Goal: Feedback & Contribution: Contribute content

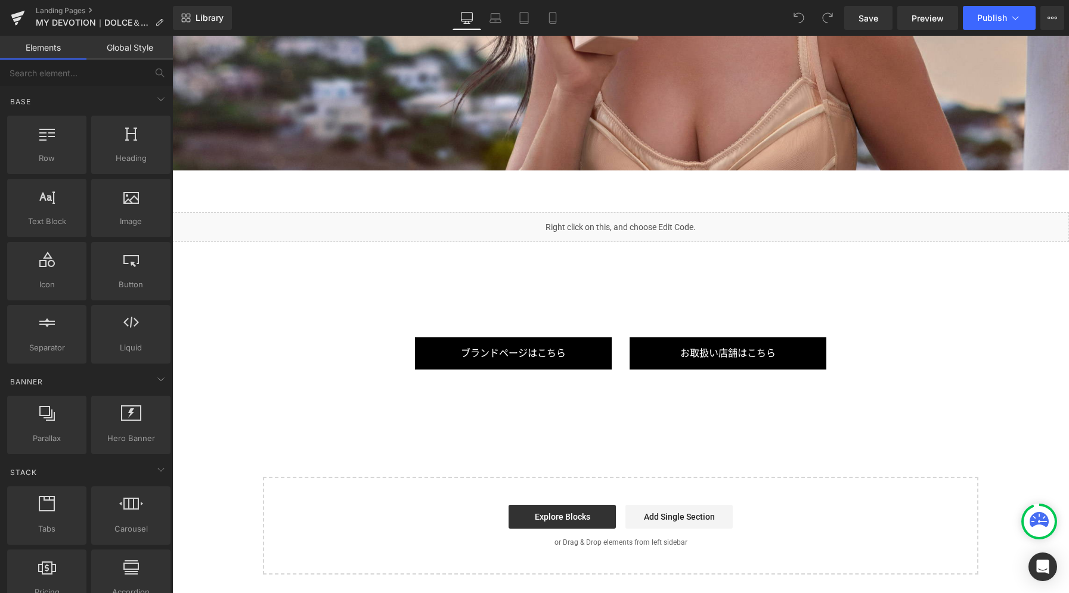
scroll to position [3631, 0]
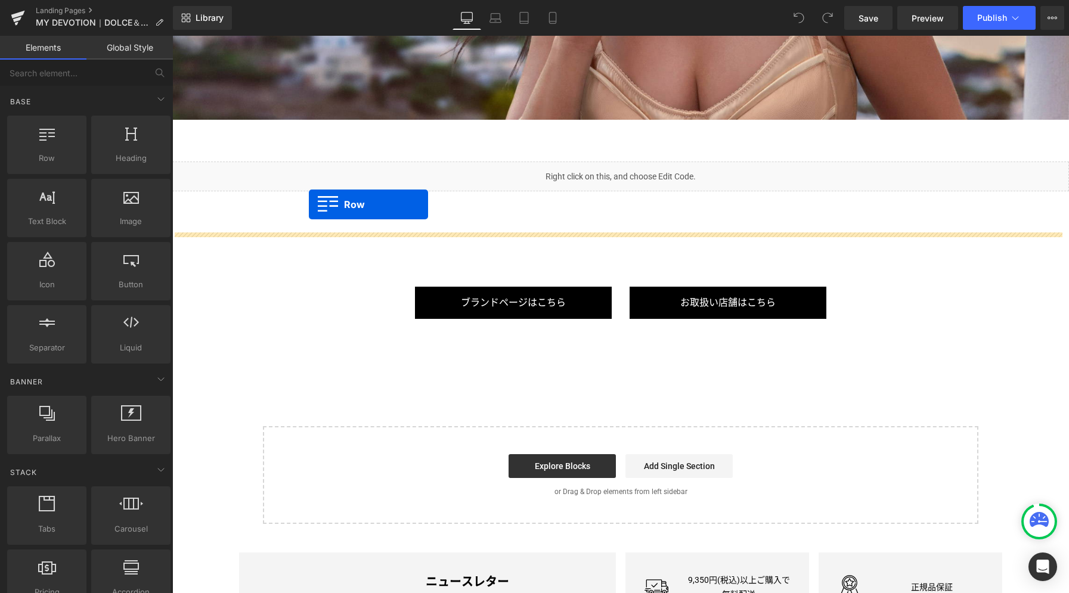
drag, startPoint x: 232, startPoint y: 180, endPoint x: 309, endPoint y: 204, distance: 79.9
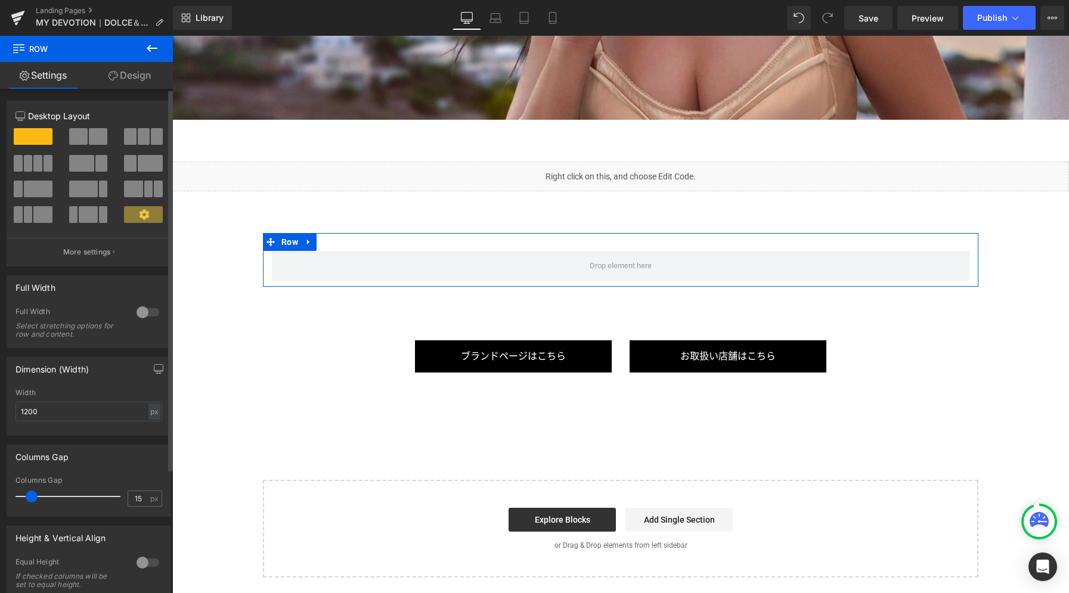
click at [139, 312] on div at bounding box center [148, 312] width 29 height 19
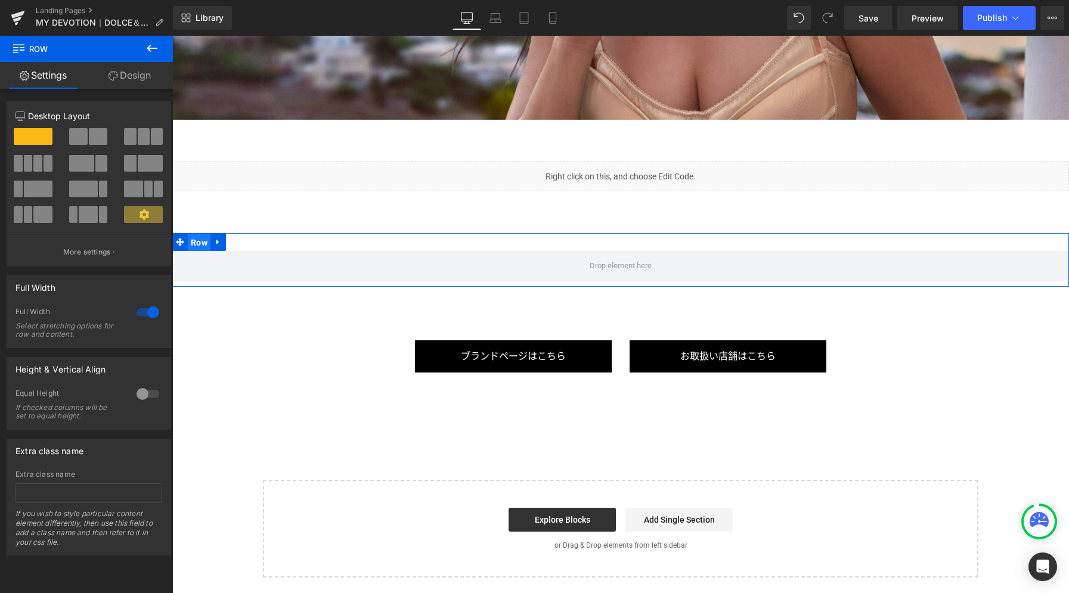
click at [196, 241] on span "Row" at bounding box center [199, 243] width 23 height 18
click at [137, 78] on link "Design" at bounding box center [129, 75] width 86 height 27
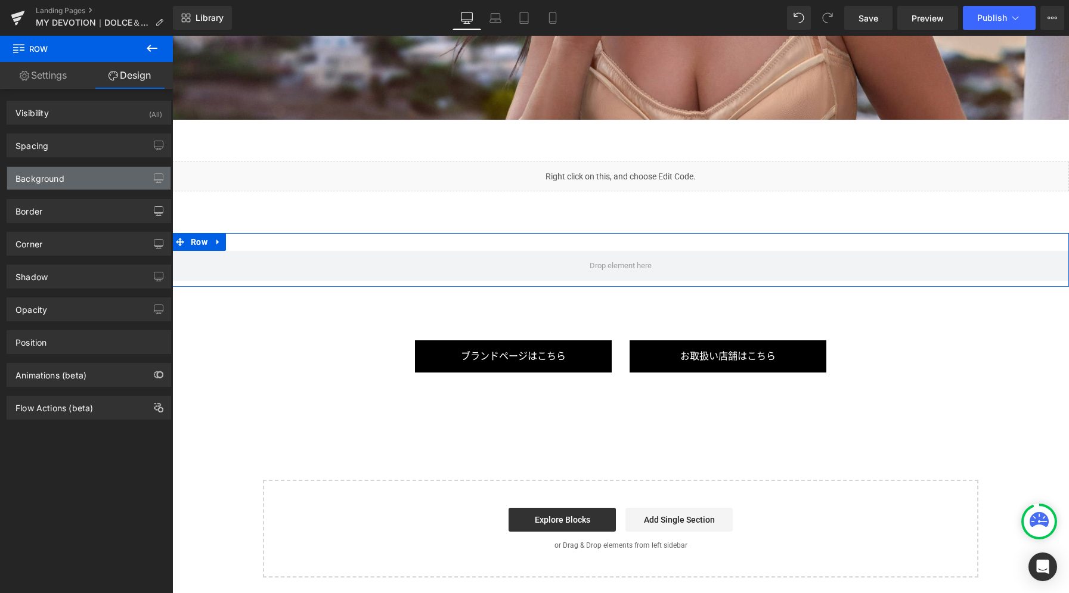
click at [75, 179] on div "Background" at bounding box center [88, 178] width 163 height 23
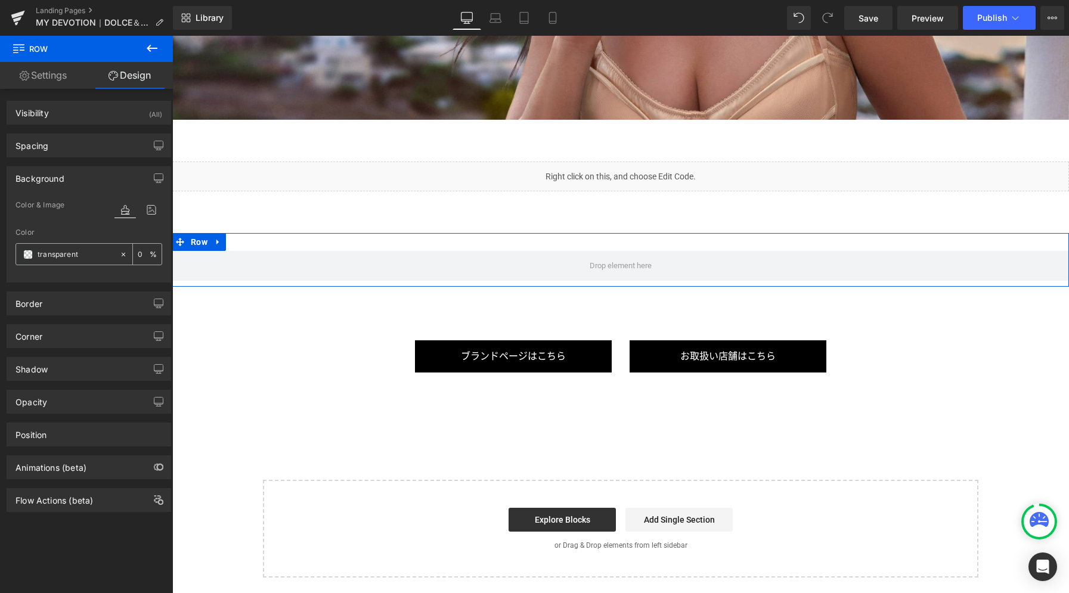
click at [29, 255] on span at bounding box center [28, 255] width 10 height 10
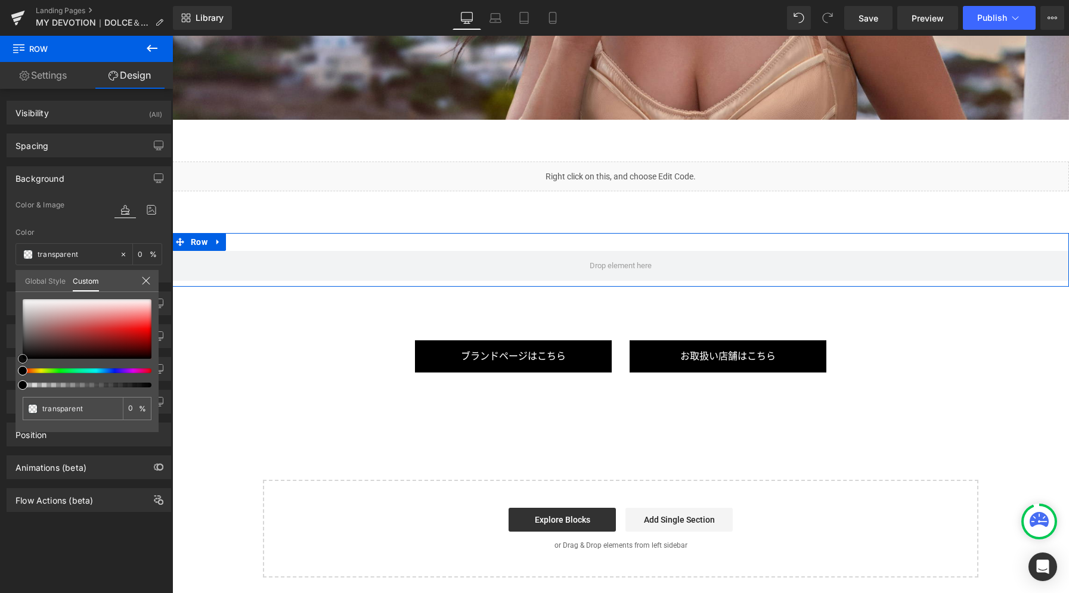
type input "#c6b2b2"
type input "100"
type input "#c6b2b2"
type input "100"
click at [42, 315] on div at bounding box center [87, 329] width 129 height 60
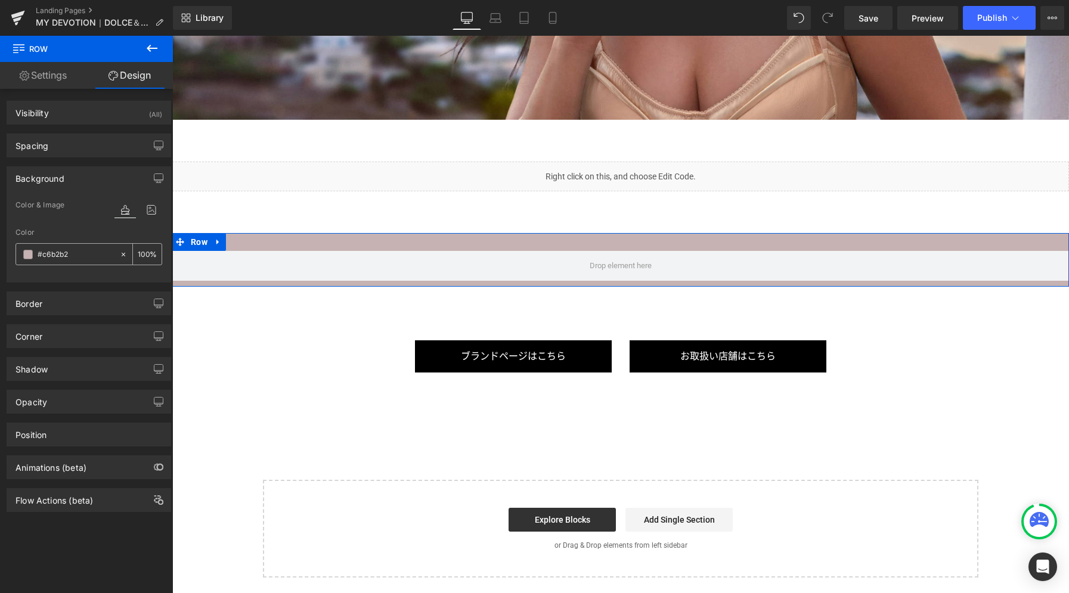
click at [59, 255] on input "#c6b2b2" at bounding box center [76, 254] width 76 height 13
click at [57, 254] on input "#c6b2b2" at bounding box center [76, 254] width 76 height 13
paste input "f7f7f7"
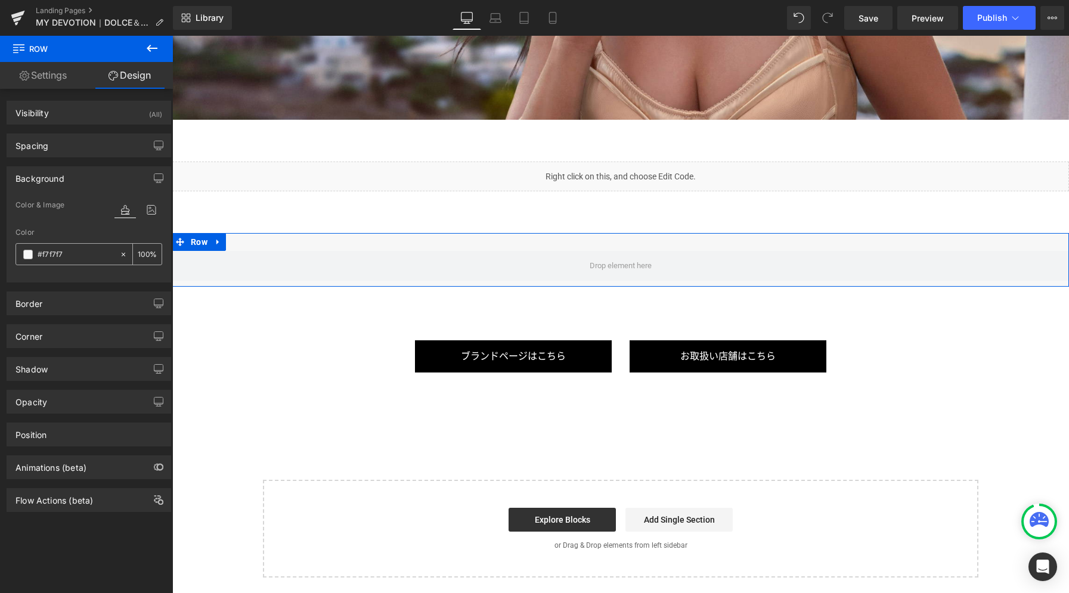
type input "#f7f7f7"
click at [77, 151] on div "Spacing" at bounding box center [88, 145] width 163 height 23
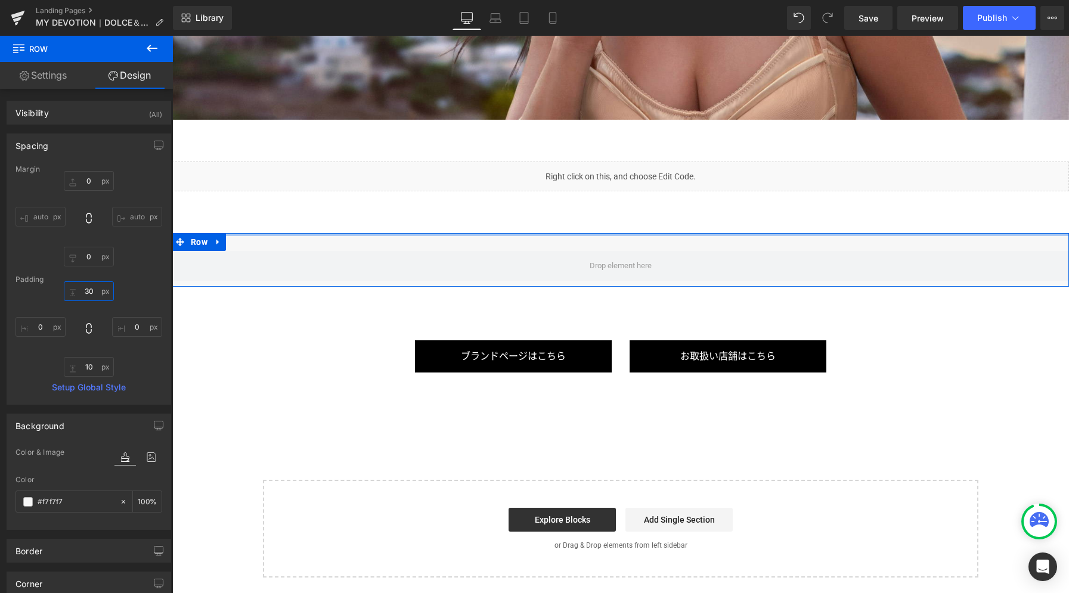
click at [81, 295] on input "30" at bounding box center [89, 291] width 50 height 20
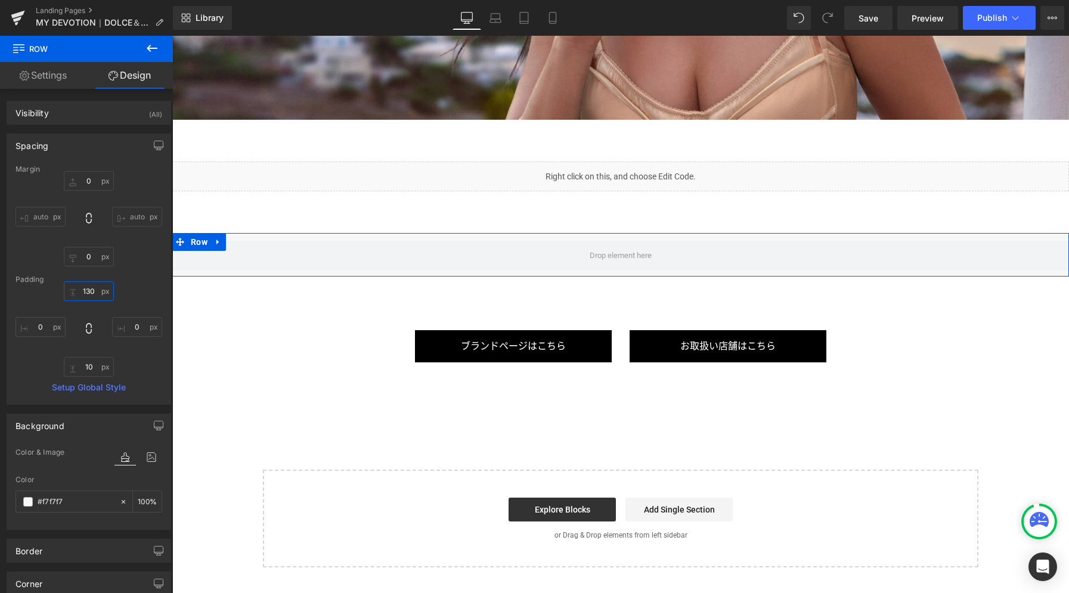
type input "130"
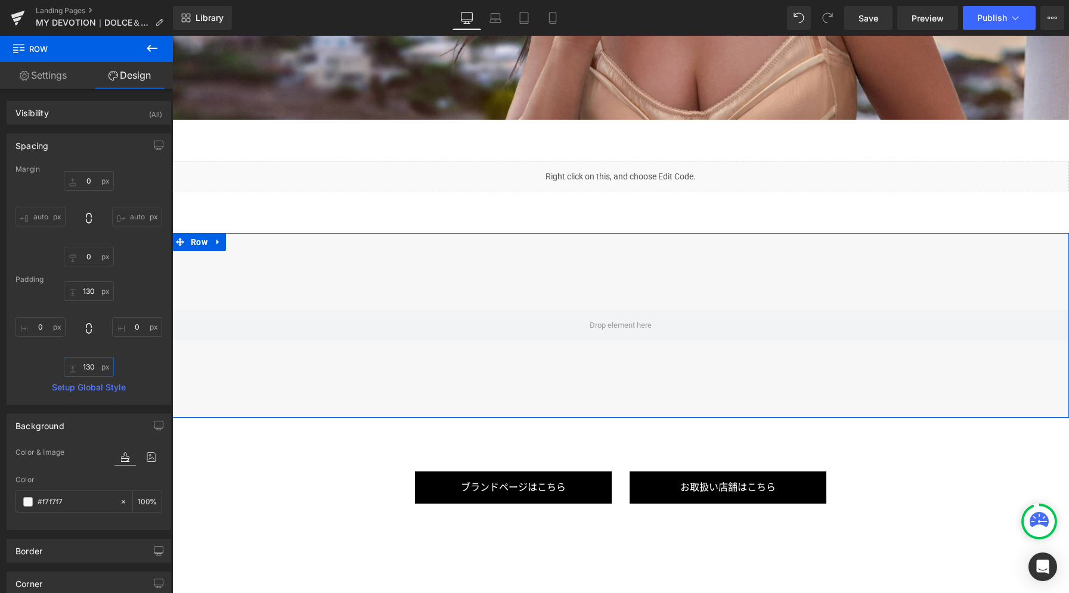
type input "130"
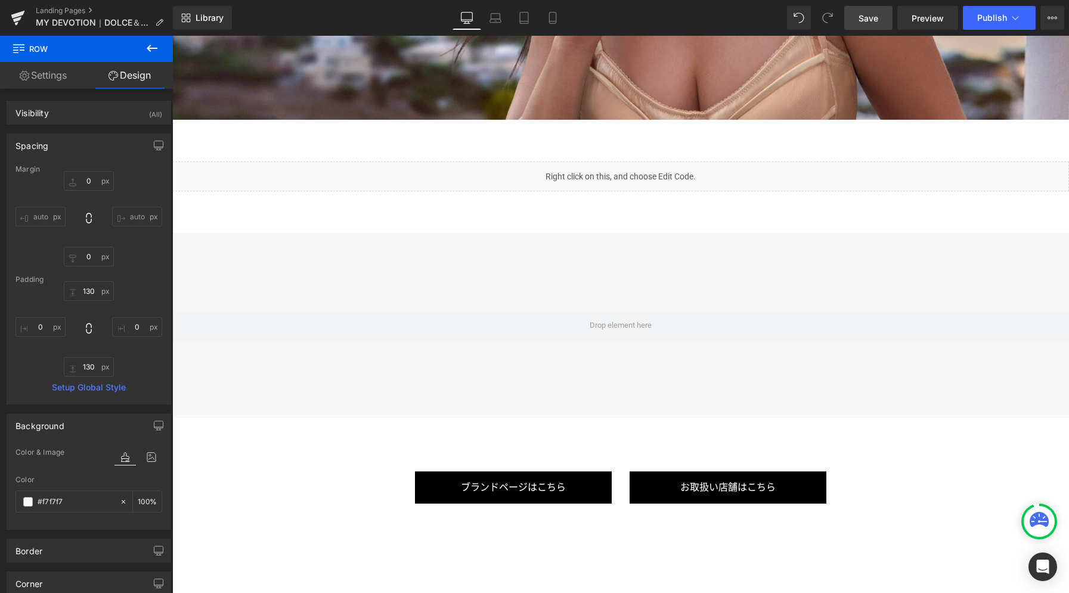
click at [870, 18] on span "Save" at bounding box center [868, 18] width 20 height 13
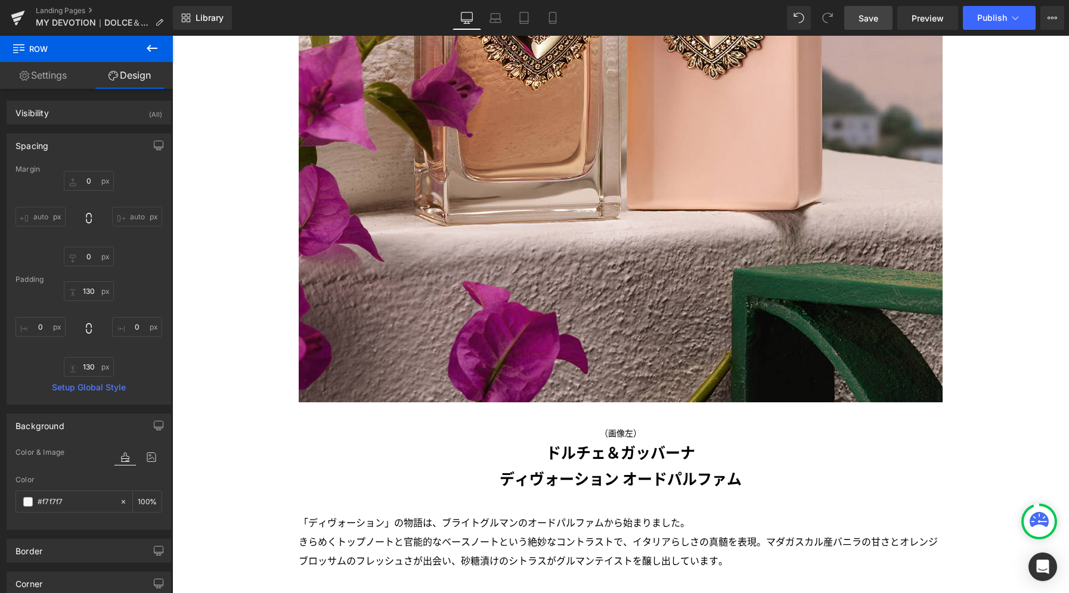
scroll to position [1601, 0]
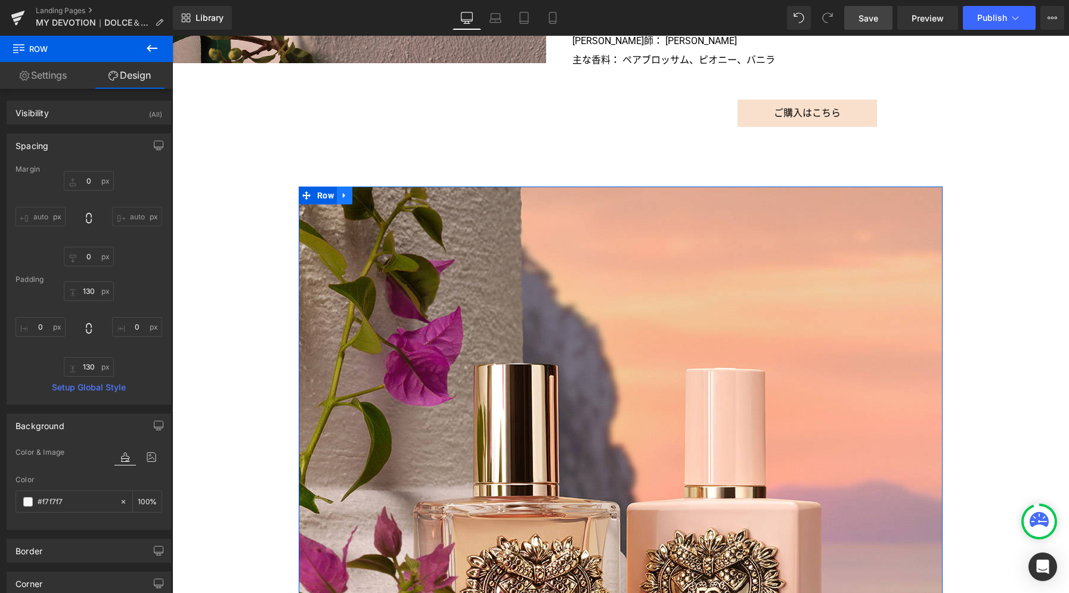
click at [340, 198] on icon at bounding box center [344, 195] width 8 height 9
click at [356, 197] on icon at bounding box center [360, 195] width 8 height 8
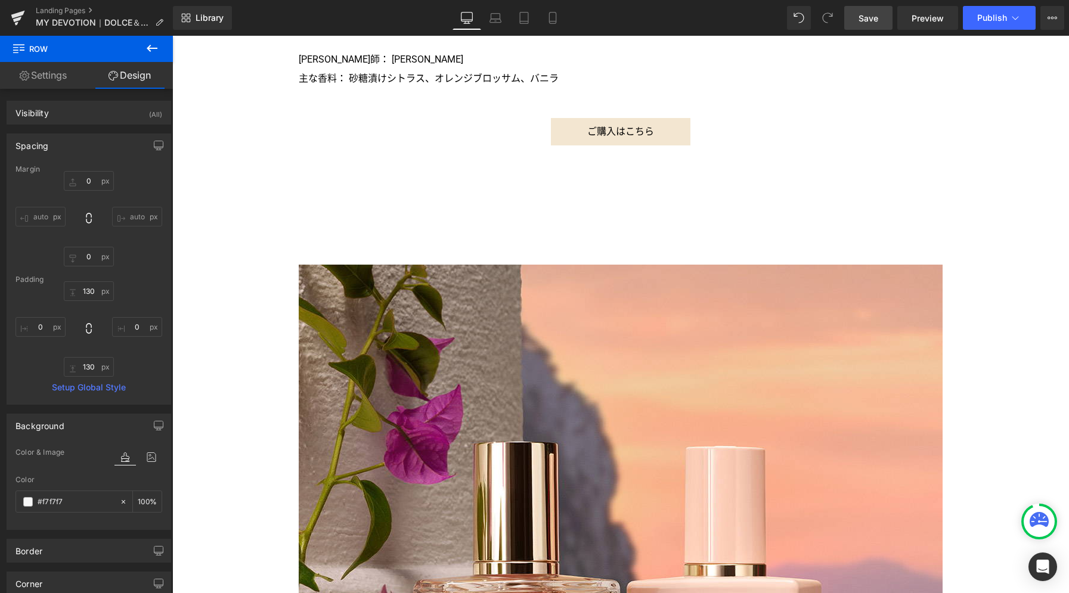
scroll to position [2910, 0]
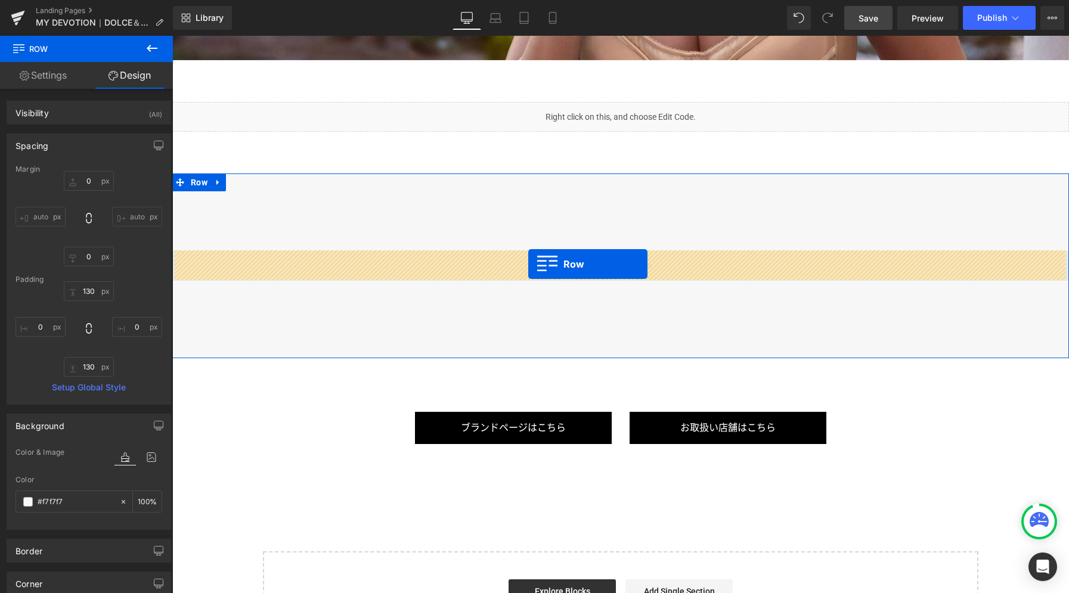
drag, startPoint x: 301, startPoint y: 93, endPoint x: 528, endPoint y: 263, distance: 284.0
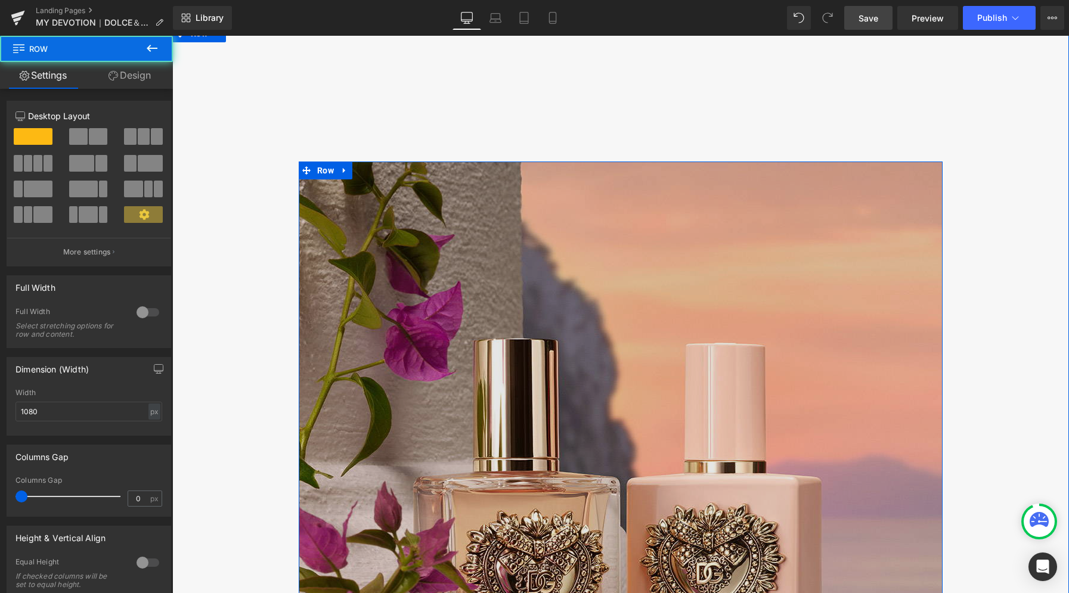
scroll to position [3691, 0]
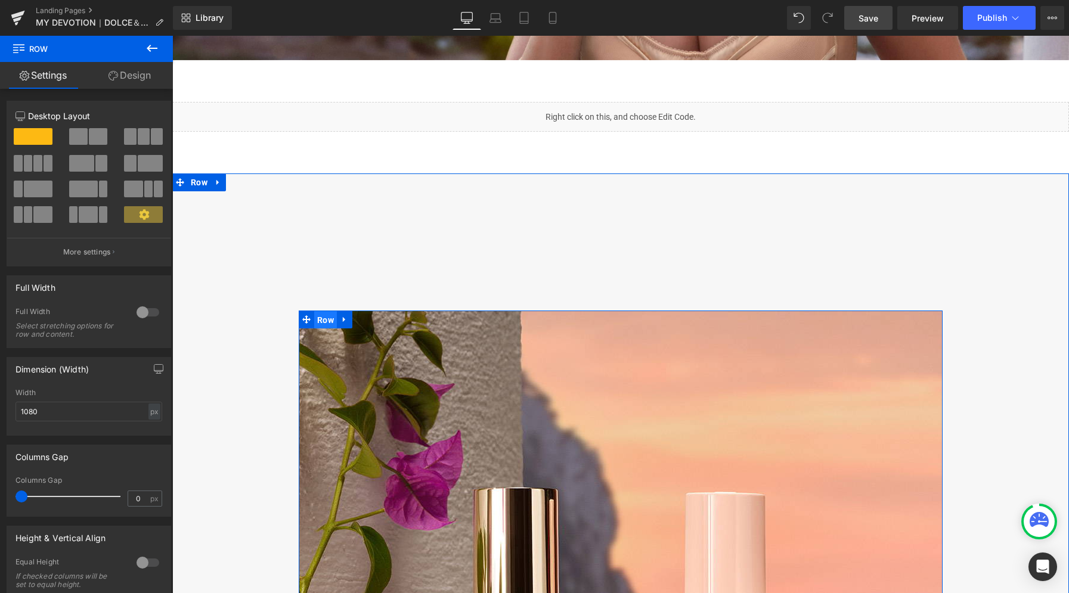
click at [316, 321] on span "Row" at bounding box center [325, 320] width 23 height 18
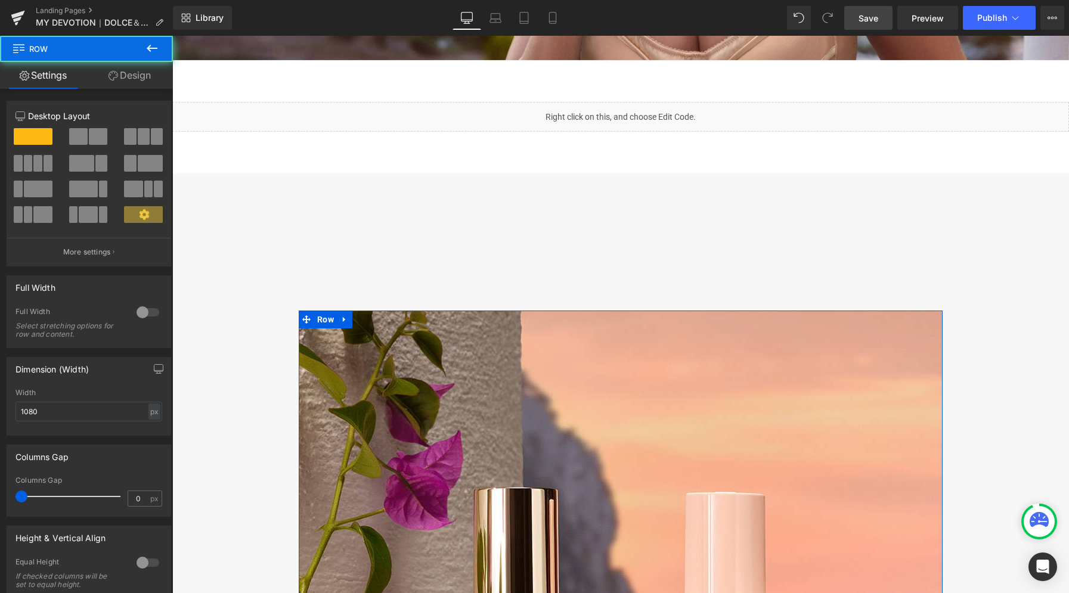
click at [142, 77] on link "Design" at bounding box center [129, 75] width 86 height 27
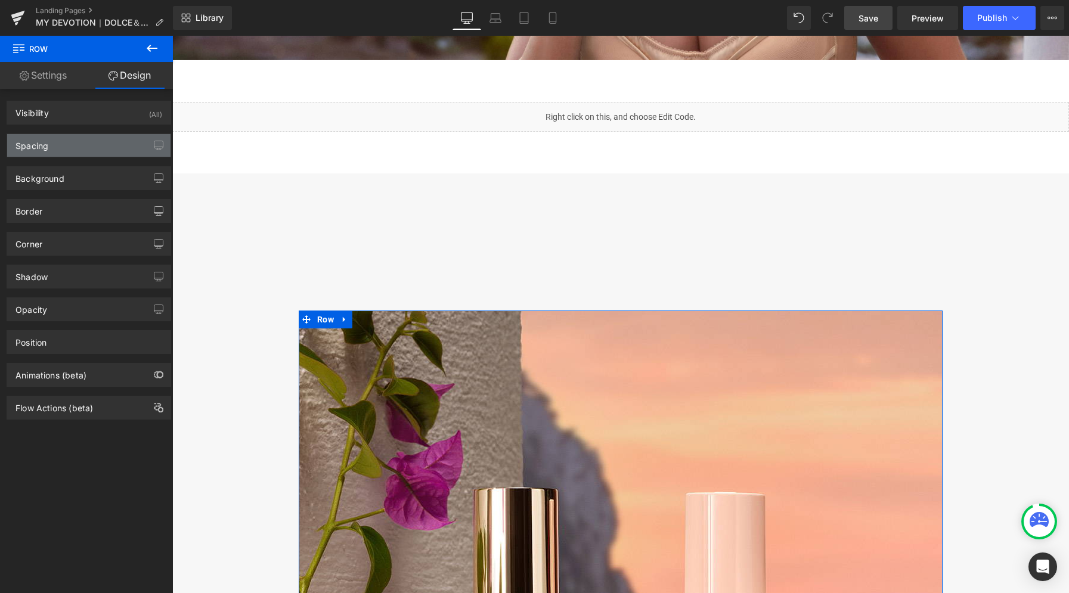
click at [99, 147] on div "Spacing" at bounding box center [88, 145] width 163 height 23
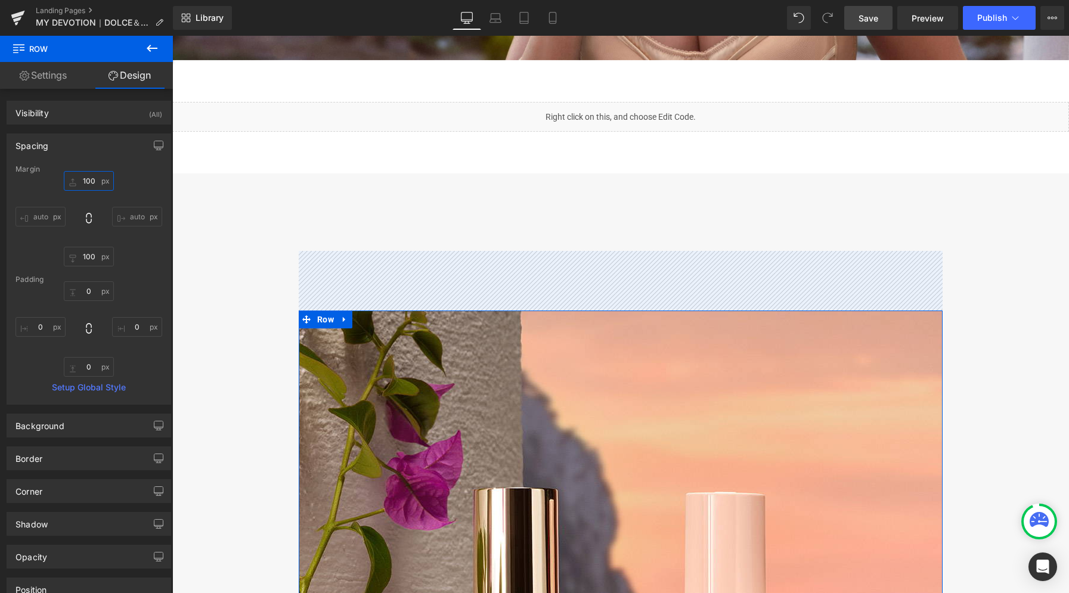
click at [98, 179] on input "100" at bounding box center [89, 181] width 50 height 20
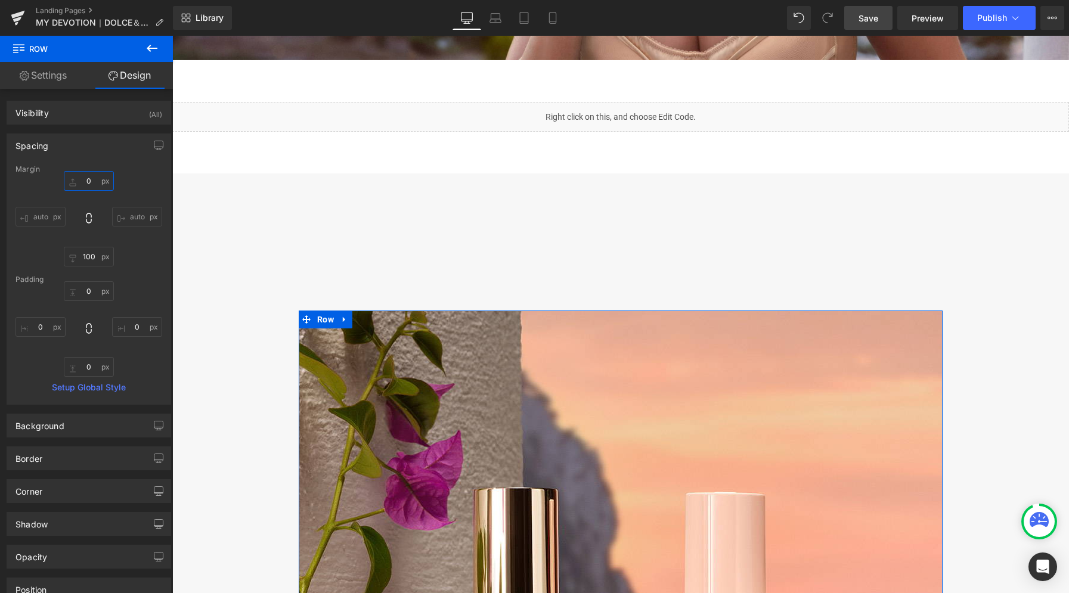
type input "0"
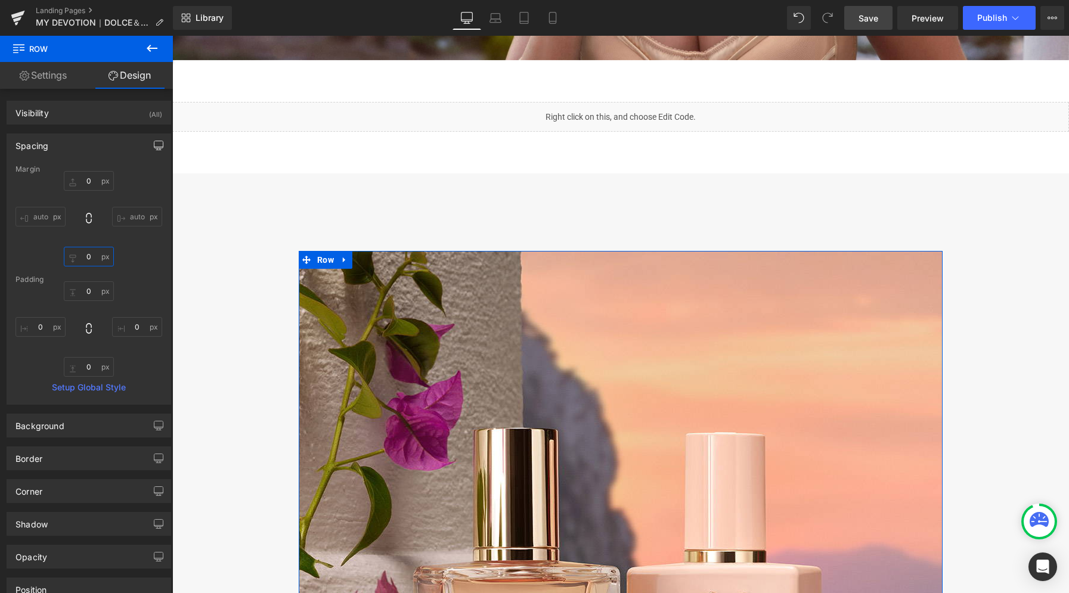
type input "0"
drag, startPoint x: 158, startPoint y: 144, endPoint x: 150, endPoint y: 152, distance: 11.4
click at [157, 144] on icon "button" at bounding box center [159, 146] width 10 height 10
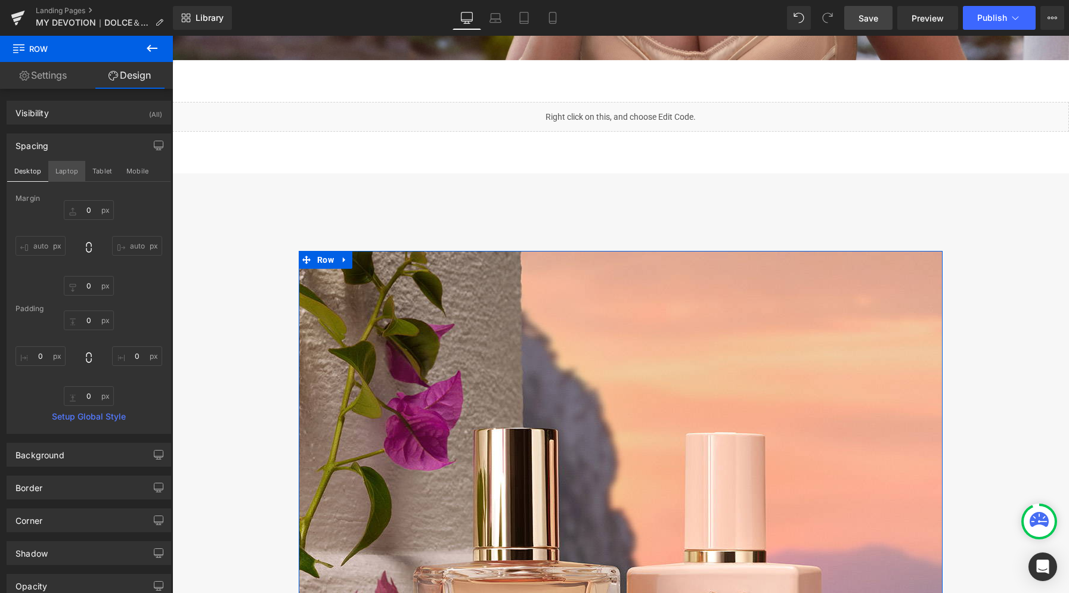
drag, startPoint x: 72, startPoint y: 169, endPoint x: 73, endPoint y: 176, distance: 7.4
click at [71, 170] on button "Laptop" at bounding box center [66, 171] width 37 height 20
type input "80"
type input "0"
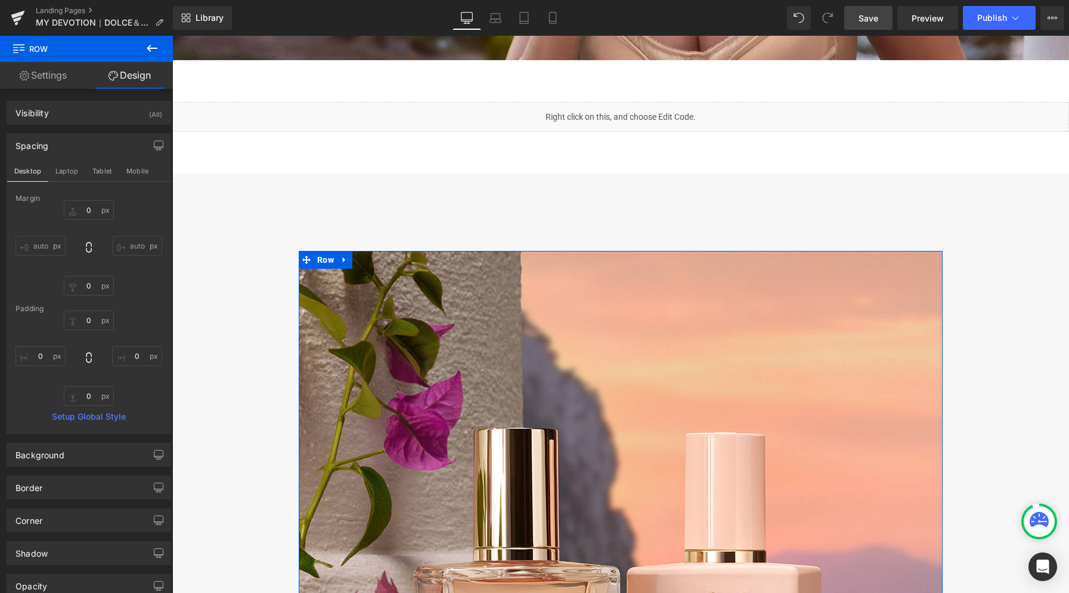
type input "0"
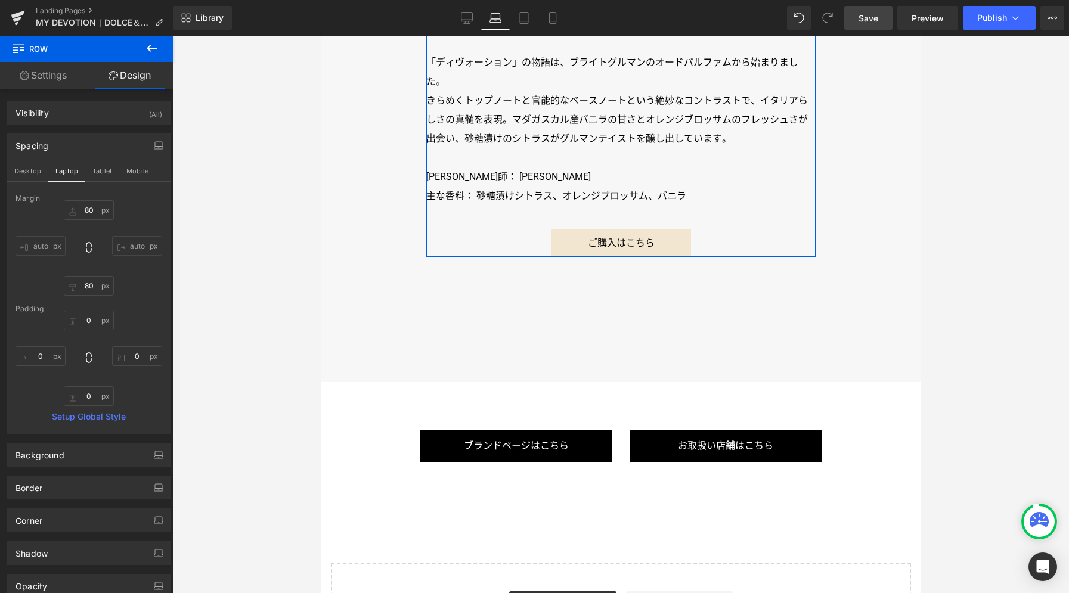
scroll to position [2911, 0]
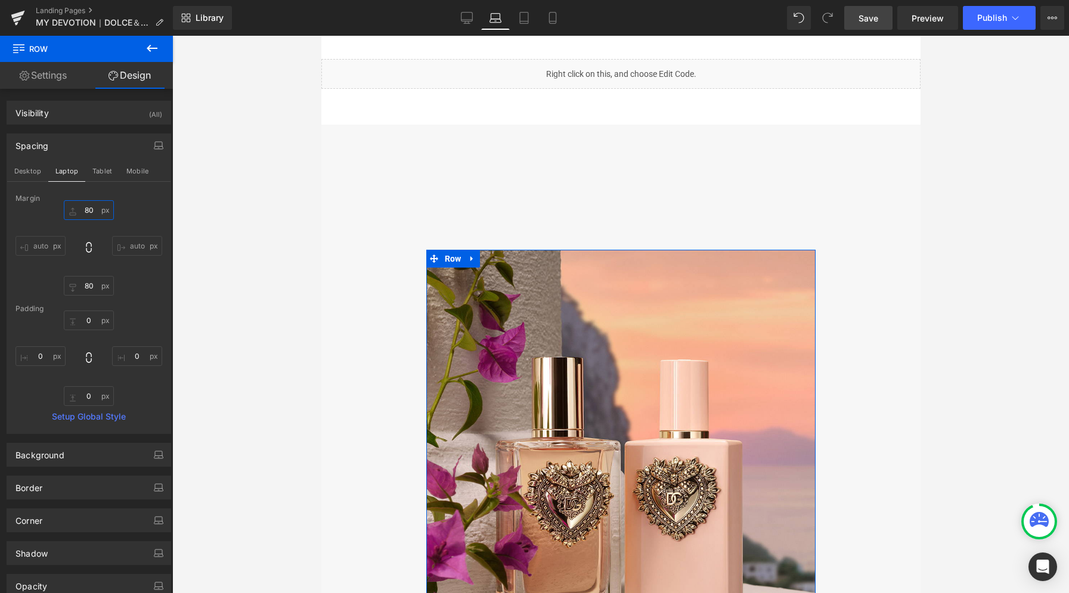
click at [92, 212] on input "80" at bounding box center [89, 210] width 50 height 20
type input "0"
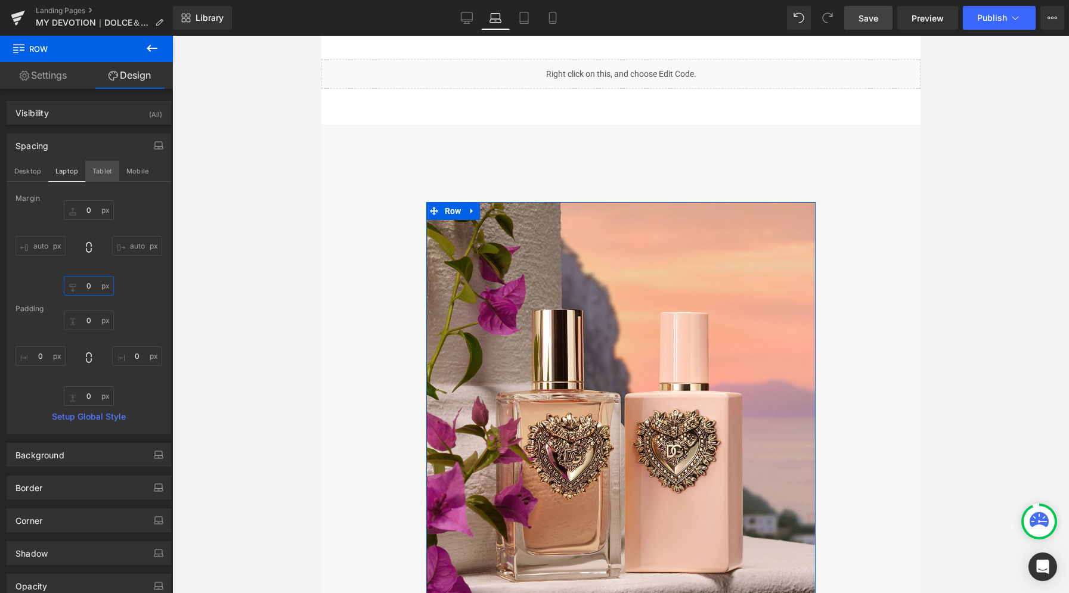
type input "0"
click at [103, 171] on button "Tablet" at bounding box center [102, 171] width 34 height 20
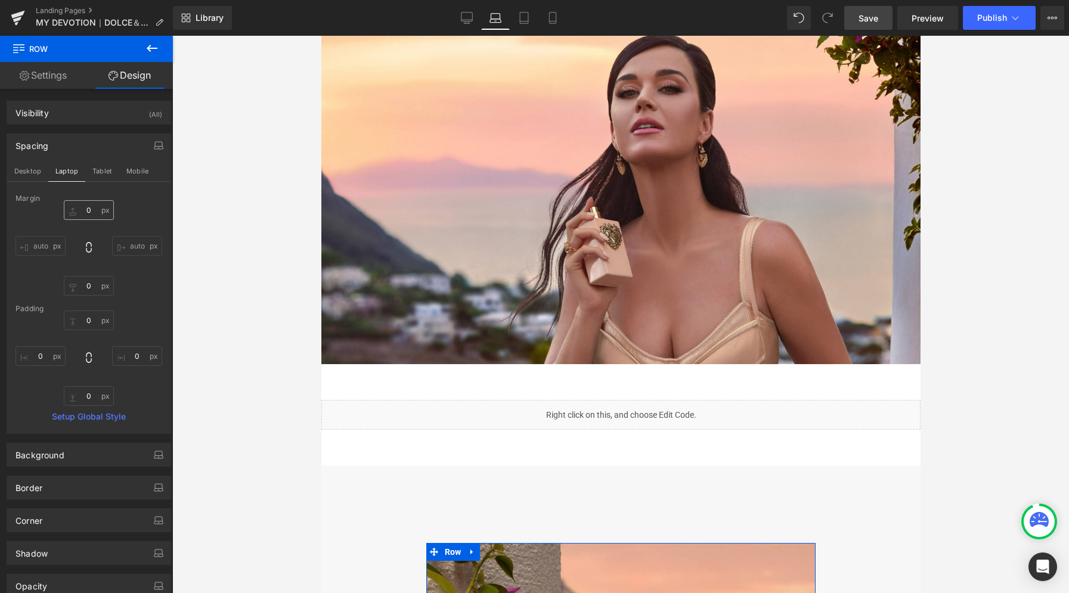
type input "60"
type input "0"
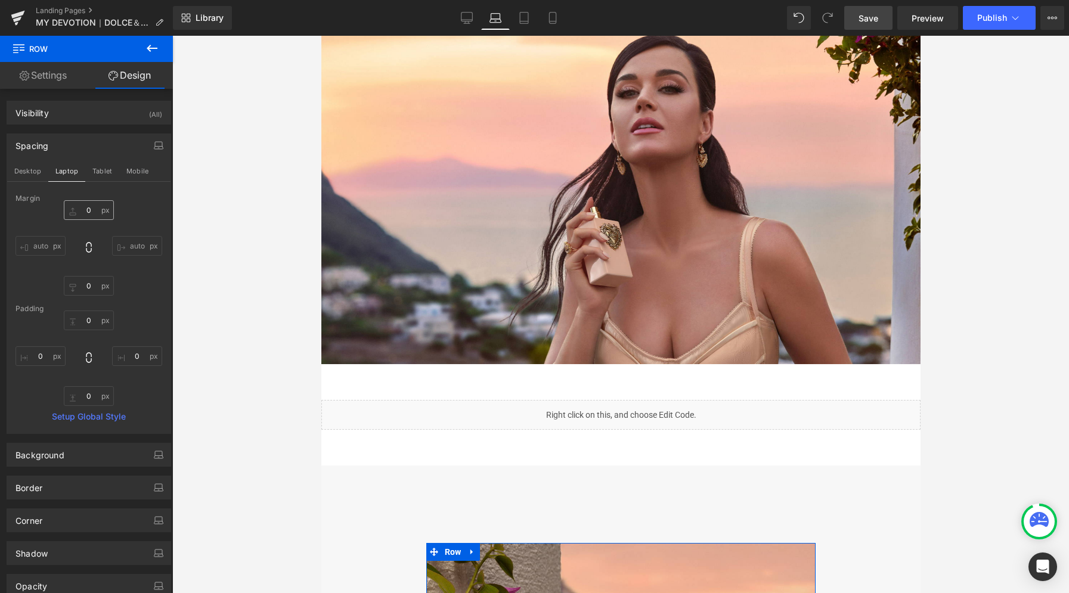
type input "0"
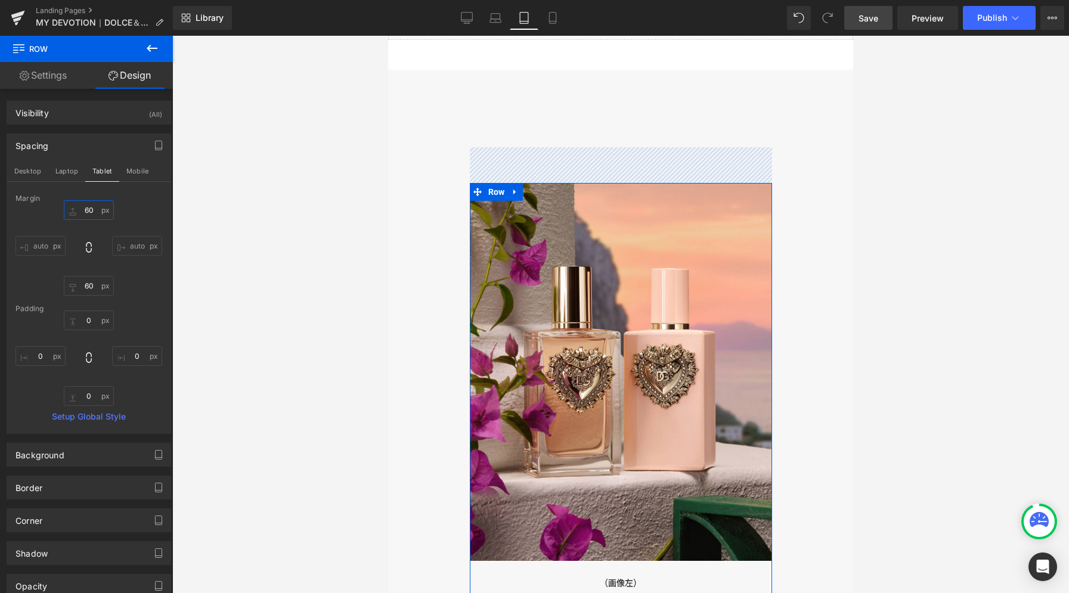
click at [97, 215] on input "60" at bounding box center [89, 210] width 50 height 20
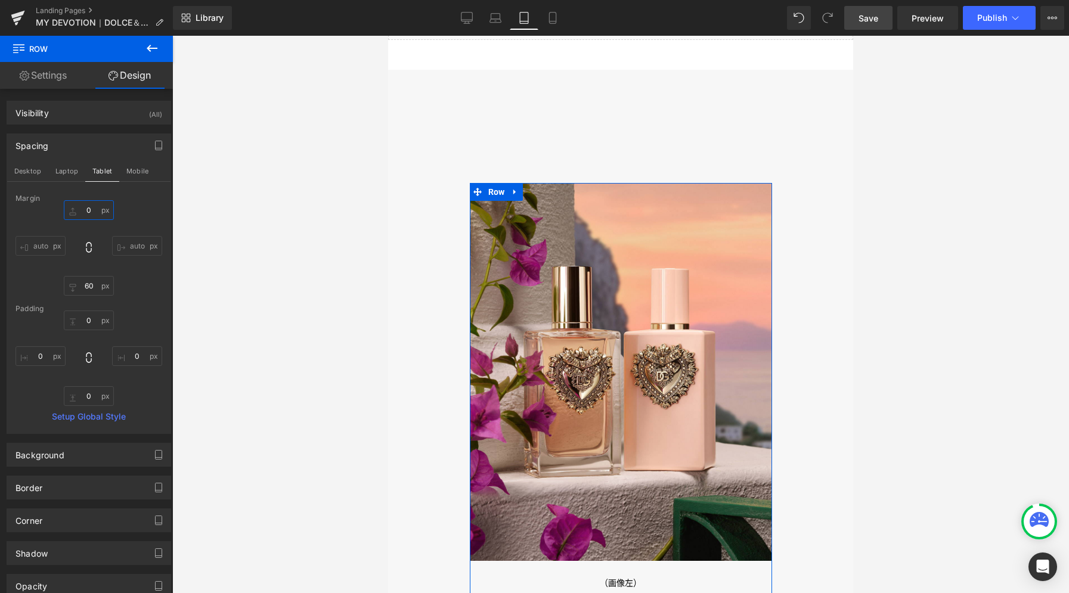
type input "0"
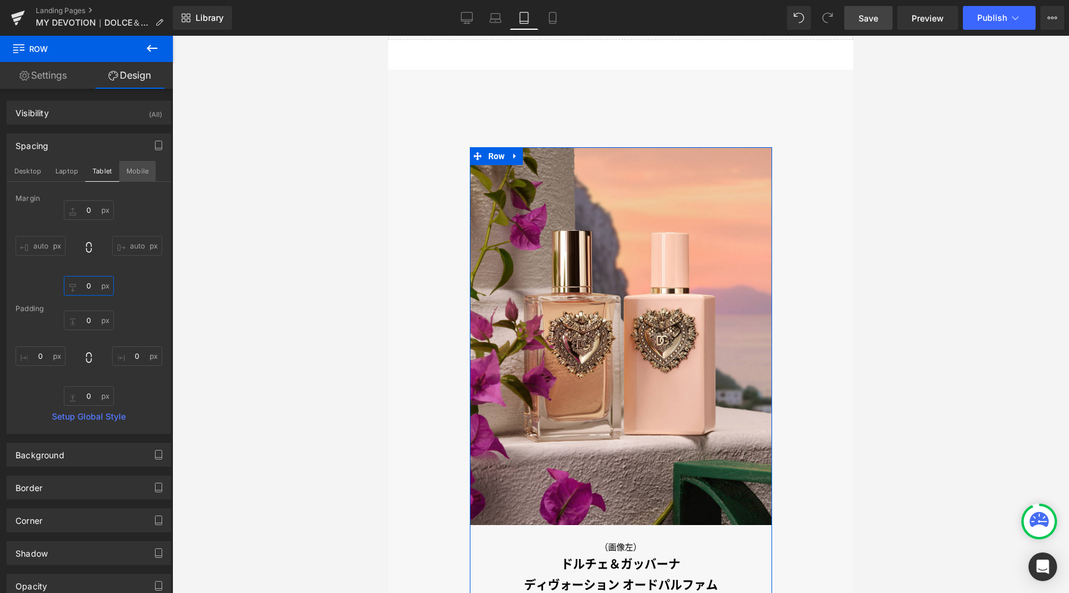
type input "0"
click at [128, 178] on button "Mobile" at bounding box center [137, 171] width 36 height 20
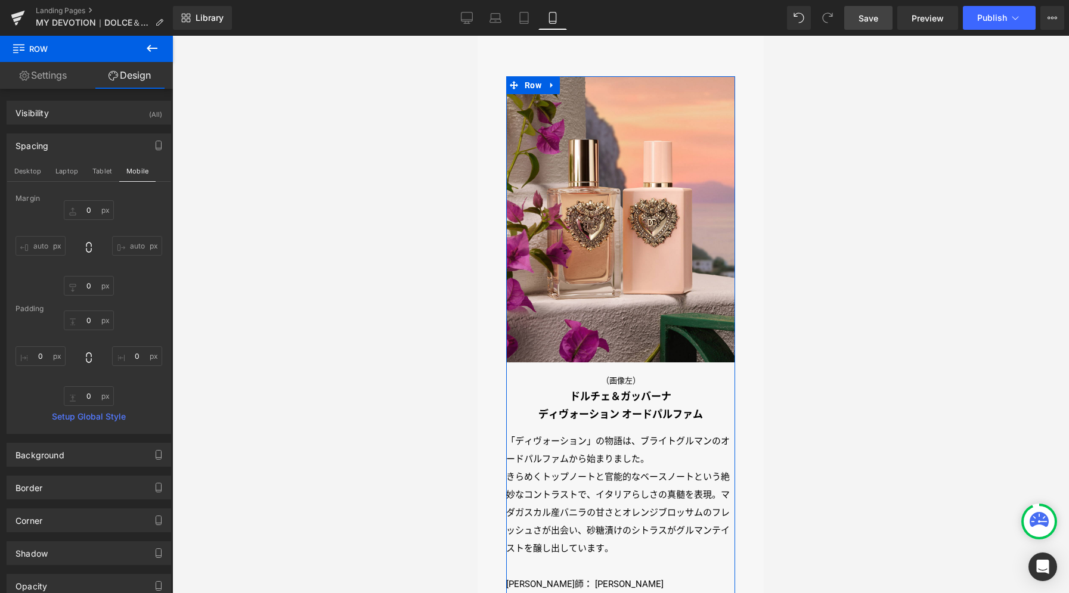
type input "50"
type input "0"
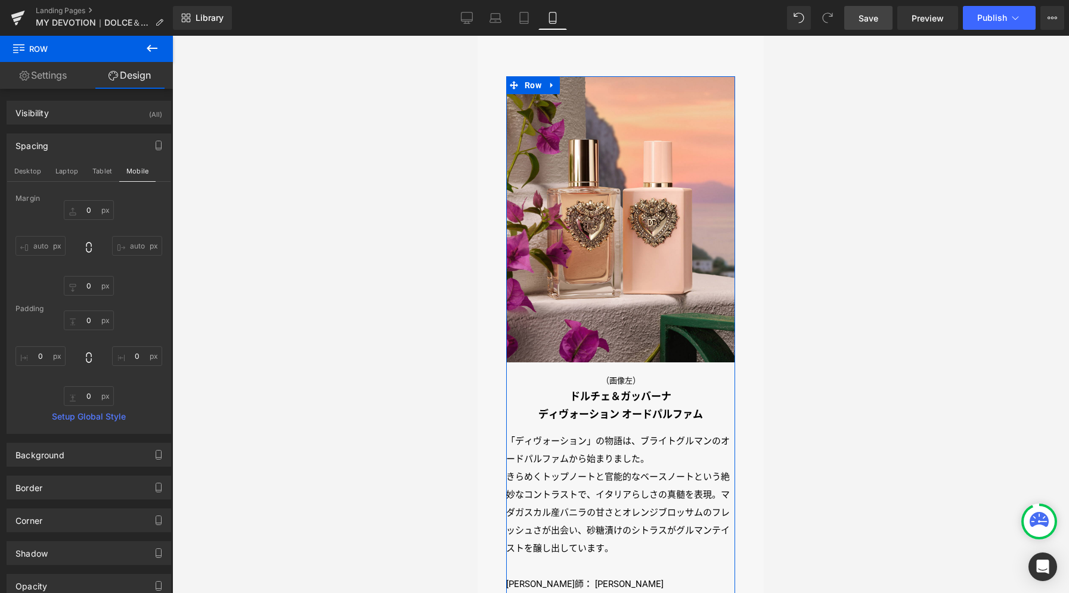
type input "0"
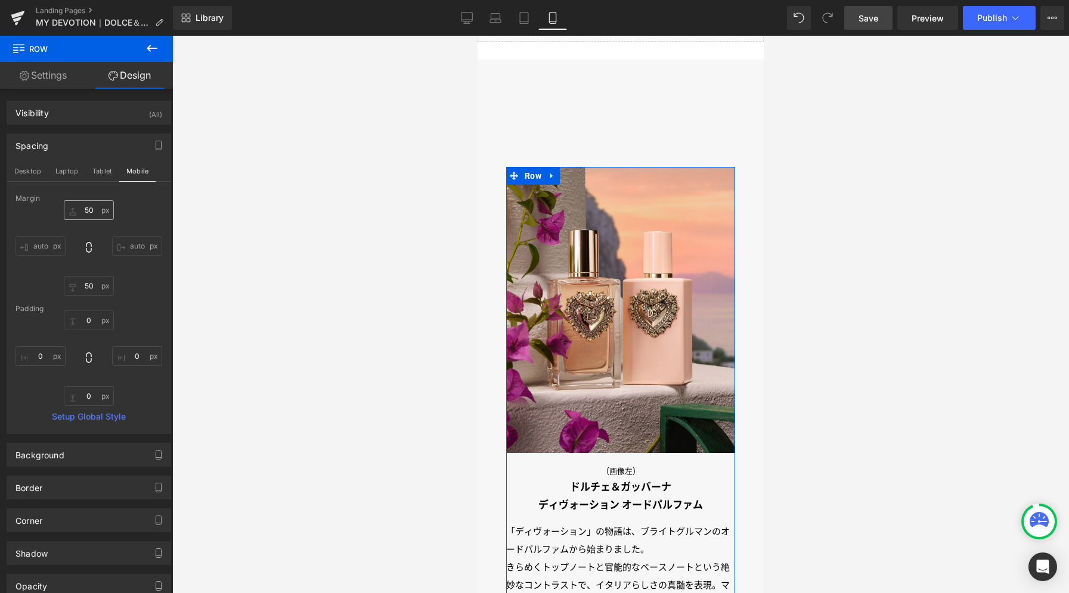
scroll to position [2480, 0]
click at [95, 215] on input "50" at bounding box center [89, 210] width 50 height 20
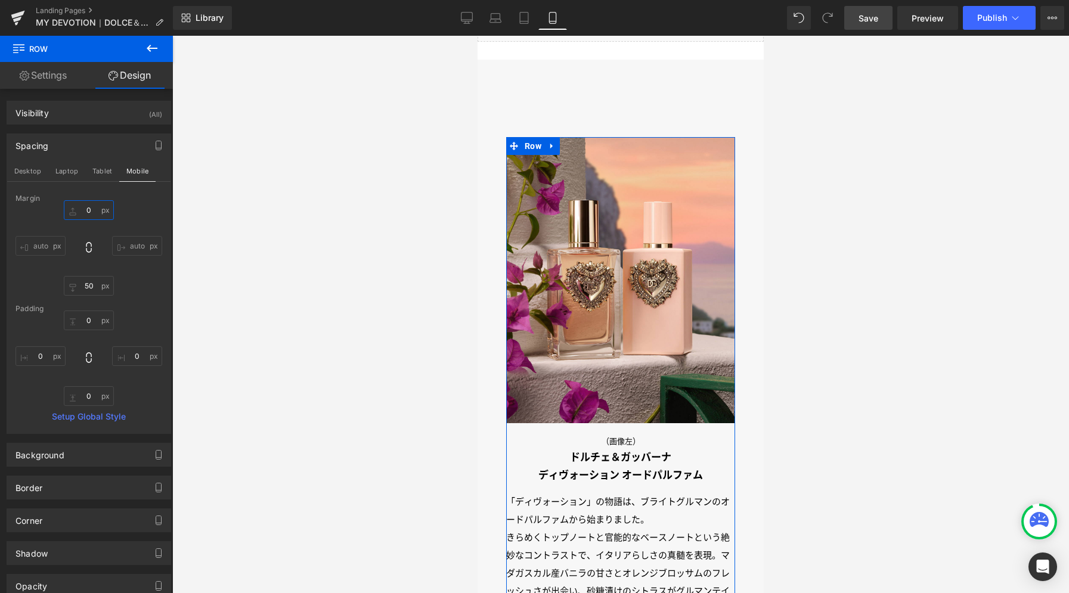
type input "0"
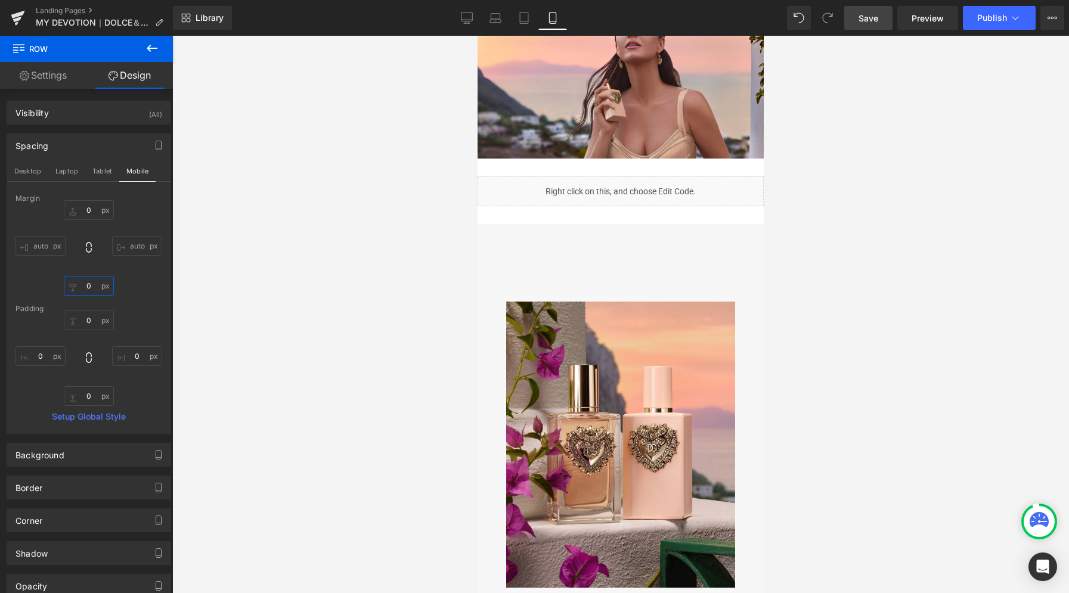
scroll to position [2226, 0]
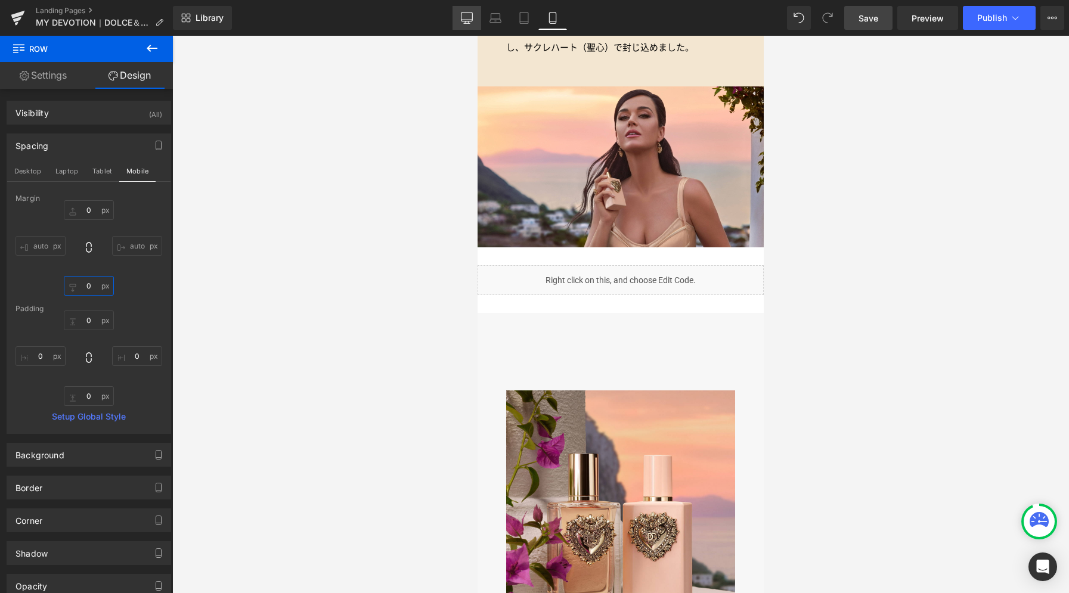
type input "0"
click at [473, 24] on link "Desktop" at bounding box center [466, 18] width 29 height 24
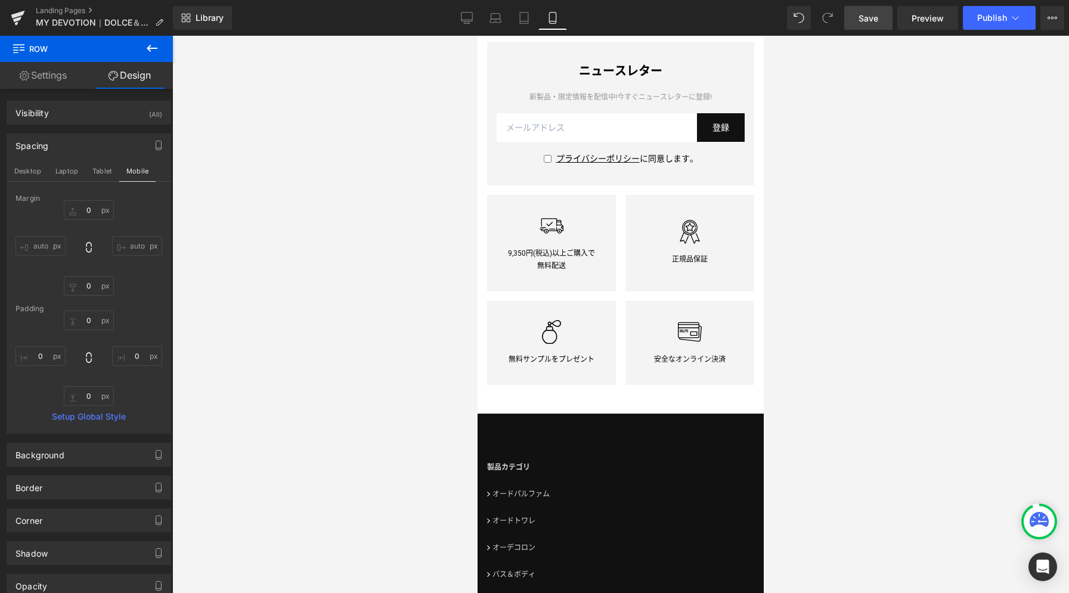
type input "0"
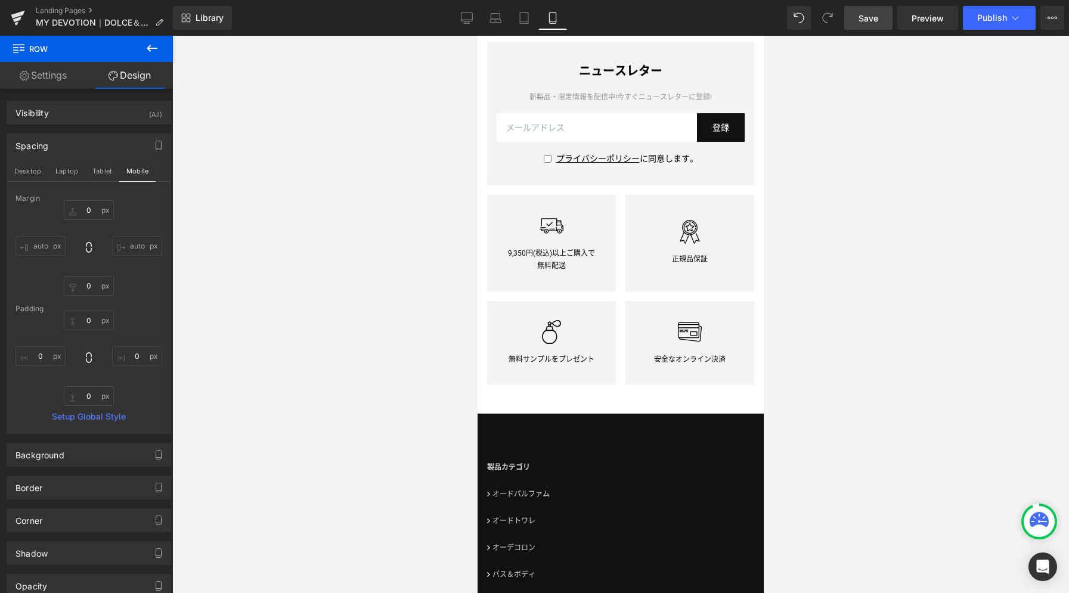
type input "0"
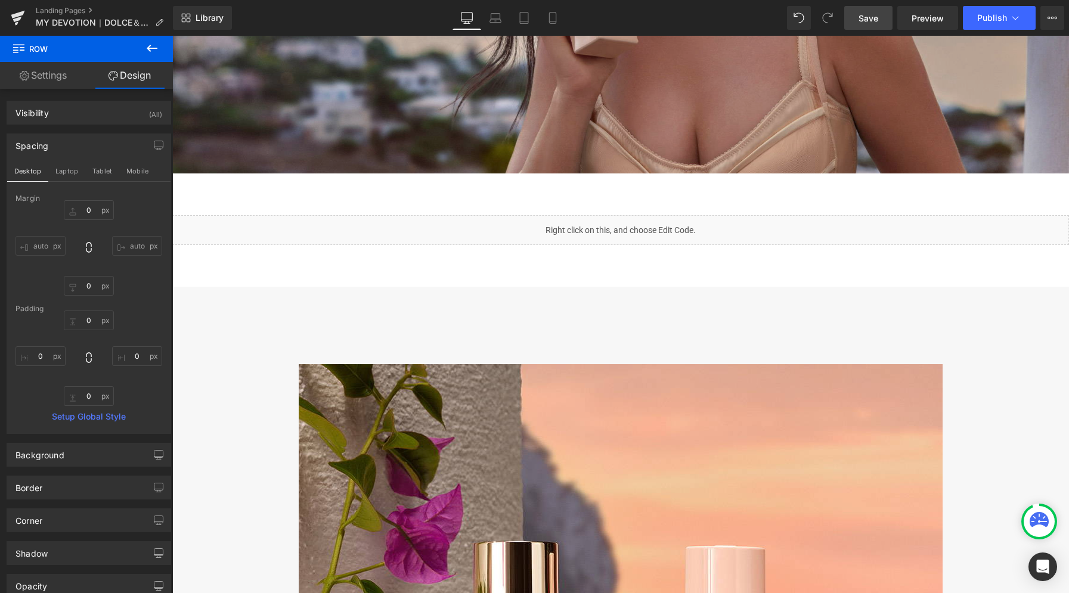
scroll to position [3578, 0]
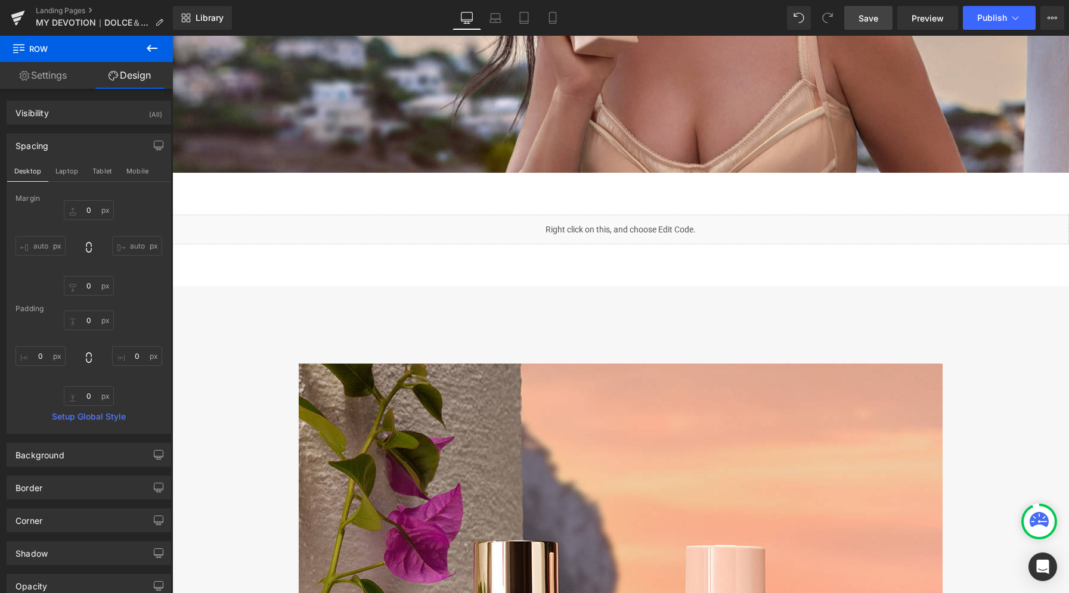
click at [865, 20] on span "Save" at bounding box center [868, 18] width 20 height 13
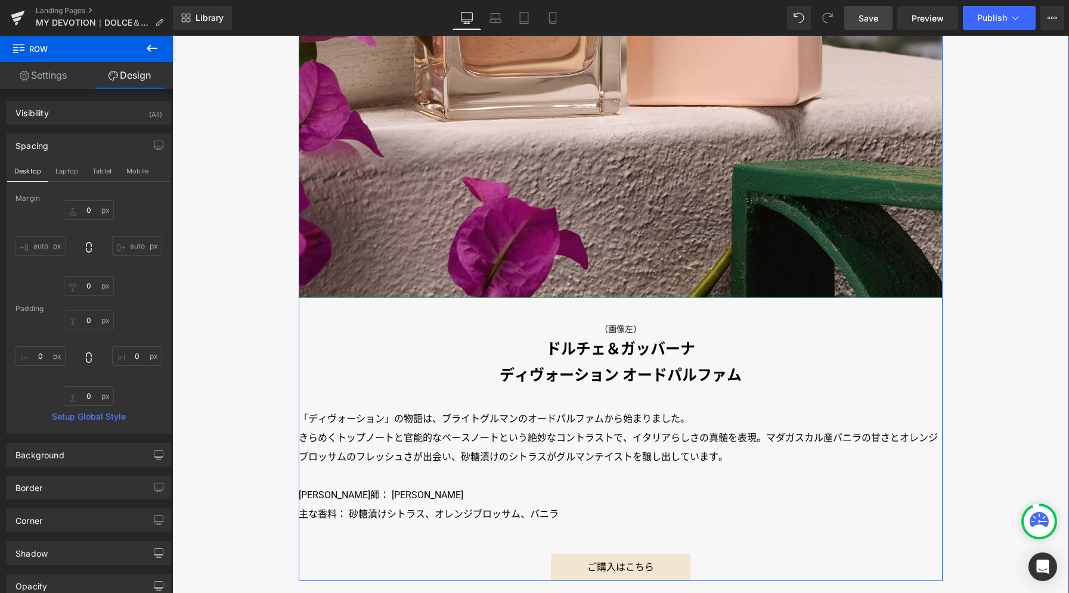
scroll to position [4487, 0]
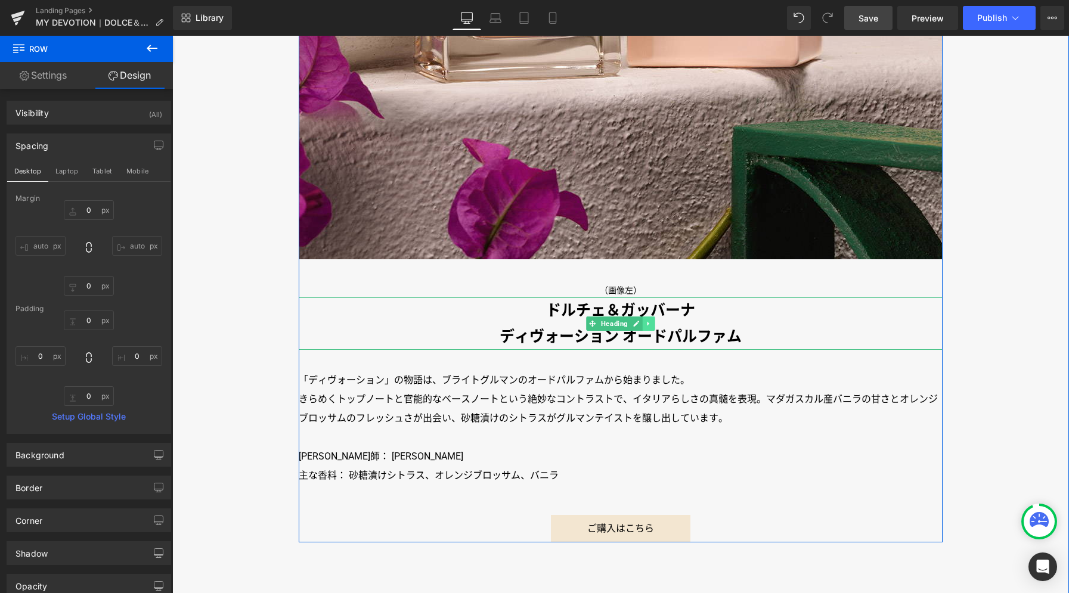
click at [646, 321] on icon at bounding box center [649, 323] width 7 height 7
click at [652, 324] on icon at bounding box center [655, 323] width 7 height 7
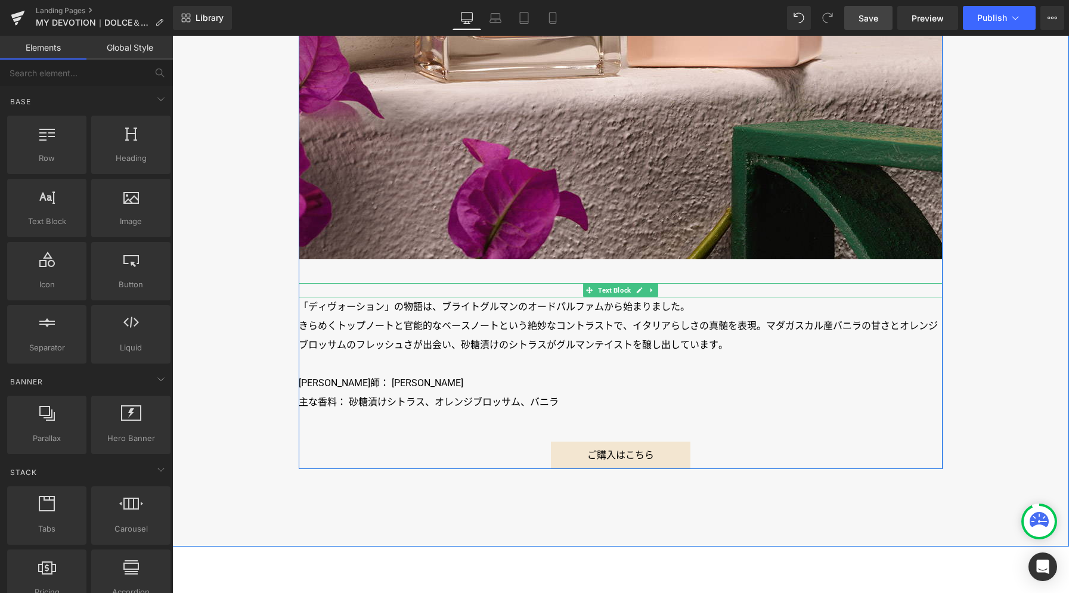
click at [649, 291] on icon at bounding box center [652, 290] width 7 height 7
click at [643, 291] on icon at bounding box center [645, 290] width 7 height 7
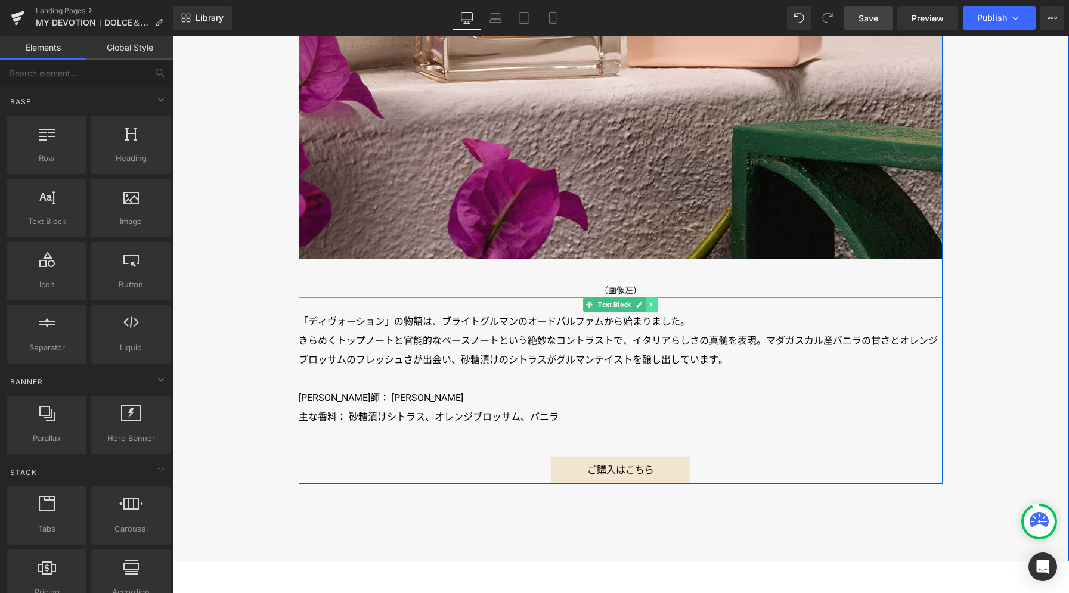
click at [649, 306] on icon at bounding box center [652, 304] width 7 height 7
click at [655, 305] on icon at bounding box center [658, 305] width 7 height 7
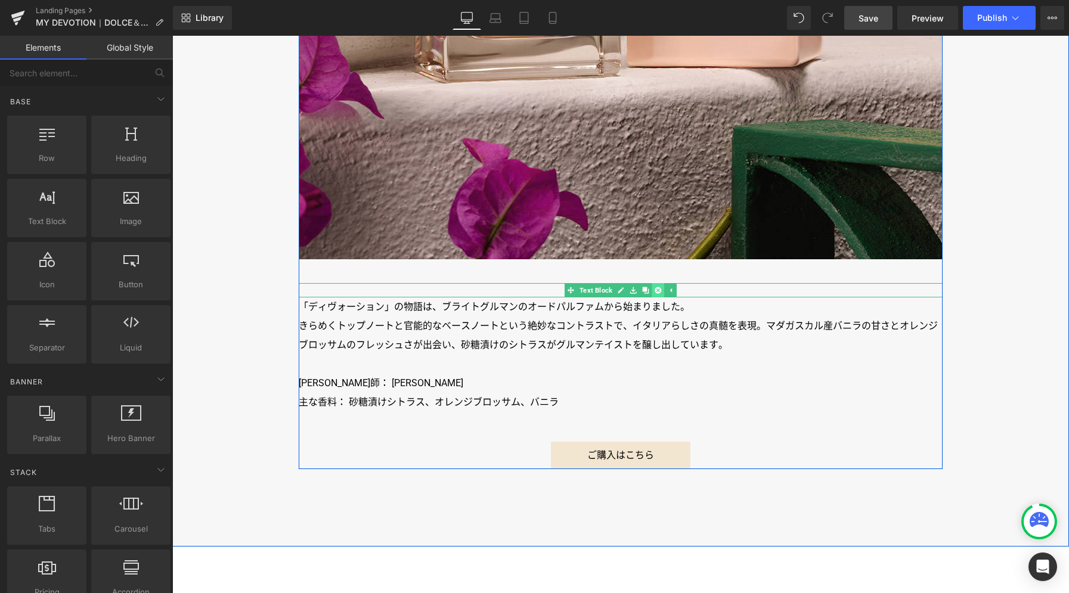
click at [655, 291] on icon at bounding box center [658, 290] width 7 height 7
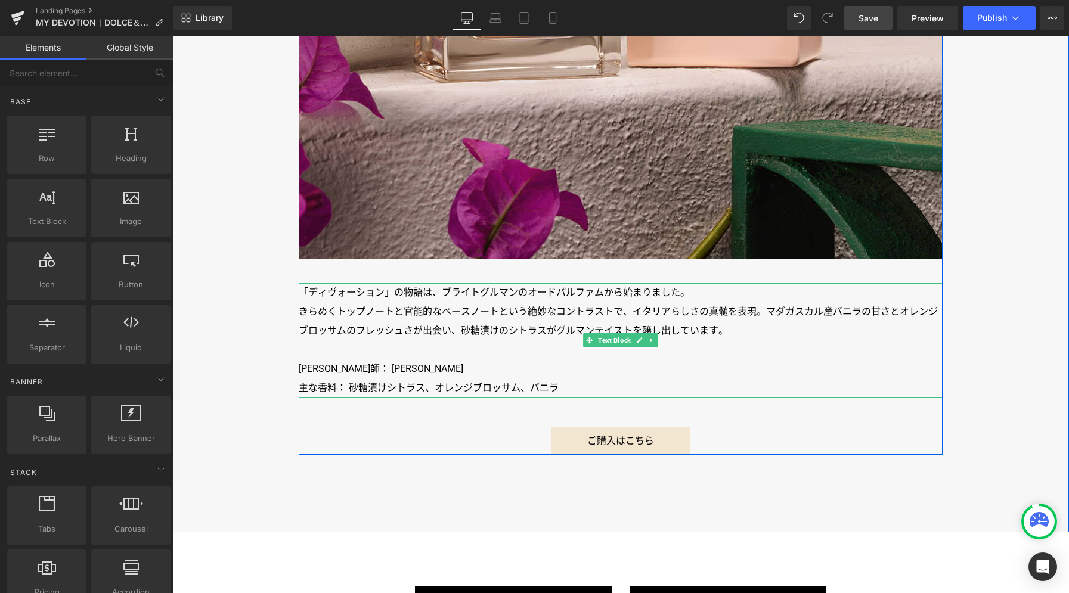
click at [620, 308] on p "きらめくトップノートと官能的なベースノートという絶妙なコントラストで、イタリアらしさの真髄を表現。マダガスカル産バニラの甘さとオレンジブロッサムのフレッシュさ…" at bounding box center [621, 321] width 644 height 38
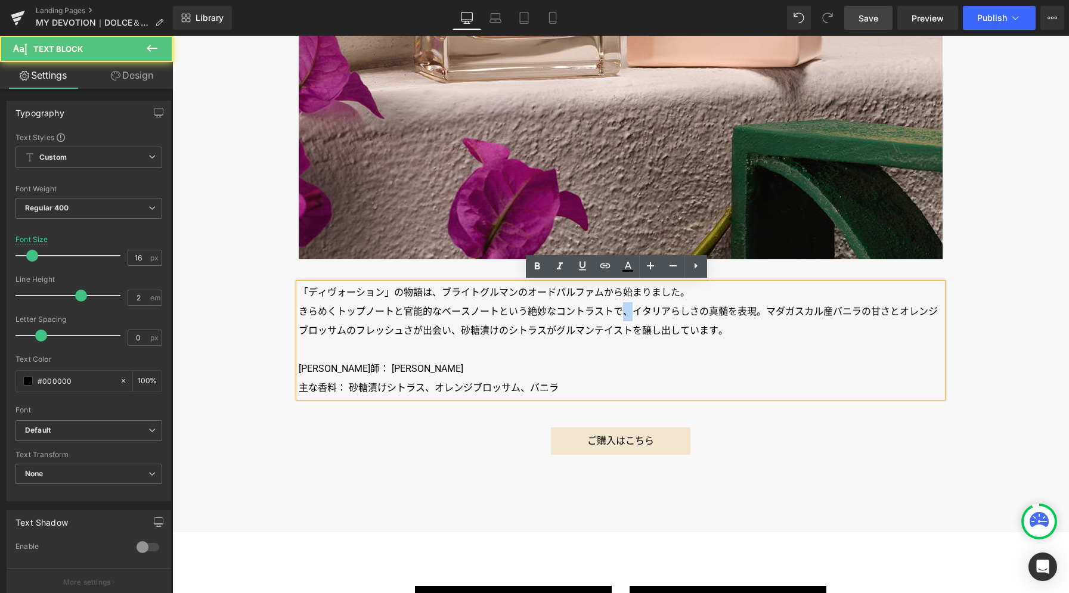
click at [620, 308] on p "きらめくトップノートと官能的なベースノートという絶妙なコントラストで、イタリアらしさの真髄を表現。マダガスカル産バニラの甘さとオレンジブロッサムのフレッシュさ…" at bounding box center [621, 321] width 644 height 38
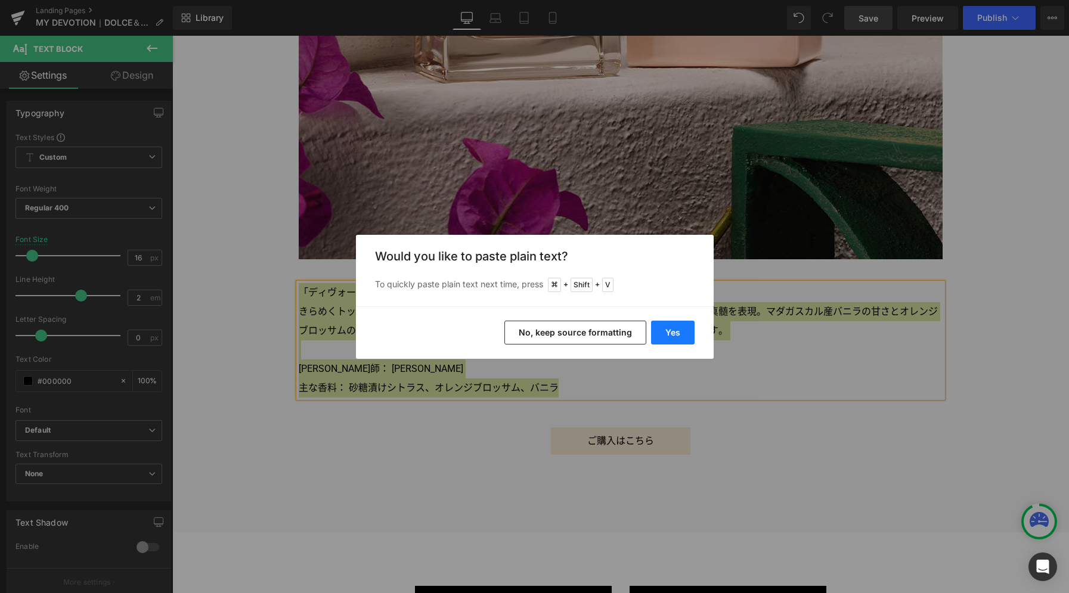
click at [675, 327] on button "Yes" at bounding box center [673, 333] width 44 height 24
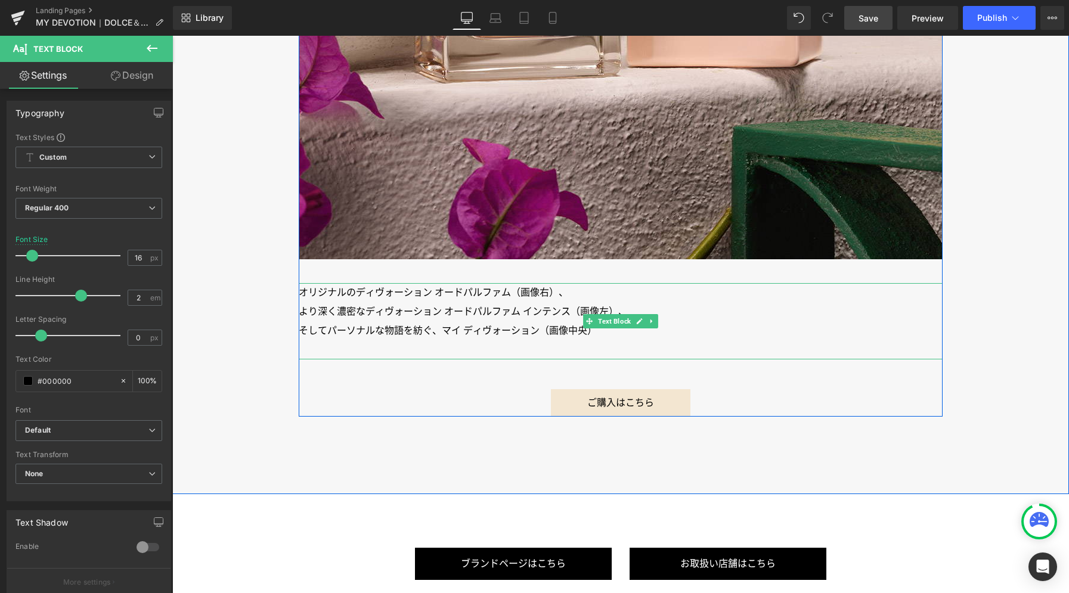
click at [532, 320] on p "より深く濃密なディヴォーション オードパルファム インテンス（画像左）、" at bounding box center [621, 311] width 644 height 19
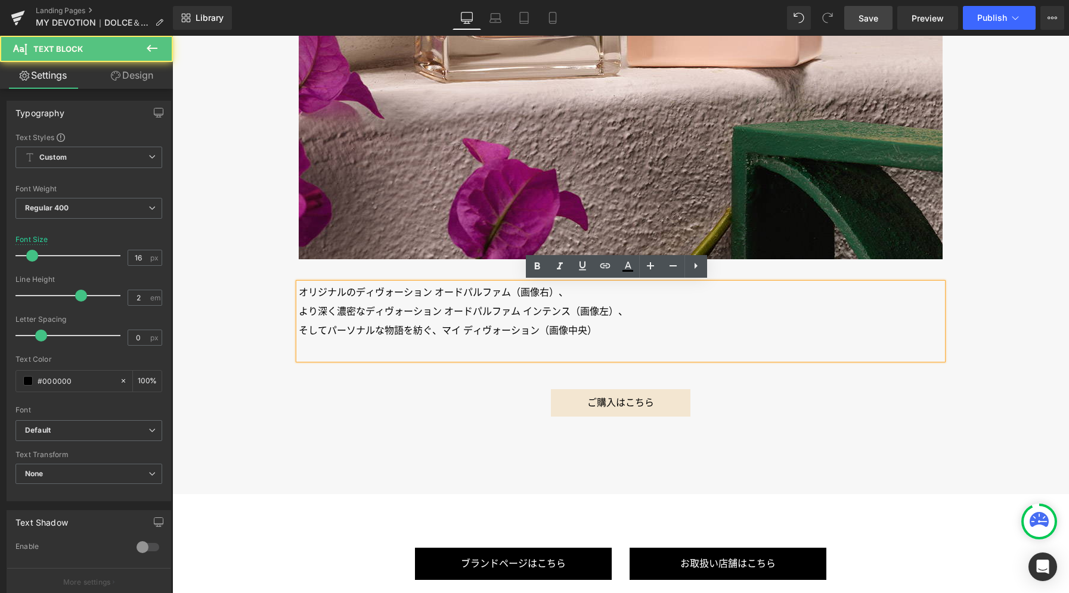
click at [607, 332] on p "そしてパーソナルな物語を紡ぐ、マイ ディヴォーション（画像中央）" at bounding box center [621, 330] width 644 height 19
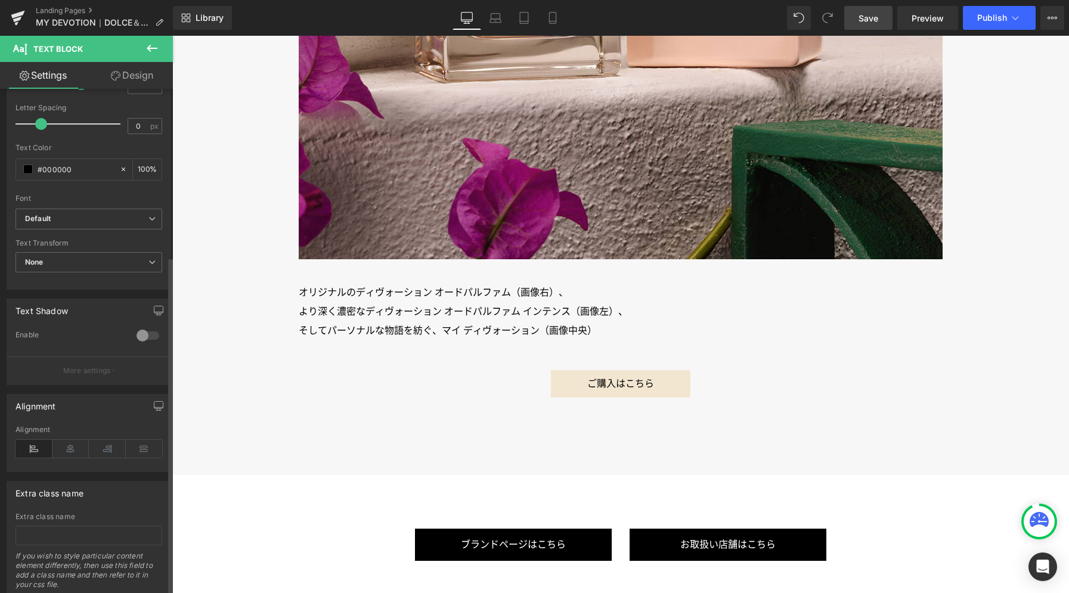
scroll to position [250, 0]
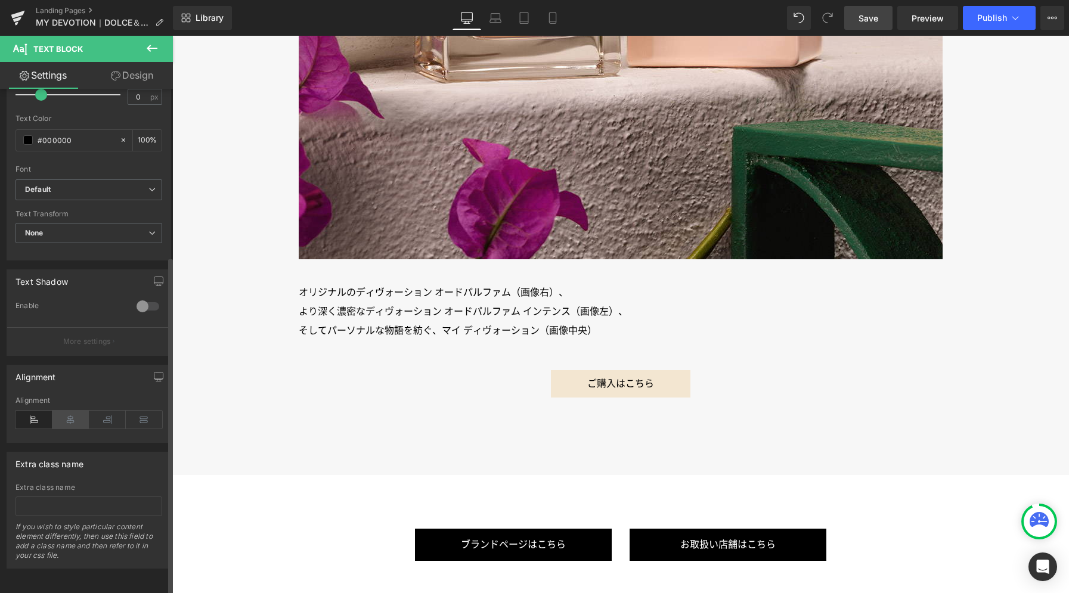
click at [77, 411] on icon at bounding box center [70, 420] width 37 height 18
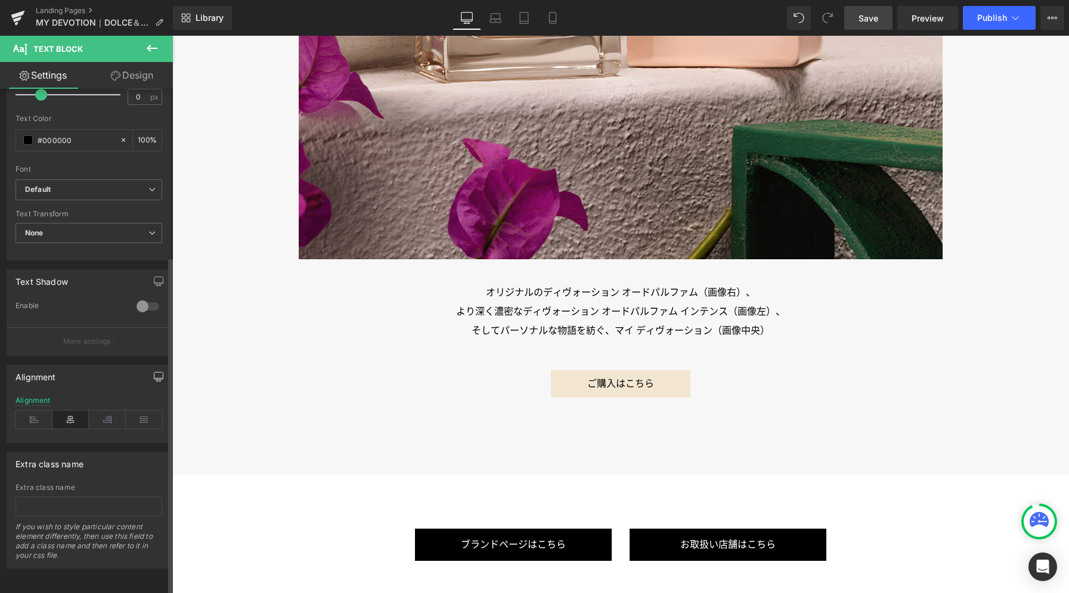
click at [154, 372] on icon "button" at bounding box center [159, 377] width 10 height 10
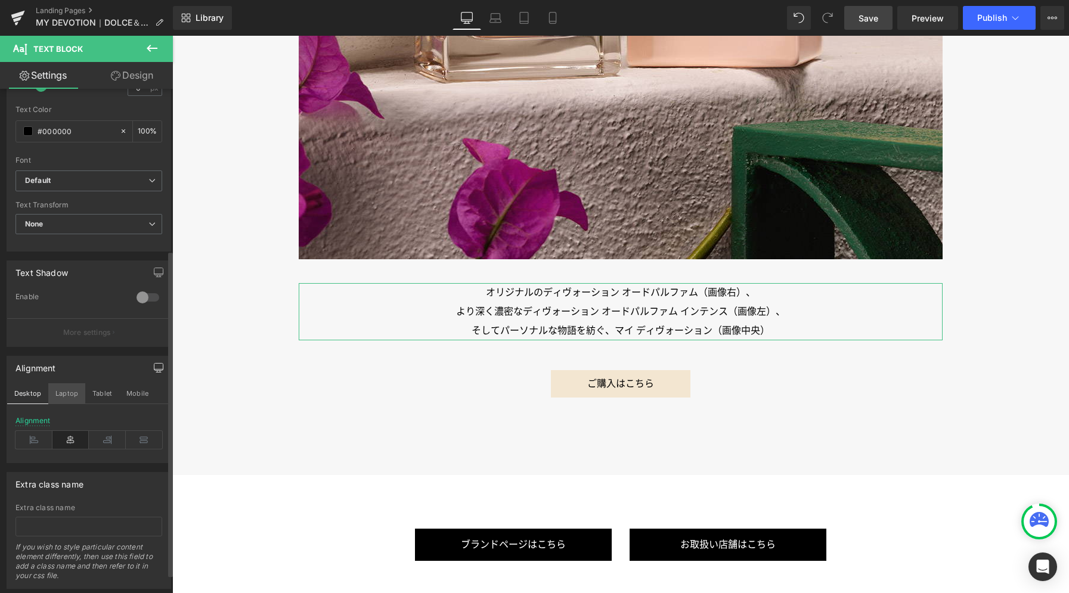
drag, startPoint x: 67, startPoint y: 391, endPoint x: 77, endPoint y: 420, distance: 30.2
click at [67, 391] on button "Laptop" at bounding box center [66, 393] width 37 height 20
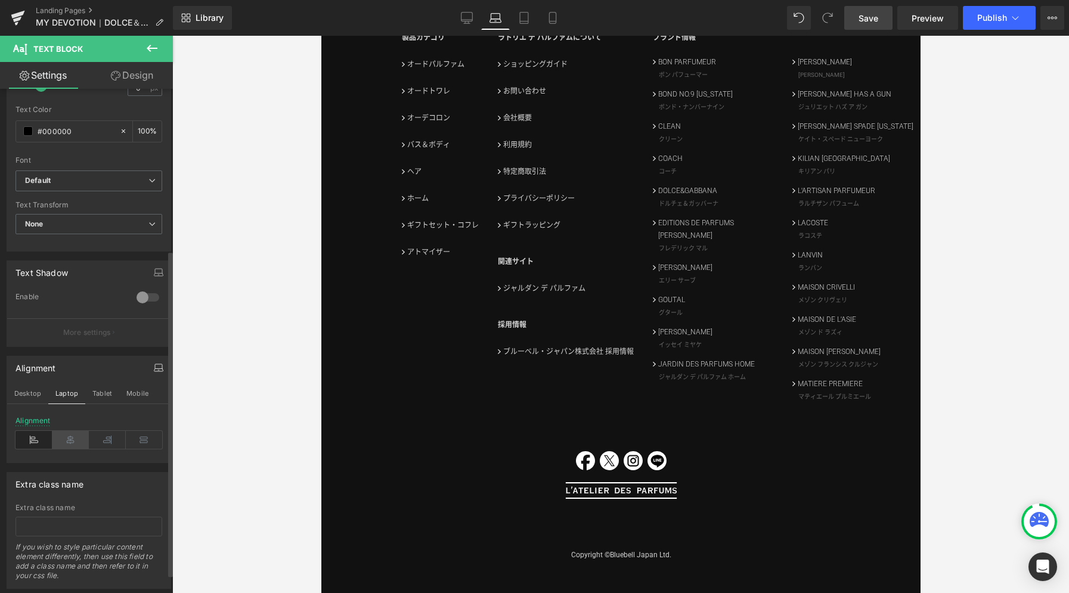
scroll to position [3309, 0]
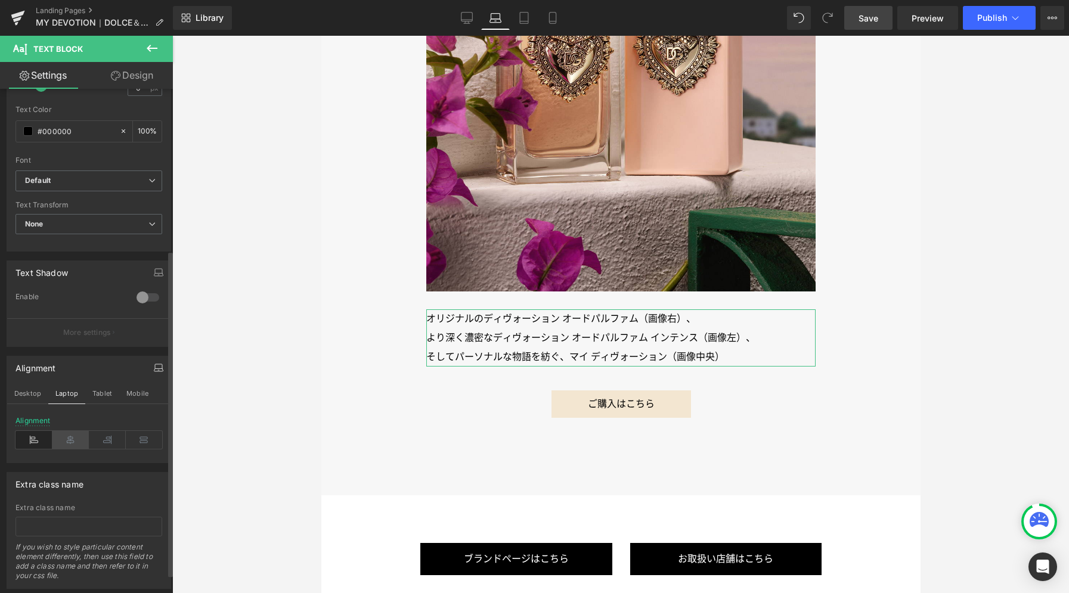
drag, startPoint x: 73, startPoint y: 444, endPoint x: 80, endPoint y: 435, distance: 11.5
click at [73, 444] on icon at bounding box center [70, 440] width 37 height 18
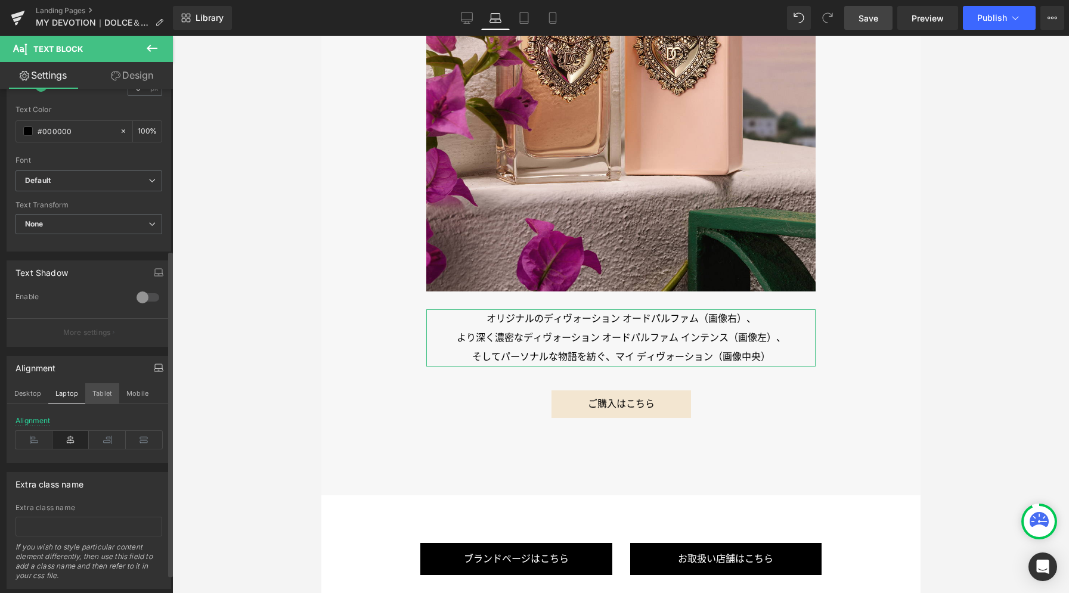
click at [97, 395] on button "Tablet" at bounding box center [102, 393] width 34 height 20
type input "100"
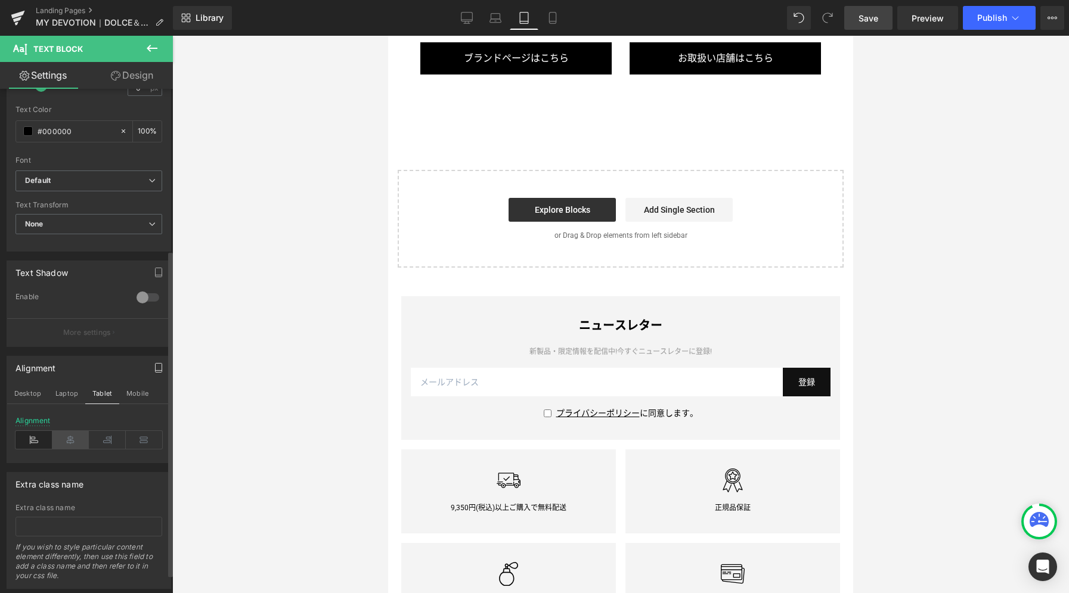
scroll to position [2820, 0]
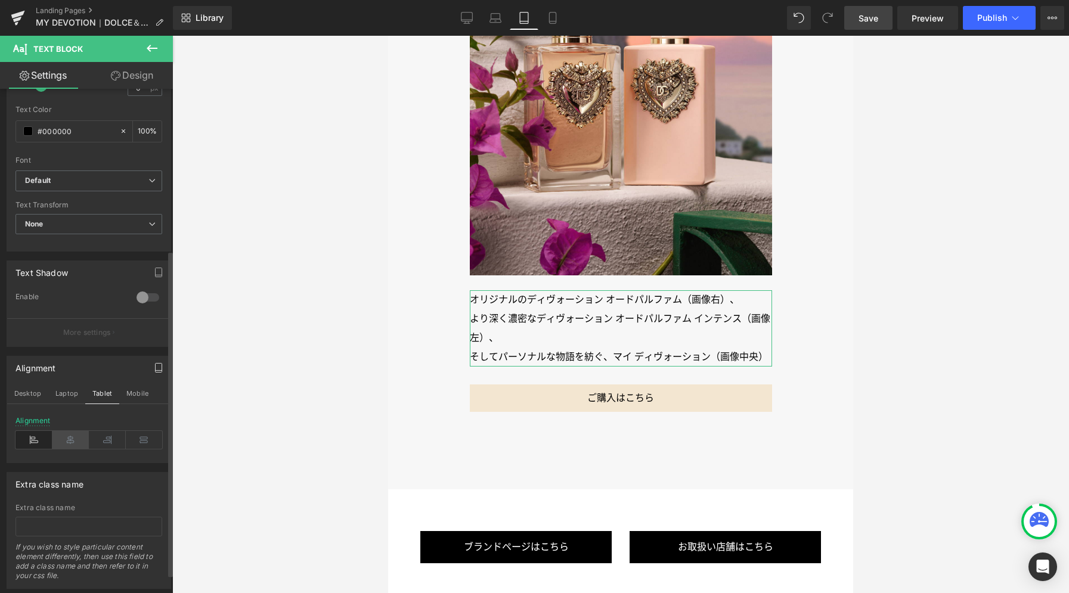
click at [70, 444] on icon at bounding box center [70, 440] width 37 height 18
click at [125, 399] on button "Mobile" at bounding box center [137, 393] width 36 height 20
type input "15"
type input "100"
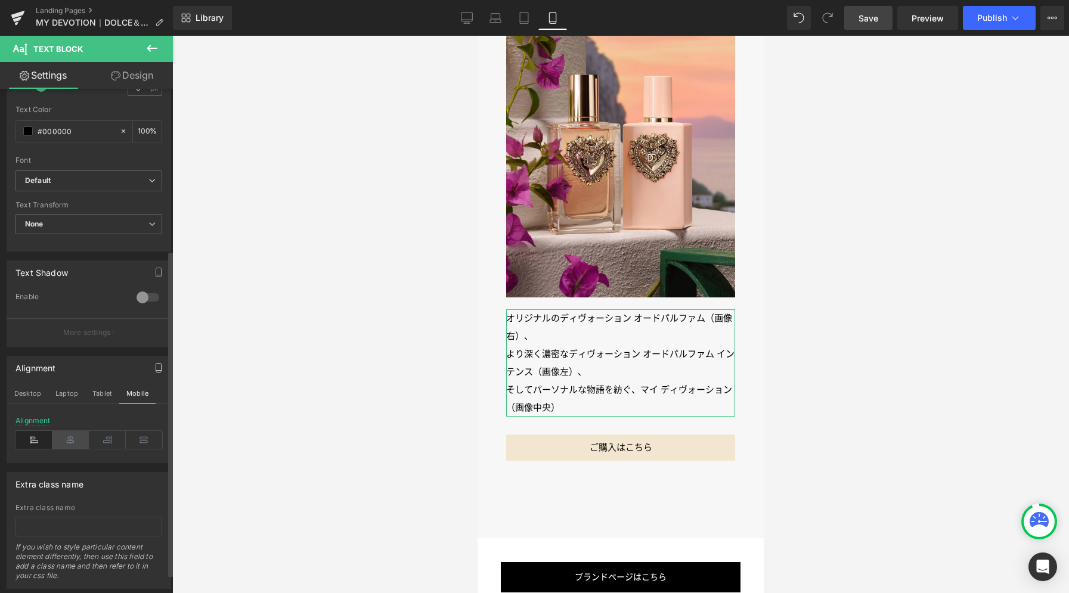
scroll to position [2606, 0]
click at [71, 441] on icon at bounding box center [70, 440] width 37 height 18
click at [45, 441] on icon at bounding box center [33, 440] width 37 height 18
click at [465, 24] on link "Desktop" at bounding box center [466, 18] width 29 height 24
type input "16"
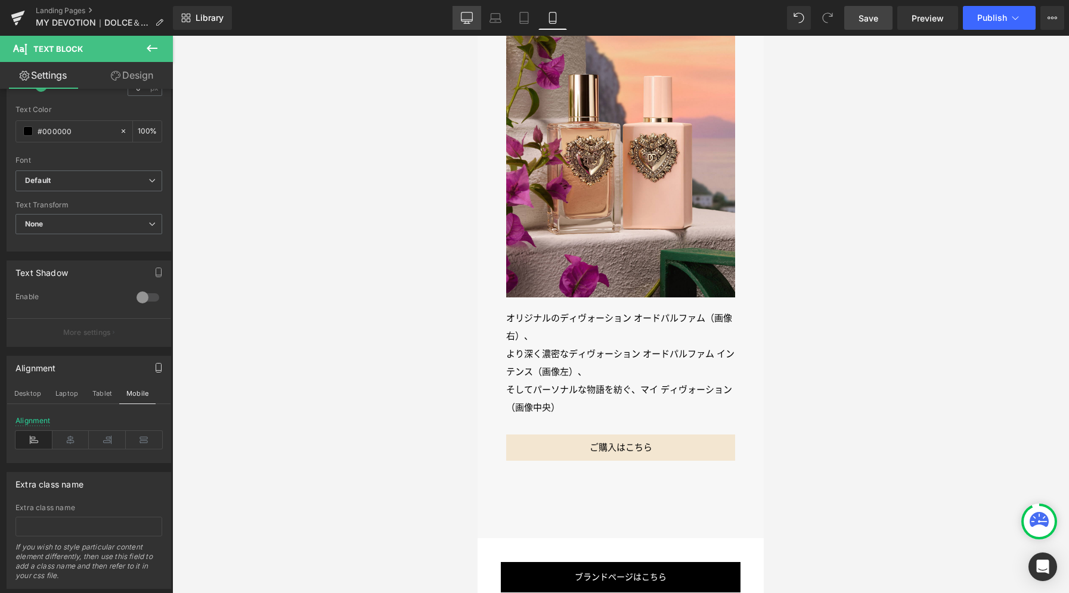
type input "100"
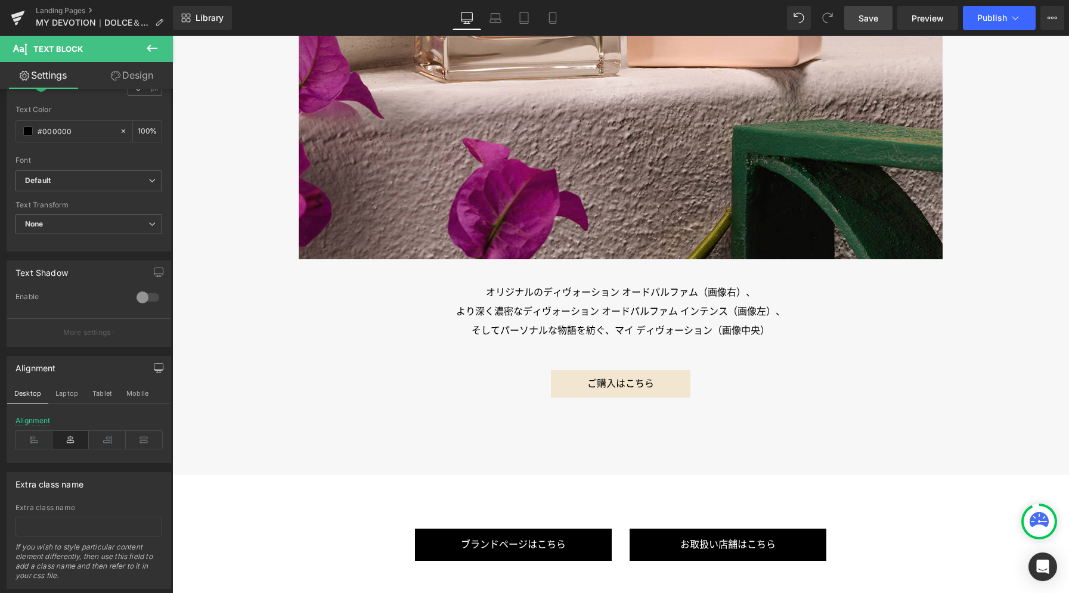
scroll to position [4487, 0]
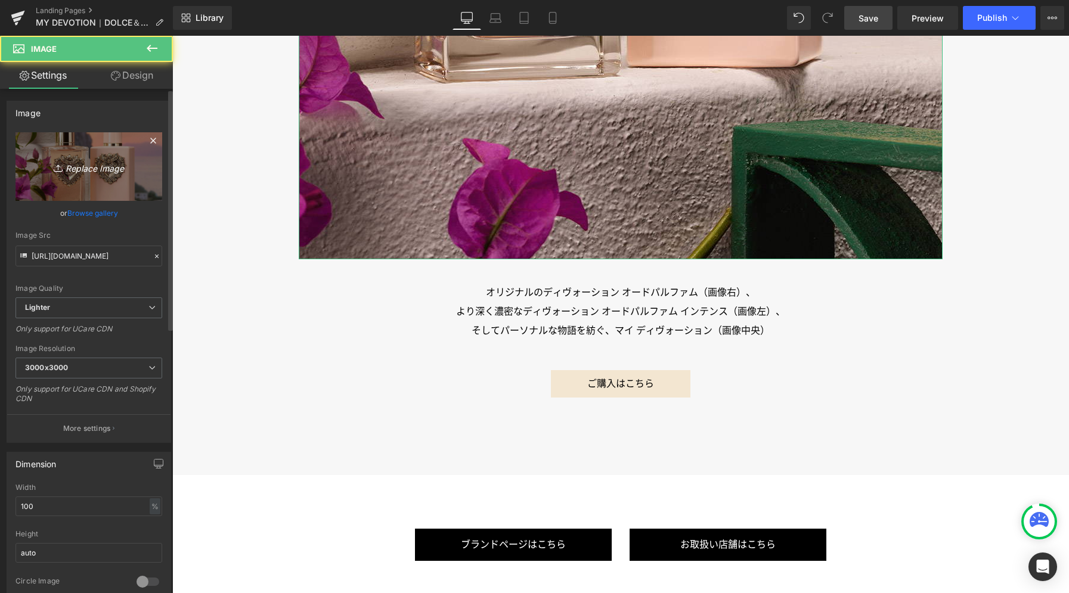
click at [124, 170] on icon "Replace Image" at bounding box center [88, 166] width 95 height 15
type input "C:\fakepath\p05.jpg"
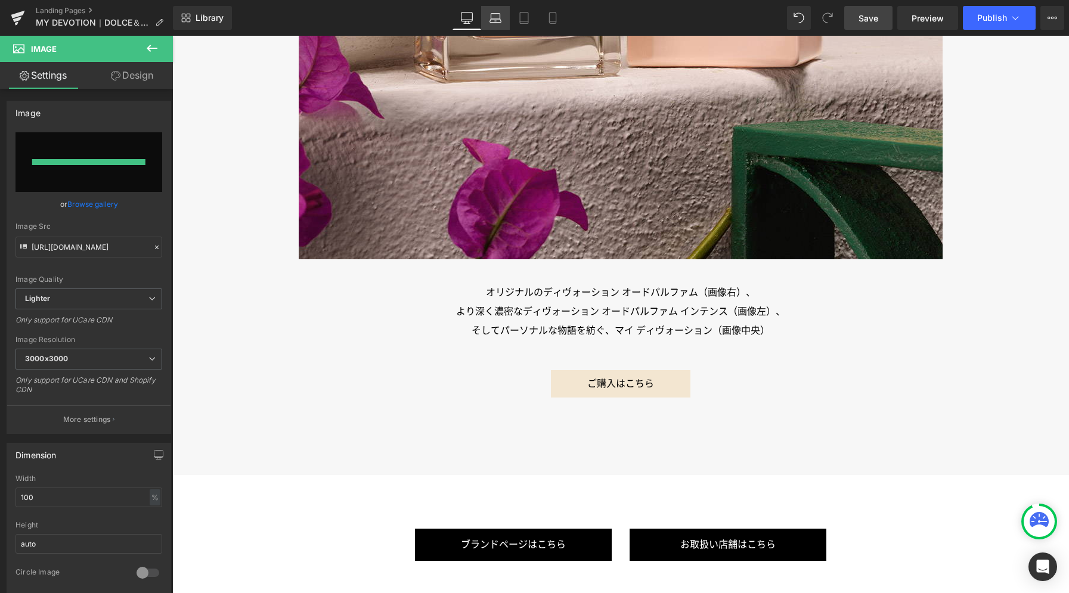
type input "[URL][DOMAIN_NAME]"
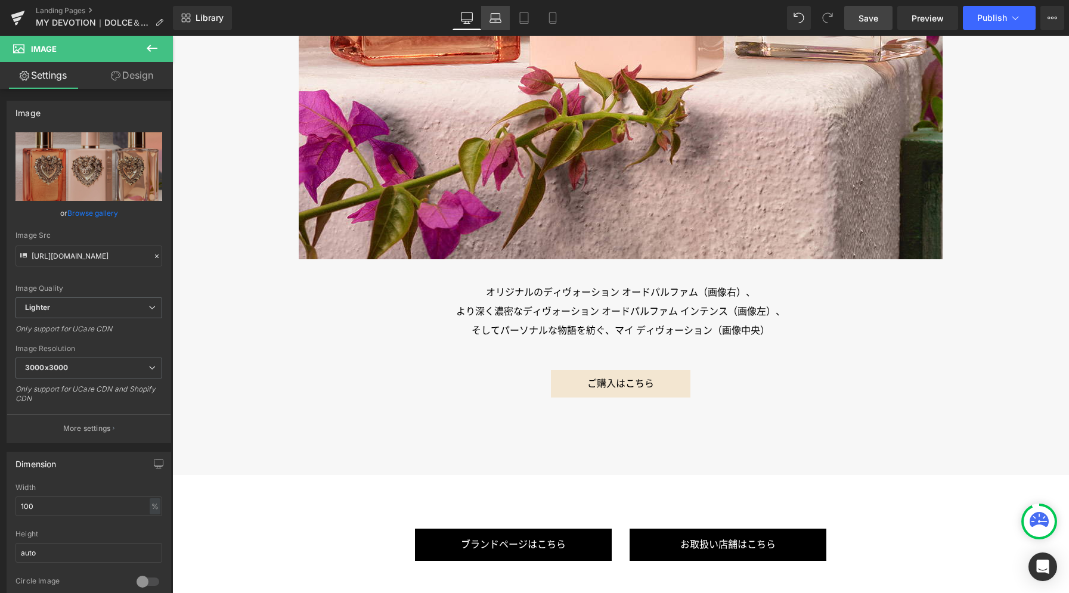
click at [494, 18] on icon at bounding box center [495, 18] width 12 height 12
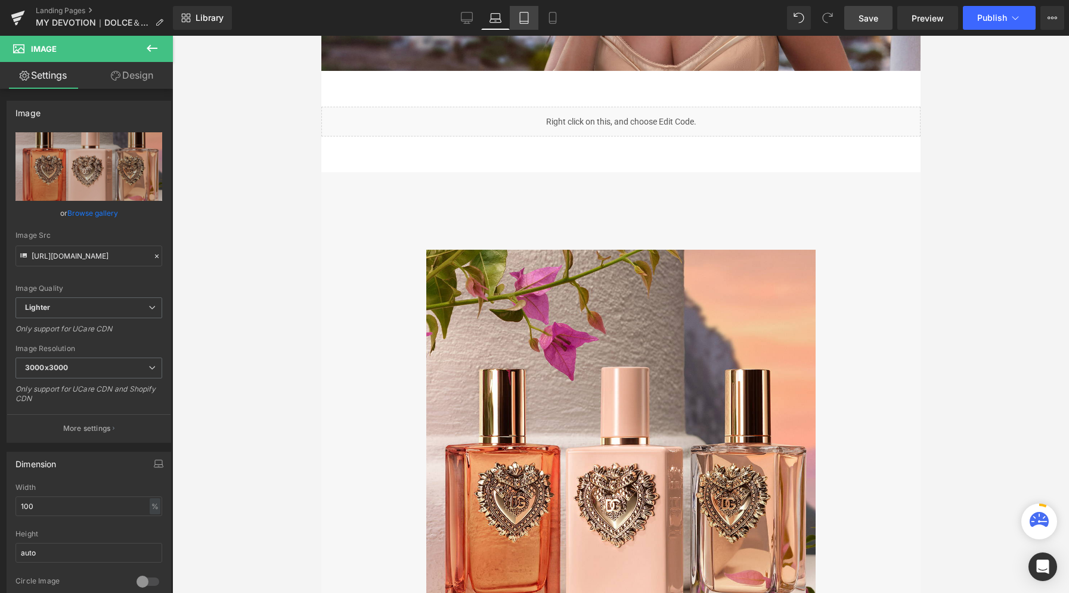
click at [526, 21] on icon at bounding box center [524, 21] width 8 height 0
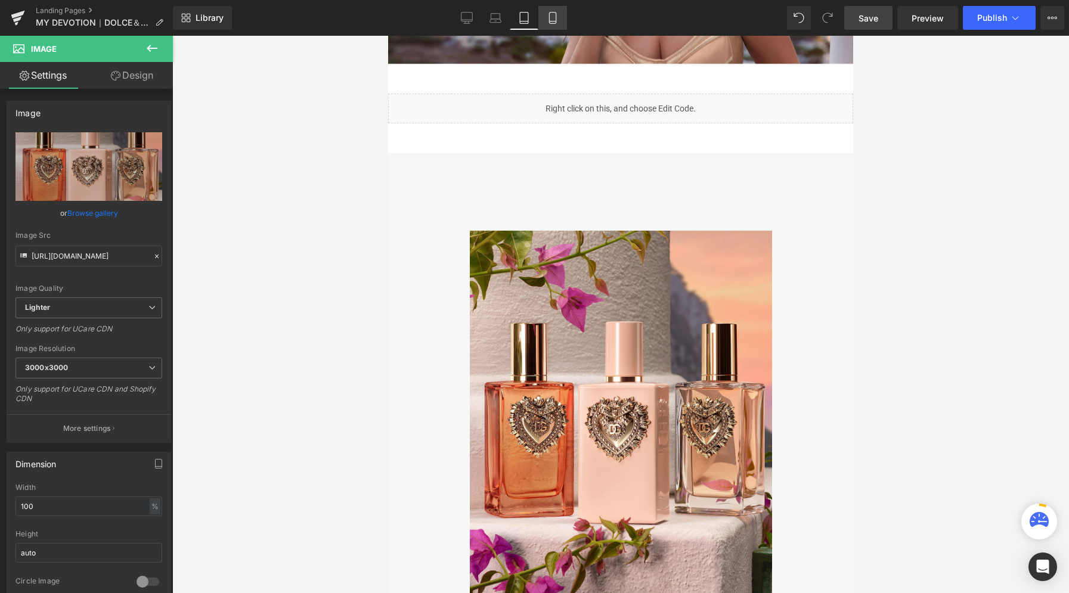
click at [557, 20] on icon at bounding box center [553, 18] width 12 height 12
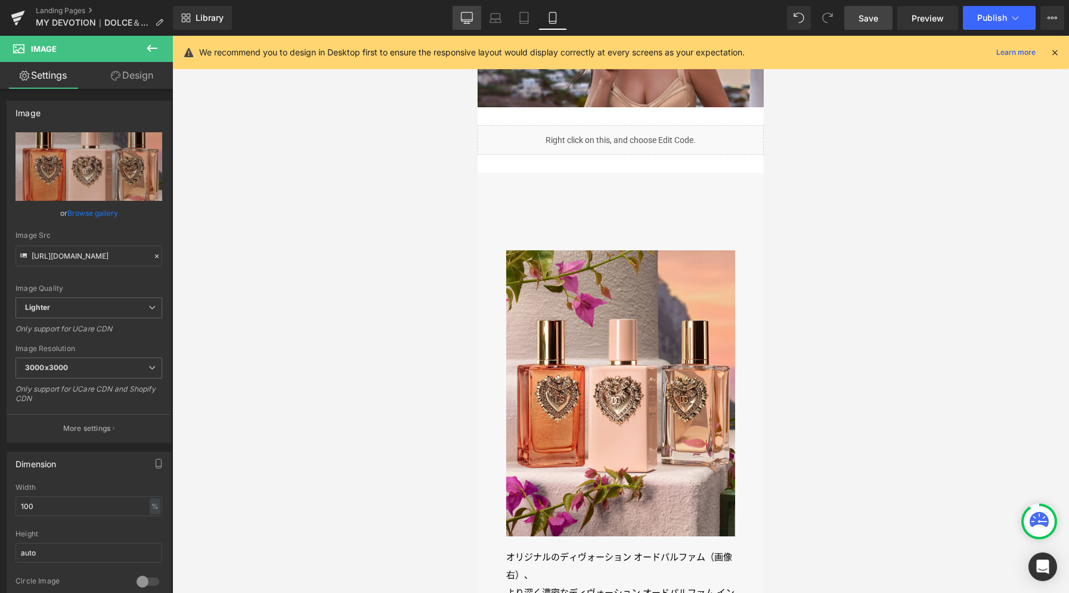
click at [470, 16] on icon at bounding box center [467, 18] width 12 height 12
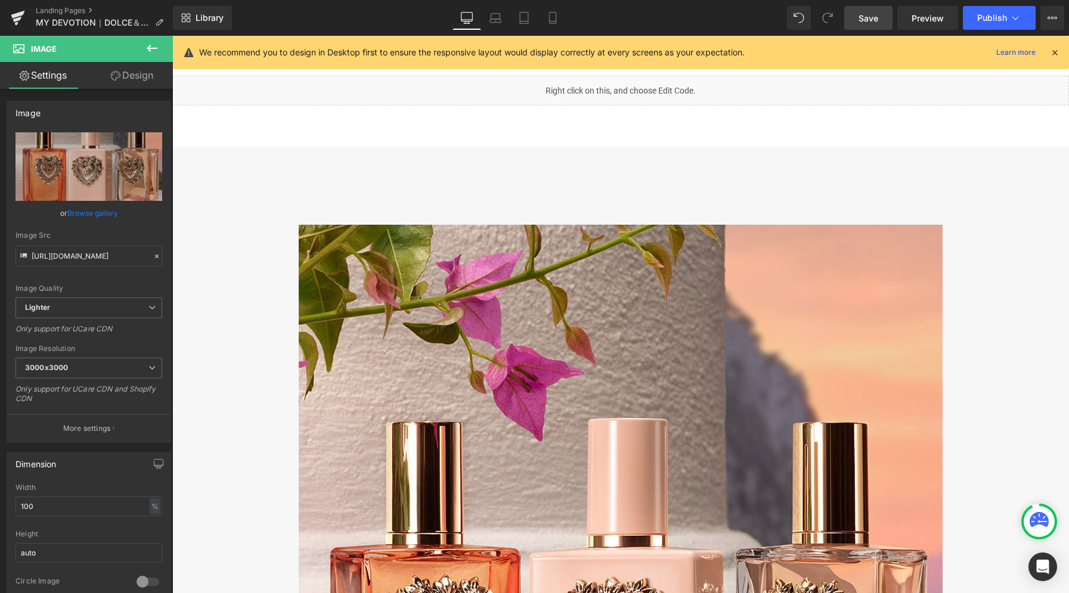
scroll to position [3718, 0]
drag, startPoint x: 866, startPoint y: 15, endPoint x: 862, endPoint y: 52, distance: 37.1
click at [865, 16] on span "Save" at bounding box center [868, 18] width 20 height 13
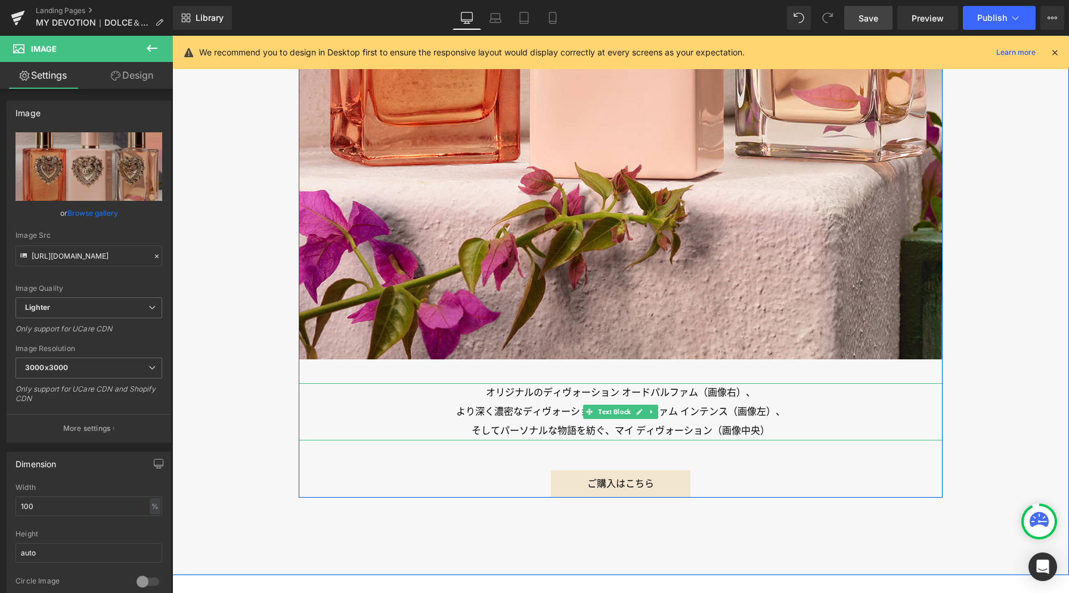
scroll to position [4388, 0]
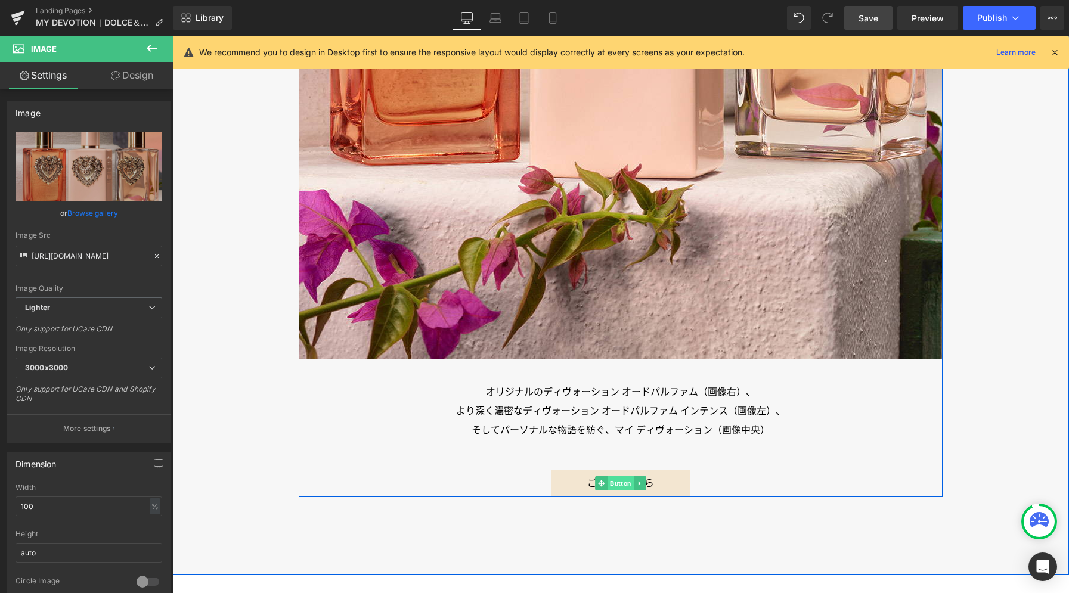
click at [614, 484] on span "Button" at bounding box center [620, 483] width 26 height 14
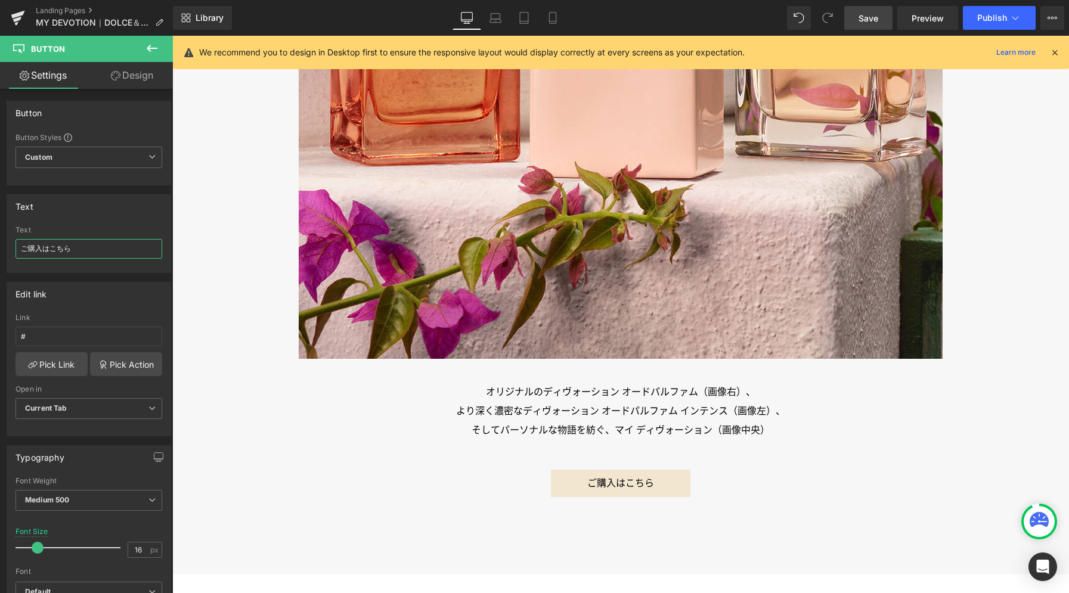
drag, startPoint x: 89, startPoint y: 250, endPoint x: -42, endPoint y: 246, distance: 131.2
click at [0, 246] on html "Button You are previewing how the will restyle your page. You can not edit Elem…" at bounding box center [534, 296] width 1069 height 593
paste input "DEVOTION COLLECTION"
type input "DEVOTION COLLECTION"
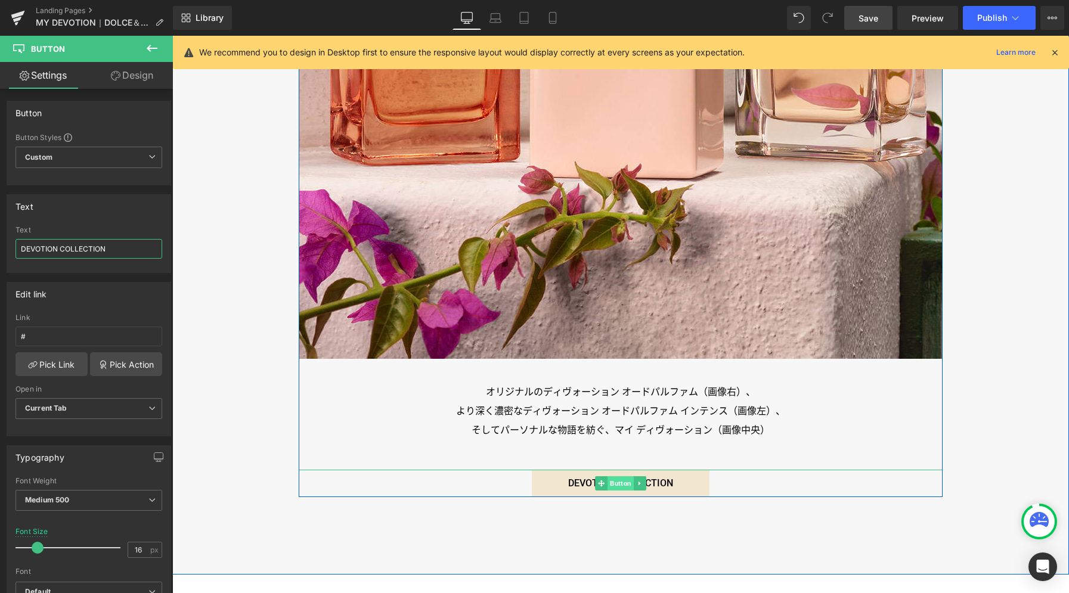
click at [625, 483] on span "Button" at bounding box center [620, 483] width 26 height 14
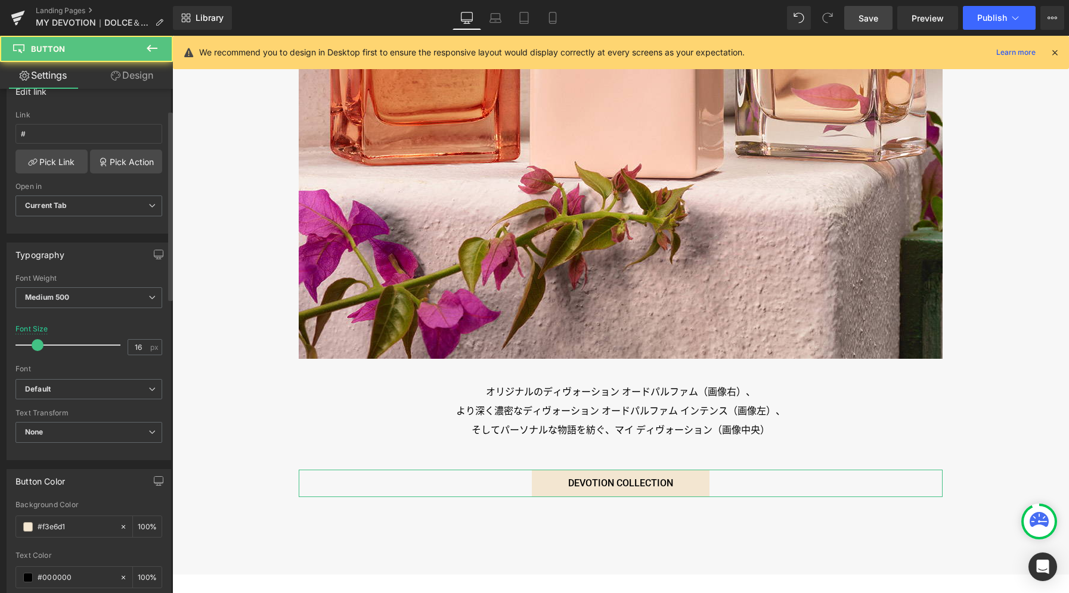
scroll to position [415, 0]
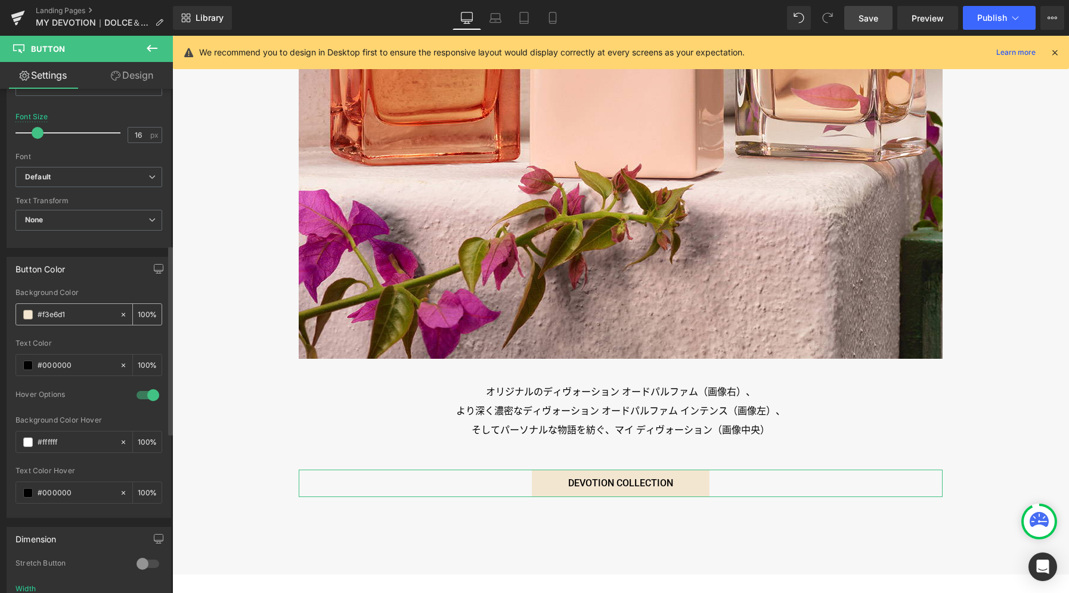
click at [75, 314] on input "#f3e6d1" at bounding box center [76, 314] width 76 height 13
click at [59, 313] on input "#f3e6d1" at bounding box center [76, 314] width 76 height 13
paste input "8e0cd"
type input "#f8e0cd"
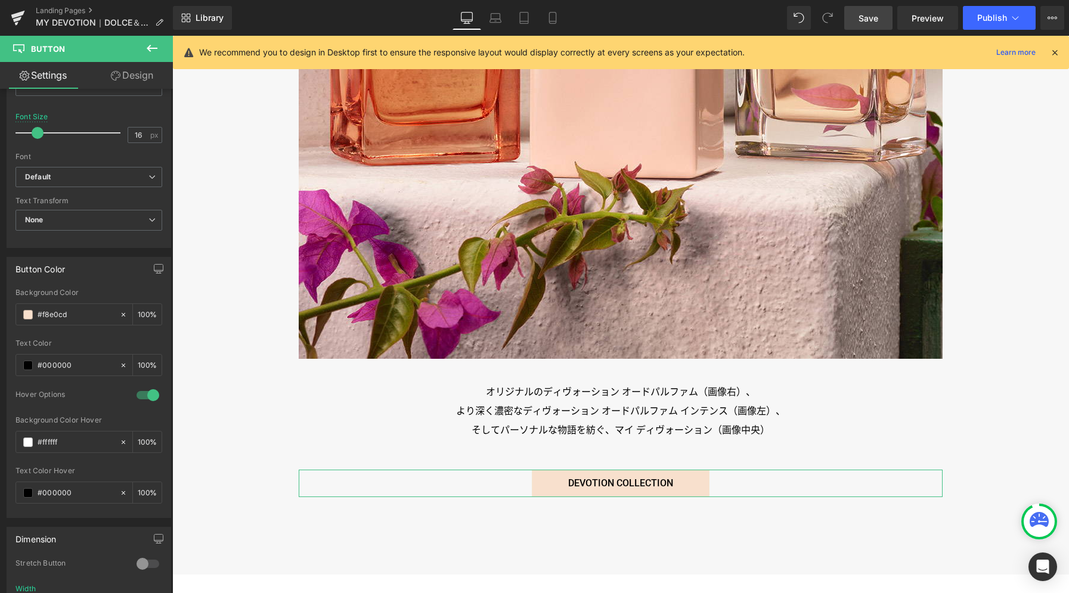
drag, startPoint x: 139, startPoint y: 79, endPoint x: 108, endPoint y: 116, distance: 48.3
click at [139, 79] on link "Design" at bounding box center [132, 75] width 86 height 27
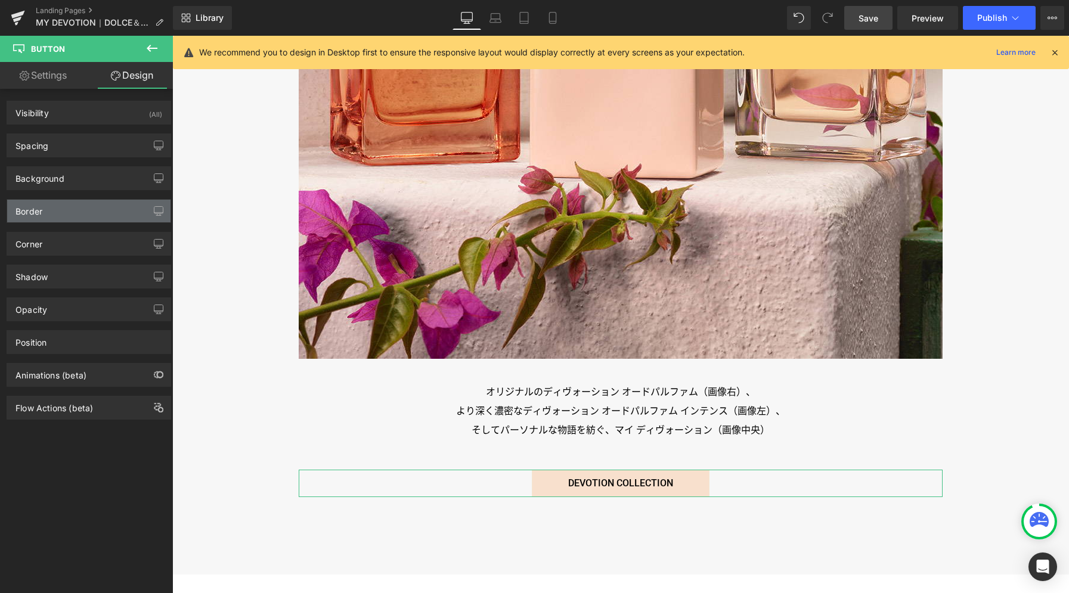
click at [75, 206] on div "Border" at bounding box center [88, 211] width 163 height 23
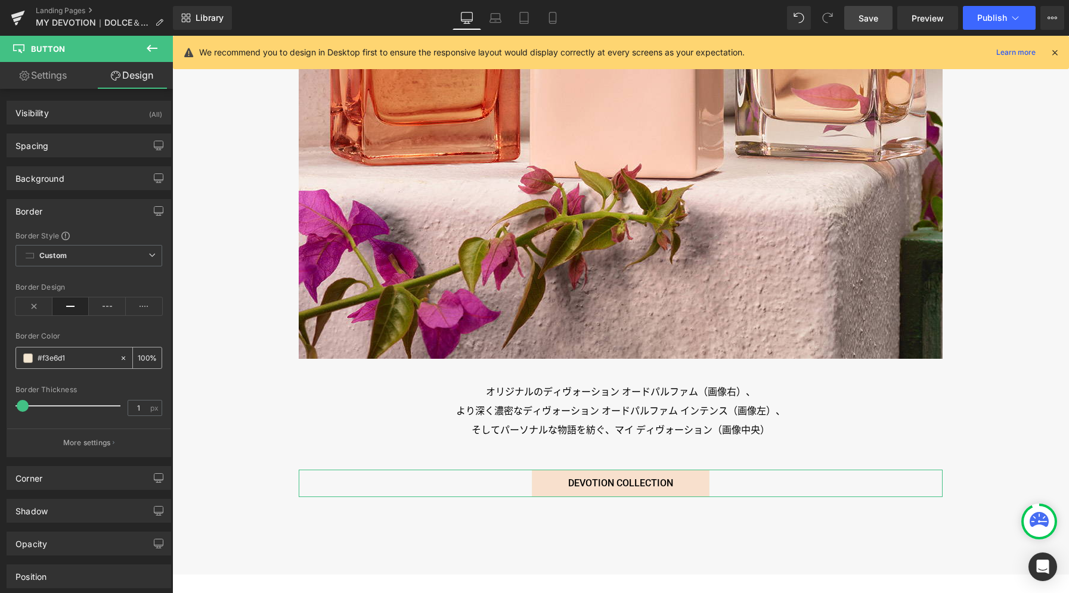
click at [51, 358] on input "#f3e6d1" at bounding box center [76, 358] width 76 height 13
click at [83, 359] on input "#f3e6d1" at bounding box center [76, 358] width 76 height 13
click at [60, 360] on input "#f3e6d1" at bounding box center [76, 358] width 76 height 13
paste input "8e0cd"
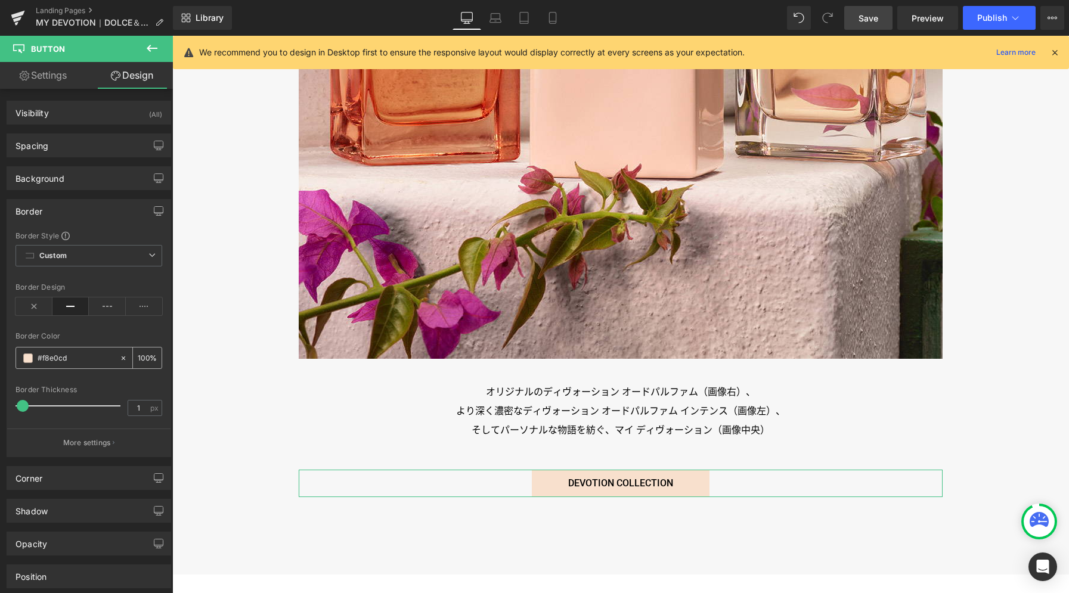
type input "#f8e0cd"
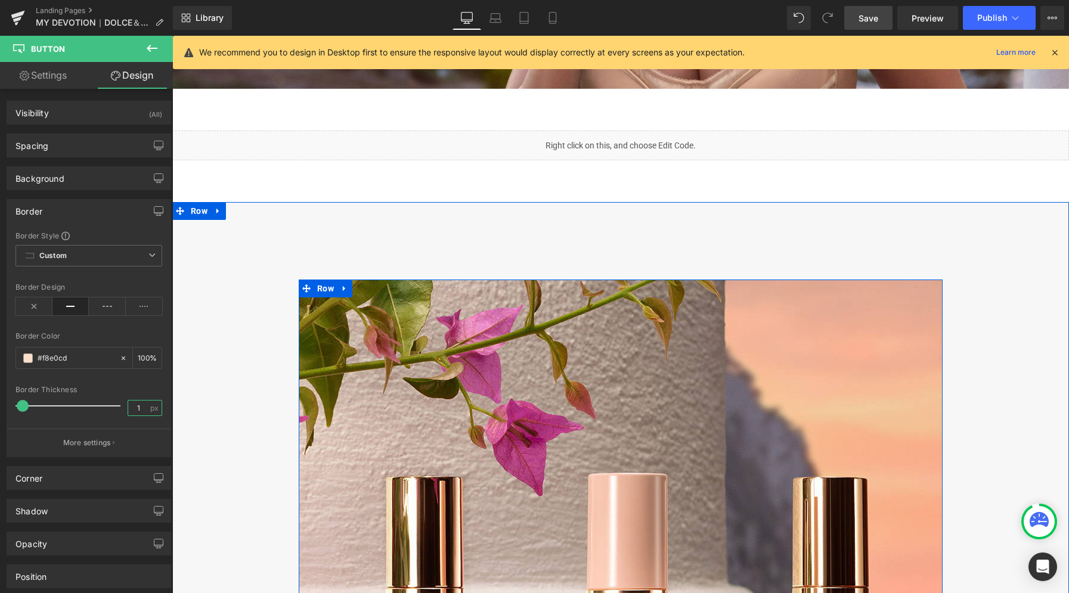
scroll to position [3558, 0]
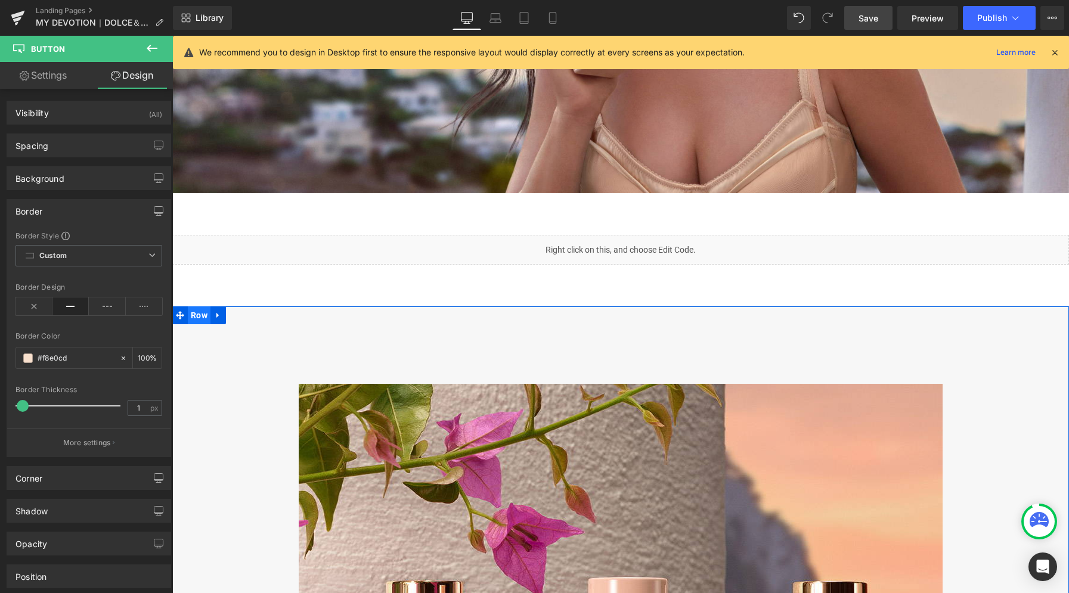
click at [195, 319] on span "Row" at bounding box center [199, 315] width 23 height 18
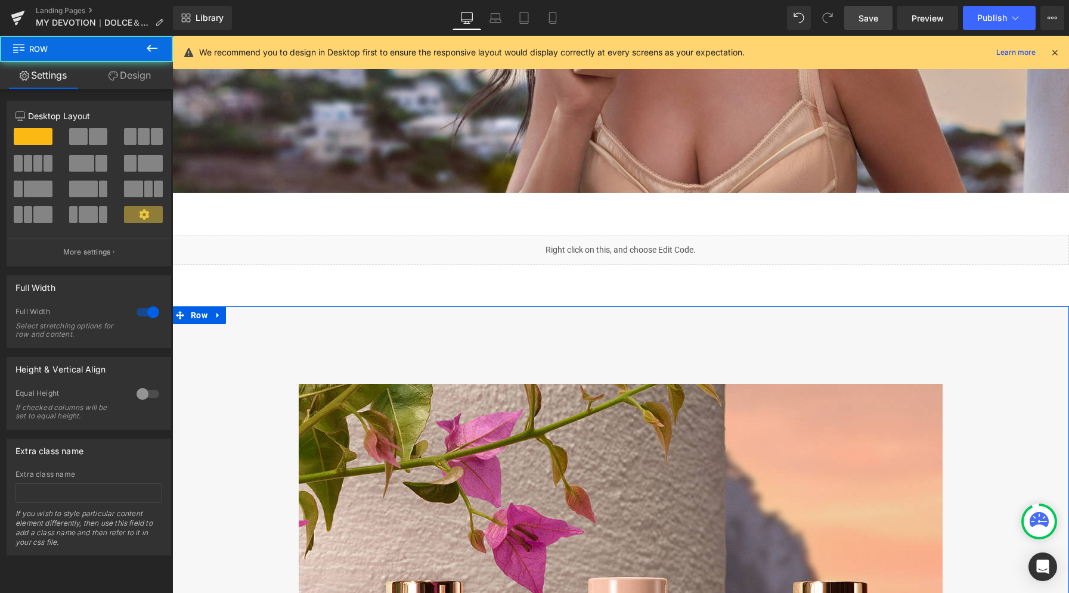
click at [122, 75] on link "Design" at bounding box center [129, 75] width 86 height 27
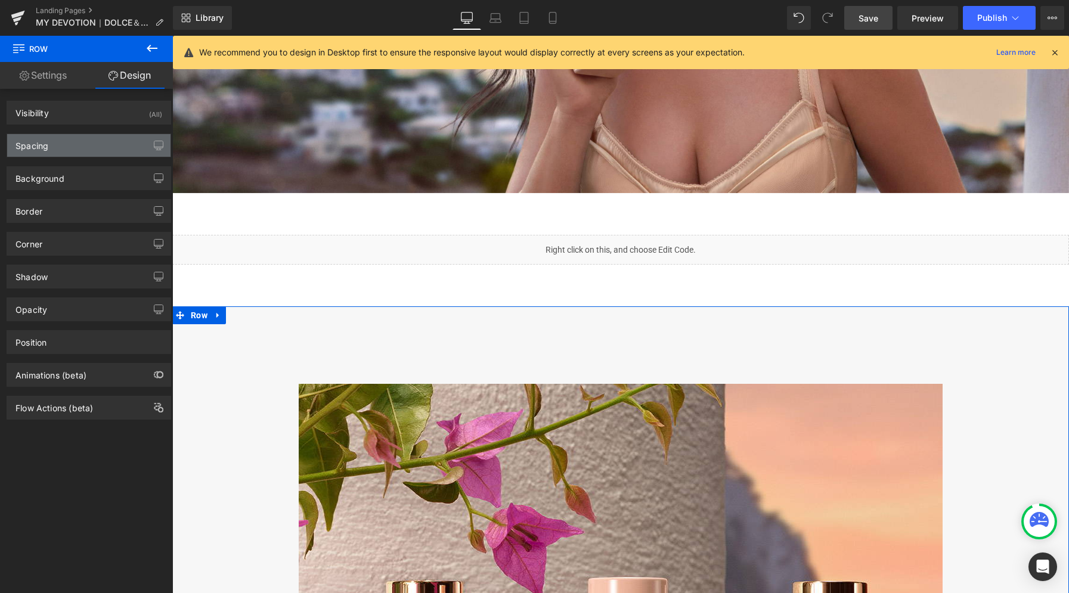
click at [41, 146] on div "Spacing" at bounding box center [31, 142] width 33 height 17
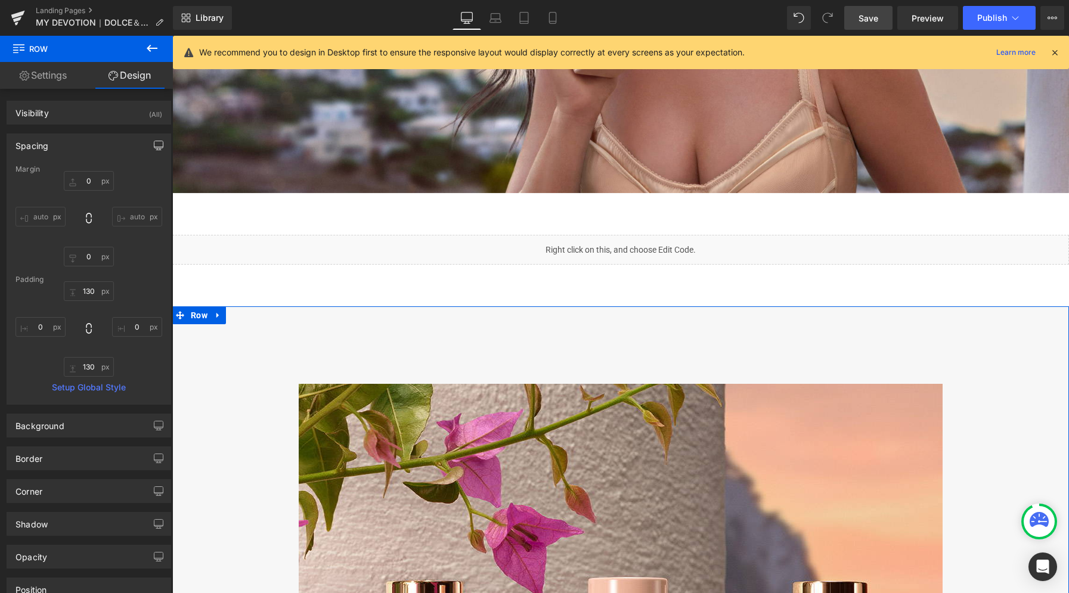
click at [154, 144] on icon "button" at bounding box center [159, 146] width 10 height 10
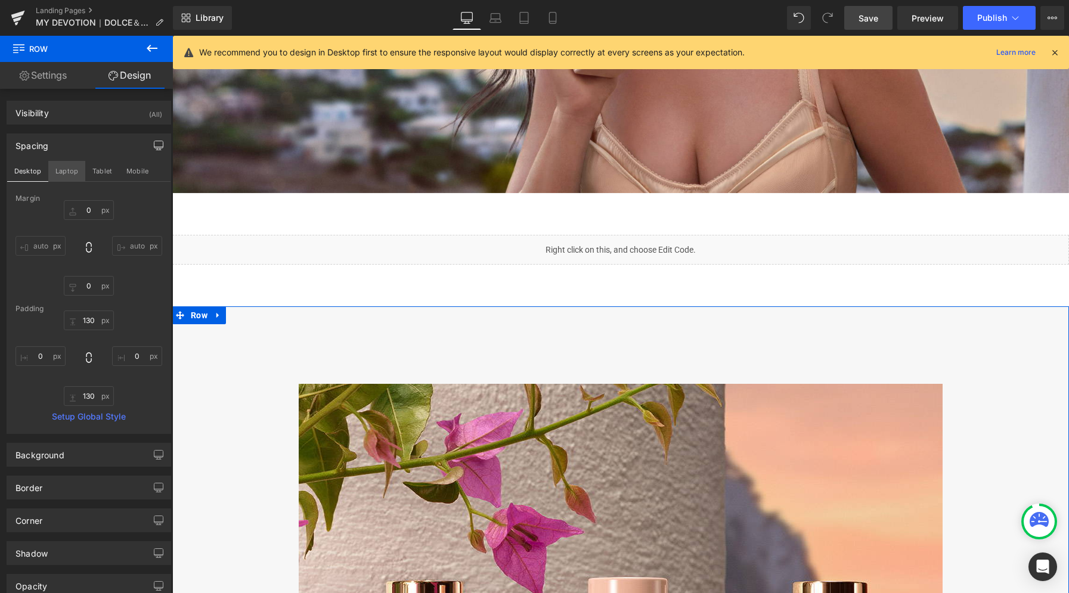
click at [57, 171] on button "Laptop" at bounding box center [66, 171] width 37 height 20
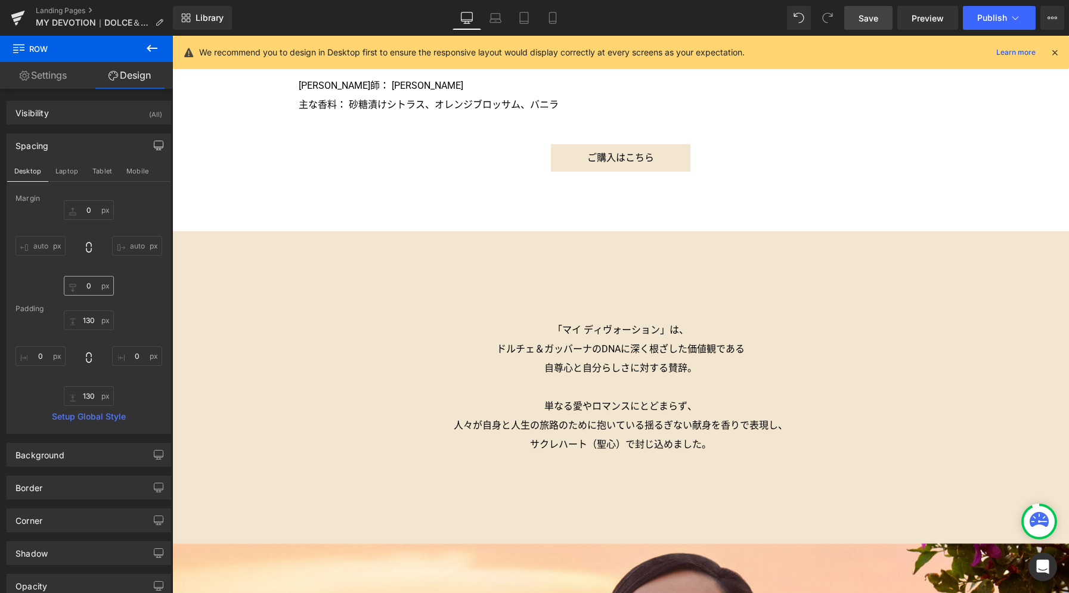
type input "0"
type input "130"
type input "0"
type input "130"
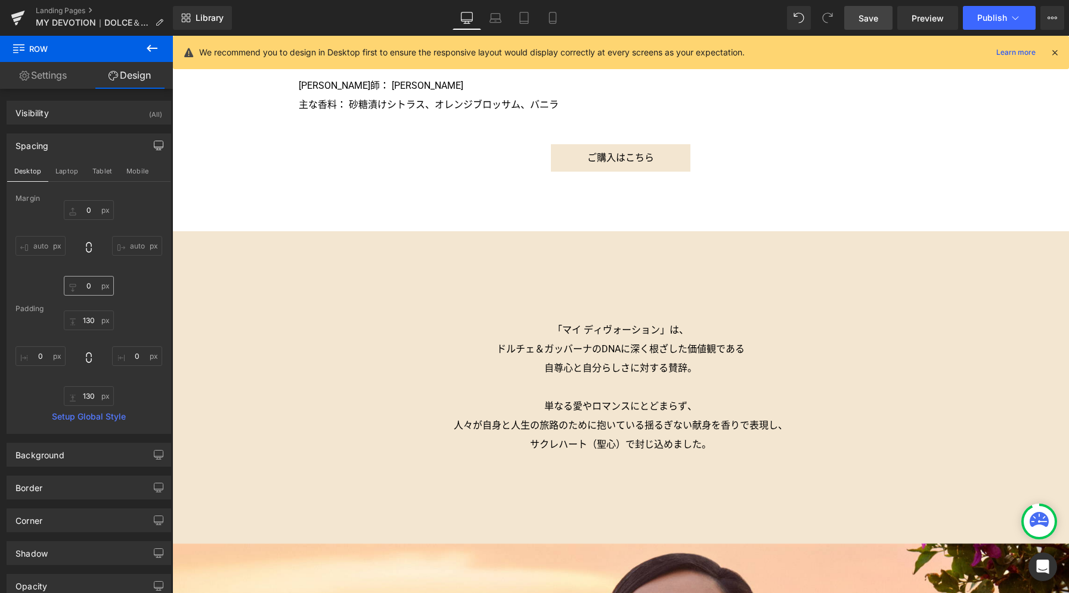
type input "0"
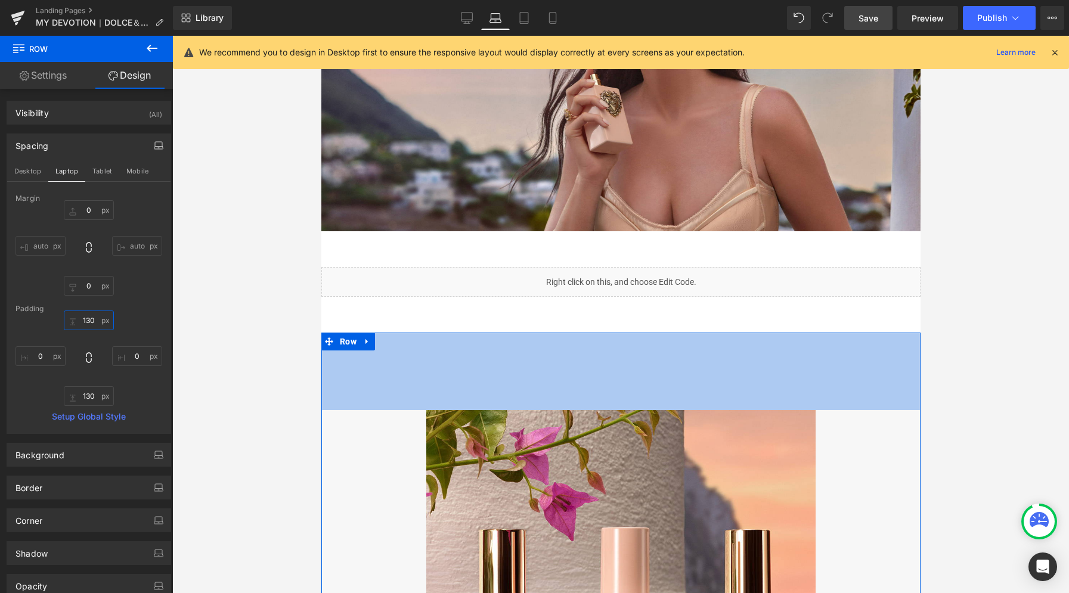
click at [91, 318] on input "130" at bounding box center [89, 321] width 50 height 20
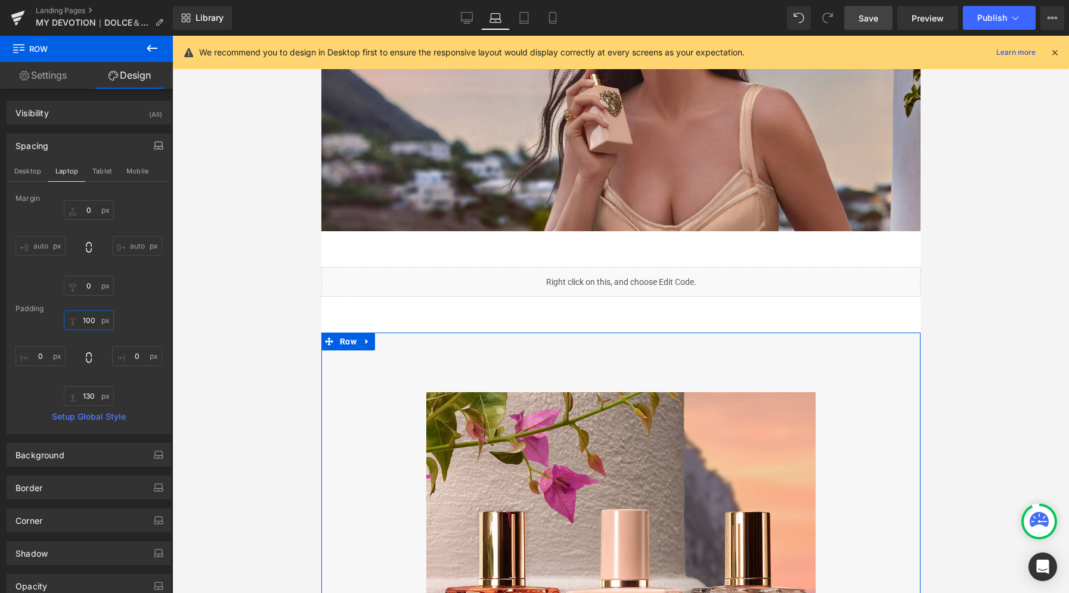
type input "100"
click at [106, 173] on button "Tablet" at bounding box center [102, 171] width 34 height 20
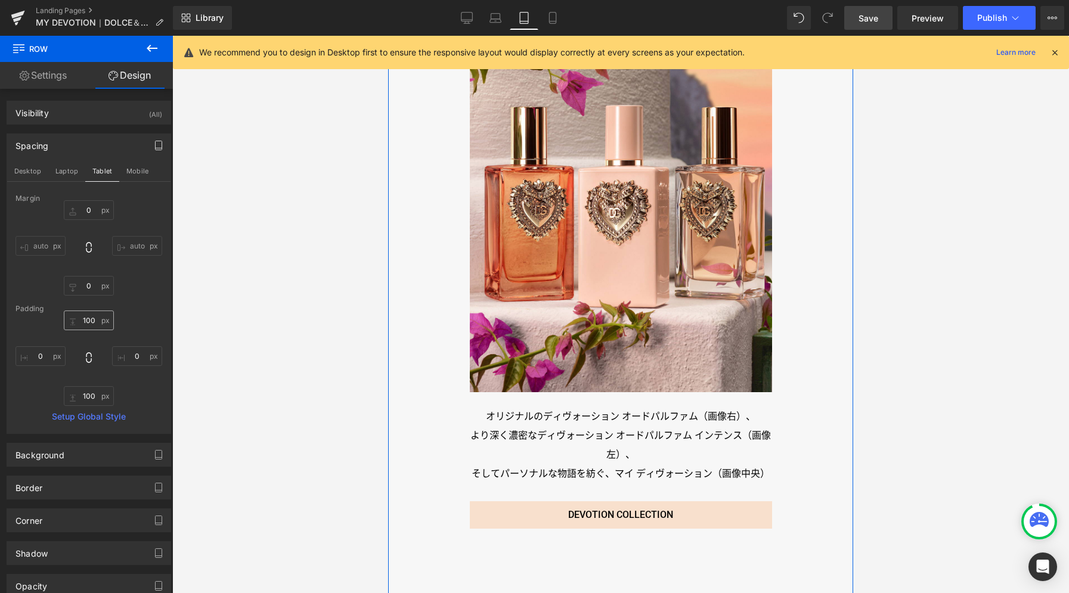
type input "0"
type input "130"
type input "0"
type input "130"
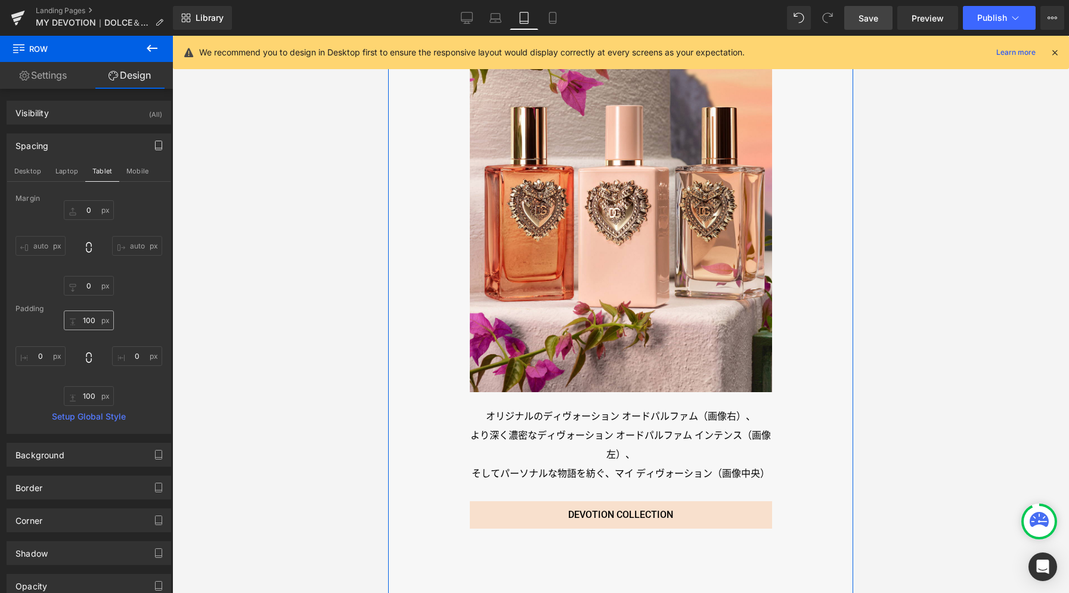
type input "0"
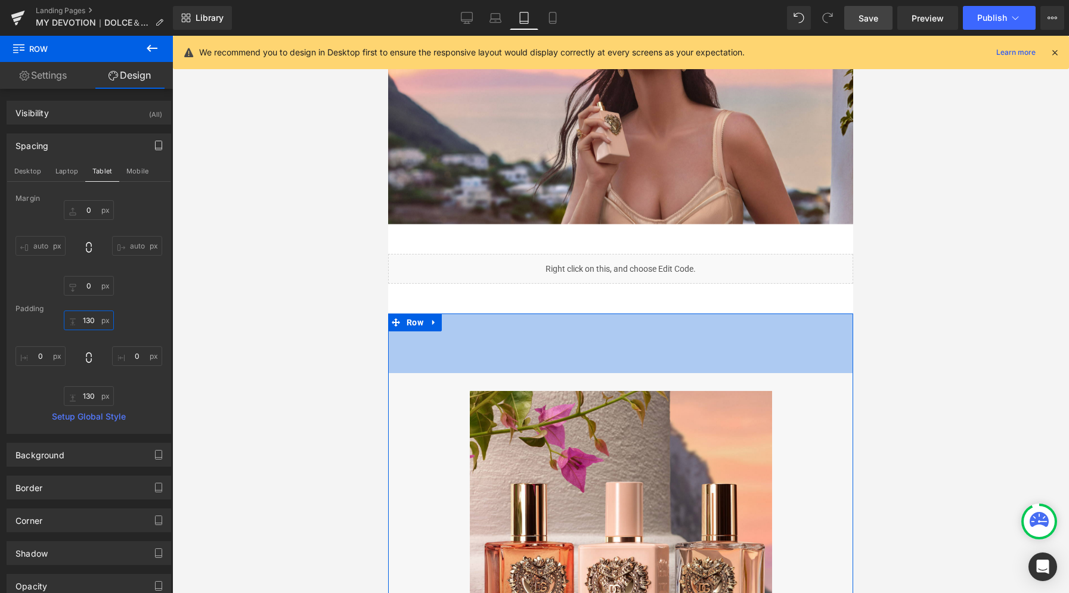
click at [95, 325] on input "130" at bounding box center [89, 321] width 50 height 20
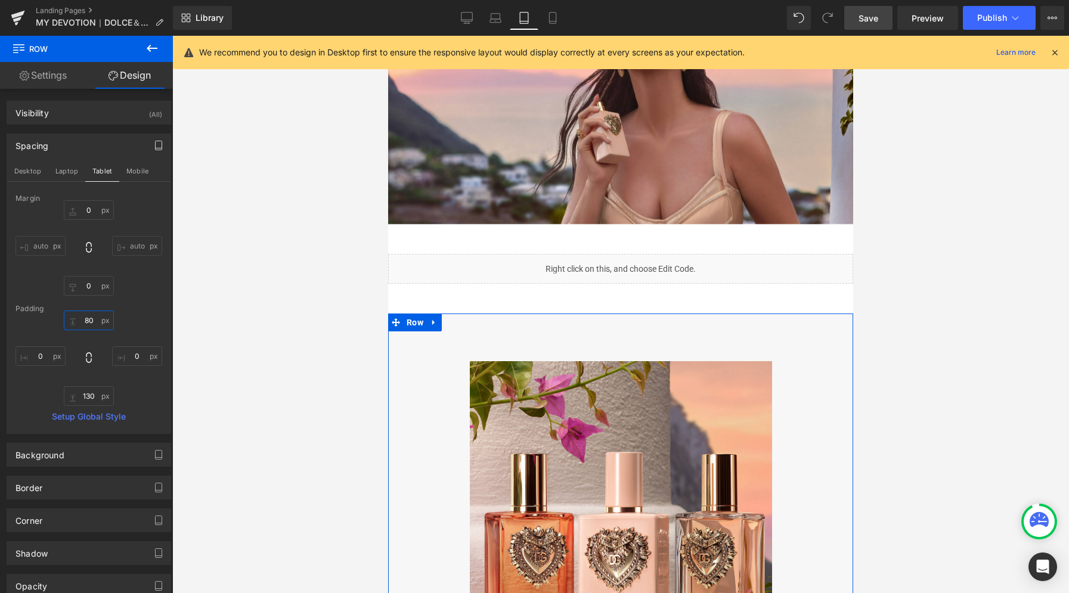
type input "80"
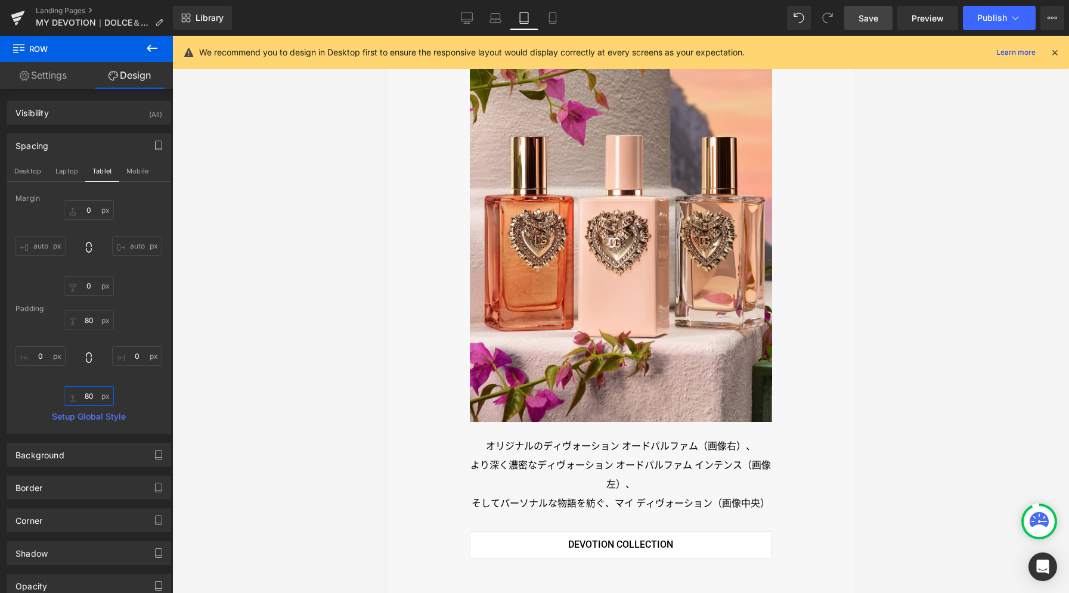
scroll to position [2733, 0]
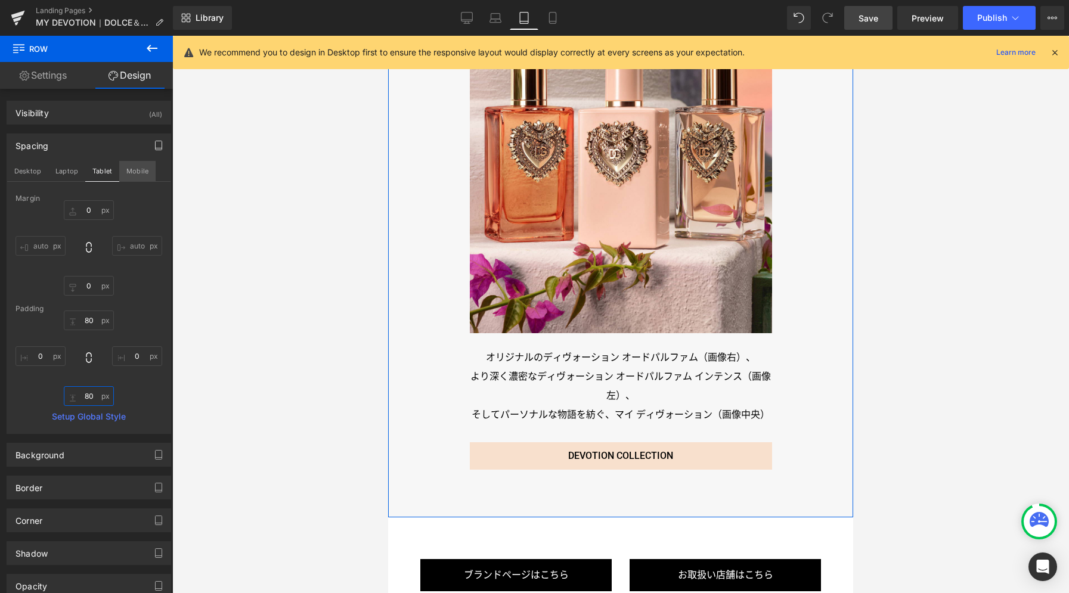
type input "80"
click at [146, 167] on button "Mobile" at bounding box center [137, 171] width 36 height 20
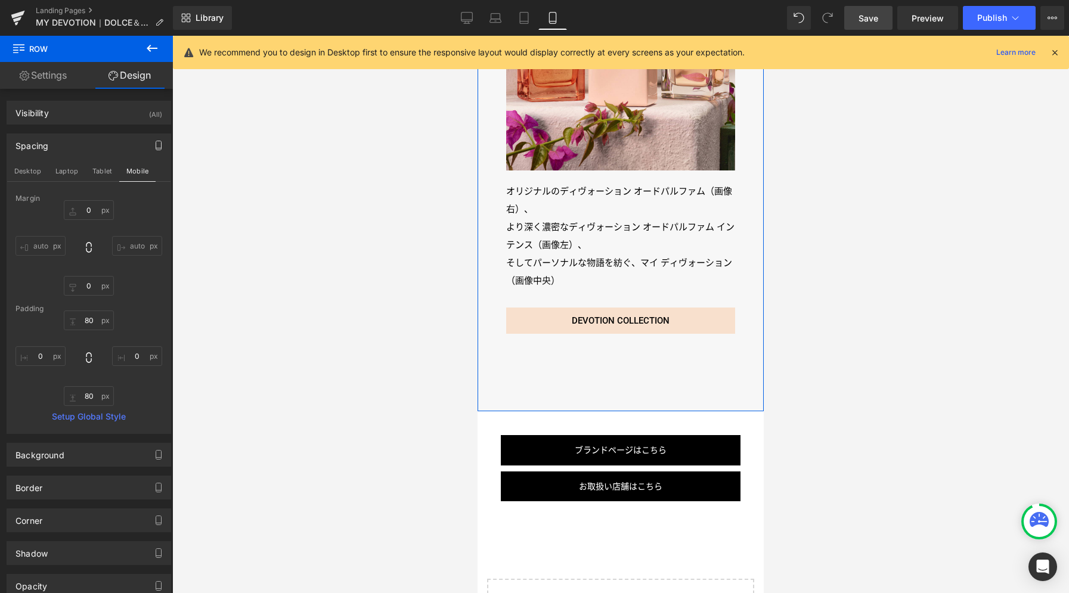
type input "0"
type input "130"
type input "0"
type input "130"
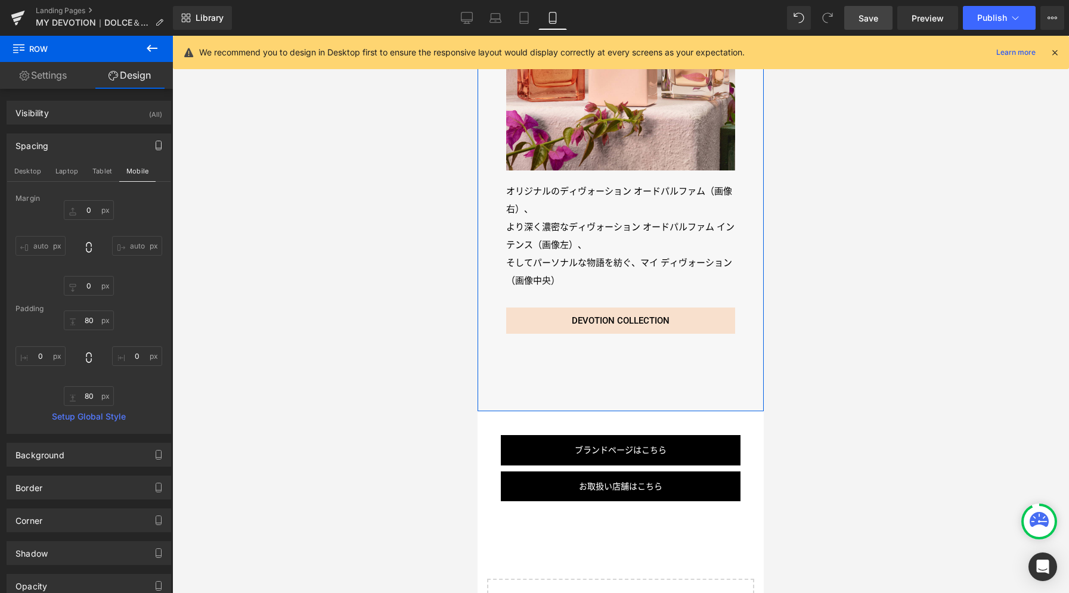
type input "0"
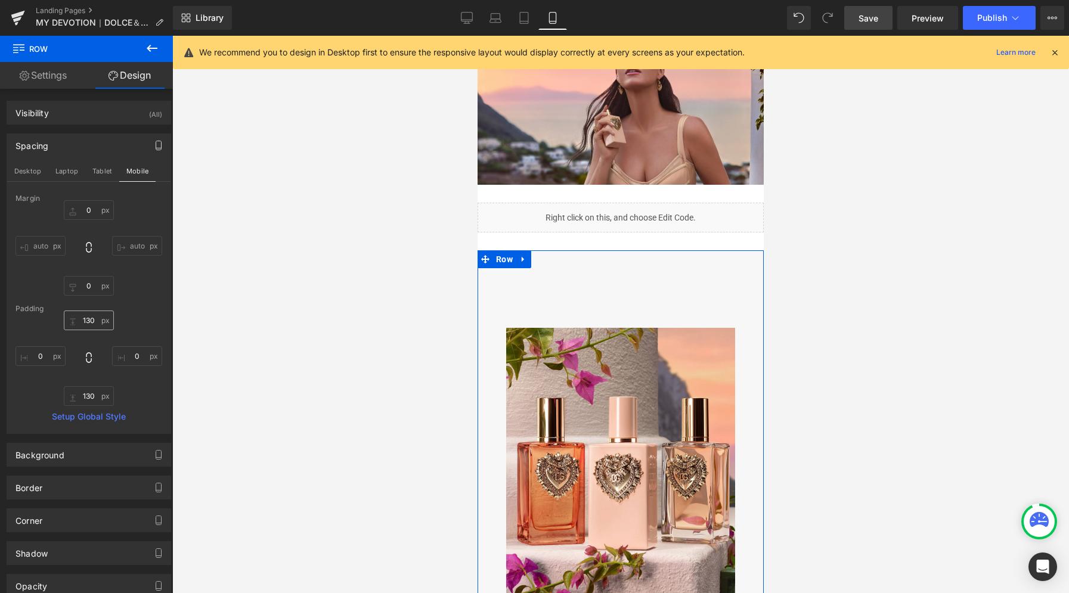
scroll to position [2289, 0]
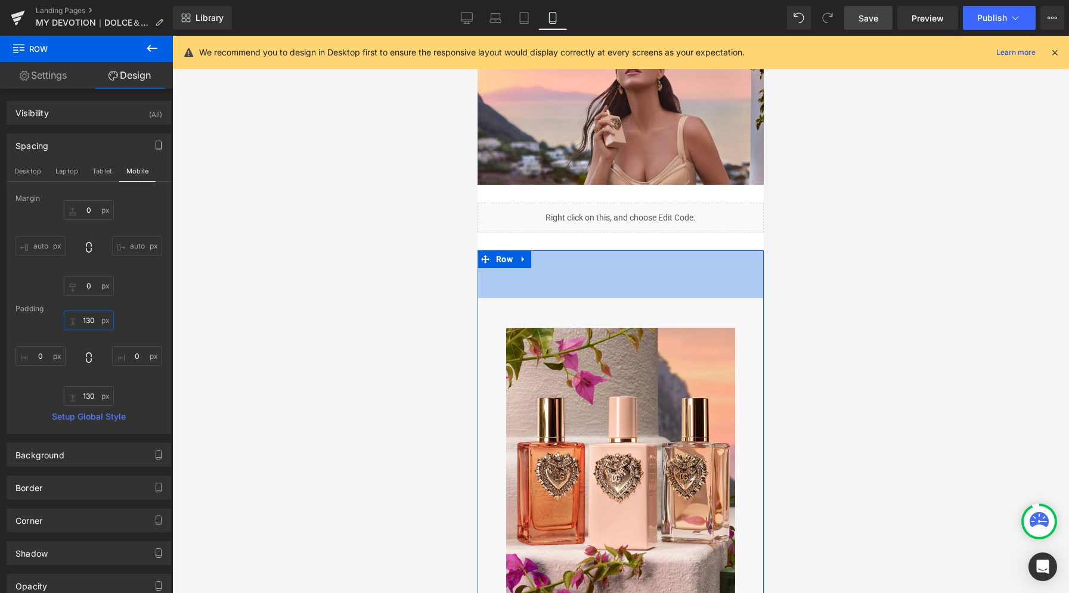
click at [90, 321] on input "130" at bounding box center [89, 321] width 50 height 20
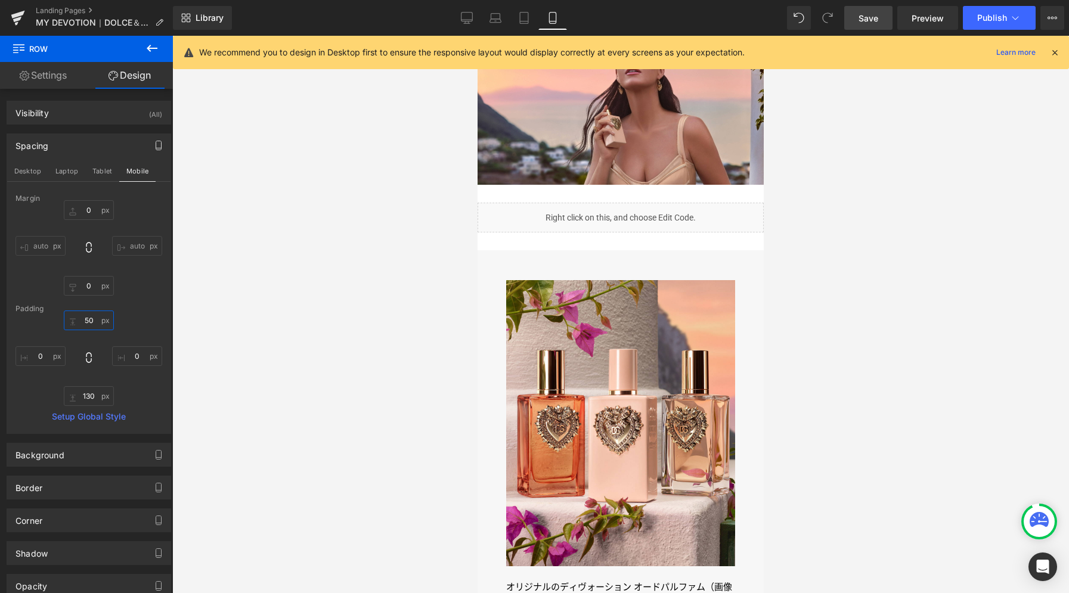
type input "50"
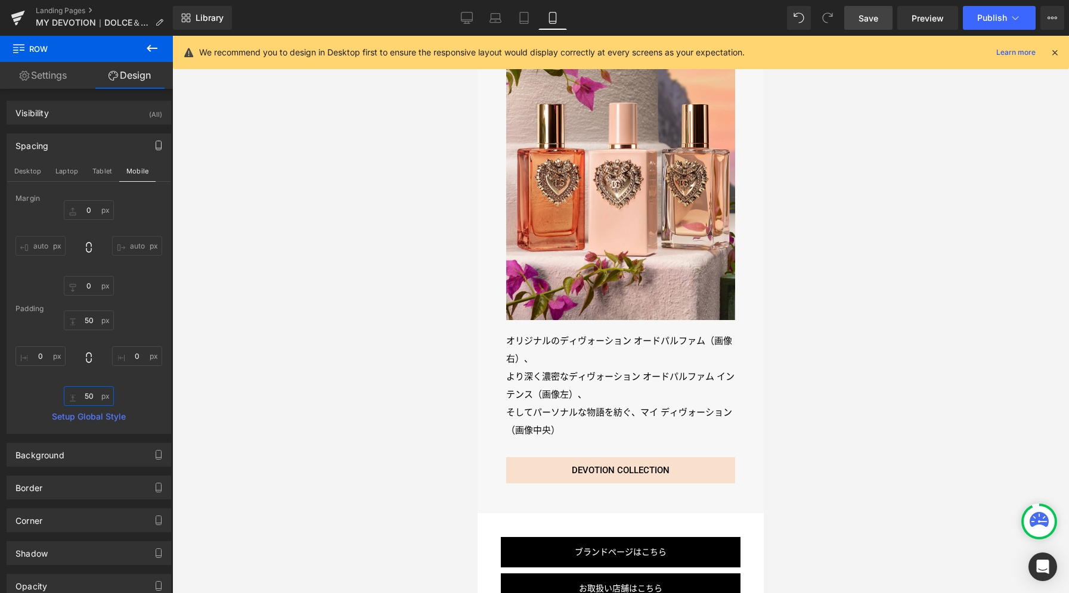
scroll to position [2575, 0]
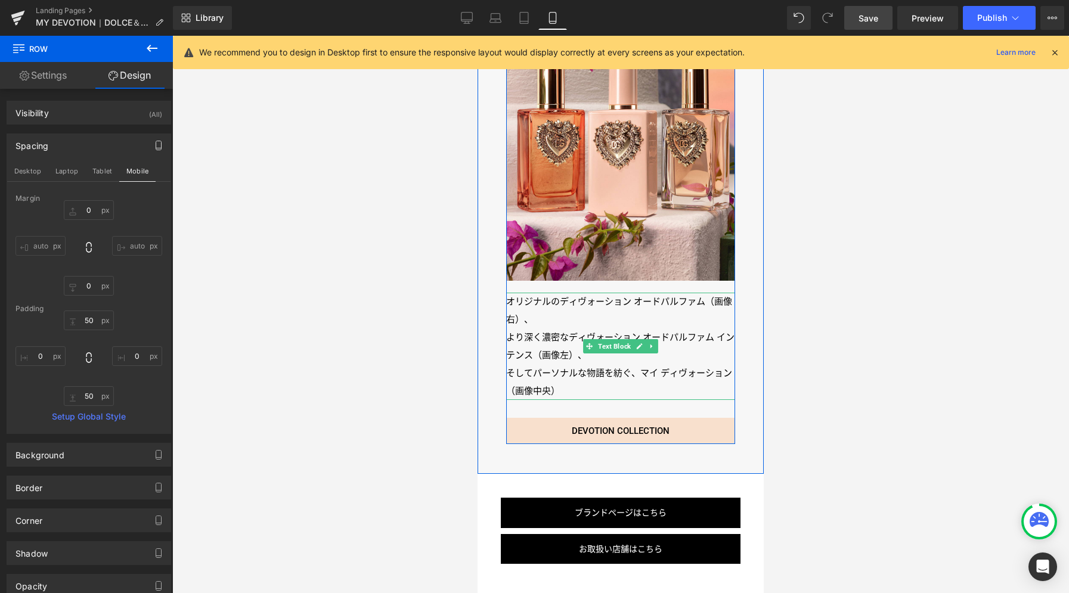
click at [554, 328] on p "より深く濃密なディヴォーション オードパルファム インテンス（画像左）、" at bounding box center [620, 346] width 229 height 36
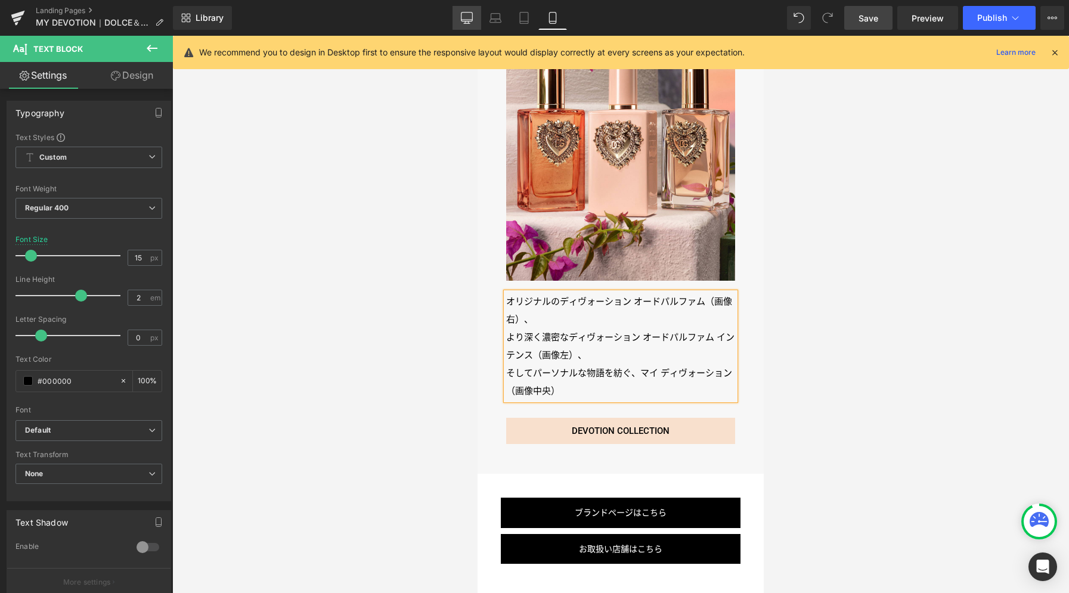
click at [468, 16] on icon at bounding box center [467, 18] width 12 height 12
type input "16"
type input "100"
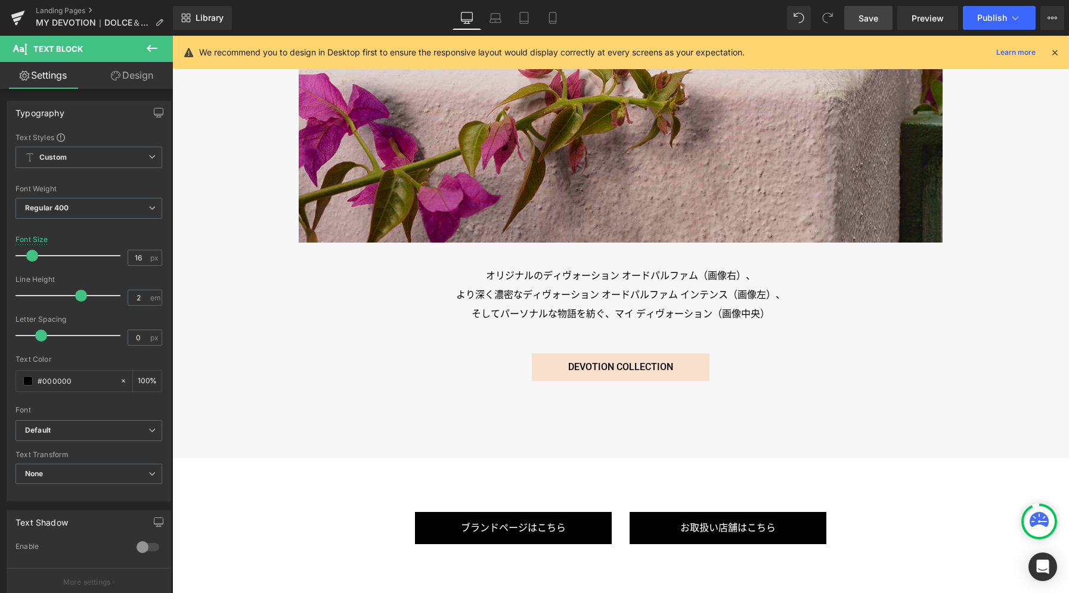
scroll to position [4504, 0]
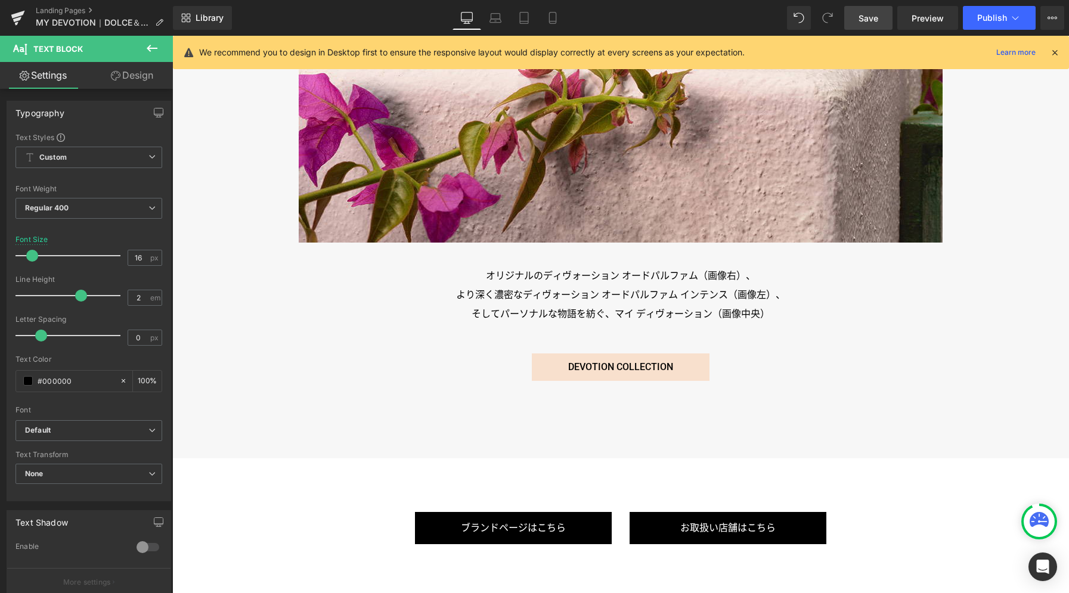
click at [863, 21] on span "Save" at bounding box center [868, 18] width 20 height 13
click at [151, 48] on icon at bounding box center [152, 48] width 11 height 7
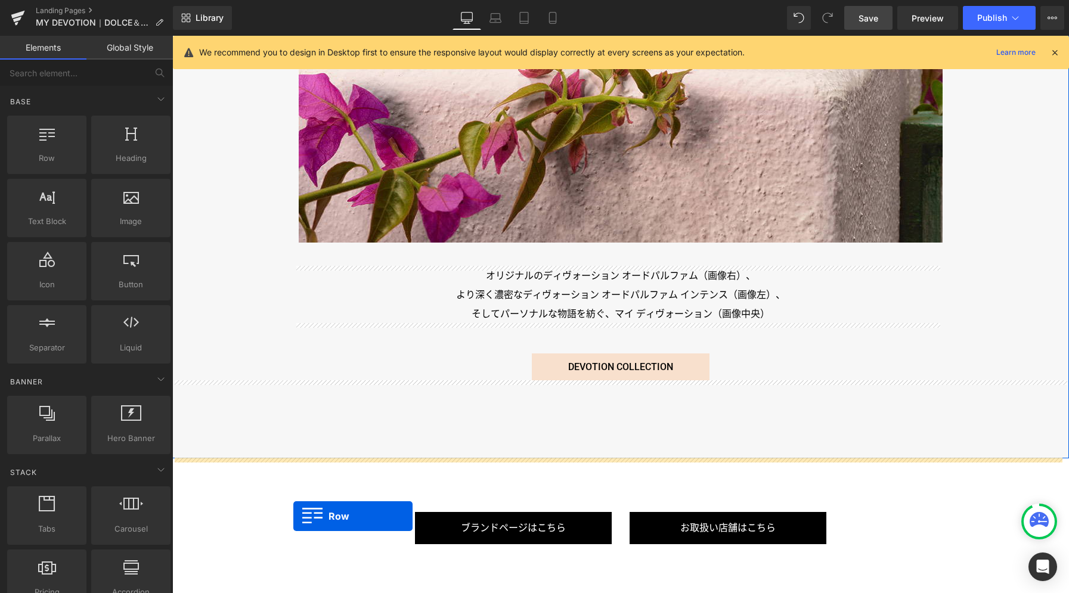
drag, startPoint x: 200, startPoint y: 189, endPoint x: 293, endPoint y: 516, distance: 339.8
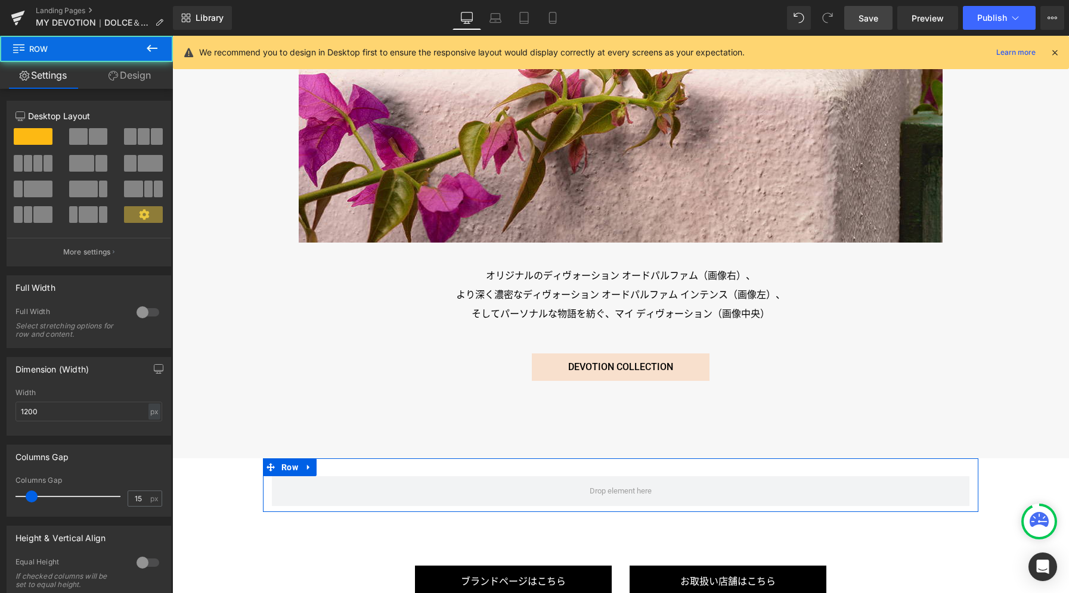
click at [138, 311] on div at bounding box center [148, 312] width 29 height 19
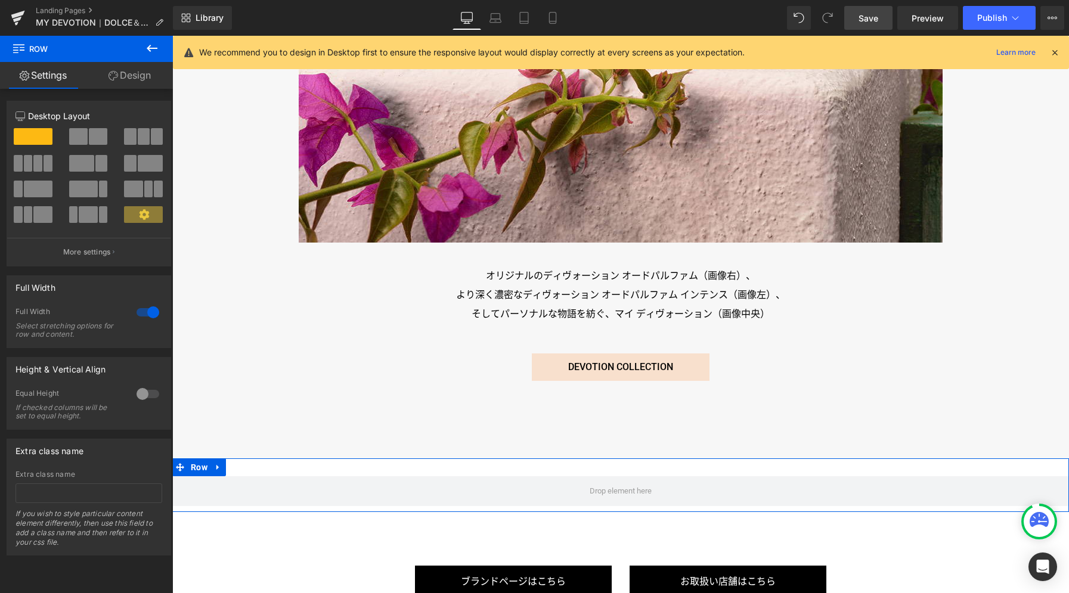
click at [101, 133] on span at bounding box center [98, 136] width 18 height 17
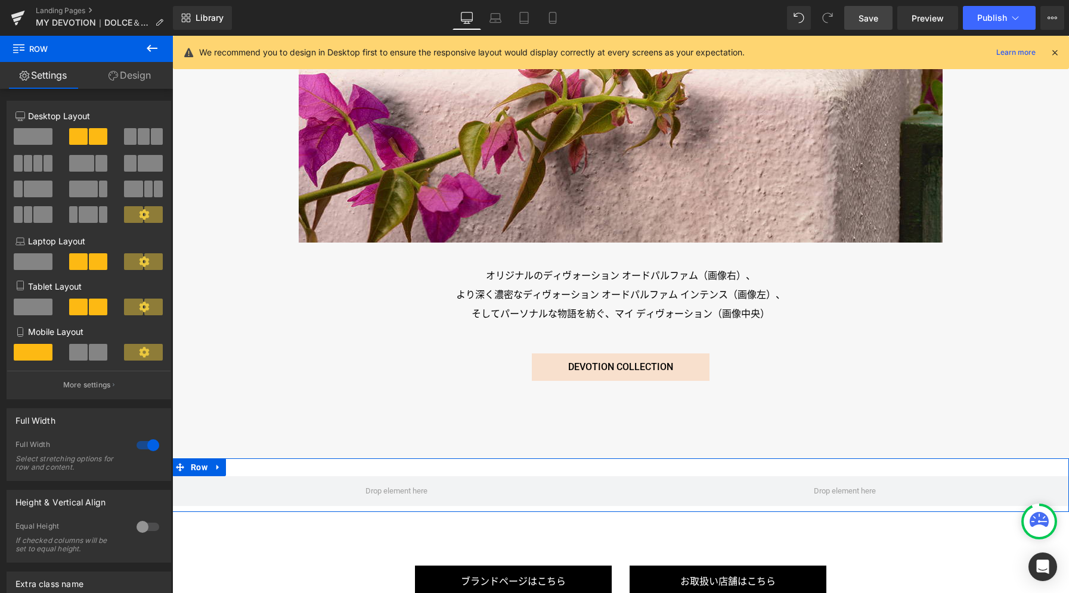
click at [126, 81] on link "Design" at bounding box center [129, 75] width 86 height 27
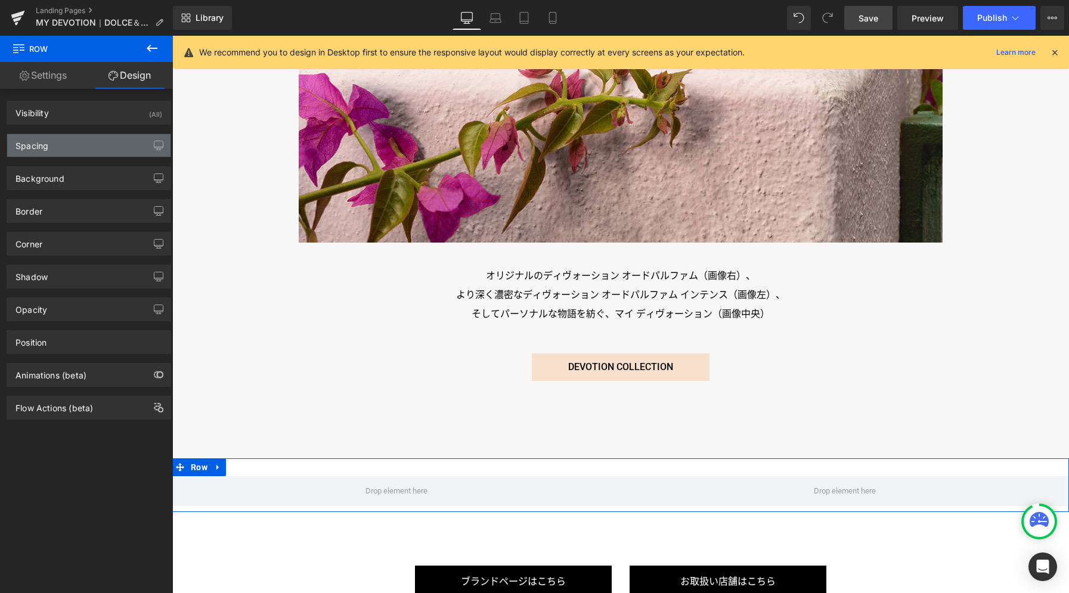
click at [73, 147] on div "Spacing" at bounding box center [88, 145] width 163 height 23
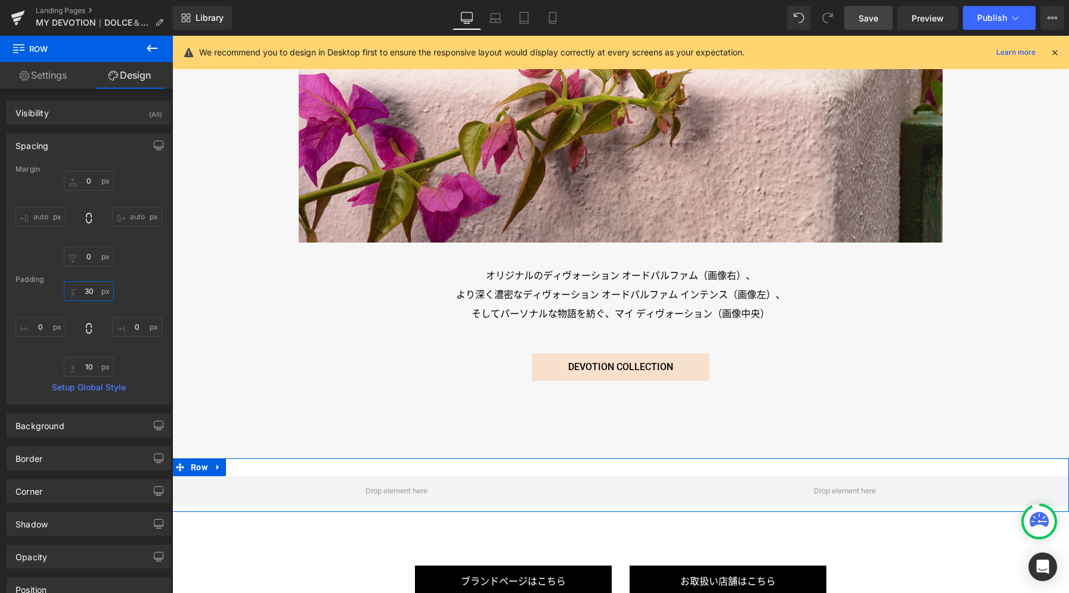
click at [92, 295] on input "30" at bounding box center [89, 291] width 50 height 20
type input "0"
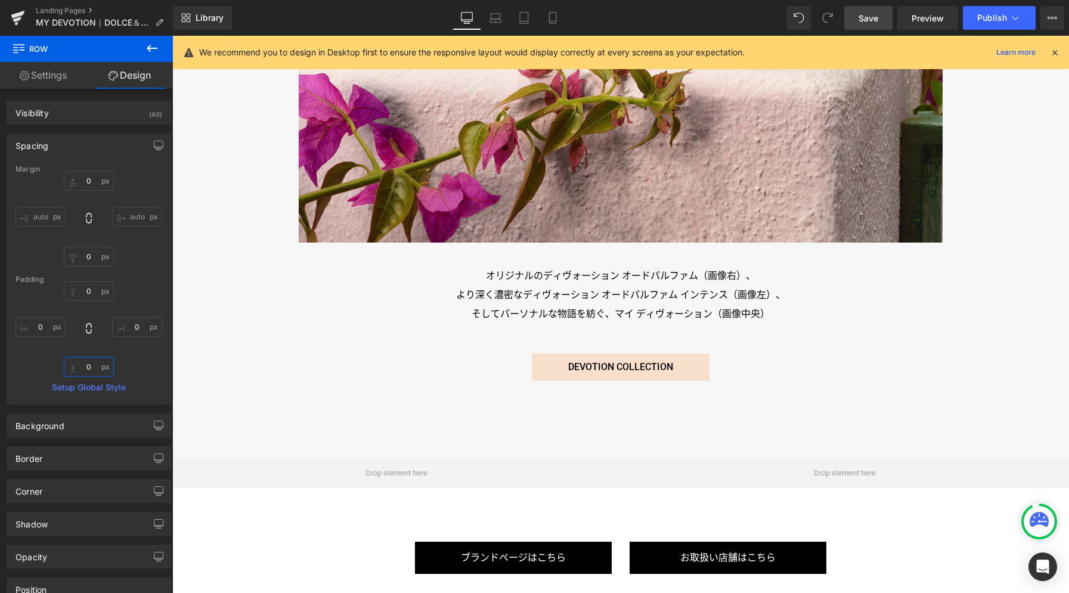
type input "0"
click at [153, 37] on button at bounding box center [152, 49] width 42 height 26
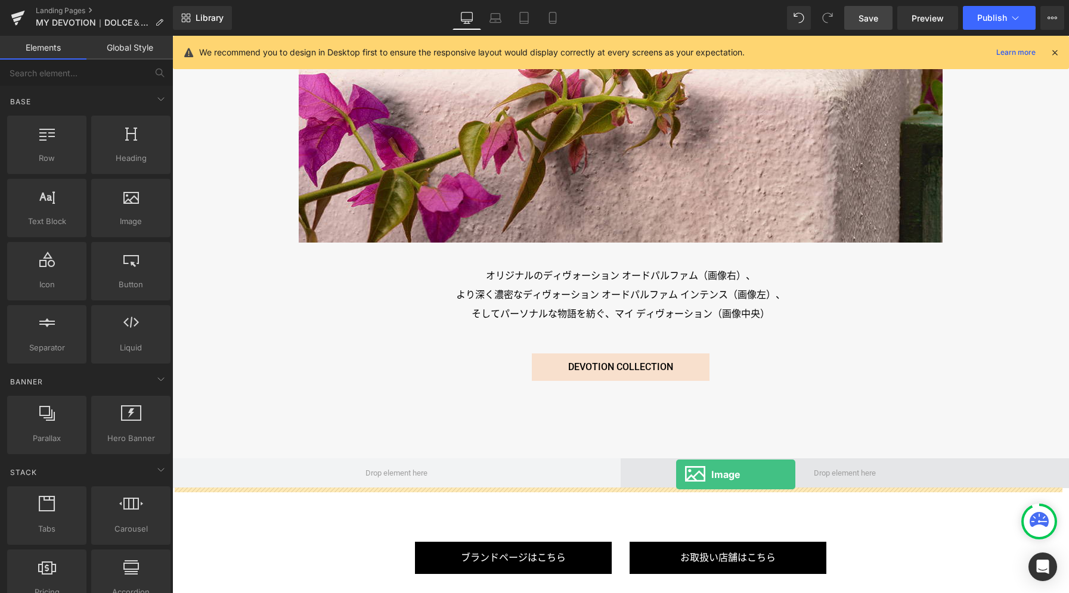
drag, startPoint x: 291, startPoint y: 237, endPoint x: 677, endPoint y: 474, distance: 452.0
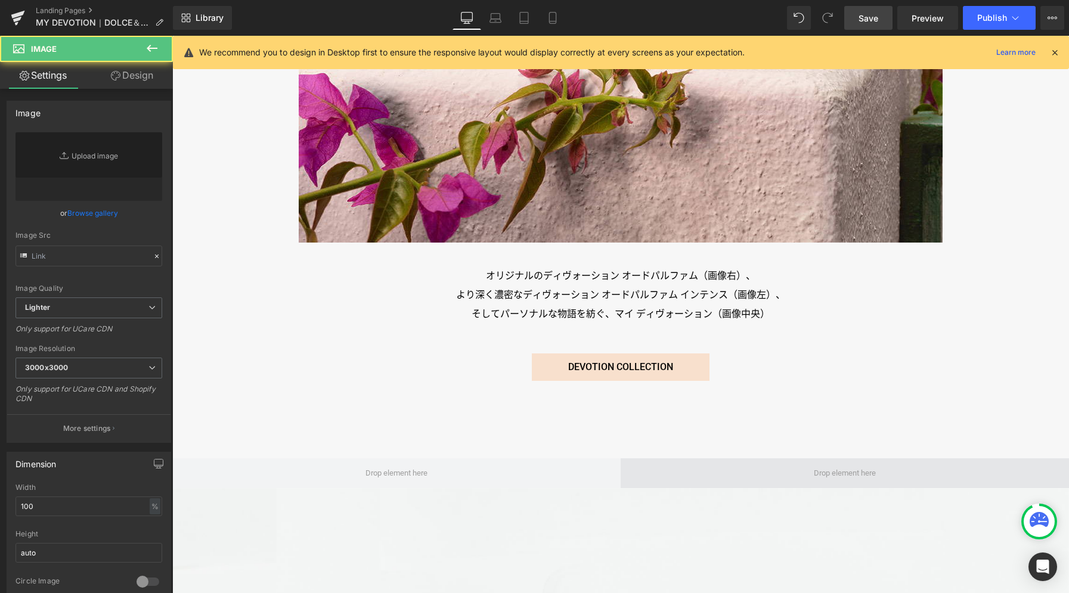
type input "//[DOMAIN_NAME][URL]"
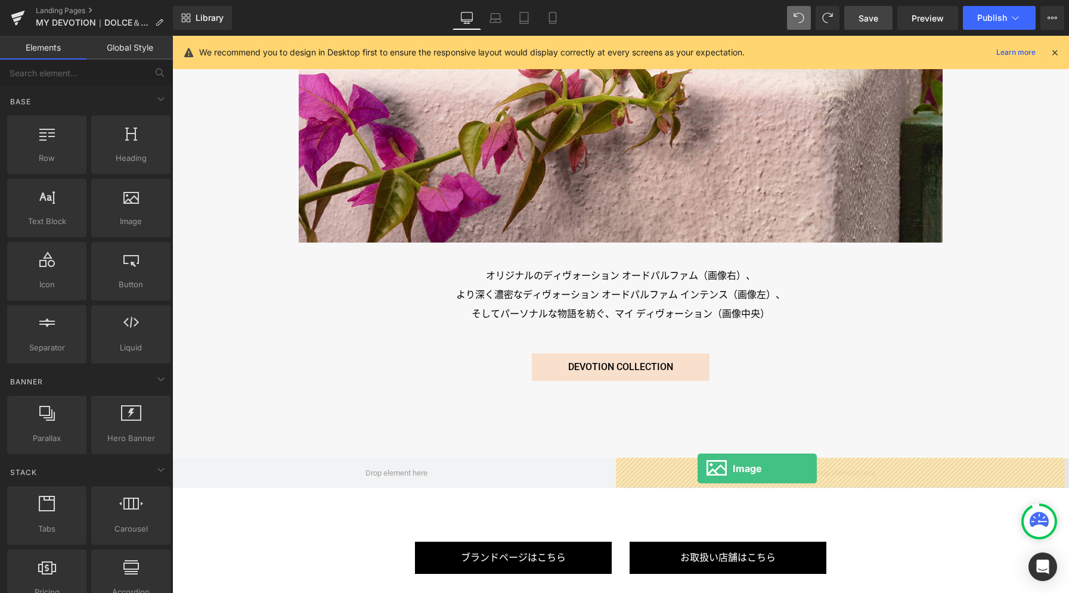
drag, startPoint x: 315, startPoint y: 253, endPoint x: 697, endPoint y: 468, distance: 438.8
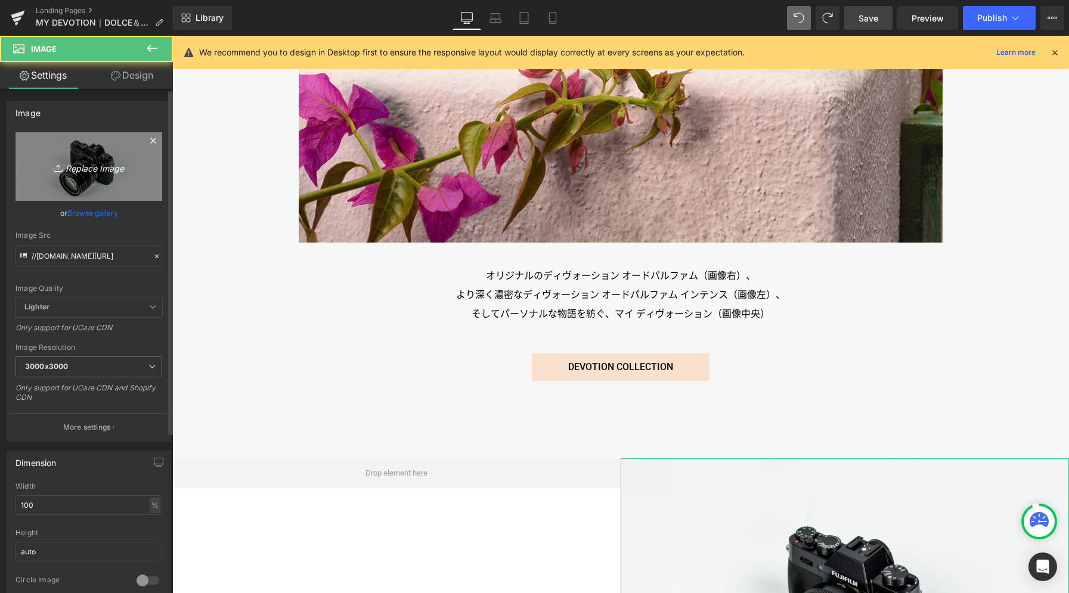
click at [104, 168] on icon "Replace Image" at bounding box center [88, 166] width 95 height 15
type input "C:\fakepath\p06.jpg"
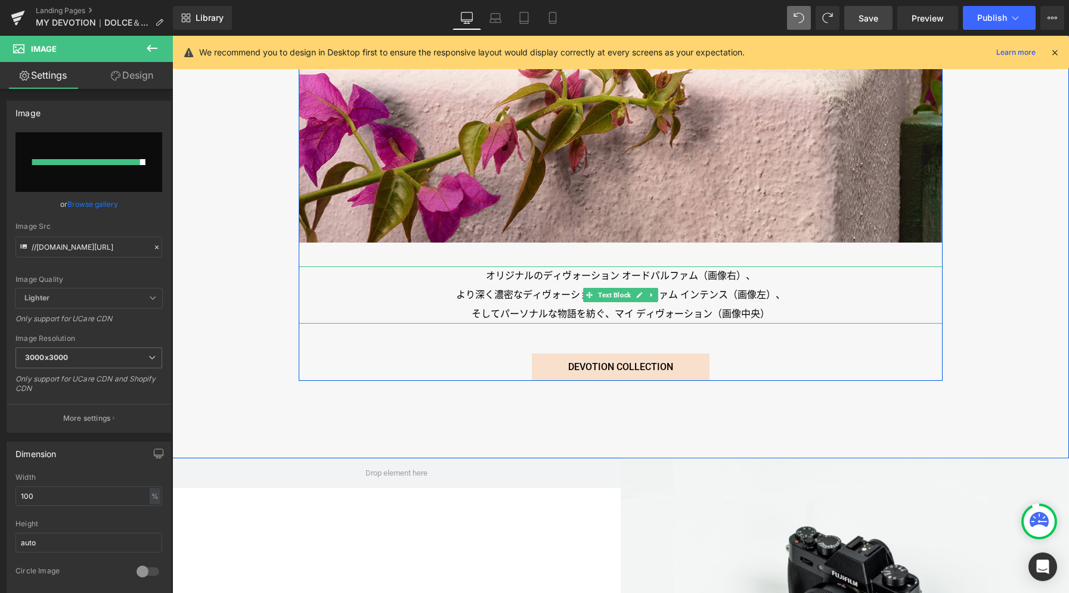
type input "[URL][DOMAIN_NAME]"
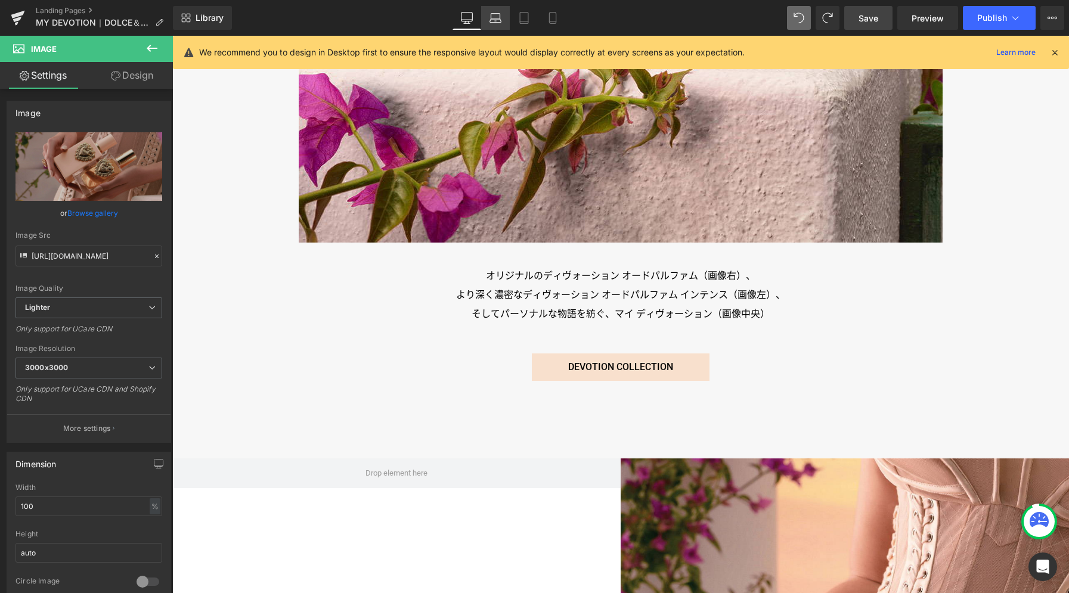
click at [498, 16] on icon at bounding box center [495, 18] width 12 height 12
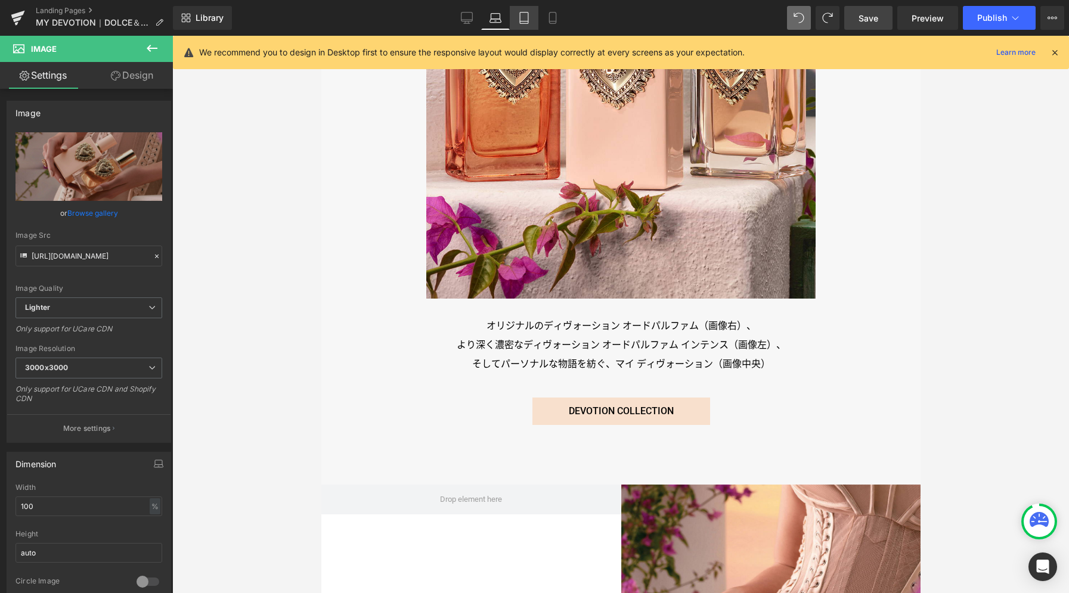
click at [517, 21] on link "Tablet" at bounding box center [524, 18] width 29 height 24
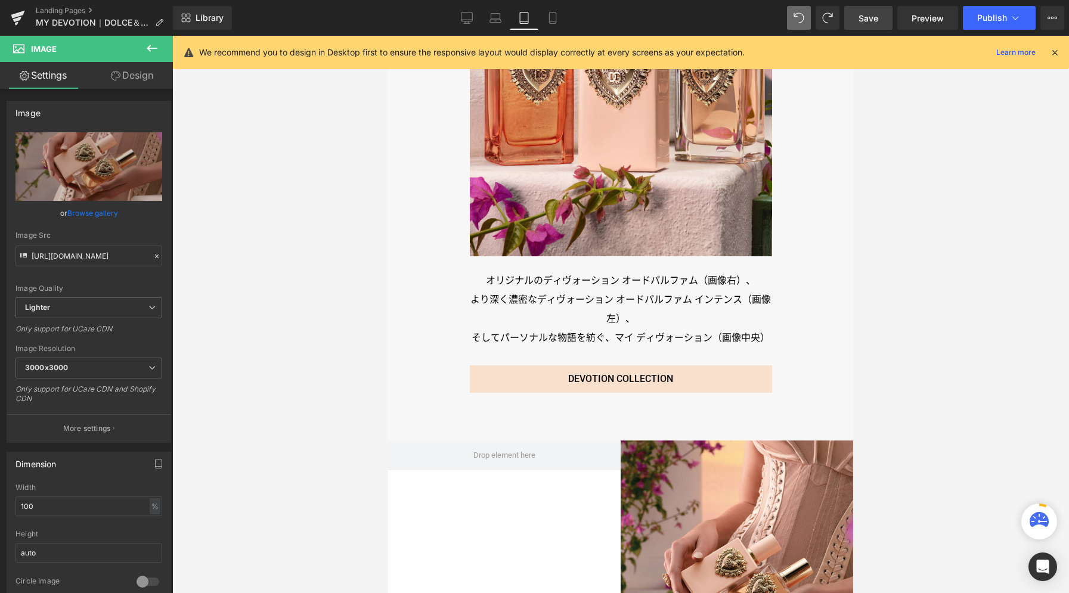
scroll to position [3014, 0]
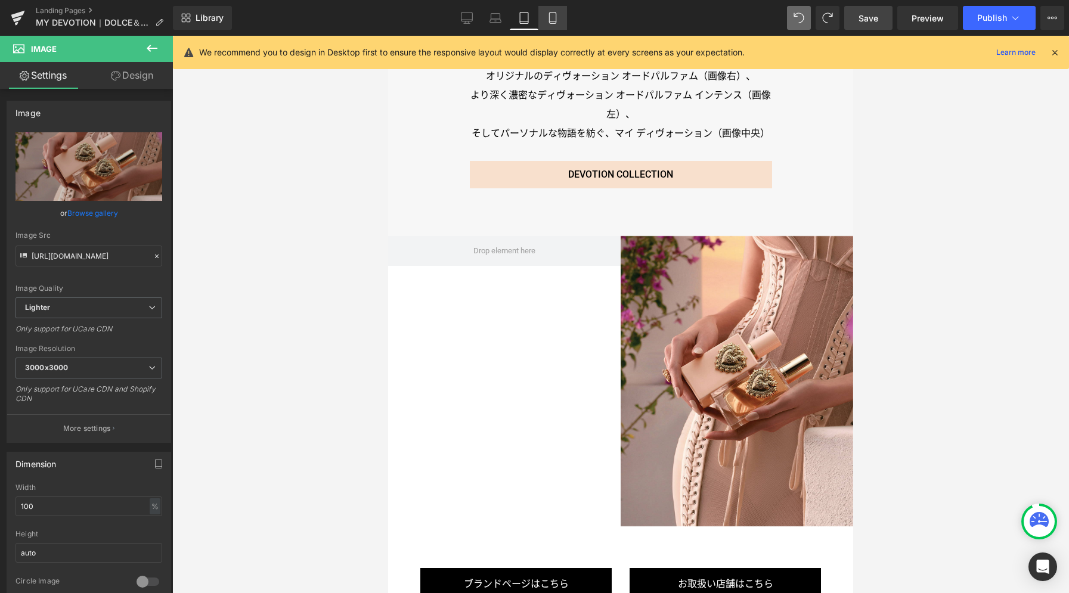
click at [559, 19] on link "Mobile" at bounding box center [552, 18] width 29 height 24
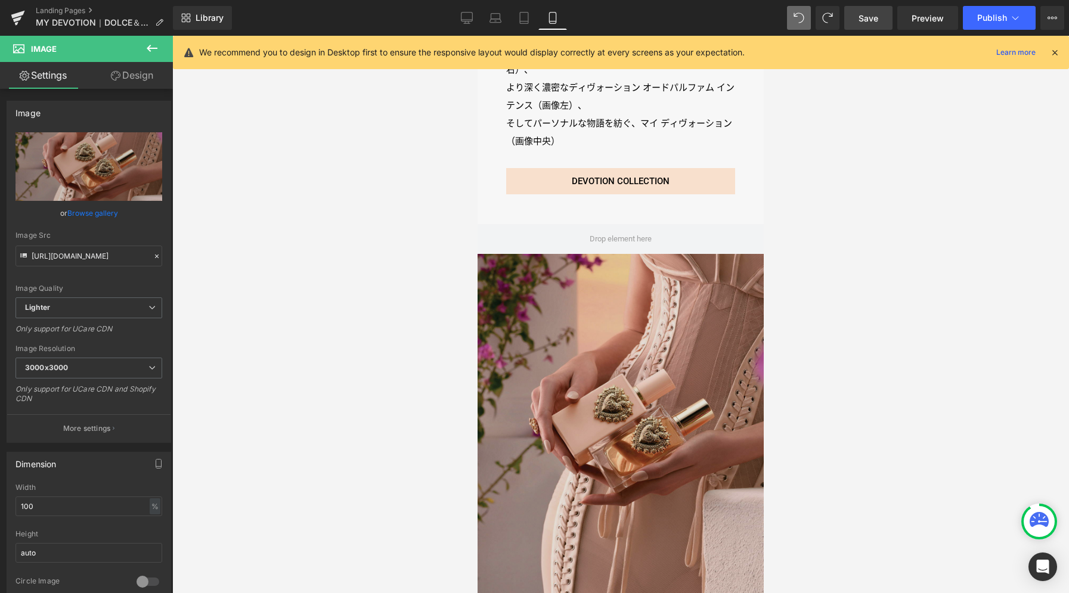
scroll to position [2824, 0]
click at [616, 358] on img at bounding box center [620, 434] width 286 height 358
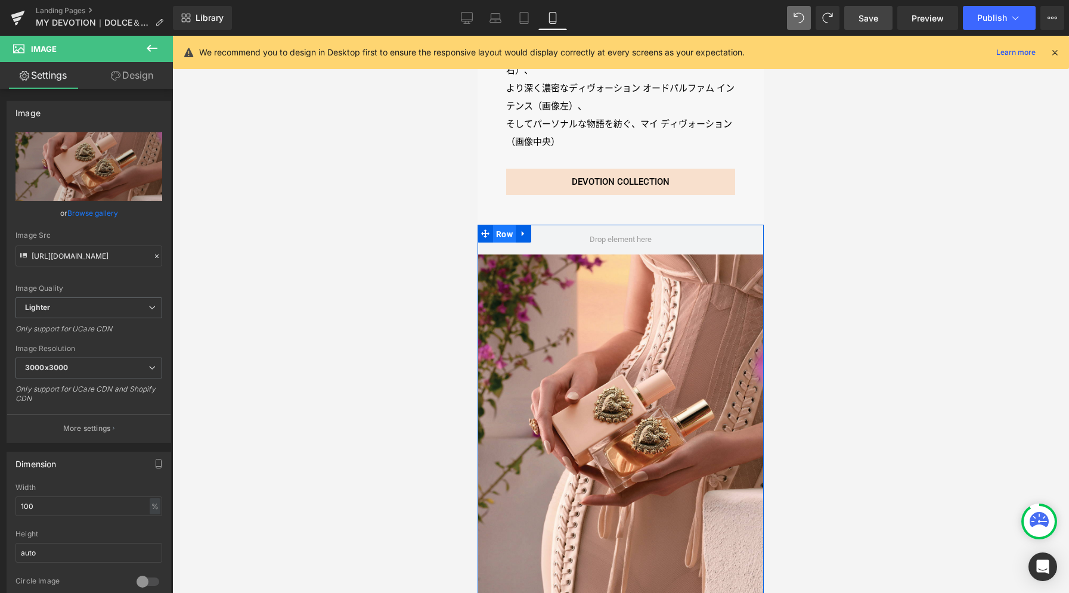
click at [502, 225] on span "Row" at bounding box center [504, 234] width 23 height 18
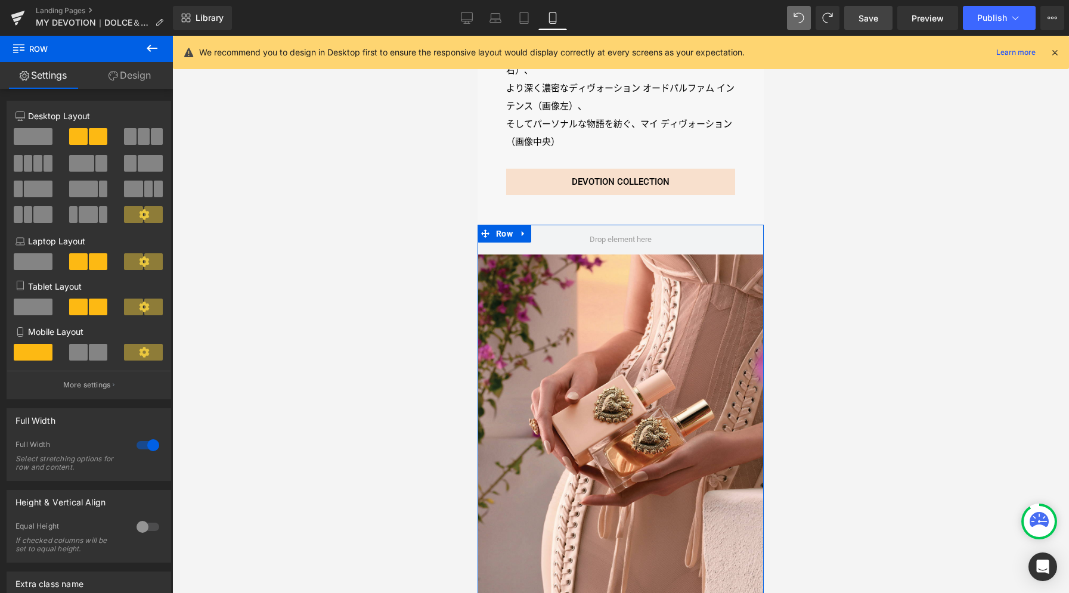
click at [98, 357] on span at bounding box center [98, 352] width 18 height 17
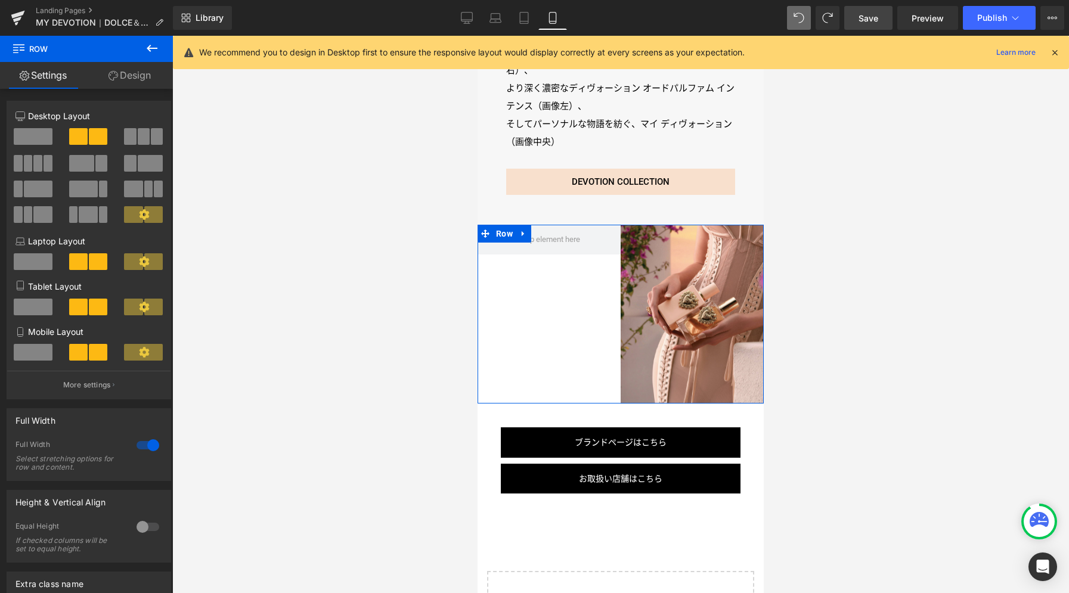
click at [101, 390] on p "More settings" at bounding box center [87, 385] width 48 height 11
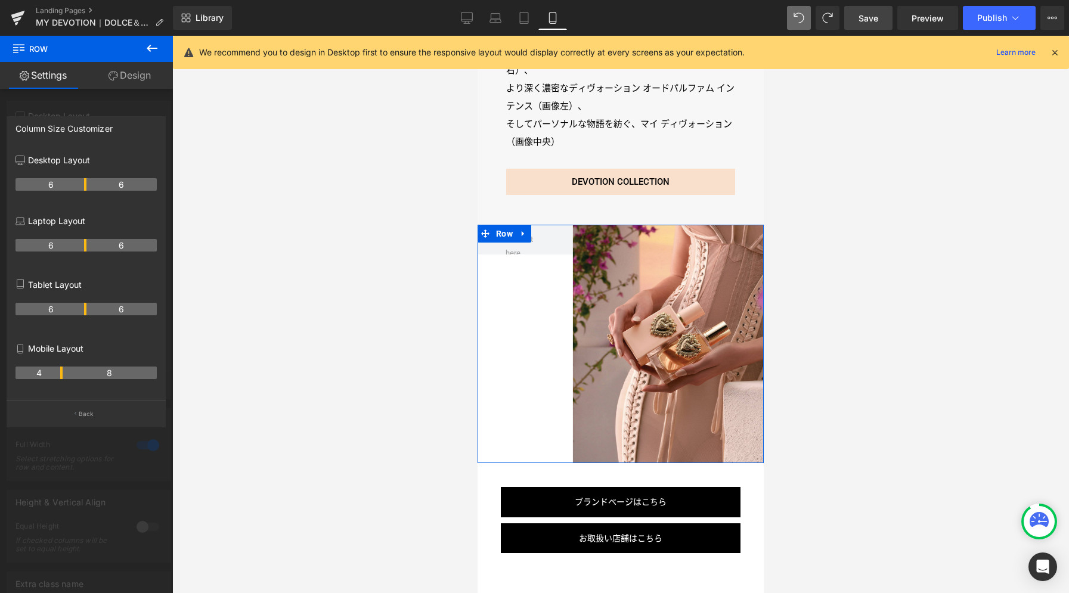
drag, startPoint x: 83, startPoint y: 373, endPoint x: 66, endPoint y: 373, distance: 17.9
click at [66, 373] on tr "4 8" at bounding box center [85, 373] width 141 height 13
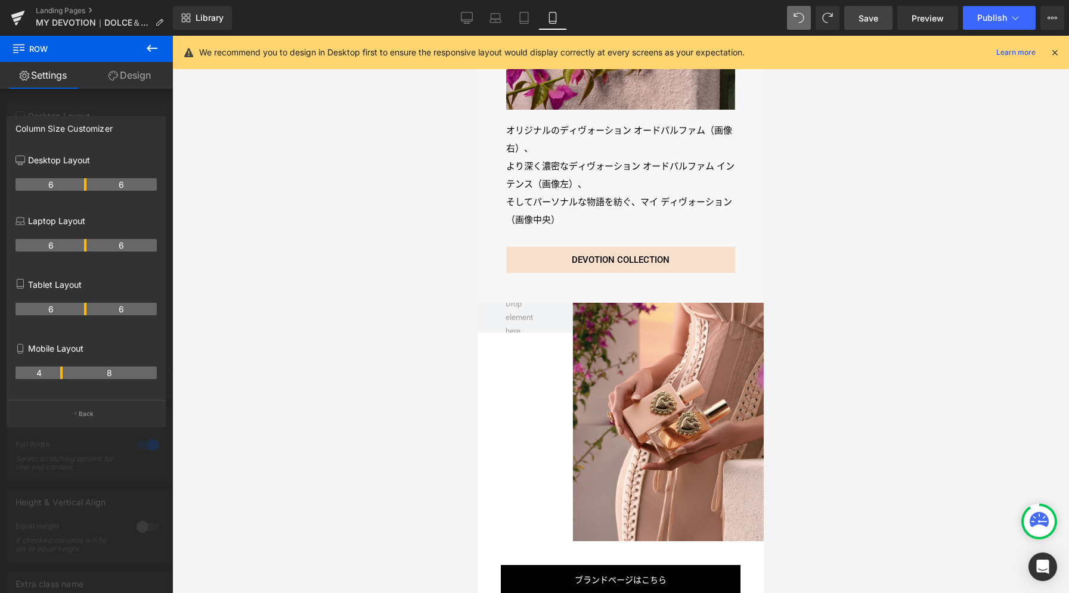
scroll to position [2746, 0]
click at [523, 23] on icon at bounding box center [524, 18] width 12 height 12
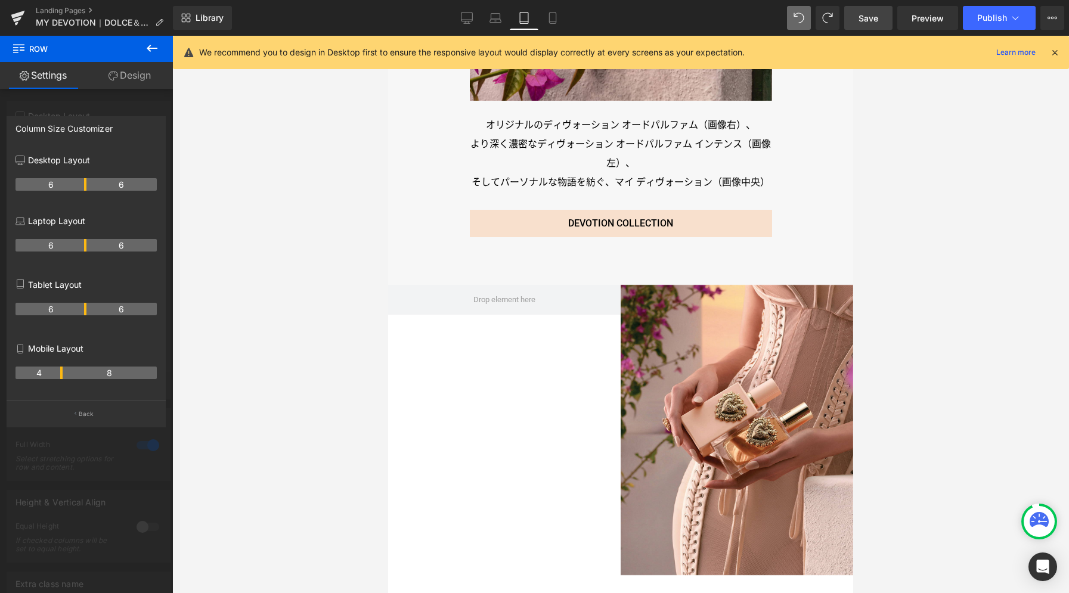
scroll to position [2966, 0]
click at [879, 20] on link "Save" at bounding box center [868, 18] width 48 height 24
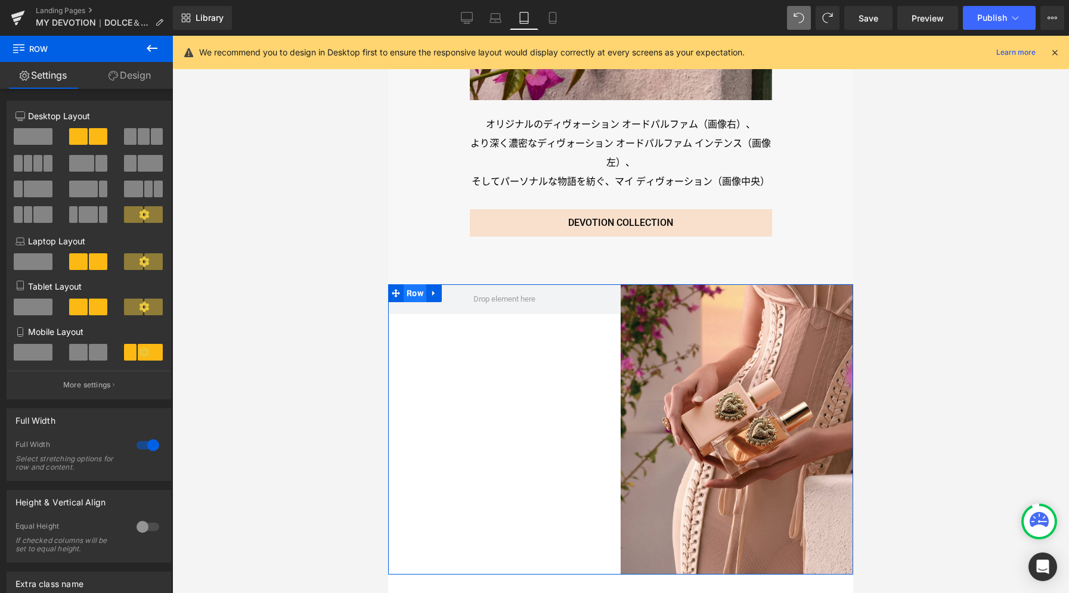
click at [415, 287] on span "Row" at bounding box center [415, 293] width 23 height 18
click at [143, 77] on link "Design" at bounding box center [129, 75] width 86 height 27
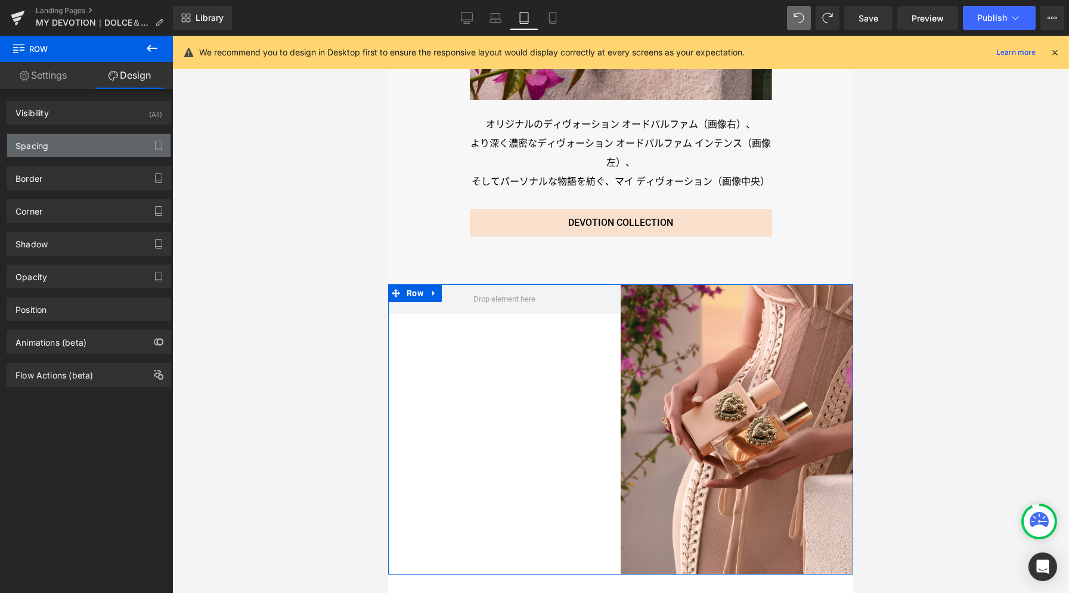
click at [89, 147] on div "Spacing" at bounding box center [88, 145] width 163 height 23
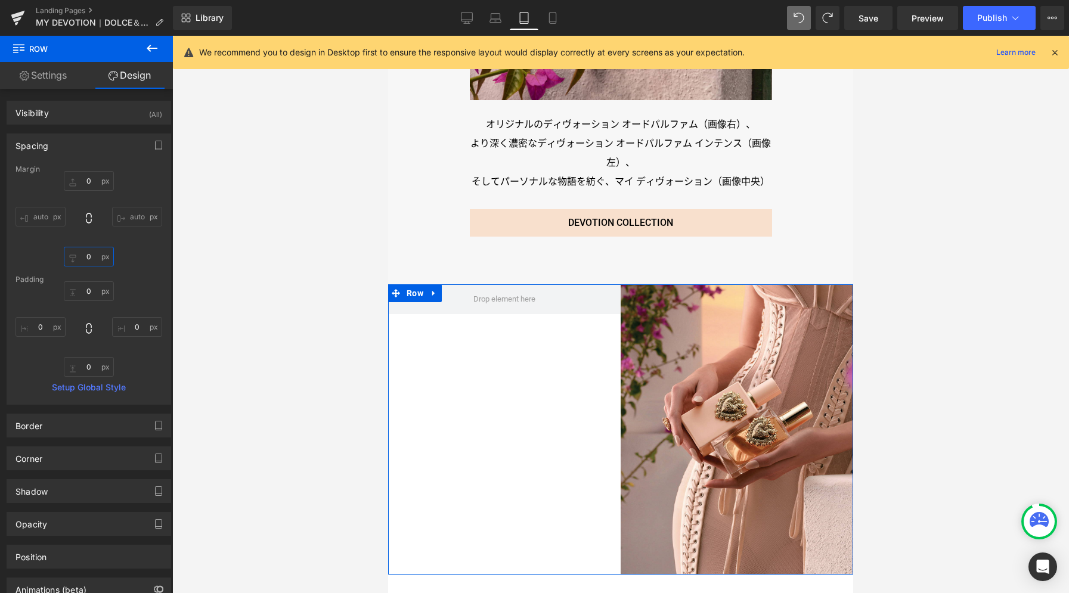
click at [88, 257] on input "0" at bounding box center [89, 257] width 50 height 20
type input "65"
click at [154, 143] on icon "button" at bounding box center [159, 146] width 10 height 10
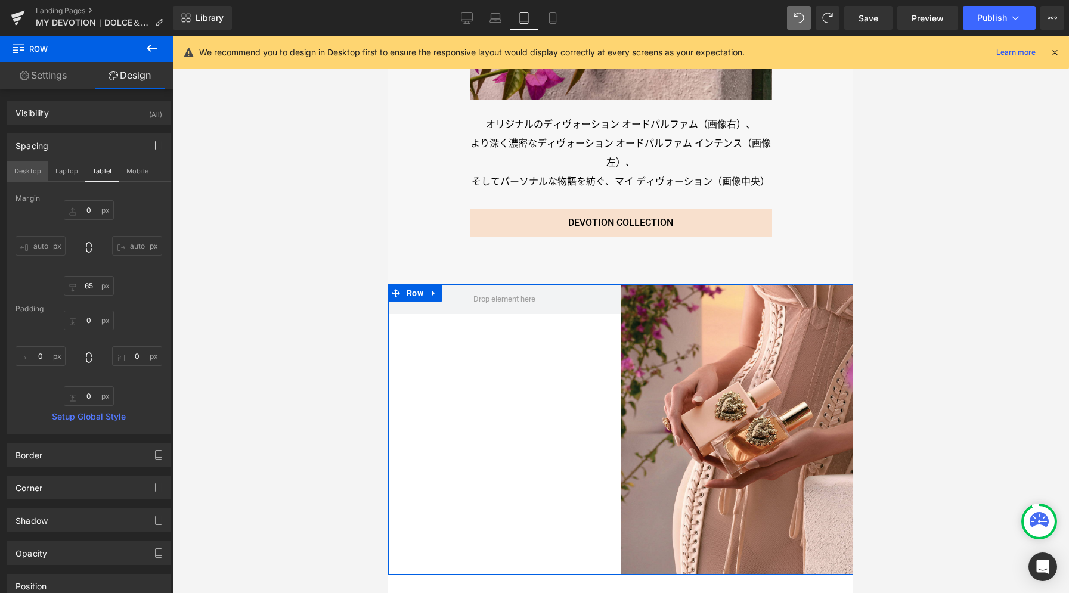
click at [25, 172] on button "Desktop" at bounding box center [27, 171] width 41 height 20
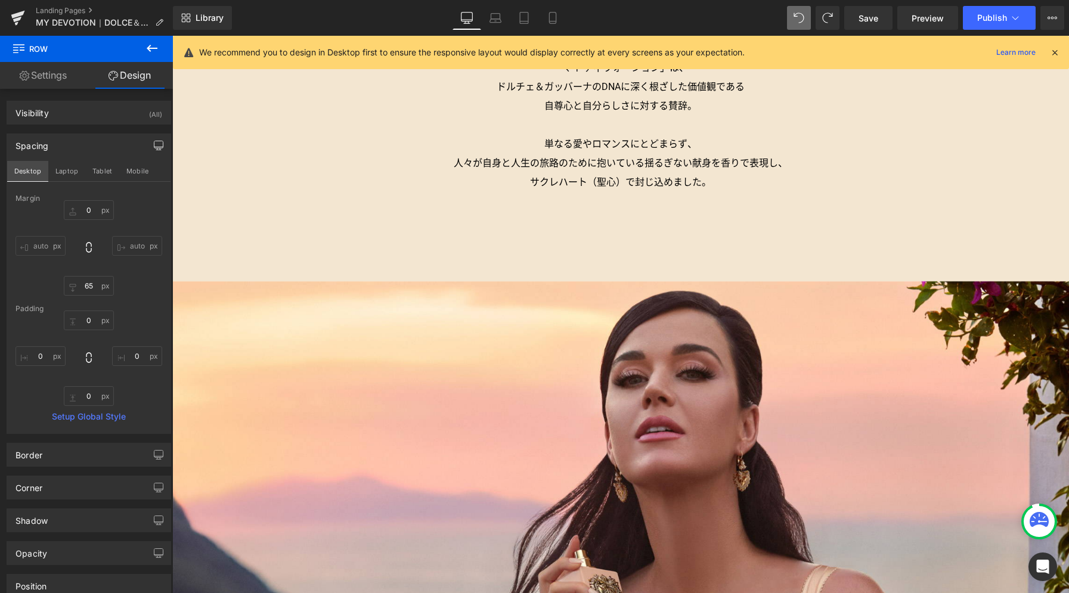
type input "0"
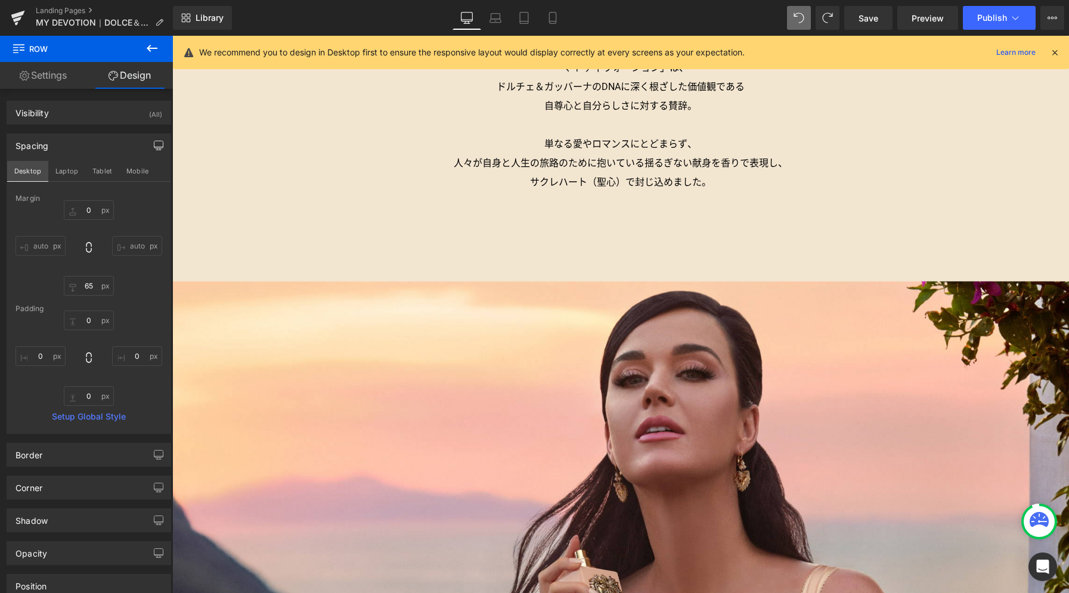
type input "0"
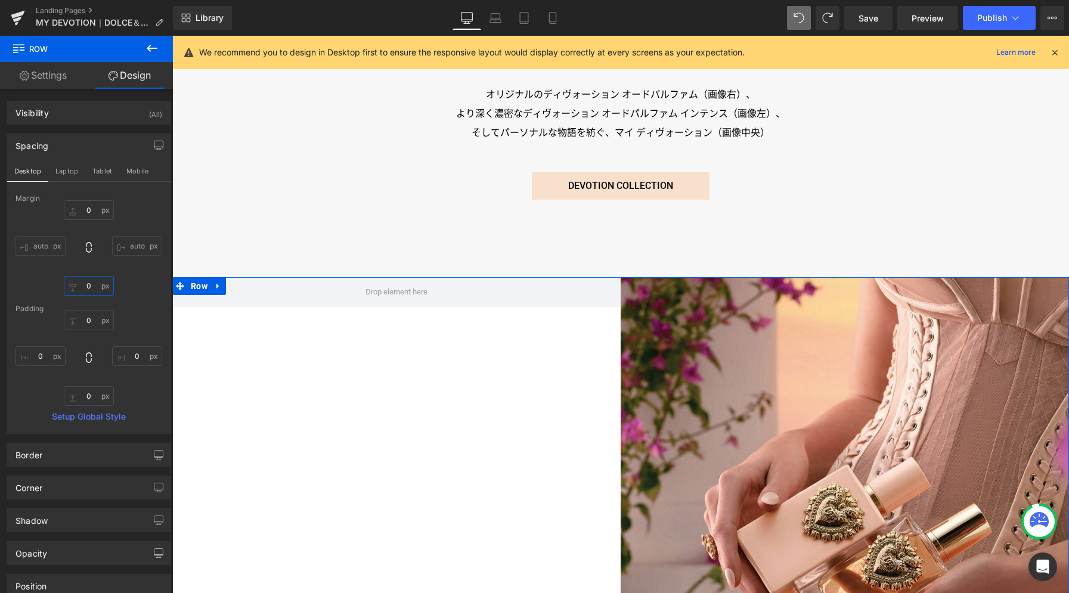
click at [92, 289] on input "0" at bounding box center [89, 286] width 50 height 20
type input "65"
click at [72, 169] on button "Laptop" at bounding box center [66, 171] width 37 height 20
type input "0"
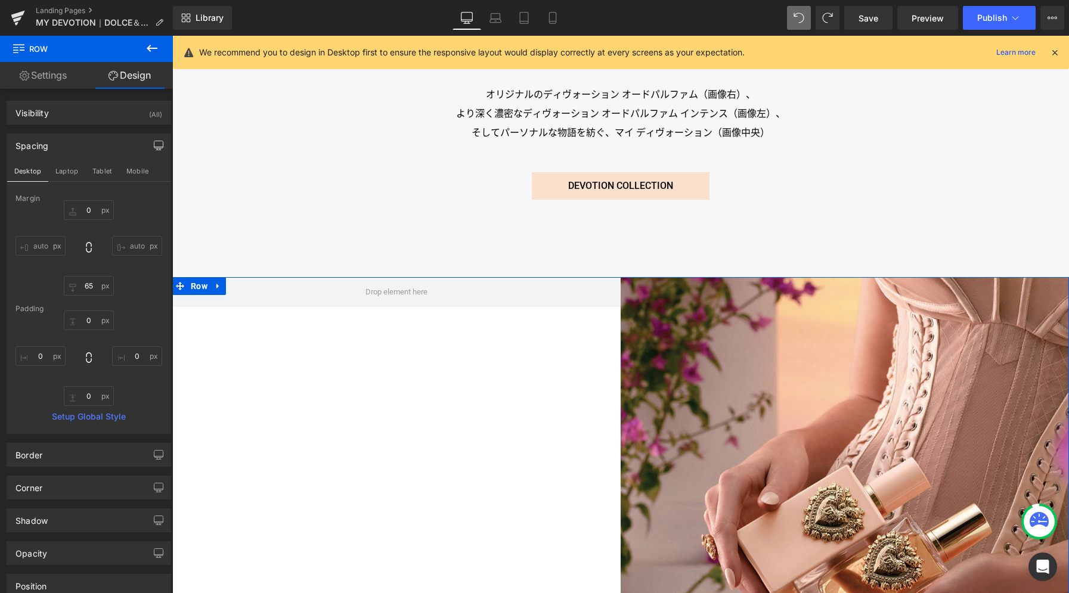
type input "0"
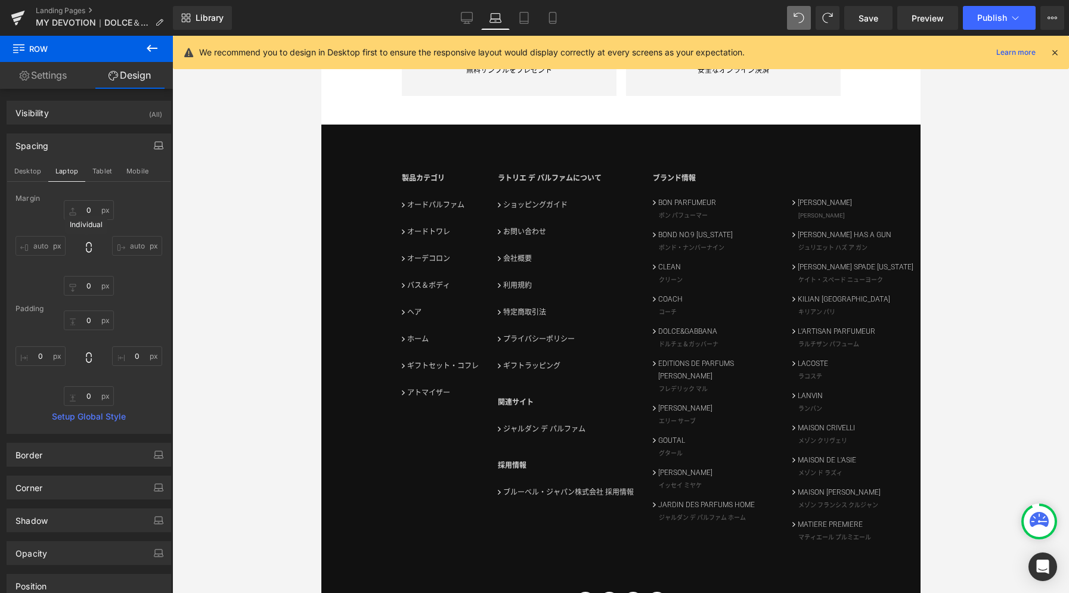
scroll to position [3465, 0]
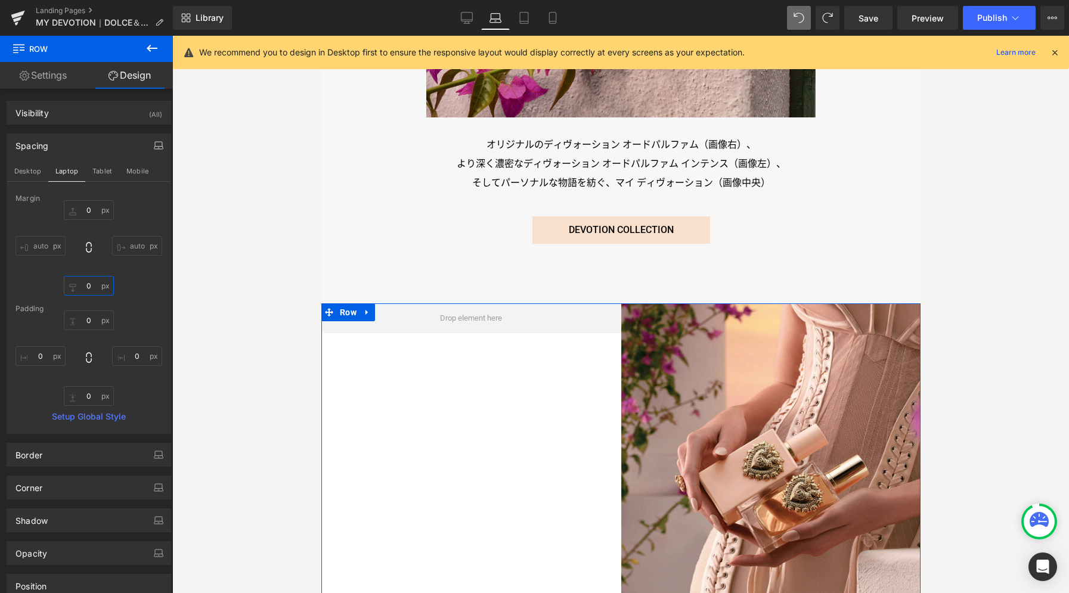
click at [91, 286] on input "0" at bounding box center [89, 286] width 50 height 20
type input "50"
click at [107, 173] on button "Tablet" at bounding box center [102, 171] width 34 height 20
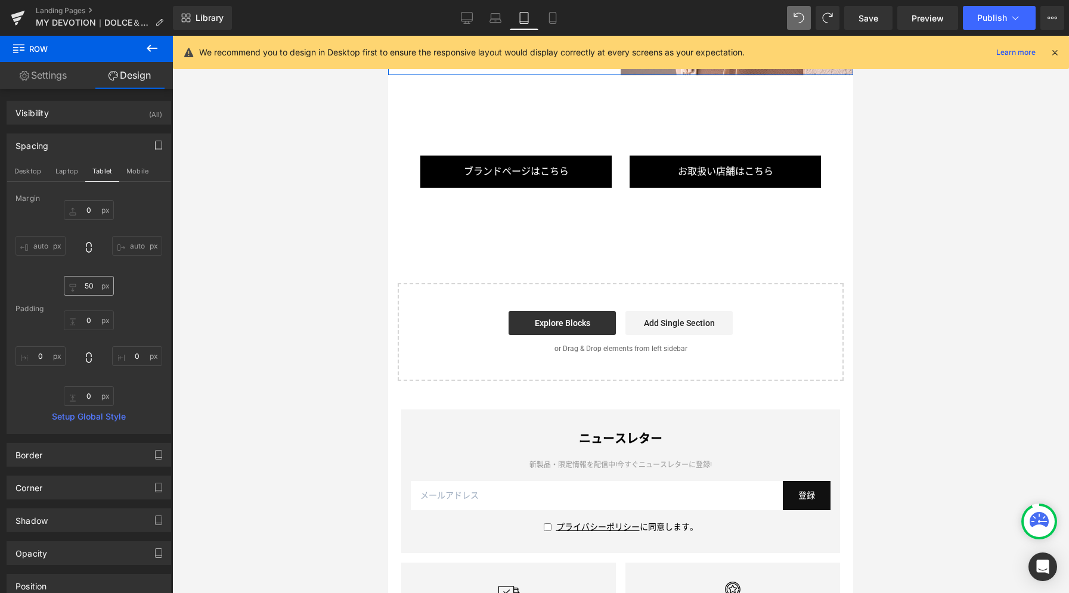
type input "0"
type input "65"
type input "0"
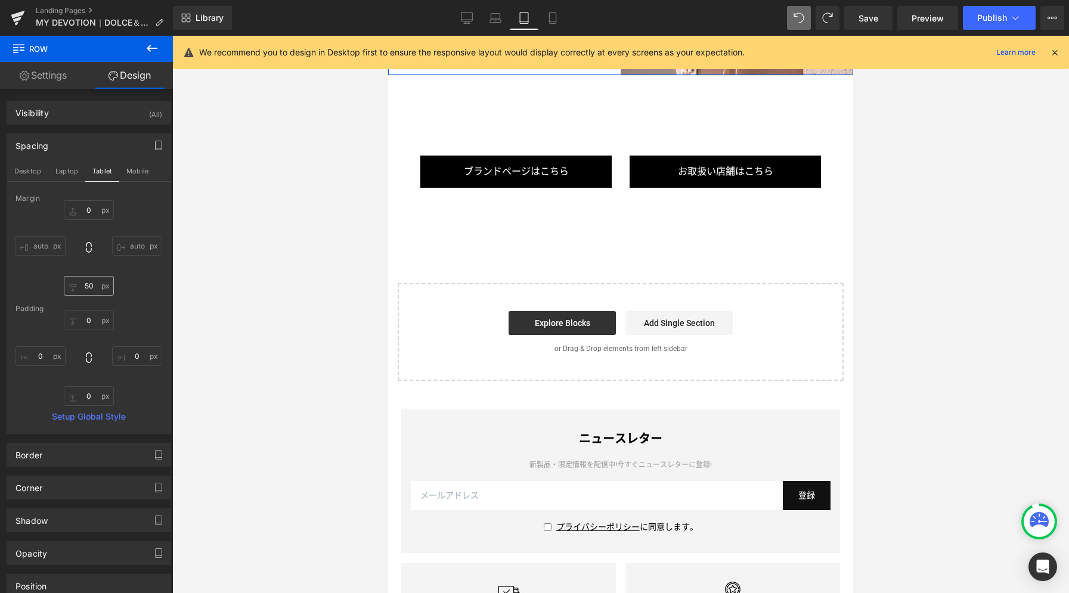
type input "0"
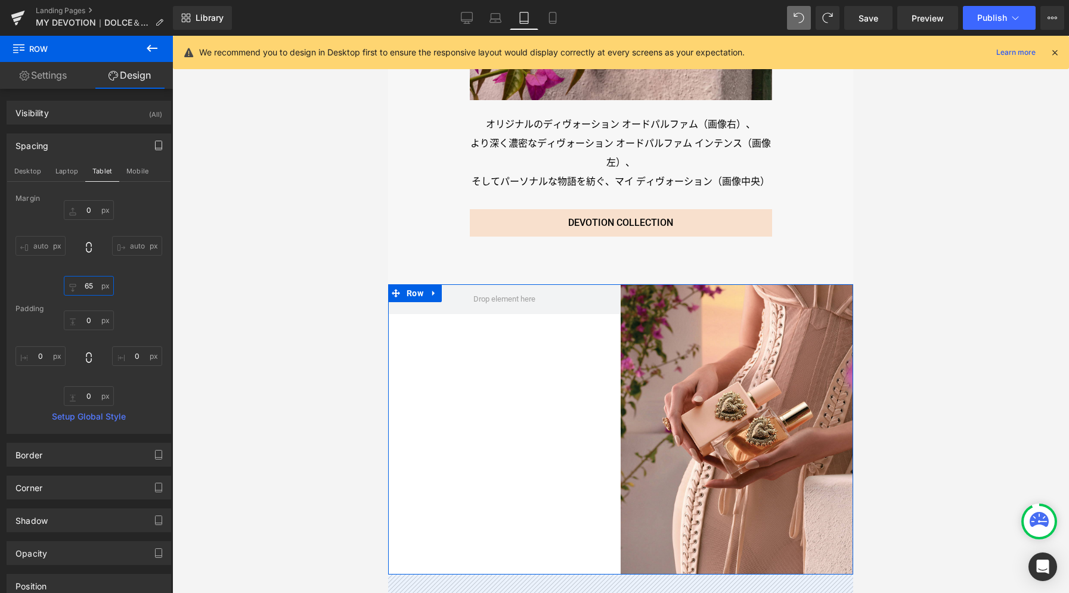
click at [91, 287] on input "65" at bounding box center [89, 286] width 50 height 20
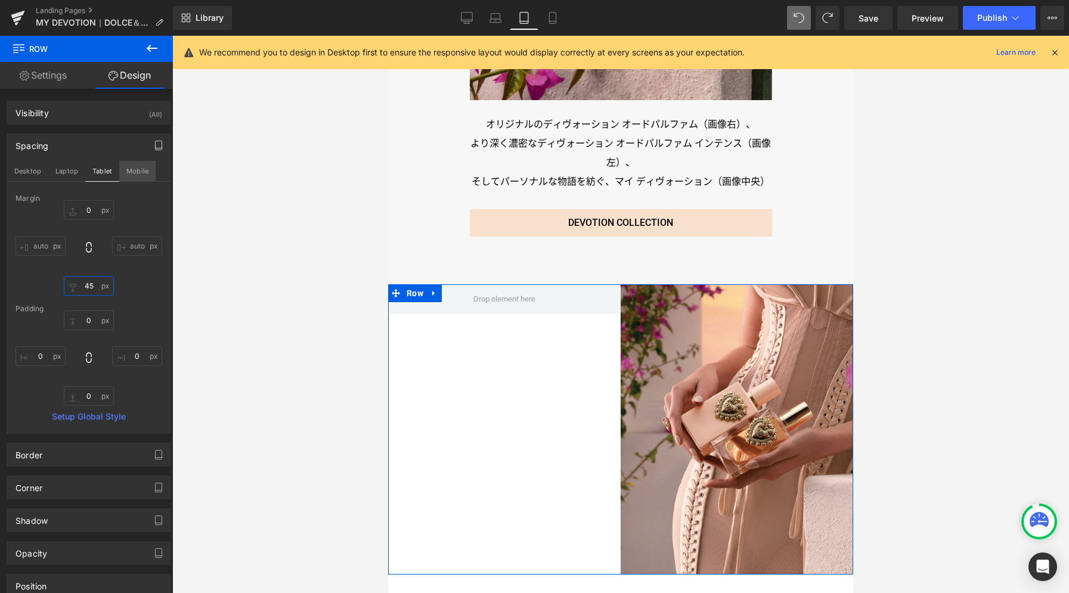
type input "45"
click at [140, 175] on button "Mobile" at bounding box center [137, 171] width 36 height 20
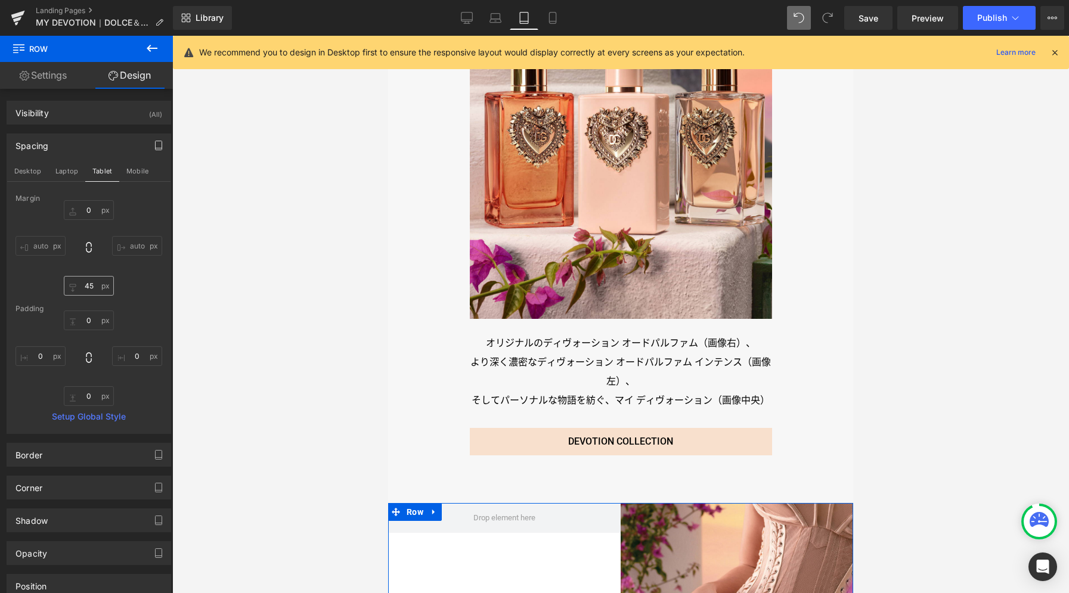
type input "0"
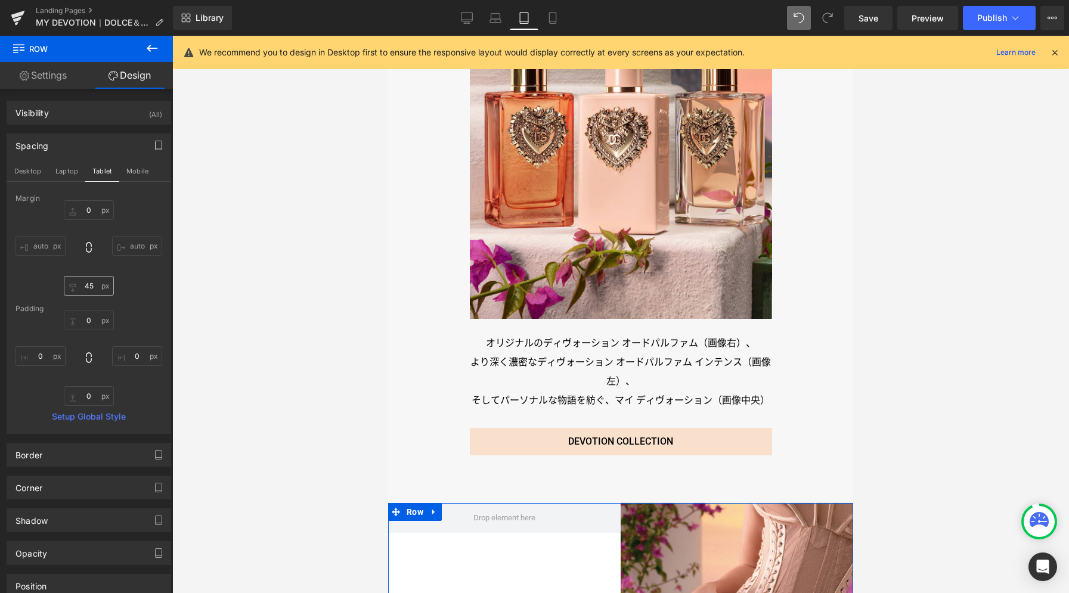
type input "0"
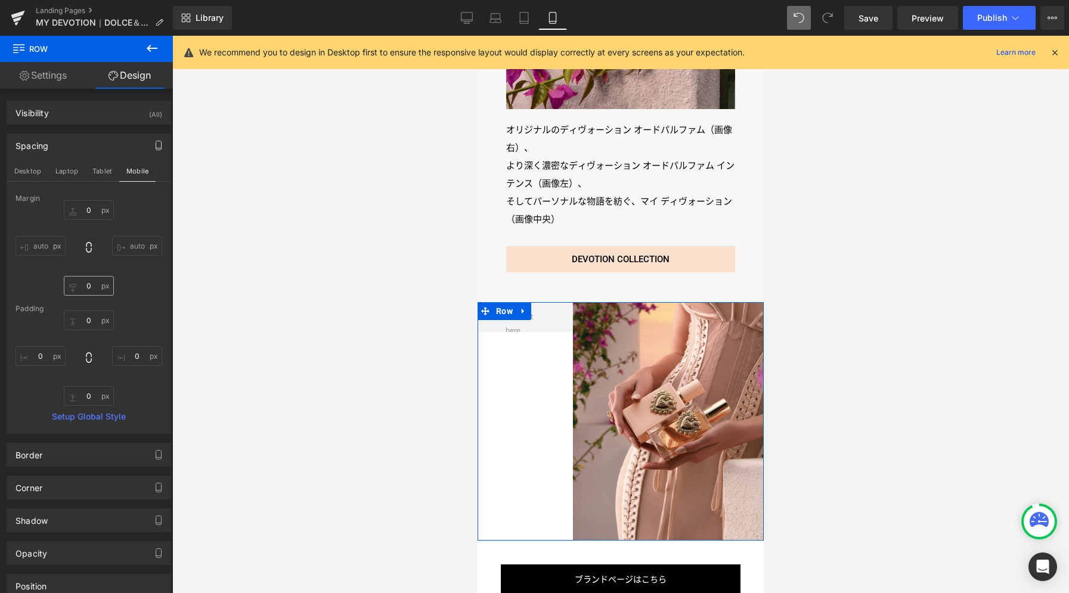
scroll to position [2746, 0]
click at [90, 289] on input "0" at bounding box center [89, 286] width 50 height 20
type input "30"
click at [28, 165] on button "Desktop" at bounding box center [27, 171] width 41 height 20
type input "0"
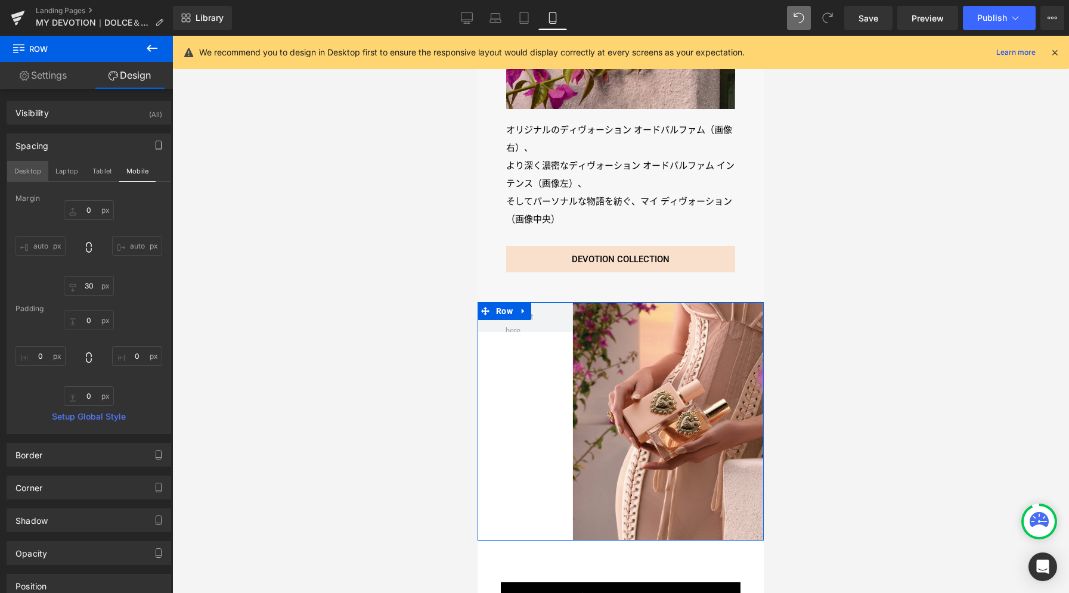
type input "65"
type input "0"
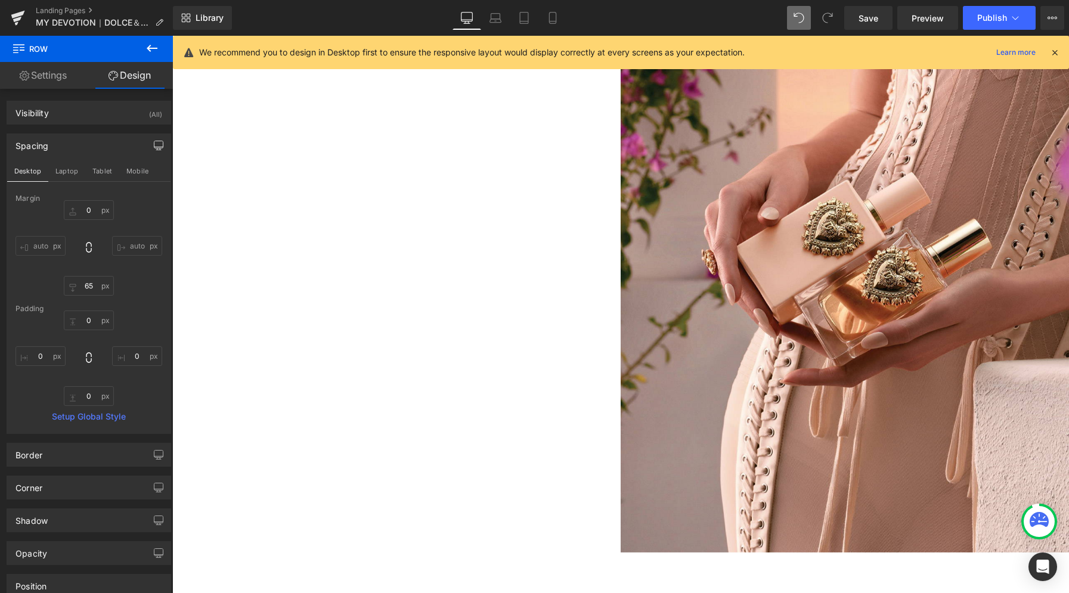
scroll to position [5093, 0]
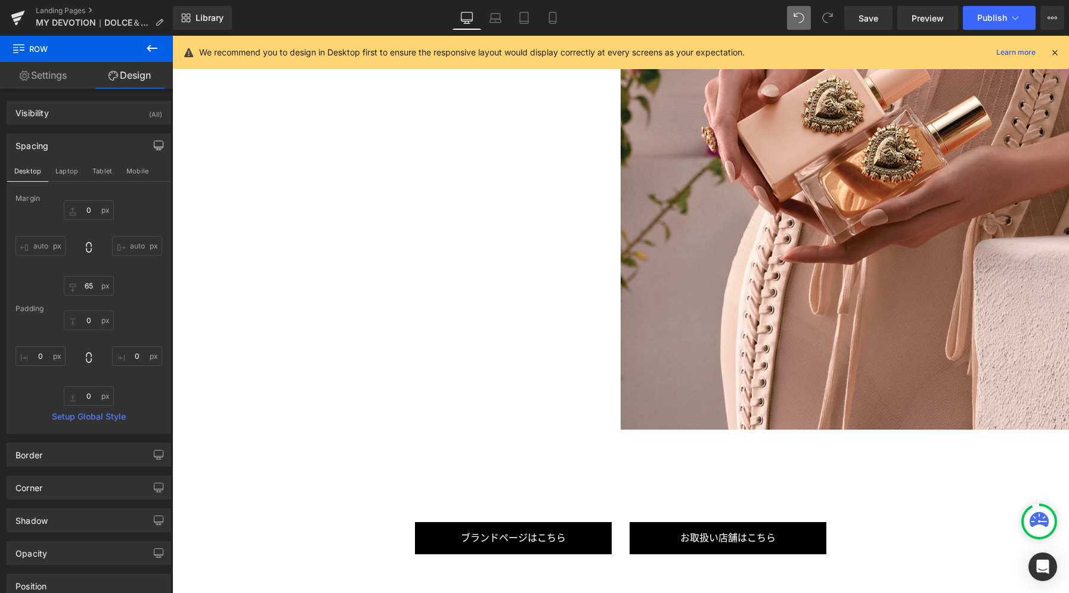
click at [147, 49] on icon at bounding box center [152, 48] width 11 height 7
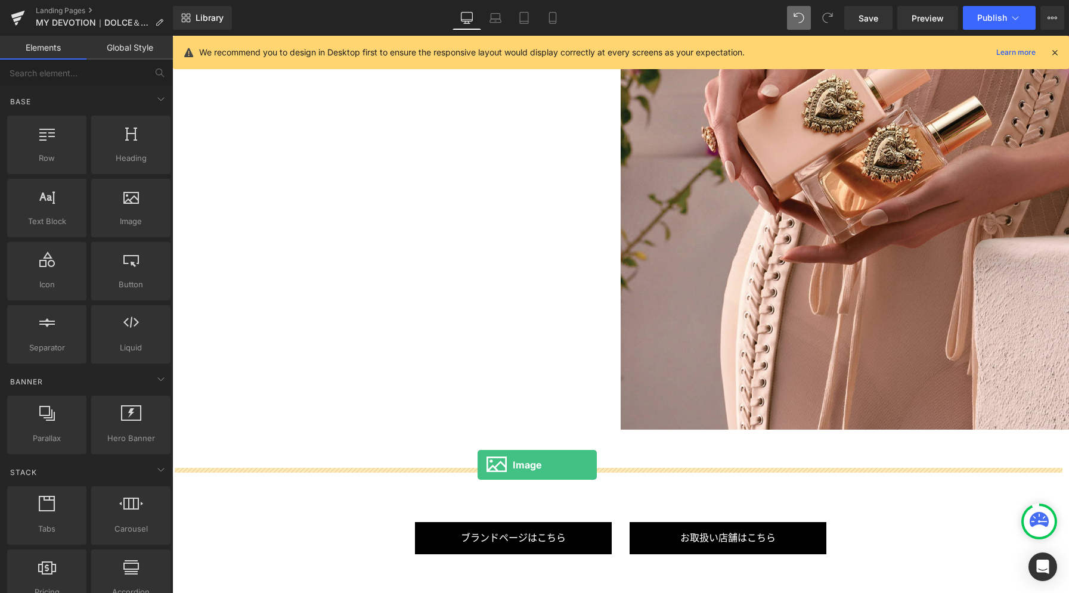
drag, startPoint x: 287, startPoint y: 243, endPoint x: 477, endPoint y: 464, distance: 292.5
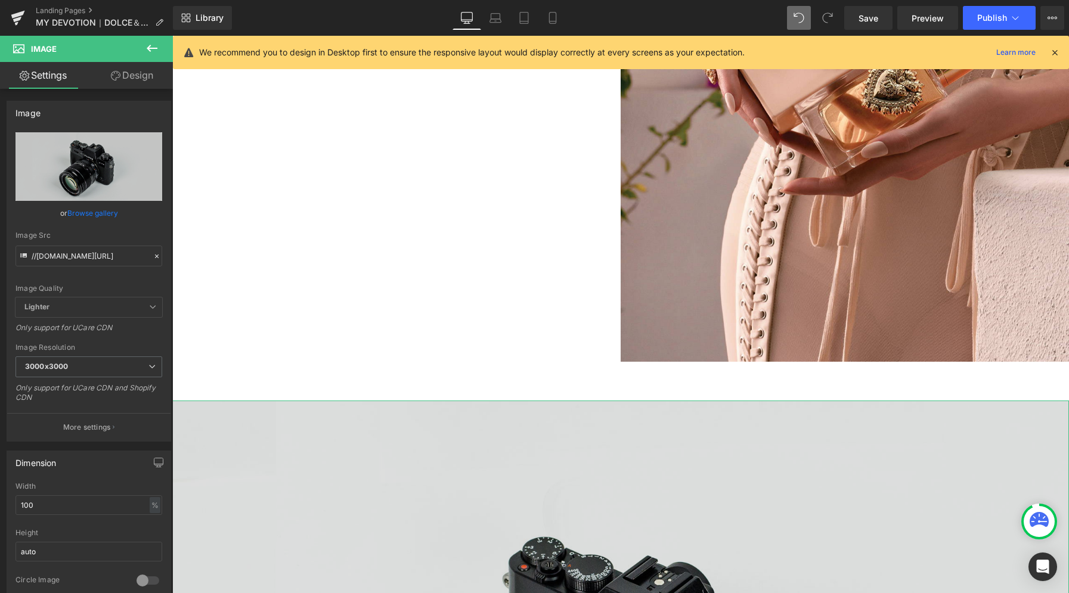
scroll to position [5166, 0]
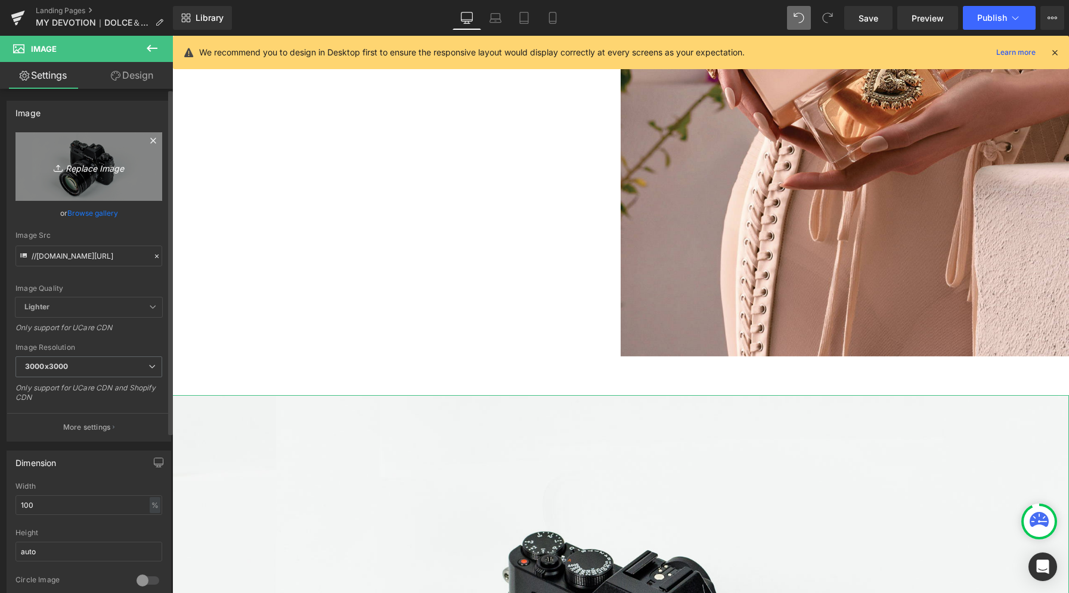
click at [103, 184] on link "Replace Image" at bounding box center [88, 166] width 147 height 69
type input "C:\fakepath\p07.jpg"
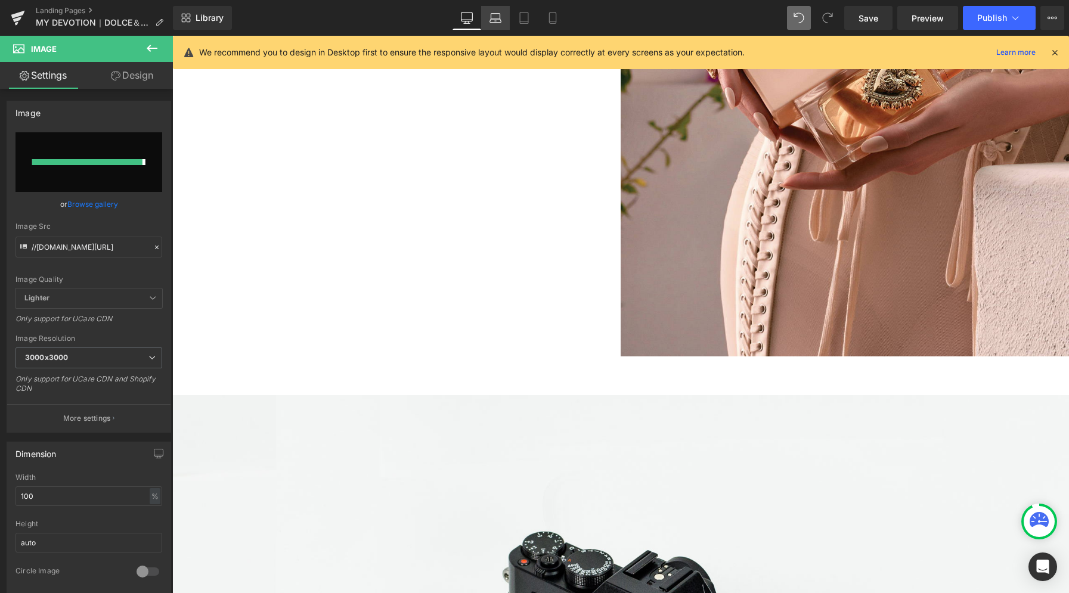
type input "[URL][DOMAIN_NAME]"
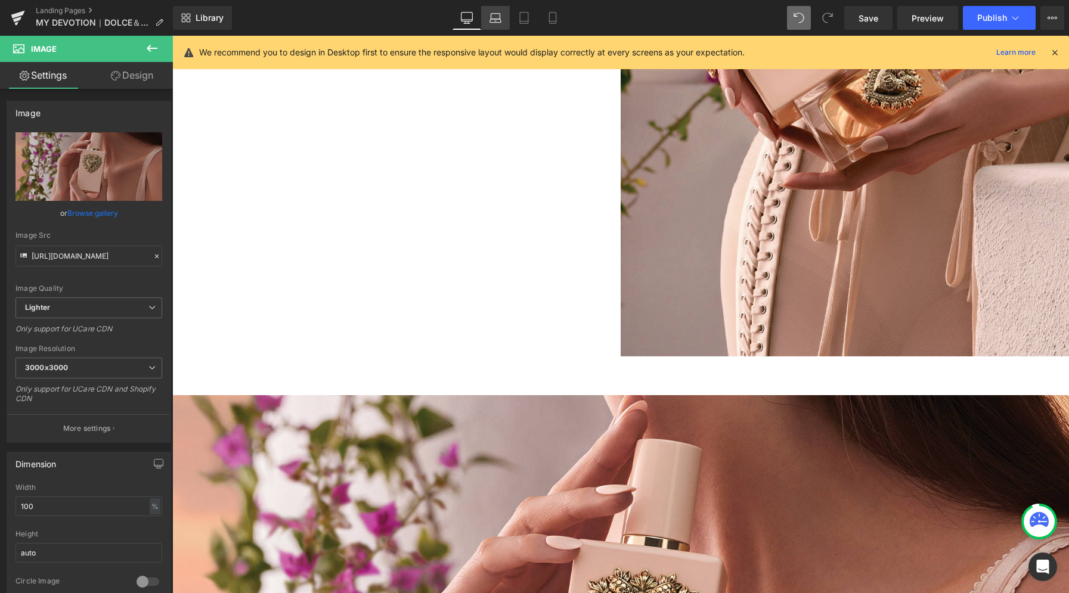
click at [498, 19] on icon at bounding box center [494, 21] width 11 height 4
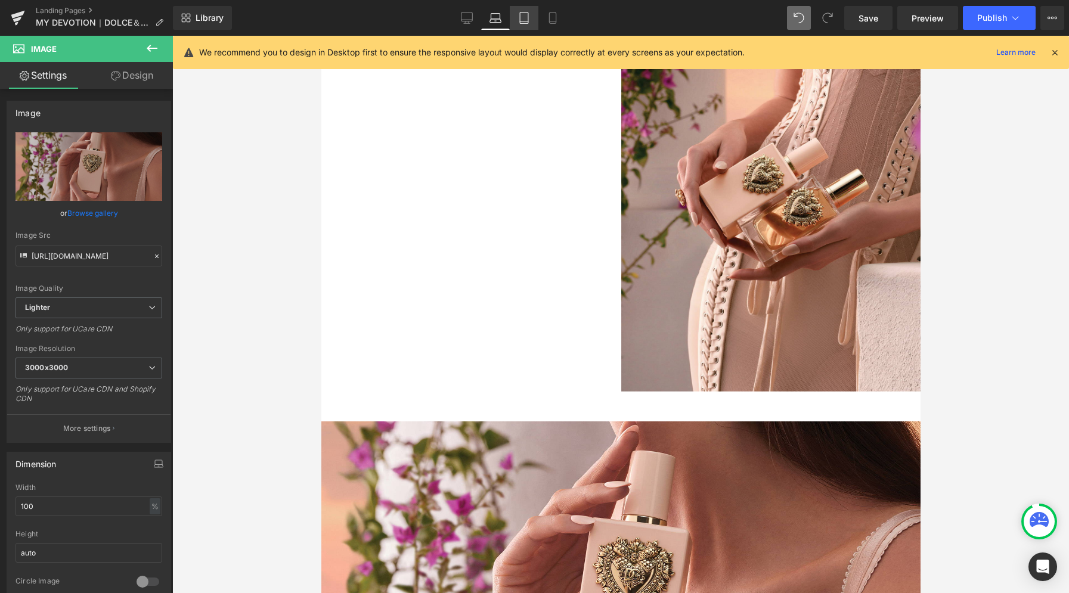
click at [522, 20] on icon at bounding box center [524, 18] width 12 height 12
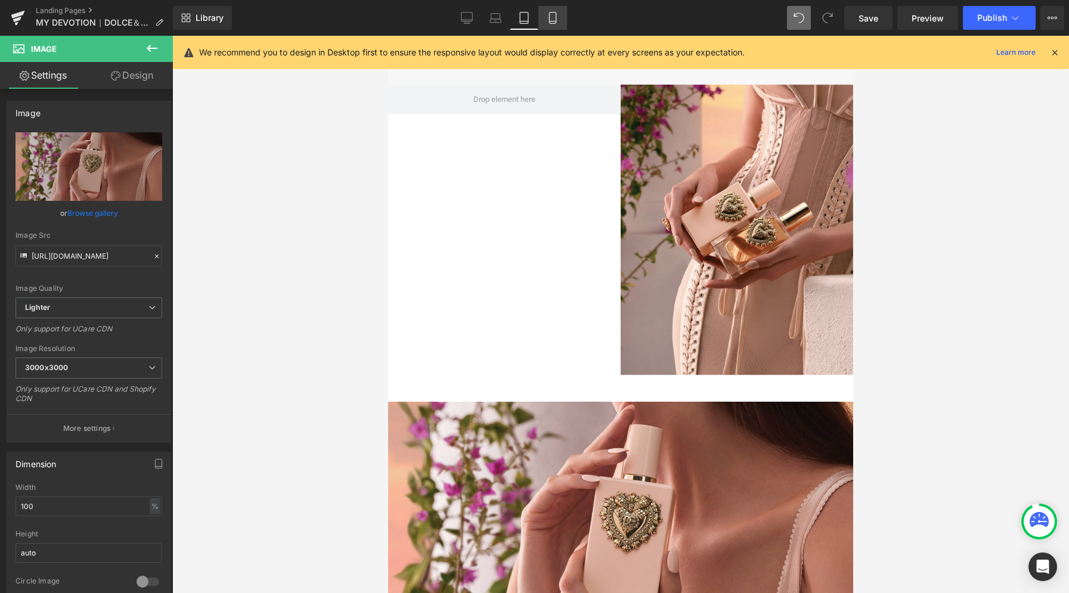
click at [545, 21] on link "Mobile" at bounding box center [552, 18] width 29 height 24
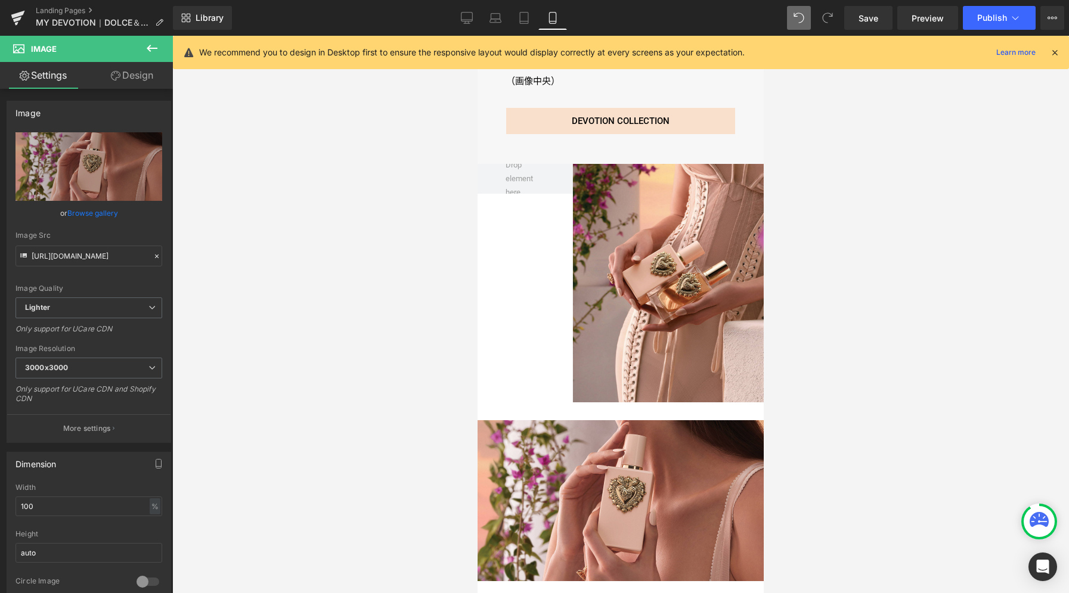
scroll to position [2885, 0]
click at [470, 17] on icon at bounding box center [467, 18] width 12 height 12
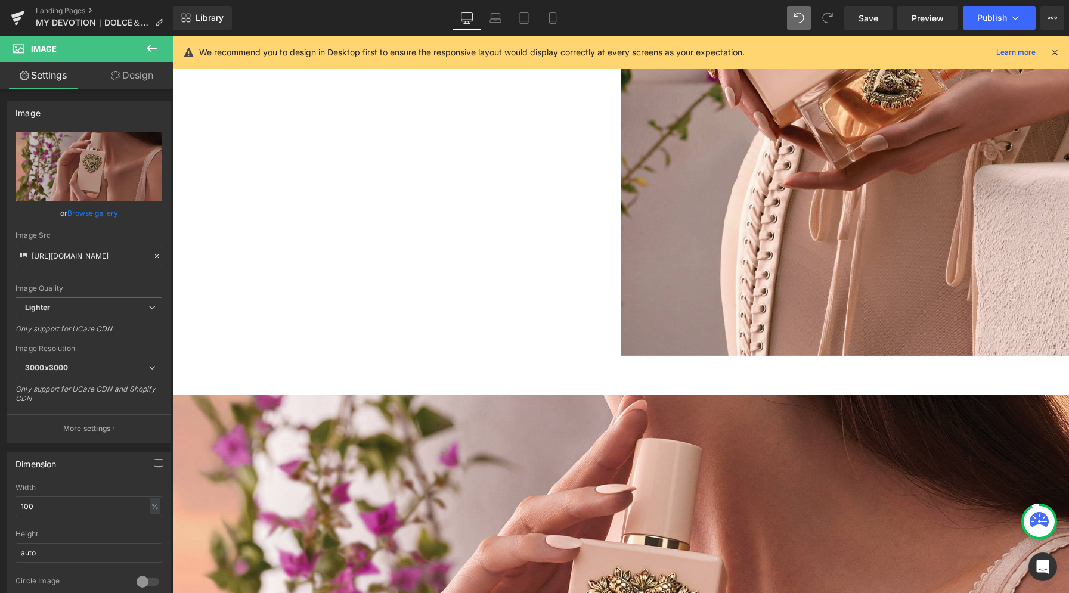
scroll to position [5168, 0]
click at [872, 20] on span "Save" at bounding box center [868, 18] width 20 height 13
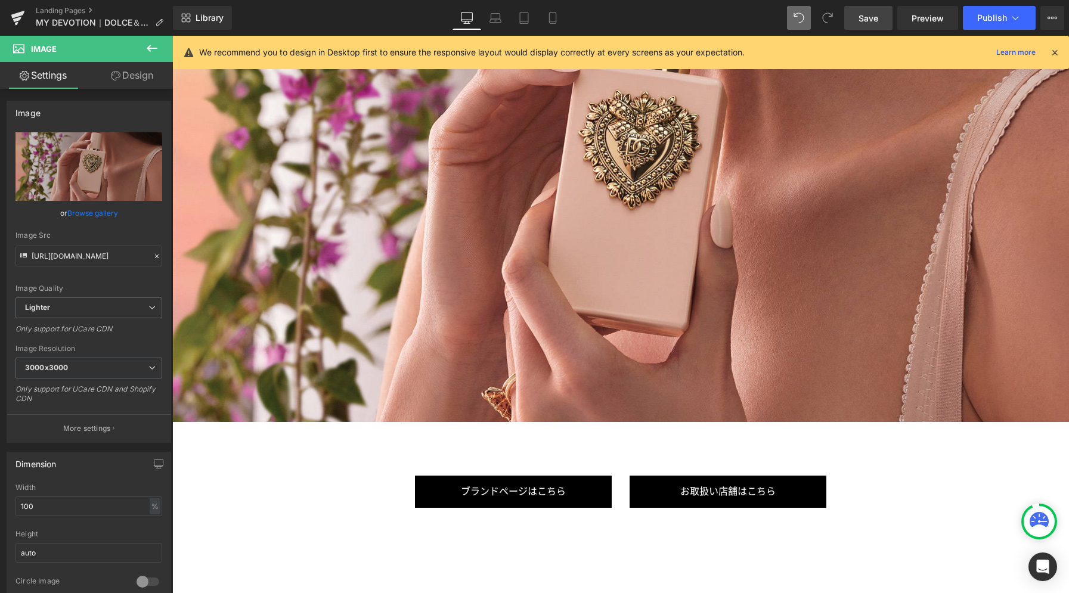
scroll to position [5748, 0]
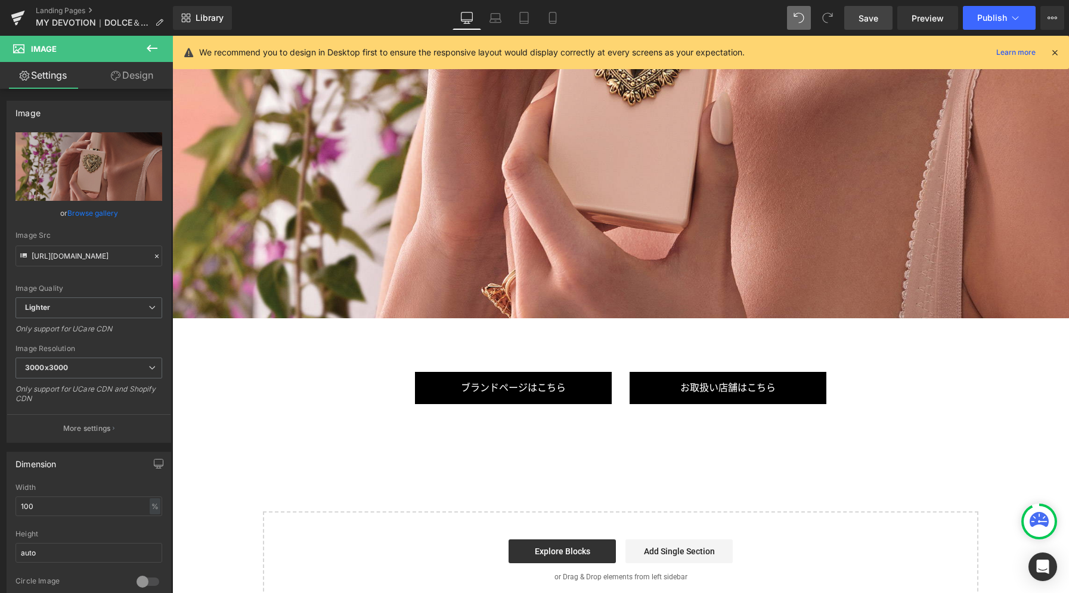
click at [147, 49] on icon at bounding box center [152, 48] width 11 height 7
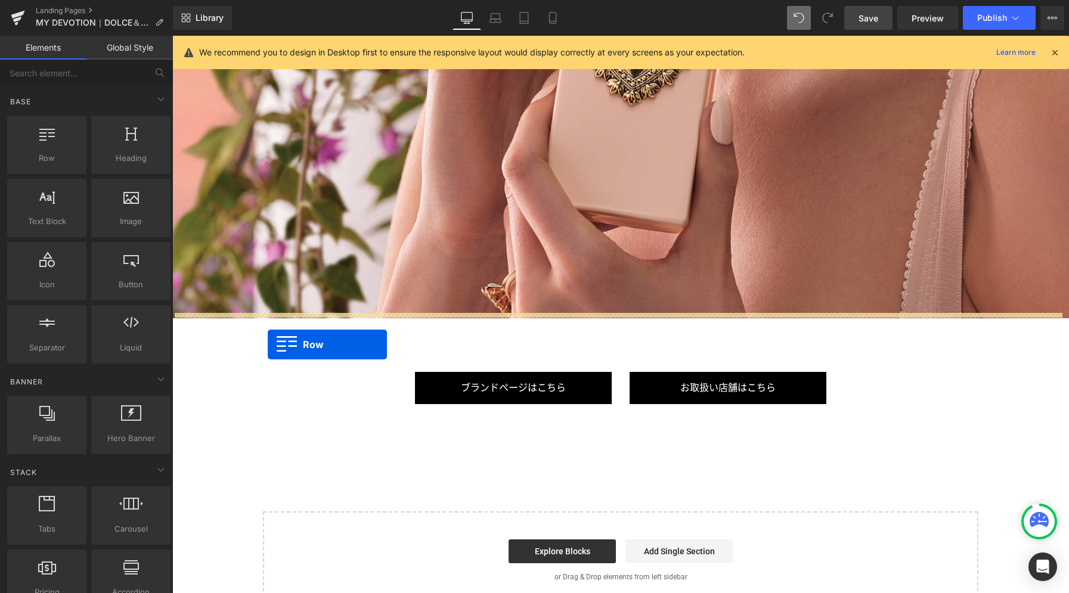
drag, startPoint x: 228, startPoint y: 196, endPoint x: 268, endPoint y: 345, distance: 153.6
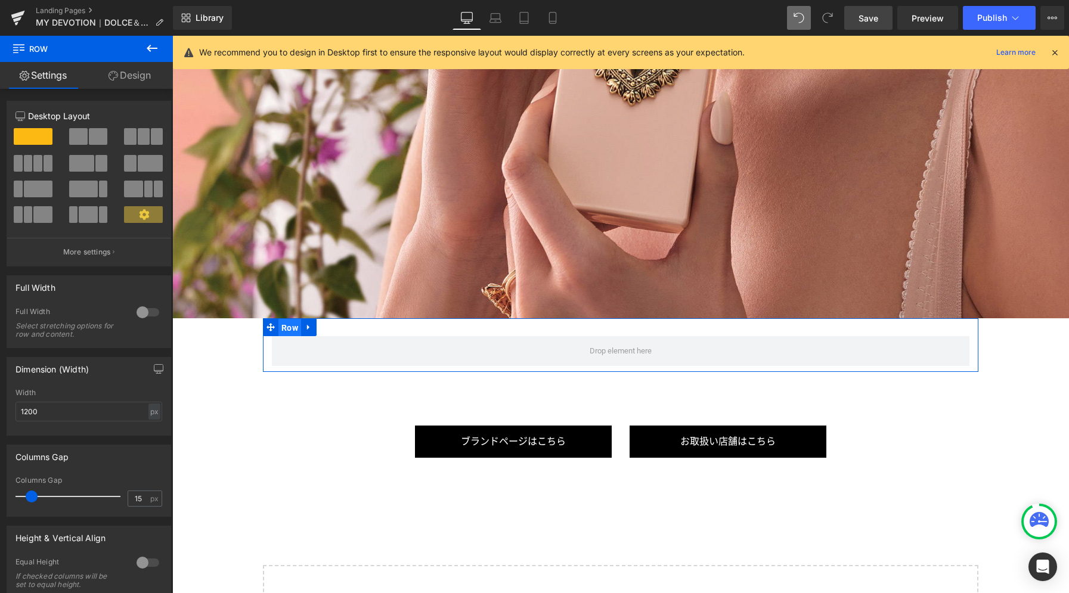
click at [285, 325] on span "Row" at bounding box center [289, 328] width 23 height 18
click at [138, 316] on div at bounding box center [148, 312] width 29 height 19
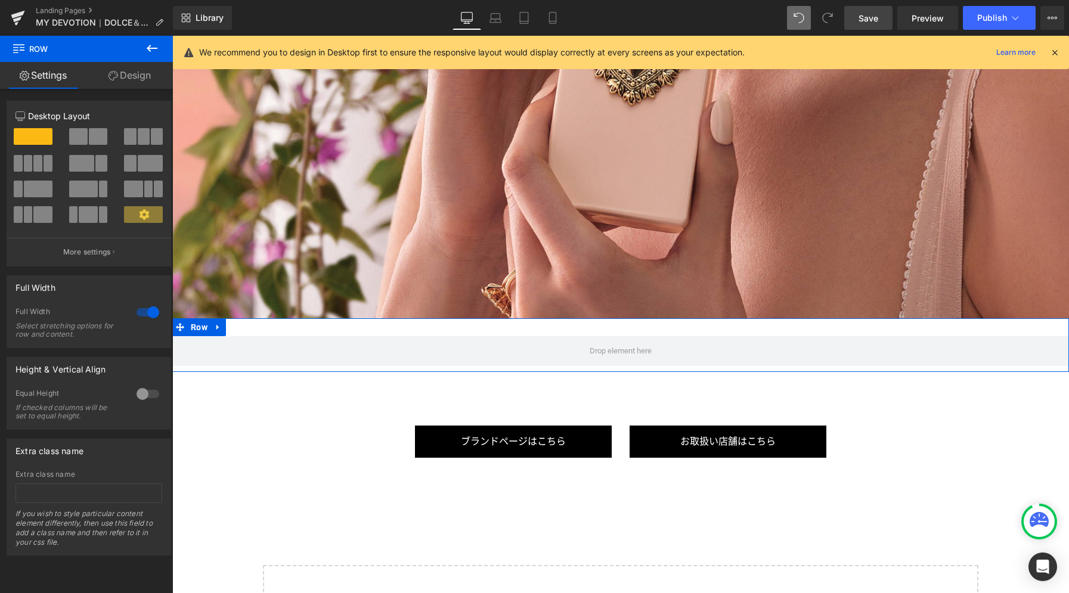
click at [127, 76] on link "Design" at bounding box center [129, 75] width 86 height 27
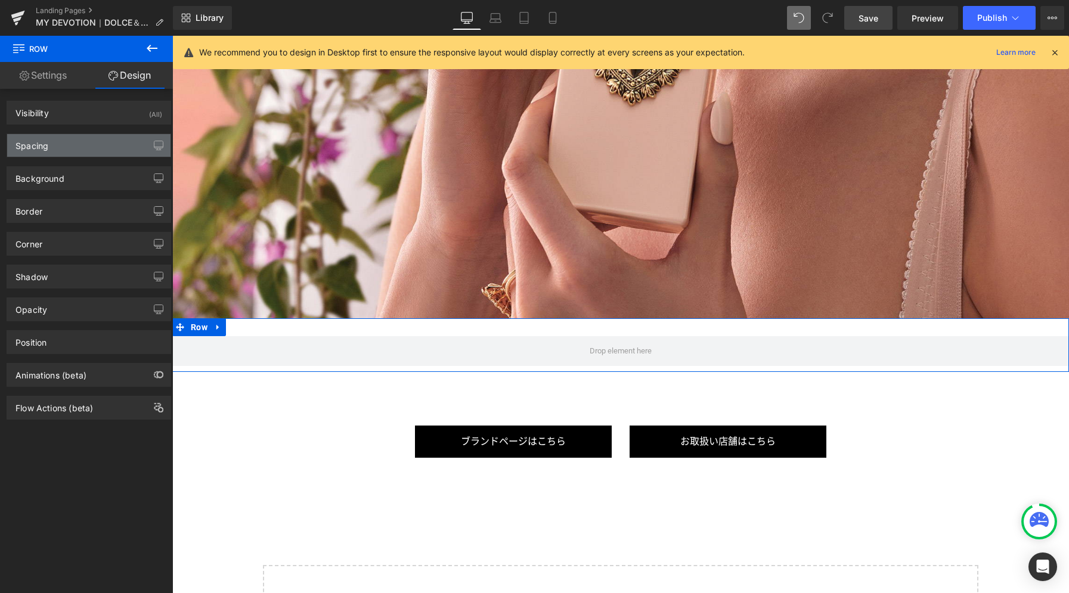
type input "0"
type input "30"
type input "0"
type input "10"
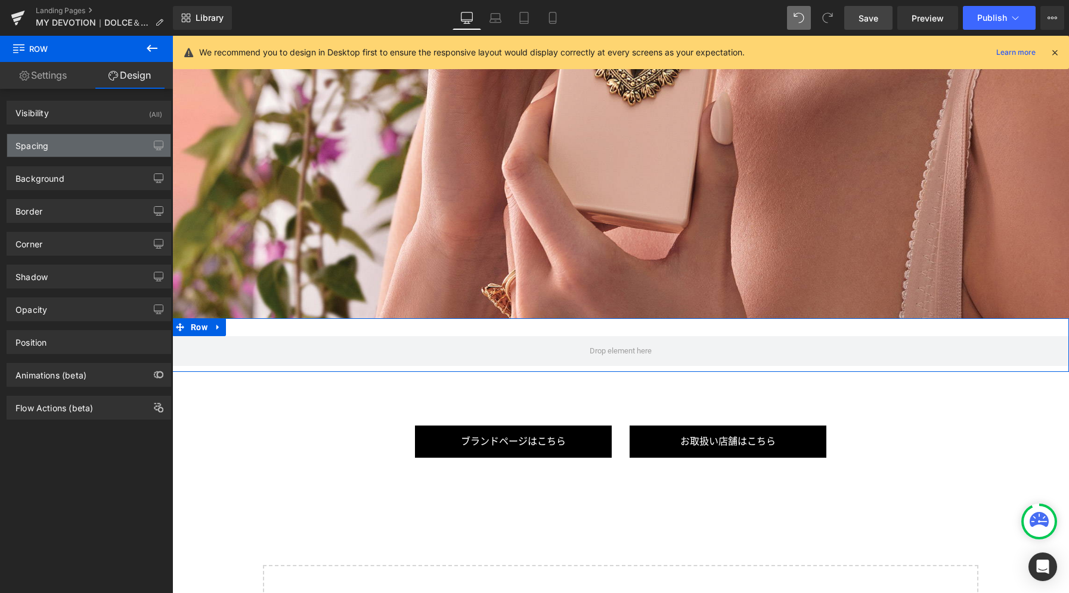
type input "0"
click at [77, 147] on div "Spacing" at bounding box center [88, 145] width 163 height 23
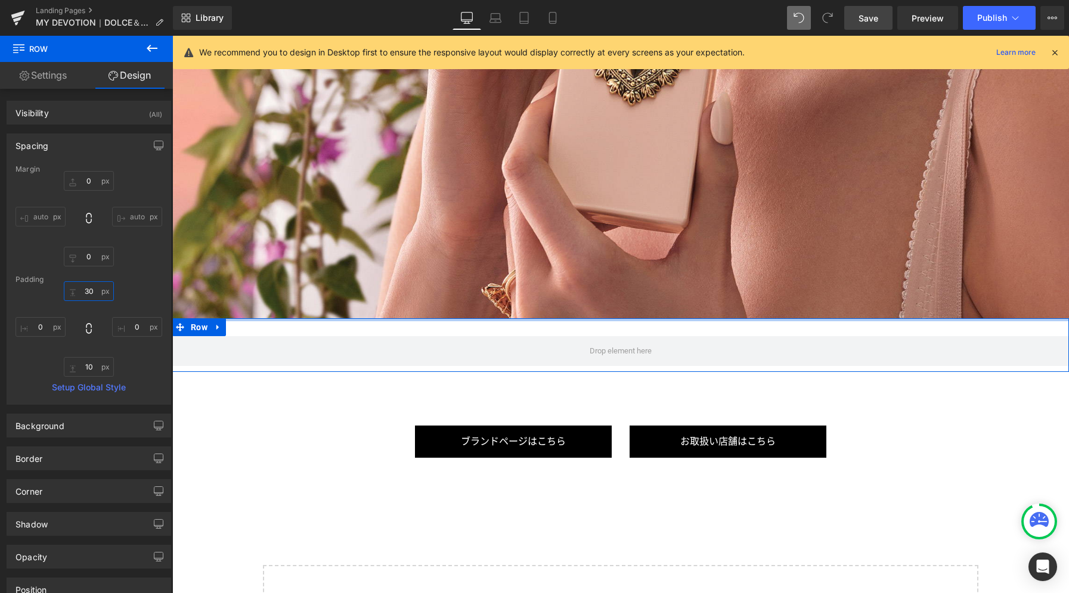
click at [96, 290] on input "30" at bounding box center [89, 291] width 50 height 20
type input "0"
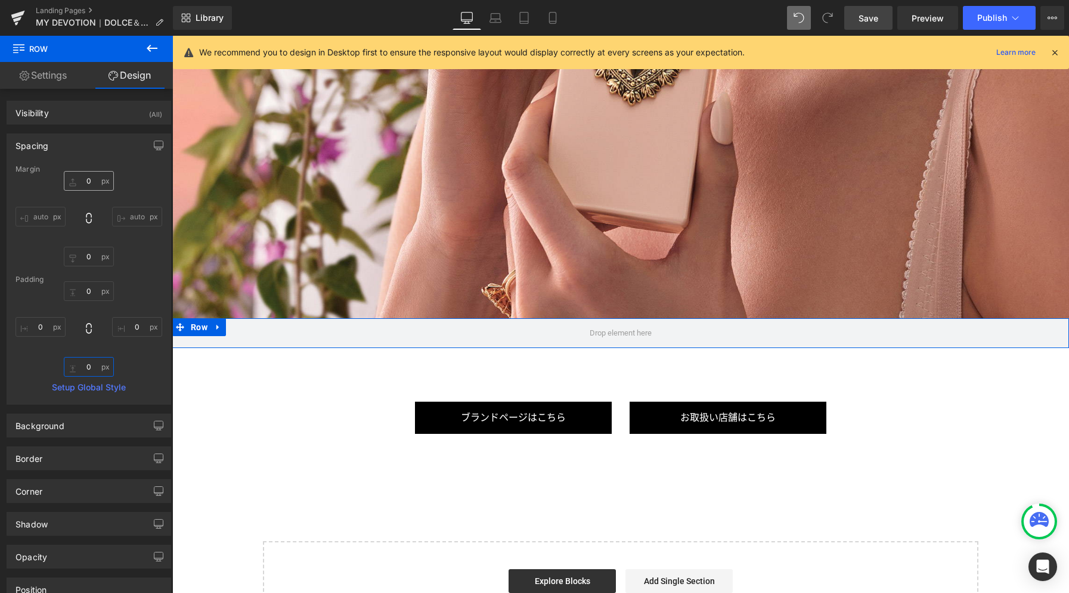
type input "0"
click at [89, 177] on input "0" at bounding box center [89, 181] width 50 height 20
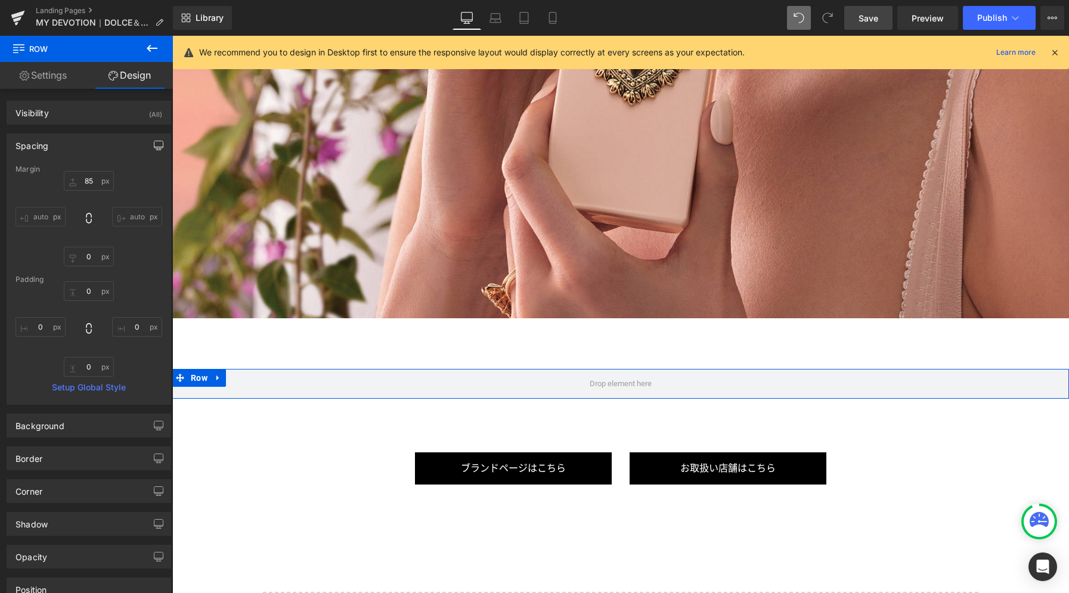
click at [154, 146] on icon "button" at bounding box center [159, 146] width 10 height 10
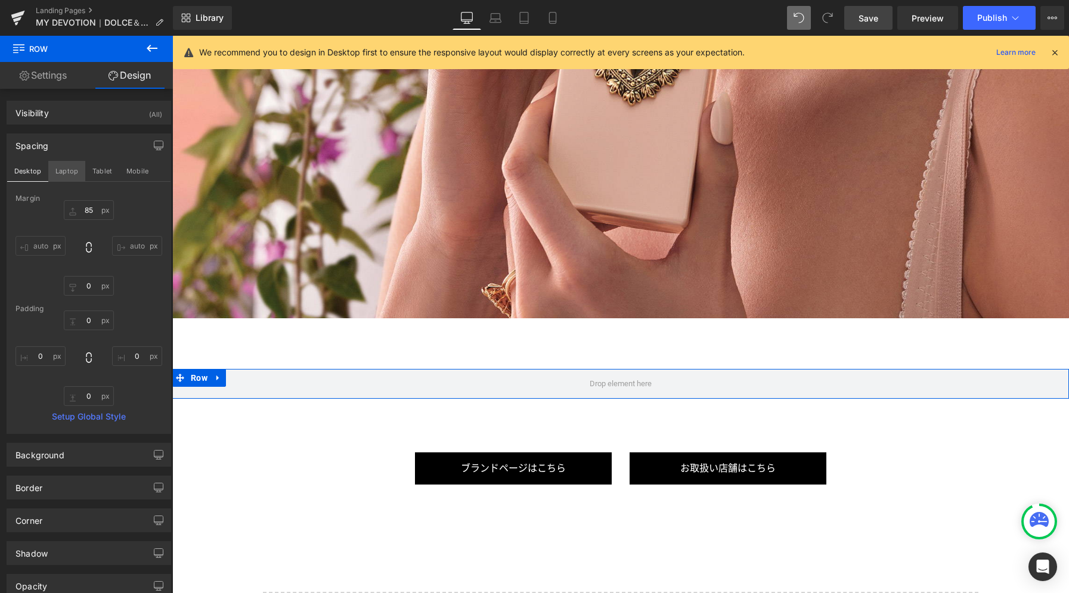
drag, startPoint x: 70, startPoint y: 168, endPoint x: 78, endPoint y: 180, distance: 14.7
click at [70, 168] on button "Laptop" at bounding box center [66, 171] width 37 height 20
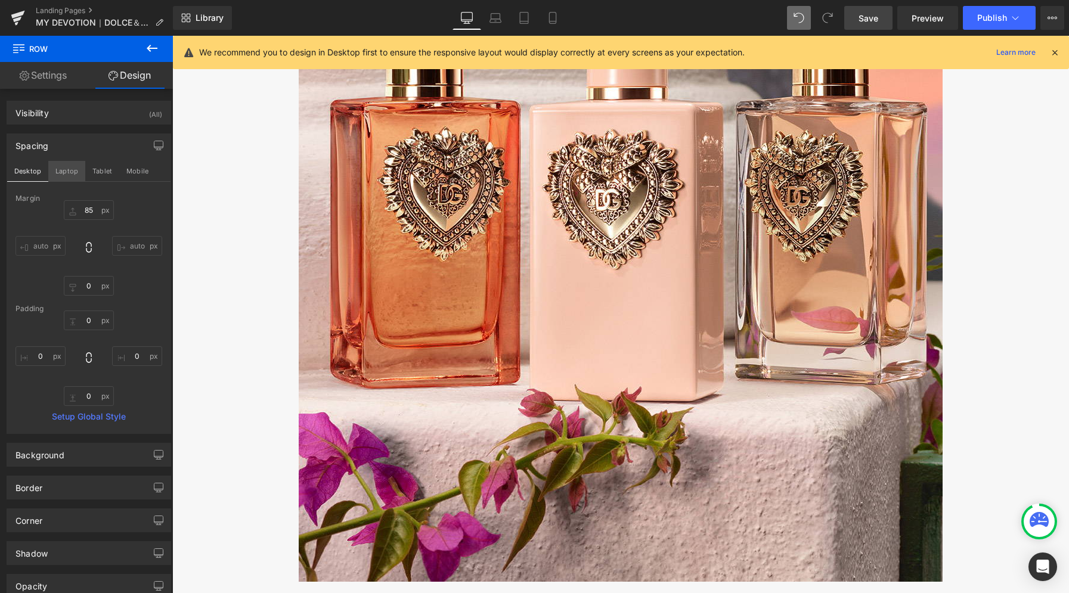
type input "85"
type input "0"
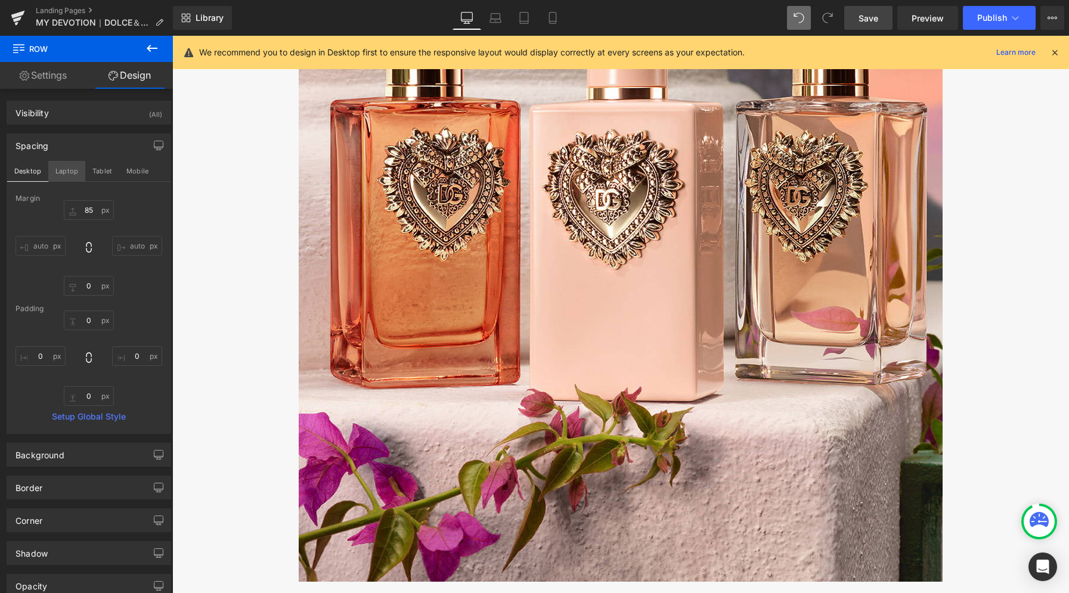
type input "0"
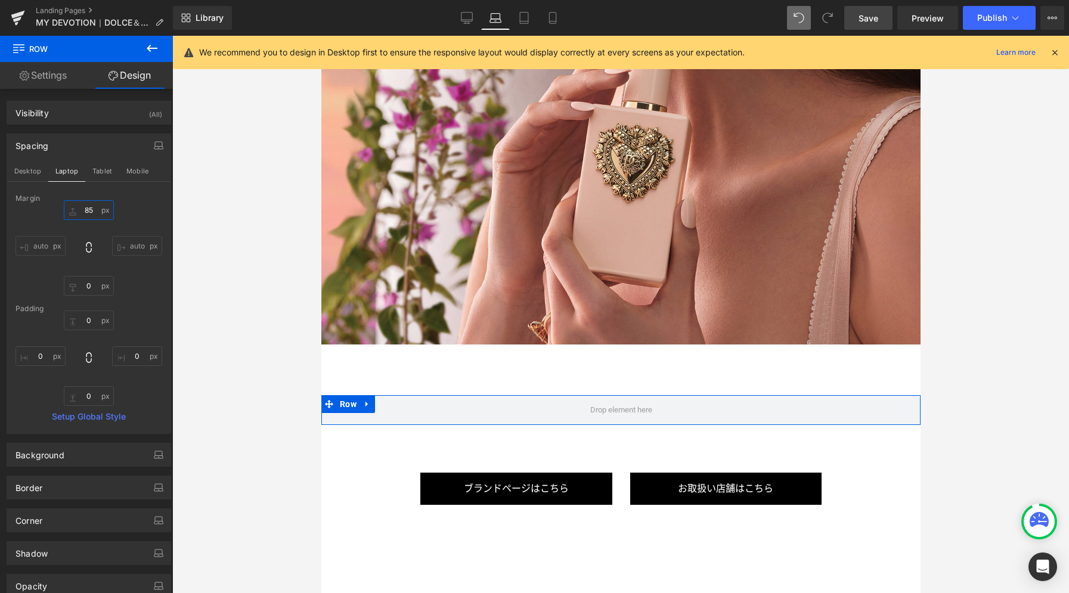
click at [91, 209] on input "85" at bounding box center [89, 210] width 50 height 20
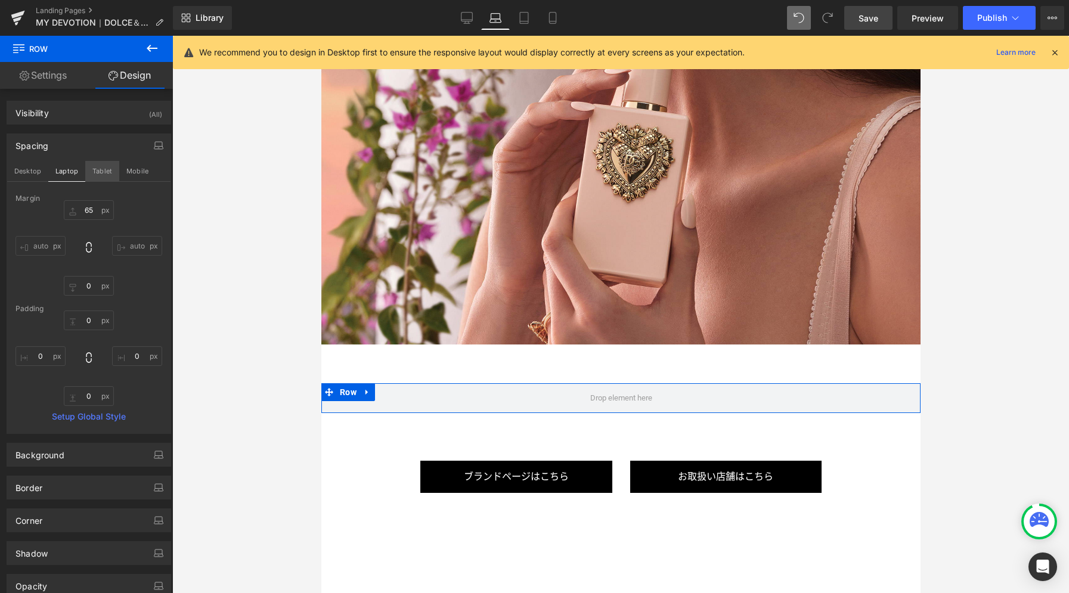
click at [88, 169] on button "Tablet" at bounding box center [102, 171] width 34 height 20
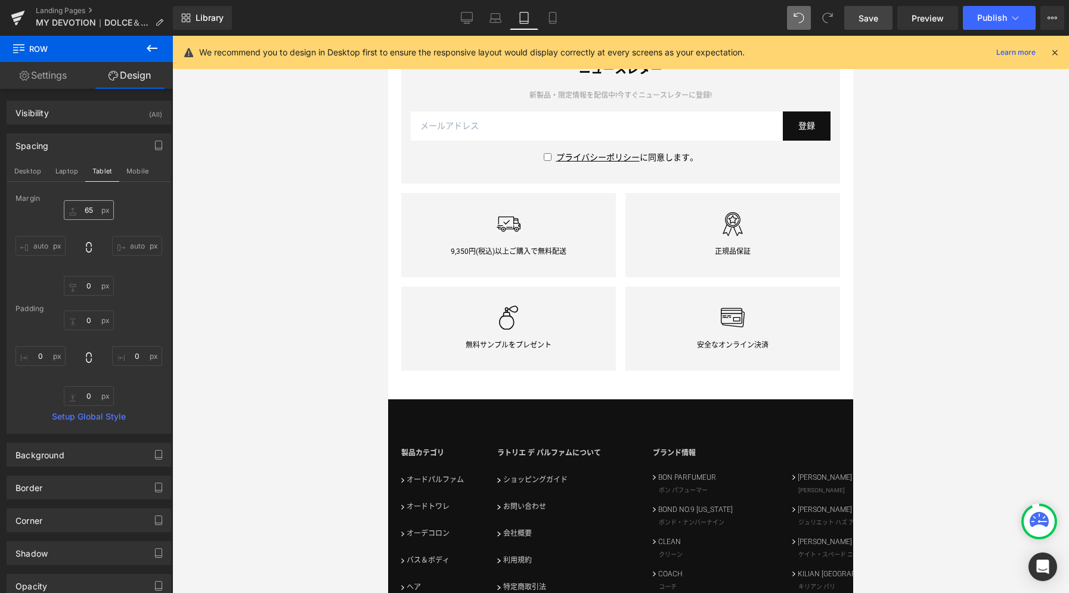
type input "85"
type input "0"
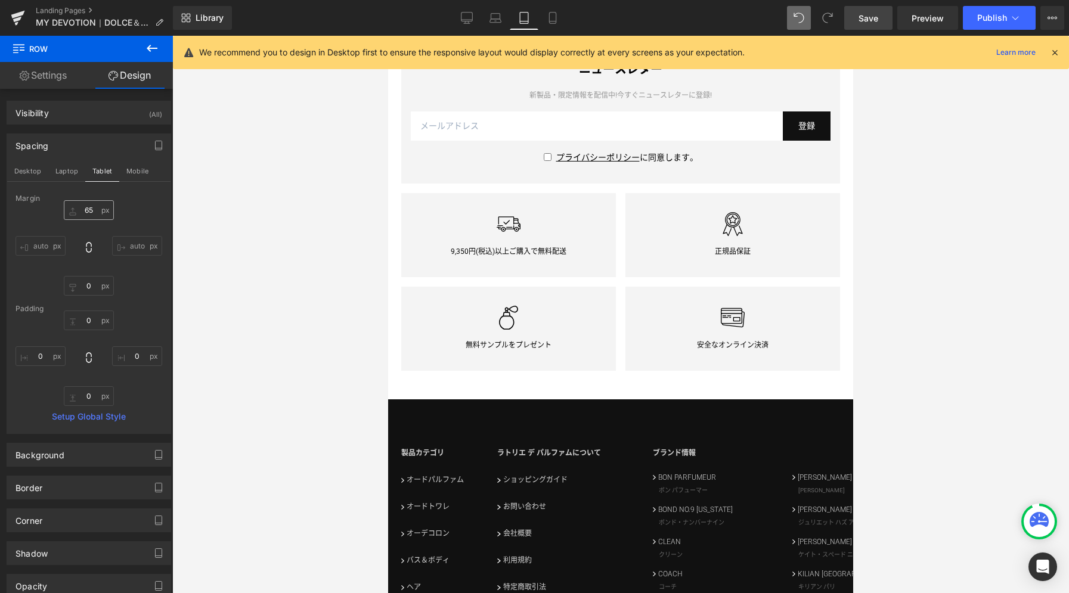
type input "0"
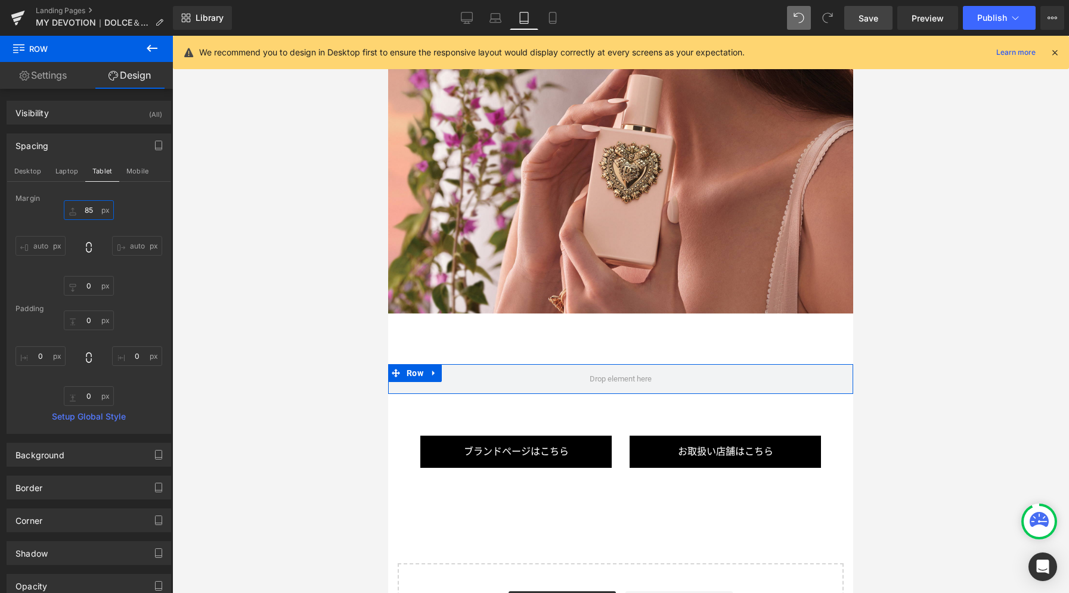
drag, startPoint x: 93, startPoint y: 212, endPoint x: 161, endPoint y: 215, distance: 68.0
click at [93, 212] on input "85" at bounding box center [89, 210] width 50 height 20
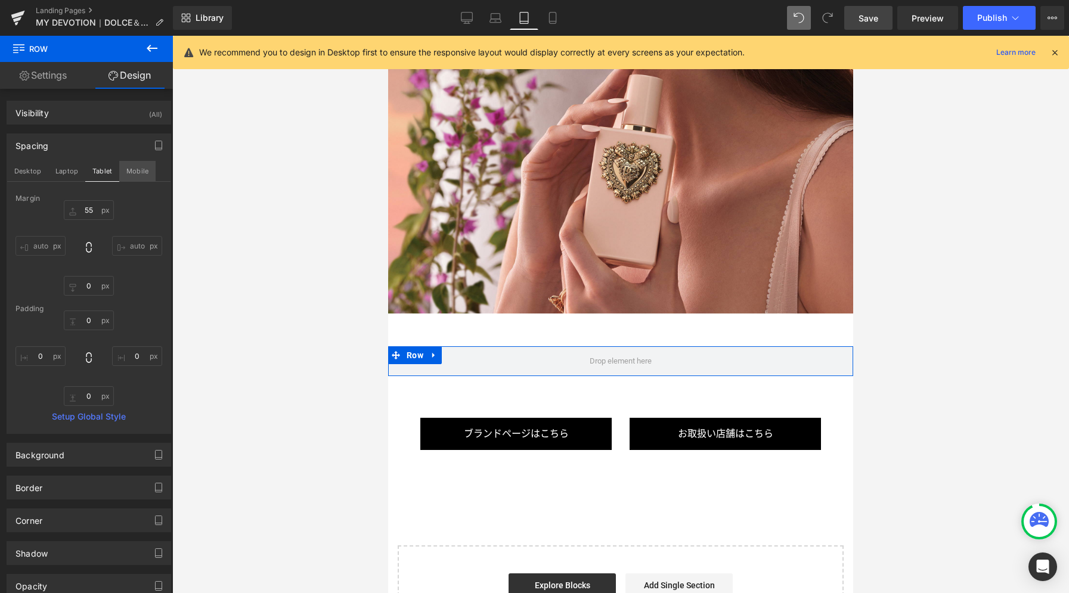
click at [146, 172] on button "Mobile" at bounding box center [137, 171] width 36 height 20
type input "85"
type input "0"
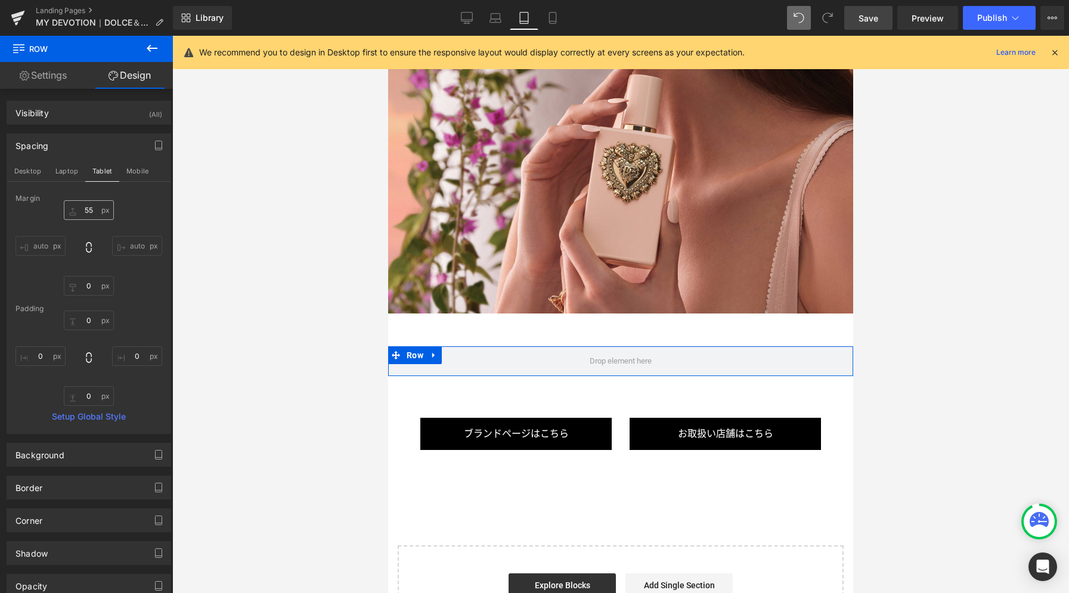
type input "0"
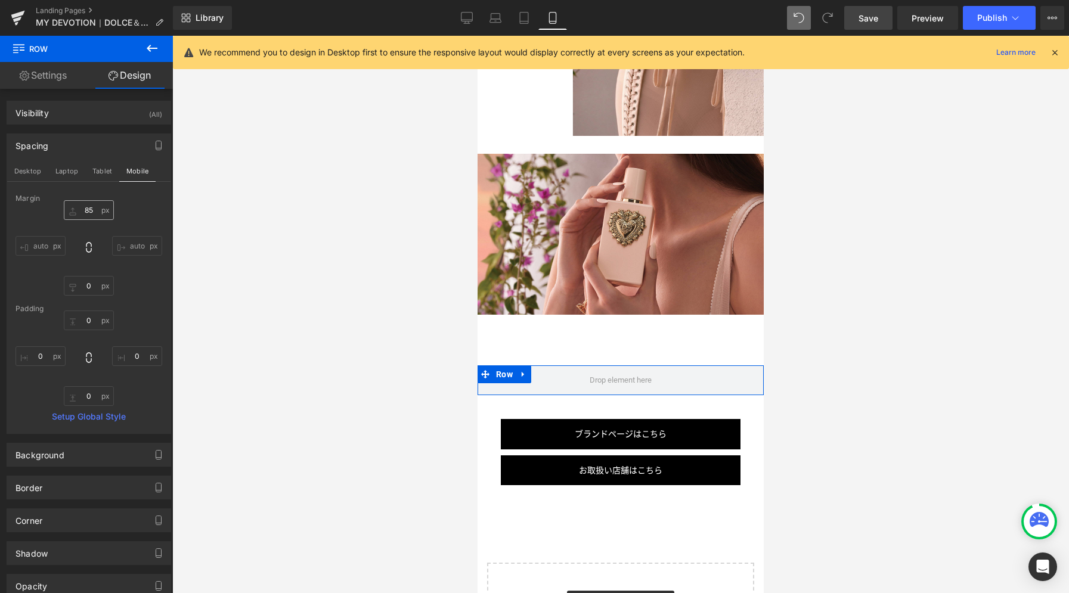
scroll to position [3150, 0]
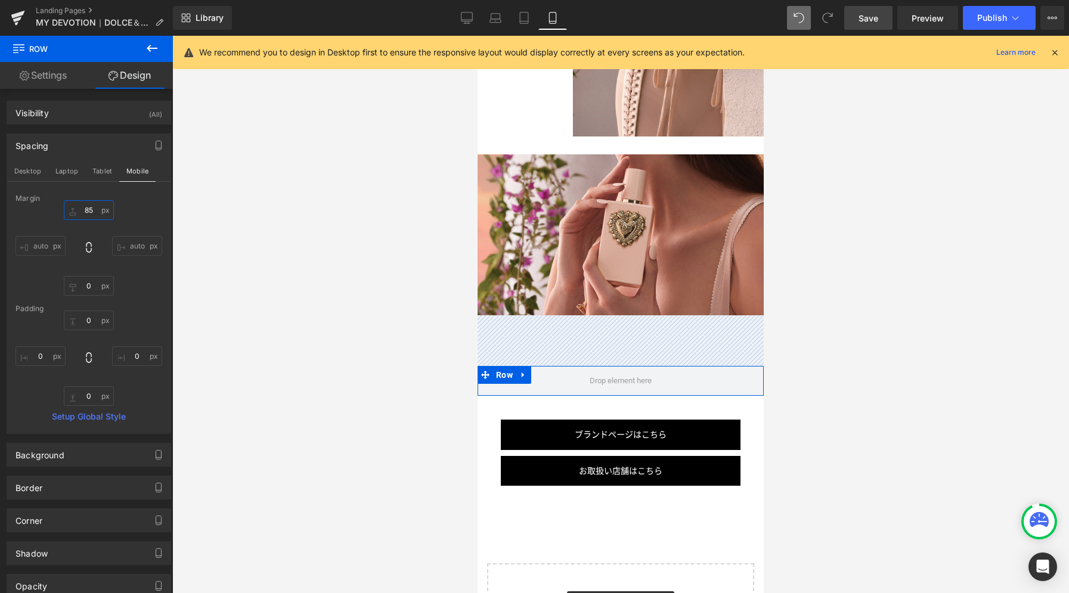
click at [92, 211] on input "85" at bounding box center [89, 210] width 50 height 20
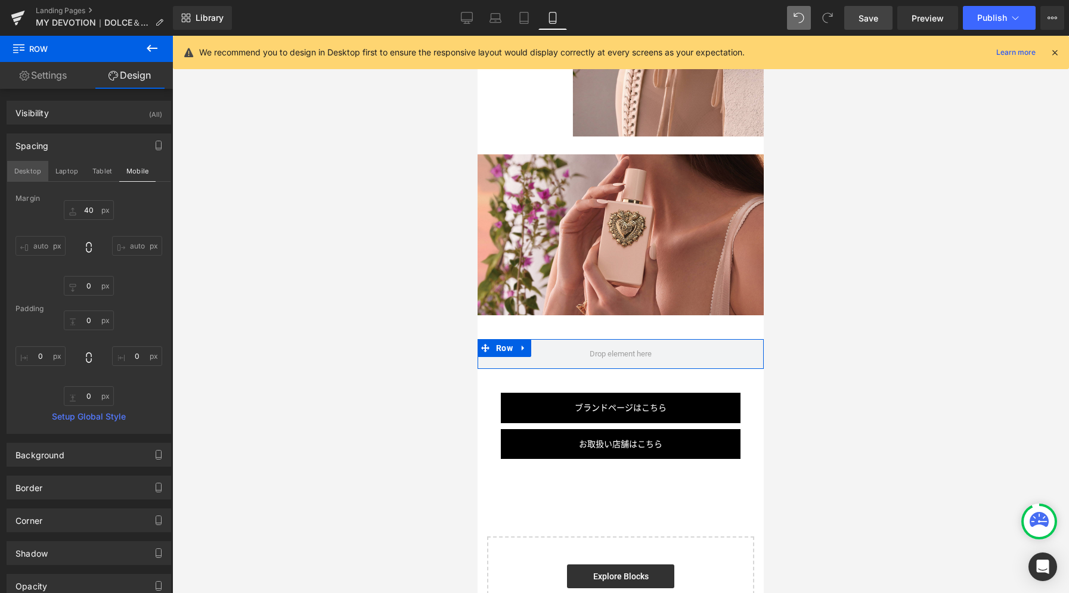
click at [22, 171] on button "Desktop" at bounding box center [27, 171] width 41 height 20
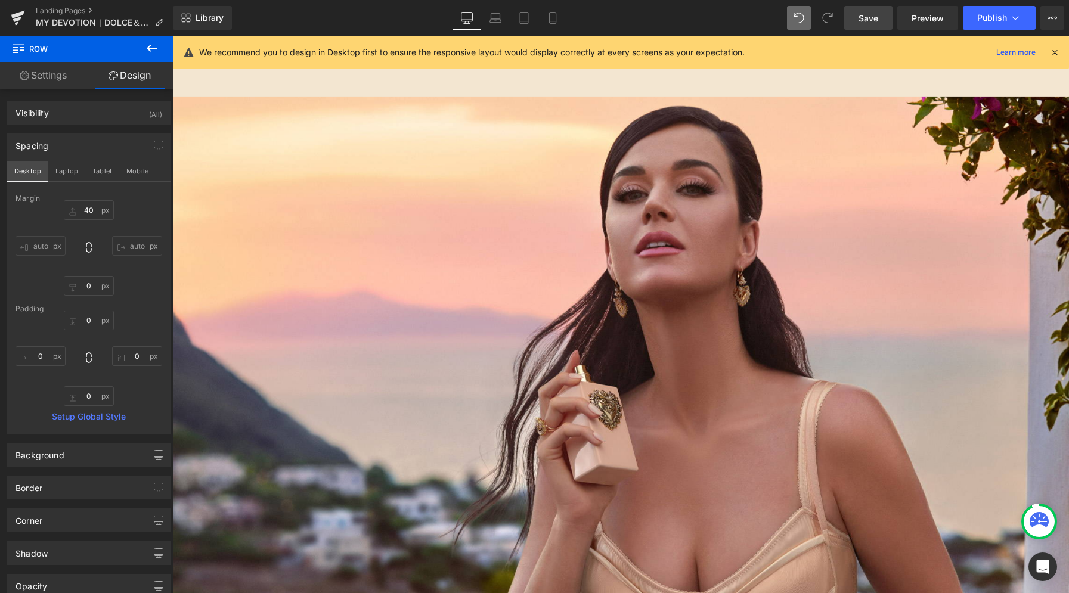
type input "85"
type input "0"
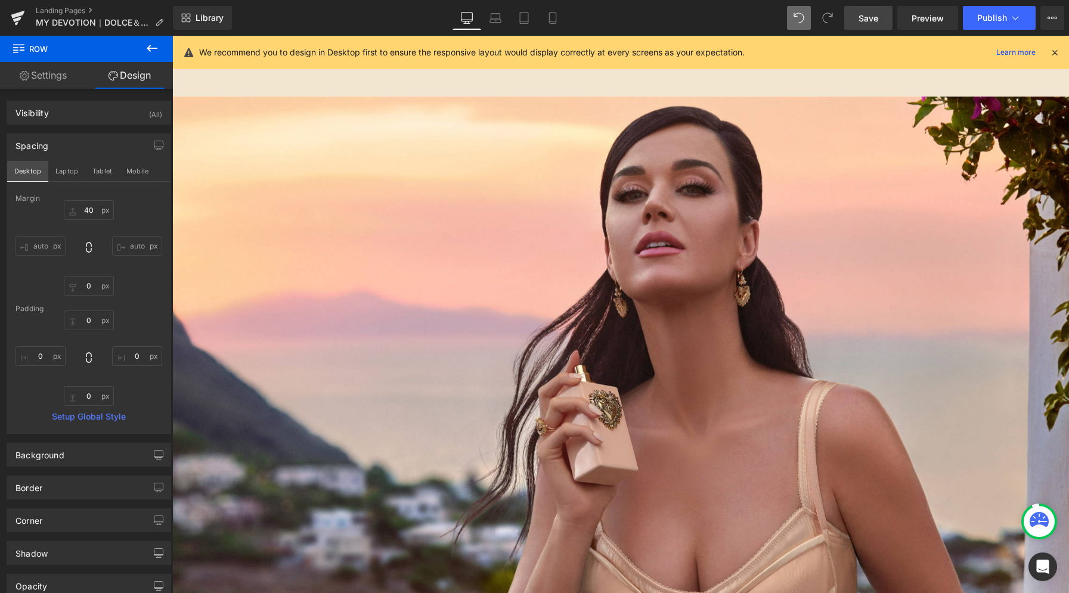
type input "0"
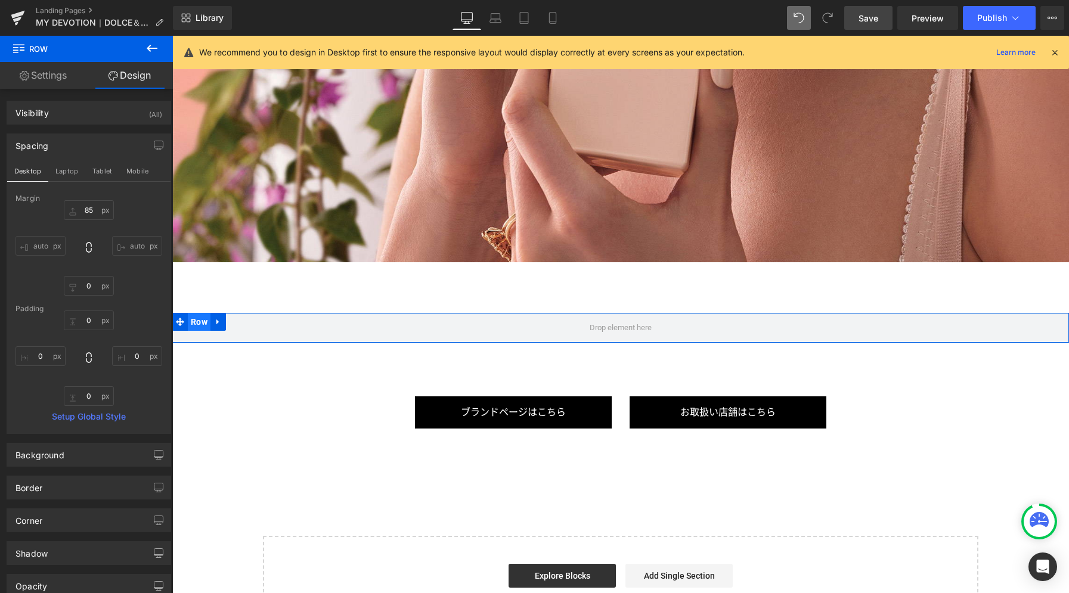
click at [195, 316] on span "Row" at bounding box center [199, 322] width 23 height 18
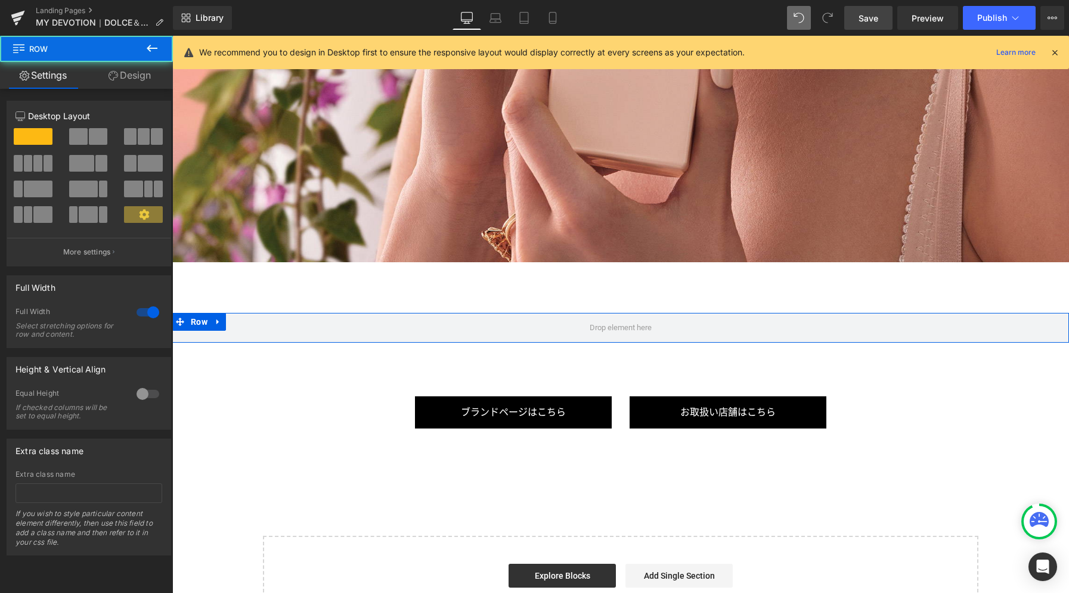
click at [137, 75] on link "Design" at bounding box center [129, 75] width 86 height 27
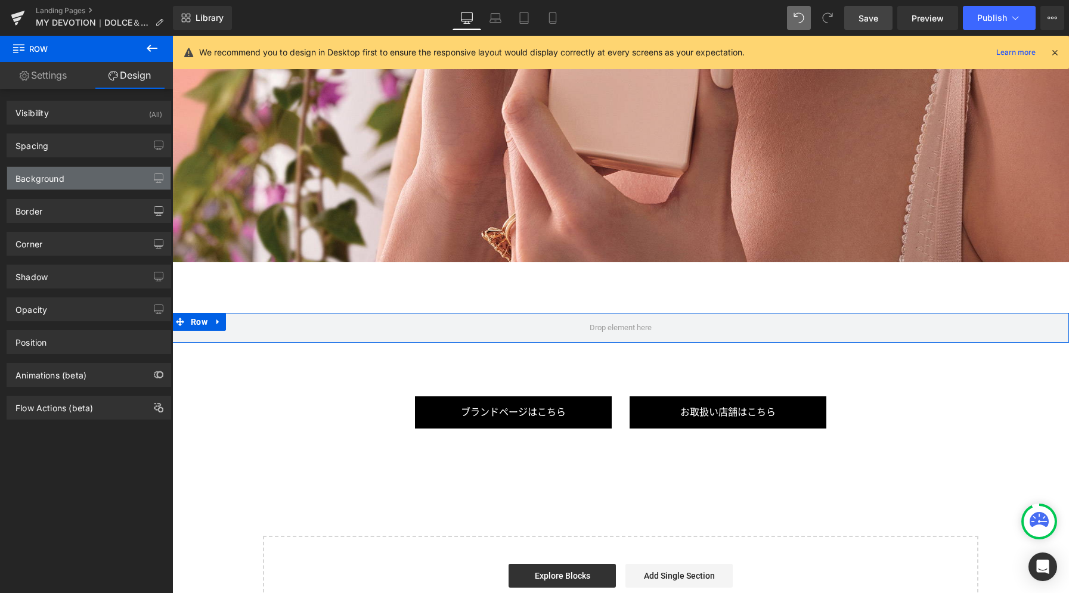
click at [64, 176] on div "Background" at bounding box center [88, 178] width 163 height 23
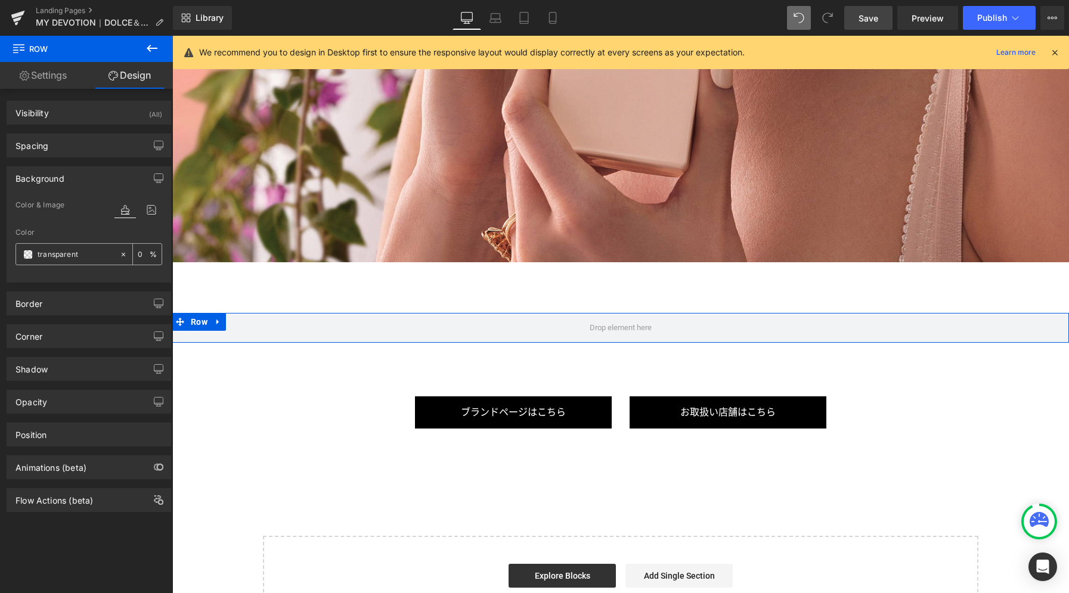
click at [29, 256] on span at bounding box center [28, 255] width 10 height 10
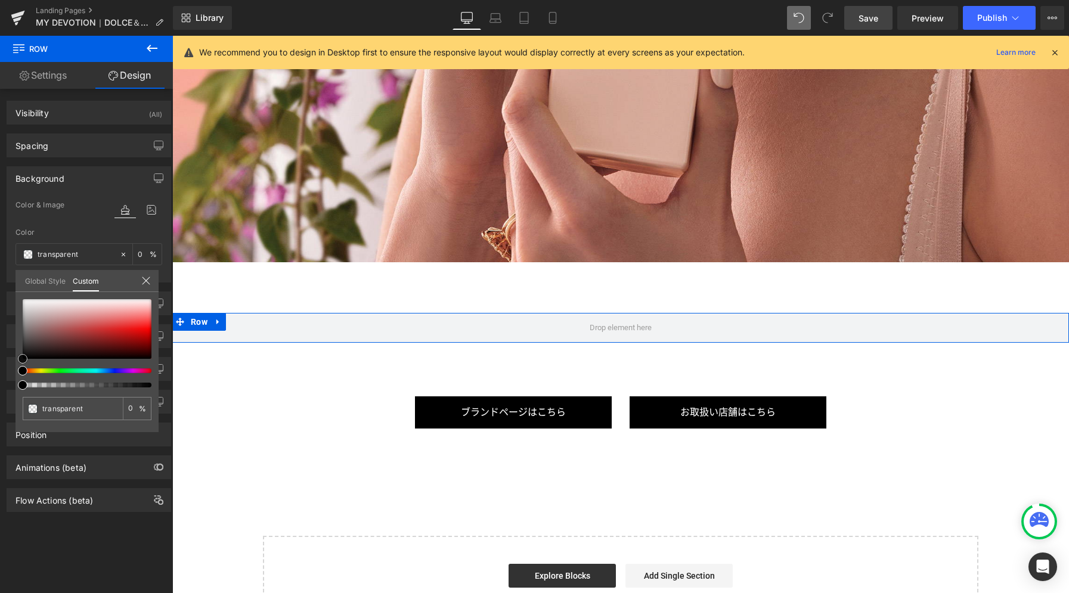
type input "#5d2c2c"
type input "100"
type input "#5d2c2c"
type input "100"
click at [69, 343] on div at bounding box center [87, 329] width 129 height 60
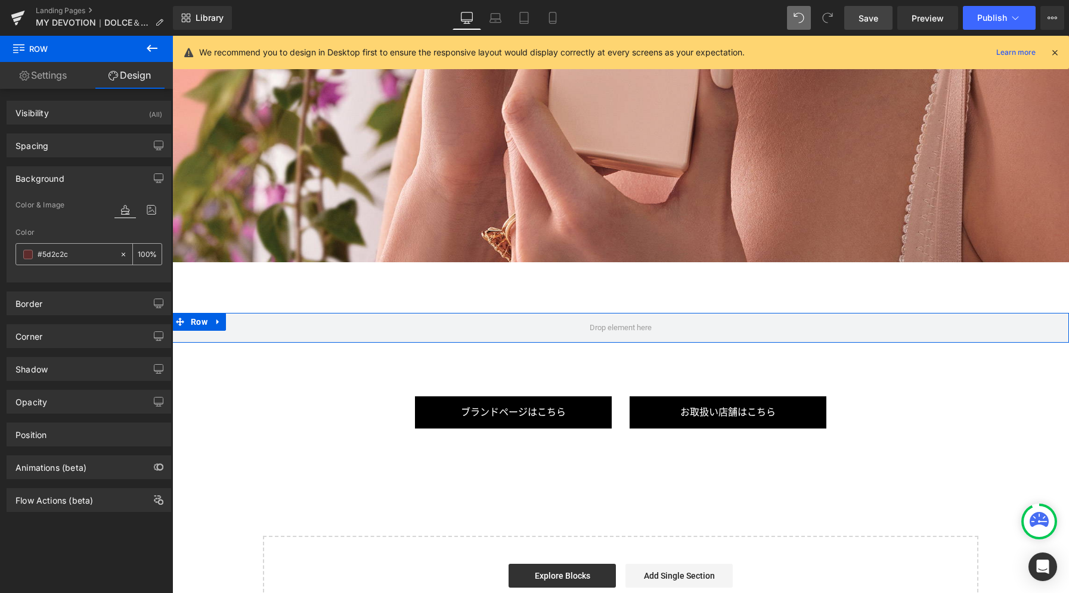
click at [65, 252] on input "#5d2c2c" at bounding box center [76, 254] width 76 height 13
click at [58, 256] on input "#5d2c2c" at bounding box center [76, 254] width 76 height 13
click at [55, 255] on input "#5d2c2c" at bounding box center [76, 254] width 76 height 13
paste input "f7f7f7"
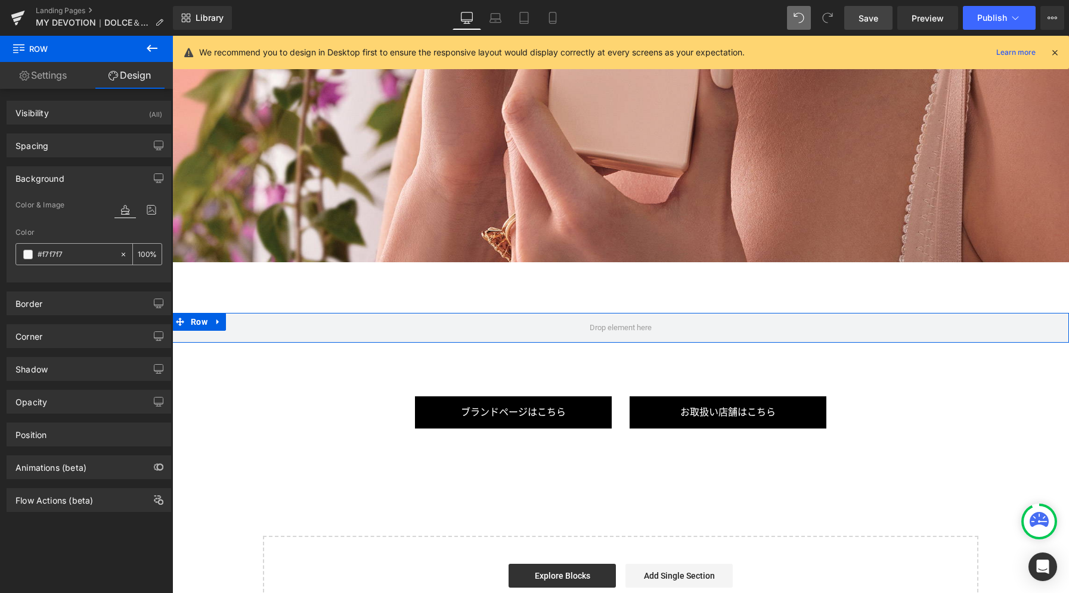
type input "#f7f7f7"
click at [88, 144] on div "Spacing" at bounding box center [88, 145] width 163 height 23
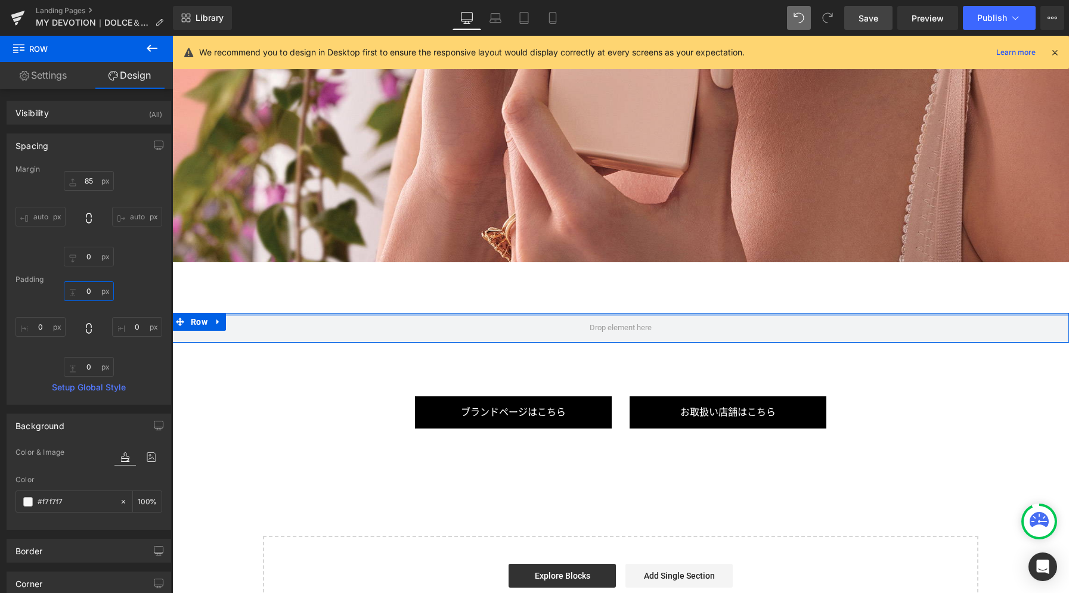
click at [96, 289] on input "0" at bounding box center [89, 291] width 50 height 20
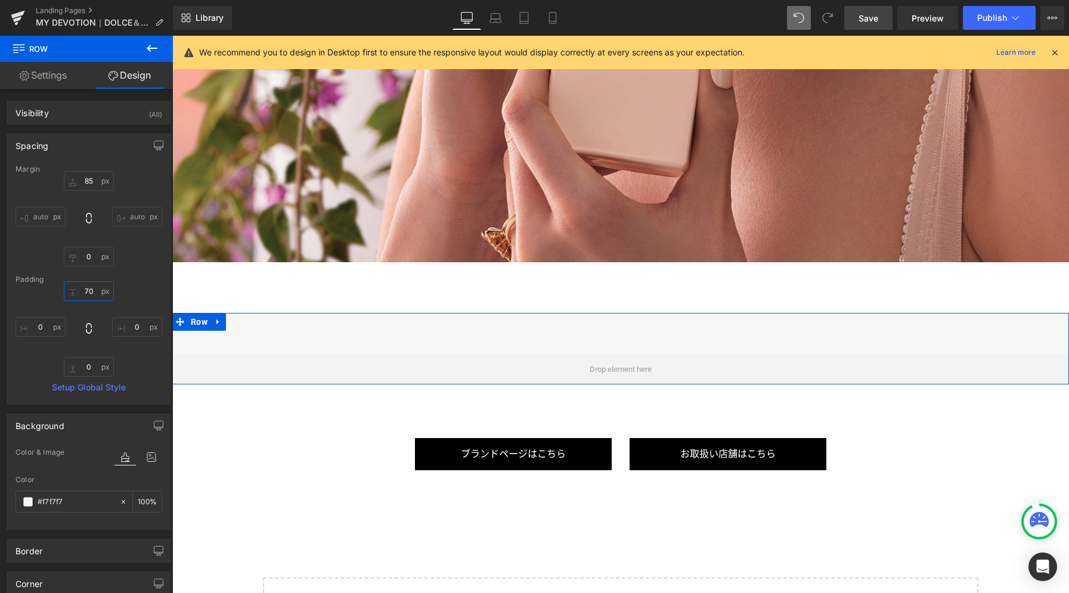
type input "70"
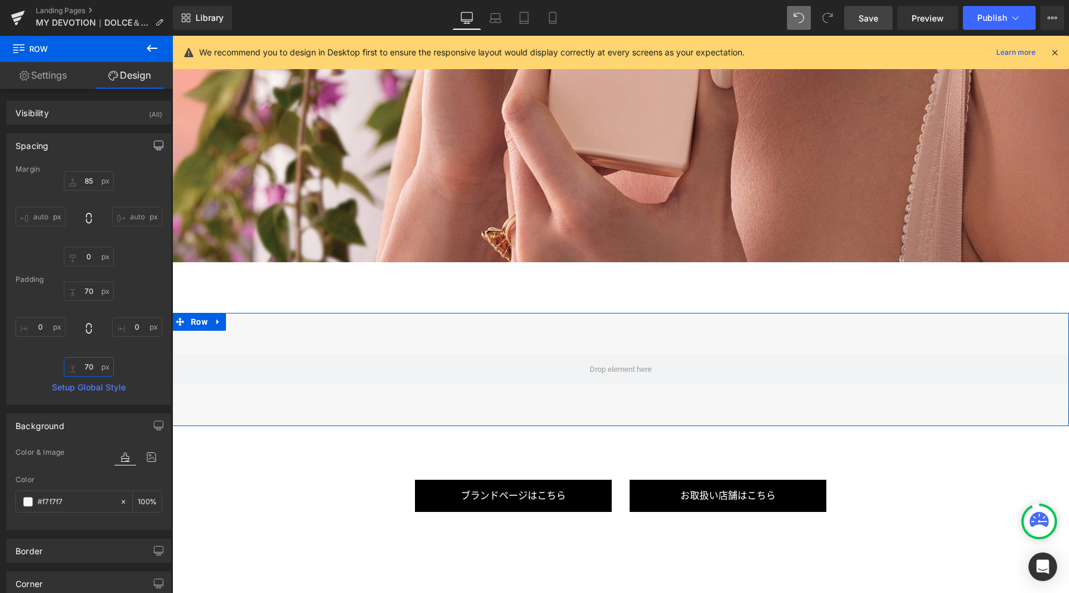
type input "70"
click at [157, 147] on icon "button" at bounding box center [159, 146] width 10 height 10
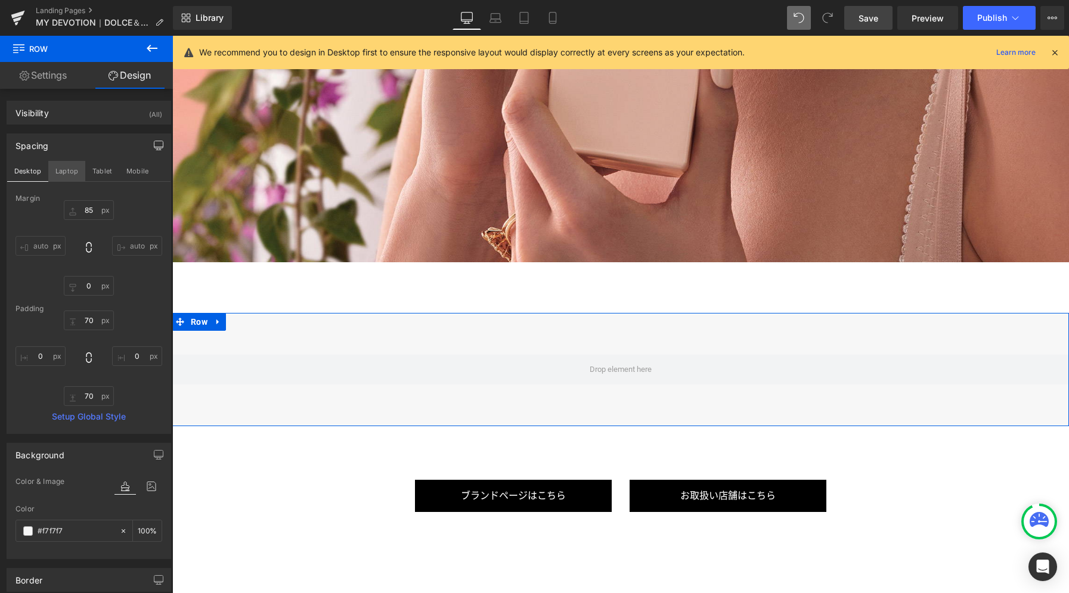
click at [67, 176] on button "Laptop" at bounding box center [66, 171] width 37 height 20
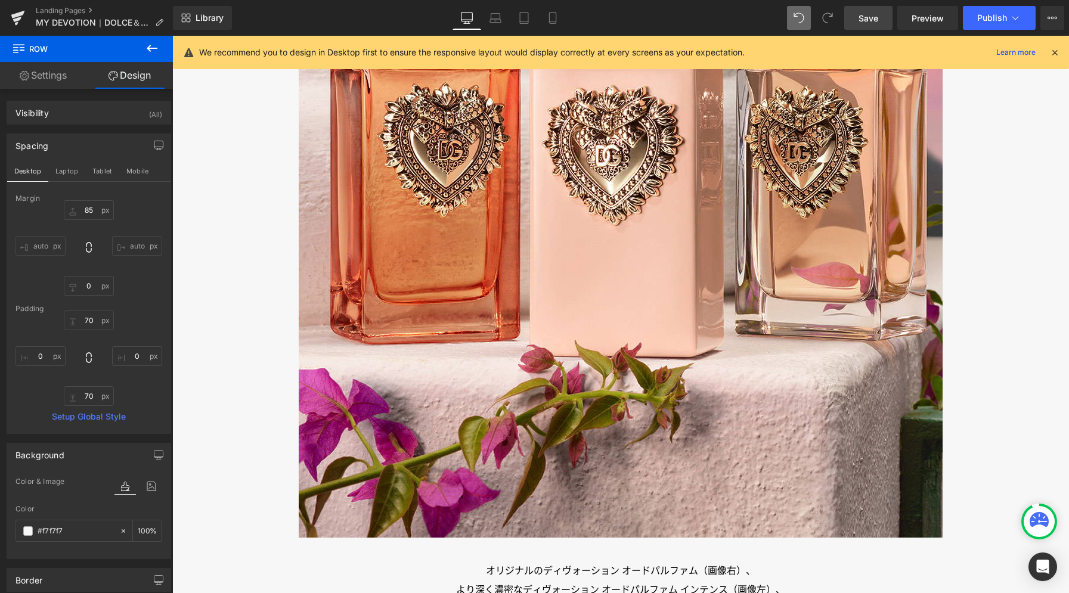
type input "65"
type input "0"
type input "70"
type input "0"
type input "70"
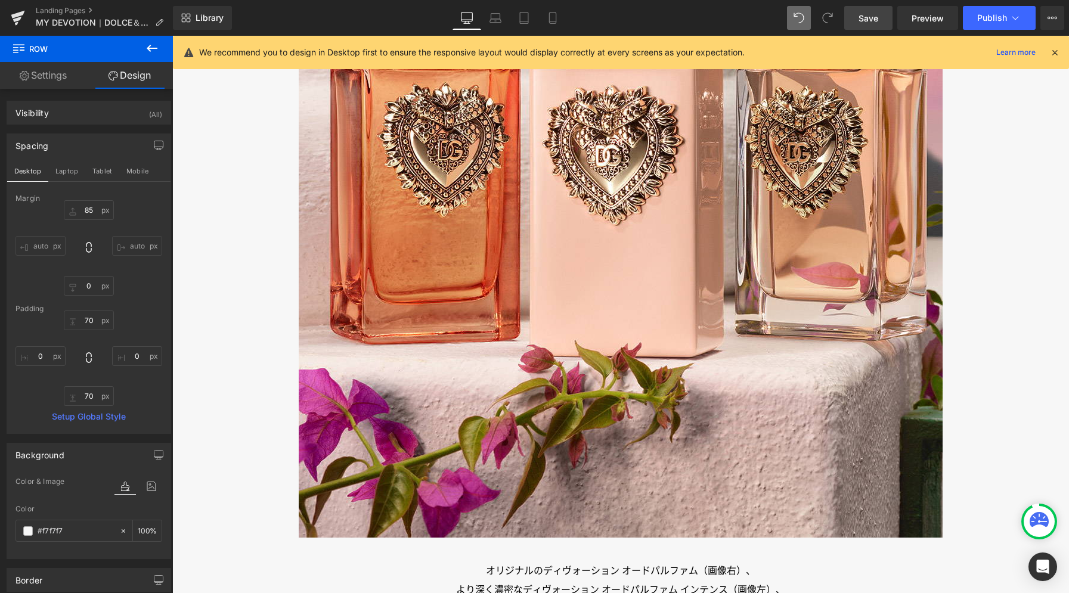
type input "0"
type input "100"
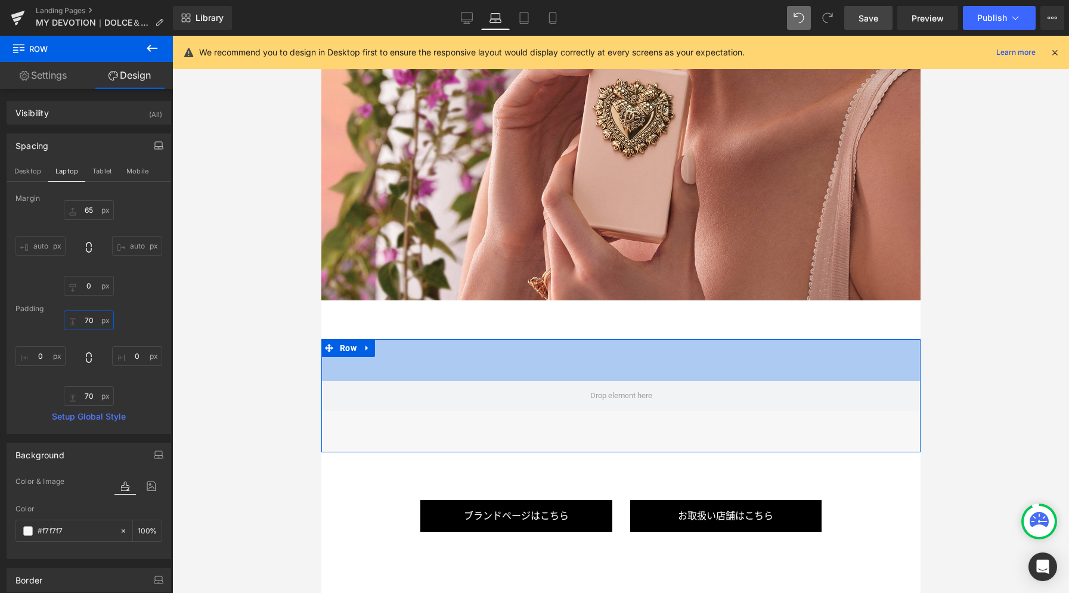
click at [89, 318] on input "70" at bounding box center [89, 321] width 50 height 20
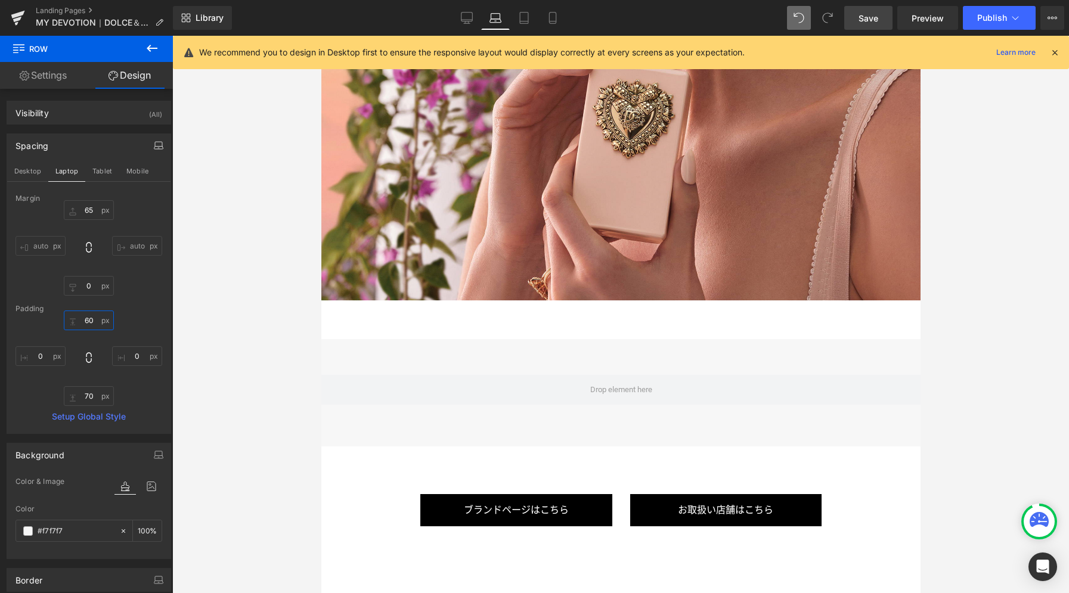
type input "60"
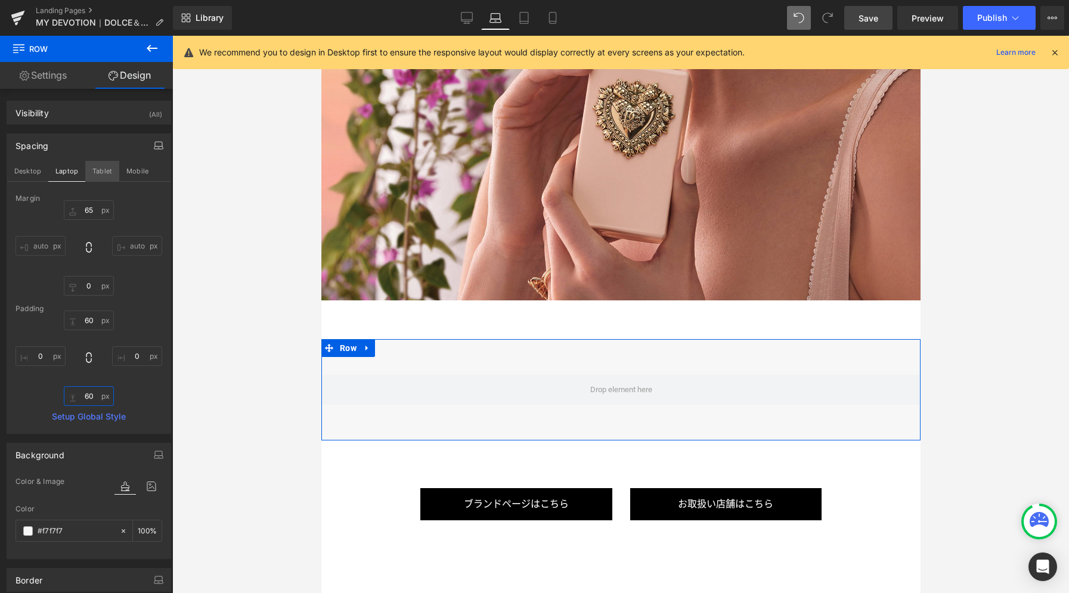
type input "60"
click at [108, 169] on button "Tablet" at bounding box center [102, 171] width 34 height 20
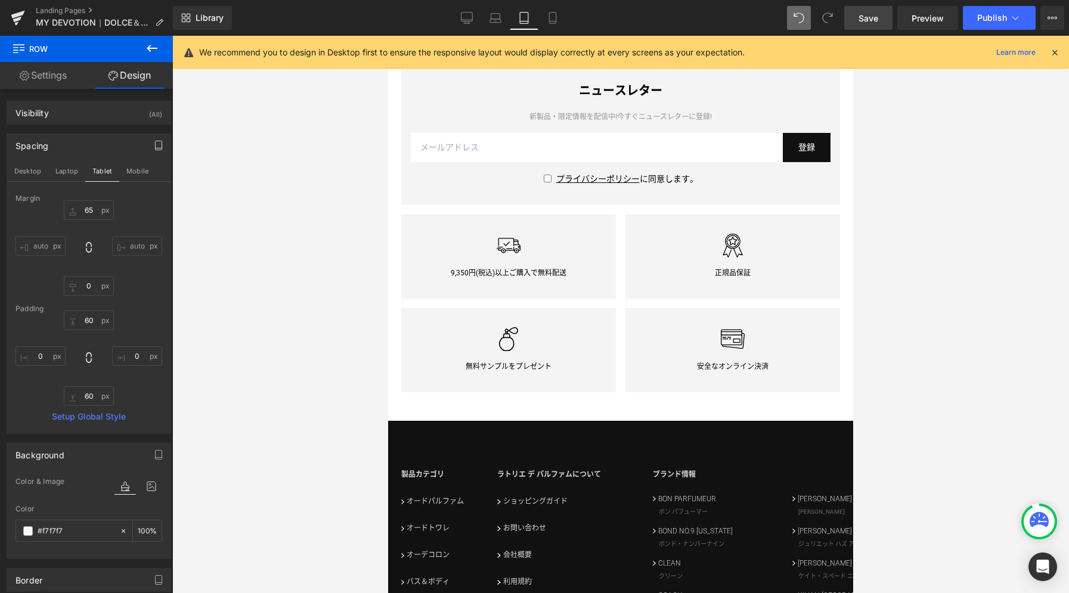
type input "55"
type input "0"
type input "70"
type input "0"
type input "70"
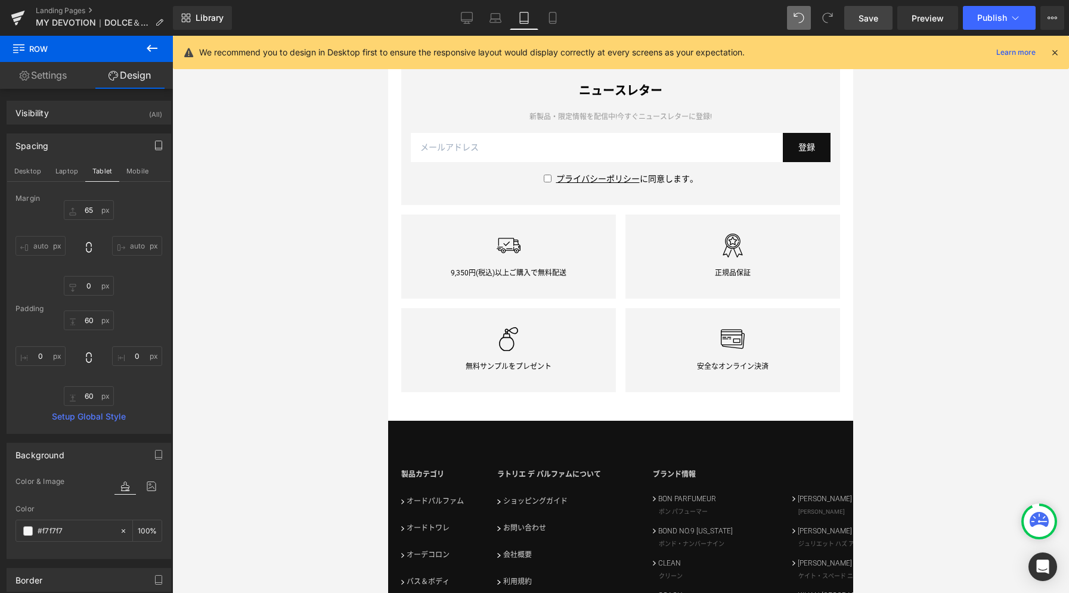
type input "0"
type input "100"
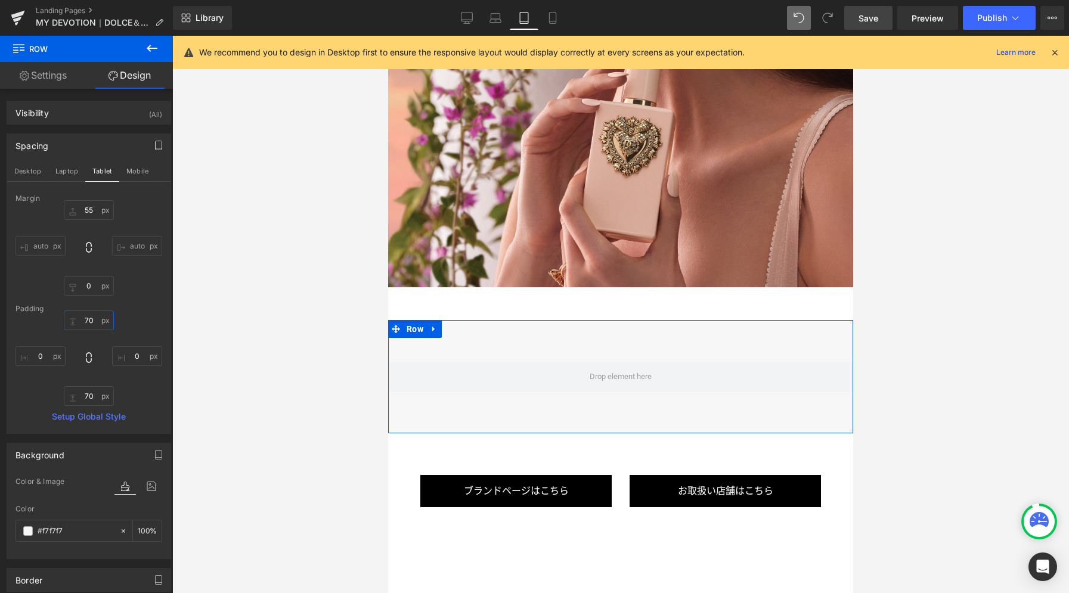
click at [93, 316] on input "70" at bounding box center [89, 321] width 50 height 20
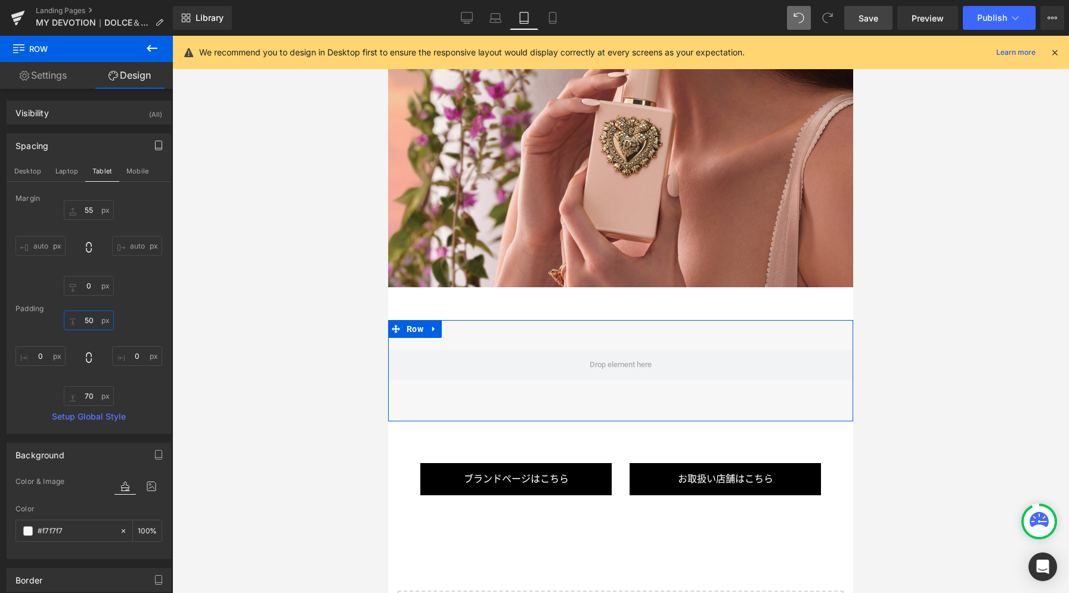
type input "50"
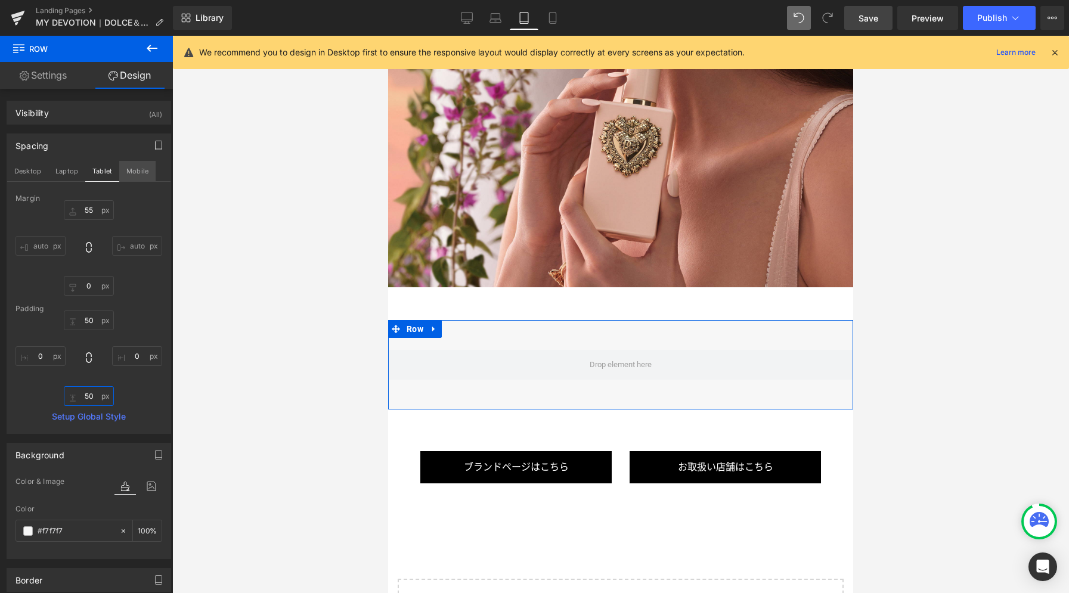
type input "50"
click at [131, 173] on button "Mobile" at bounding box center [137, 171] width 36 height 20
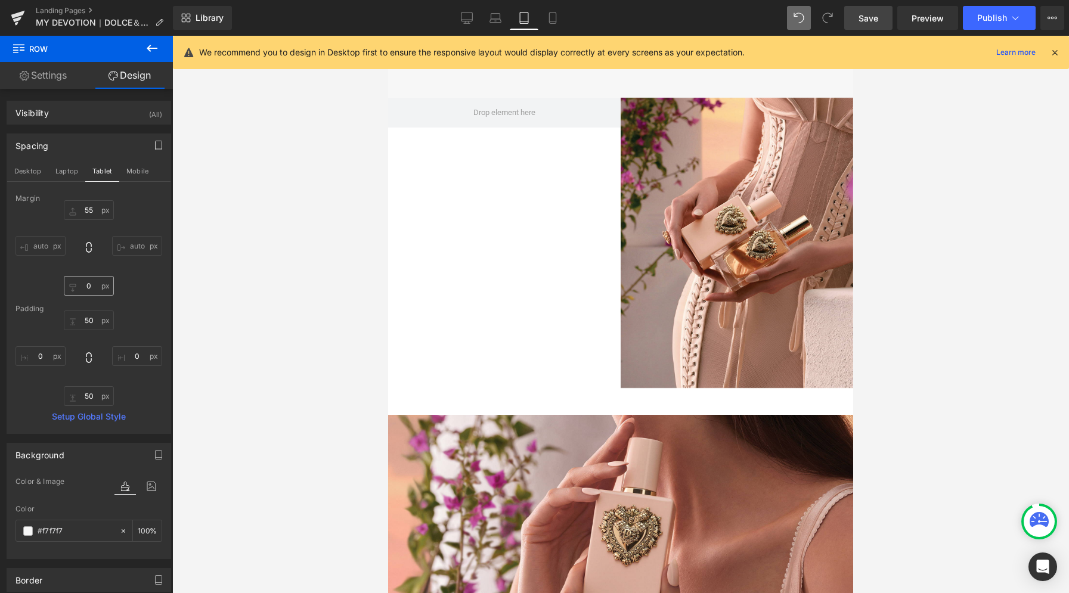
type input "40"
type input "0"
type input "70"
type input "0"
type input "70"
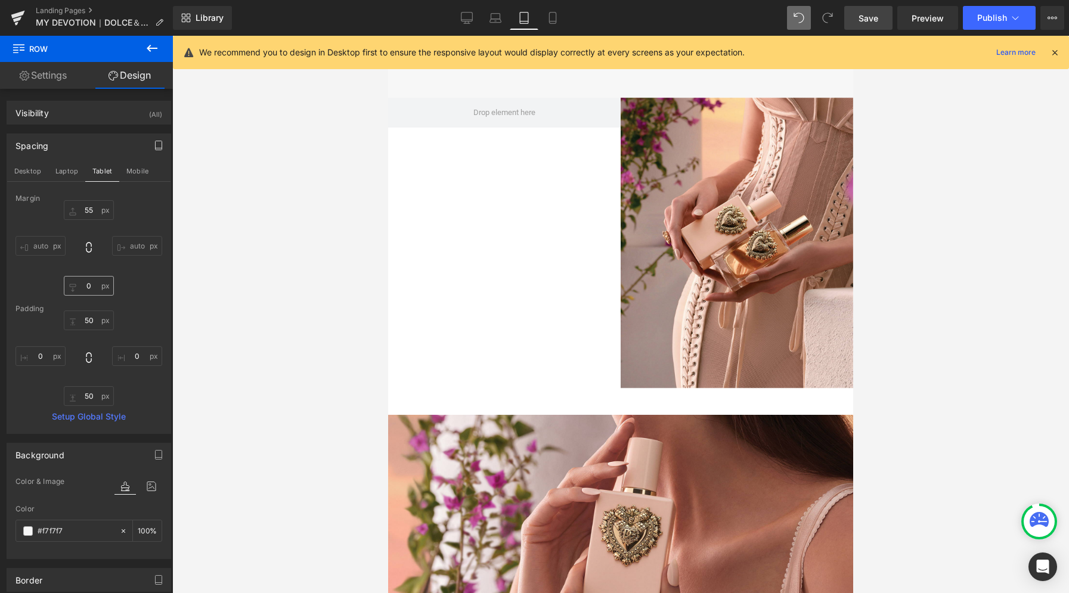
type input "0"
type input "100"
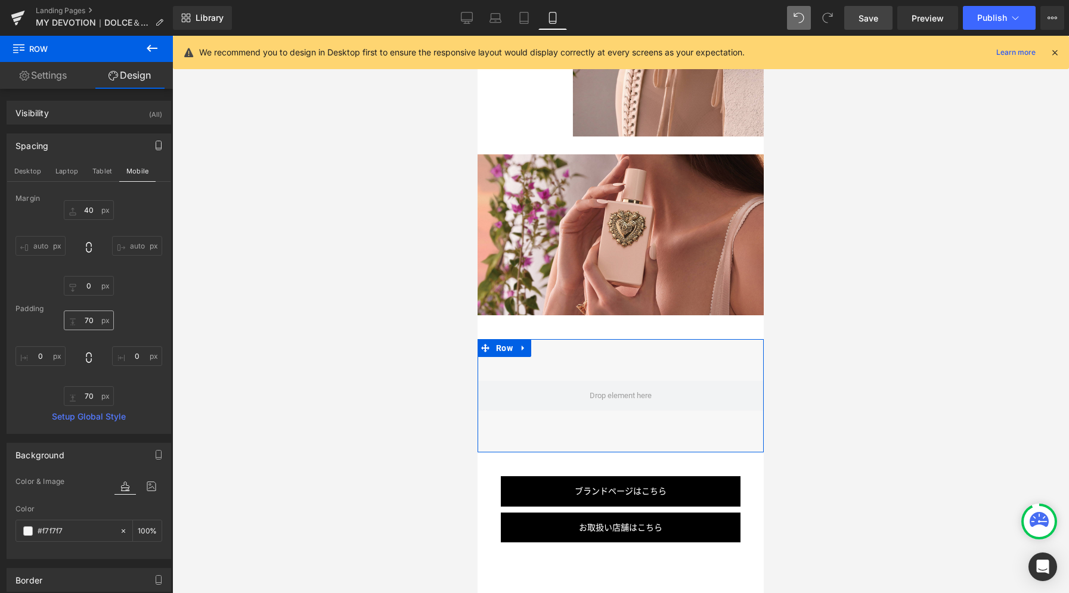
scroll to position [3150, 0]
click at [95, 320] on input "70" at bounding box center [89, 321] width 50 height 20
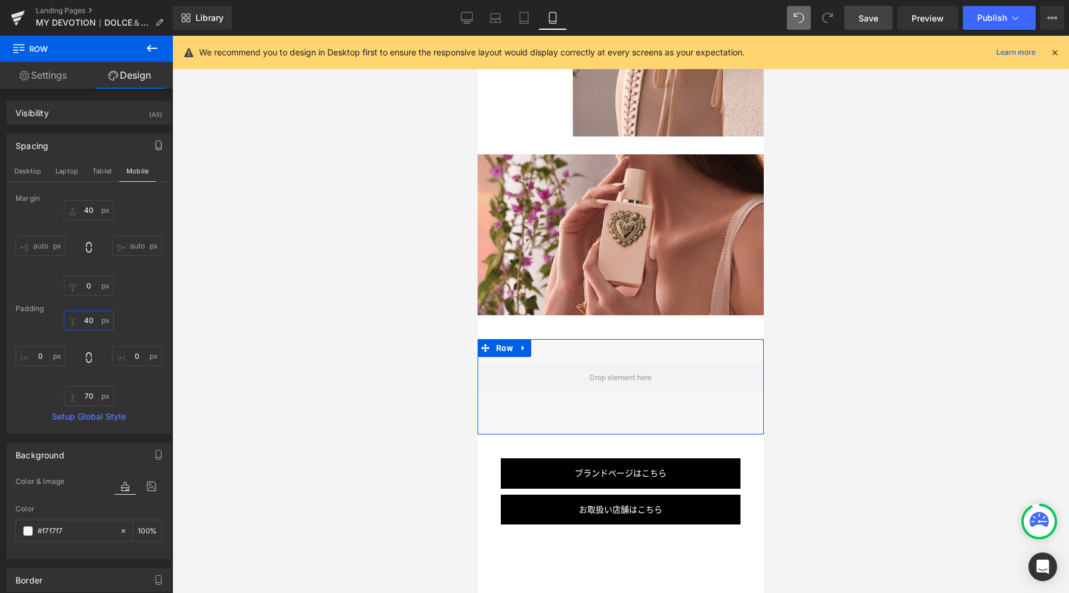
type input "40"
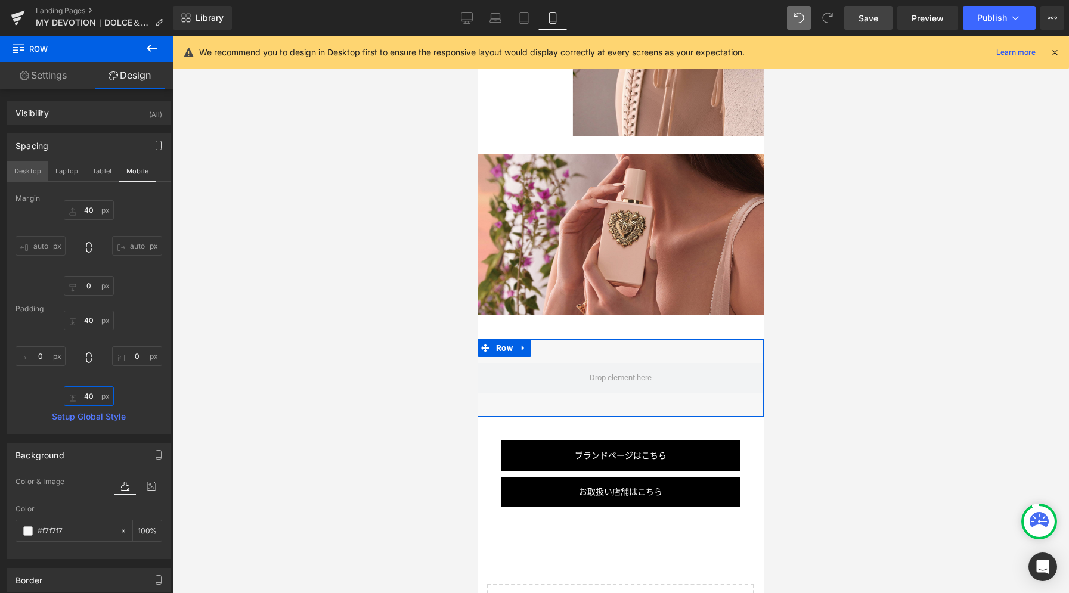
type input "40"
click at [33, 171] on button "Desktop" at bounding box center [27, 171] width 41 height 20
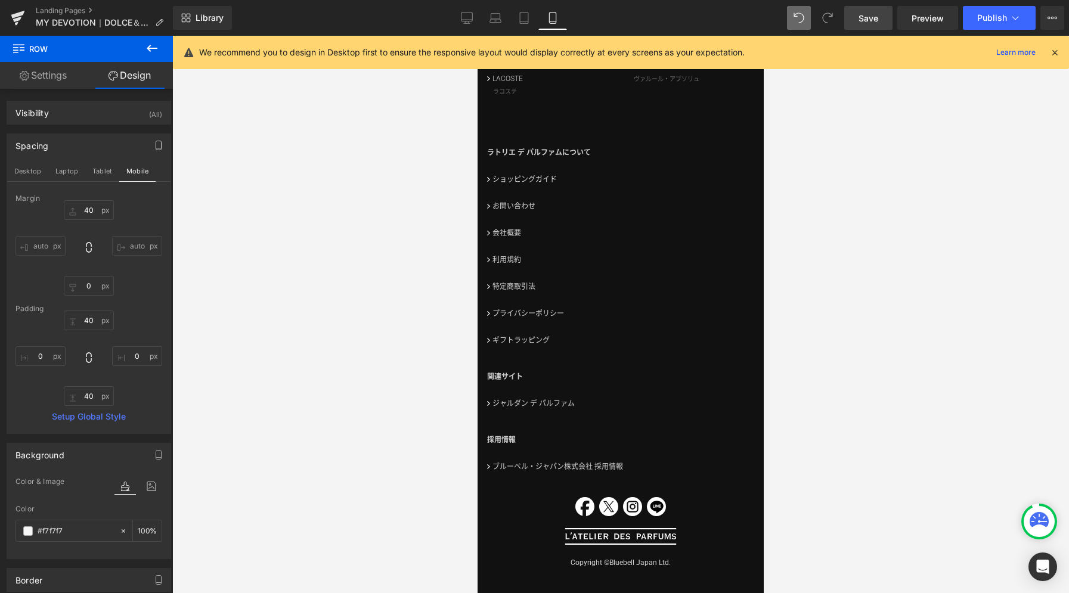
type input "85"
type input "0"
type input "70"
type input "0"
type input "70"
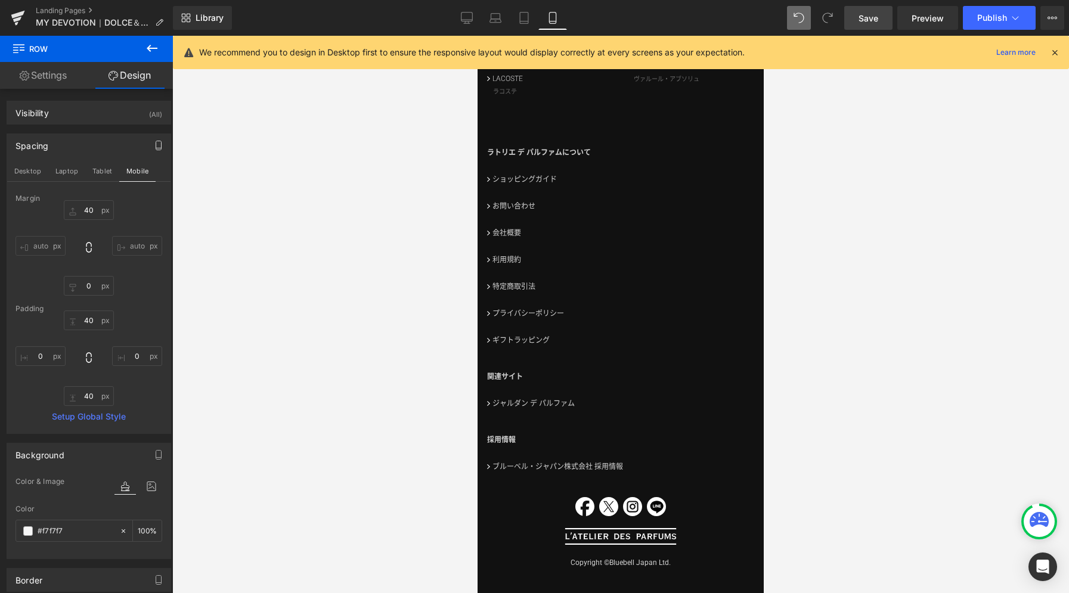
type input "0"
type input "100"
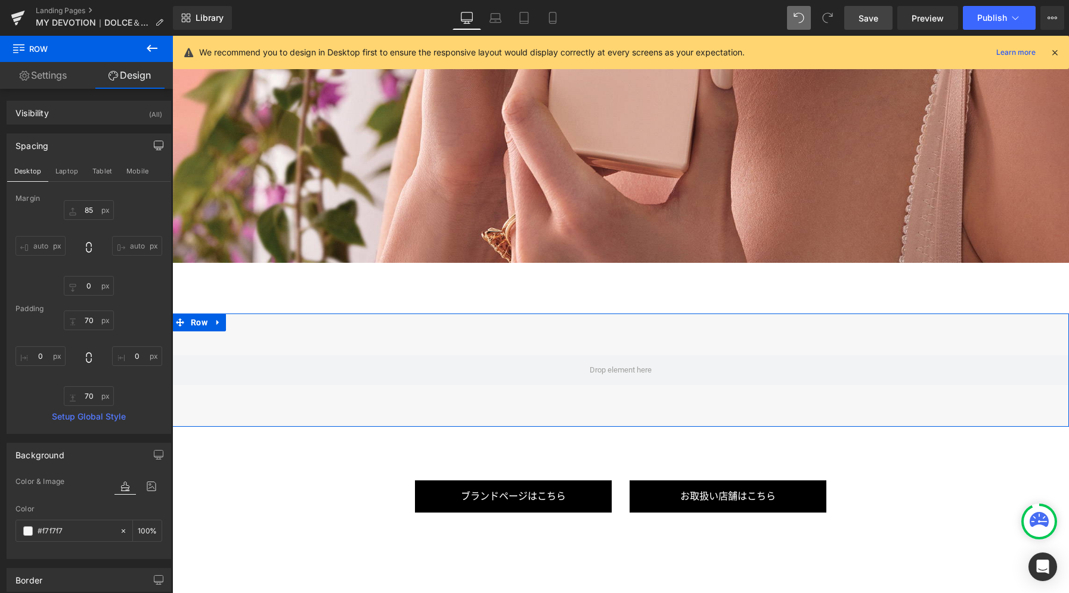
scroll to position [5804, 0]
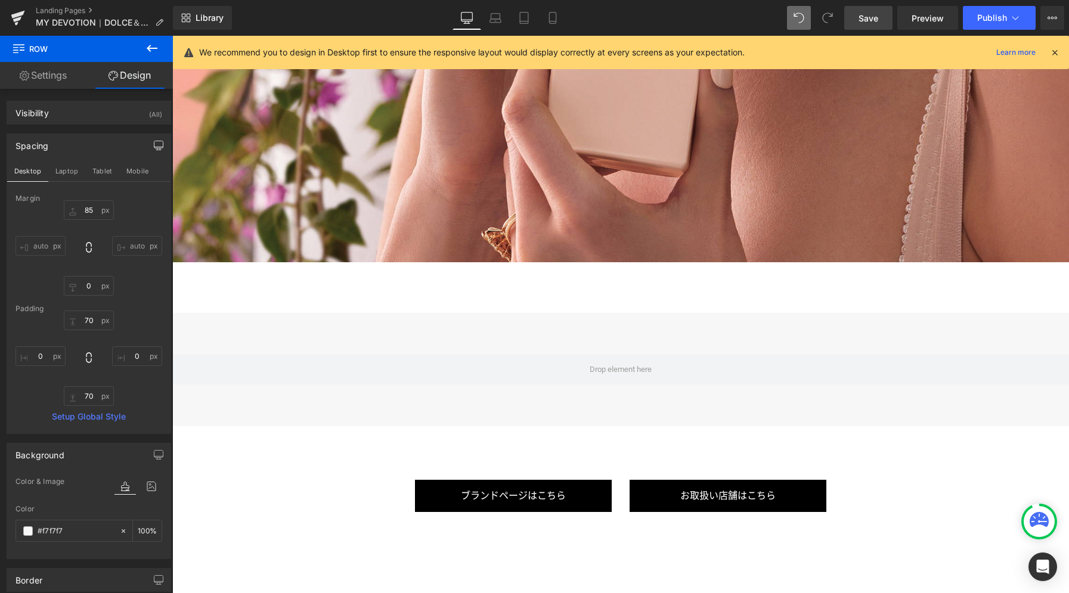
click at [149, 54] on icon at bounding box center [152, 48] width 14 height 14
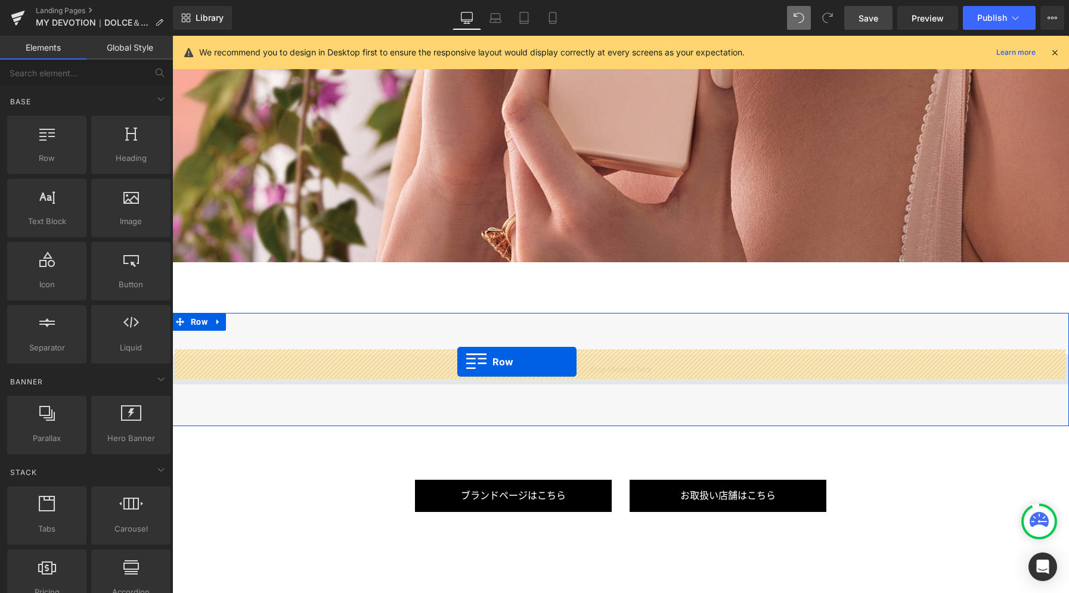
drag, startPoint x: 244, startPoint y: 188, endPoint x: 457, endPoint y: 362, distance: 275.4
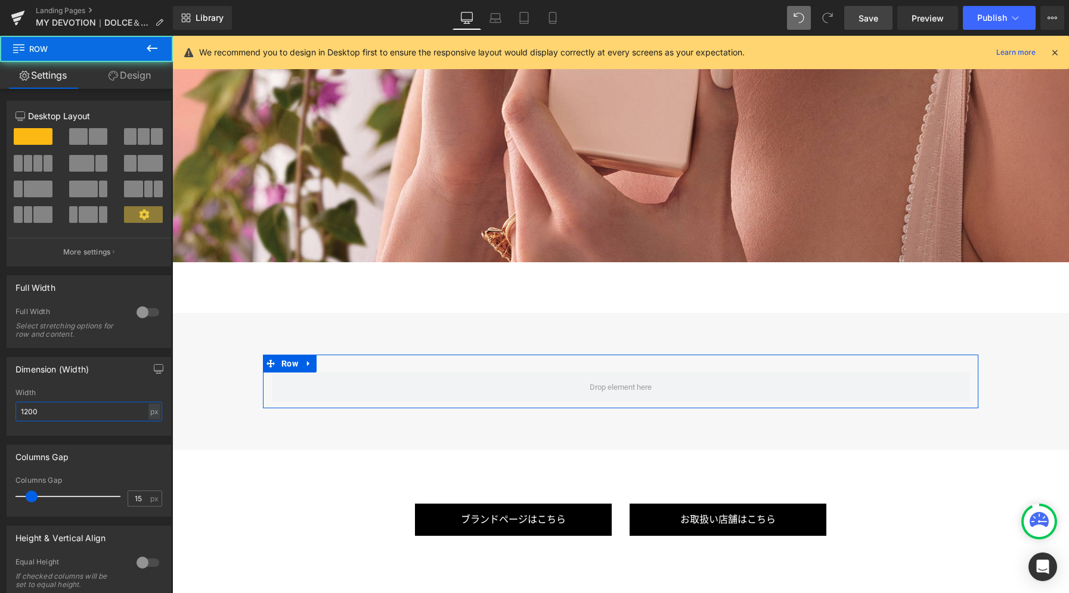
click at [77, 407] on input "1200" at bounding box center [88, 412] width 147 height 20
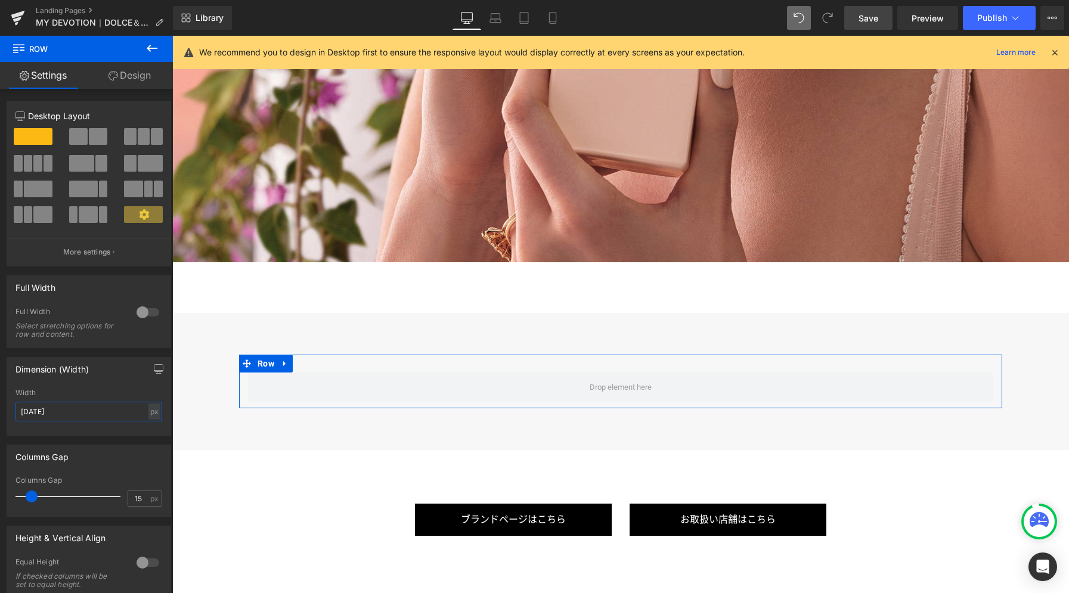
type input "[DATE]"
type input "0"
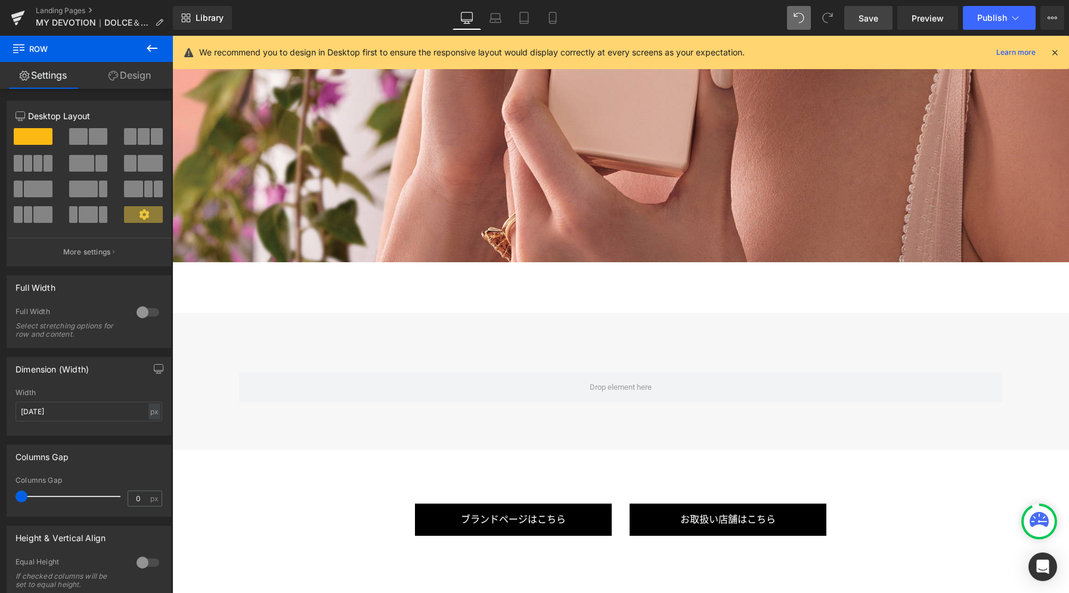
drag, startPoint x: 33, startPoint y: 498, endPoint x: -81, endPoint y: 471, distance: 117.0
click at [0, 471] on html "Row You are previewing how the will restyle your page. You can not edit Element…" at bounding box center [534, 296] width 1069 height 593
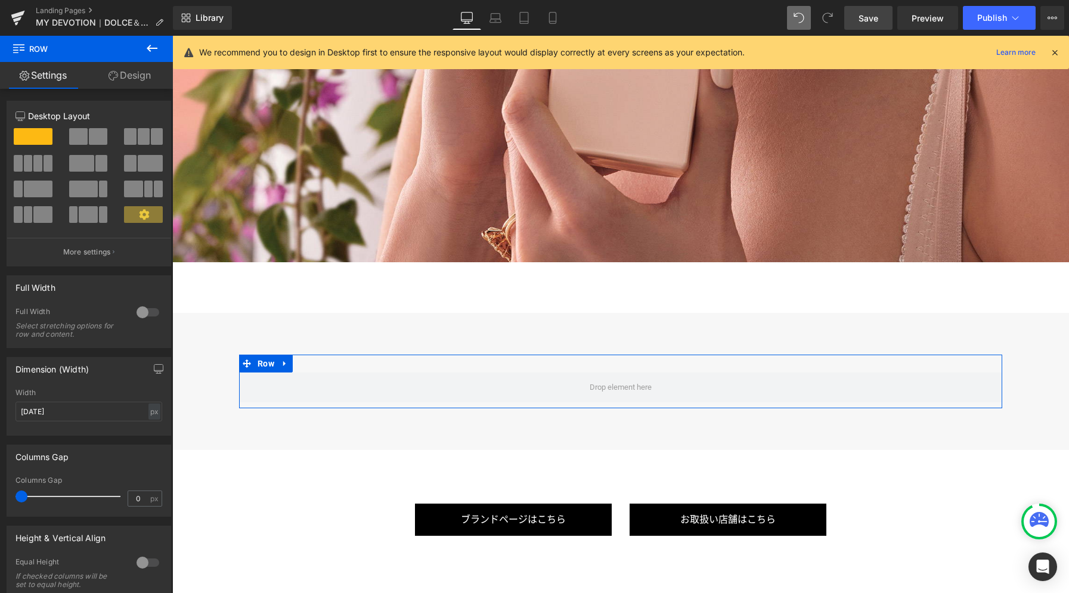
drag, startPoint x: 123, startPoint y: 77, endPoint x: 86, endPoint y: 129, distance: 64.2
click at [123, 76] on link "Design" at bounding box center [129, 75] width 86 height 27
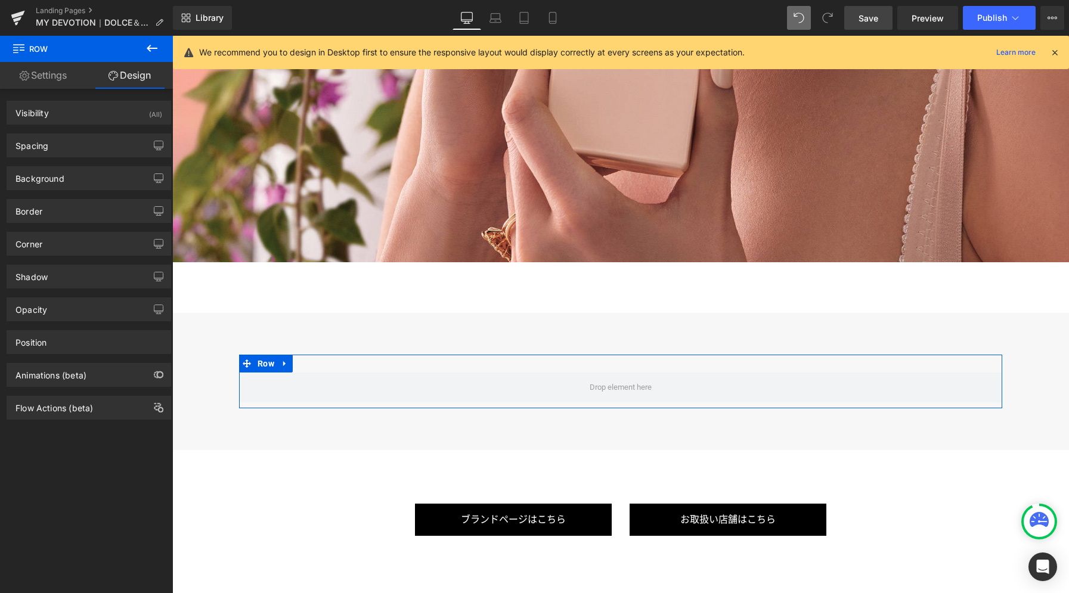
drag, startPoint x: 85, startPoint y: 152, endPoint x: 84, endPoint y: 184, distance: 31.6
click at [85, 152] on div "Spacing" at bounding box center [88, 145] width 163 height 23
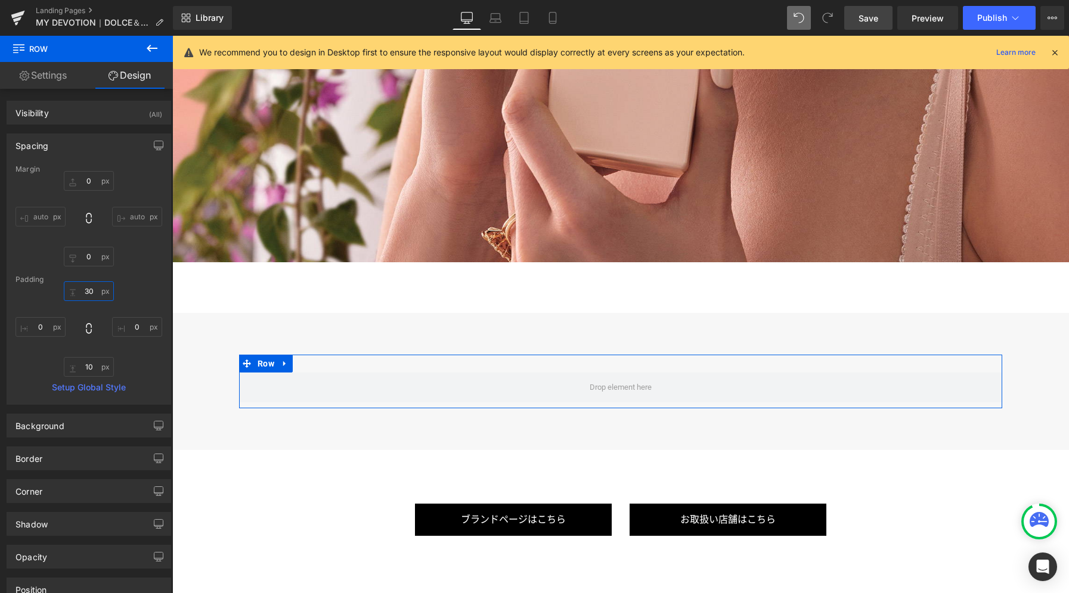
click at [89, 293] on input "30" at bounding box center [89, 291] width 50 height 20
type input "0"
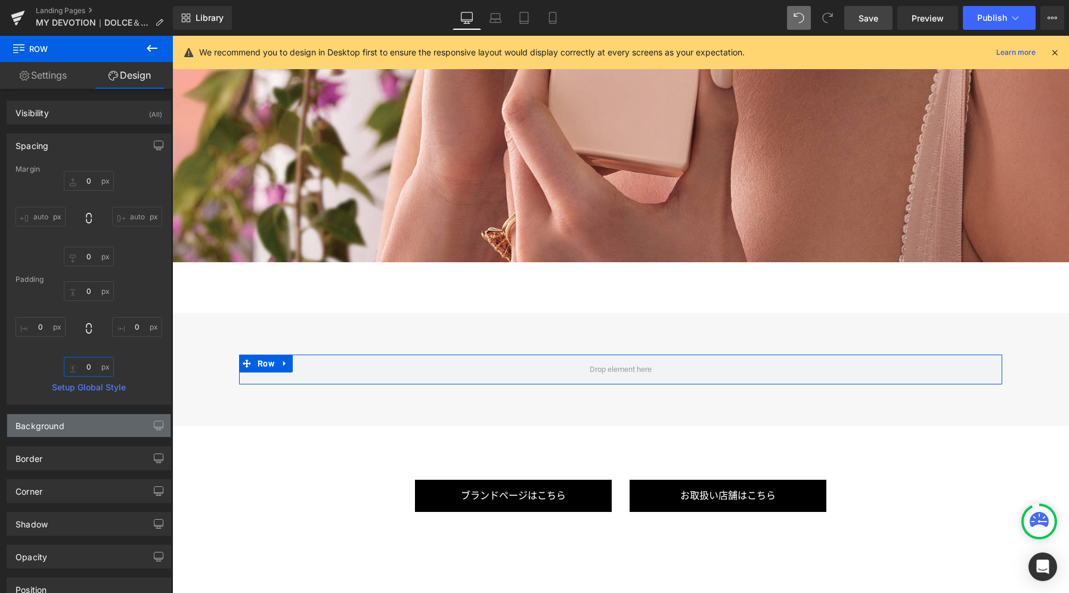
type input "0"
click at [69, 426] on div "Background" at bounding box center [88, 425] width 163 height 23
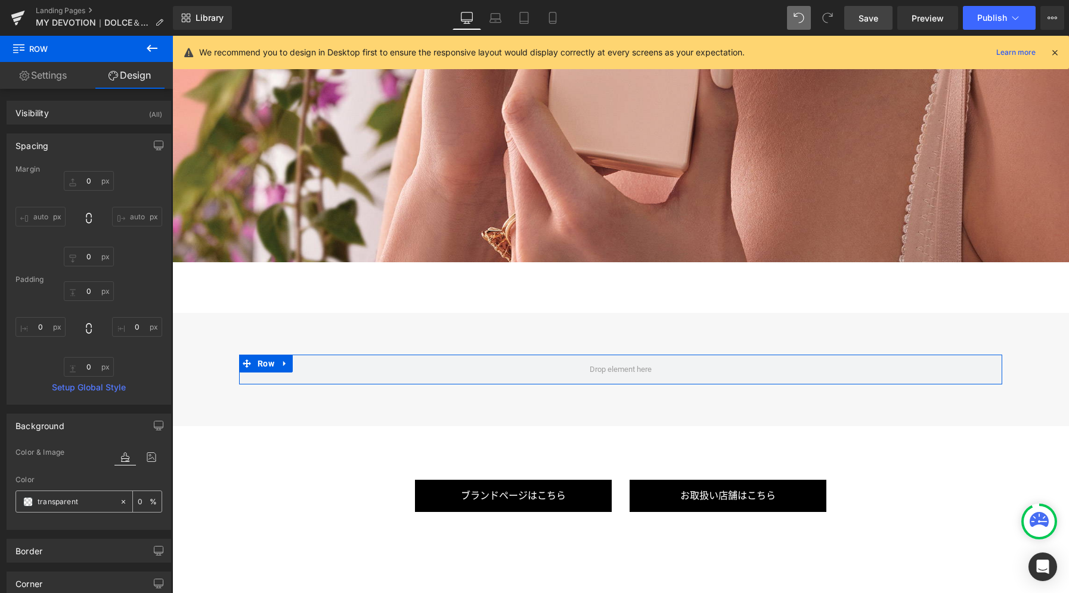
click at [29, 502] on span at bounding box center [28, 502] width 10 height 10
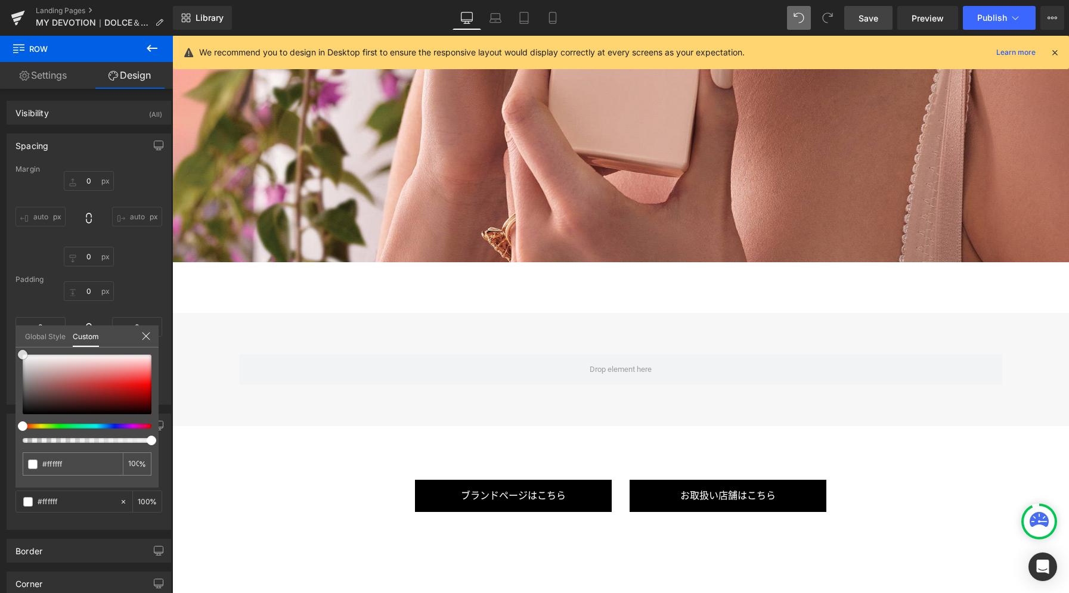
drag, startPoint x: 84, startPoint y: 396, endPoint x: -148, endPoint y: 225, distance: 288.5
click at [0, 225] on html "Row You are previewing how the will restyle your page. You can not edit Element…" at bounding box center [534, 296] width 1069 height 593
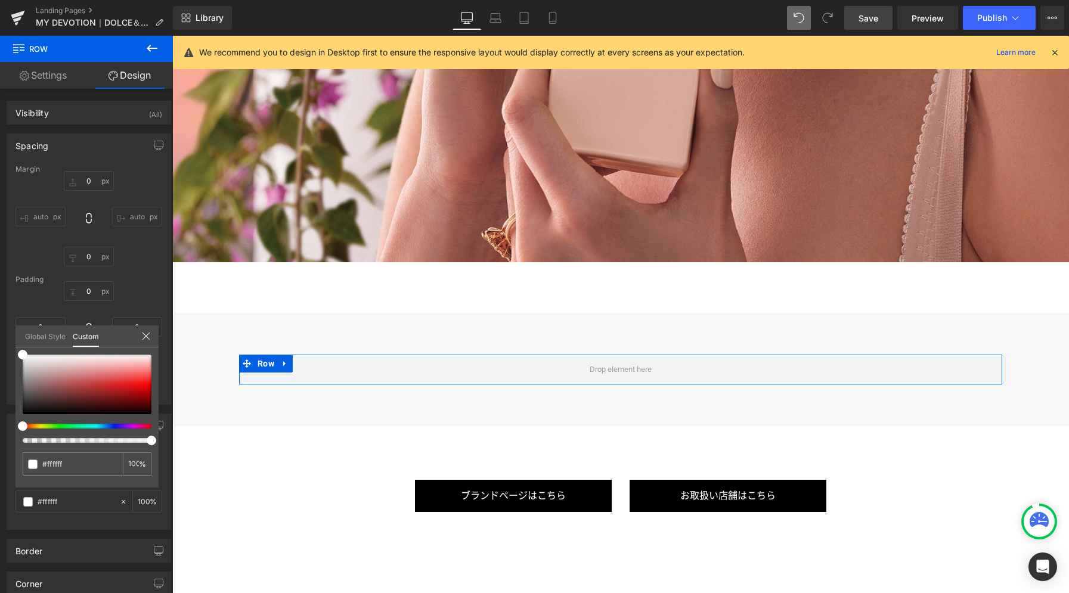
drag, startPoint x: 145, startPoint y: 274, endPoint x: 170, endPoint y: 300, distance: 37.1
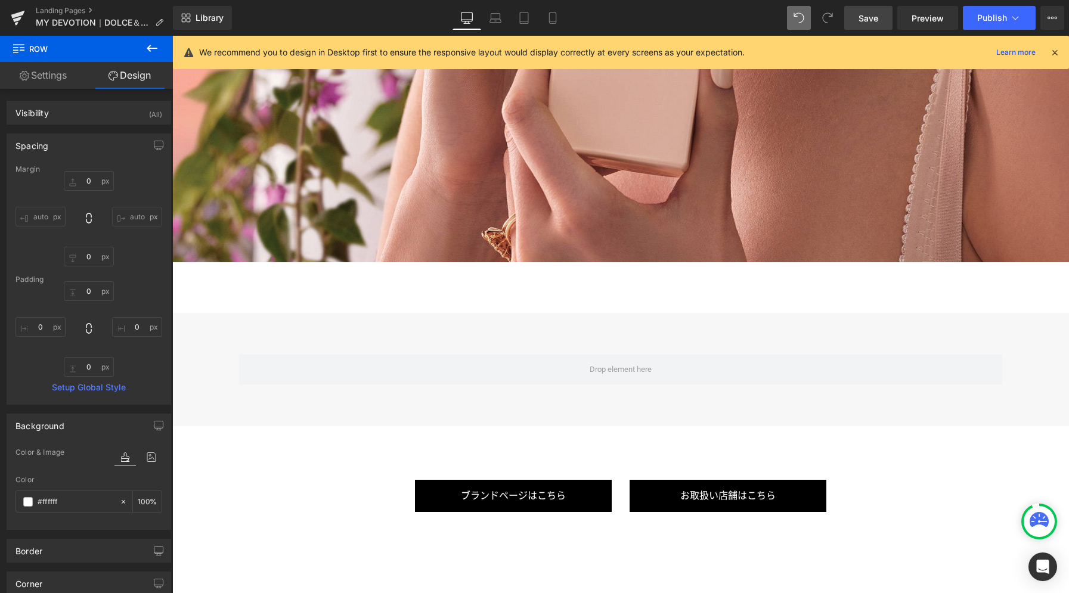
drag, startPoint x: 858, startPoint y: 5, endPoint x: 867, endPoint y: 26, distance: 22.5
click at [858, 5] on div "Library Desktop Desktop Laptop Tablet Mobile Save Preview Publish Scheduled Vie…" at bounding box center [621, 18] width 896 height 36
click at [870, 26] on link "Save" at bounding box center [868, 18] width 48 height 24
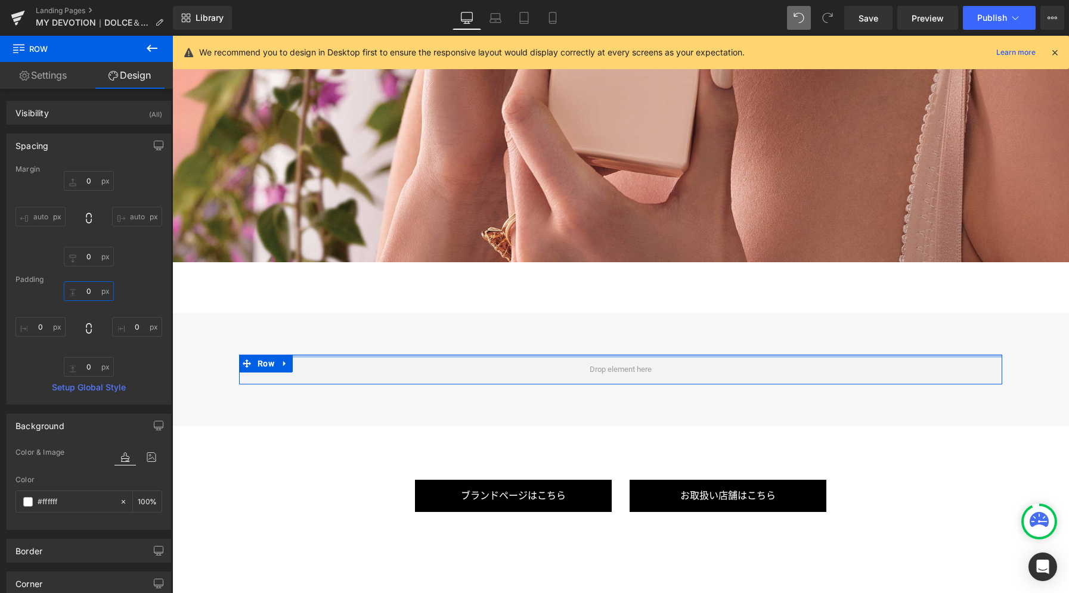
click at [91, 293] on input "0" at bounding box center [89, 291] width 50 height 20
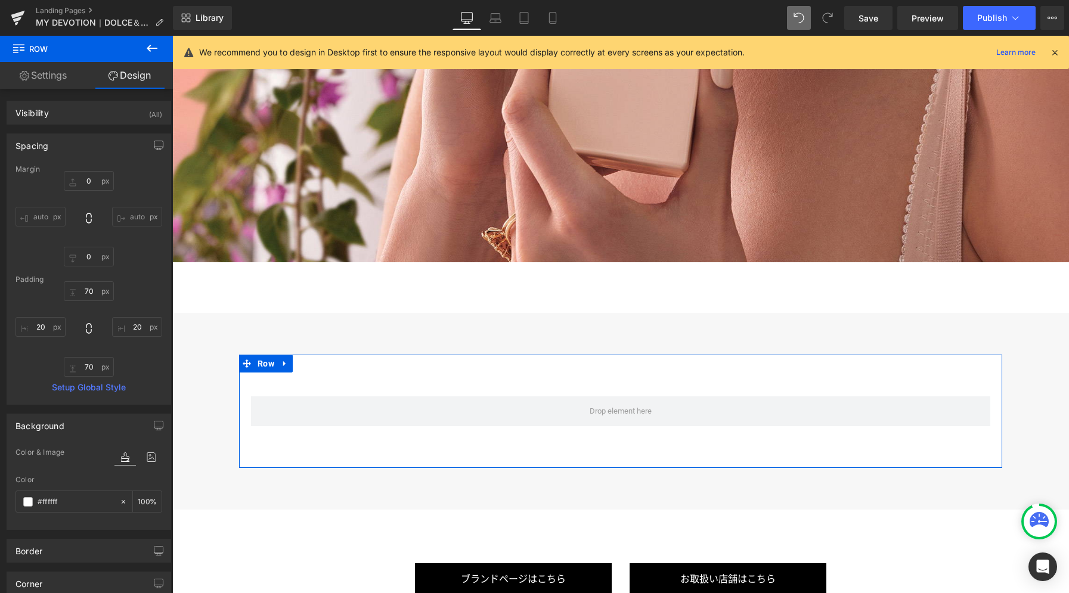
click at [149, 147] on button "button" at bounding box center [158, 145] width 19 height 23
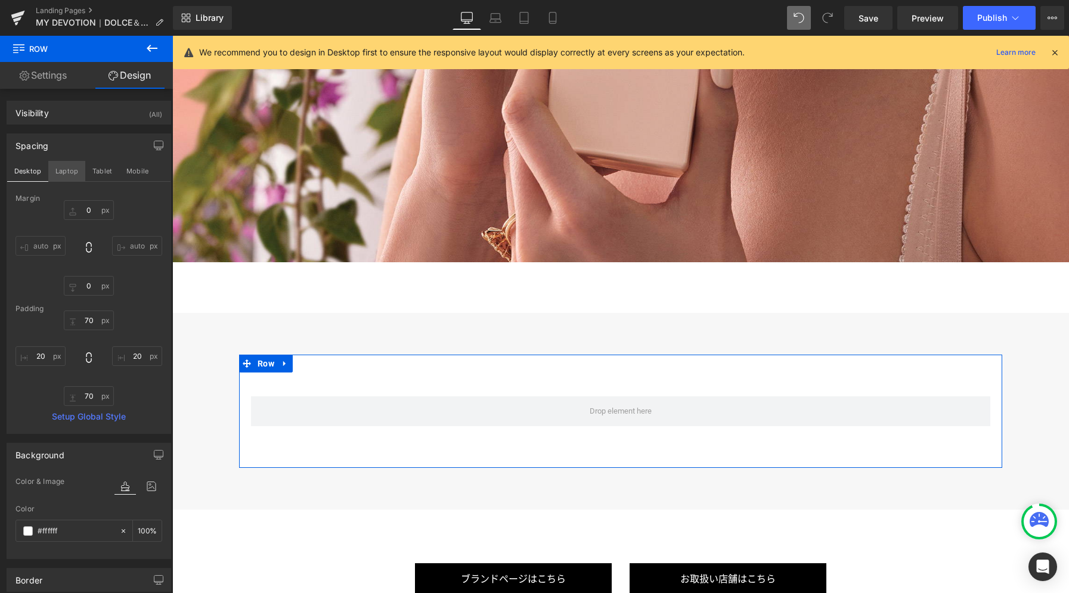
click at [62, 173] on button "Laptop" at bounding box center [66, 171] width 37 height 20
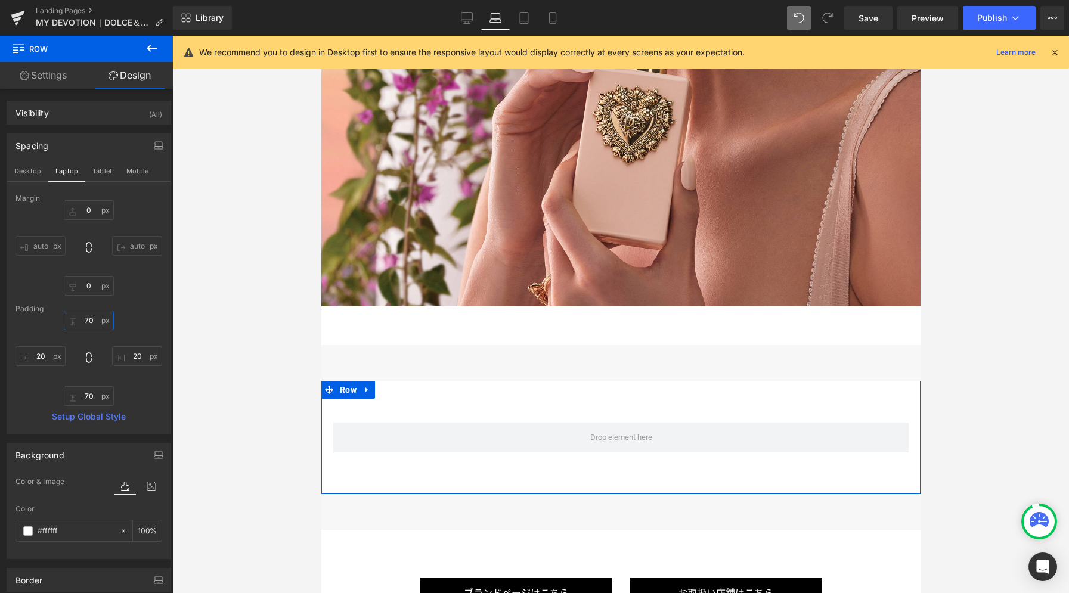
click at [92, 317] on input "70" at bounding box center [89, 321] width 50 height 20
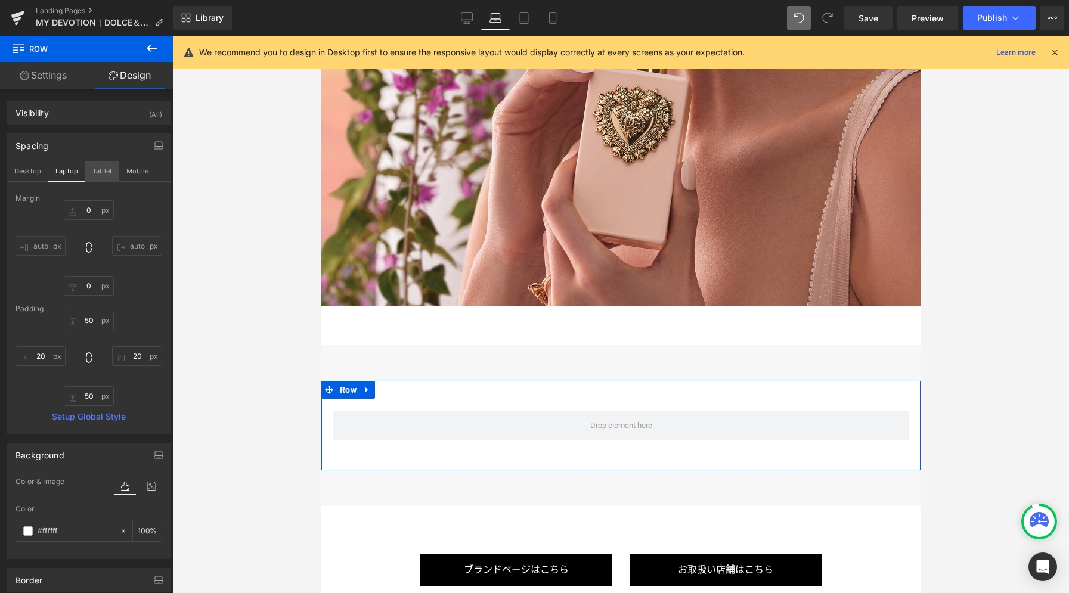
click at [94, 172] on button "Tablet" at bounding box center [102, 171] width 34 height 20
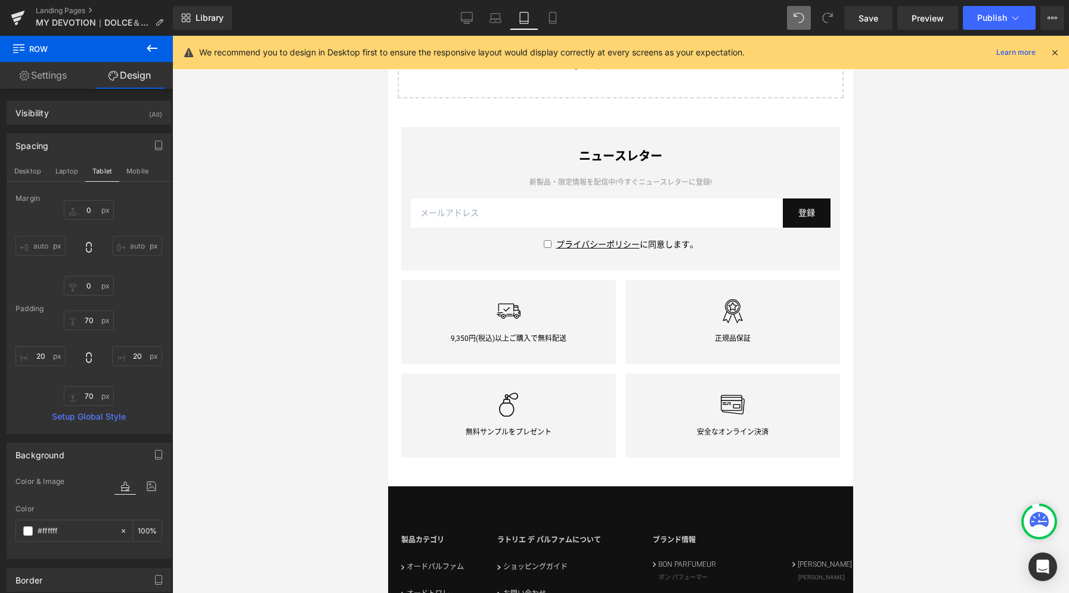
scroll to position [3530, 0]
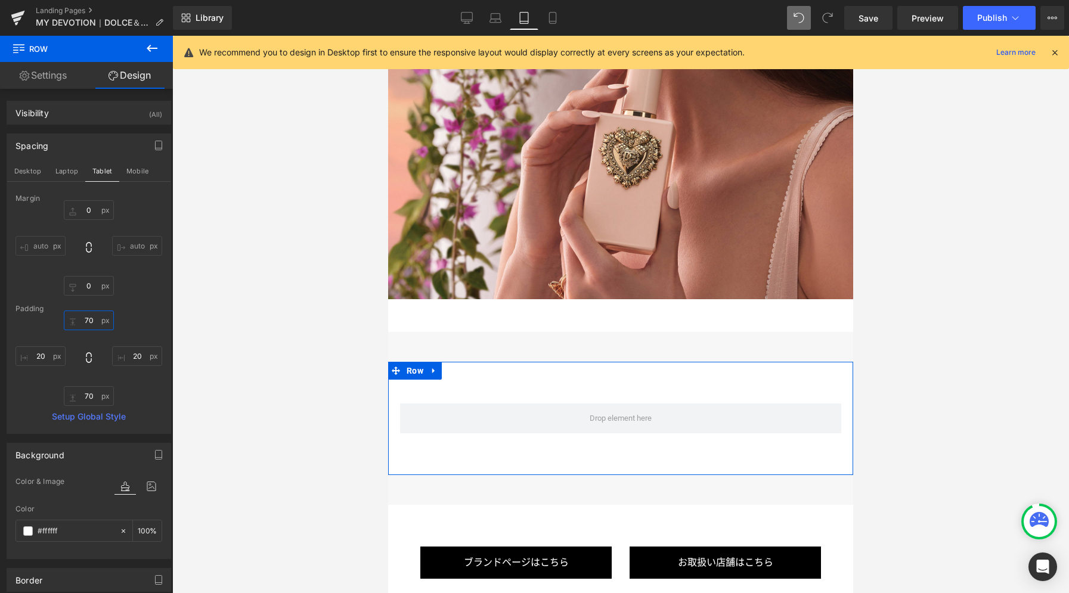
click at [89, 320] on input "70" at bounding box center [89, 321] width 50 height 20
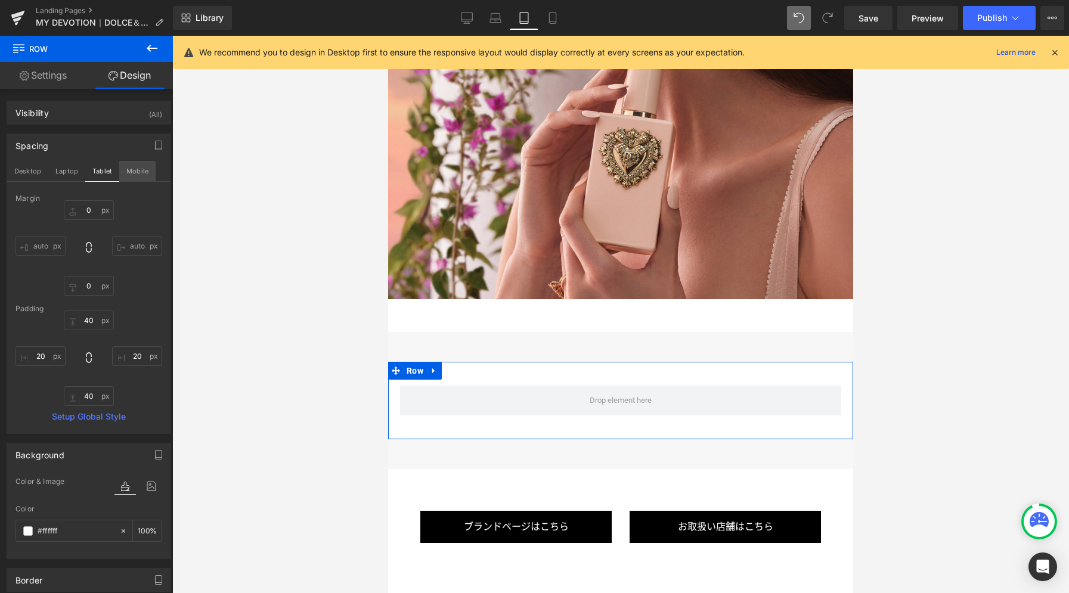
click at [134, 172] on button "Mobile" at bounding box center [137, 171] width 36 height 20
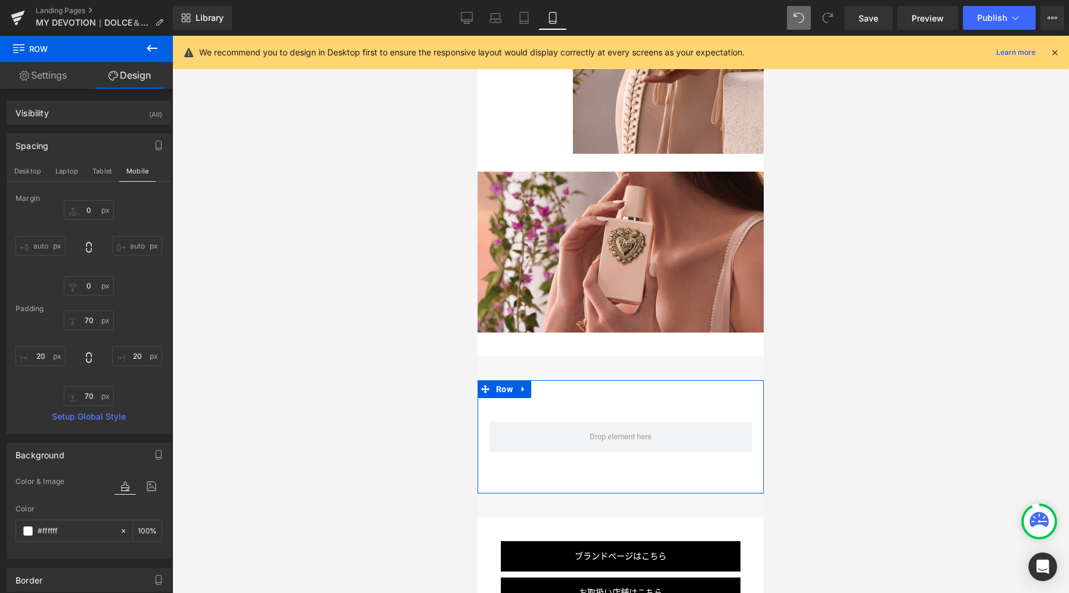
scroll to position [3132, 0]
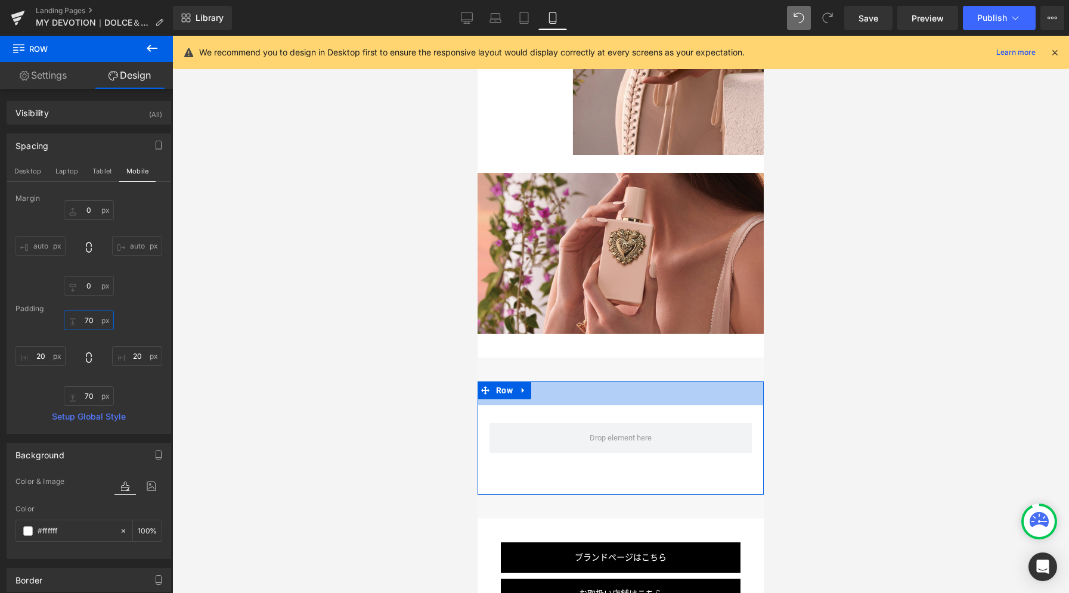
click at [96, 322] on input "70" at bounding box center [89, 321] width 50 height 20
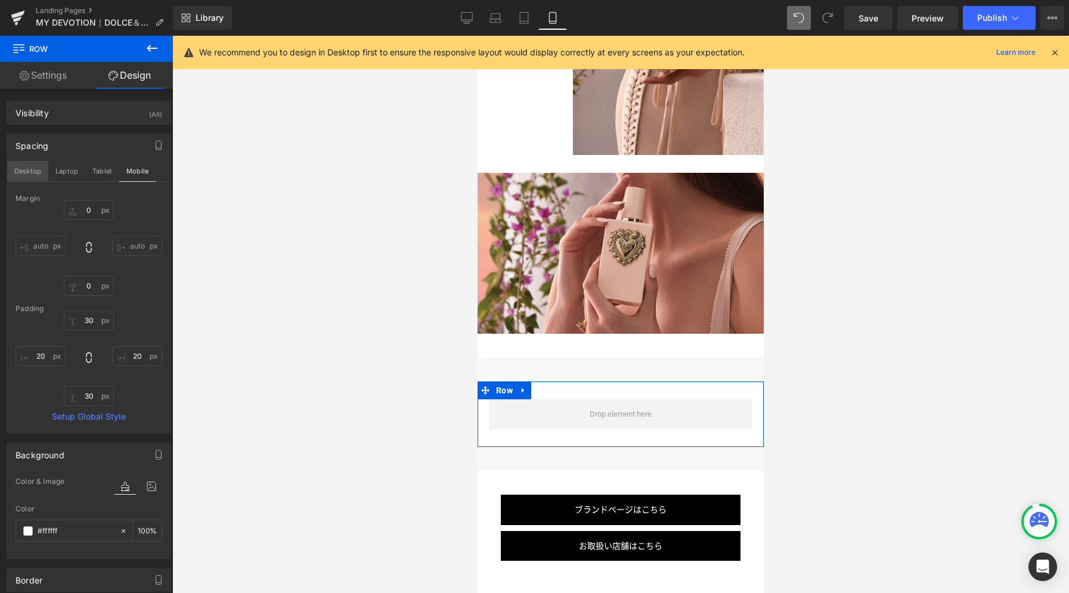
click at [32, 176] on button "Desktop" at bounding box center [27, 171] width 41 height 20
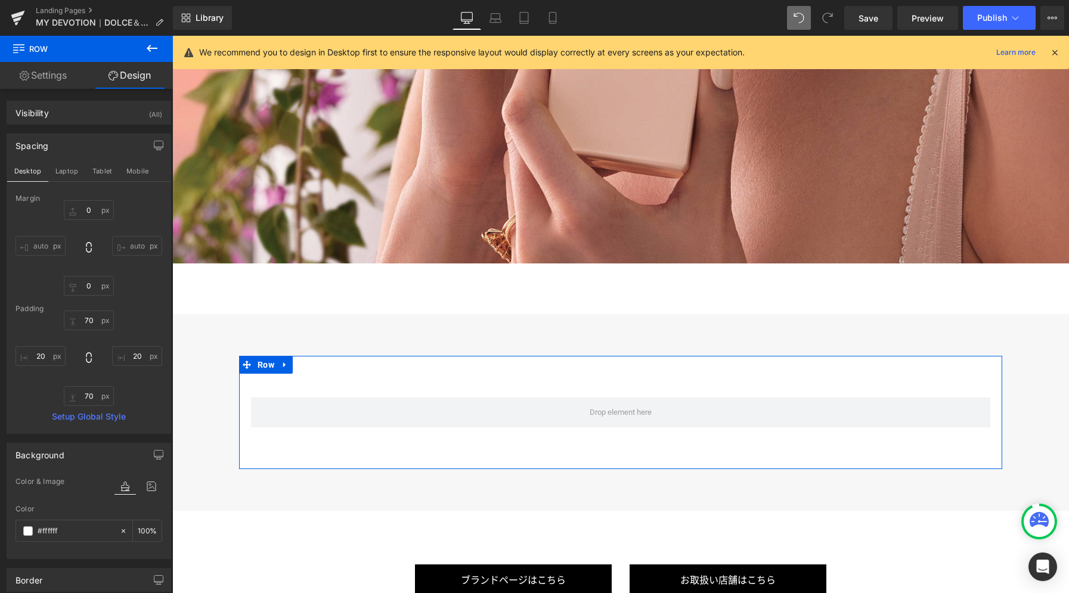
scroll to position [5803, 0]
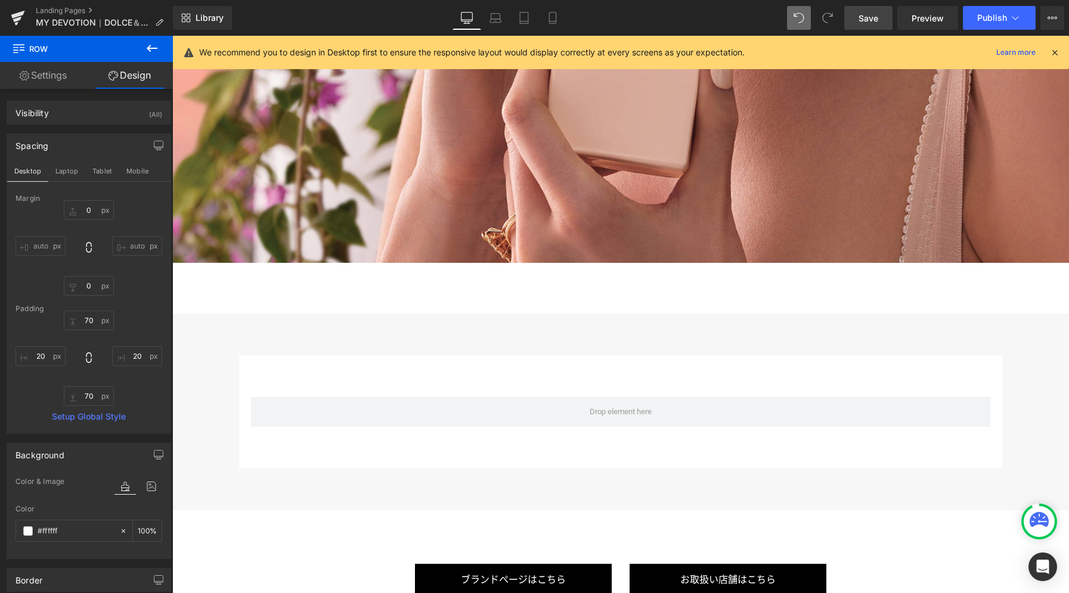
click at [866, 20] on span "Save" at bounding box center [868, 18] width 20 height 13
click at [151, 48] on icon at bounding box center [152, 48] width 11 height 7
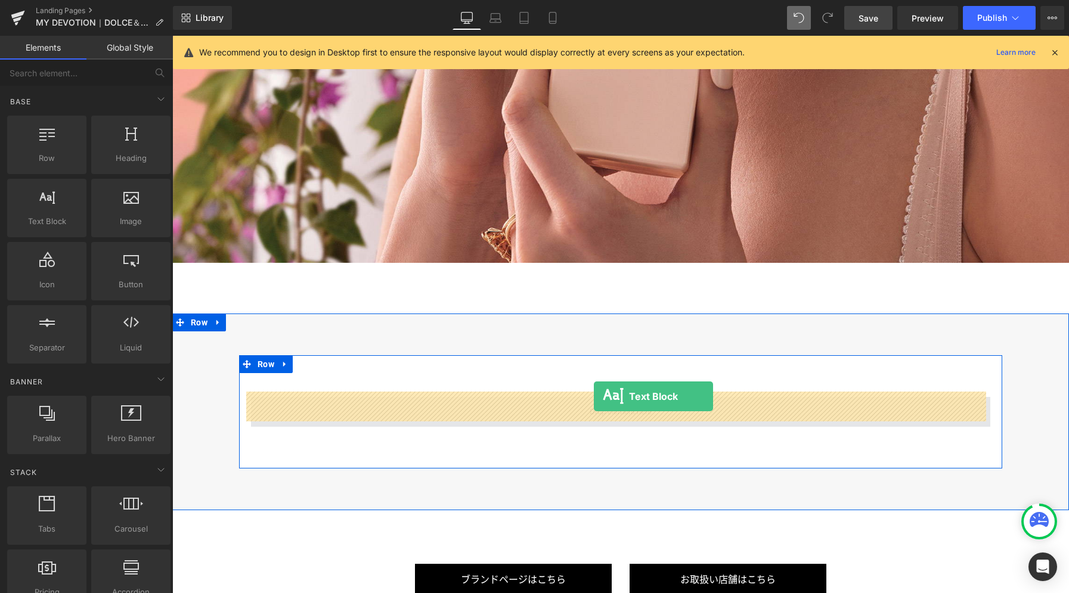
drag, startPoint x: 229, startPoint y: 259, endPoint x: 594, endPoint y: 396, distance: 389.9
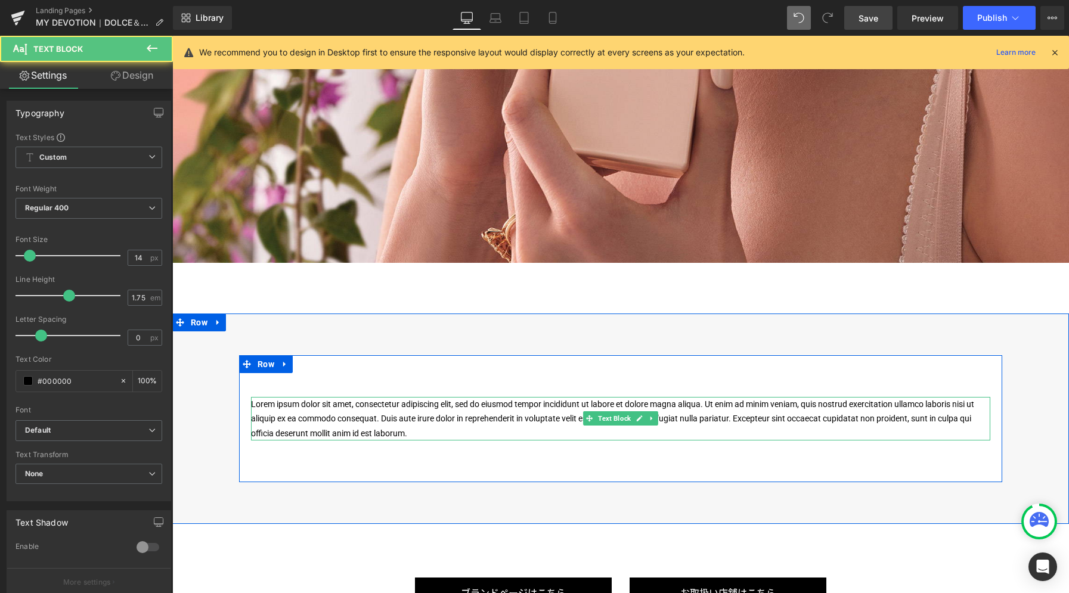
click at [594, 402] on p "Lorem ipsum dolor sit amet, consectetur adipiscing elit, sed do eiusmod tempor …" at bounding box center [620, 419] width 739 height 44
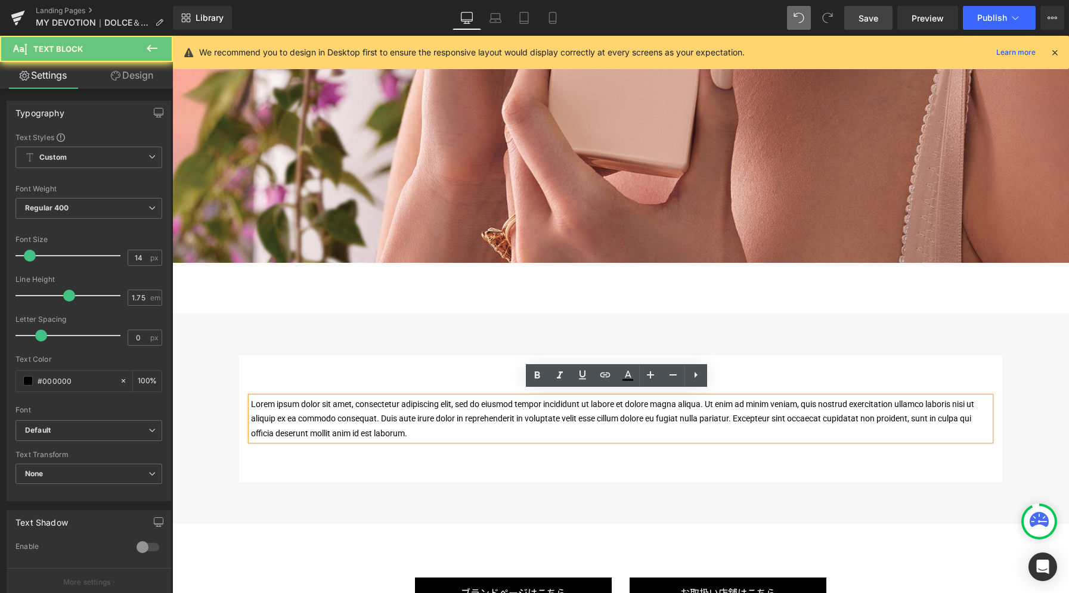
click at [596, 399] on p "Lorem ipsum dolor sit amet, consectetur adipiscing elit, sed do eiusmod tempor …" at bounding box center [620, 419] width 739 height 44
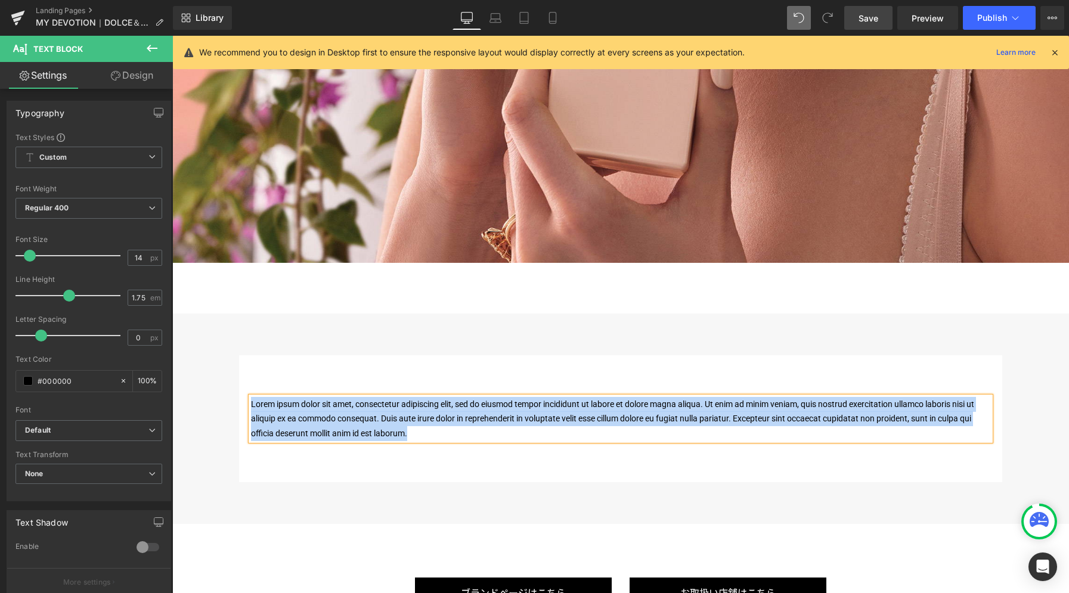
paste div
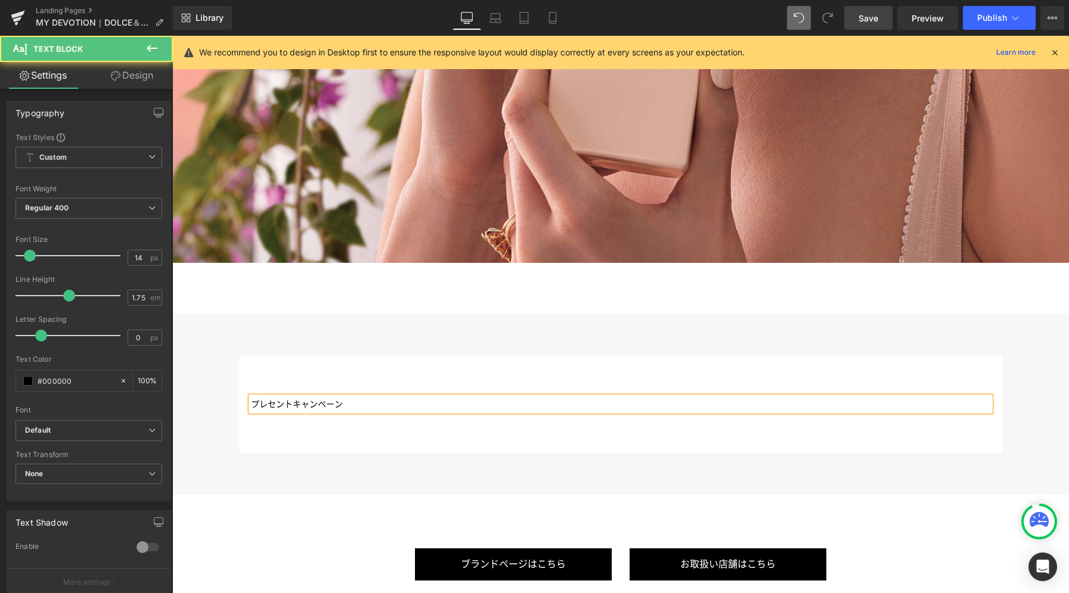
click at [313, 399] on p "プレセントキャンペーン" at bounding box center [620, 404] width 739 height 15
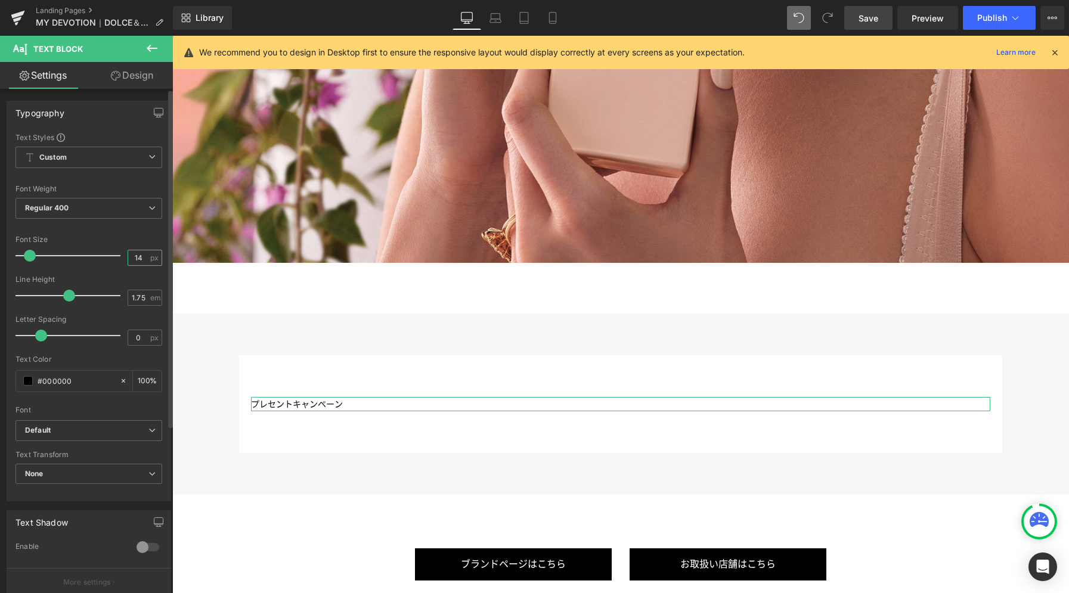
drag, startPoint x: 93, startPoint y: 259, endPoint x: 88, endPoint y: 242, distance: 17.4
click at [82, 258] on div "Font Size 14 px" at bounding box center [88, 255] width 147 height 40
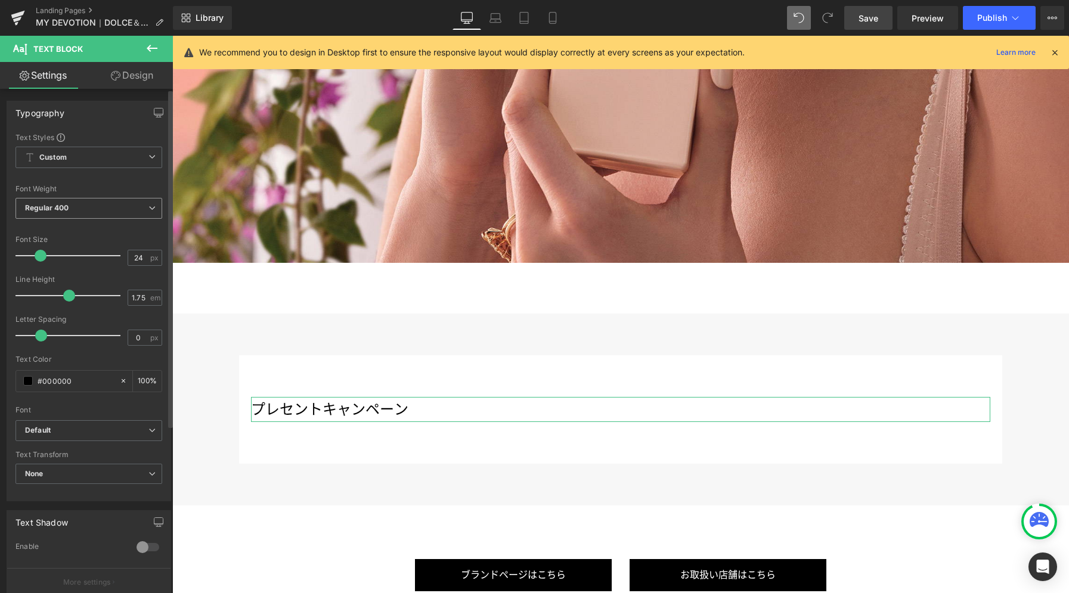
click at [97, 211] on span "Regular 400" at bounding box center [88, 208] width 147 height 21
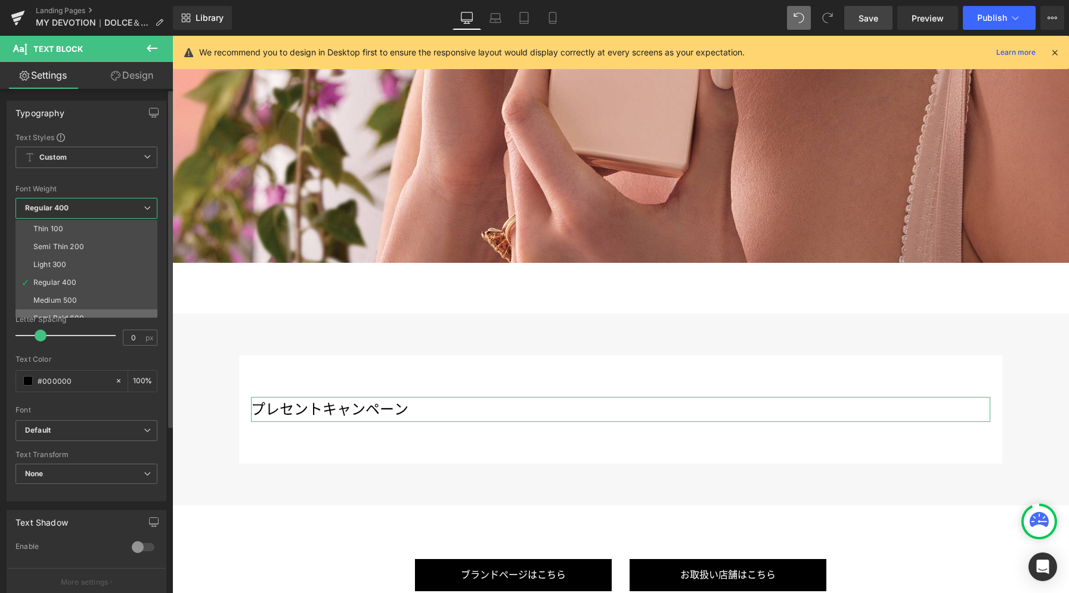
click at [89, 312] on li "Semi Bold 600" at bounding box center [88, 318] width 147 height 18
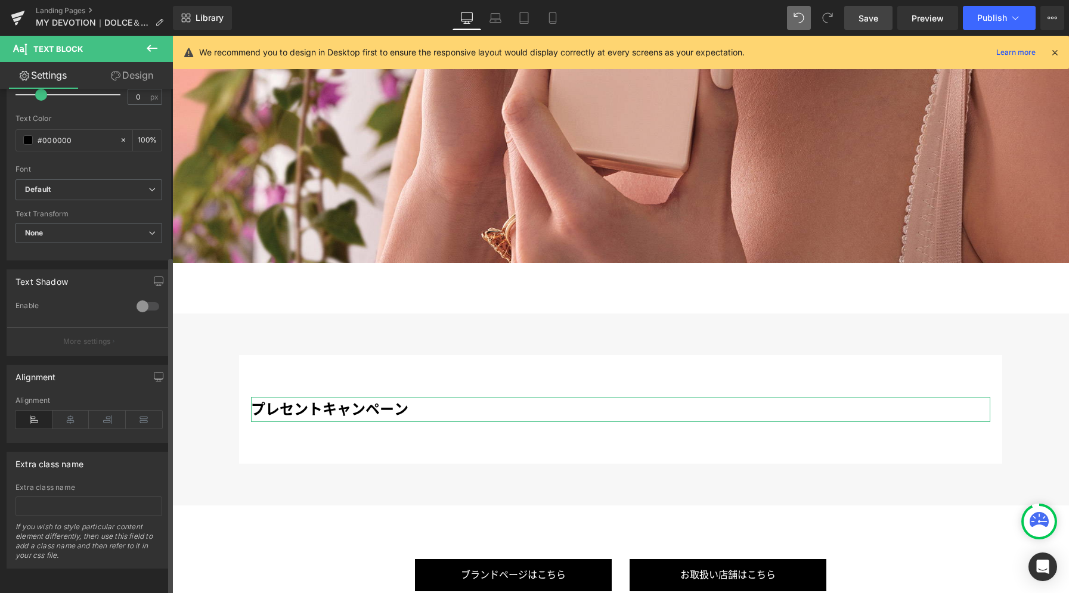
scroll to position [250, 0]
click at [69, 413] on icon at bounding box center [70, 420] width 37 height 18
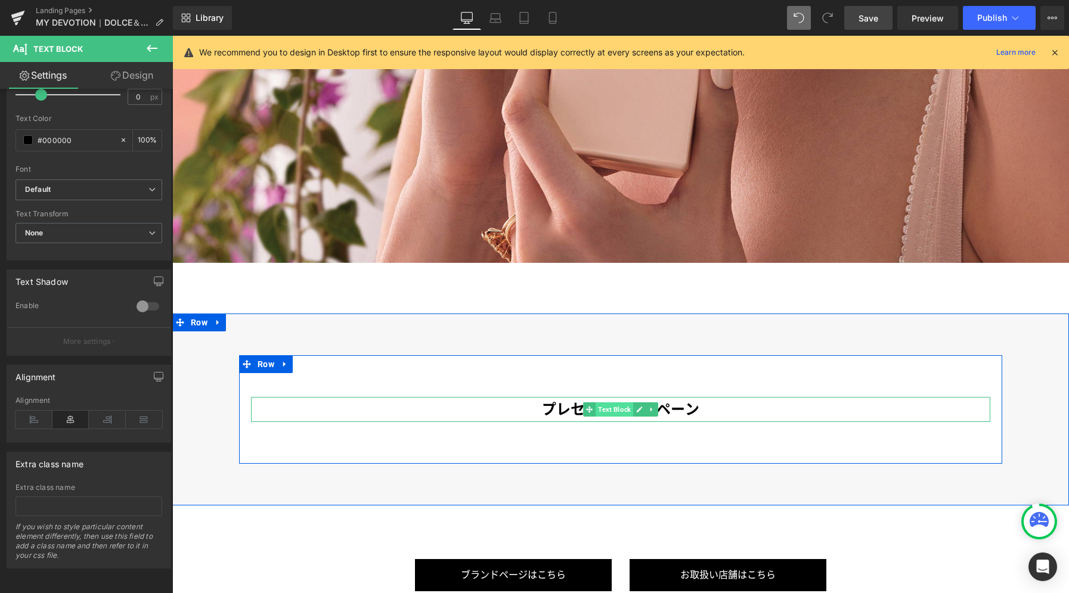
click at [607, 407] on span "Text Block" at bounding box center [615, 409] width 38 height 14
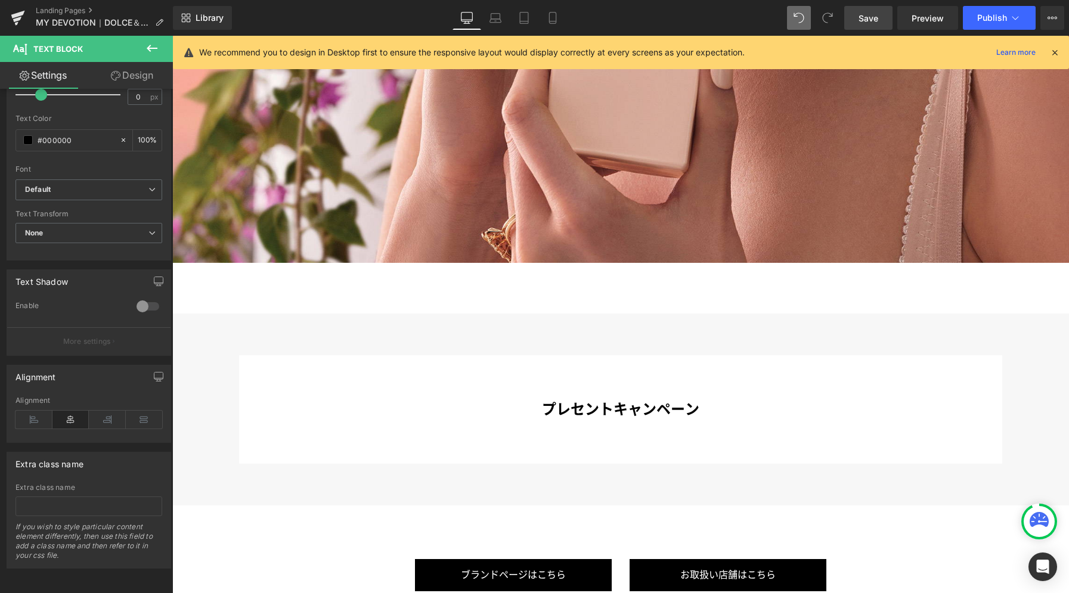
click at [162, 45] on button at bounding box center [152, 49] width 42 height 26
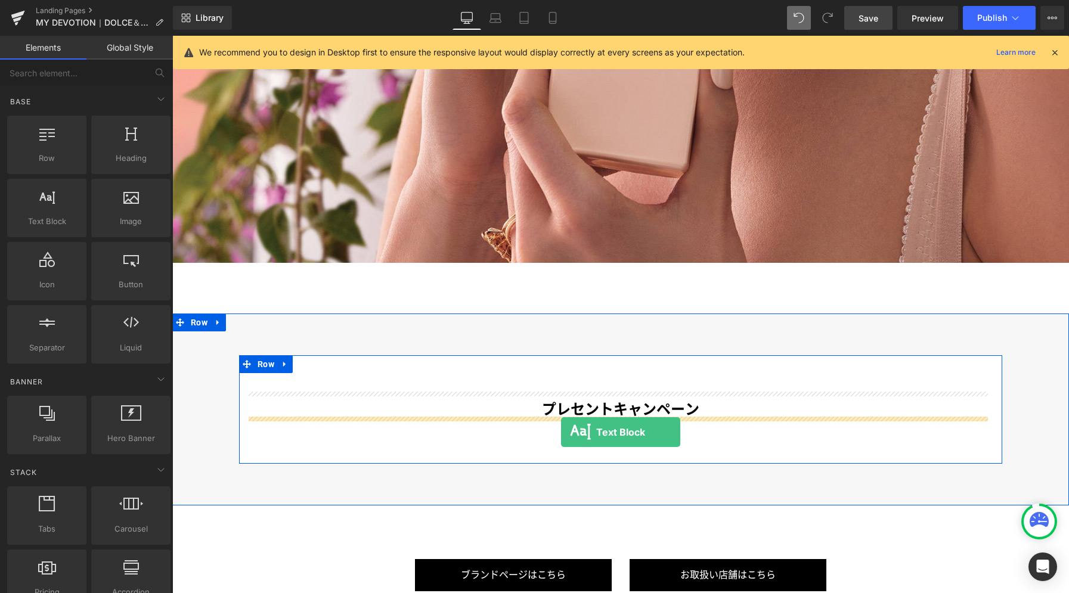
drag, startPoint x: 215, startPoint y: 254, endPoint x: 561, endPoint y: 432, distance: 389.0
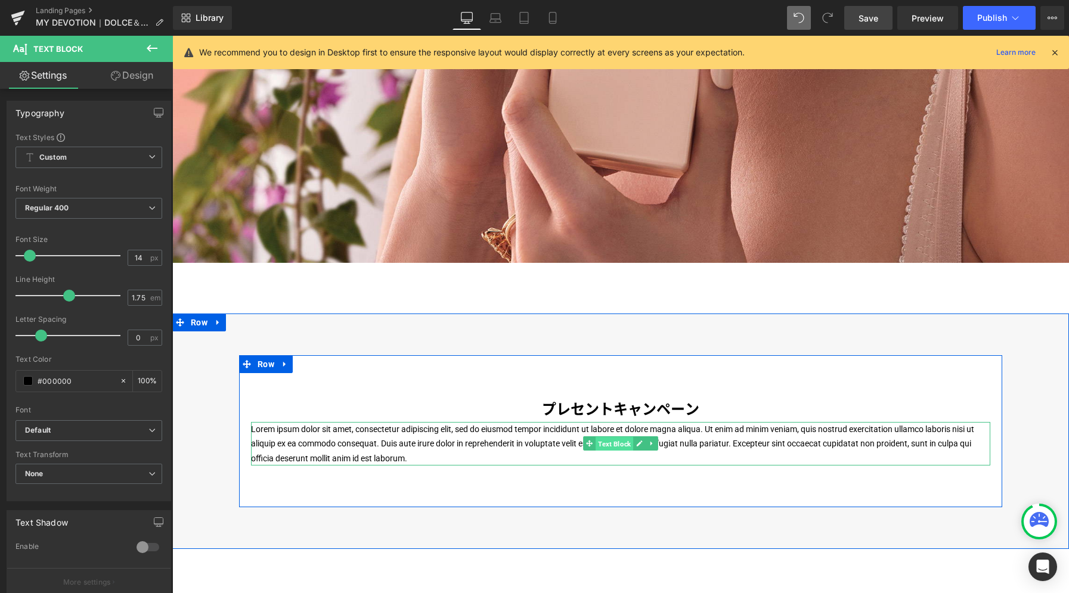
click at [606, 438] on span "Text Block" at bounding box center [615, 444] width 38 height 14
click at [636, 440] on icon at bounding box center [639, 443] width 7 height 7
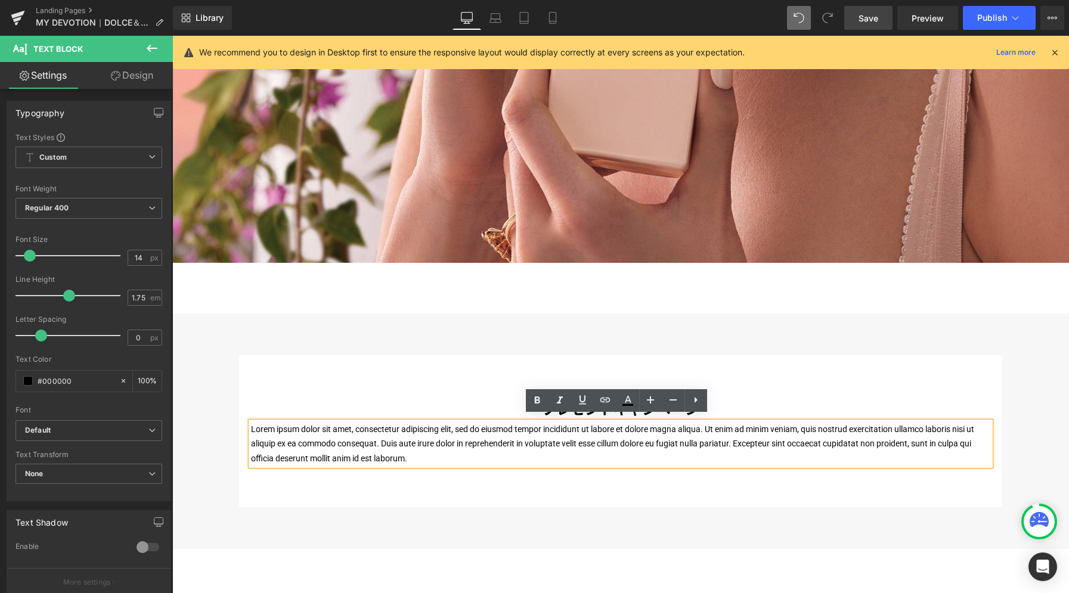
click at [629, 436] on p "Lorem ipsum dolor sit amet, consectetur adipiscing elit, sed do eiusmod tempor …" at bounding box center [620, 444] width 739 height 44
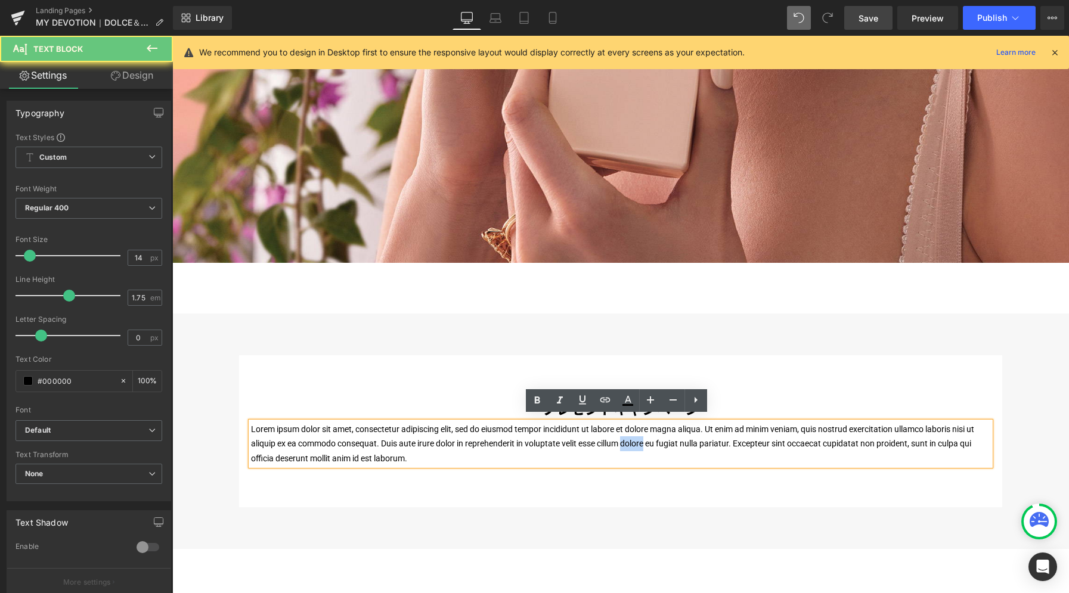
click at [629, 436] on p "Lorem ipsum dolor sit amet, consectetur adipiscing elit, sed do eiusmod tempor …" at bounding box center [620, 444] width 739 height 44
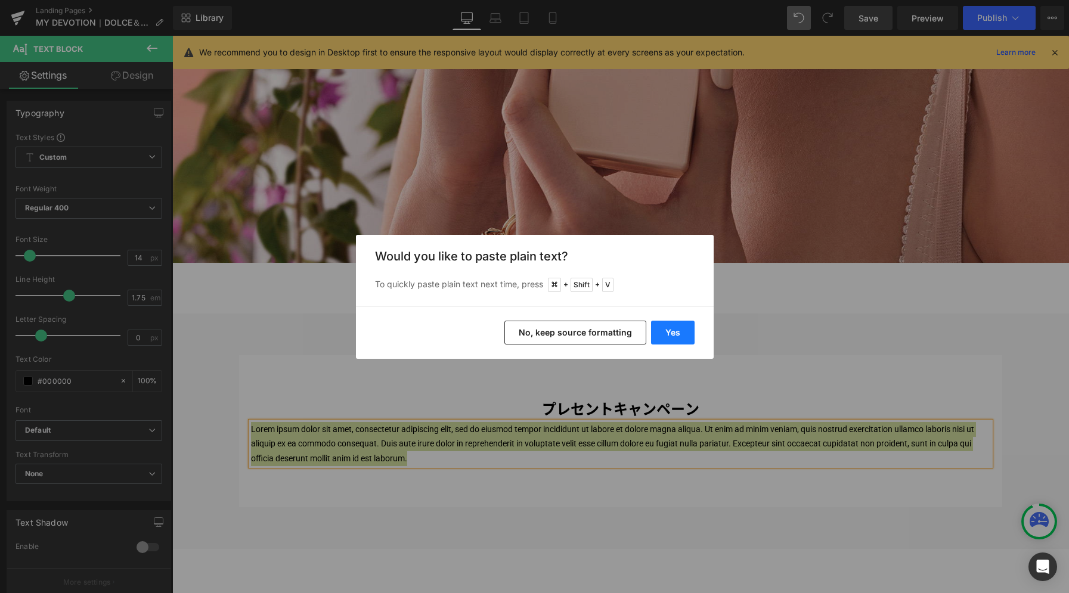
drag, startPoint x: 678, startPoint y: 331, endPoint x: 498, endPoint y: 301, distance: 182.6
click at [678, 331] on button "Yes" at bounding box center [673, 333] width 44 height 24
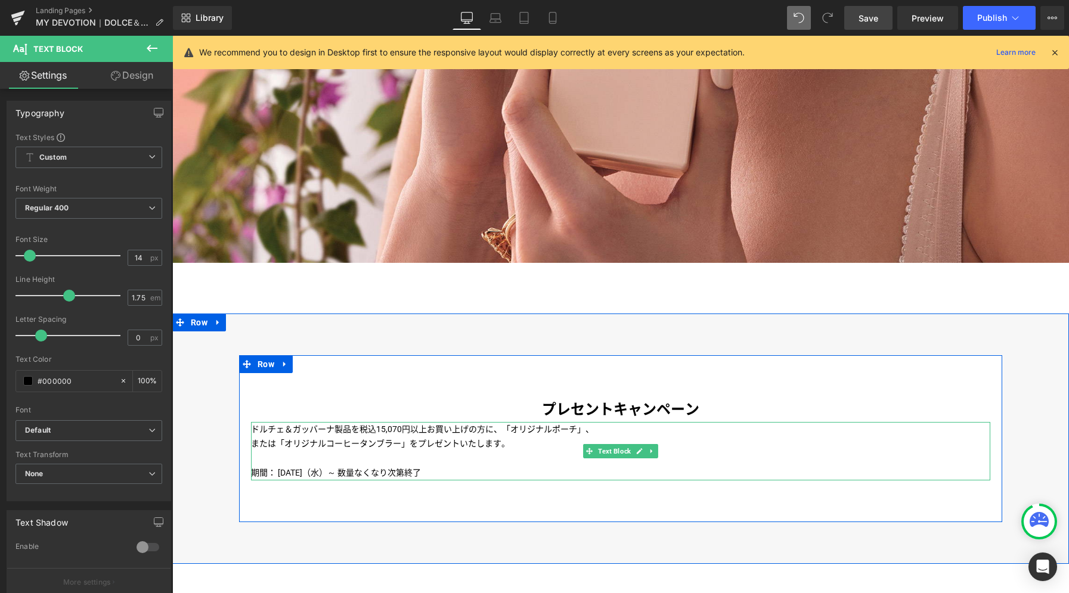
click at [277, 437] on p "または「オリジナルコーヒータンブラー」をプレゼントいたします。" at bounding box center [620, 443] width 739 height 15
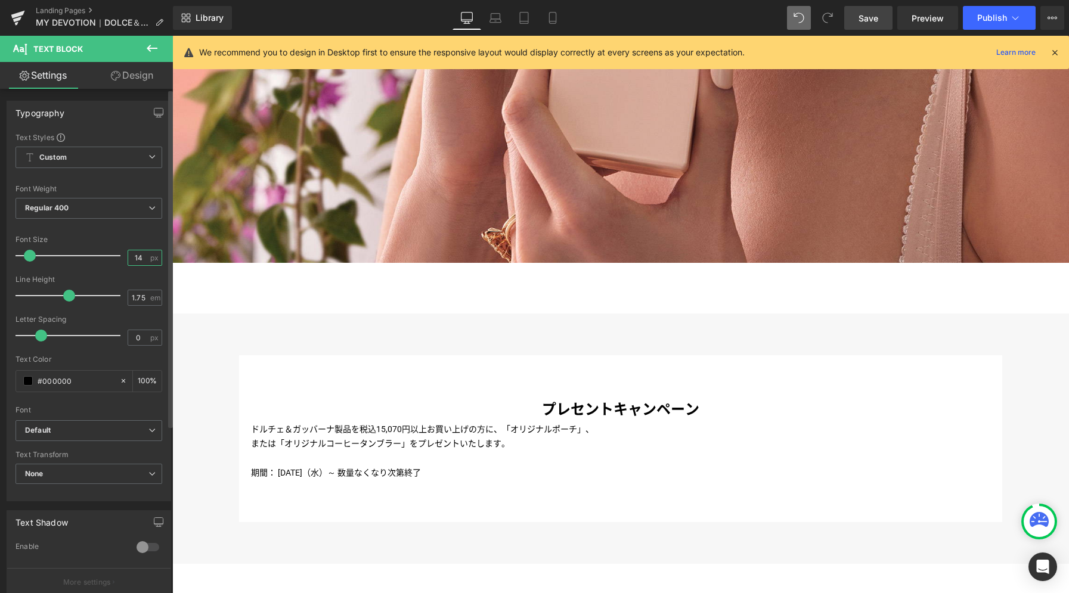
drag, startPoint x: 141, startPoint y: 258, endPoint x: 116, endPoint y: 259, distance: 24.4
click at [116, 259] on div "Font Size 14 px" at bounding box center [88, 255] width 147 height 40
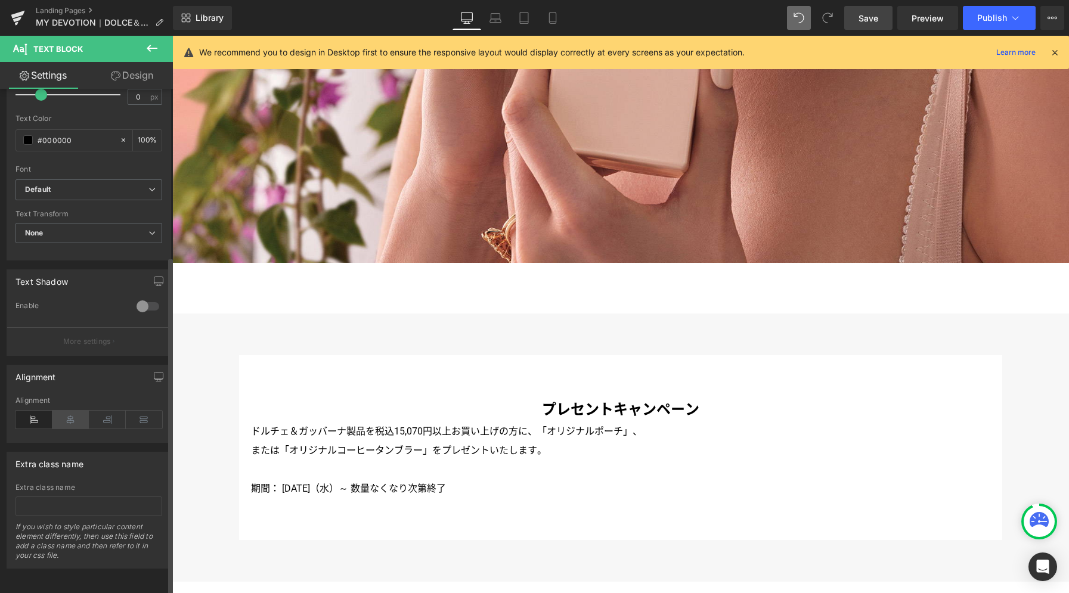
click at [69, 411] on icon at bounding box center [70, 420] width 37 height 18
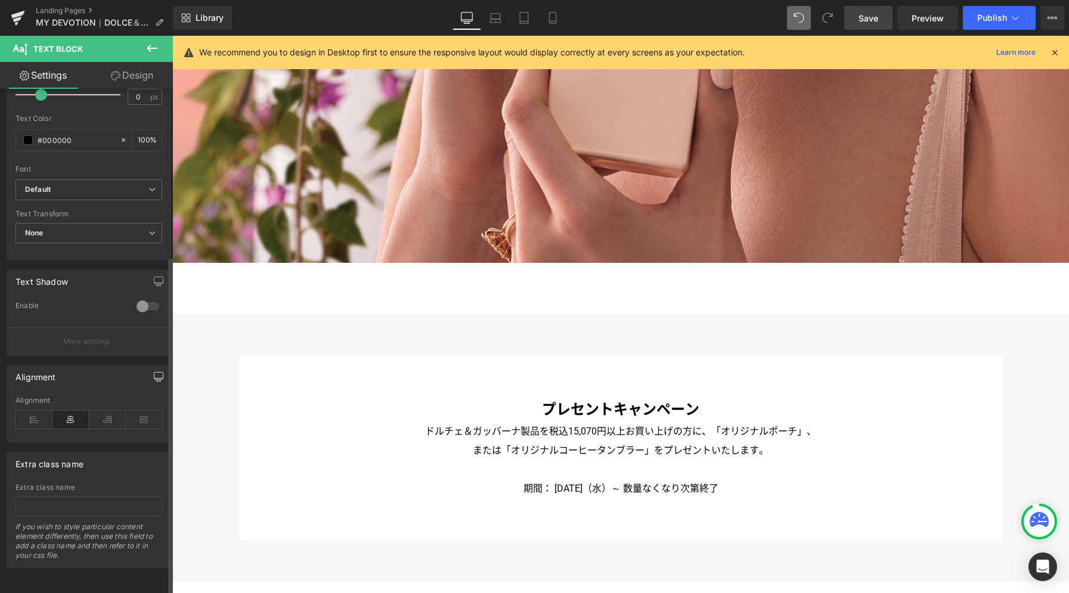
click at [154, 372] on icon "button" at bounding box center [159, 377] width 10 height 10
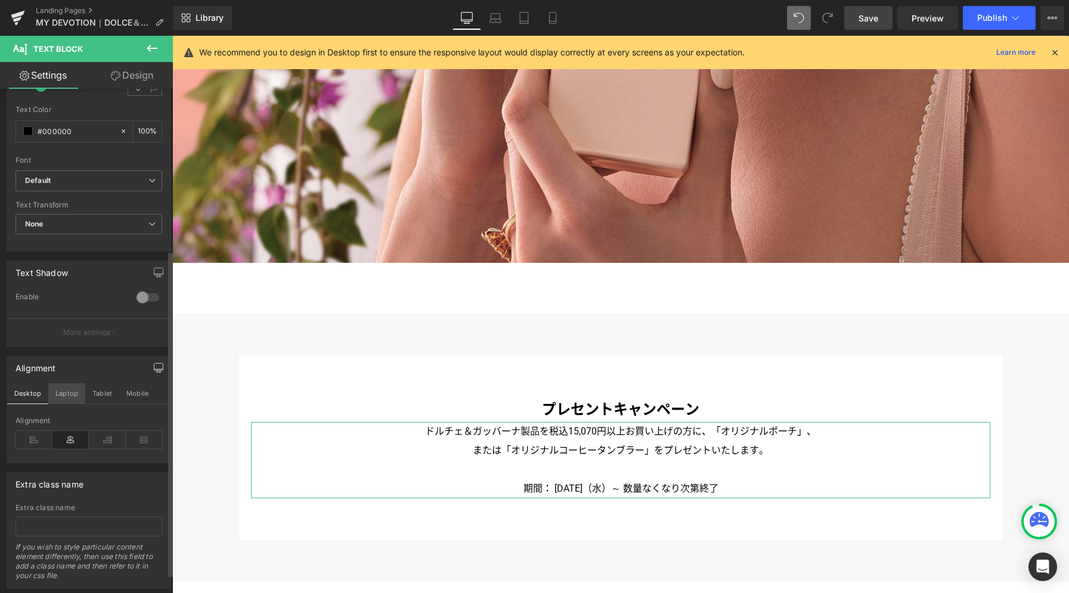
click at [61, 397] on button "Laptop" at bounding box center [66, 393] width 37 height 20
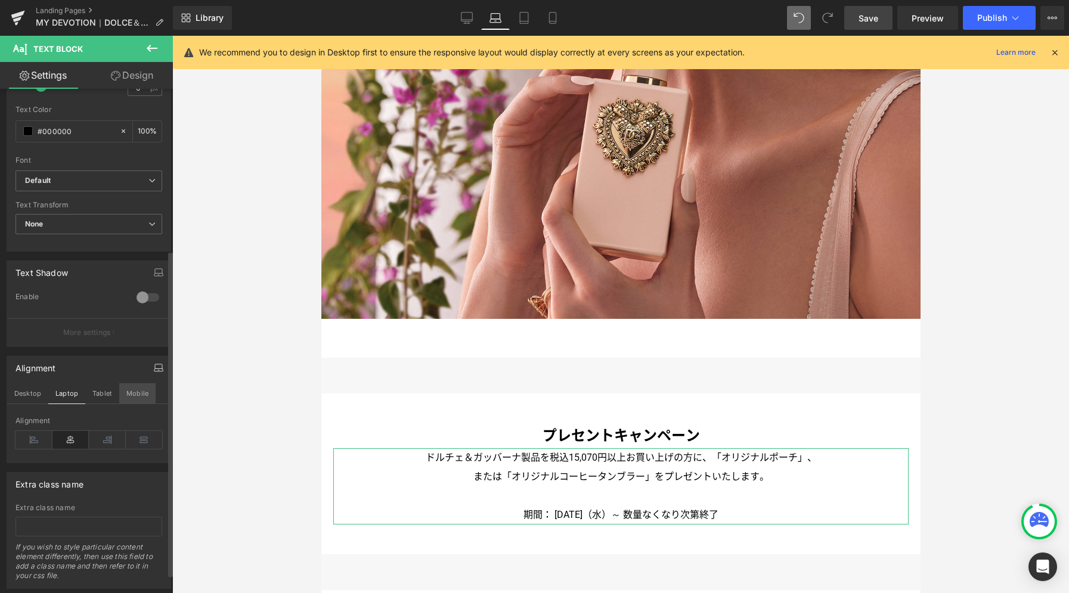
click at [101, 390] on button "Tablet" at bounding box center [102, 393] width 34 height 20
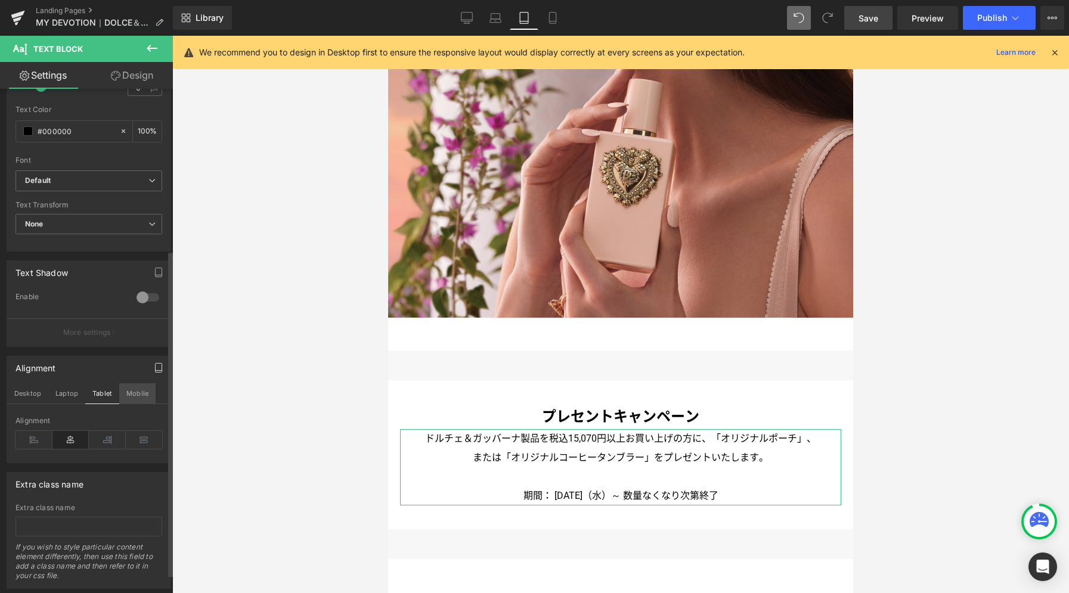
click at [137, 395] on button "Mobile" at bounding box center [137, 393] width 36 height 20
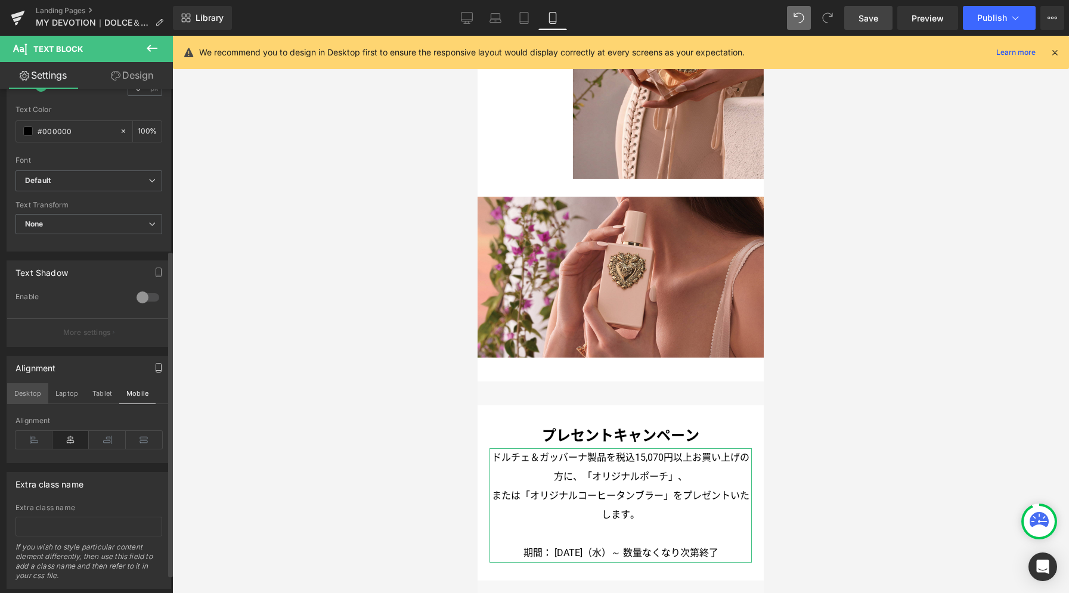
click at [34, 399] on button "Desktop" at bounding box center [27, 393] width 41 height 20
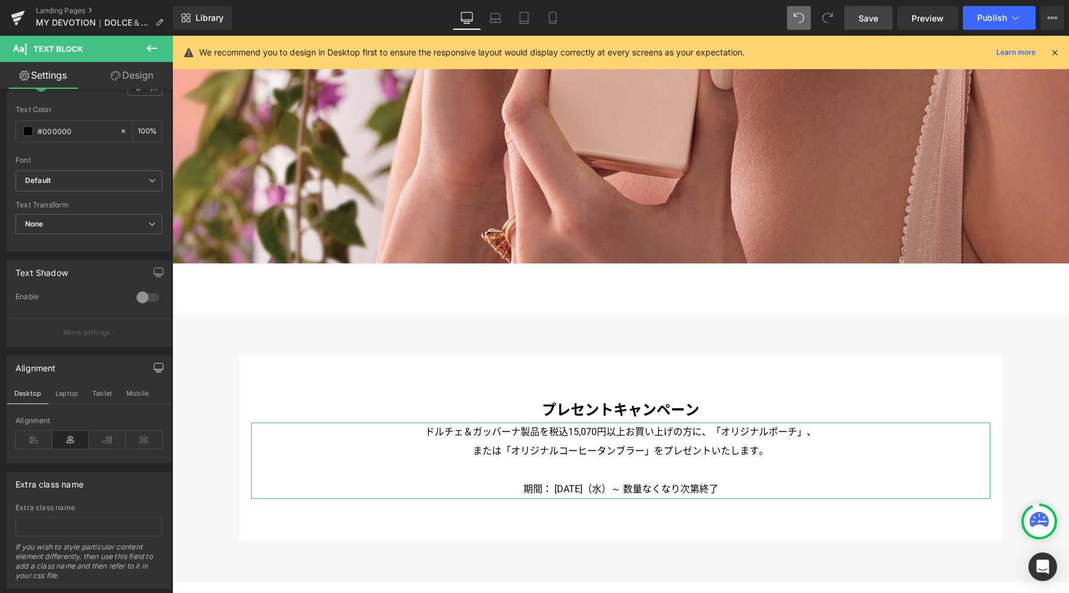
scroll to position [5803, 0]
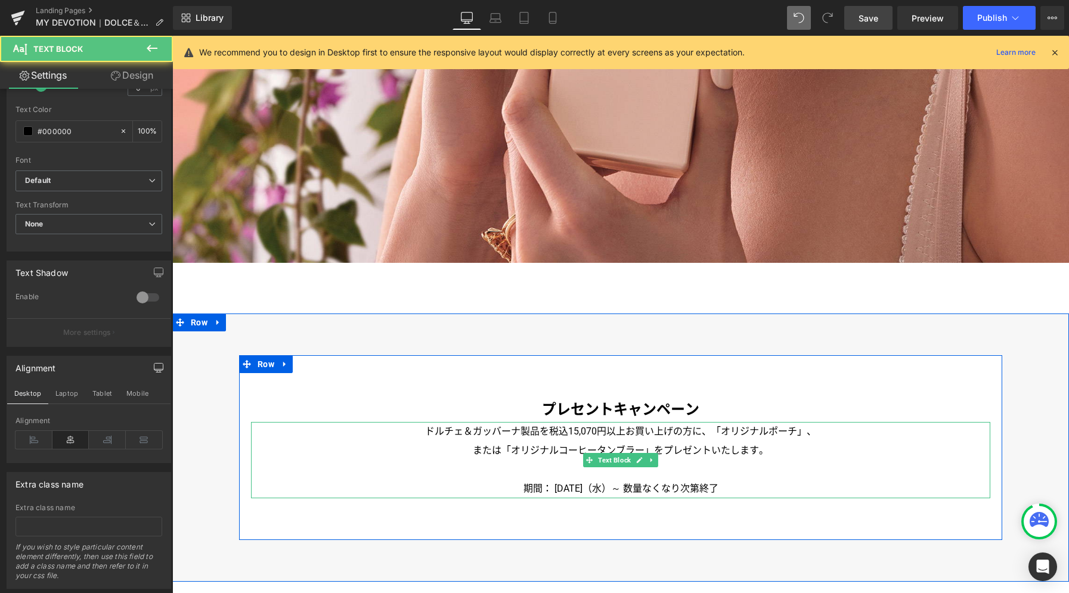
drag, startPoint x: 536, startPoint y: 484, endPoint x: 757, endPoint y: 483, distance: 221.2
click at [757, 483] on p "期間： [DATE]（水）～ 数量なくなり次第終了" at bounding box center [620, 488] width 739 height 19
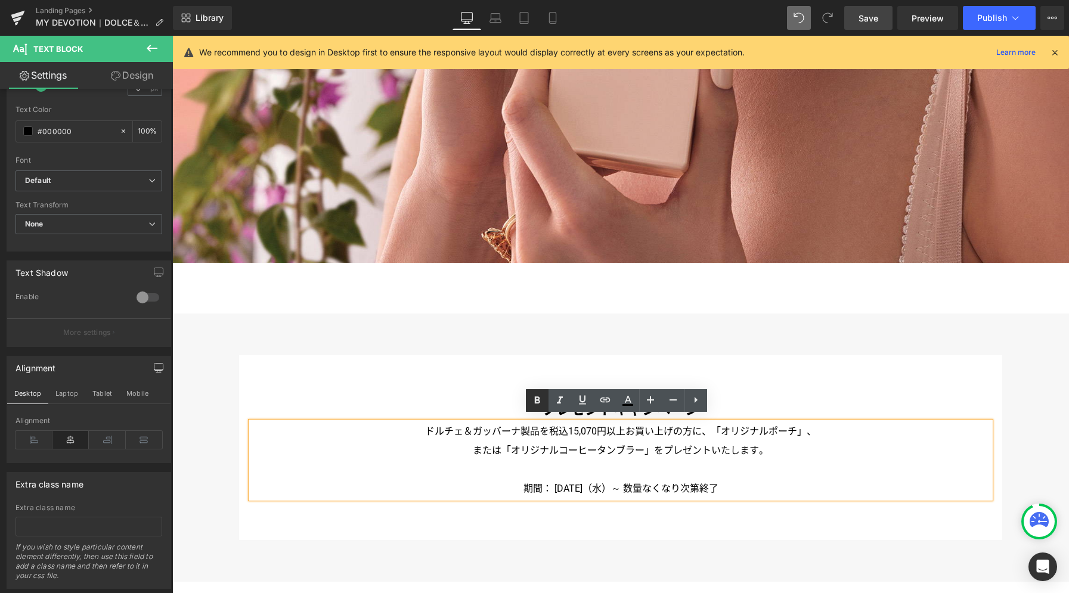
click at [541, 404] on icon at bounding box center [537, 400] width 14 height 14
click at [477, 340] on div "プレセントキャンペーン Text Block ドルチェ＆ガッバーナ製品を税込15,070円以上お買い上げの方に、「オリジナルポーチ」、 または「オリジナルコー…" at bounding box center [620, 448] width 897 height 268
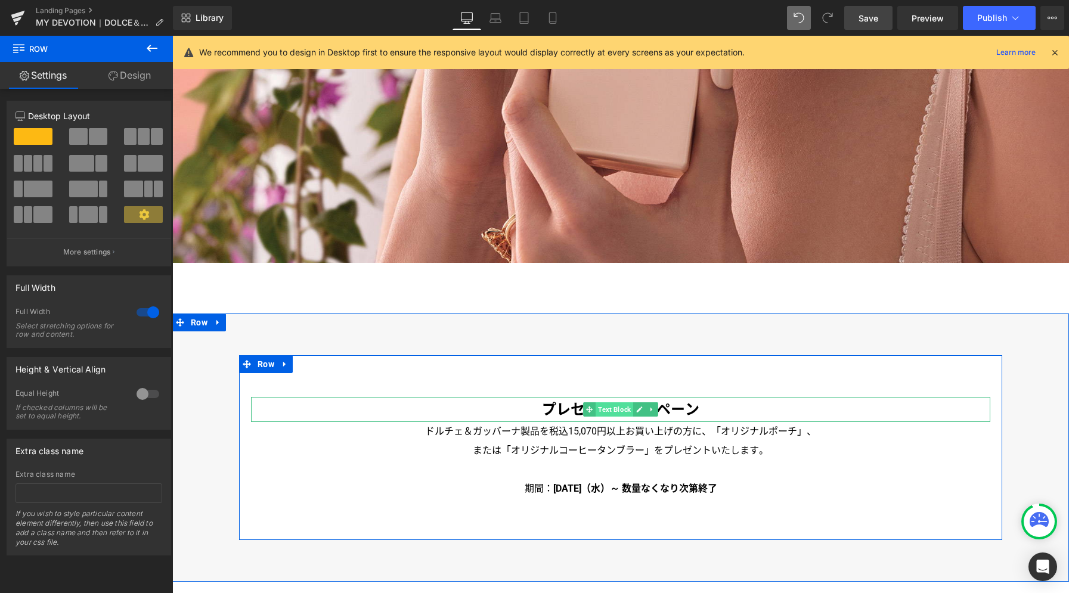
click at [613, 409] on span "Text Block" at bounding box center [615, 409] width 38 height 14
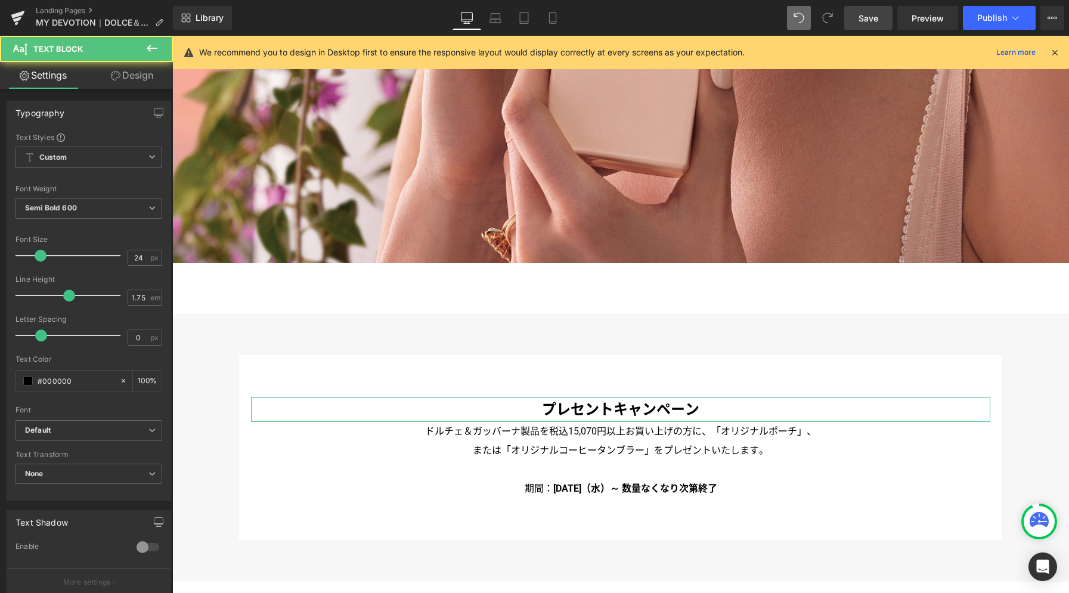
click at [135, 77] on link "Design" at bounding box center [132, 75] width 86 height 27
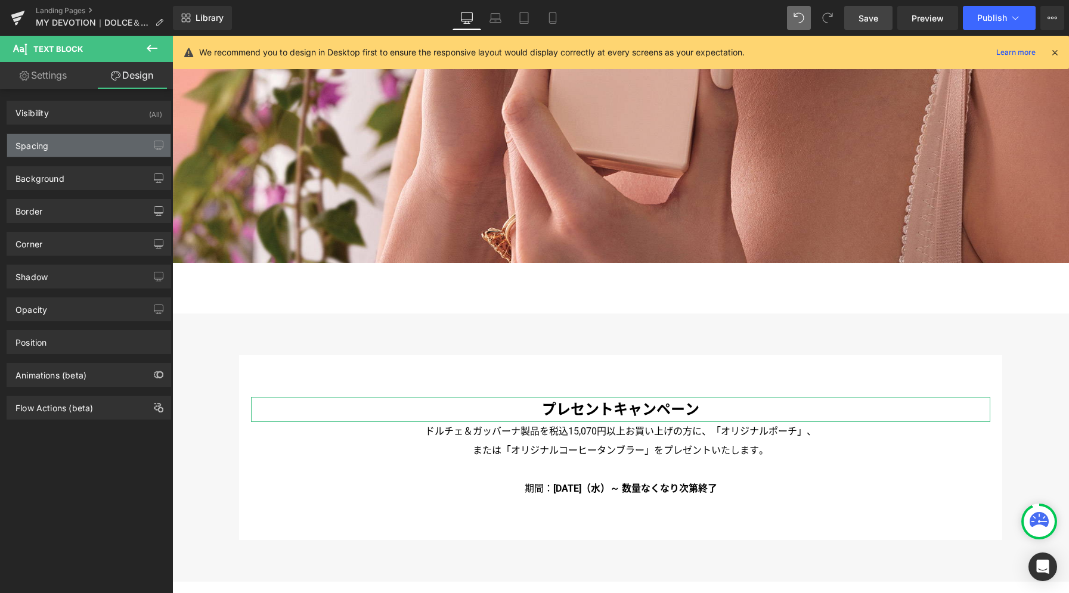
click at [75, 155] on div "Spacing" at bounding box center [88, 145] width 163 height 23
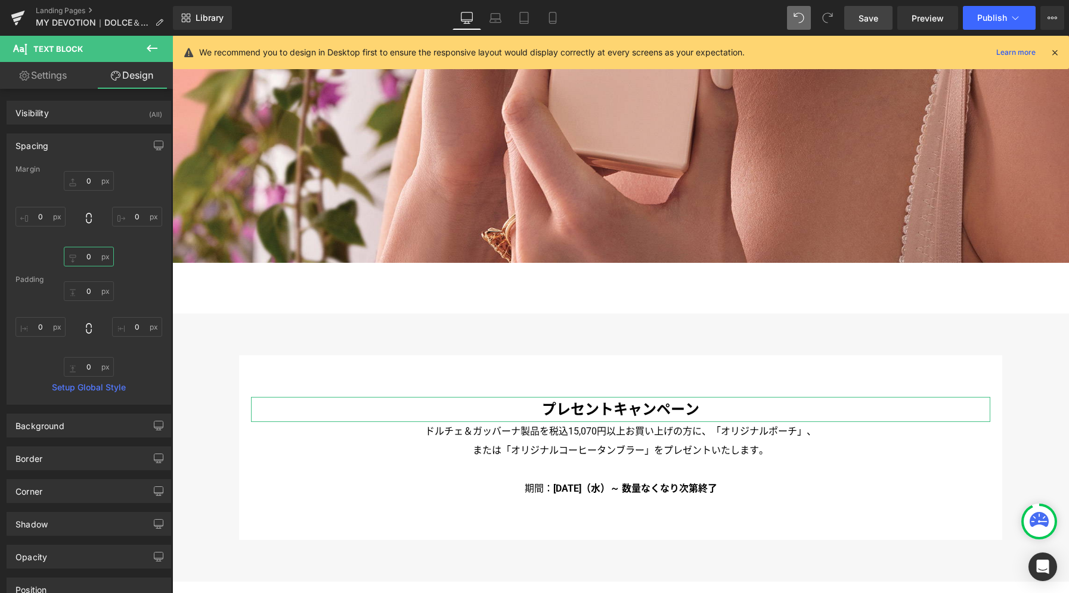
click at [89, 255] on input "0" at bounding box center [89, 257] width 50 height 20
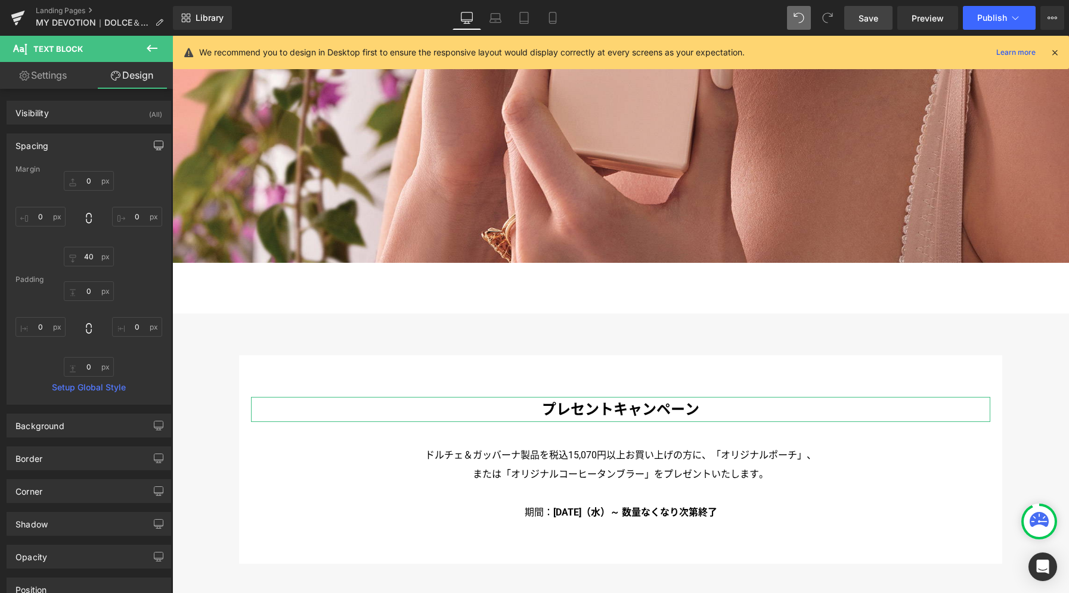
click at [156, 144] on icon "button" at bounding box center [159, 146] width 10 height 10
click at [67, 171] on button "Laptop" at bounding box center [66, 171] width 37 height 20
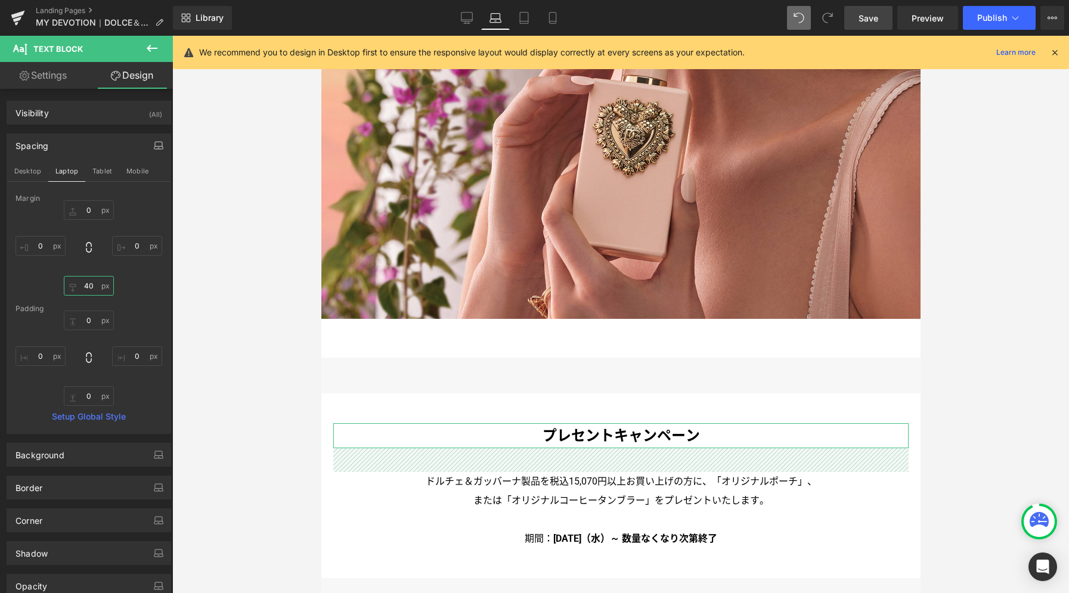
click at [91, 286] on input "40" at bounding box center [89, 286] width 50 height 20
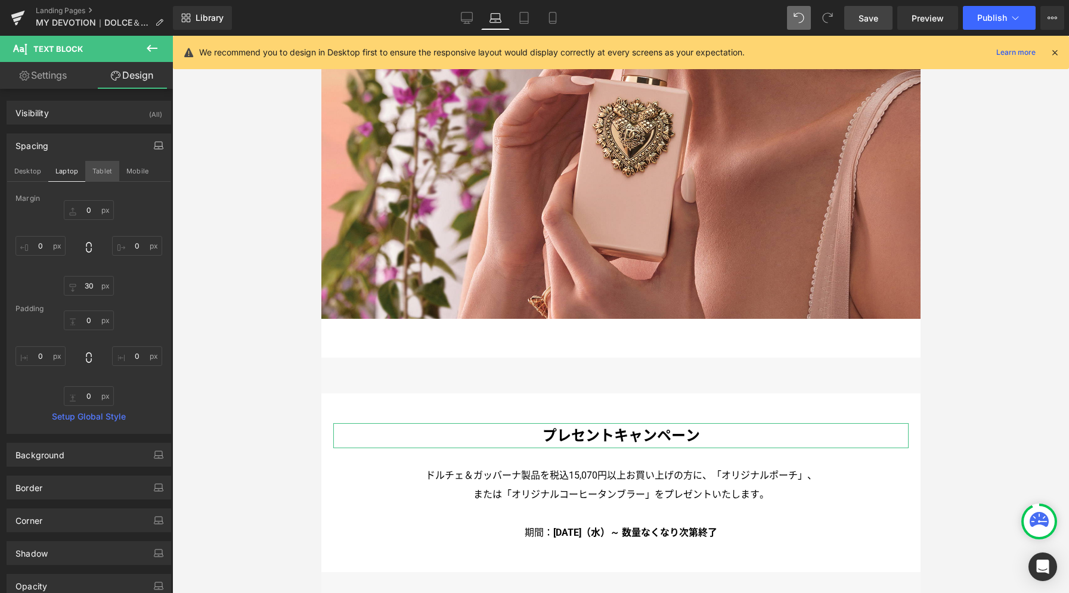
click at [103, 175] on button "Tablet" at bounding box center [102, 171] width 34 height 20
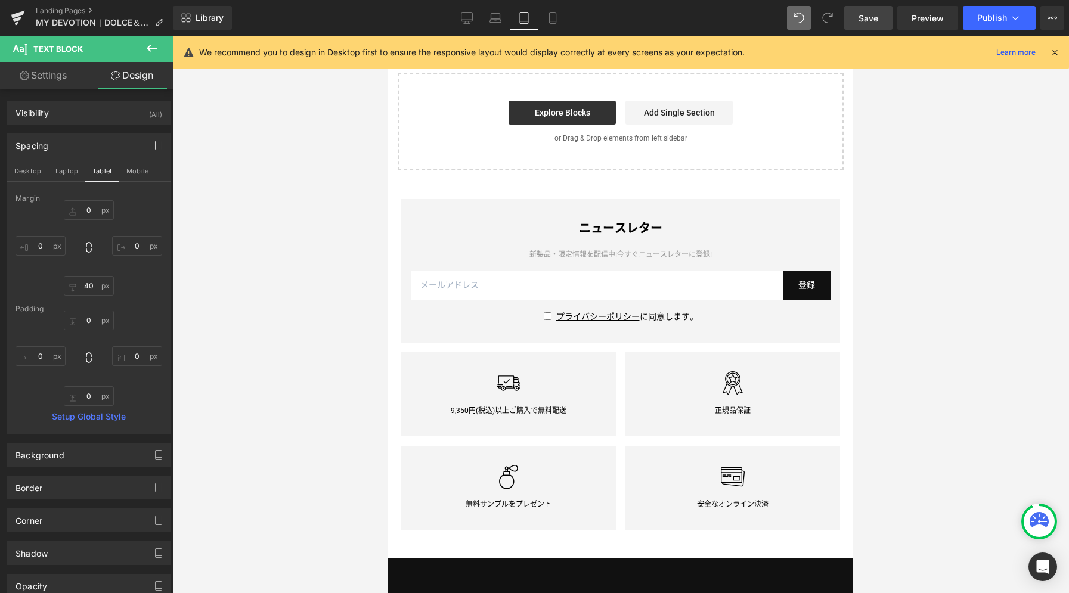
scroll to position [3511, 0]
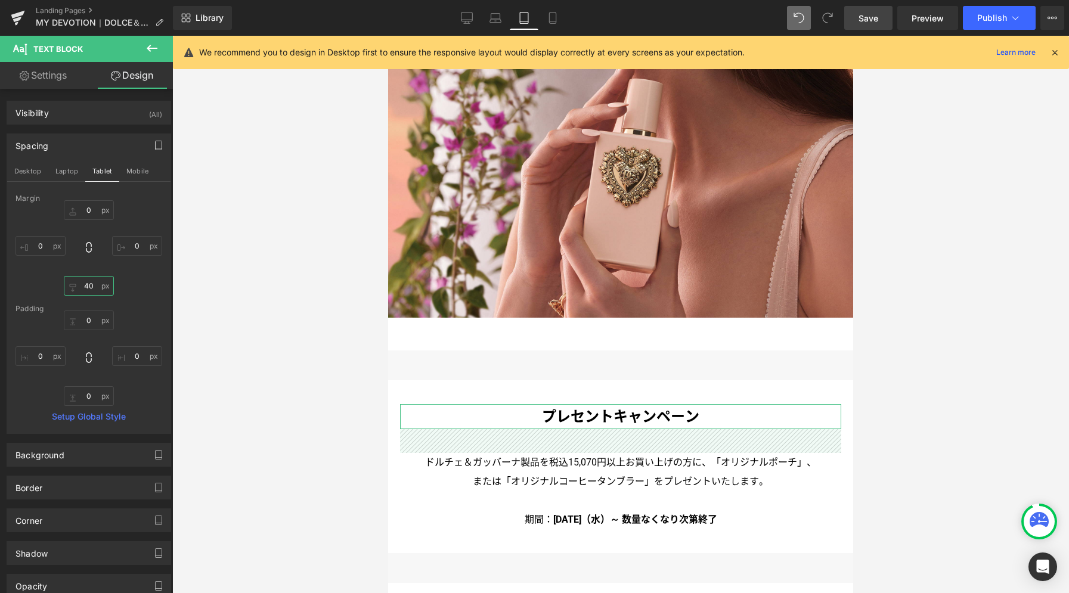
click at [92, 286] on input "40" at bounding box center [89, 286] width 50 height 20
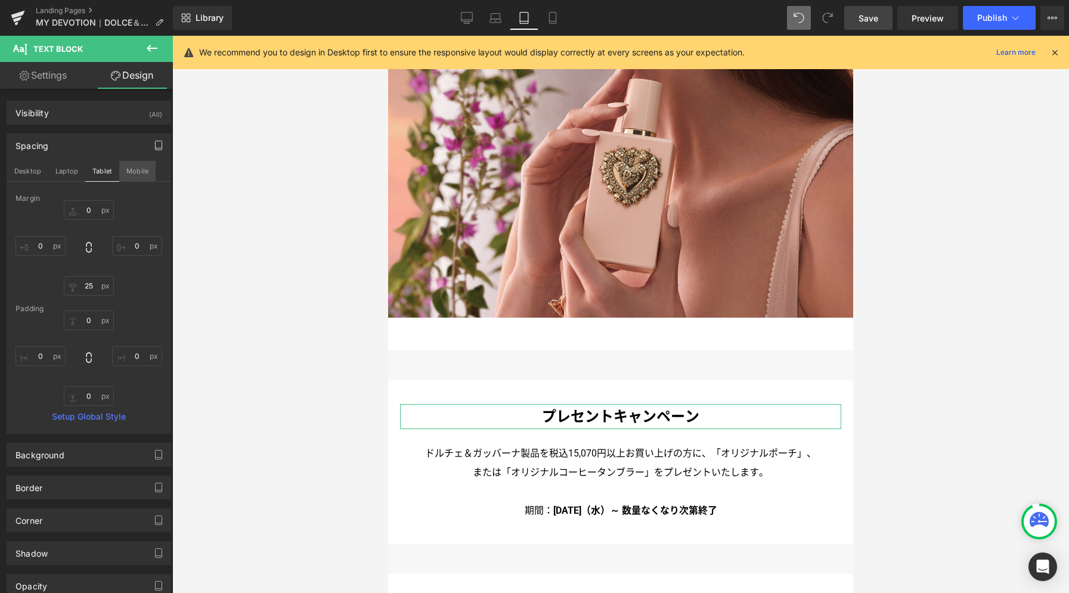
click at [134, 166] on button "Mobile" at bounding box center [137, 171] width 36 height 20
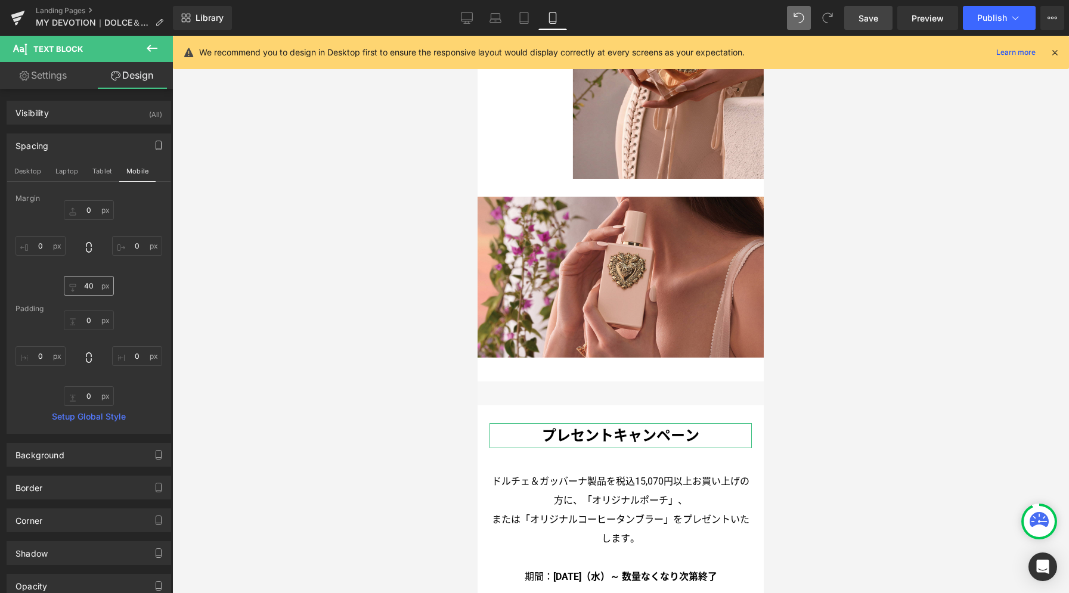
scroll to position [3107, 0]
click at [97, 287] on input "40" at bounding box center [89, 286] width 50 height 20
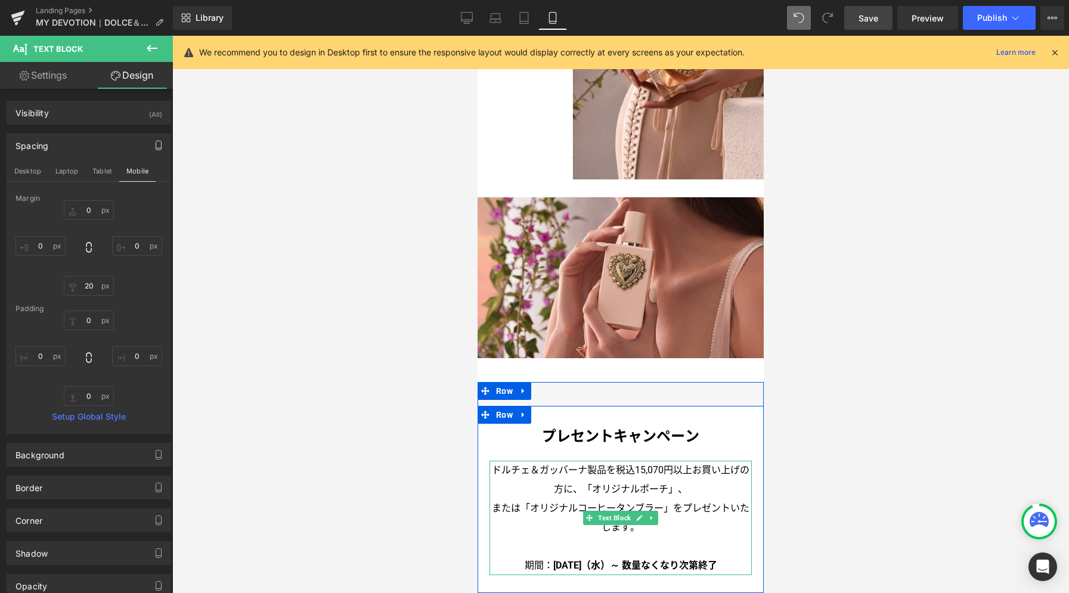
click at [567, 461] on p "ドルチェ＆ガッバーナ製品を税込15,070円以上お買い上げの方に、「オリジナルポーチ」、" at bounding box center [620, 480] width 262 height 38
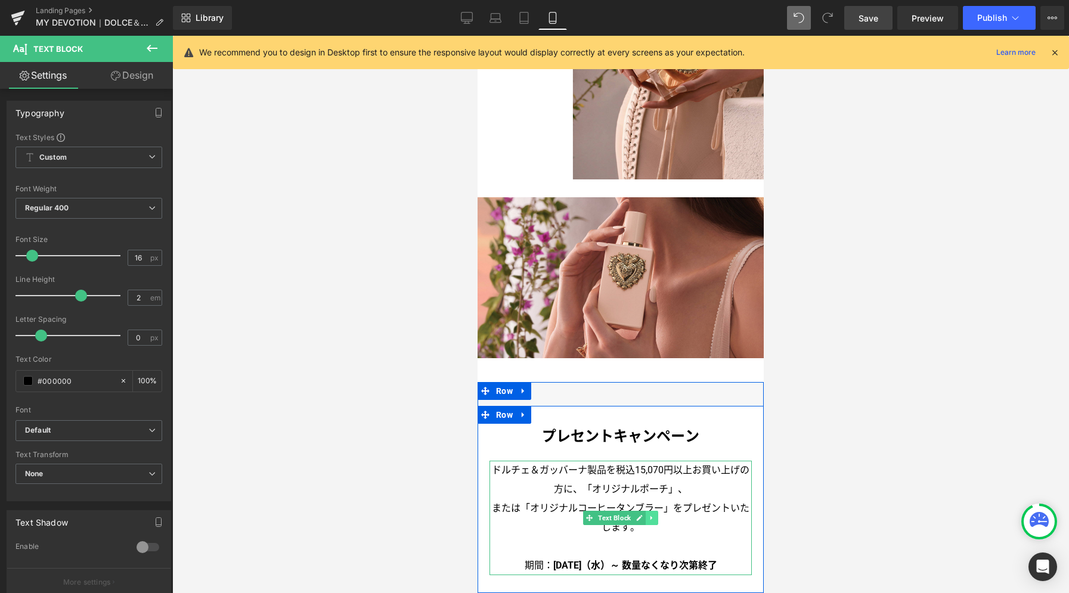
click at [650, 516] on icon at bounding box center [651, 518] width 2 height 4
click at [642, 514] on icon at bounding box center [645, 517] width 7 height 7
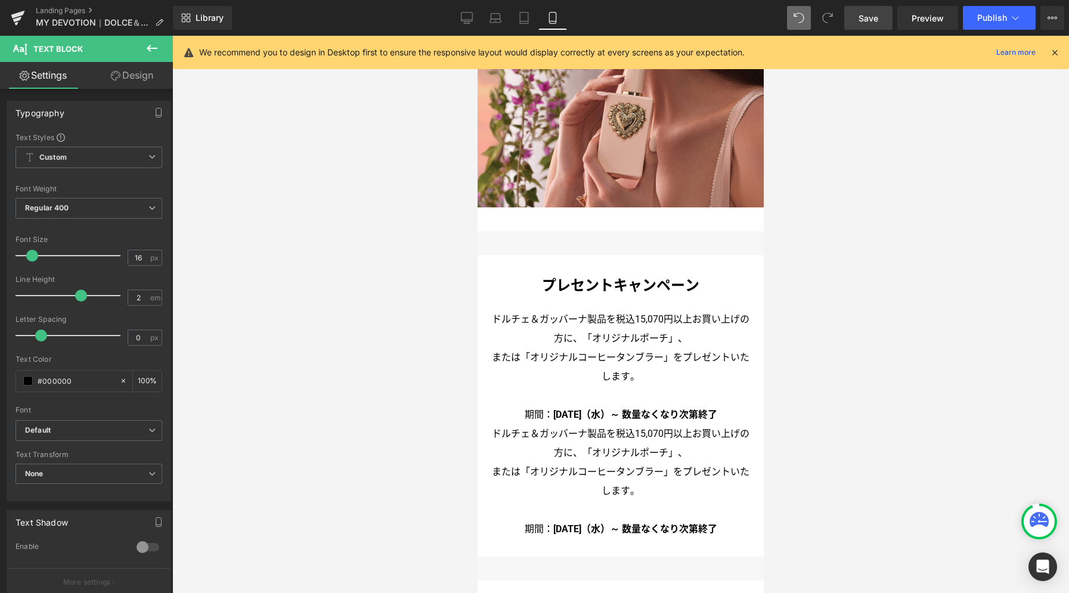
scroll to position [3168, 0]
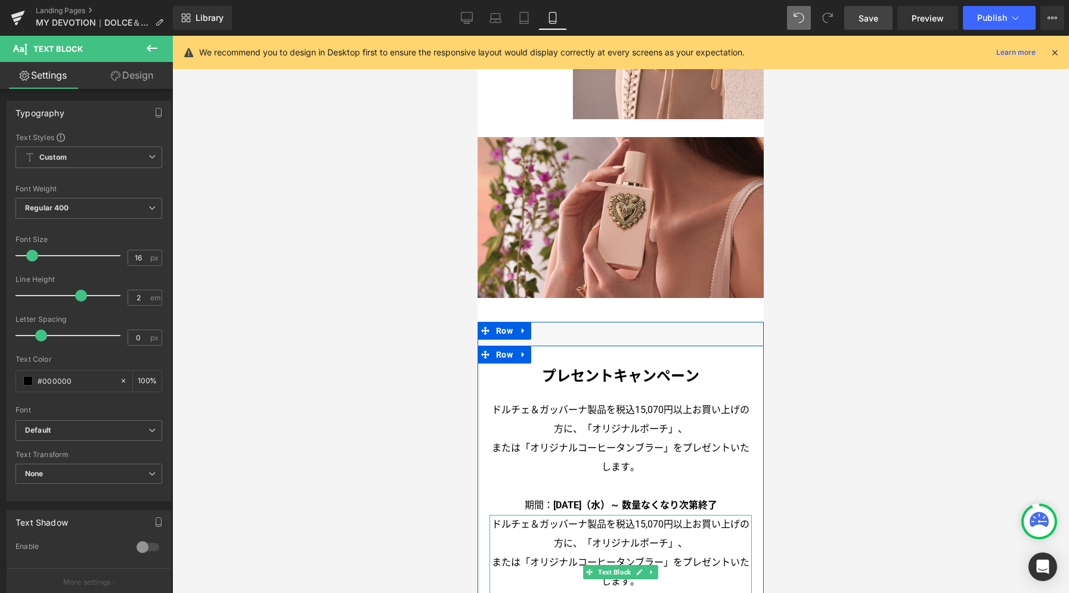
click at [605, 515] on p "ドルチェ＆ガッバーナ製品を税込15,070円以上お買い上げの方に、「オリジナルポーチ」、" at bounding box center [620, 534] width 262 height 38
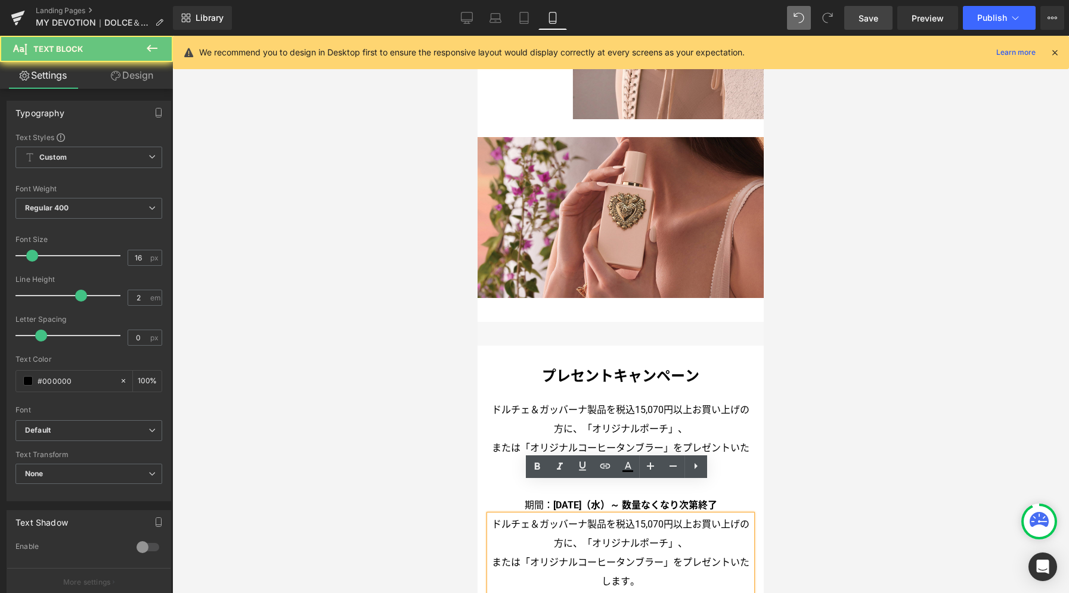
click at [603, 515] on p "ドルチェ＆ガッバーナ製品を税込15,070円以上お買い上げの方に、「オリジナルポーチ」、" at bounding box center [620, 534] width 262 height 38
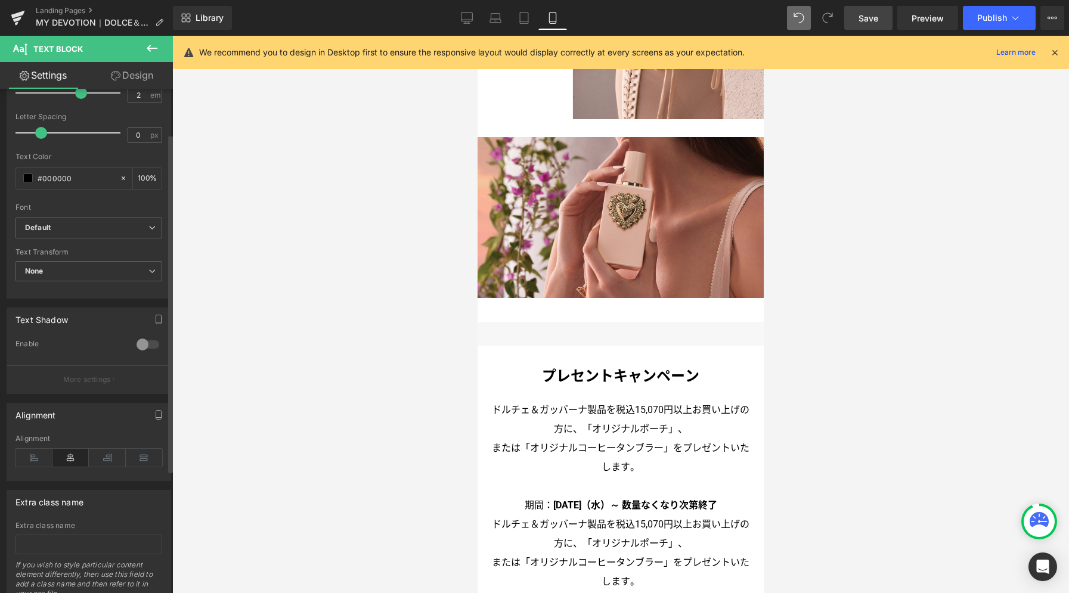
scroll to position [250, 0]
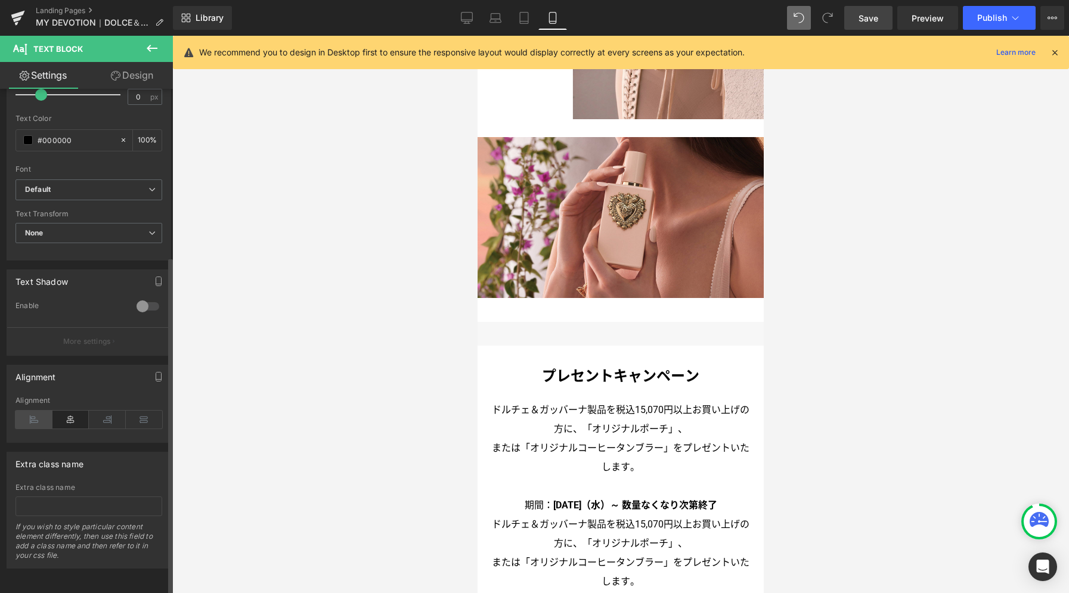
click at [43, 411] on icon at bounding box center [33, 420] width 37 height 18
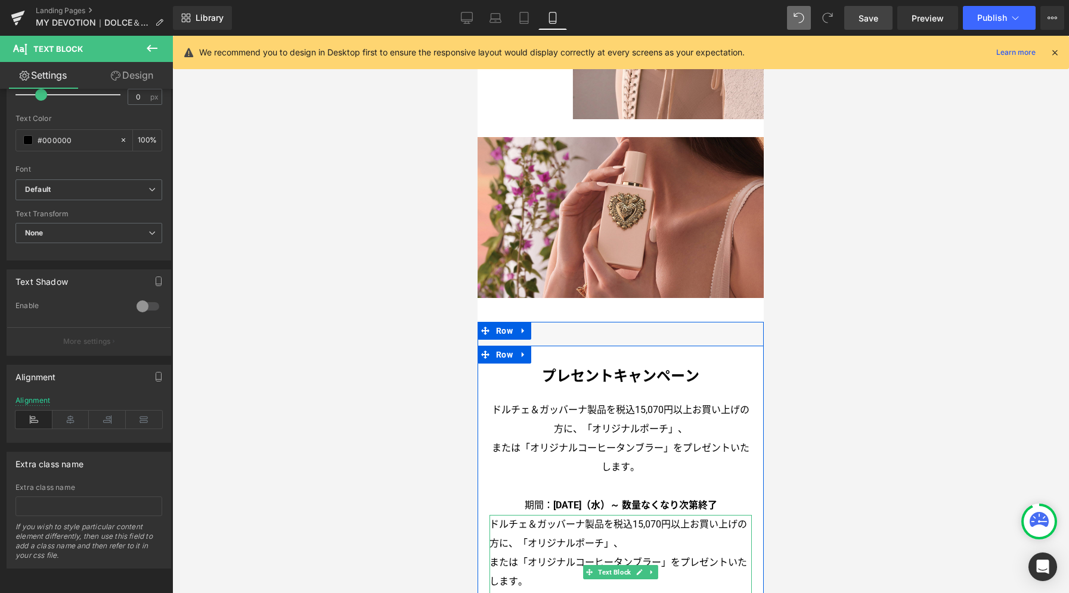
click at [651, 515] on p "ドルチェ＆ガッバーナ製品を税込15,070円以上お買い上げの方に、「オリジナルポーチ」、" at bounding box center [620, 534] width 262 height 38
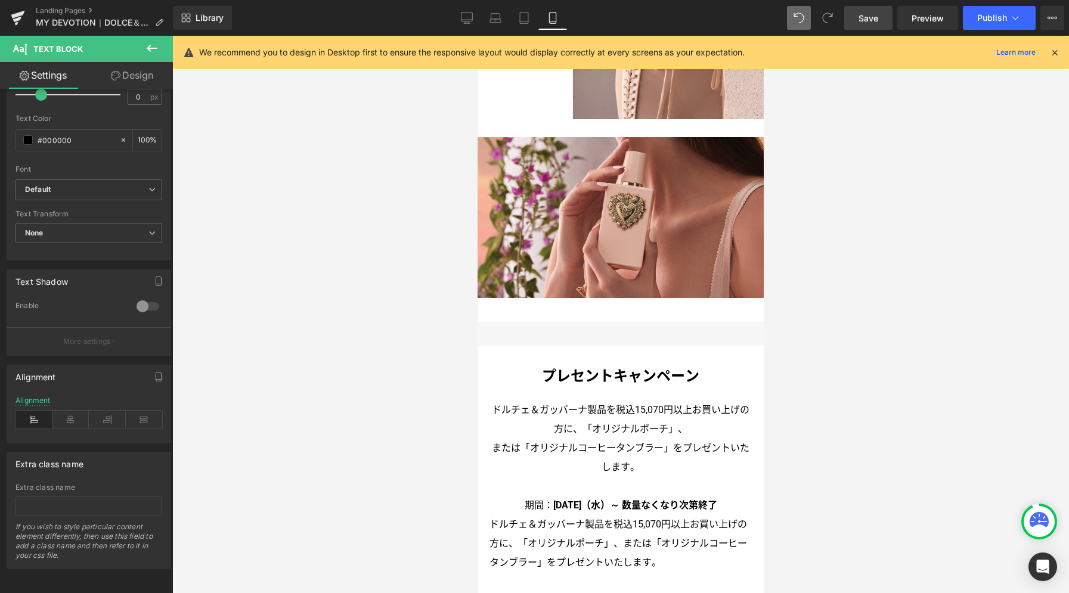
drag, startPoint x: 147, startPoint y: 79, endPoint x: 113, endPoint y: 105, distance: 43.4
click at [147, 78] on link "Design" at bounding box center [132, 75] width 86 height 27
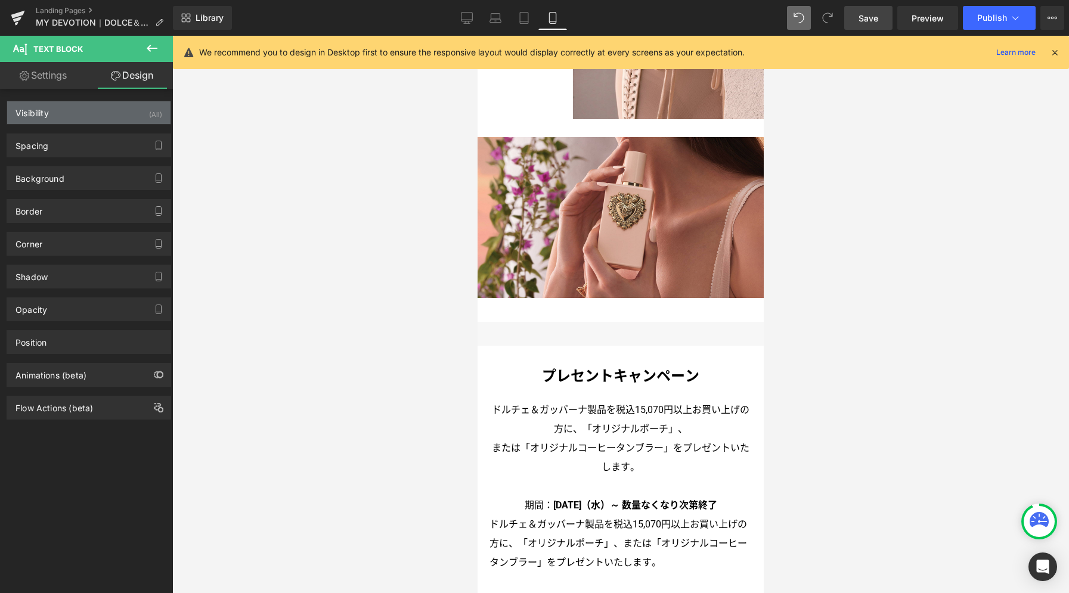
drag, startPoint x: 110, startPoint y: 113, endPoint x: 144, endPoint y: 182, distance: 77.0
click at [110, 113] on div "Visibility (All)" at bounding box center [88, 112] width 163 height 23
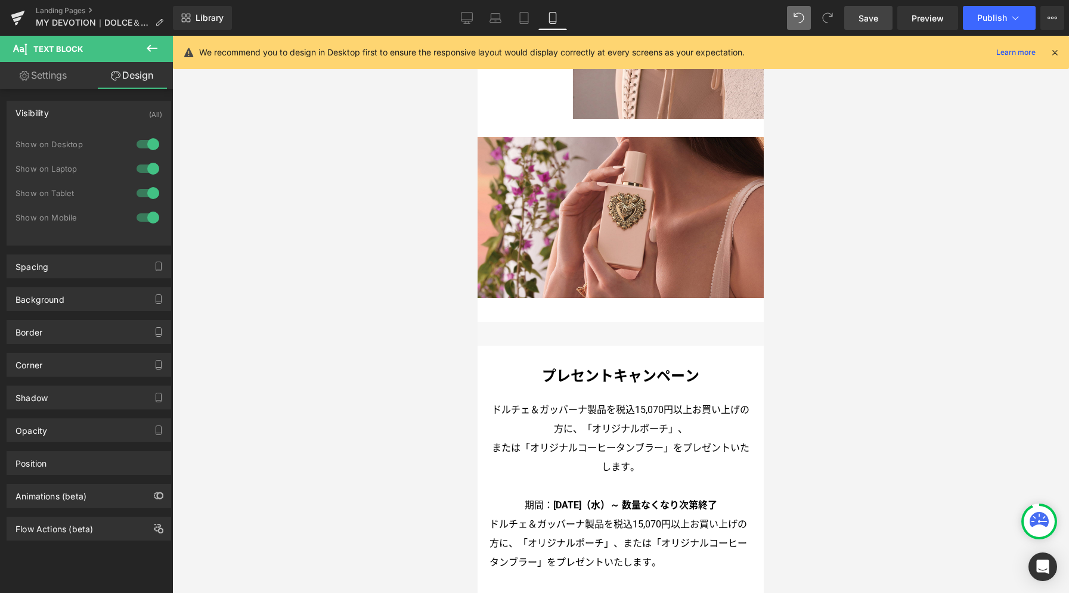
click at [147, 194] on div at bounding box center [148, 193] width 29 height 19
click at [147, 168] on div at bounding box center [148, 168] width 29 height 19
click at [145, 148] on div at bounding box center [148, 144] width 29 height 19
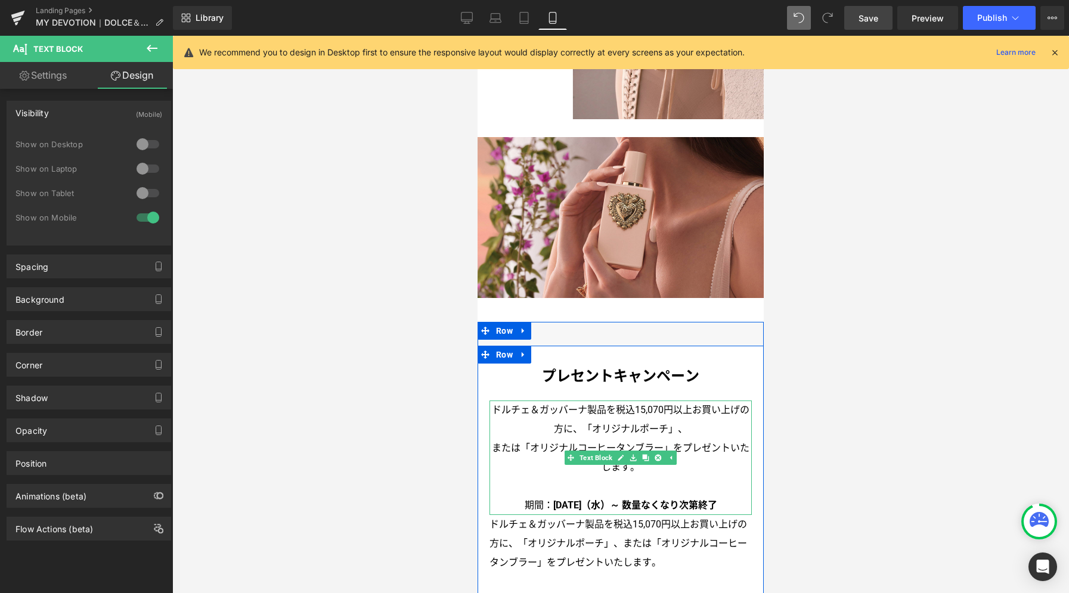
click at [538, 401] on p "ドルチェ＆ガッバーナ製品を税込15,070円以上お買い上げの方に、「オリジナルポーチ」、" at bounding box center [620, 420] width 262 height 38
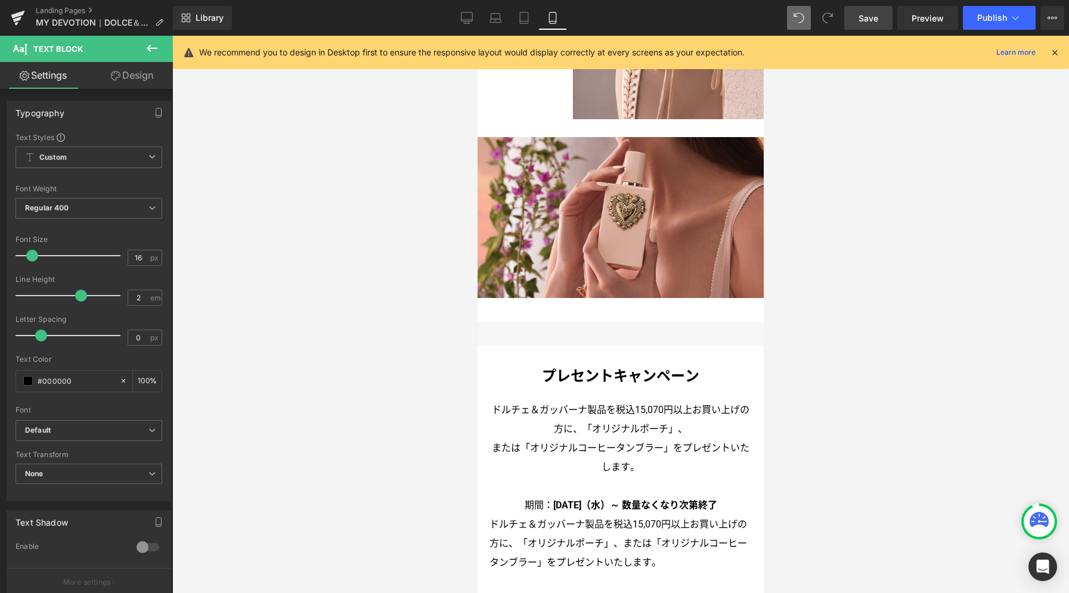
click at [134, 70] on link "Design" at bounding box center [132, 75] width 86 height 27
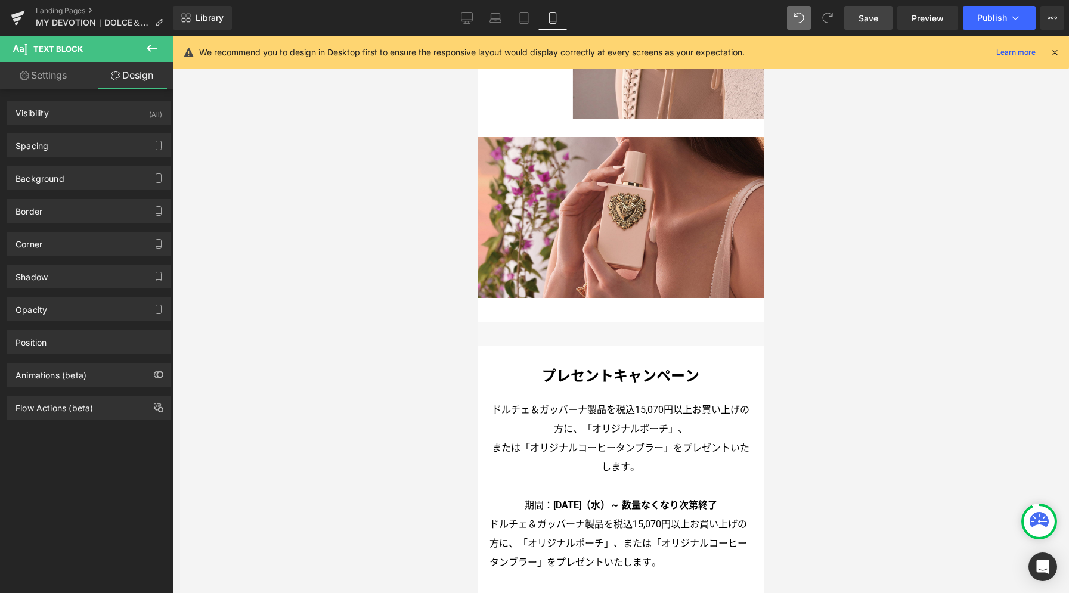
drag, startPoint x: 100, startPoint y: 119, endPoint x: 116, endPoint y: 160, distance: 44.7
click at [100, 118] on div "Visibility (All)" at bounding box center [88, 112] width 163 height 23
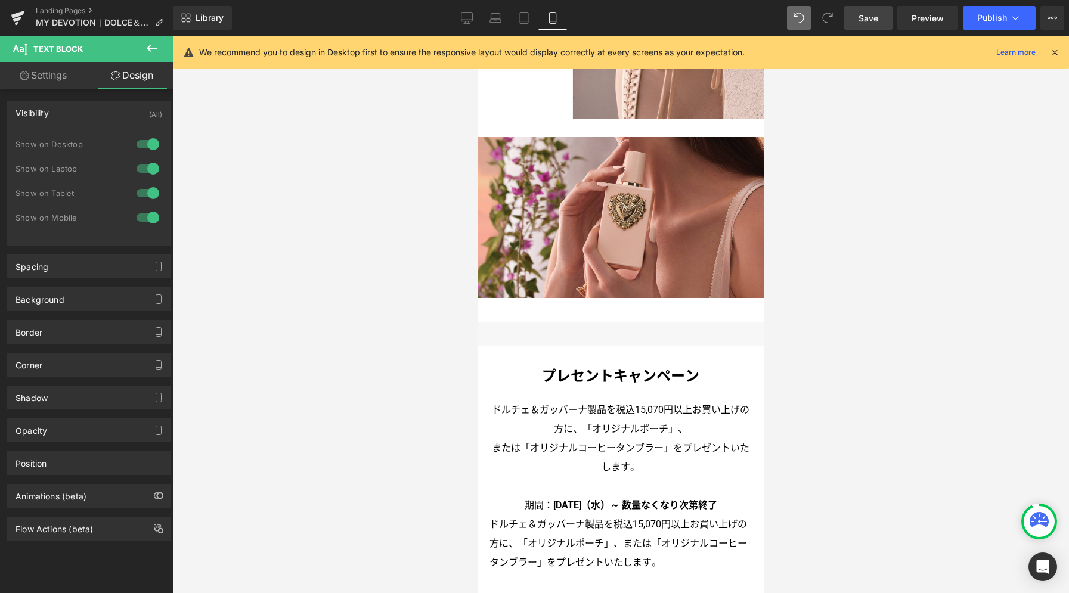
click at [149, 219] on div at bounding box center [148, 217] width 29 height 19
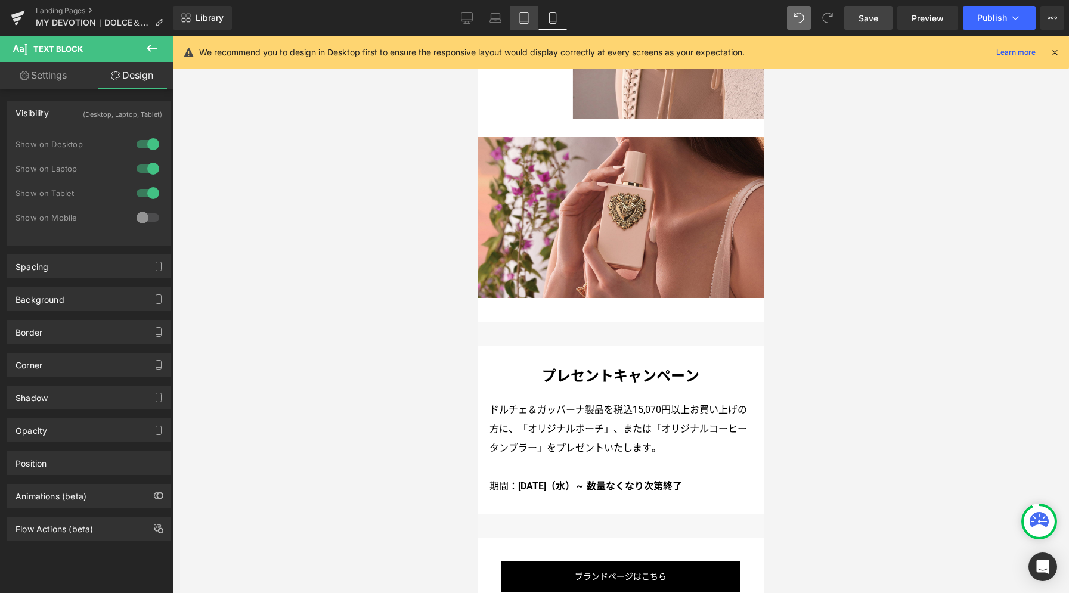
click at [529, 21] on icon at bounding box center [524, 18] width 12 height 12
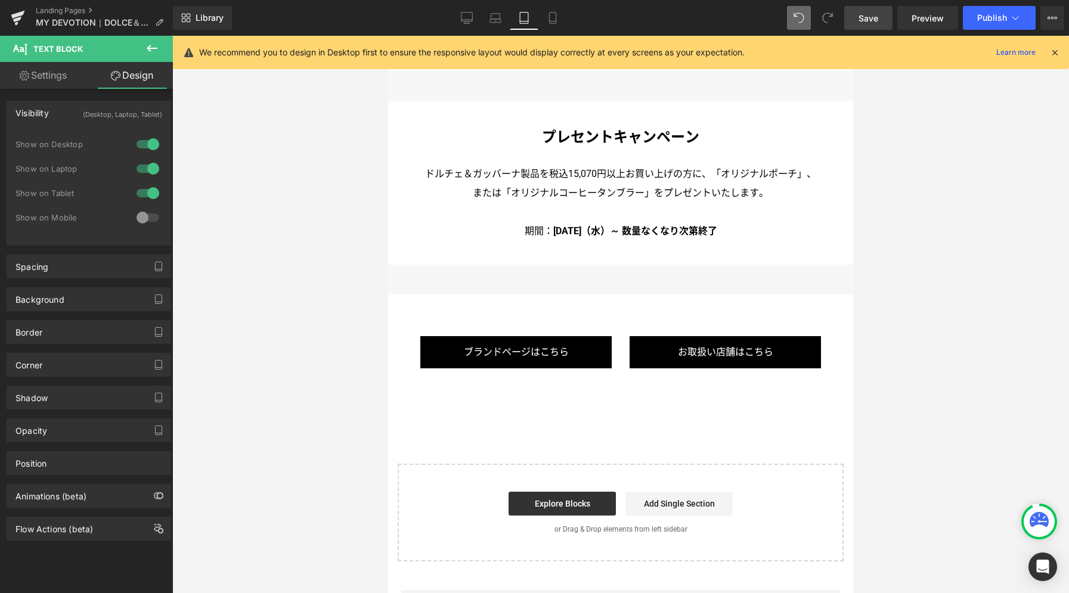
scroll to position [3723, 0]
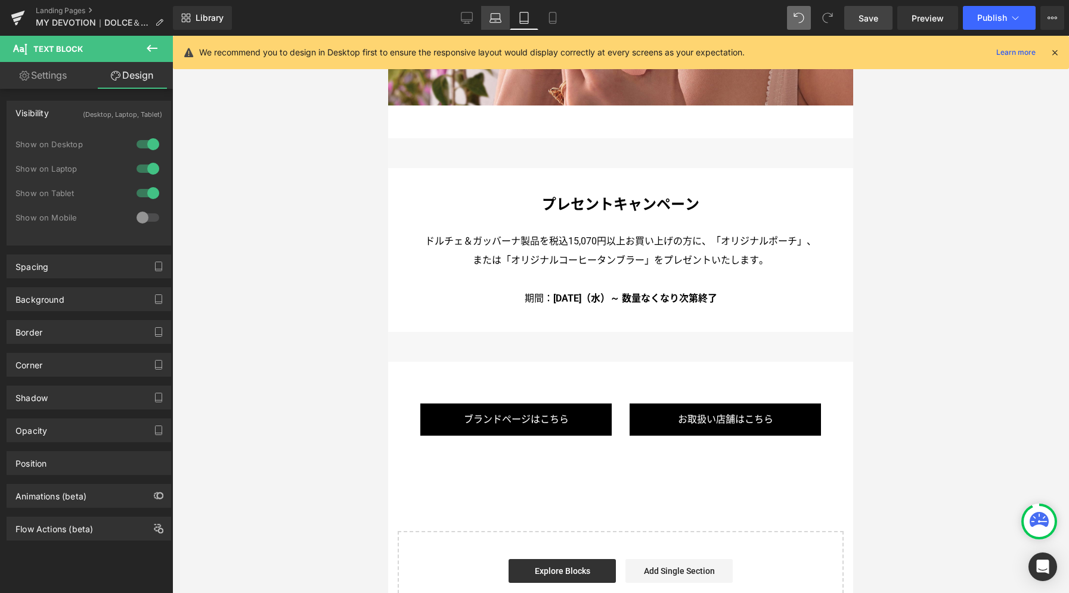
click at [496, 19] on icon at bounding box center [494, 21] width 11 height 4
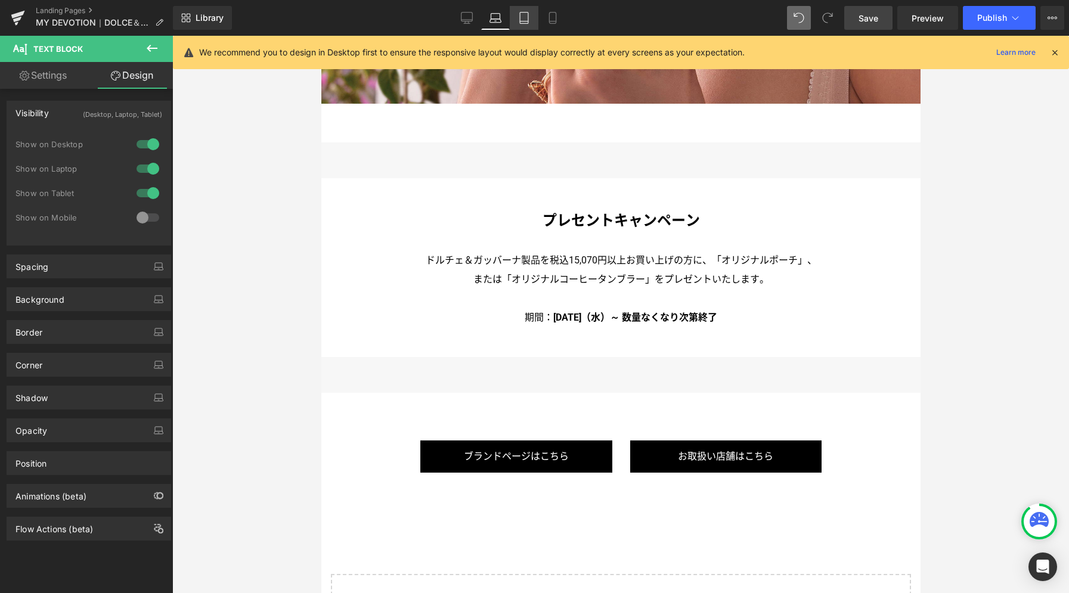
click at [462, 20] on icon at bounding box center [466, 20] width 11 height 0
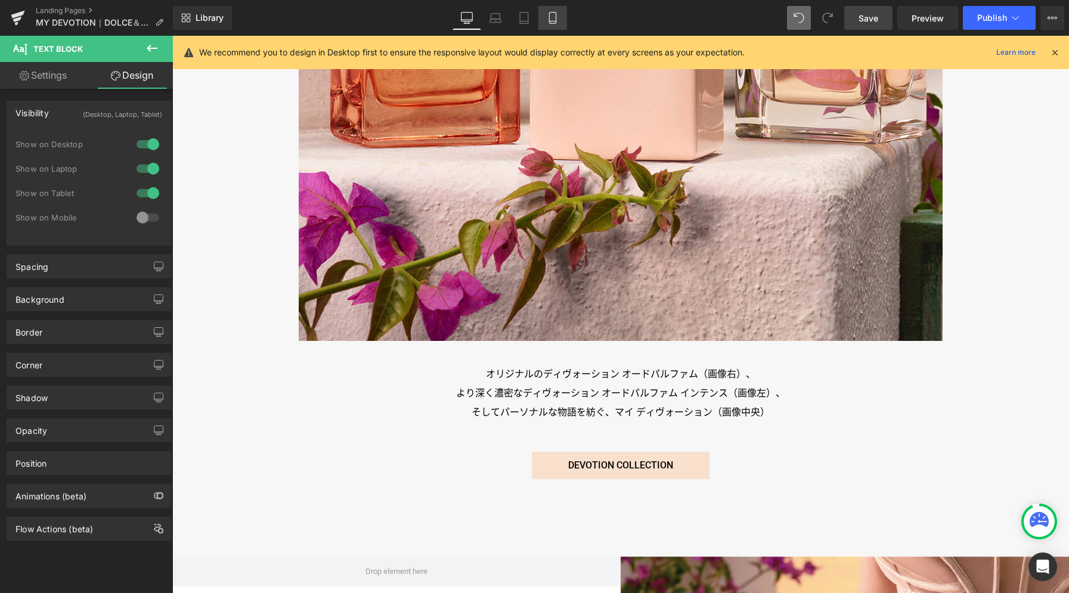
scroll to position [6024, 0]
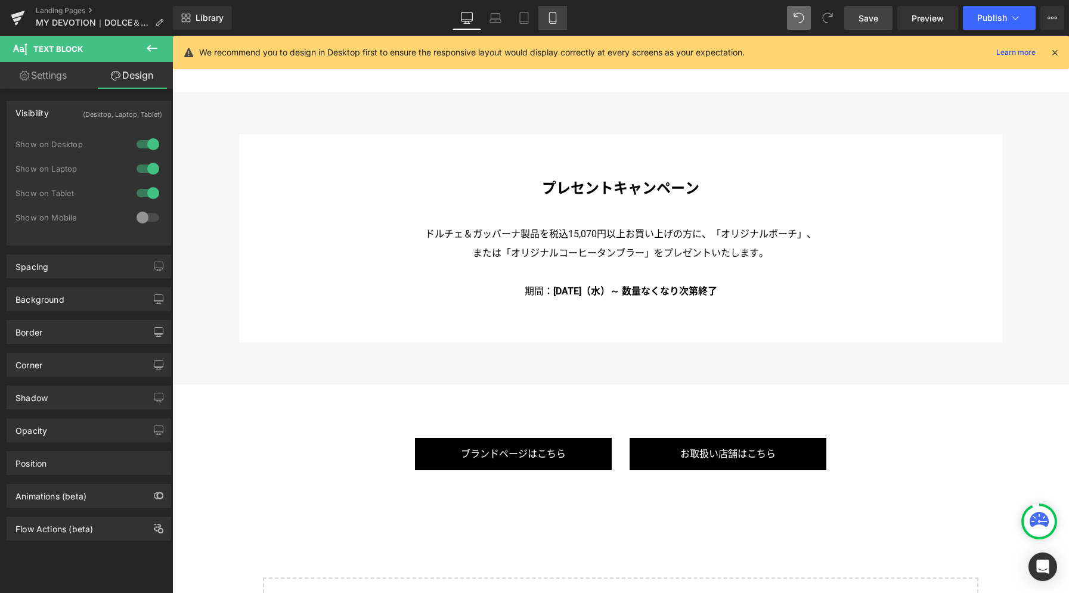
drag, startPoint x: 553, startPoint y: 21, endPoint x: 395, endPoint y: 87, distance: 171.3
click at [553, 21] on icon at bounding box center [552, 21] width 7 height 0
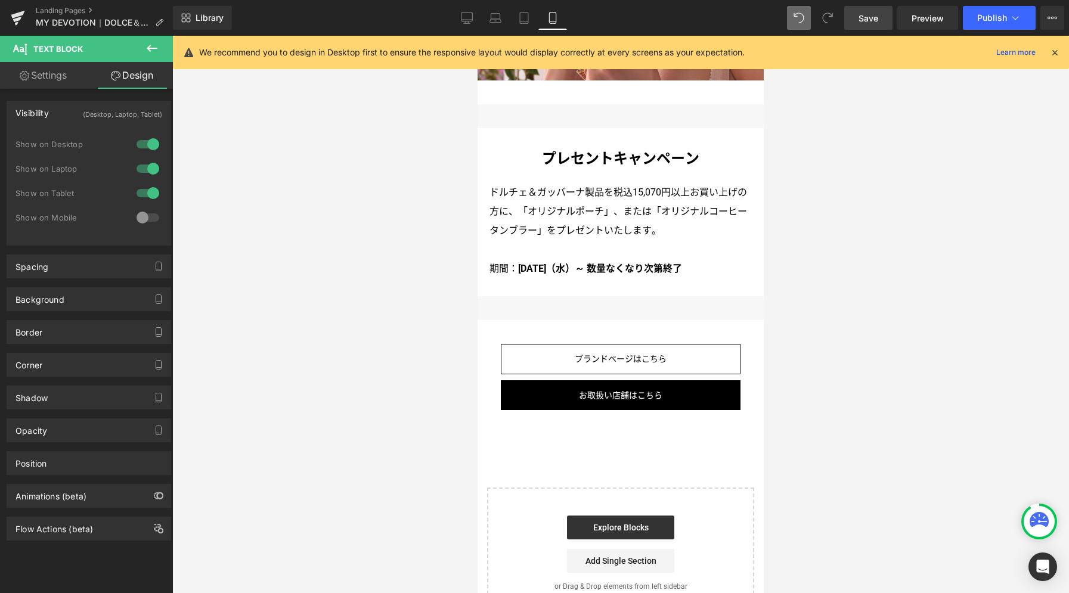
scroll to position [3342, 0]
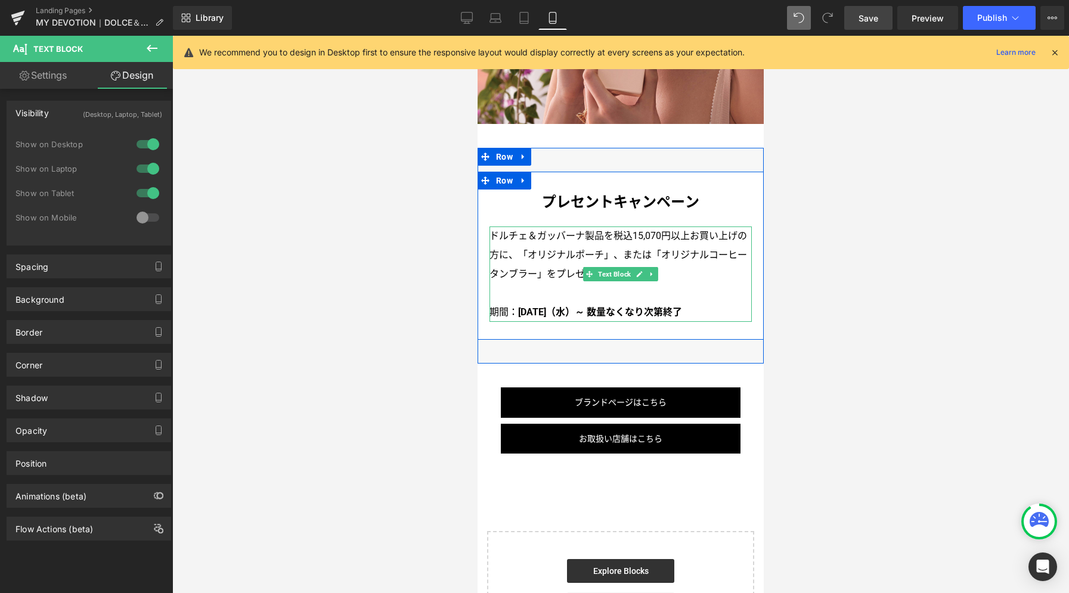
click at [634, 249] on span "または「オリジナルコーヒータンブラー」をプレゼントいたします。" at bounding box center [618, 264] width 258 height 30
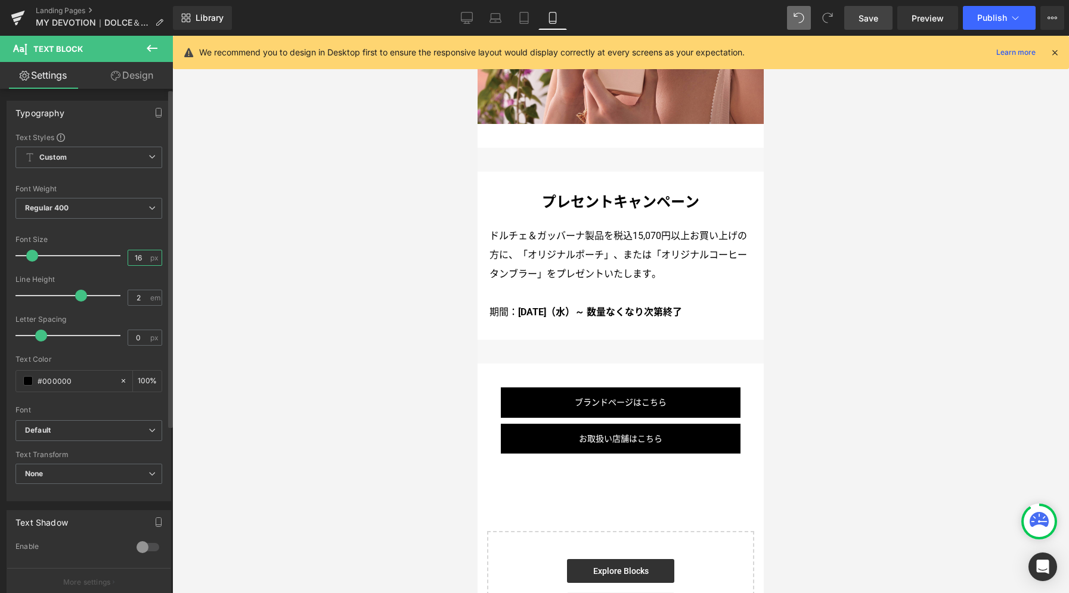
drag, startPoint x: 138, startPoint y: 259, endPoint x: 114, endPoint y: 237, distance: 32.5
click at [114, 255] on div "Font Size 16 px" at bounding box center [88, 255] width 147 height 40
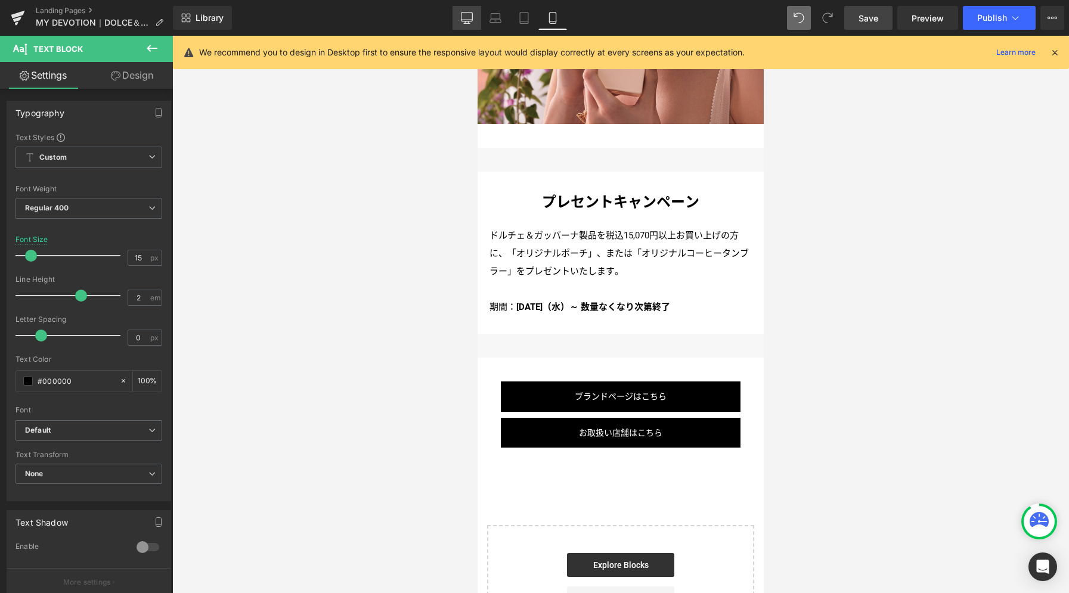
click at [470, 22] on icon at bounding box center [467, 18] width 12 height 12
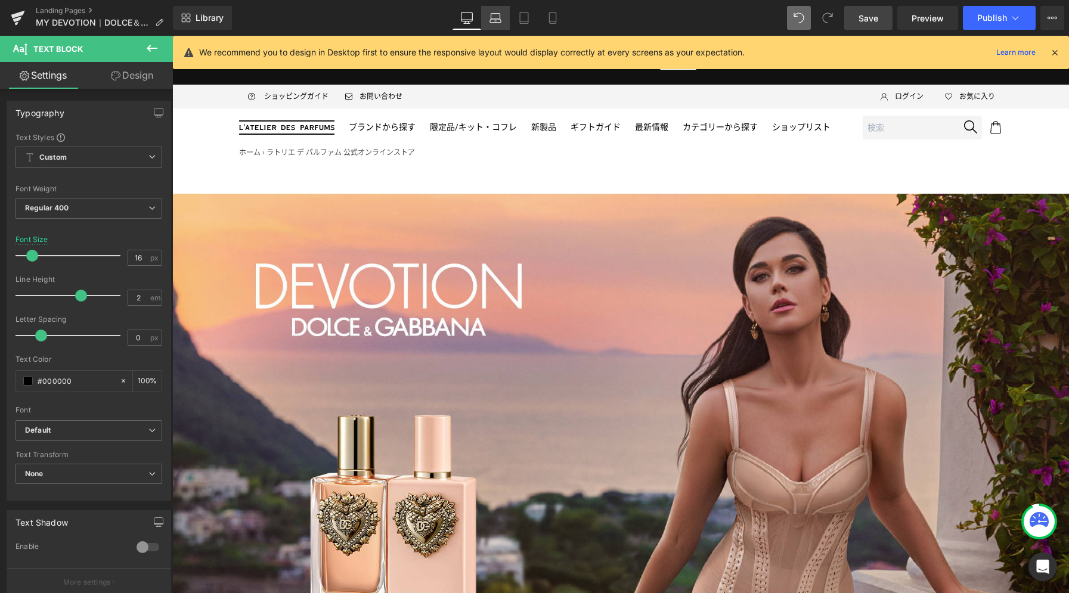
click at [496, 18] on icon at bounding box center [495, 18] width 12 height 12
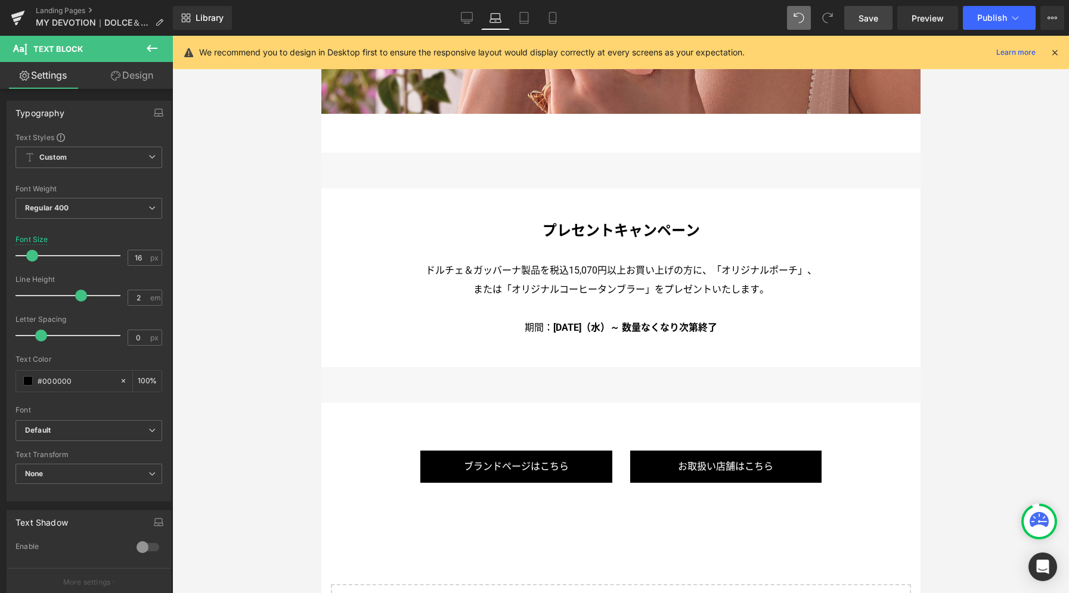
scroll to position [4346, 0]
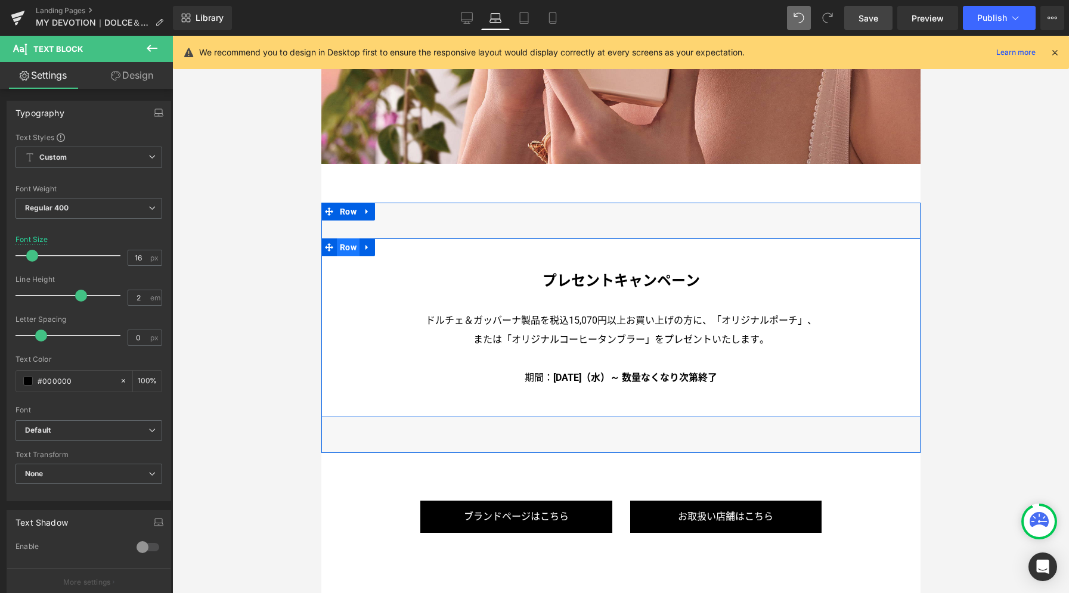
click at [343, 238] on span "Row" at bounding box center [347, 247] width 23 height 18
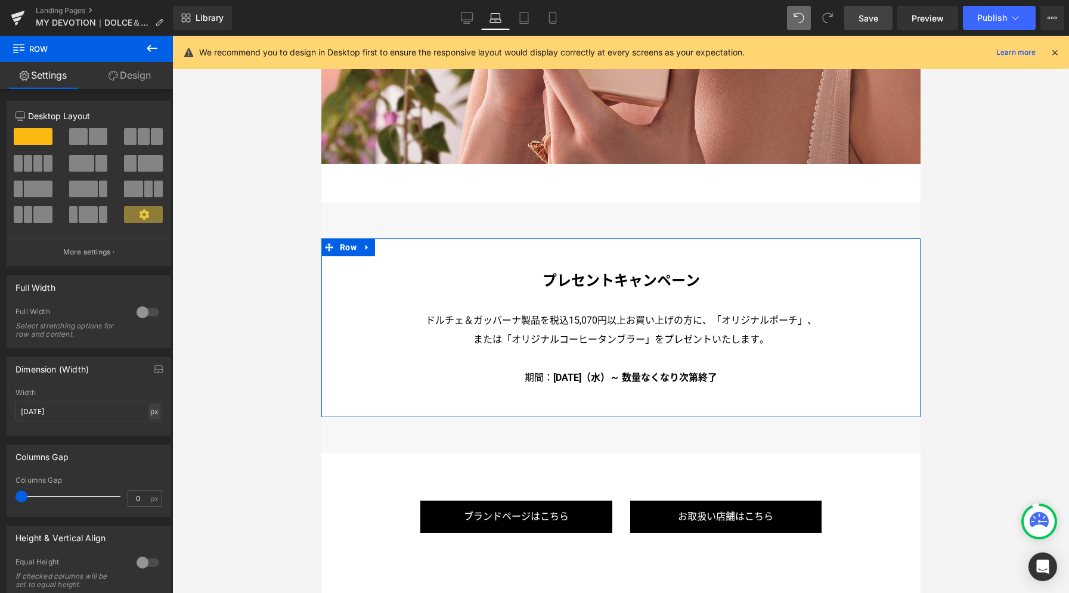
click at [149, 415] on div "px" at bounding box center [154, 412] width 12 height 16
drag, startPoint x: 150, startPoint y: 430, endPoint x: 115, endPoint y: 415, distance: 38.4
click at [150, 430] on li "%" at bounding box center [154, 429] width 15 height 17
click at [113, 414] on input "100" at bounding box center [88, 412] width 147 height 20
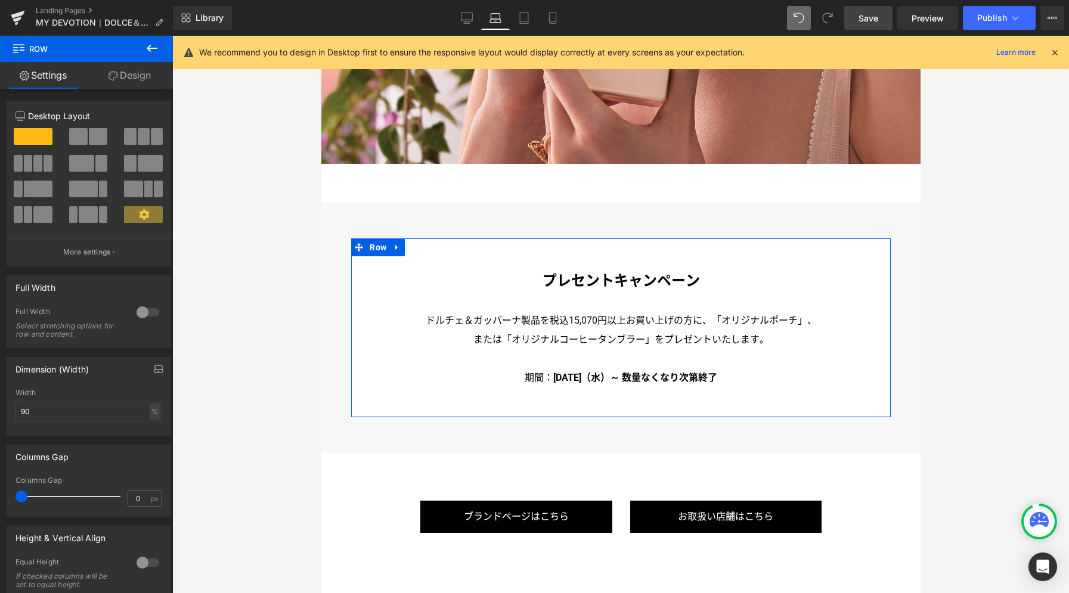
click at [154, 371] on icon "button" at bounding box center [159, 369] width 10 height 10
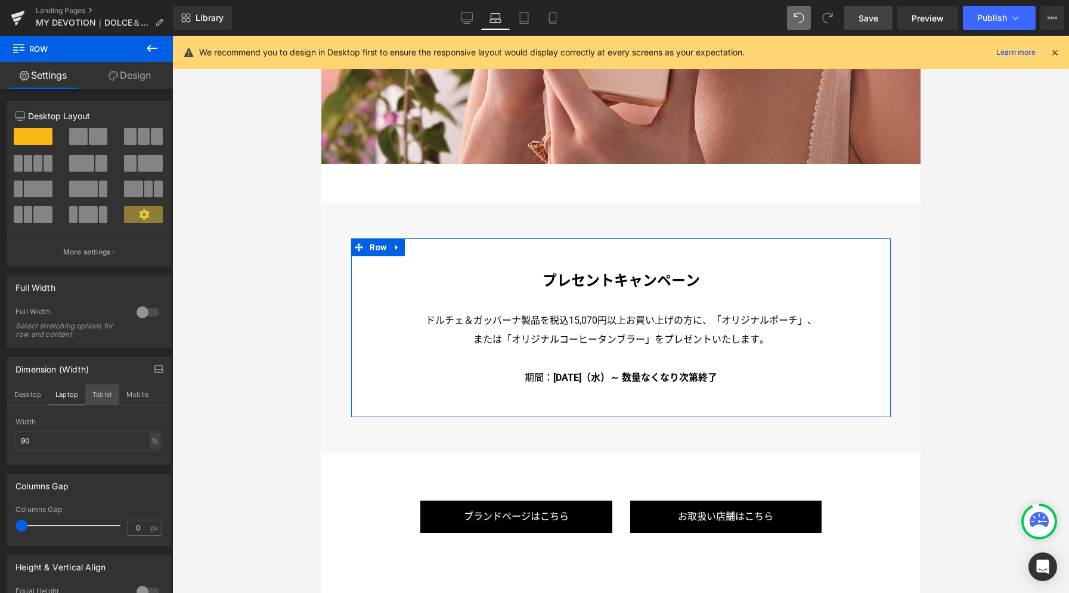
click at [102, 393] on button "Tablet" at bounding box center [102, 394] width 34 height 20
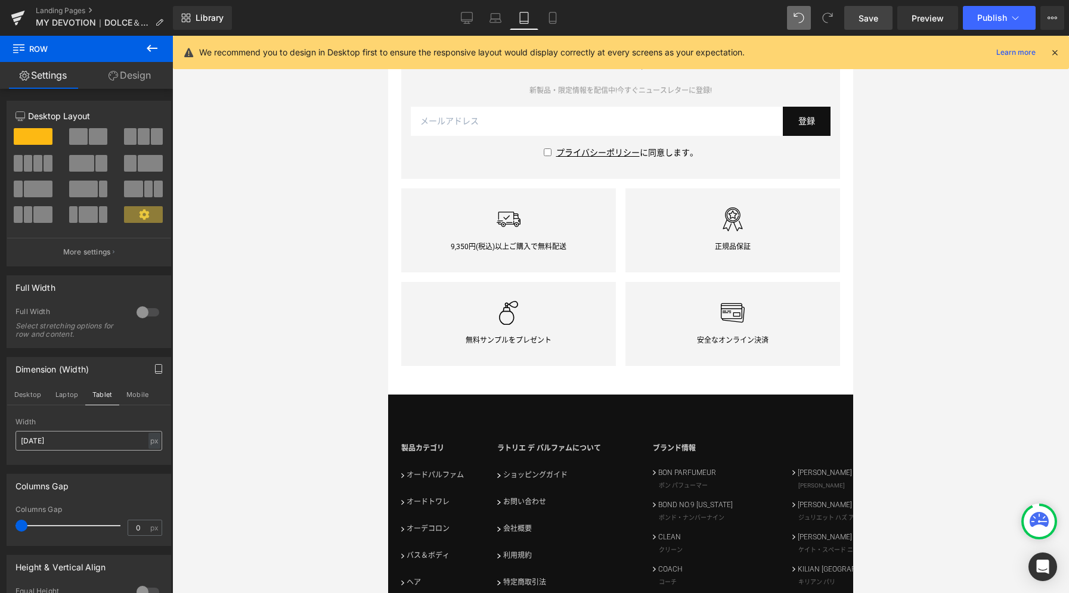
scroll to position [3672, 0]
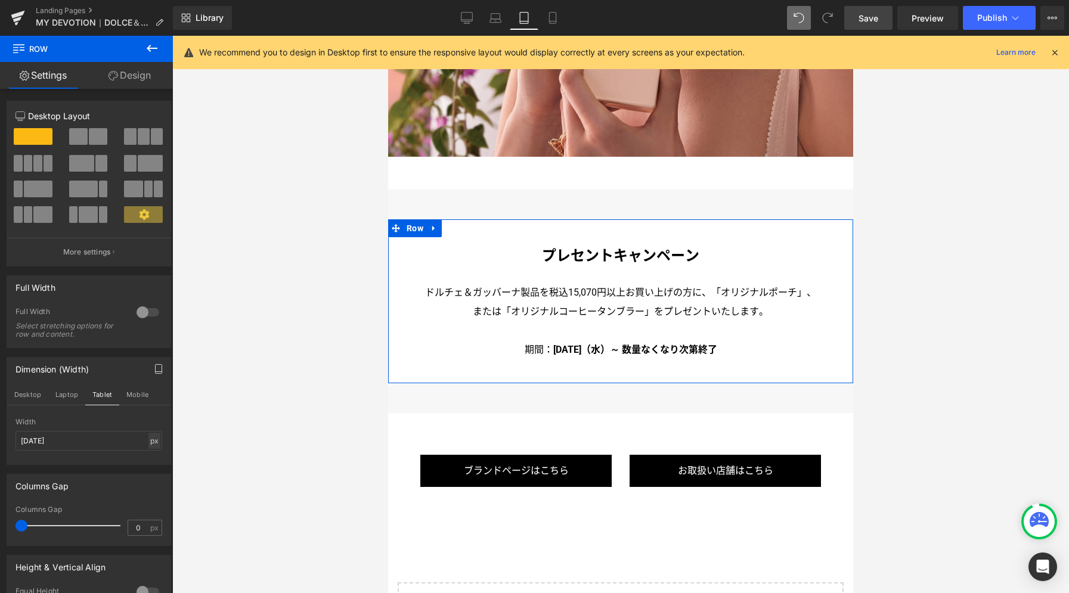
click at [148, 444] on div "px" at bounding box center [154, 441] width 12 height 16
click at [147, 464] on li "%" at bounding box center [154, 459] width 15 height 17
click at [101, 434] on input "100" at bounding box center [88, 441] width 147 height 20
click at [141, 392] on button "Mobile" at bounding box center [137, 394] width 36 height 20
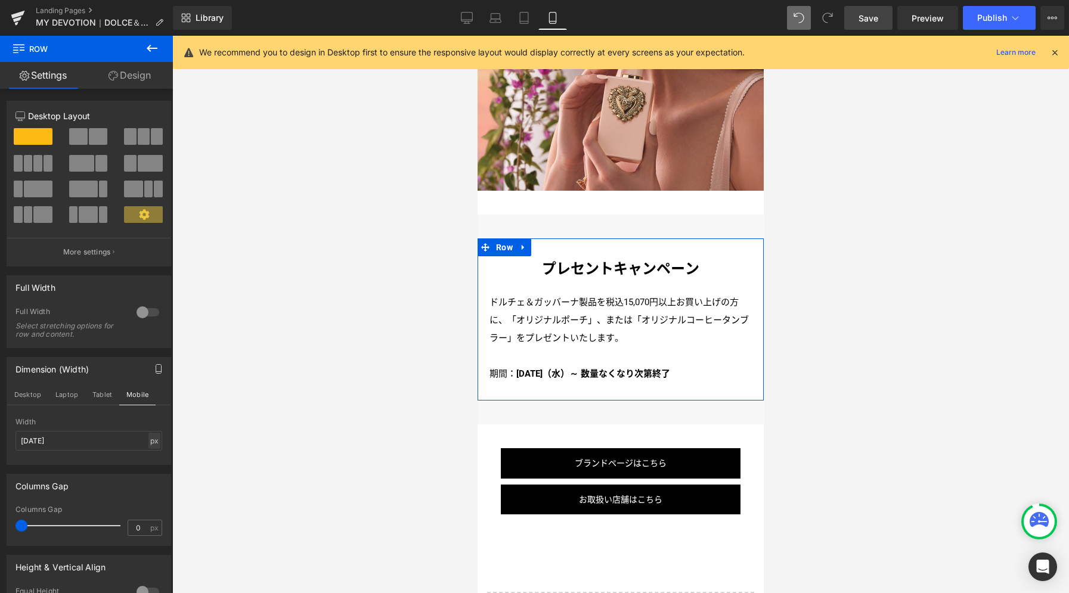
scroll to position [3275, 0]
click at [150, 445] on div "px" at bounding box center [154, 441] width 12 height 16
click at [148, 457] on li "%" at bounding box center [154, 459] width 15 height 17
click at [112, 446] on input "100" at bounding box center [88, 441] width 147 height 20
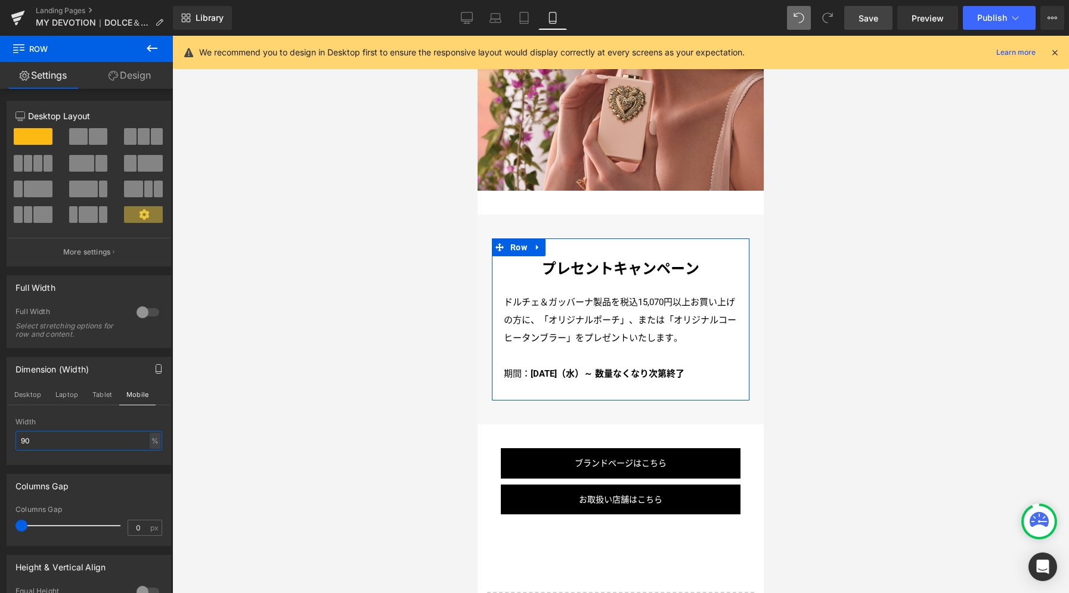
drag, startPoint x: 60, startPoint y: 443, endPoint x: -15, endPoint y: 432, distance: 75.3
click at [0, 432] on html "Row You are previewing how the will restyle your page. You can not edit Element…" at bounding box center [534, 296] width 1069 height 593
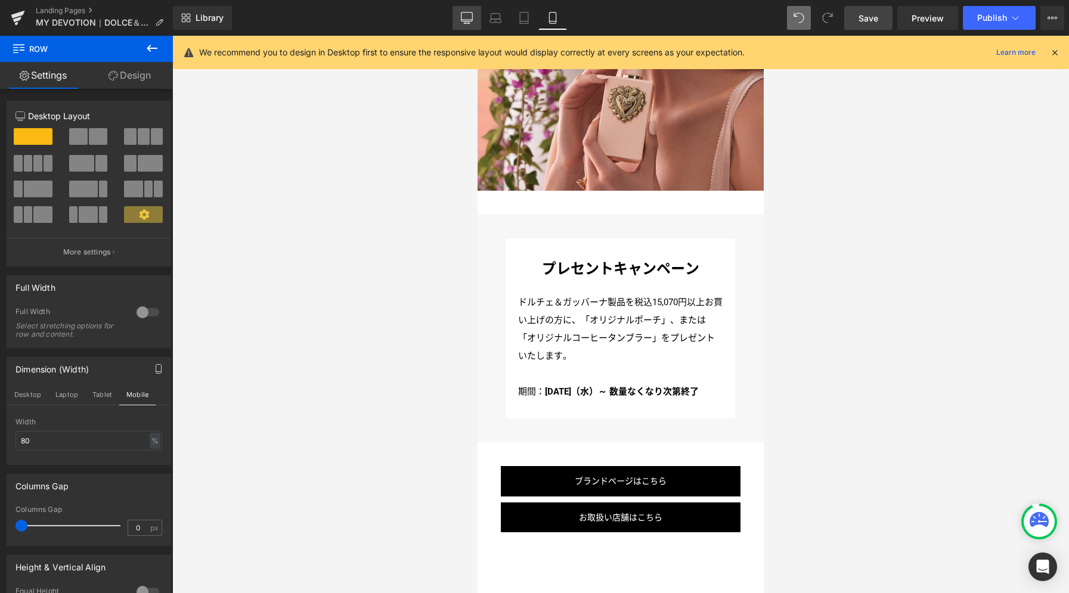
click at [461, 13] on icon at bounding box center [467, 18] width 12 height 12
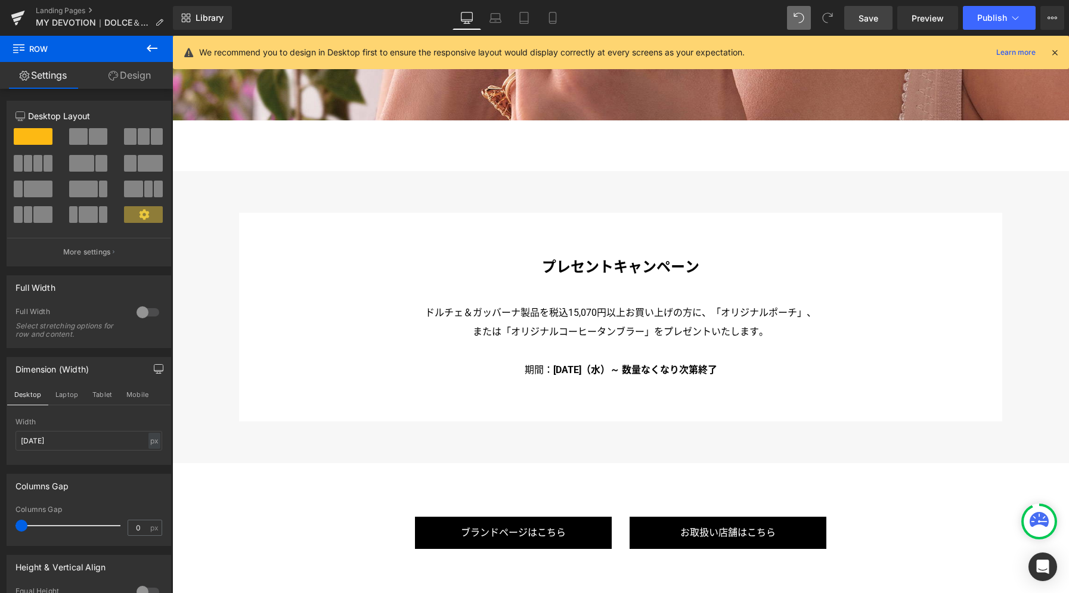
scroll to position [5946, 0]
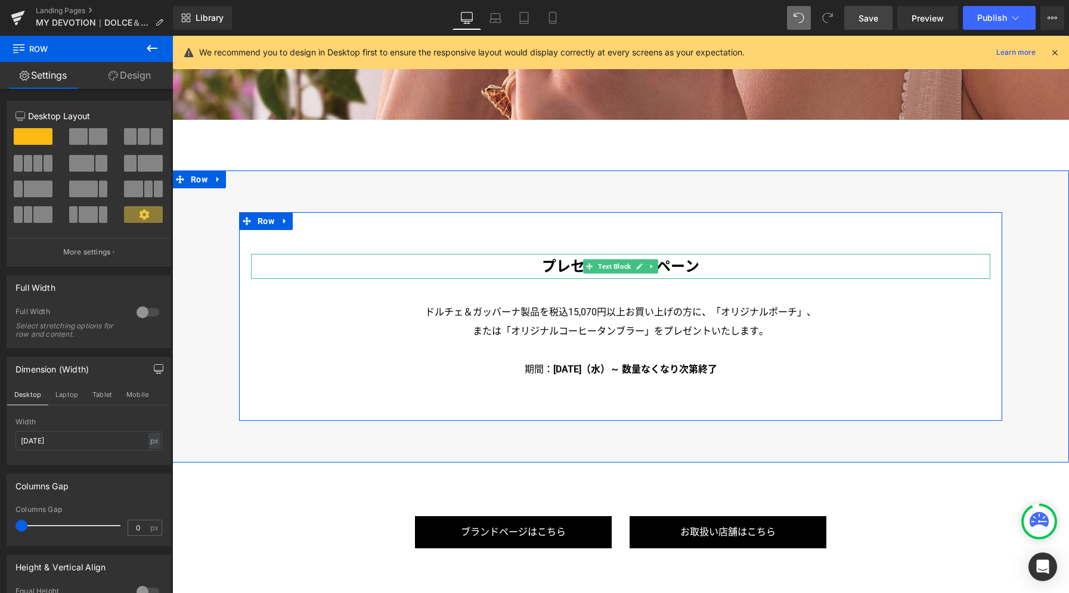
click at [576, 263] on p "プレセントキャンペーン" at bounding box center [620, 266] width 739 height 25
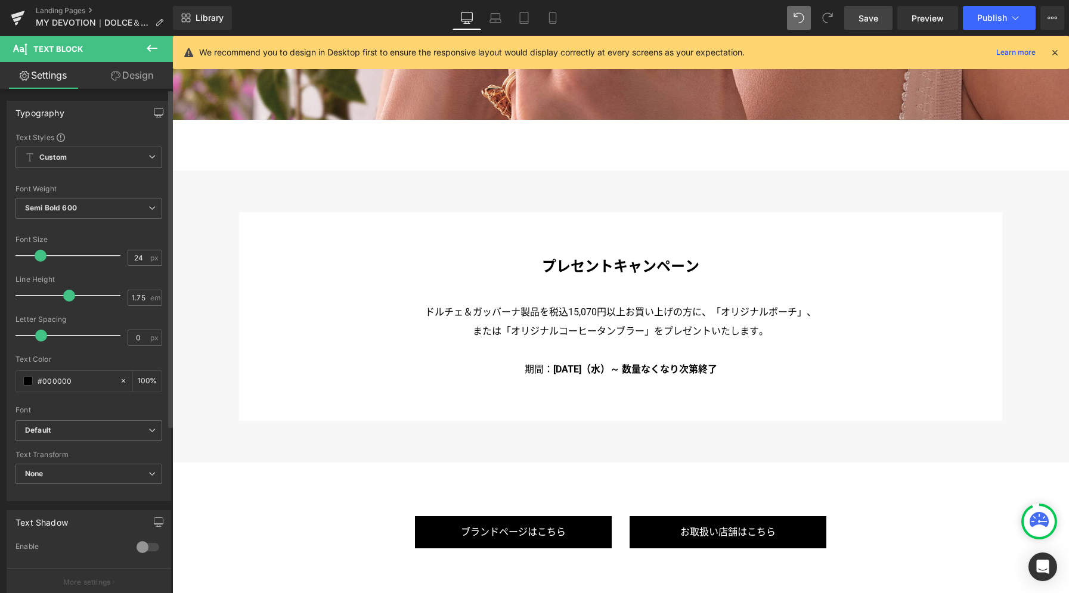
click at [157, 111] on icon "button" at bounding box center [159, 113] width 10 height 10
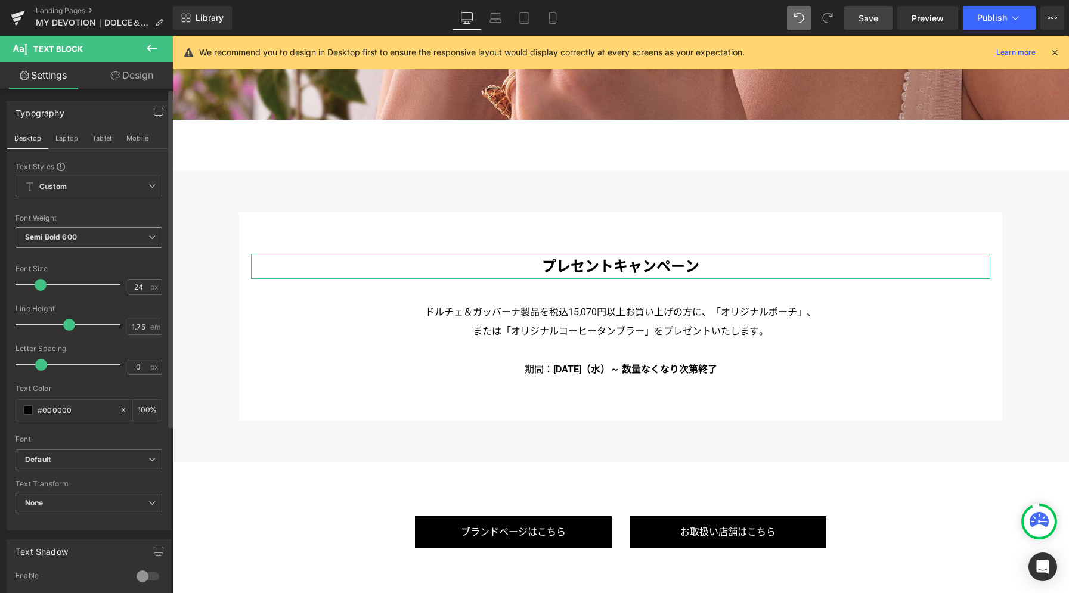
click at [75, 137] on button "Laptop" at bounding box center [66, 138] width 37 height 20
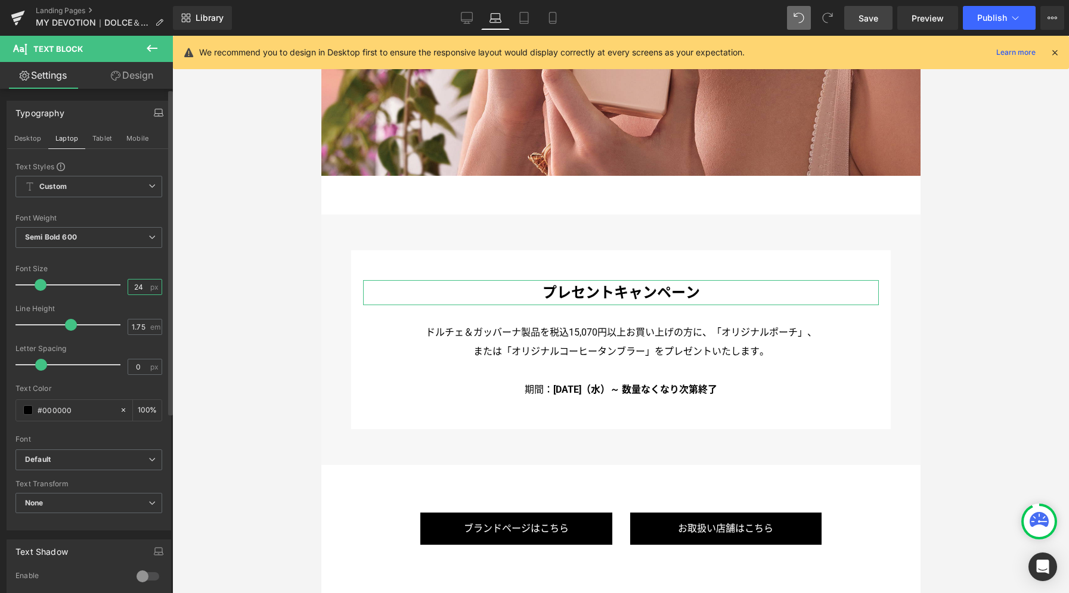
drag, startPoint x: 137, startPoint y: 287, endPoint x: 110, endPoint y: 287, distance: 26.8
click at [110, 287] on div "Font Size 24 px" at bounding box center [88, 285] width 147 height 40
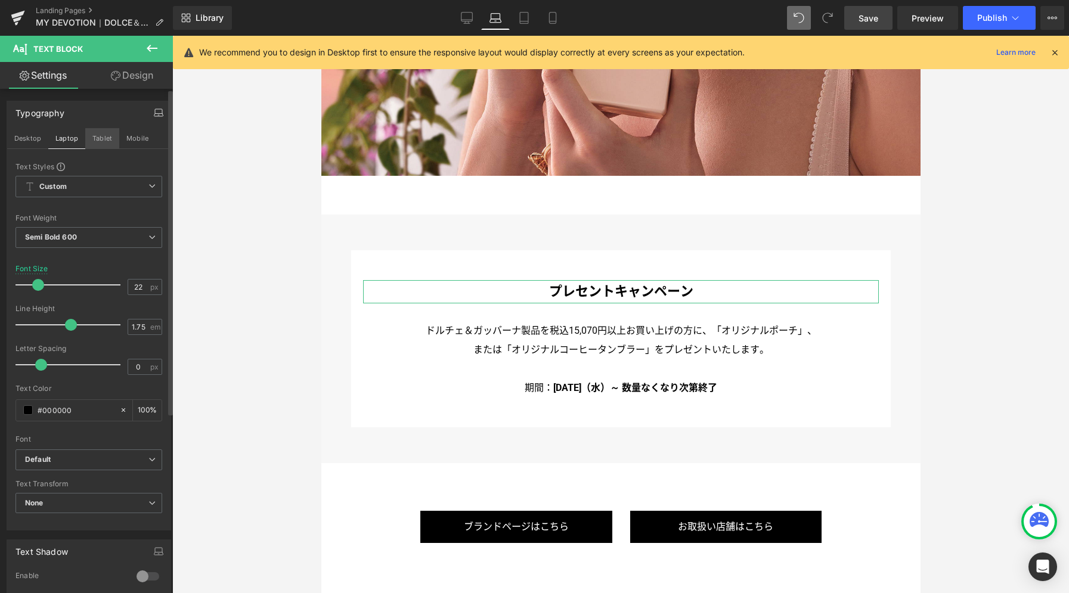
click at [104, 138] on button "Tablet" at bounding box center [102, 138] width 34 height 20
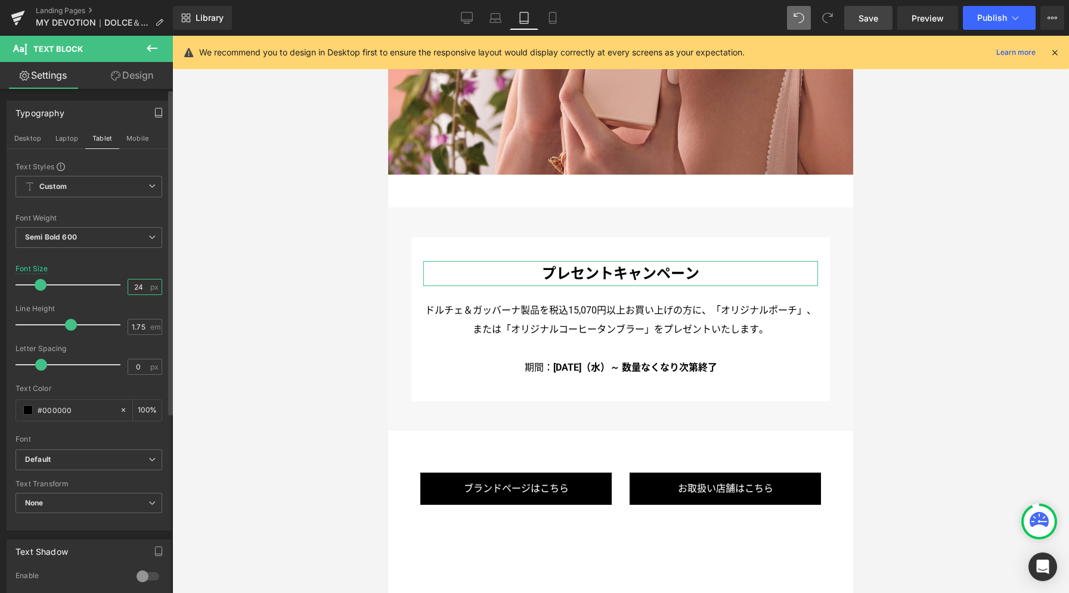
drag, startPoint x: 142, startPoint y: 286, endPoint x: 89, endPoint y: 274, distance: 54.4
click at [92, 284] on div "Font Size 24 px" at bounding box center [88, 285] width 147 height 40
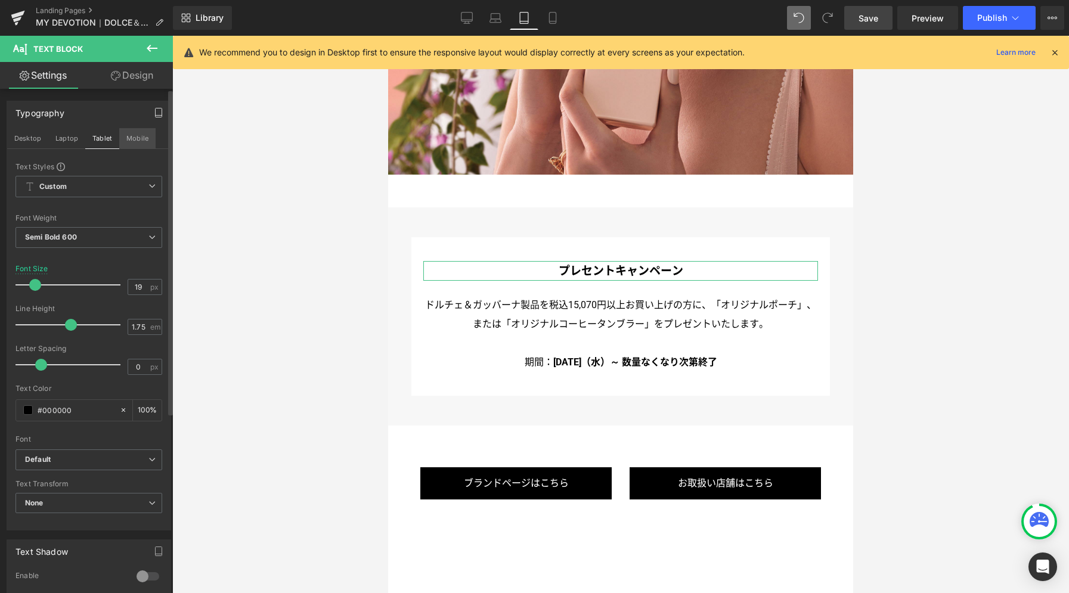
click at [140, 139] on button "Mobile" at bounding box center [137, 138] width 36 height 20
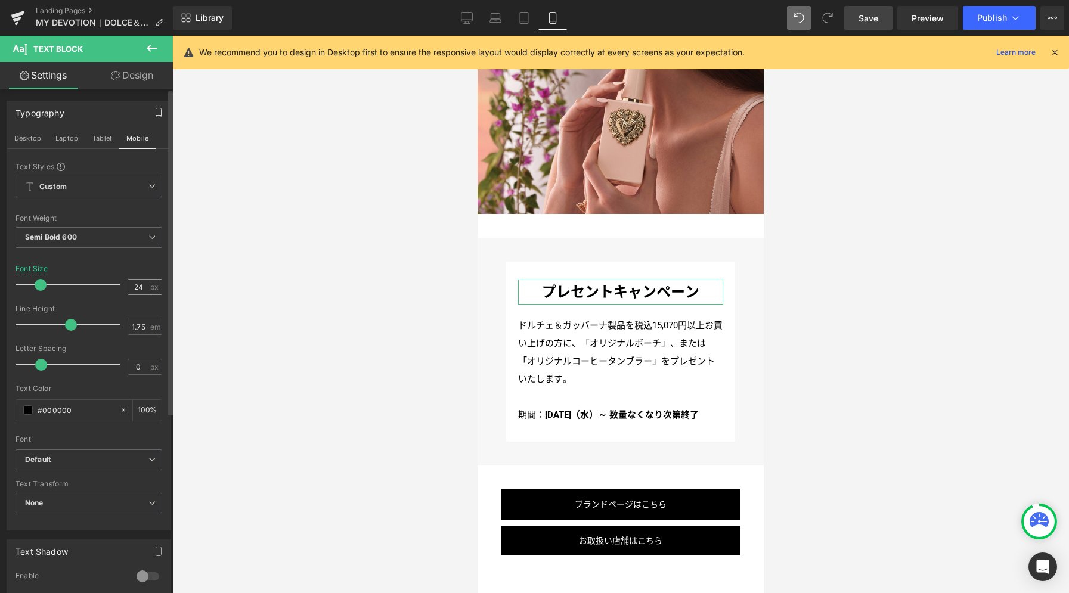
scroll to position [3251, 0]
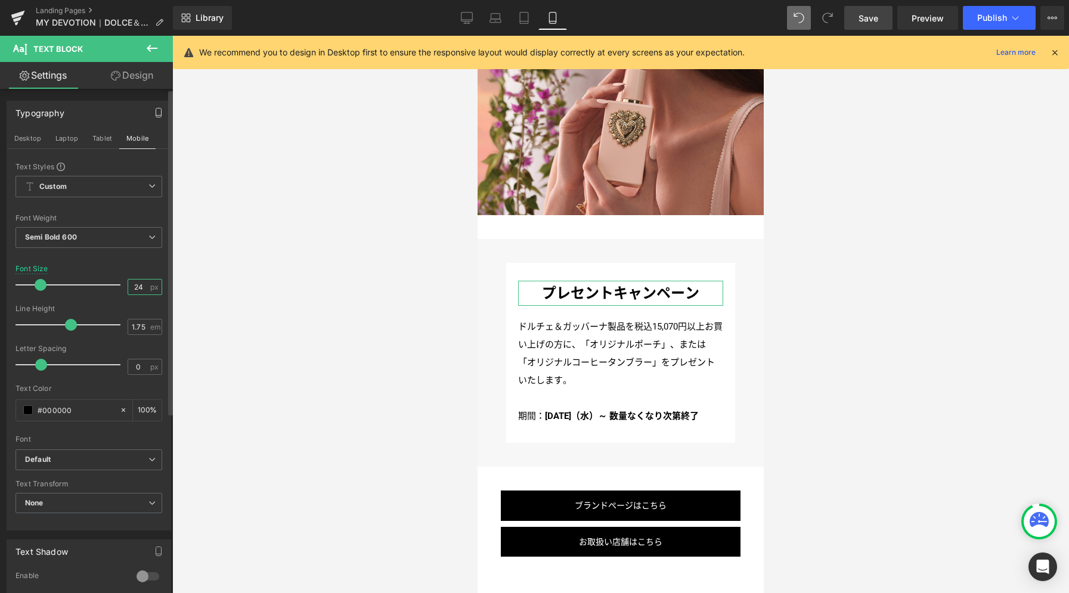
drag, startPoint x: 141, startPoint y: 286, endPoint x: 102, endPoint y: 280, distance: 39.9
click at [102, 284] on div "Font Size 24 px" at bounding box center [88, 285] width 147 height 40
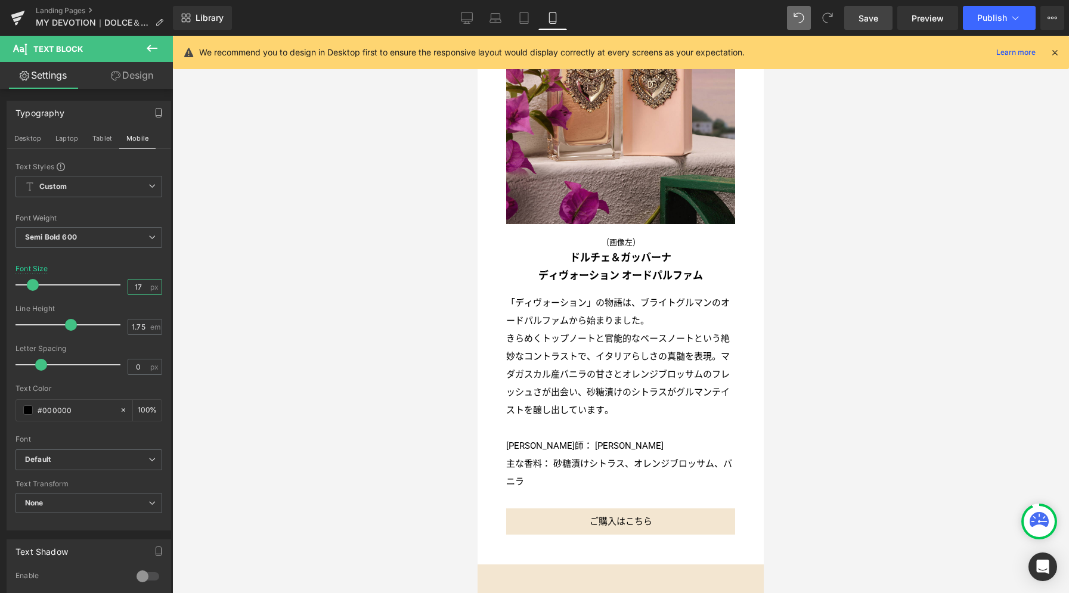
scroll to position [1521, 0]
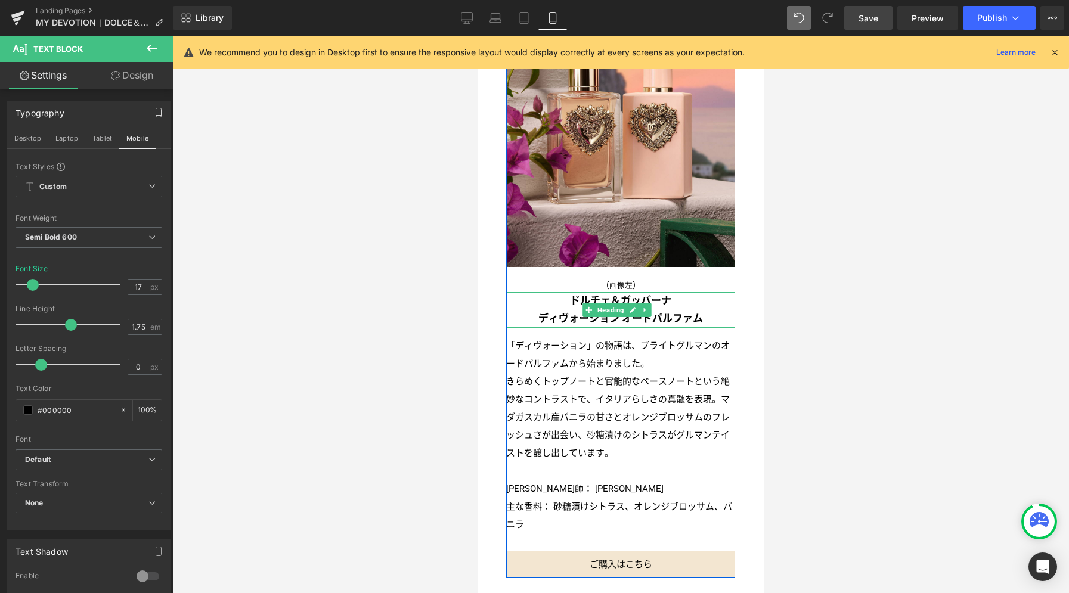
click at [566, 310] on h3 "ディヴォーション オードパルファム" at bounding box center [620, 319] width 229 height 18
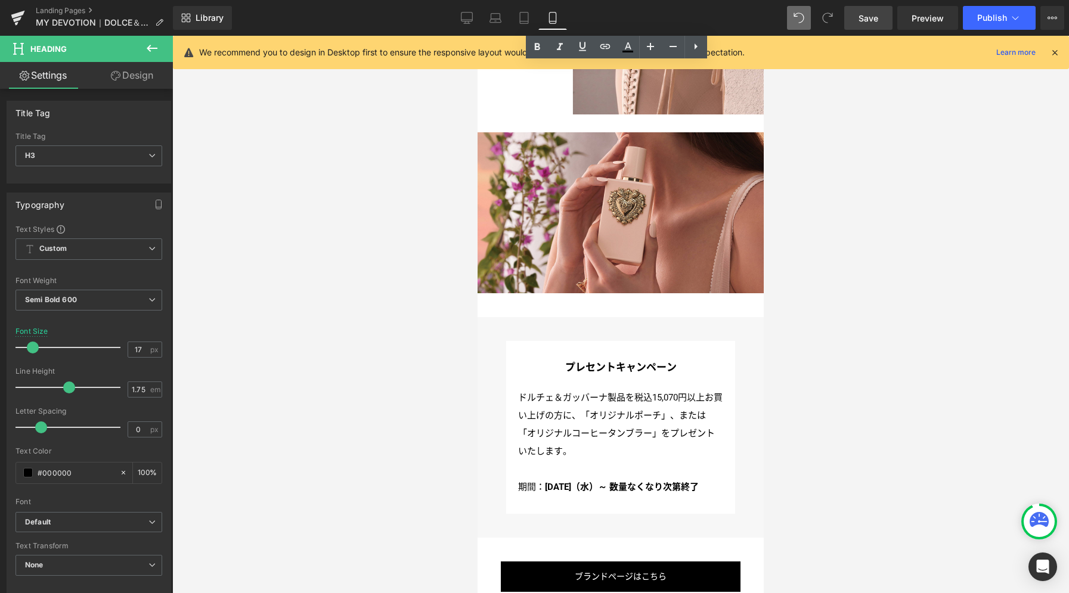
scroll to position [3126, 0]
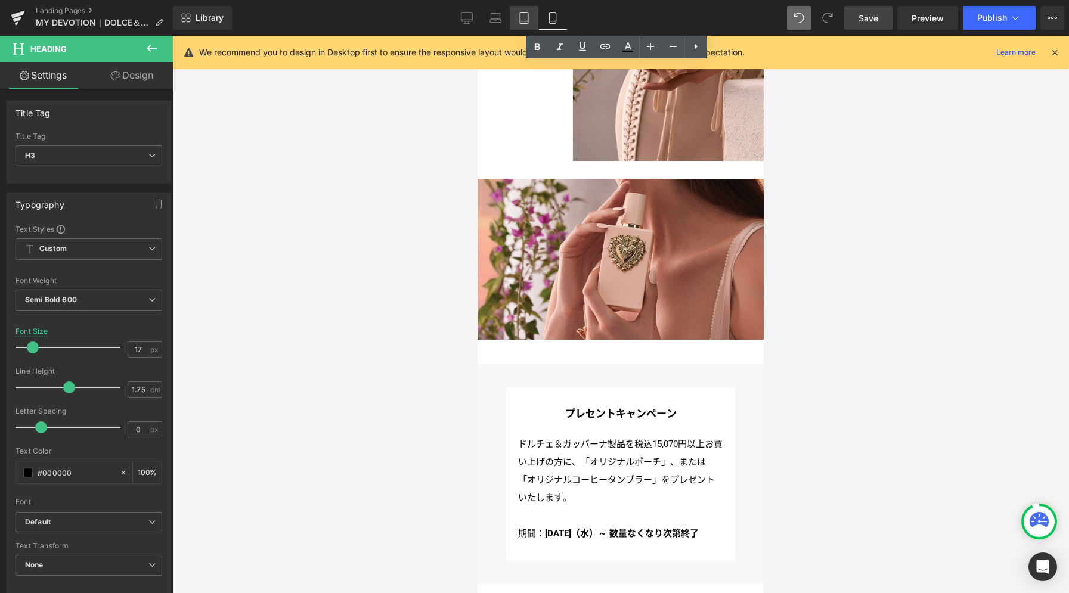
click at [519, 22] on icon at bounding box center [524, 18] width 12 height 12
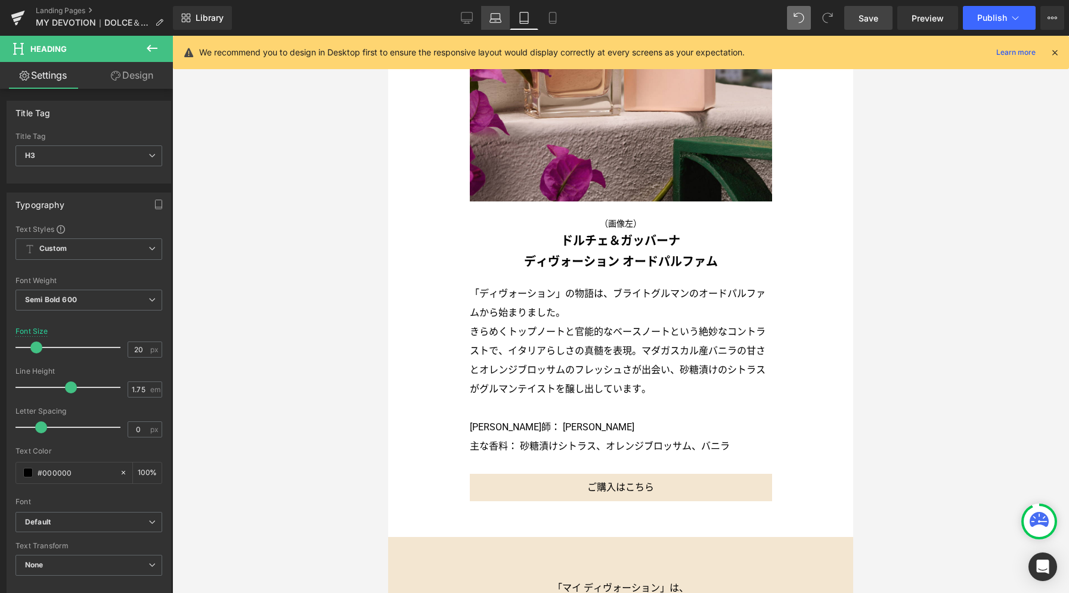
click at [495, 22] on icon at bounding box center [494, 21] width 11 height 4
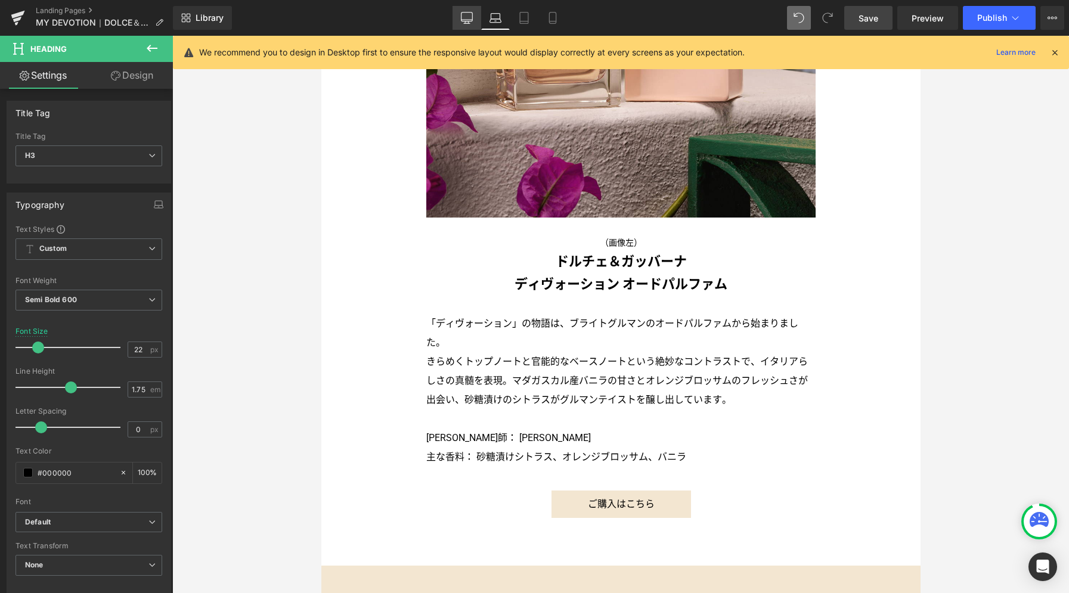
click at [475, 20] on link "Desktop" at bounding box center [466, 18] width 29 height 24
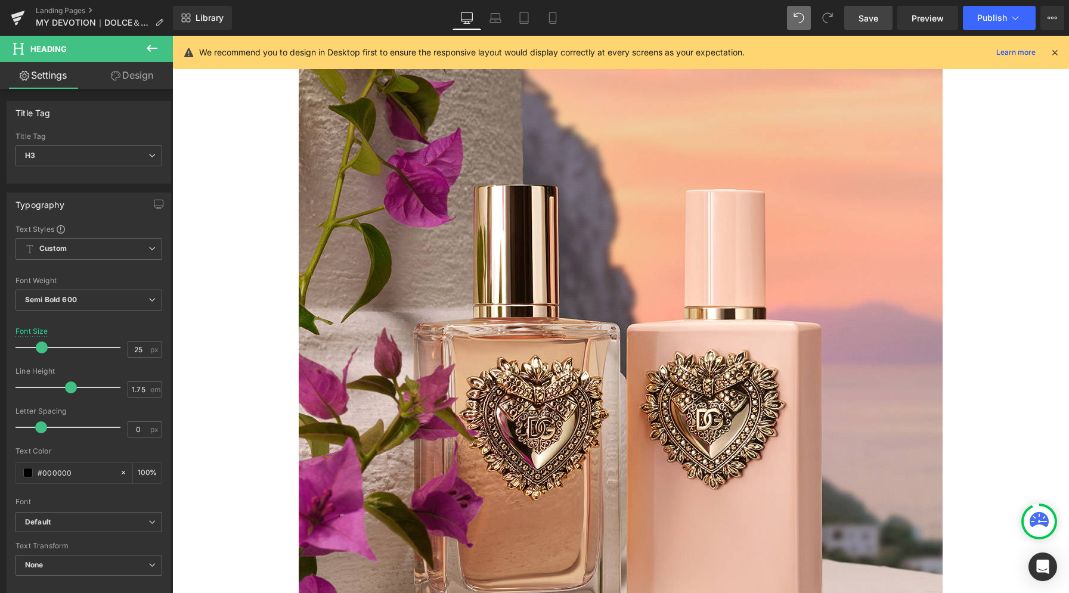
scroll to position [2406, 0]
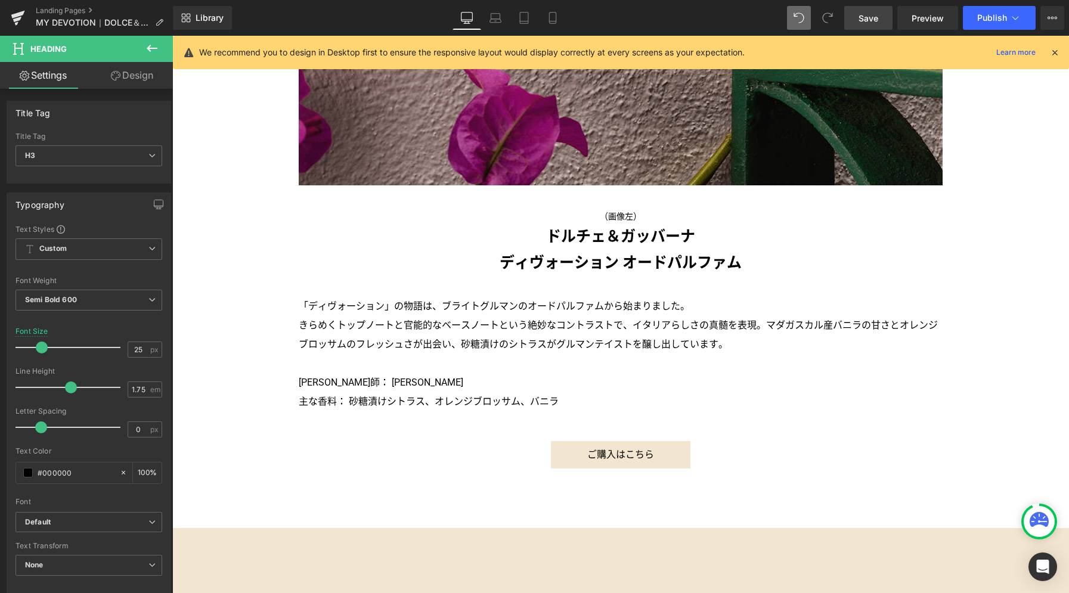
click at [866, 17] on span "Save" at bounding box center [868, 18] width 20 height 13
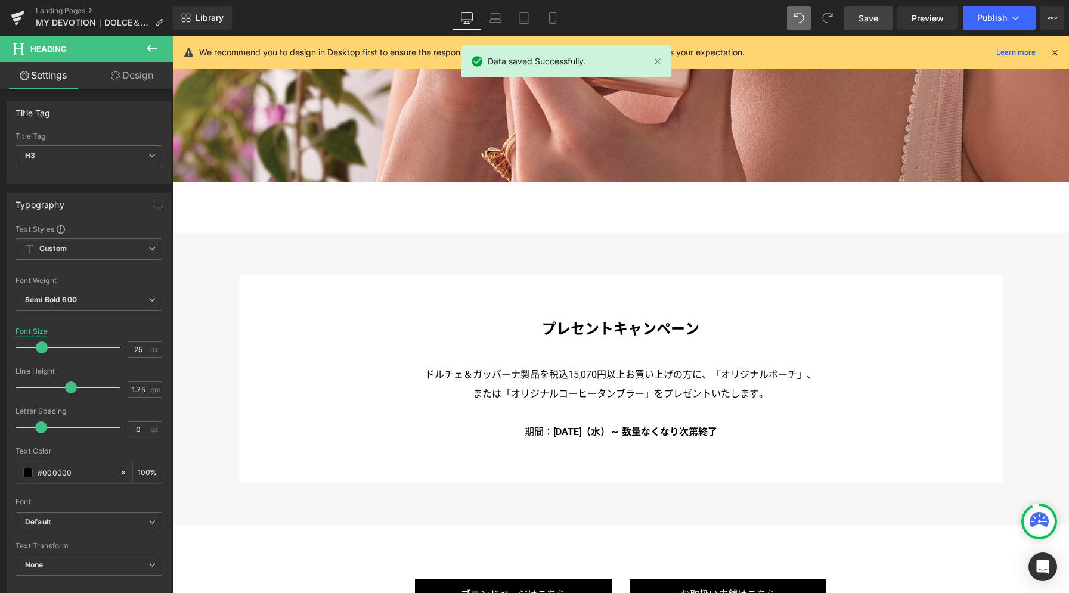
scroll to position [5961, 0]
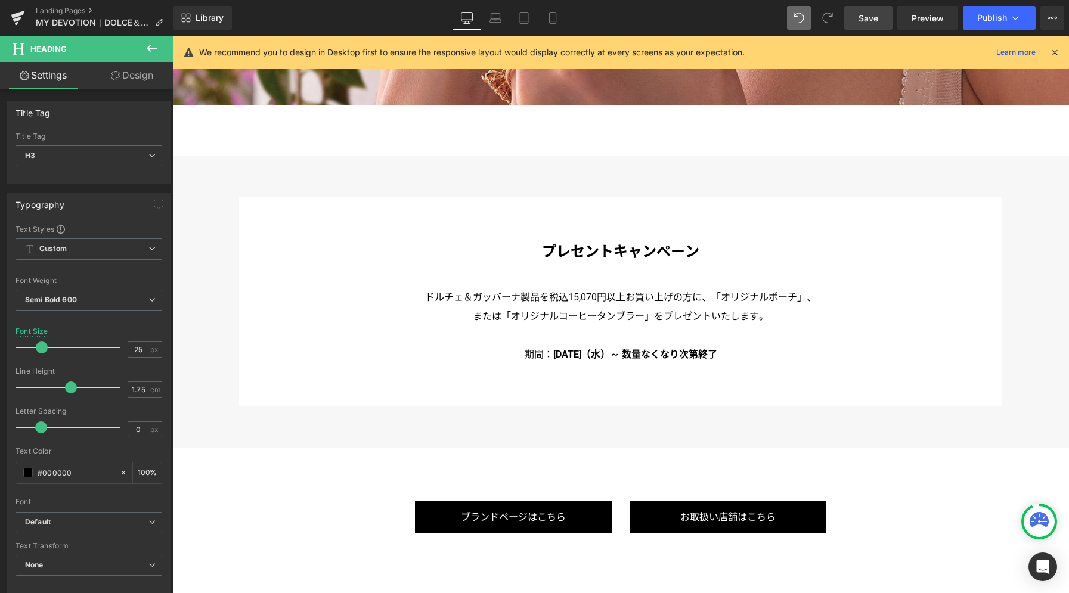
click at [148, 52] on icon at bounding box center [152, 48] width 14 height 14
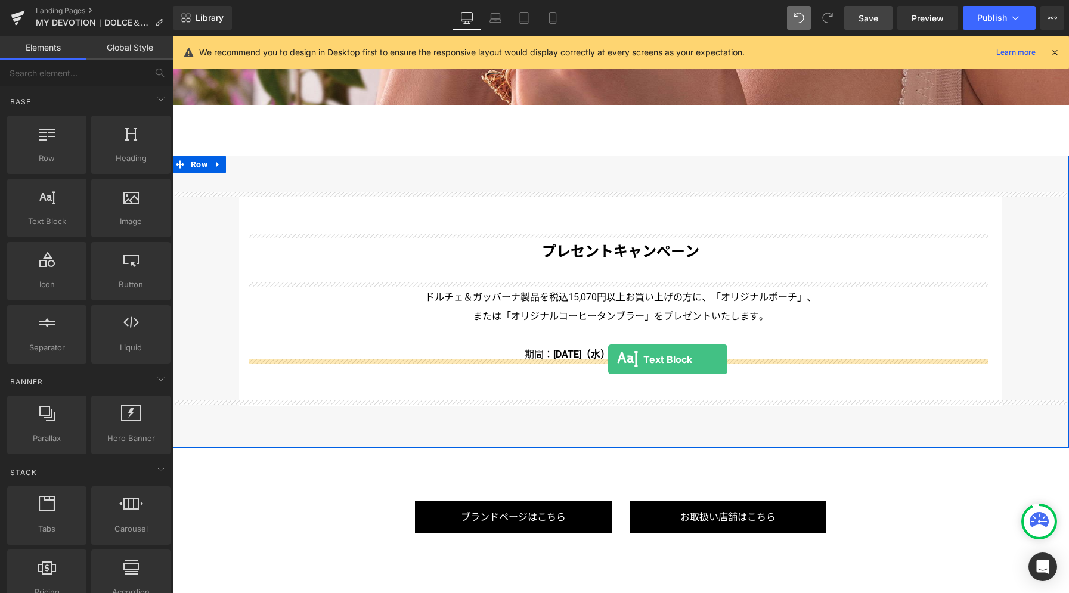
drag, startPoint x: 218, startPoint y: 241, endPoint x: 608, endPoint y: 359, distance: 407.7
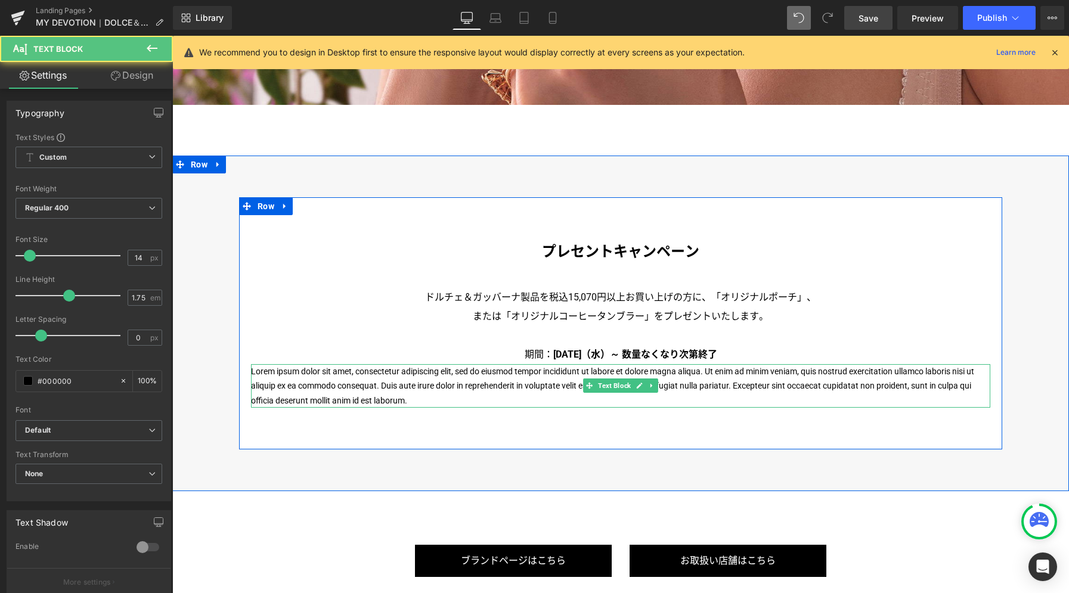
click at [596, 370] on p "Lorem ipsum dolor sit amet, consectetur adipiscing elit, sed do eiusmod tempor …" at bounding box center [620, 386] width 739 height 44
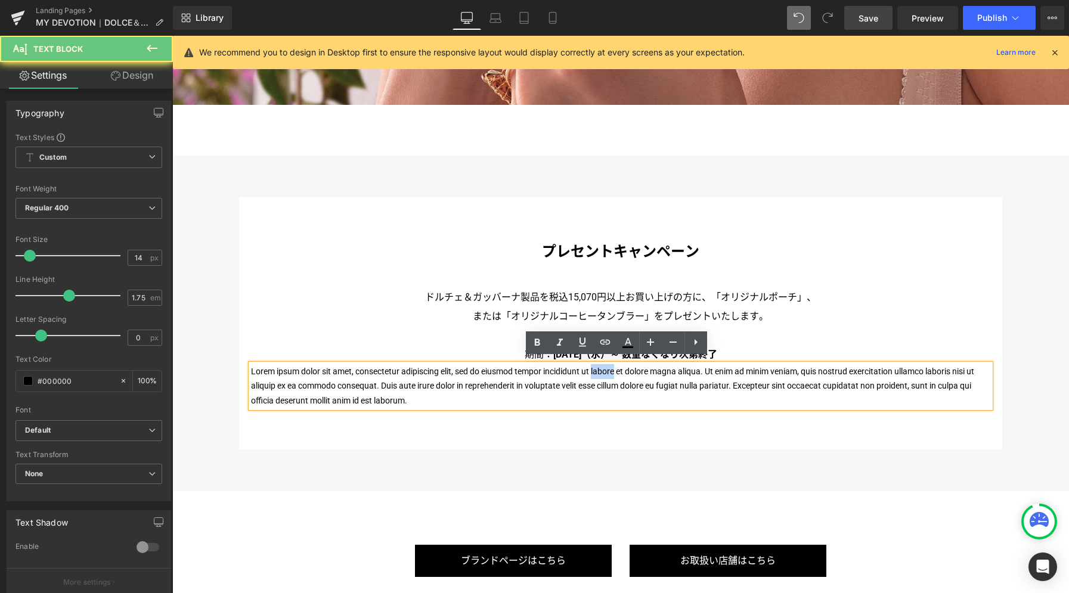
click at [596, 370] on p "Lorem ipsum dolor sit amet, consectetur adipiscing elit, sed do eiusmod tempor …" at bounding box center [620, 386] width 739 height 44
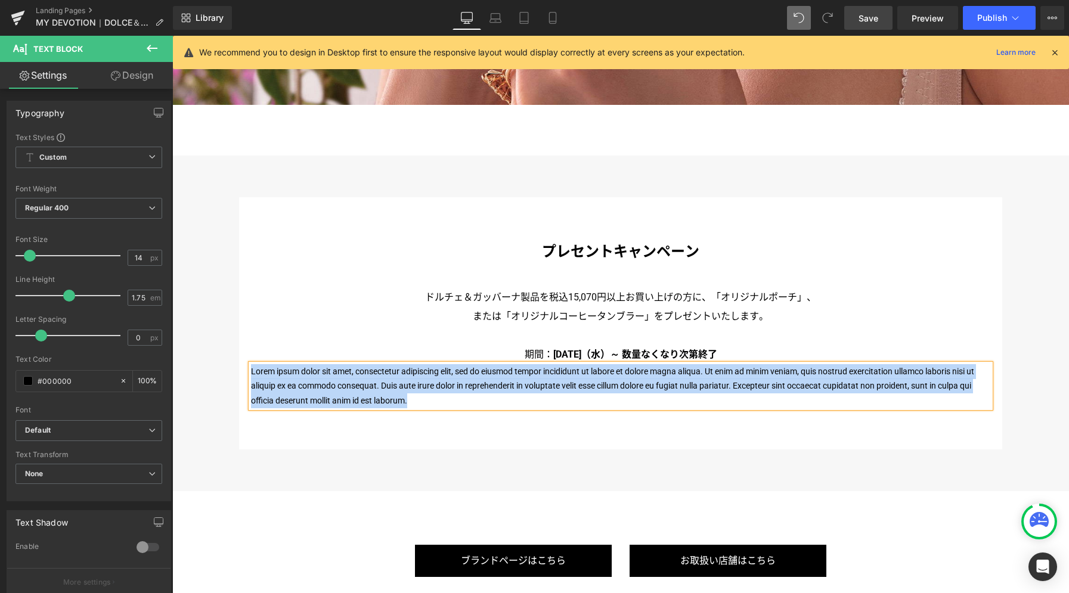
paste div
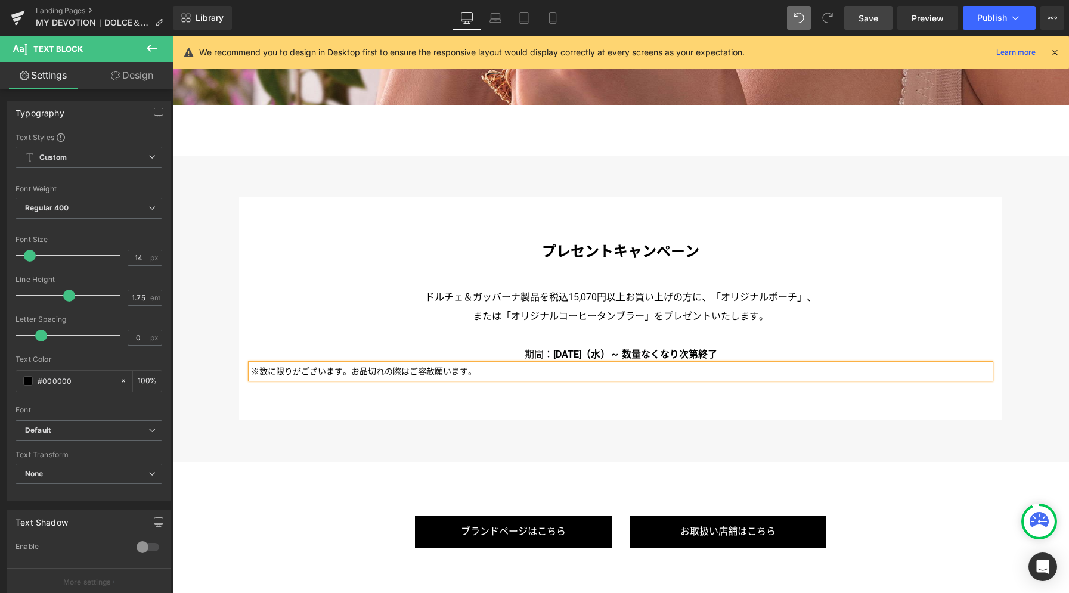
click at [407, 364] on p "※数に限りがございます。お品切れの際はご容赦願います。" at bounding box center [620, 371] width 739 height 15
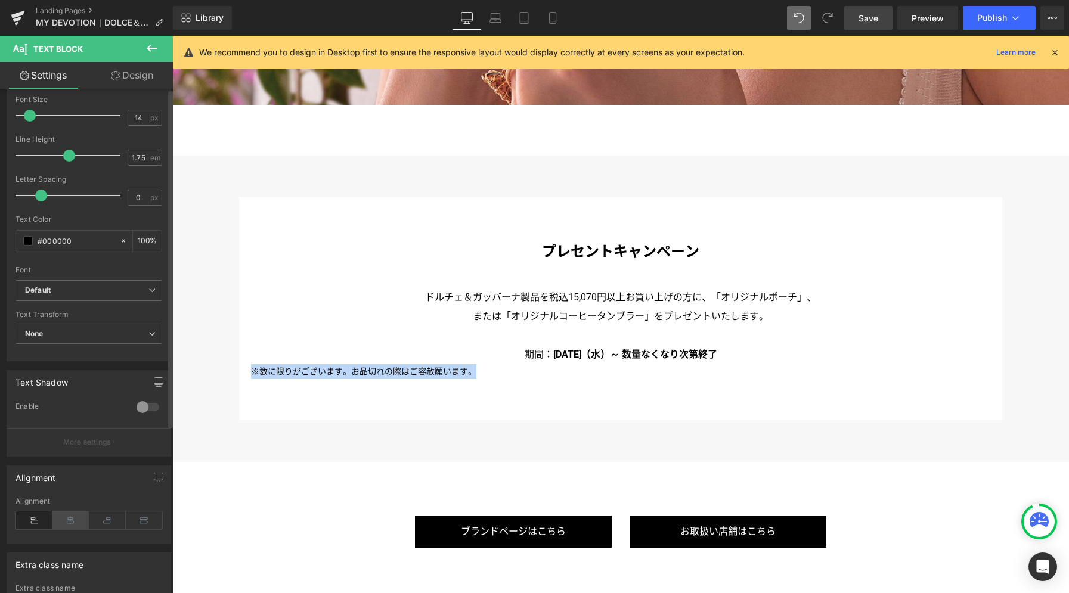
scroll to position [250, 0]
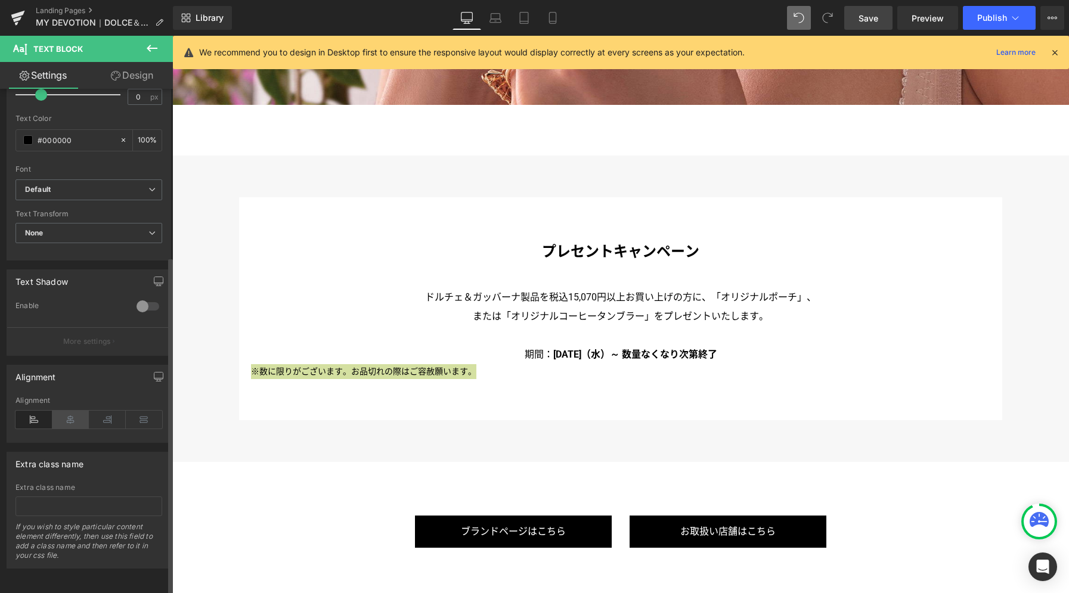
click at [76, 411] on icon at bounding box center [70, 420] width 37 height 18
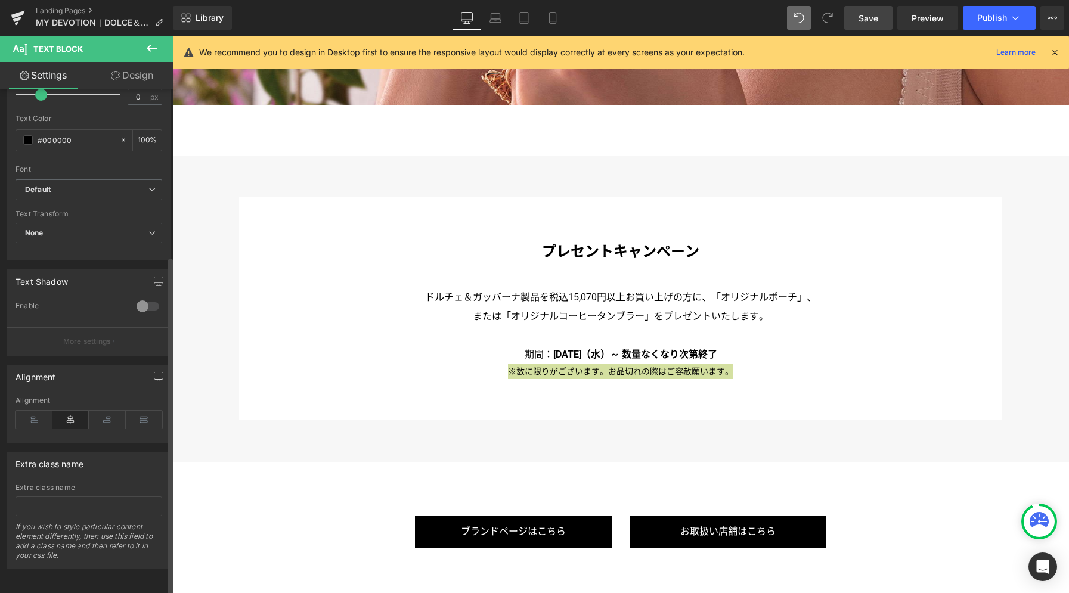
click at [149, 369] on button "button" at bounding box center [158, 376] width 19 height 23
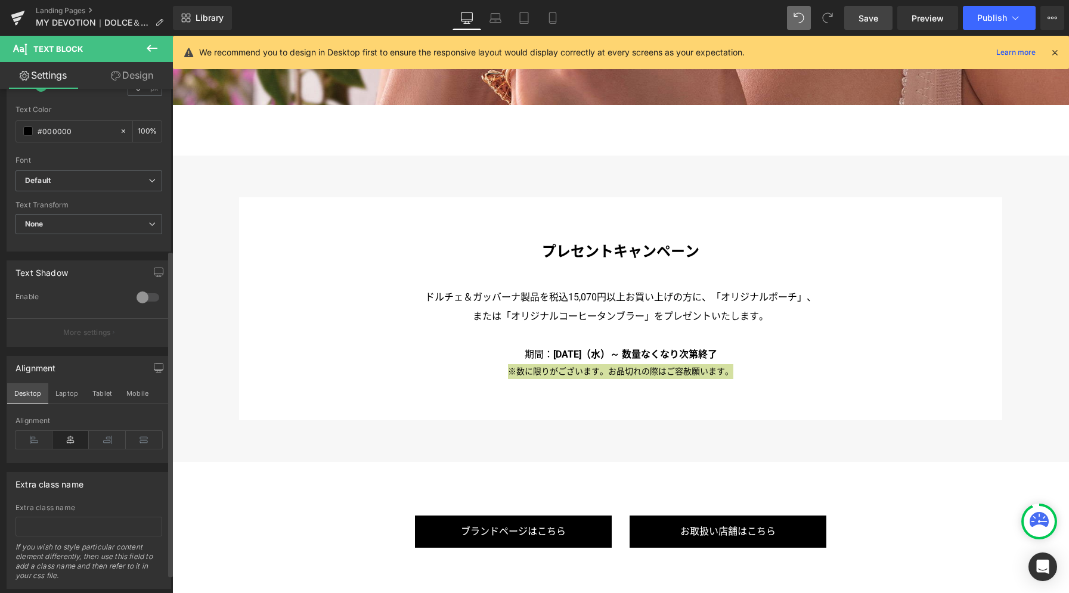
click at [20, 399] on button "Desktop" at bounding box center [27, 393] width 41 height 20
click at [31, 398] on button "Desktop" at bounding box center [27, 393] width 41 height 20
drag, startPoint x: 61, startPoint y: 393, endPoint x: 65, endPoint y: 414, distance: 21.3
click at [61, 393] on button "Laptop" at bounding box center [66, 393] width 37 height 20
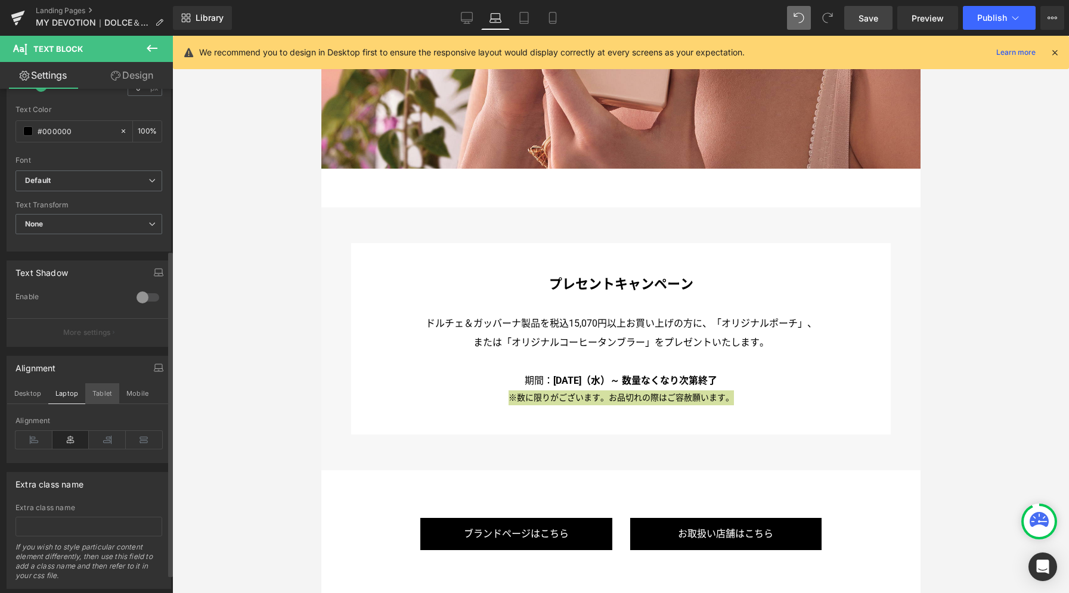
click at [95, 397] on button "Tablet" at bounding box center [102, 393] width 34 height 20
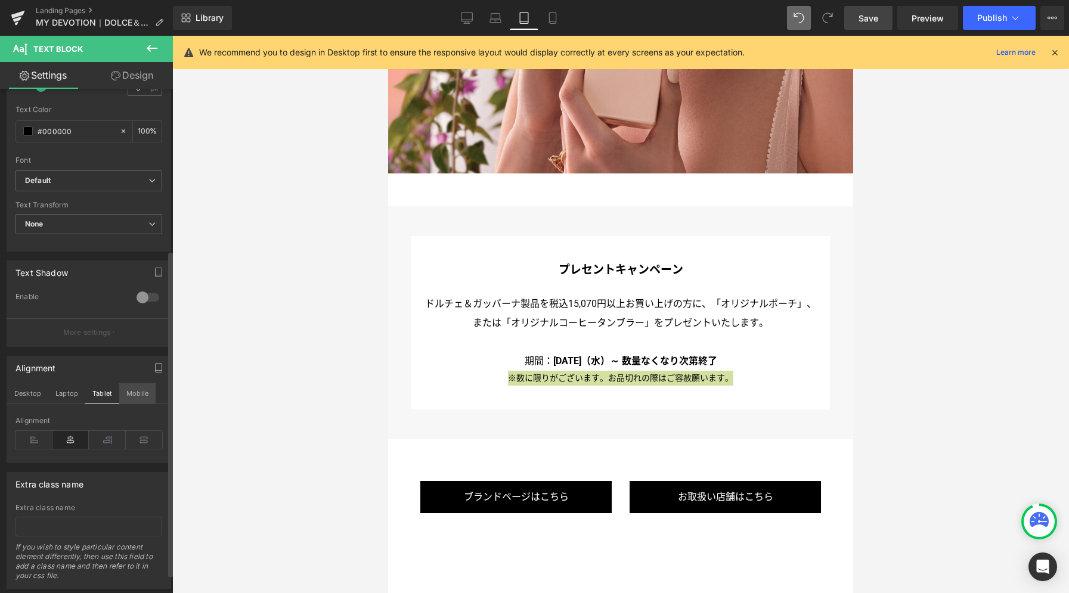
drag, startPoint x: 140, startPoint y: 395, endPoint x: 132, endPoint y: 397, distance: 8.7
click at [139, 395] on button "Mobile" at bounding box center [137, 393] width 36 height 20
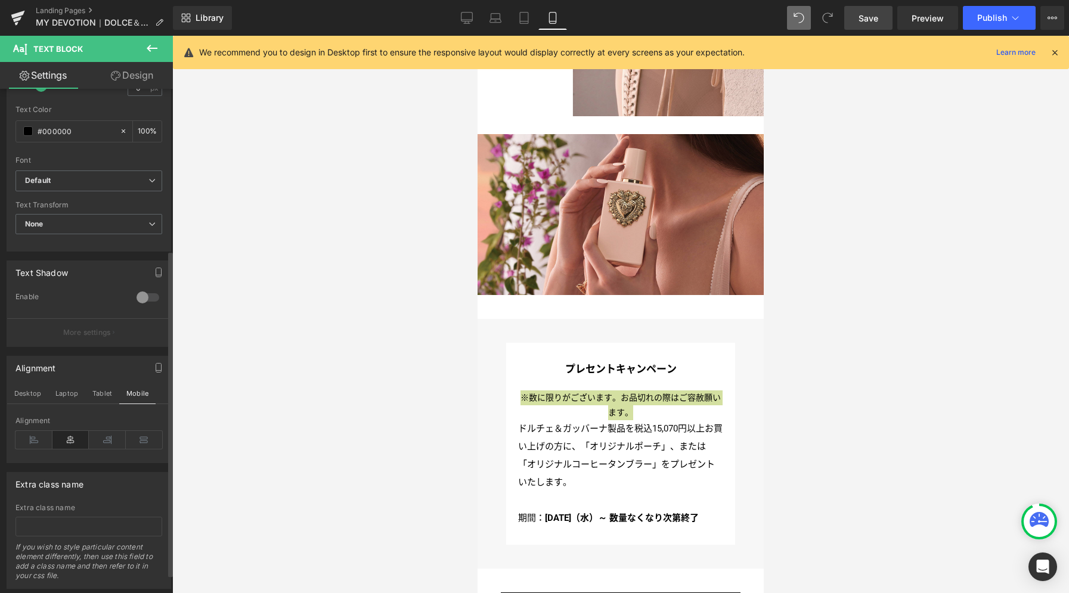
scroll to position [3171, 0]
click at [36, 445] on icon at bounding box center [33, 440] width 37 height 18
click at [30, 395] on button "Desktop" at bounding box center [27, 393] width 41 height 20
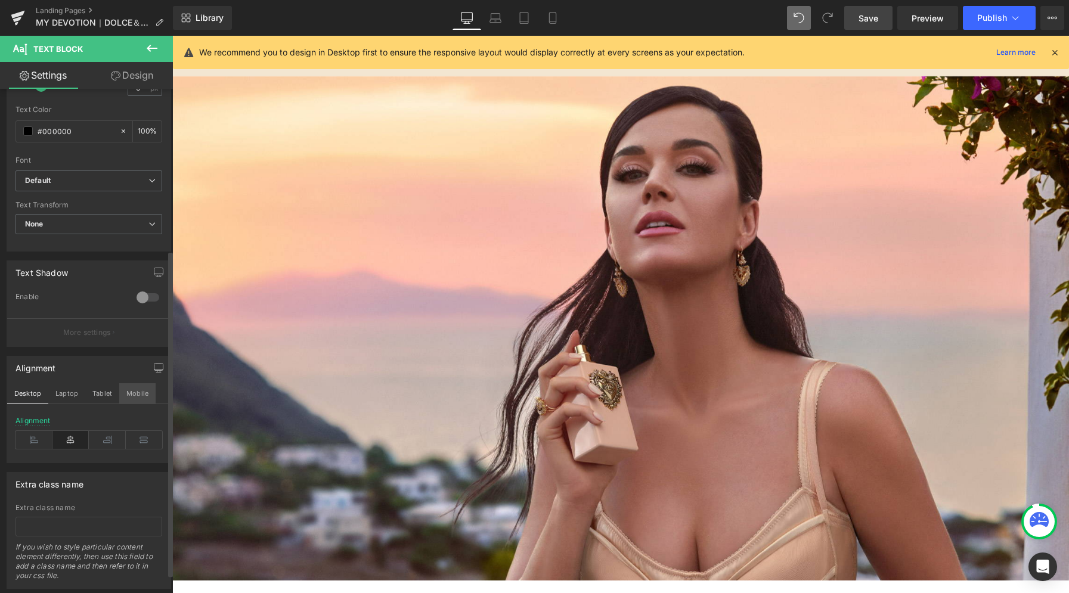
scroll to position [5961, 0]
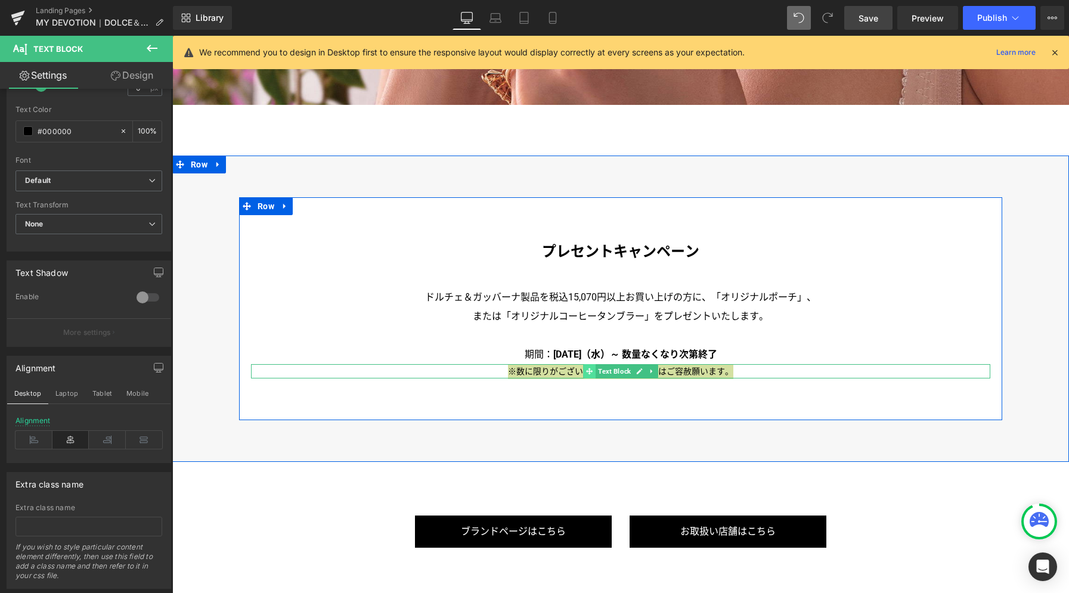
click at [583, 365] on span at bounding box center [589, 371] width 13 height 14
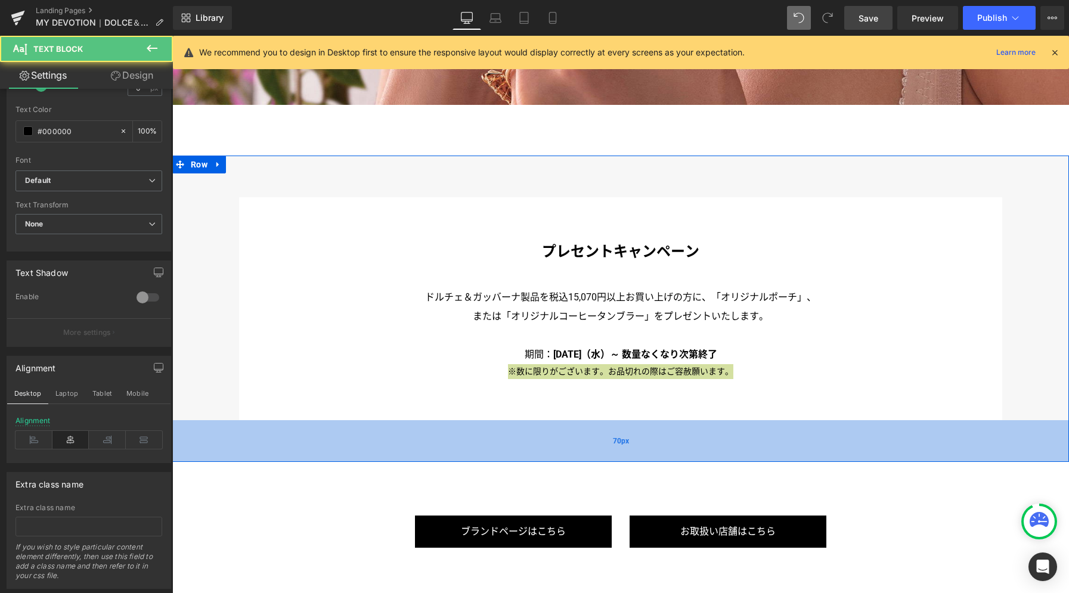
click at [703, 420] on div "70px" at bounding box center [620, 441] width 897 height 42
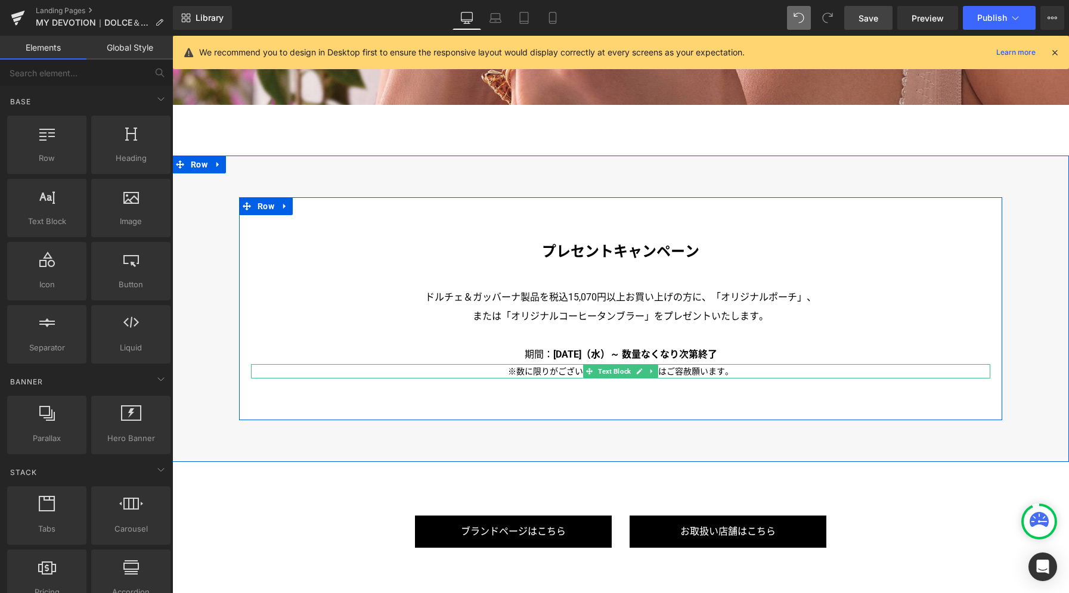
click at [566, 365] on p "※数に限りがございます。お品切れの際はご容赦願います。" at bounding box center [620, 371] width 739 height 15
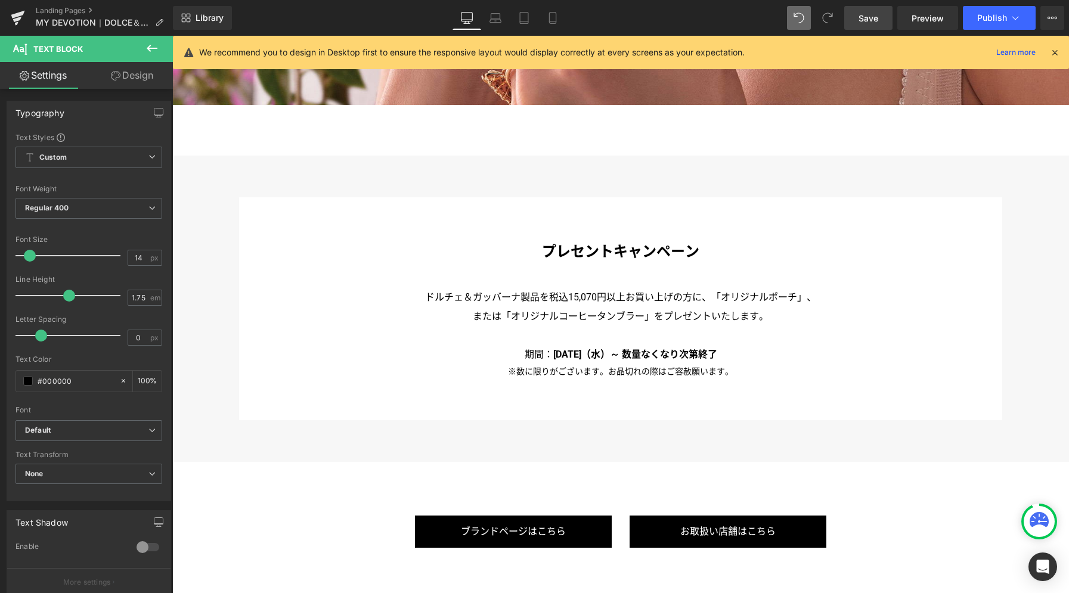
click at [140, 72] on link "Design" at bounding box center [132, 75] width 86 height 27
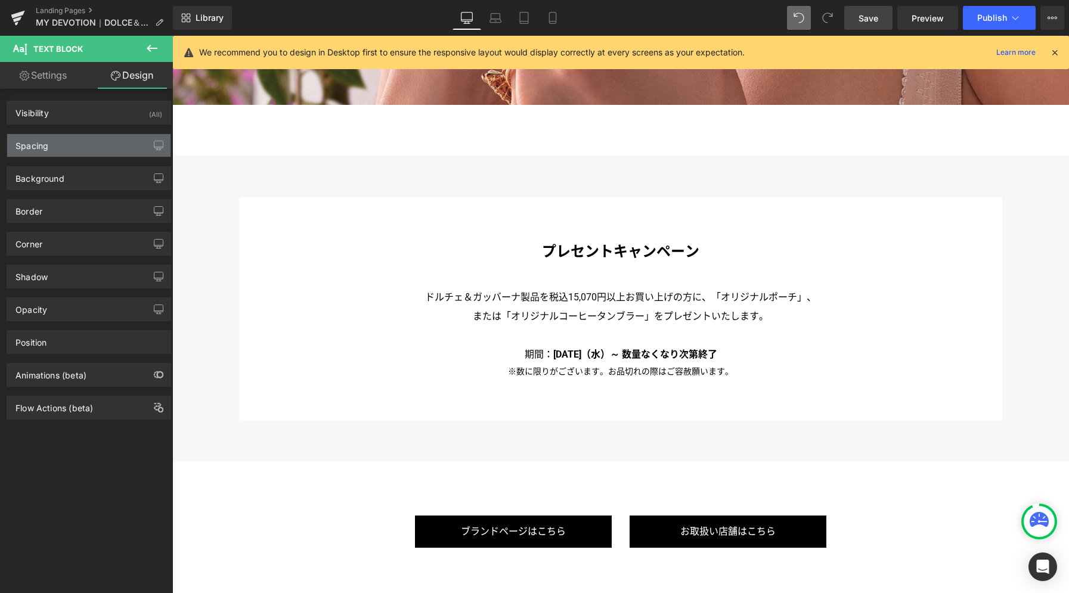
click at [106, 144] on div "Spacing" at bounding box center [88, 145] width 163 height 23
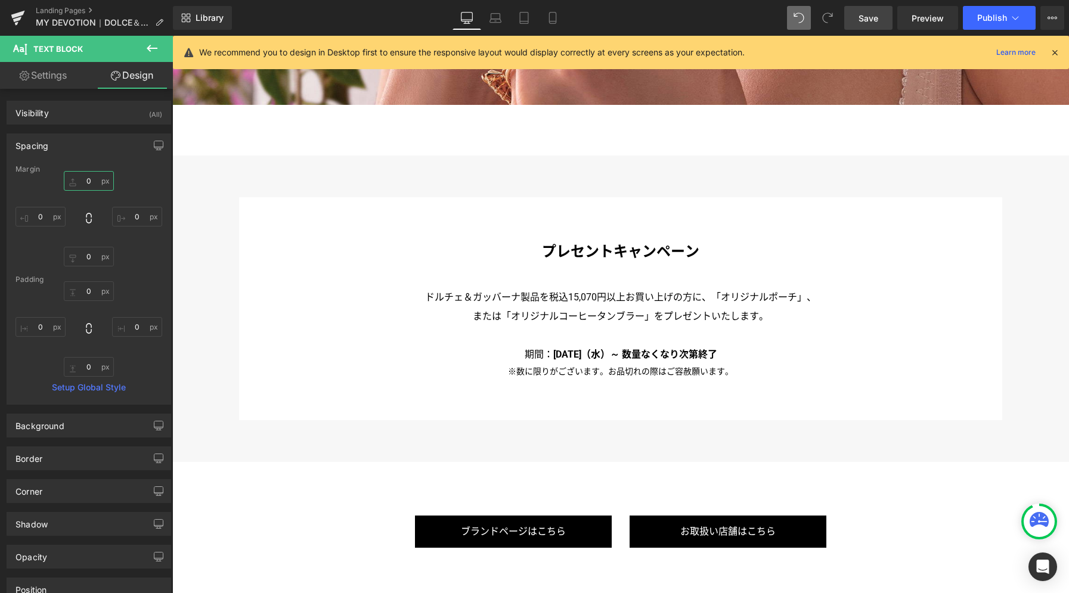
click at [91, 181] on input "0" at bounding box center [89, 181] width 50 height 20
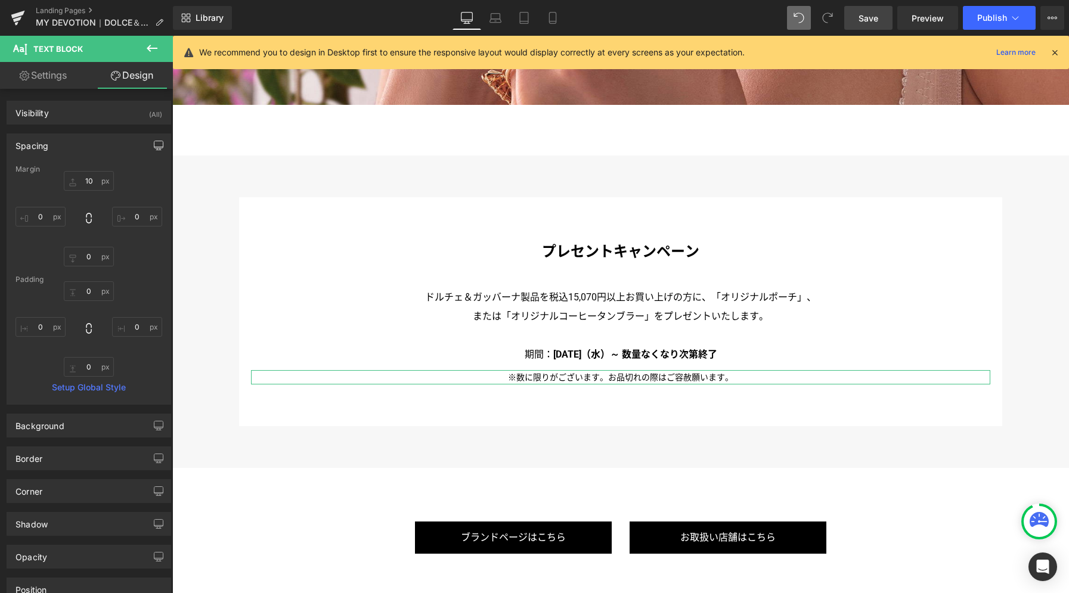
click at [158, 151] on button "button" at bounding box center [158, 145] width 19 height 23
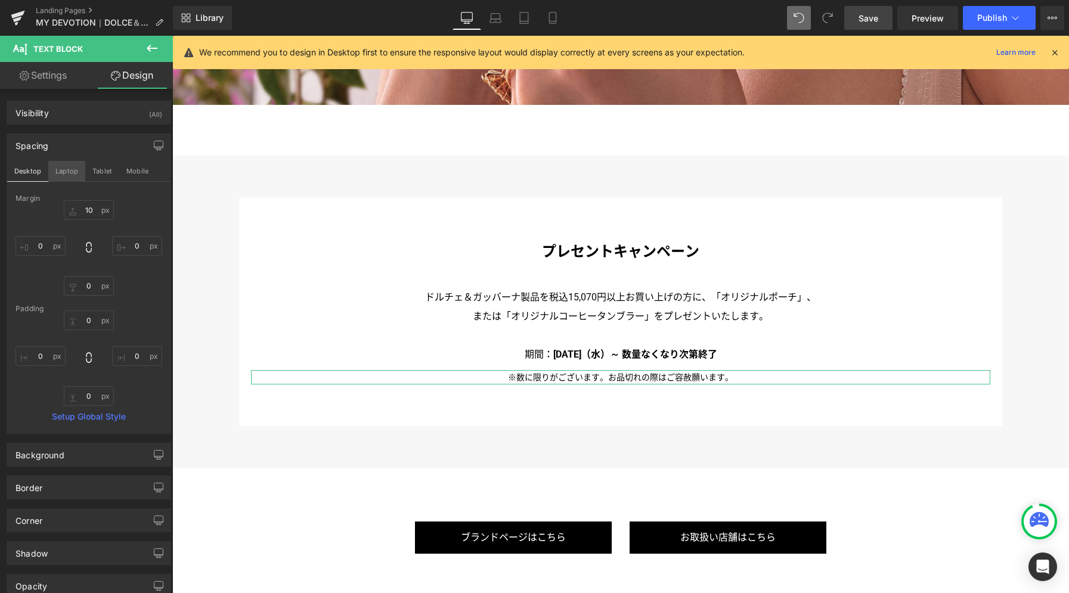
click at [76, 175] on button "Laptop" at bounding box center [66, 171] width 37 height 20
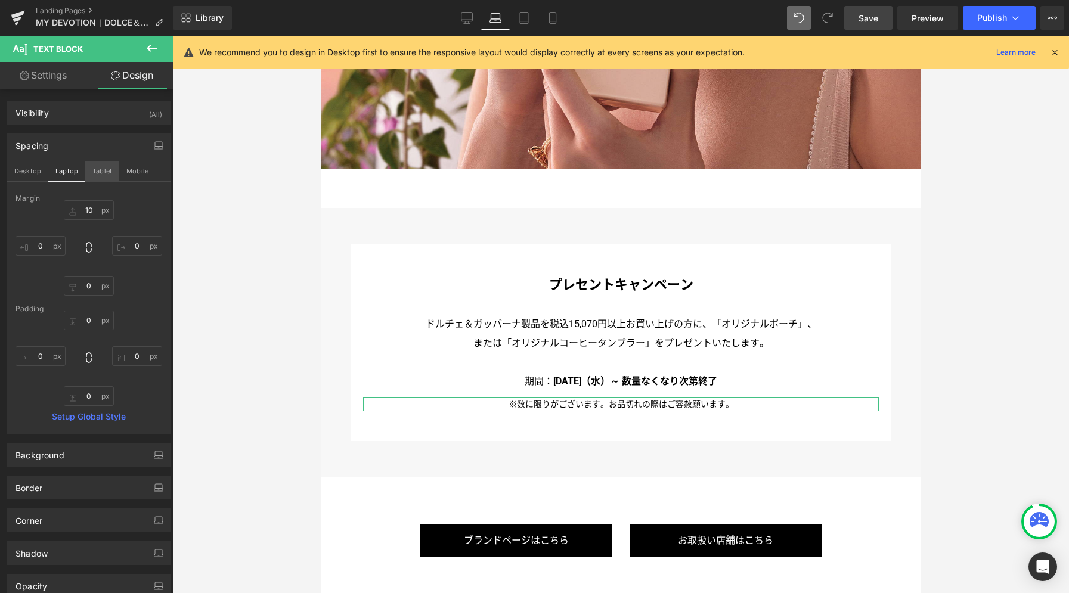
click at [116, 173] on button "Tablet" at bounding box center [102, 171] width 34 height 20
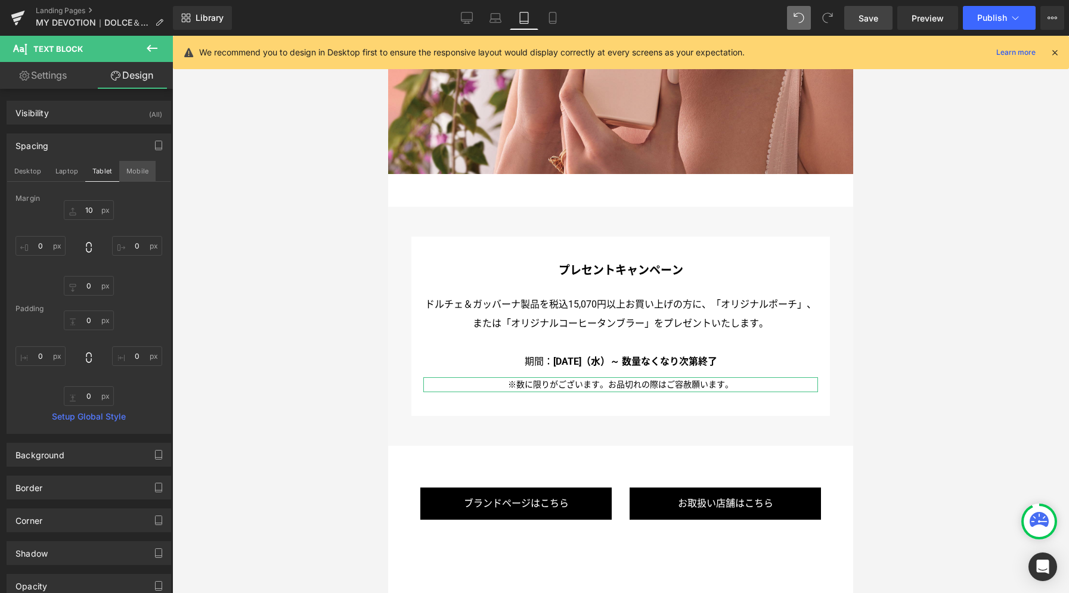
click at [131, 172] on button "Mobile" at bounding box center [137, 171] width 36 height 20
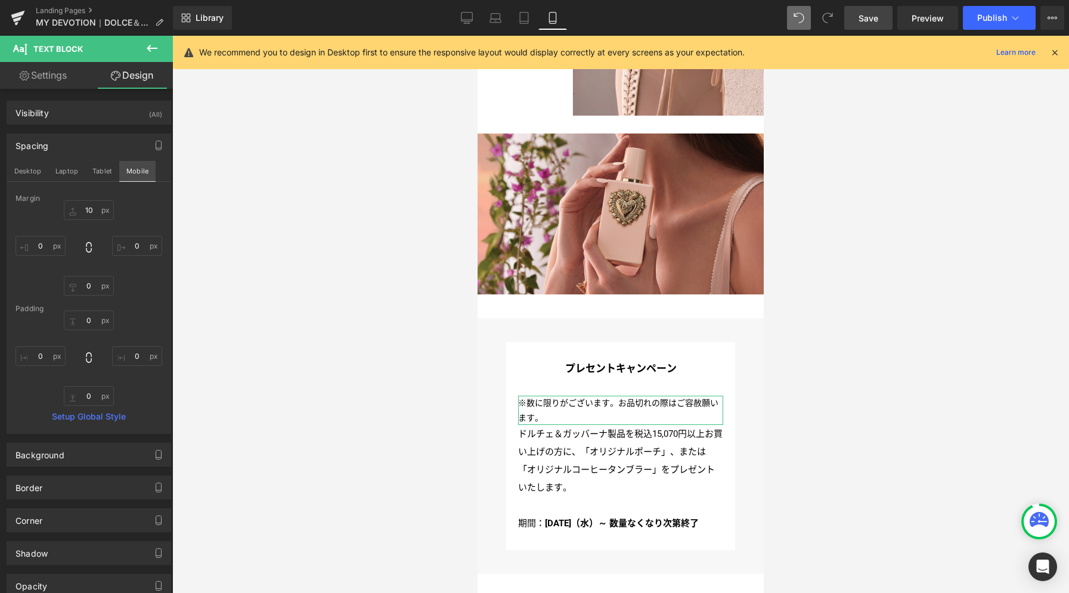
scroll to position [3170, 0]
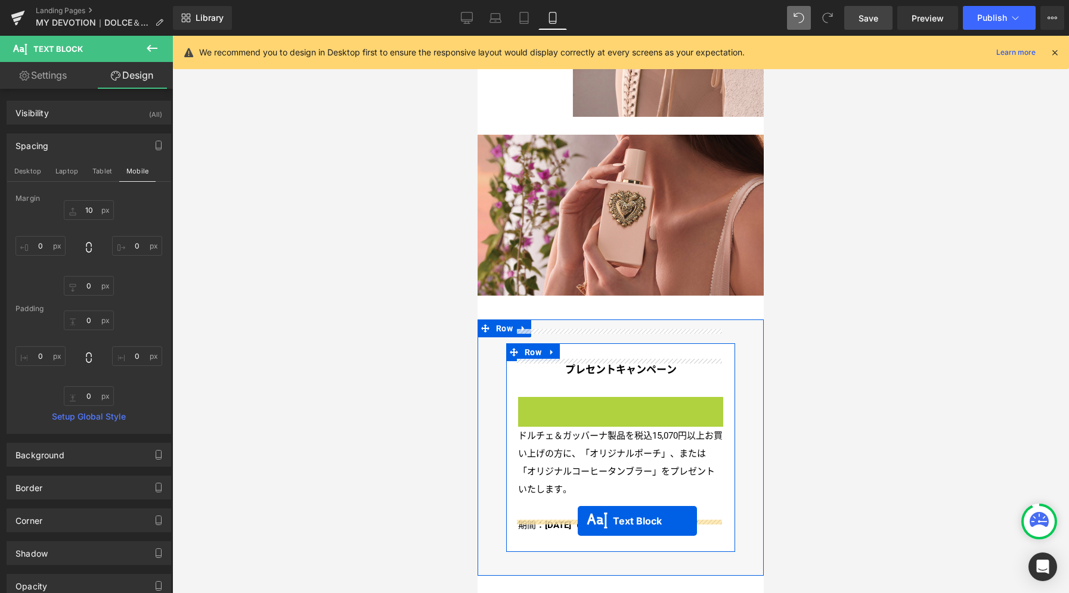
drag, startPoint x: 584, startPoint y: 380, endPoint x: 576, endPoint y: 519, distance: 139.1
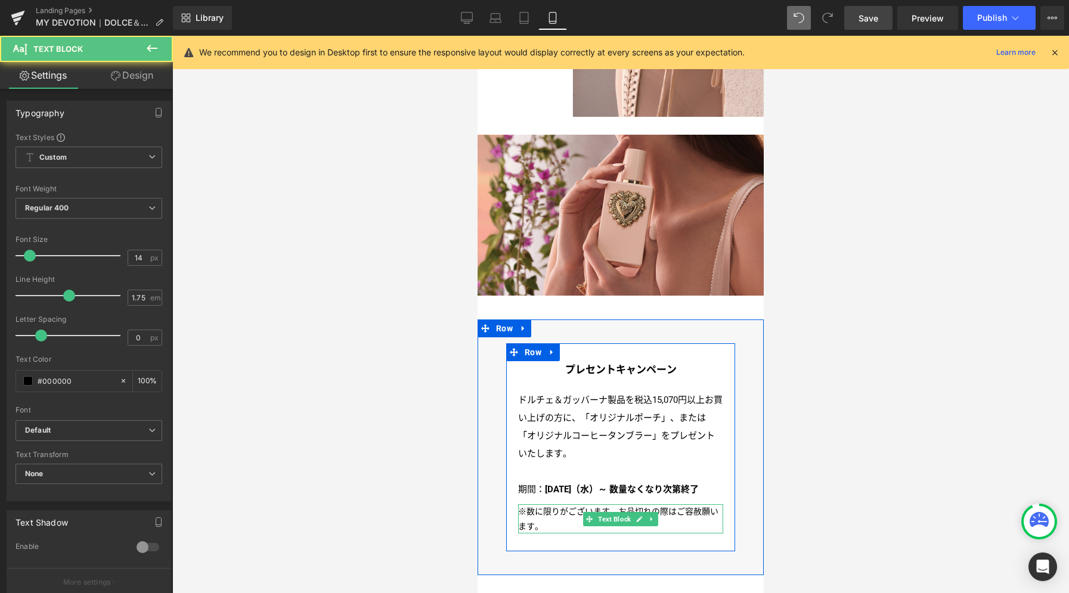
click at [548, 504] on p "※数に限りがございます。お品切れの際はご容赦願います。" at bounding box center [620, 518] width 205 height 29
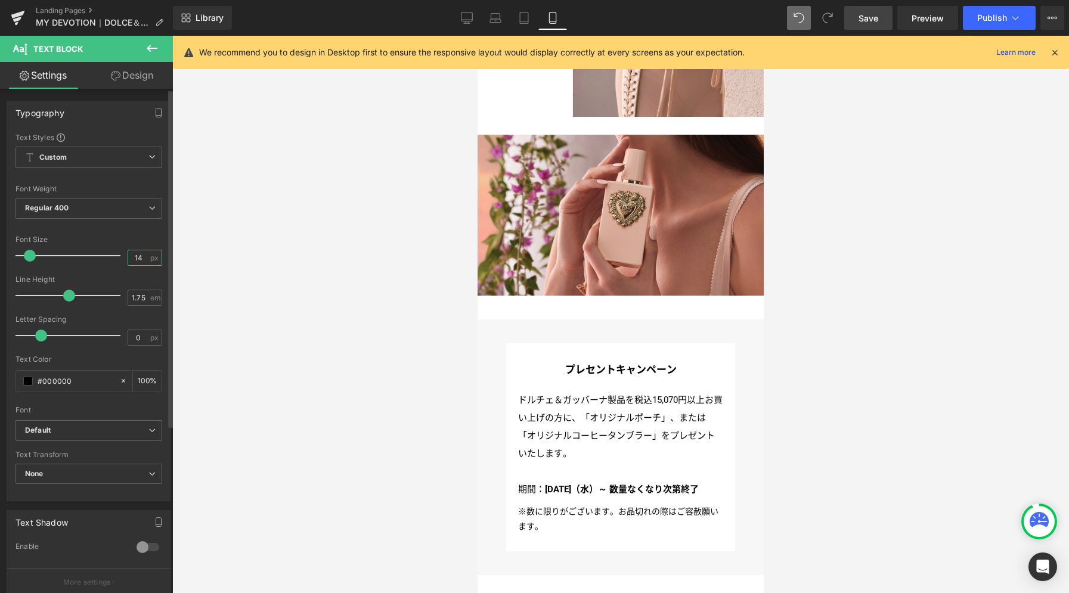
drag, startPoint x: 143, startPoint y: 259, endPoint x: 122, endPoint y: 245, distance: 25.0
click at [117, 256] on div "Font Size 14 px" at bounding box center [88, 255] width 147 height 40
click at [519, 20] on icon at bounding box center [524, 18] width 12 height 12
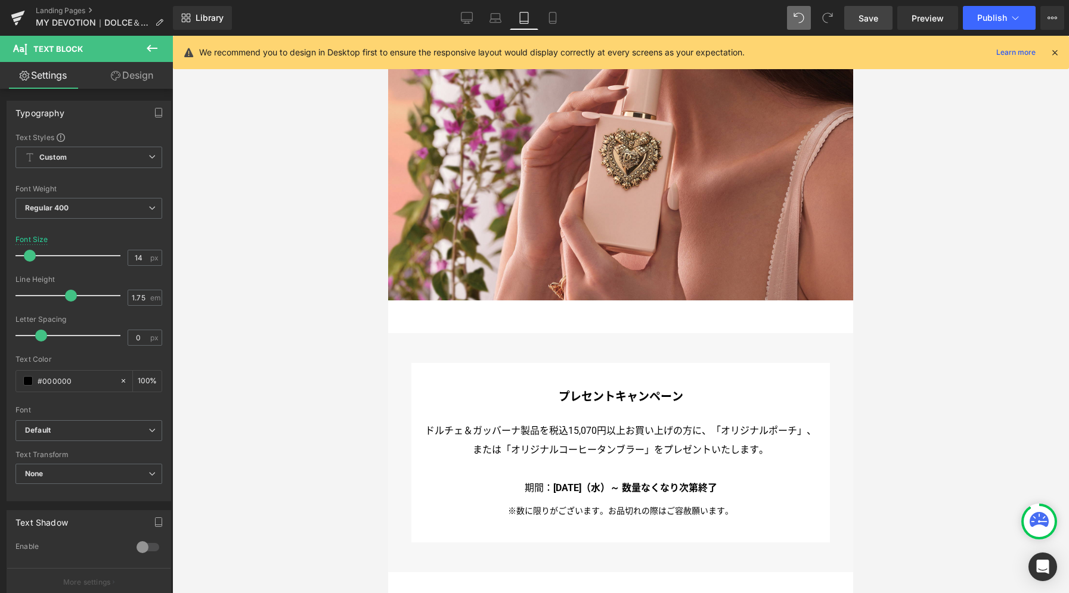
scroll to position [3530, 0]
click at [461, 20] on icon at bounding box center [467, 18] width 12 height 12
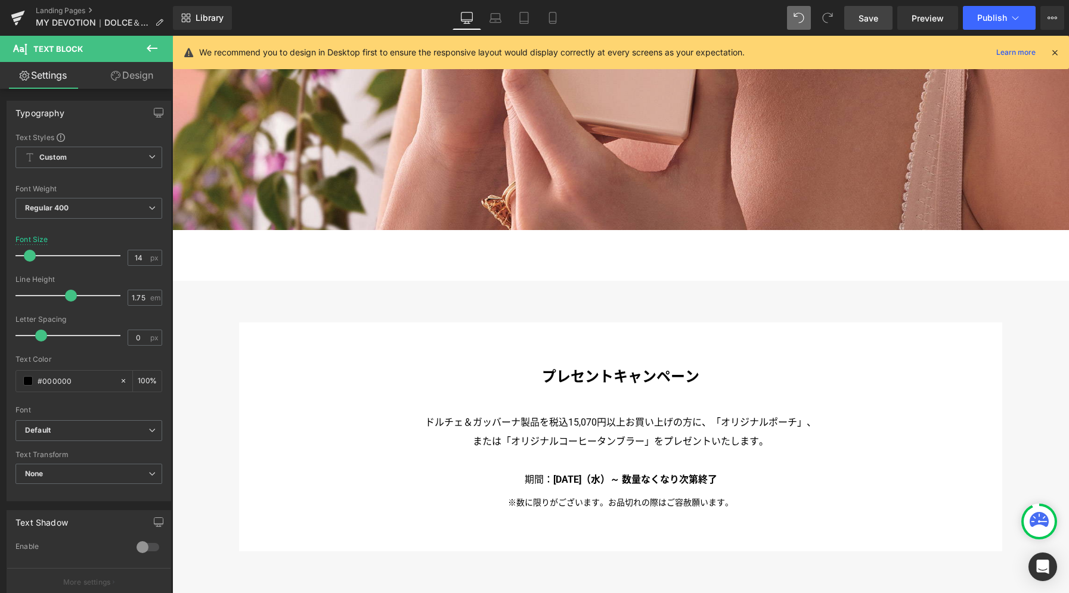
click at [869, 18] on span "Save" at bounding box center [868, 18] width 20 height 13
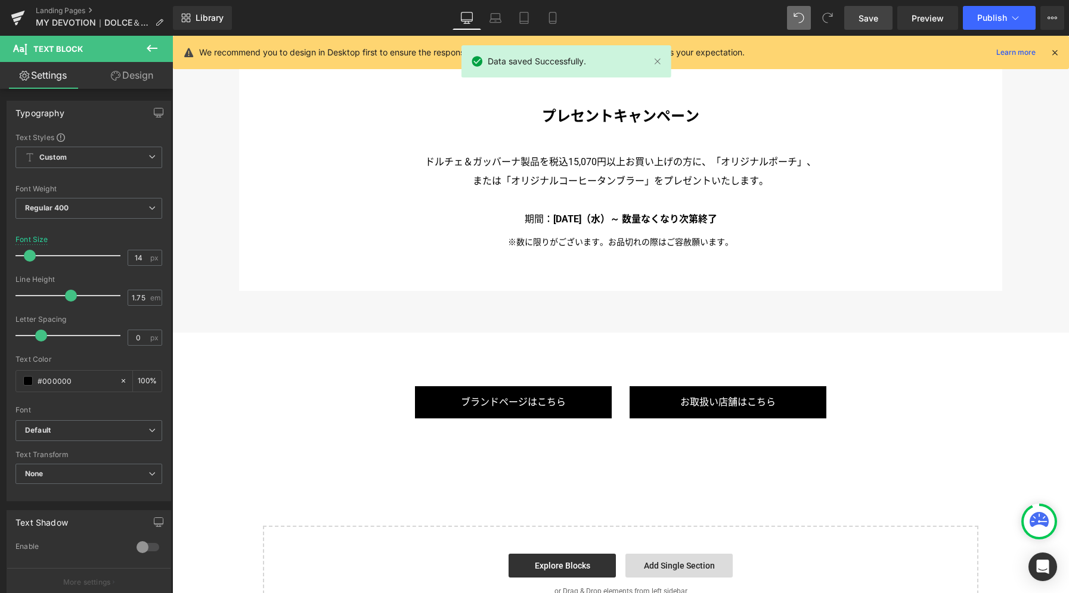
scroll to position [6231, 0]
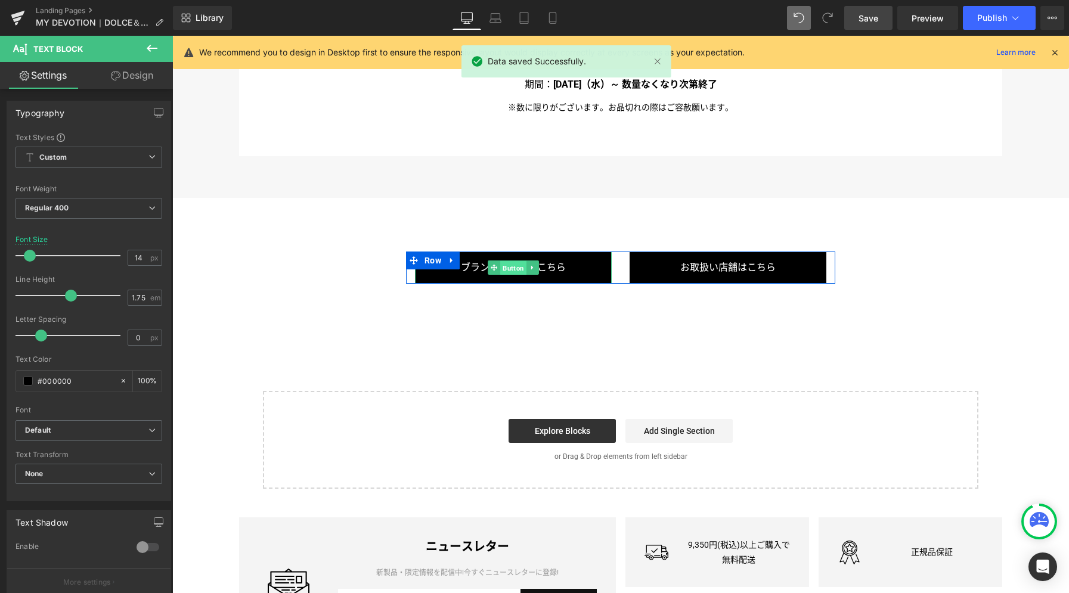
click at [512, 265] on span "Button" at bounding box center [513, 268] width 26 height 14
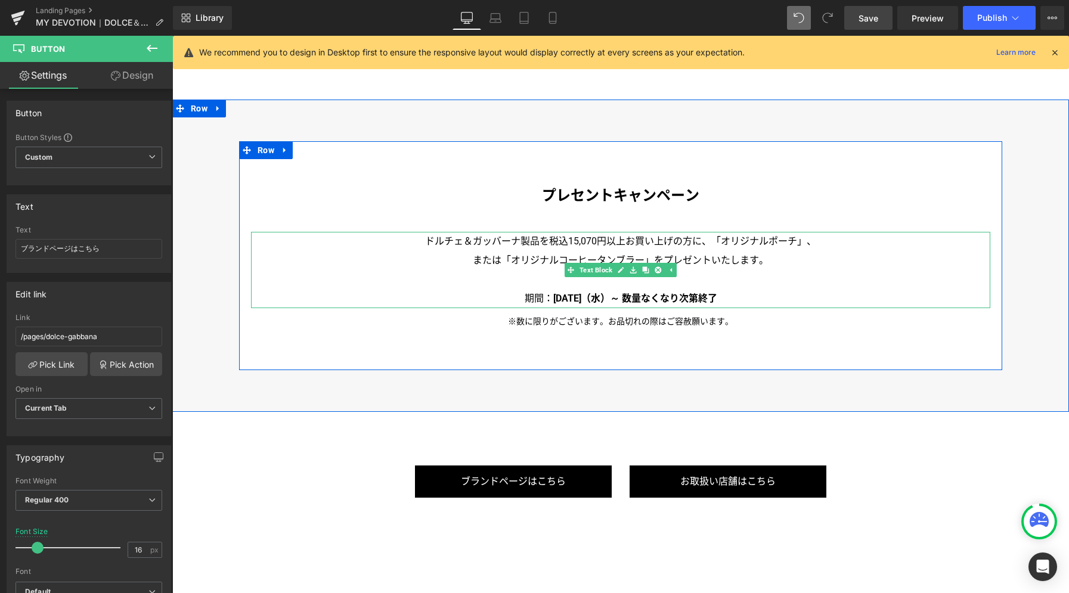
scroll to position [5900, 0]
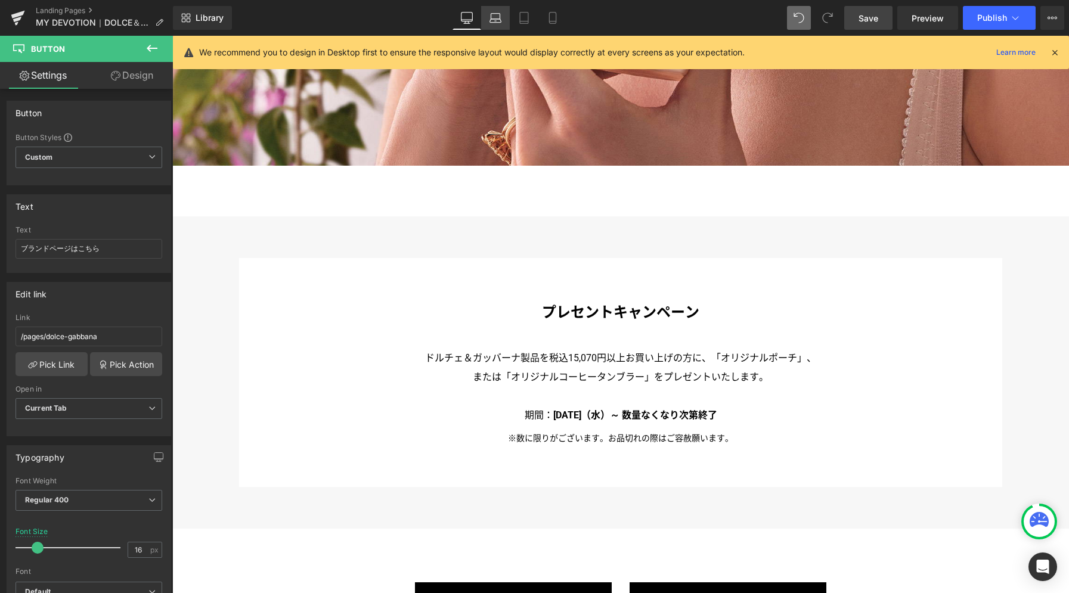
click at [500, 22] on icon at bounding box center [494, 21] width 11 height 4
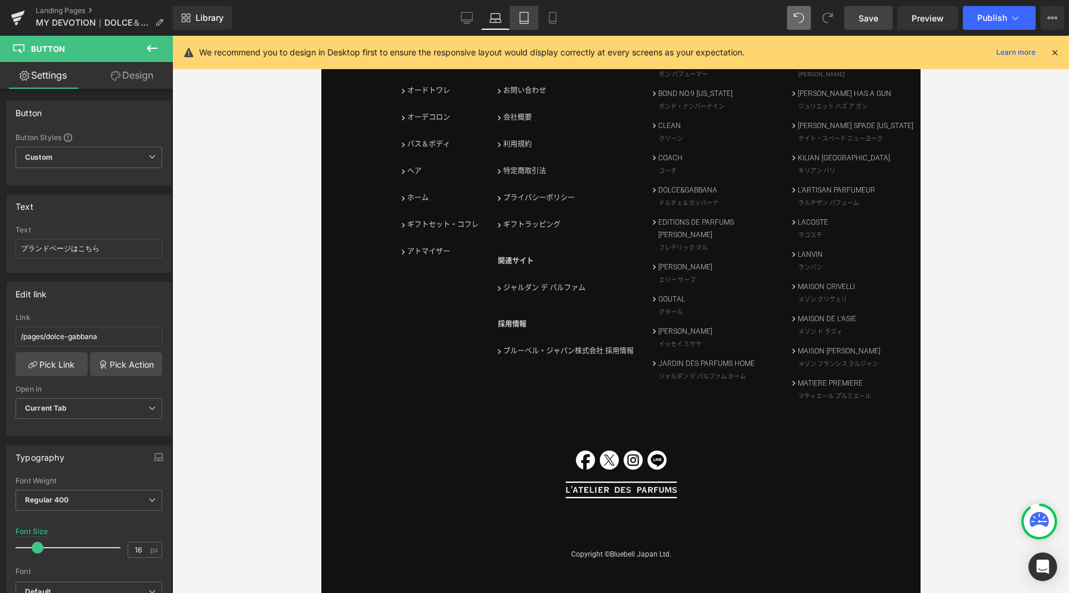
scroll to position [4256, 0]
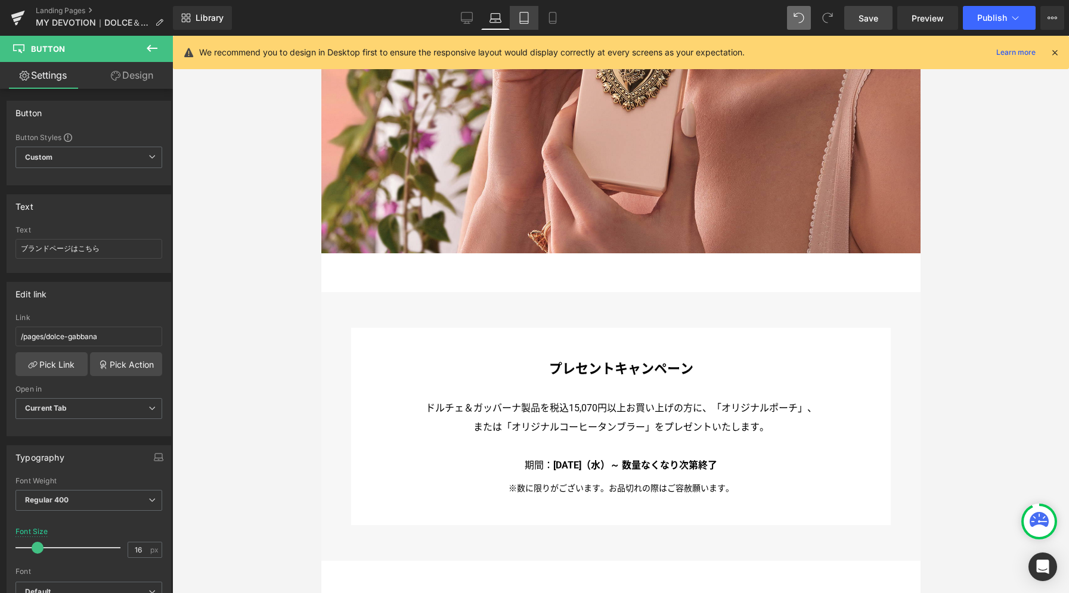
click at [526, 21] on icon at bounding box center [524, 21] width 8 height 0
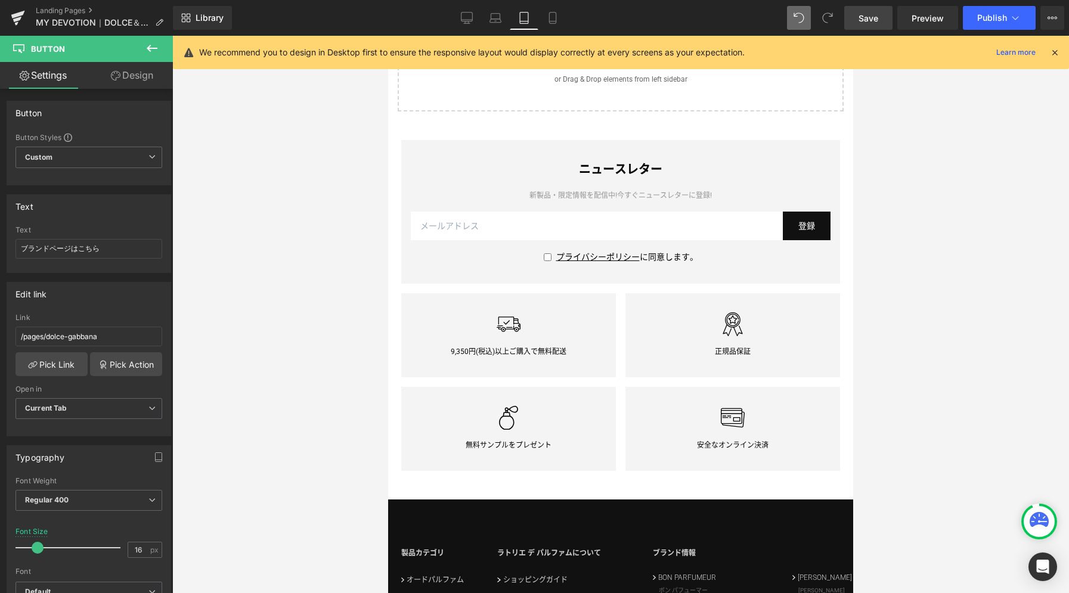
scroll to position [3553, 0]
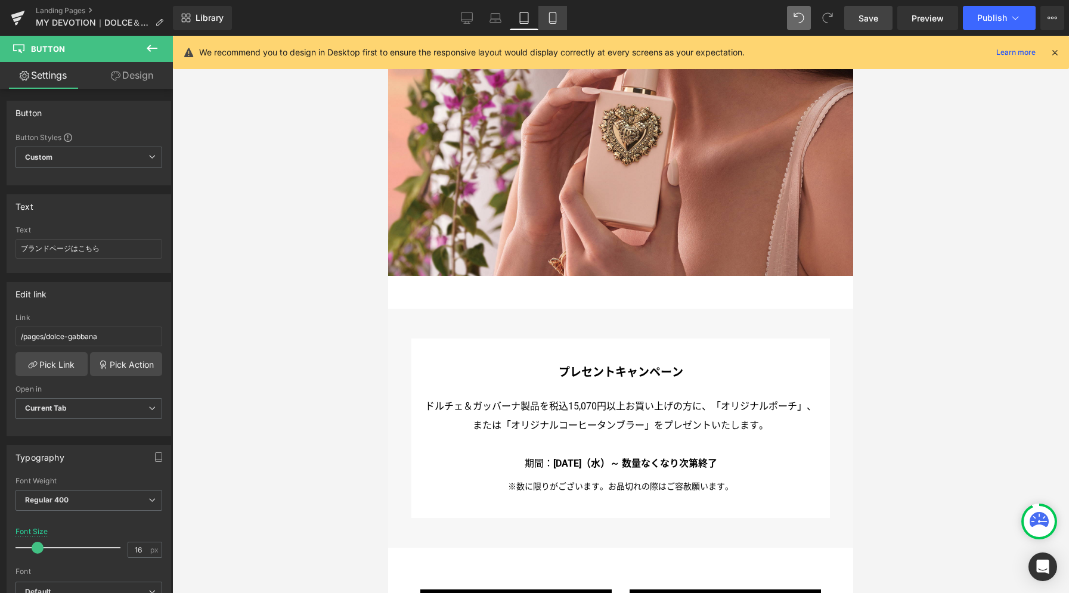
click at [550, 22] on icon at bounding box center [553, 18] width 12 height 12
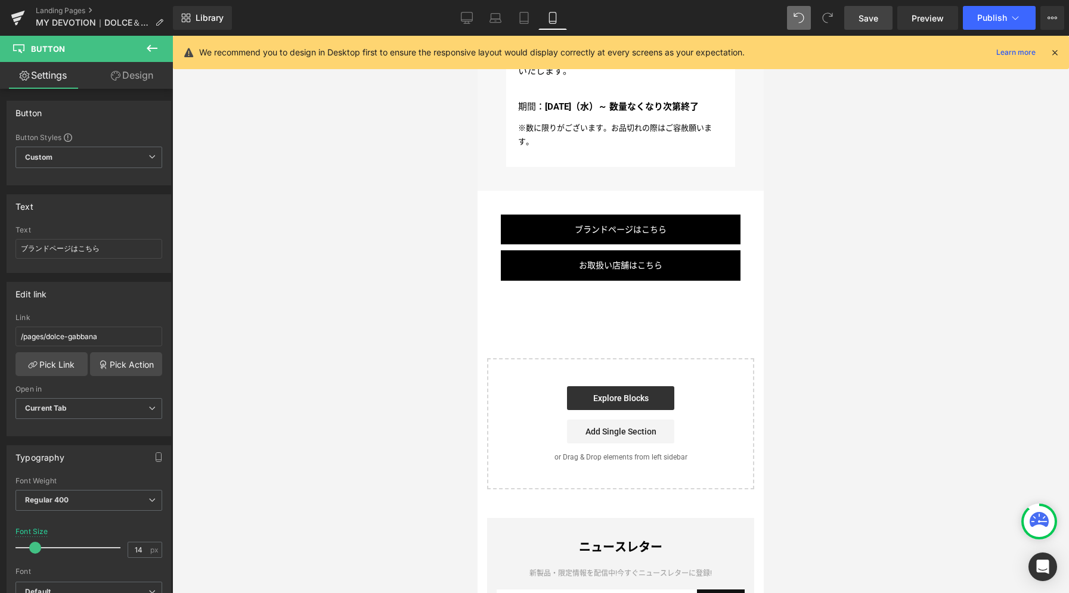
scroll to position [3176, 0]
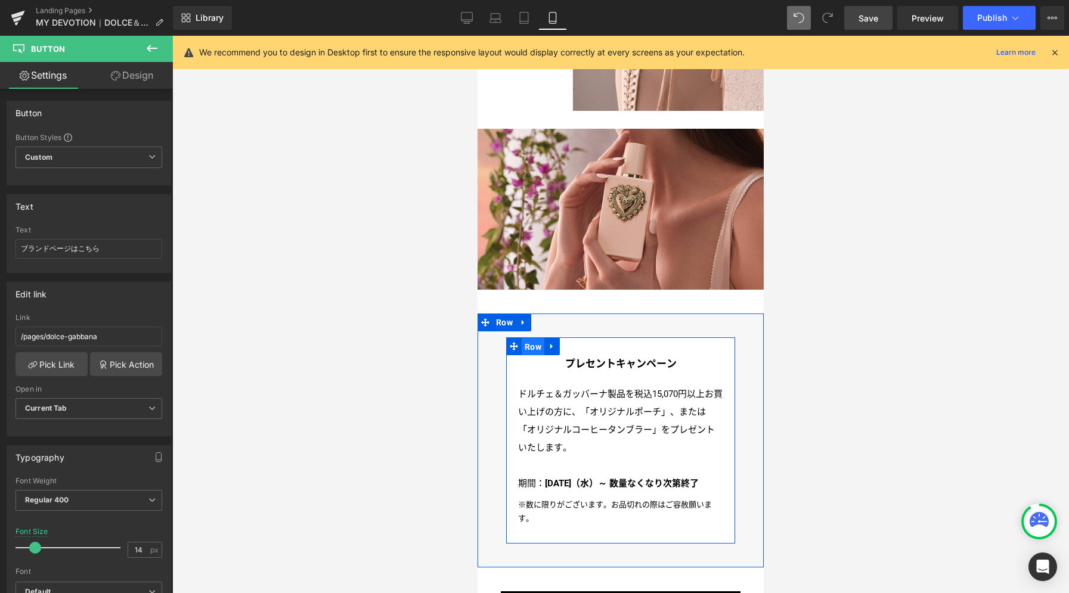
click at [528, 338] on span "Row" at bounding box center [533, 347] width 23 height 18
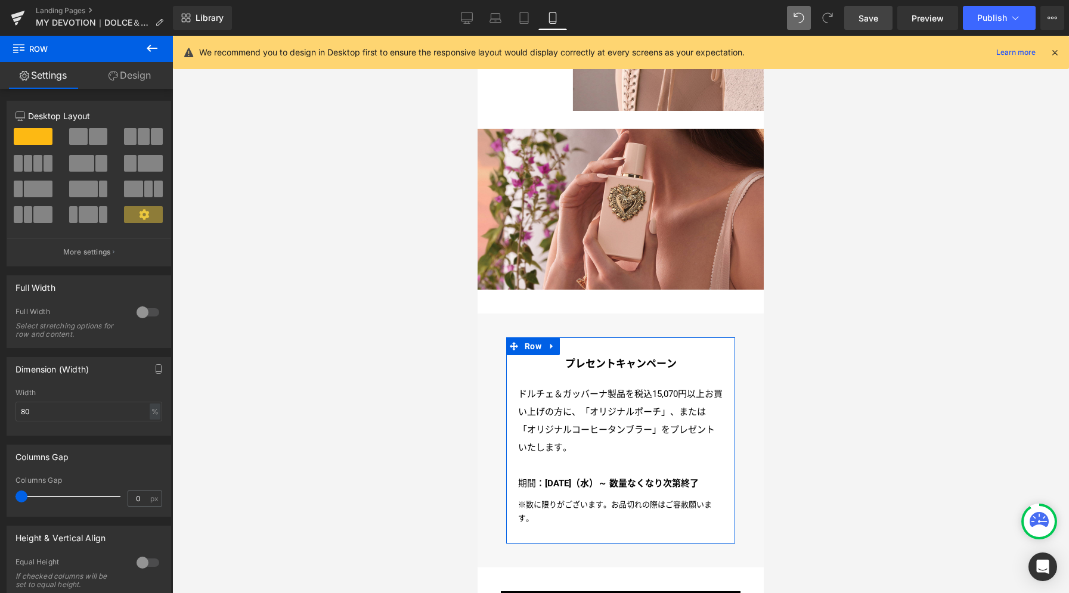
click at [139, 79] on link "Design" at bounding box center [129, 75] width 86 height 27
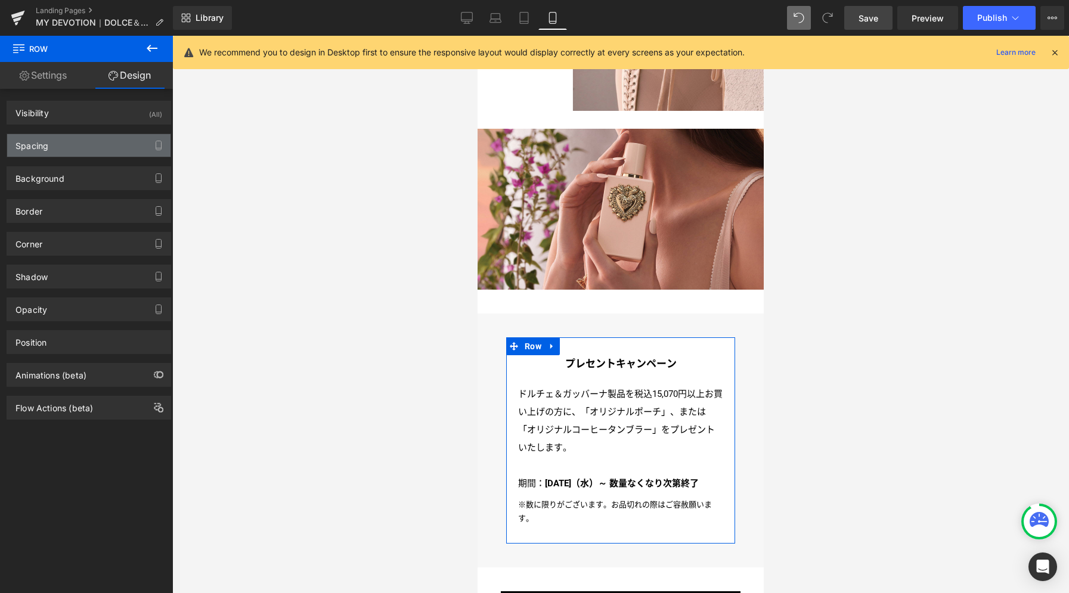
click at [83, 153] on div "Spacing" at bounding box center [88, 145] width 163 height 23
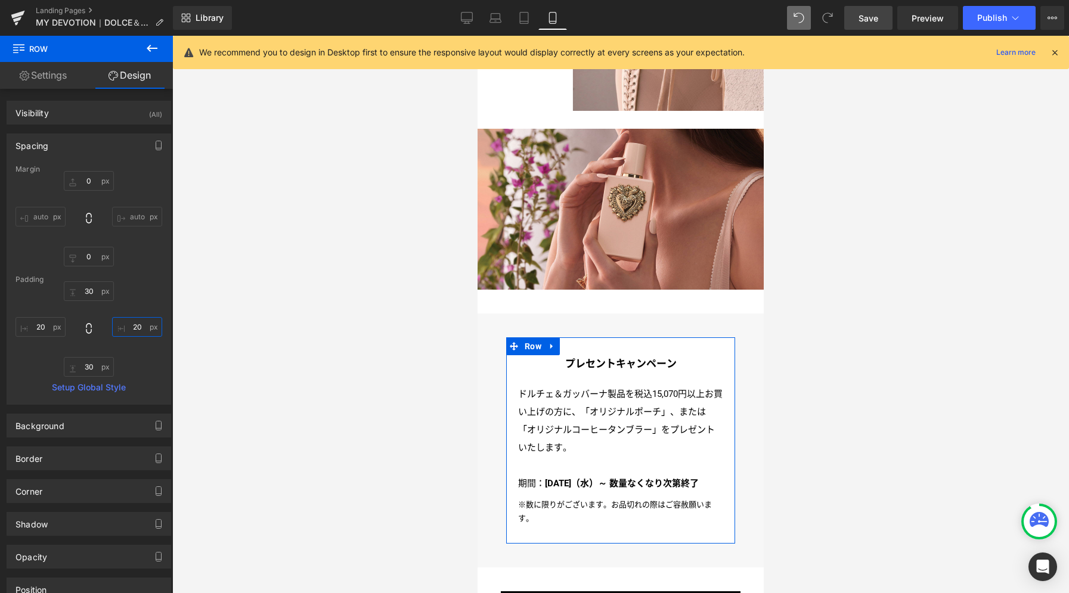
click at [140, 328] on input "20" at bounding box center [137, 327] width 50 height 20
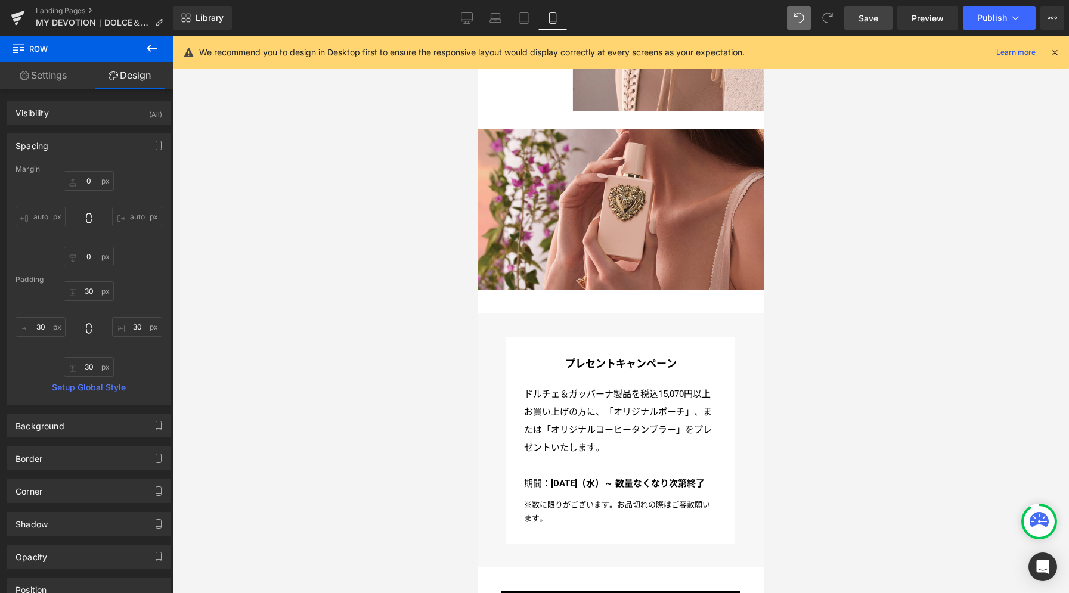
click at [877, 15] on span "Save" at bounding box center [868, 18] width 20 height 13
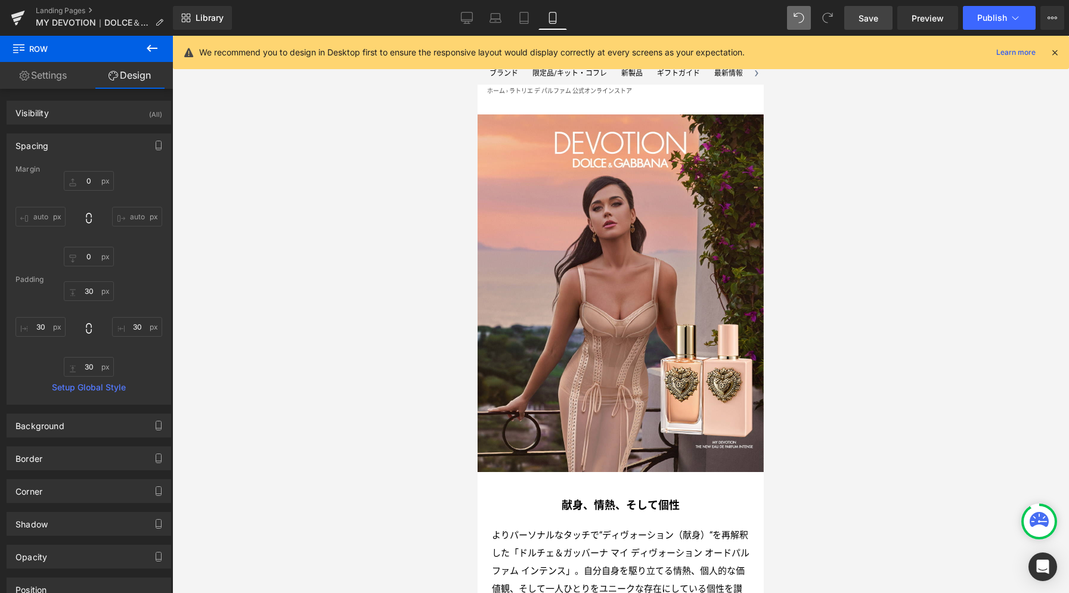
scroll to position [38, 0]
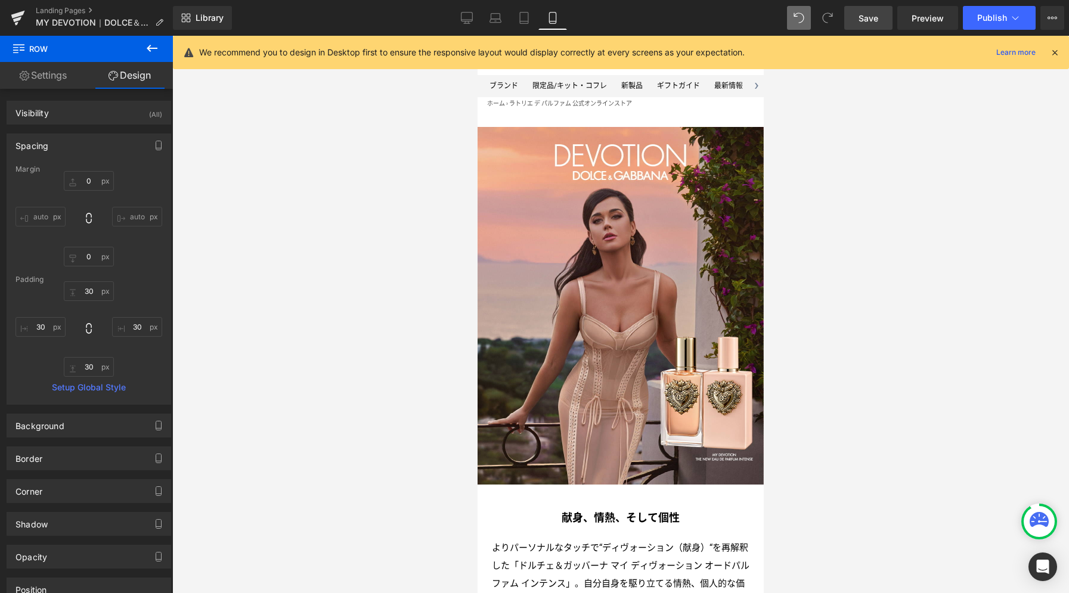
drag, startPoint x: 761, startPoint y: 375, endPoint x: 1230, endPoint y: 104, distance: 541.6
click at [471, 20] on icon at bounding box center [466, 20] width 11 height 0
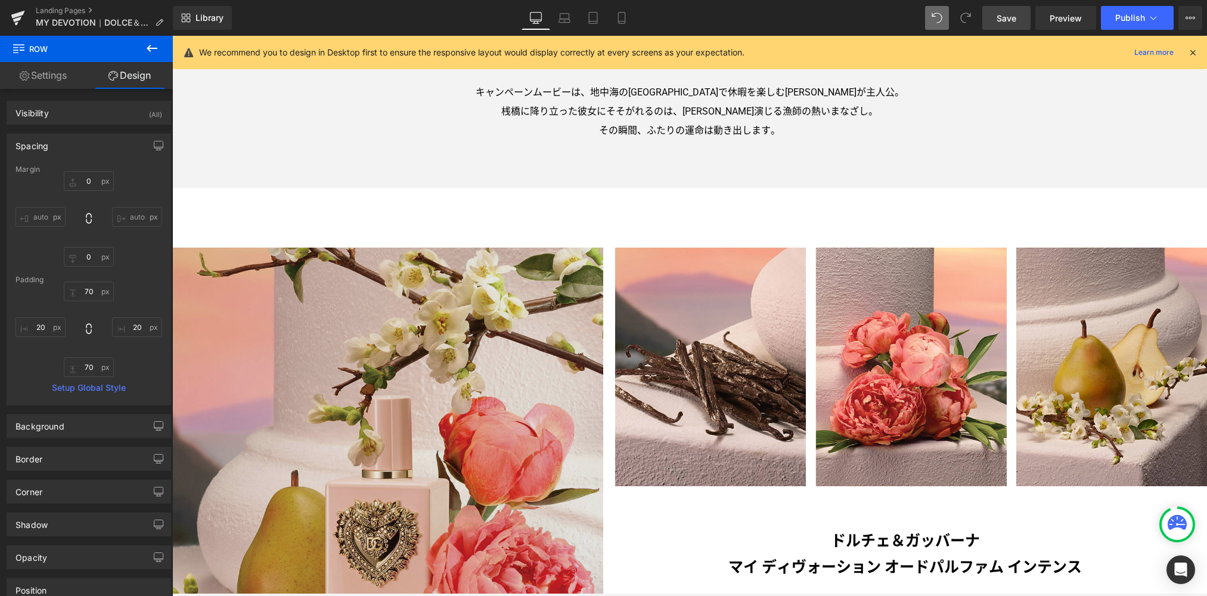
scroll to position [615, 0]
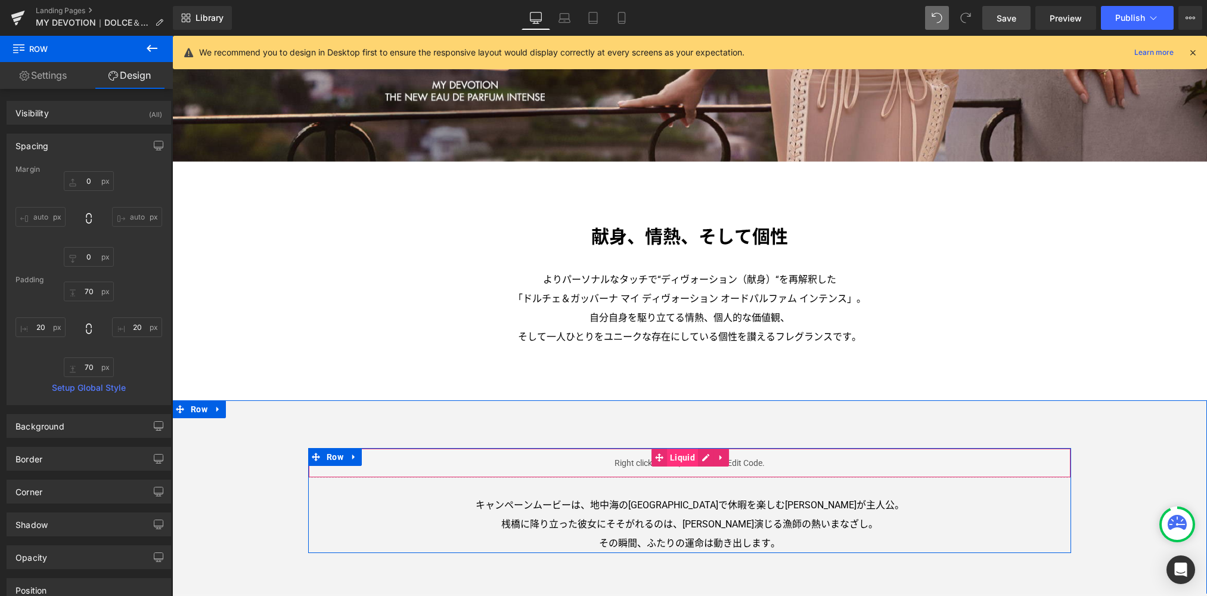
click at [670, 456] on span "Liquid" at bounding box center [682, 457] width 31 height 18
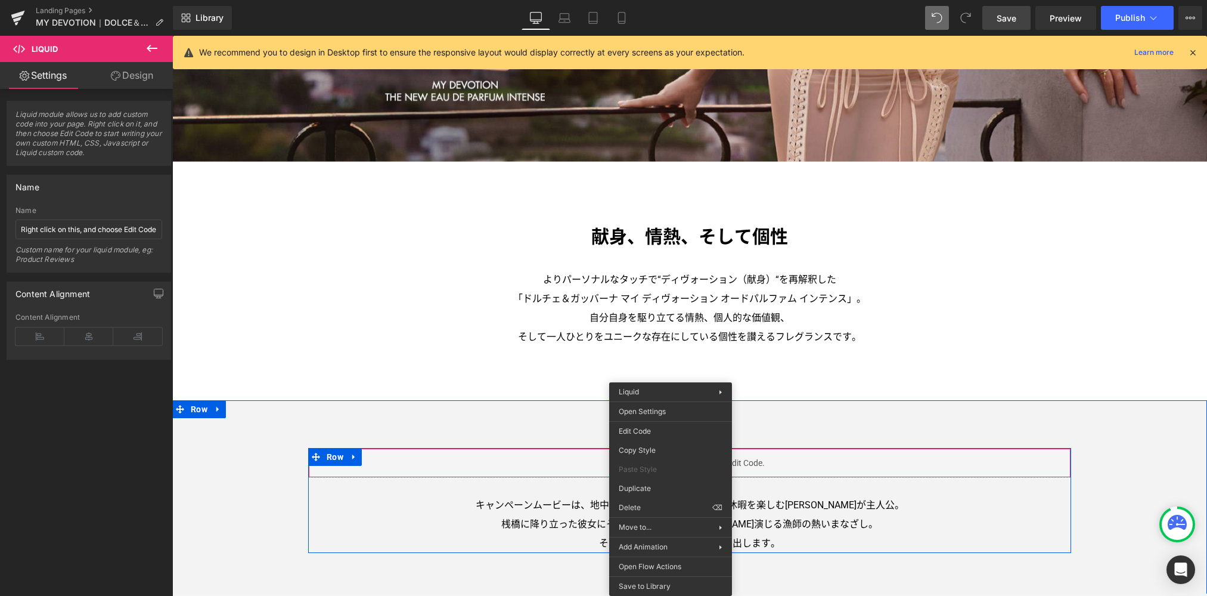
click at [368, 483] on div "Liquid Liquid キャンペーンムービーは、地中海の[GEOGRAPHIC_DATA]で休暇を楽しむ[PERSON_NAME]が主人公。 桟橋に降り立…" at bounding box center [689, 500] width 763 height 105
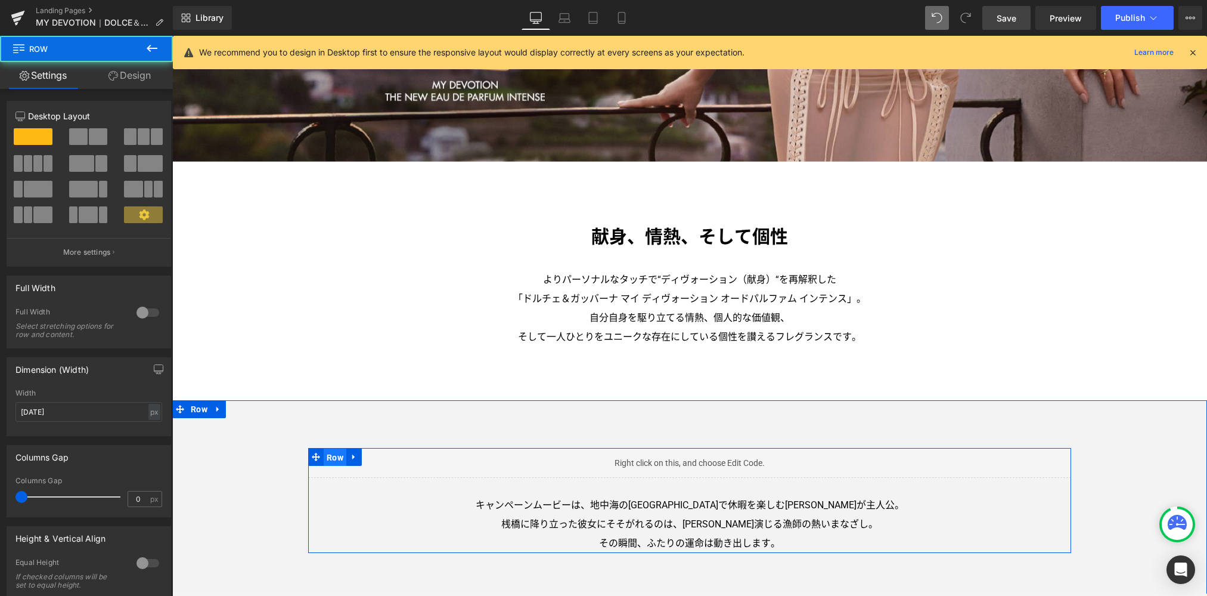
click at [324, 453] on span "Row" at bounding box center [335, 457] width 23 height 18
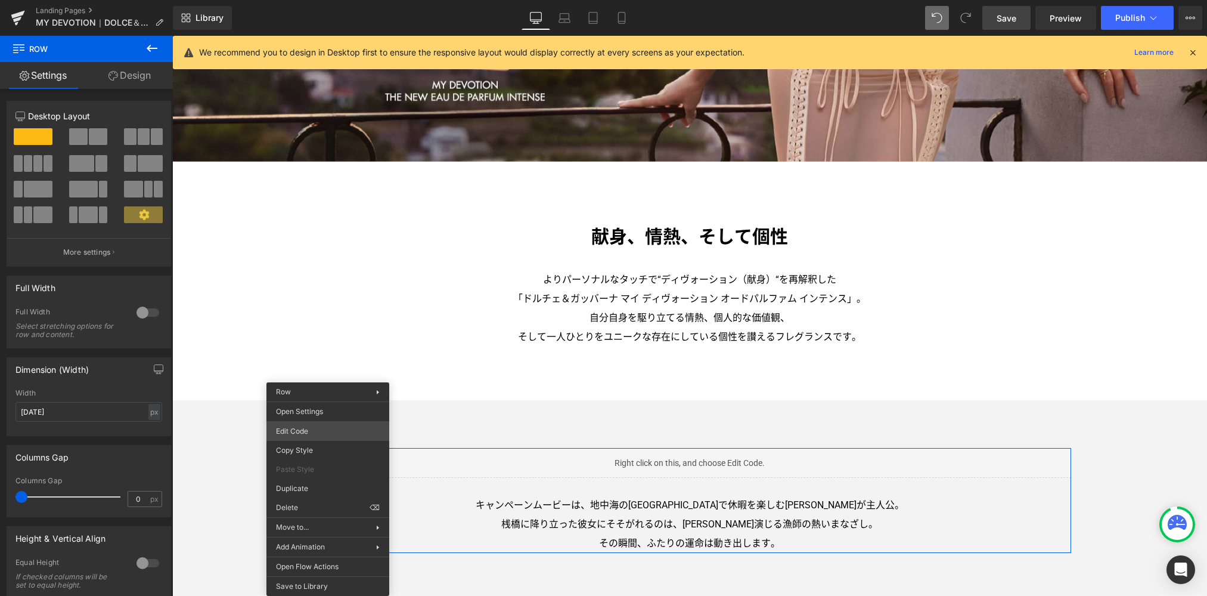
click at [322, 0] on div "Row You are previewing how the will restyle your page. You can not edit Element…" at bounding box center [603, 0] width 1207 height 0
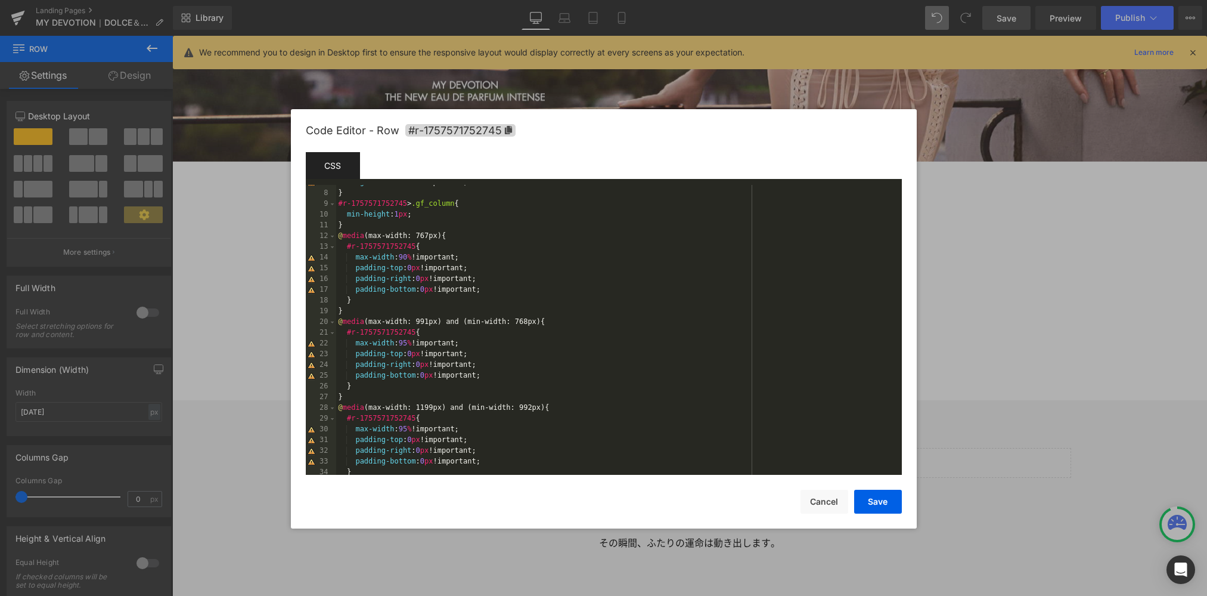
scroll to position [268, 0]
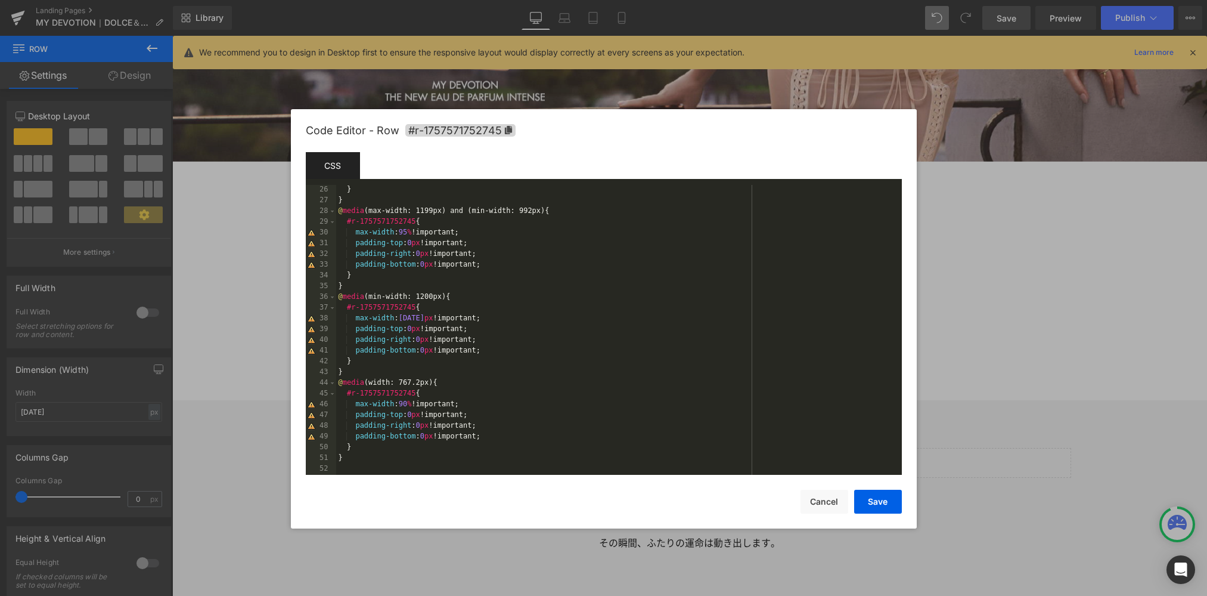
click at [581, 352] on div "} } @ media (max-width: 1199px) and (min-width: 992px) { #r-1757571752745 { max…" at bounding box center [616, 340] width 561 height 311
click at [877, 497] on button "Save" at bounding box center [878, 501] width 48 height 24
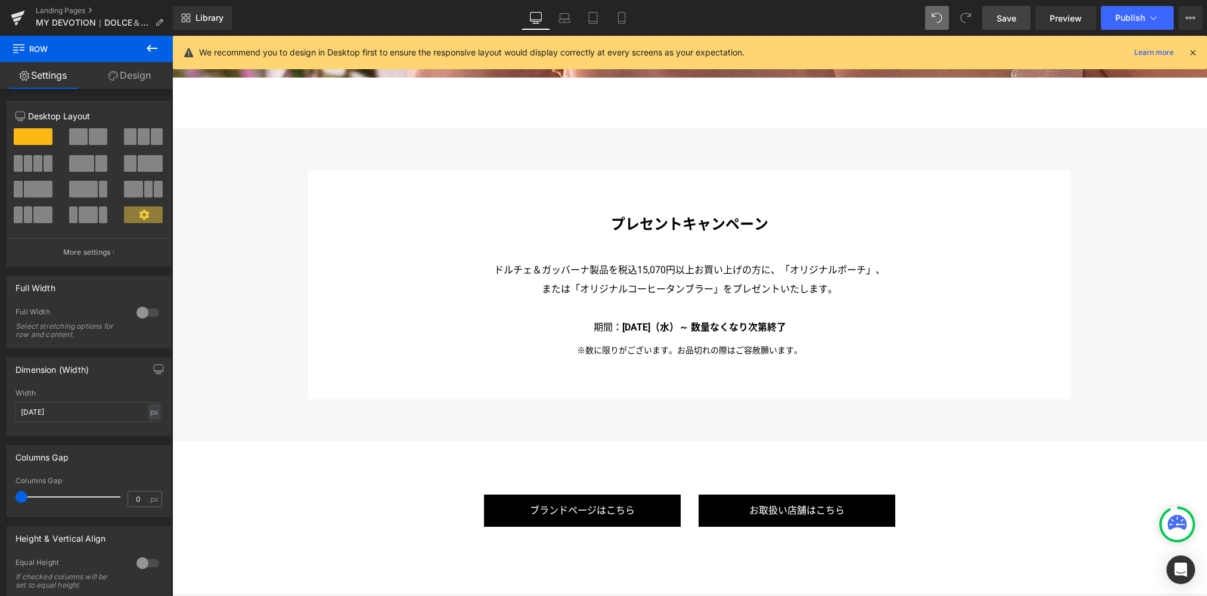
scroll to position [6303, 0]
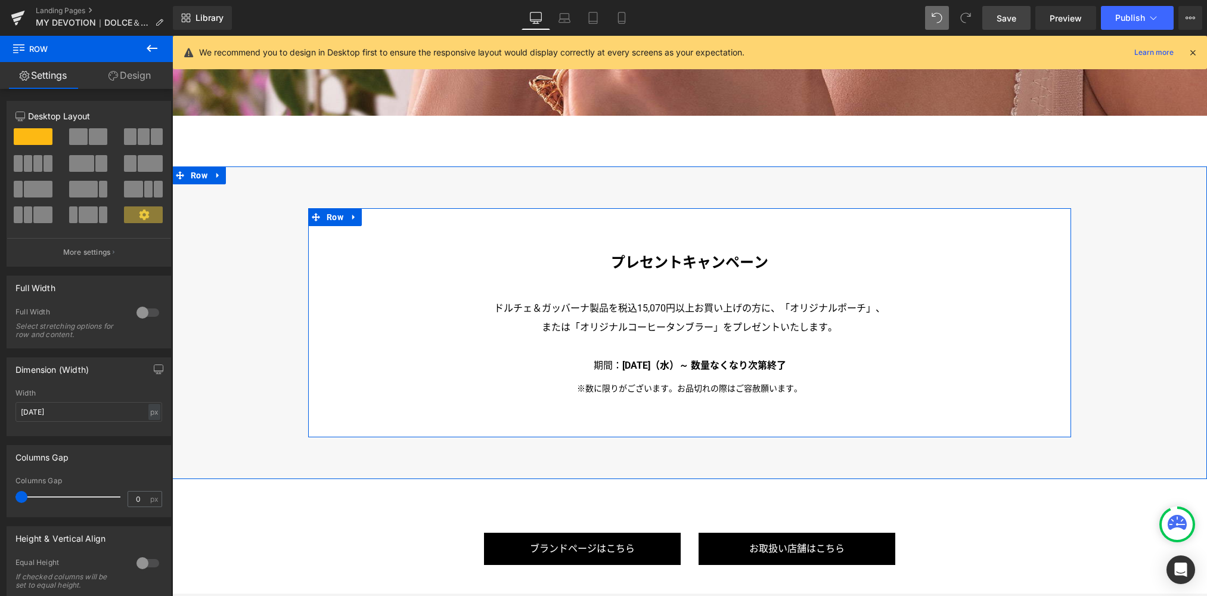
click at [349, 251] on div "プレセントキャンペーン Text Block ドルチェ＆ガッバーナ製品を税込15,070円以上お買い上げの方に、「オリジナルポーチ」、 または「オリジナルコー…" at bounding box center [689, 323] width 739 height 146
click at [331, 209] on span "Row" at bounding box center [335, 218] width 23 height 18
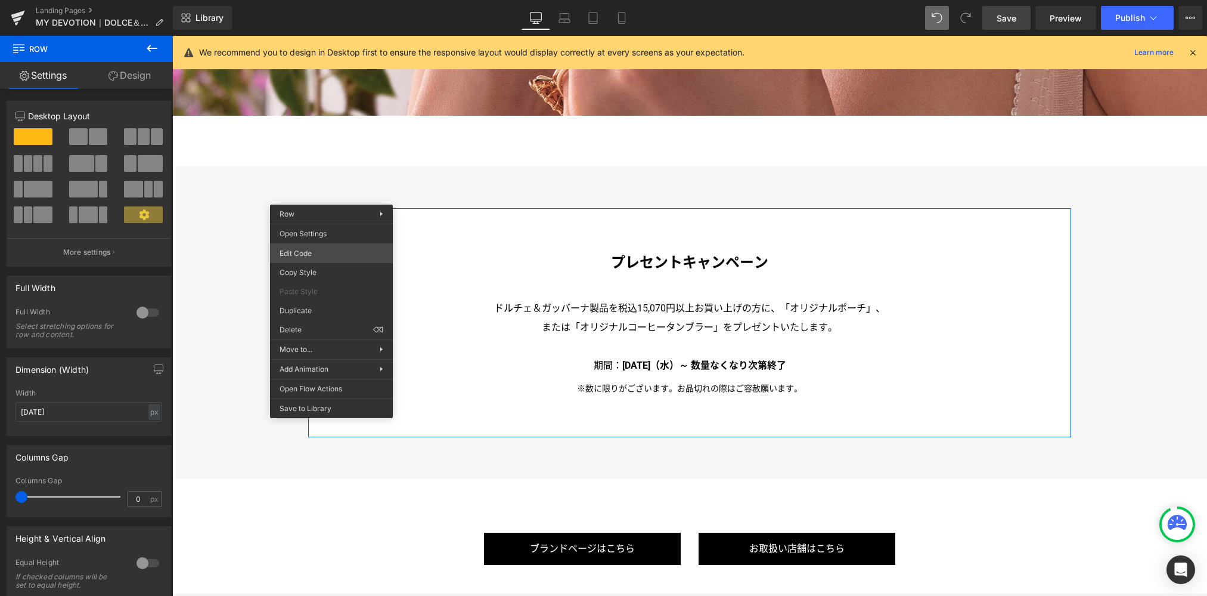
click at [312, 0] on div "Row You are previewing how the will restyle your page. You can not edit Element…" at bounding box center [603, 0] width 1207 height 0
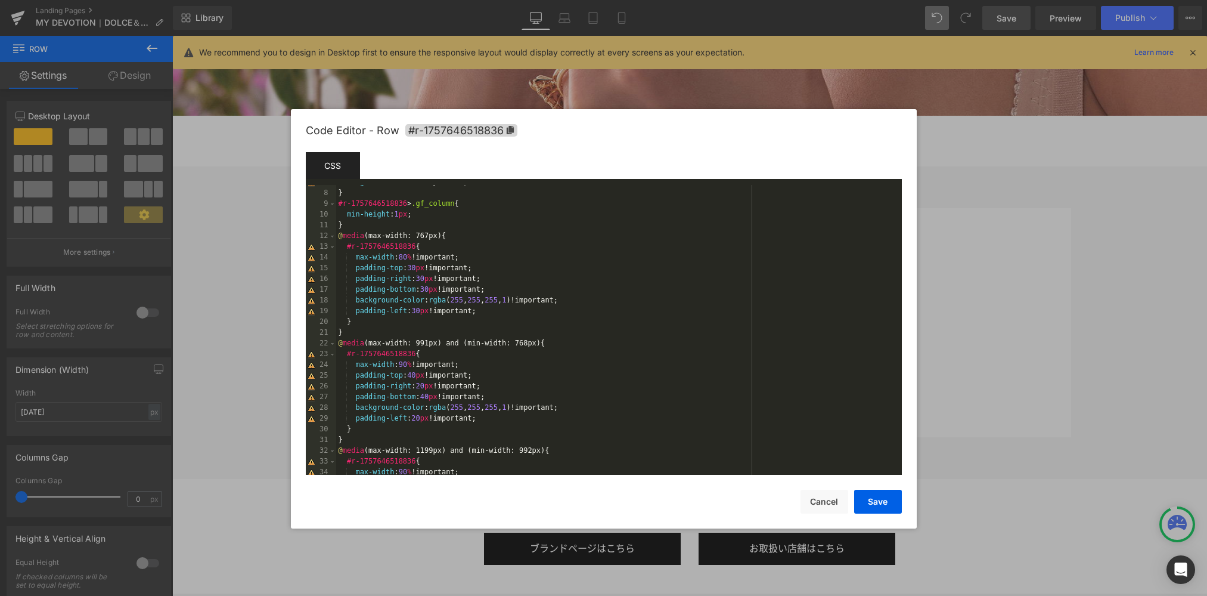
scroll to position [376, 0]
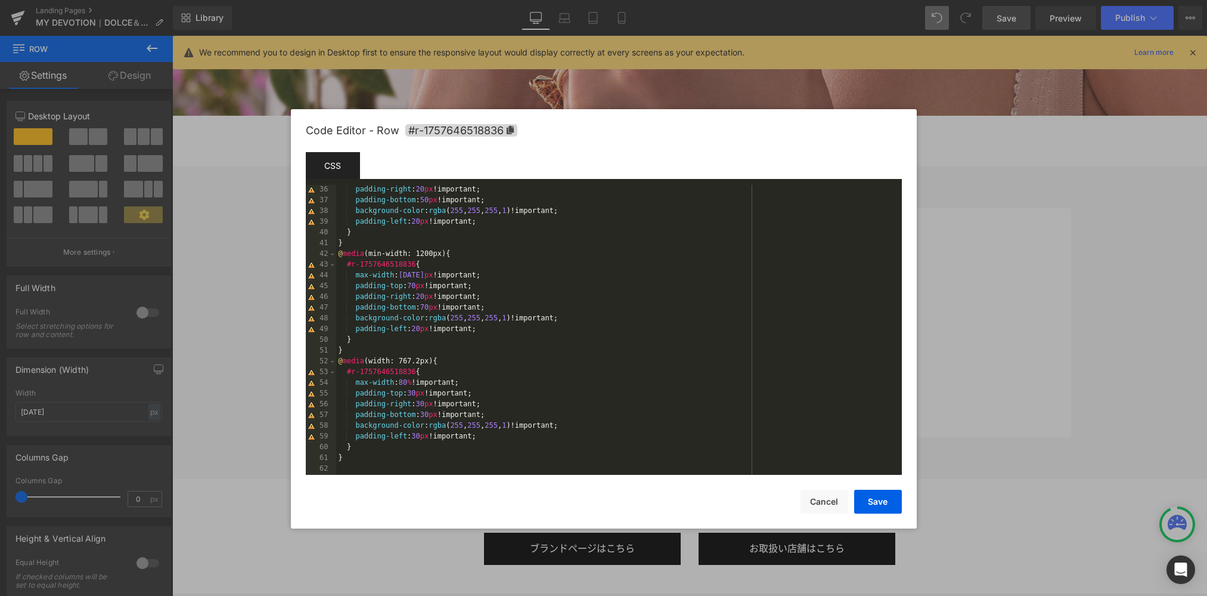
click at [703, 337] on div "padding-right : 20 px !important; padding-bottom : 50 px !important; background…" at bounding box center [616, 340] width 561 height 311
click at [866, 500] on button "Save" at bounding box center [878, 501] width 48 height 24
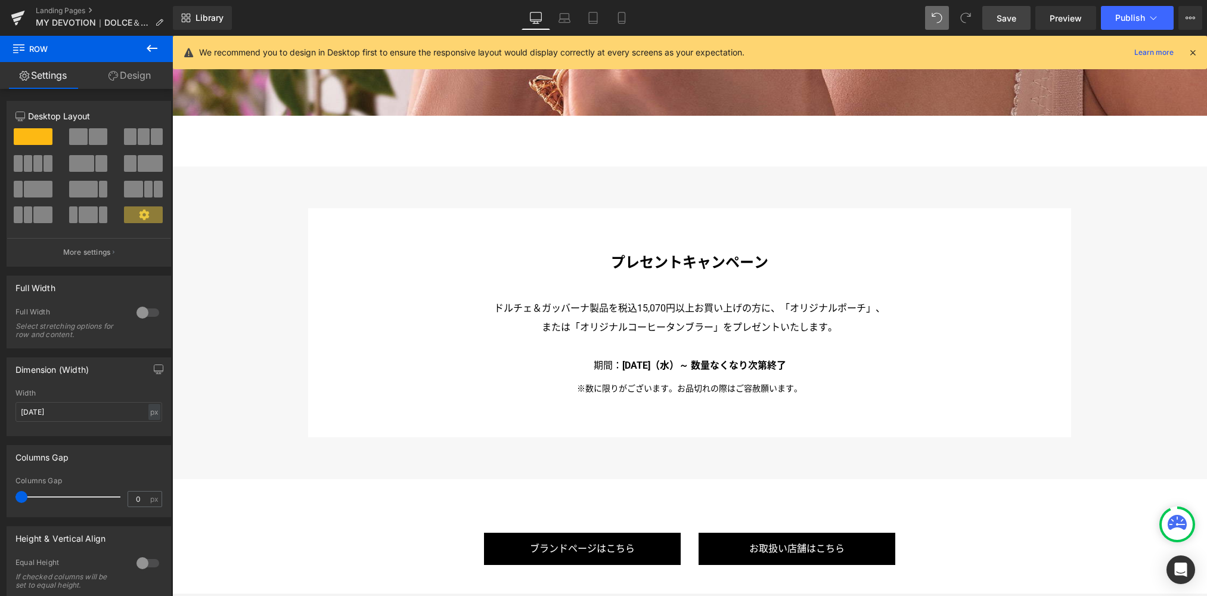
click at [1007, 14] on span "Save" at bounding box center [1007, 18] width 20 height 13
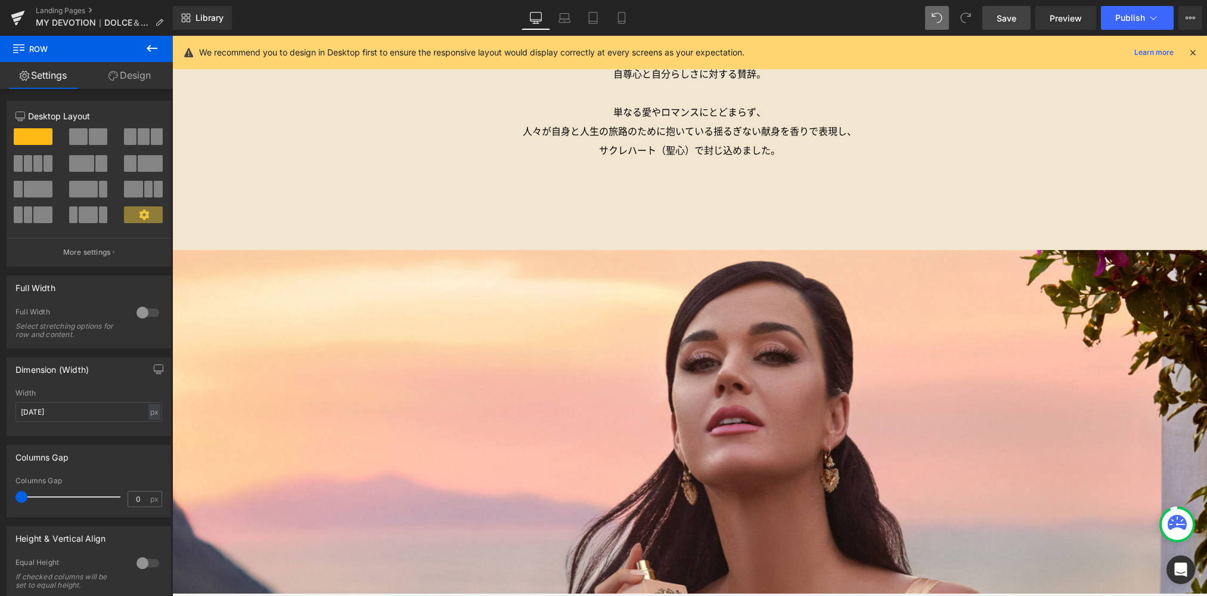
scroll to position [2796, 0]
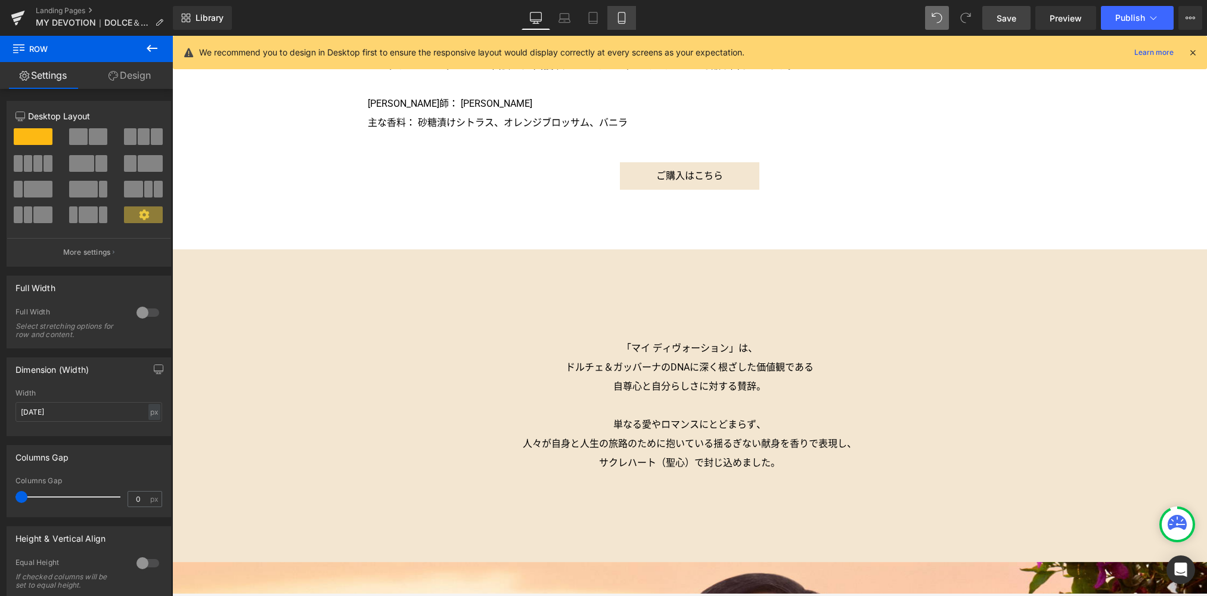
click at [624, 9] on link "Mobile" at bounding box center [621, 18] width 29 height 24
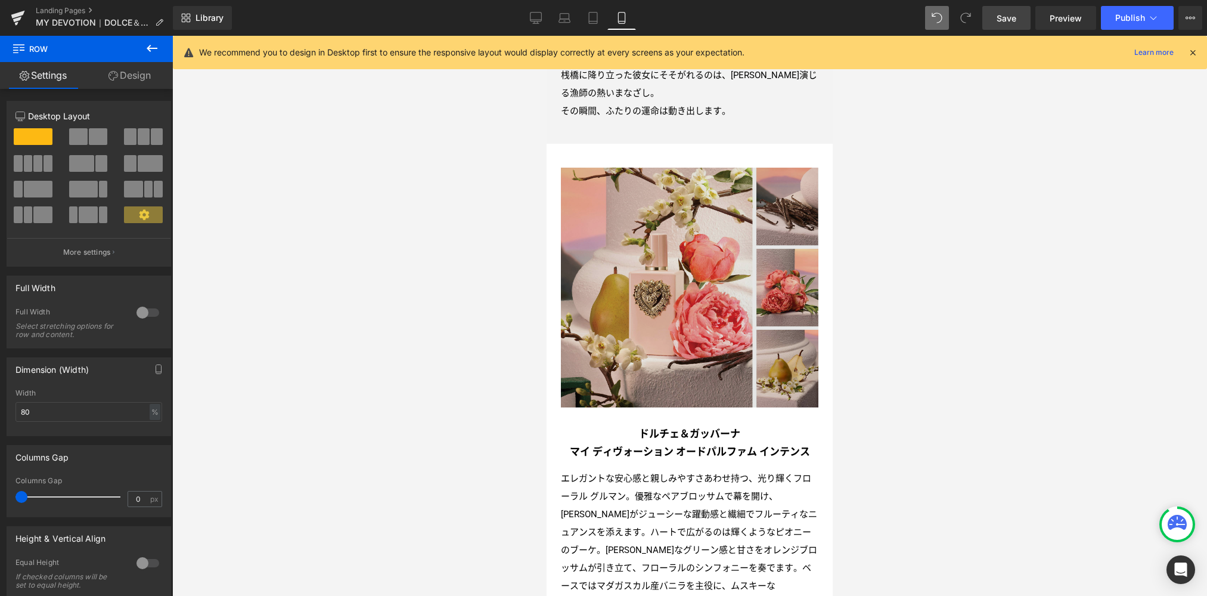
scroll to position [972, 0]
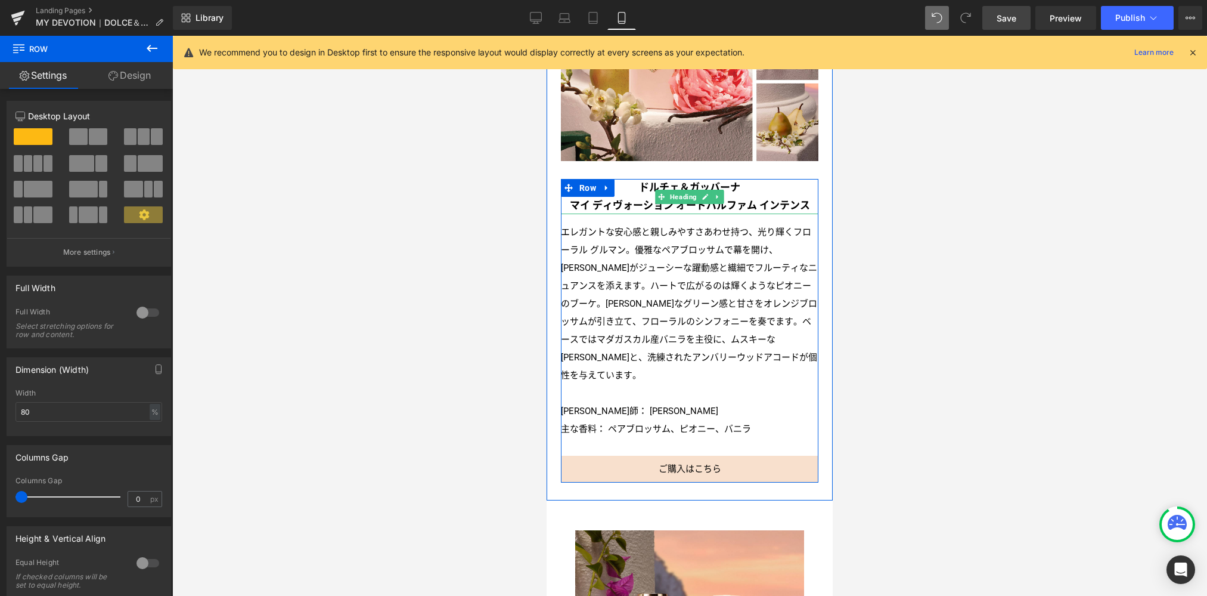
click at [651, 204] on h3 "マイ ディヴォーション オードパルファム インテンス" at bounding box center [690, 206] width 258 height 18
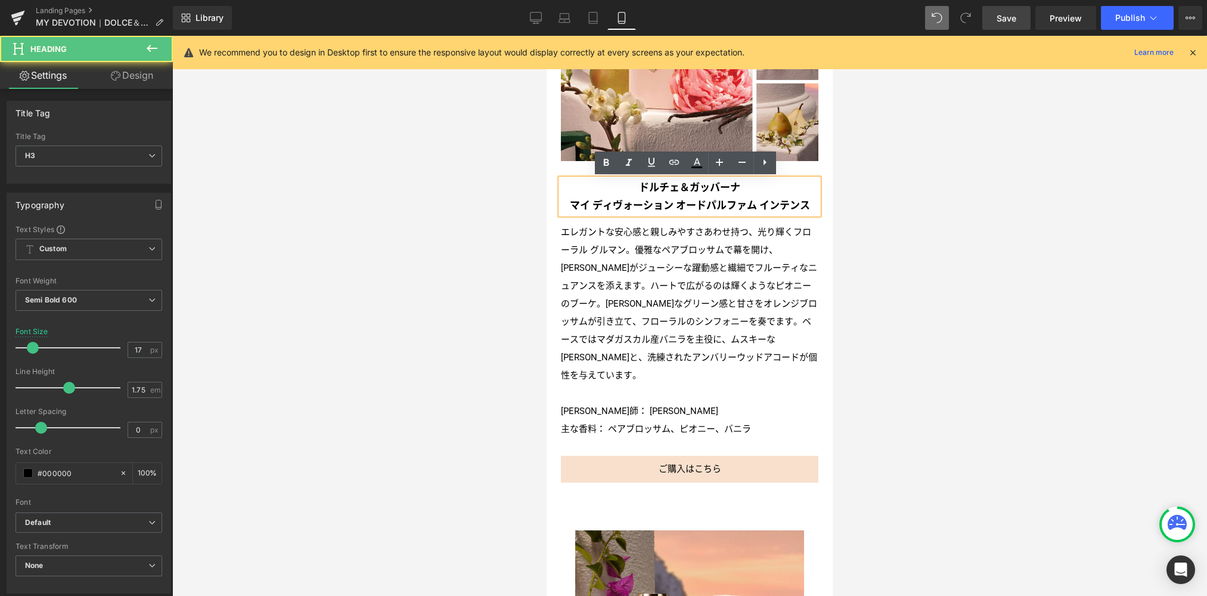
click at [644, 202] on h3 "マイ ディヴォーション オードパルファム インテンス" at bounding box center [690, 206] width 258 height 18
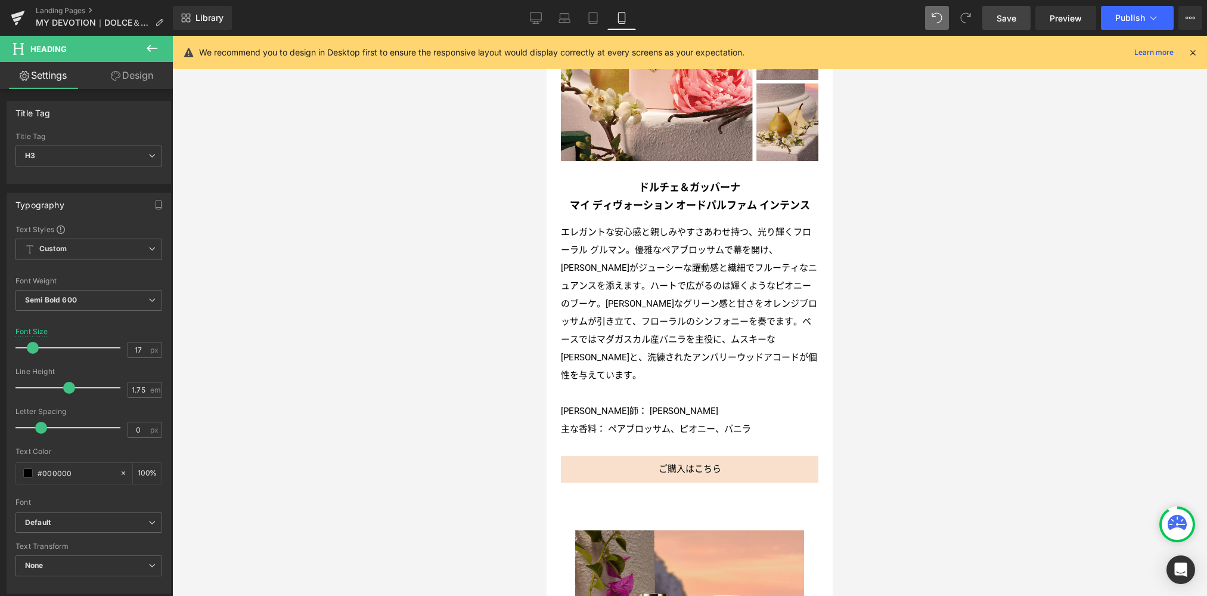
click at [142, 76] on link "Design" at bounding box center [132, 75] width 86 height 27
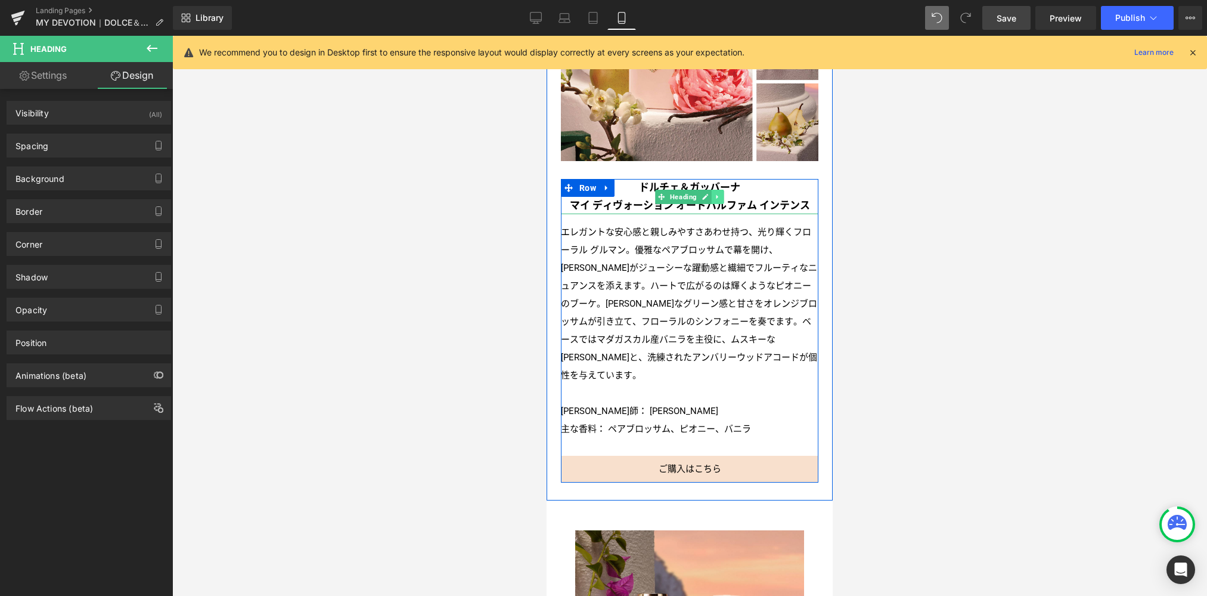
click at [717, 197] on icon at bounding box center [718, 196] width 2 height 4
click at [709, 197] on icon at bounding box center [711, 196] width 7 height 7
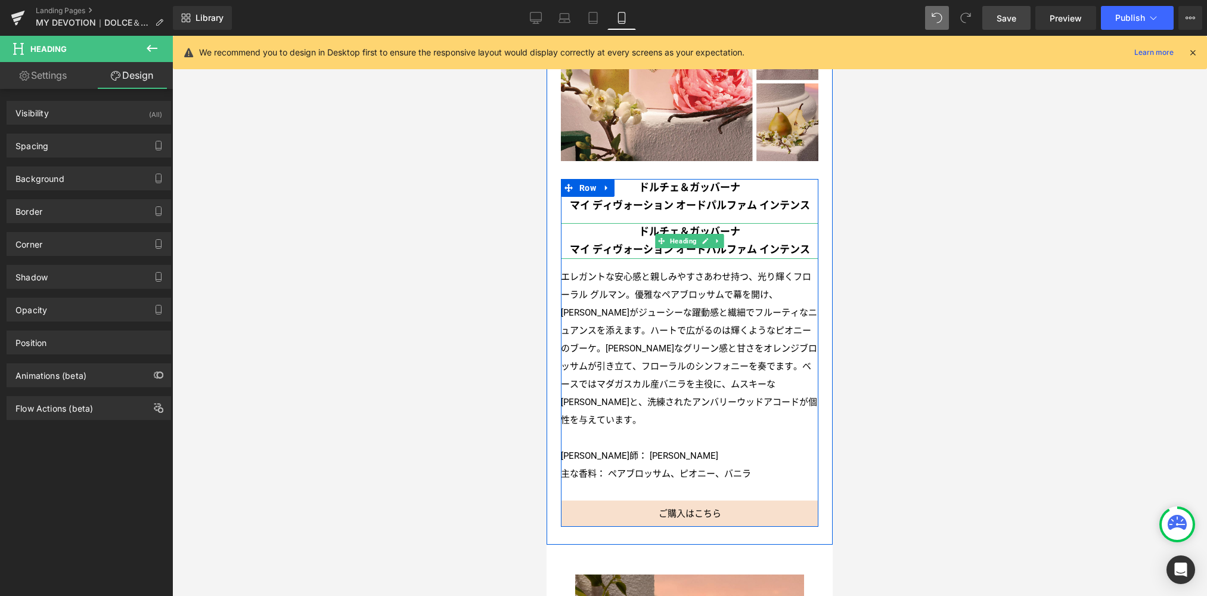
click at [711, 252] on h3 "マイ ディヴォーション オードパルファム インテンス" at bounding box center [690, 250] width 258 height 18
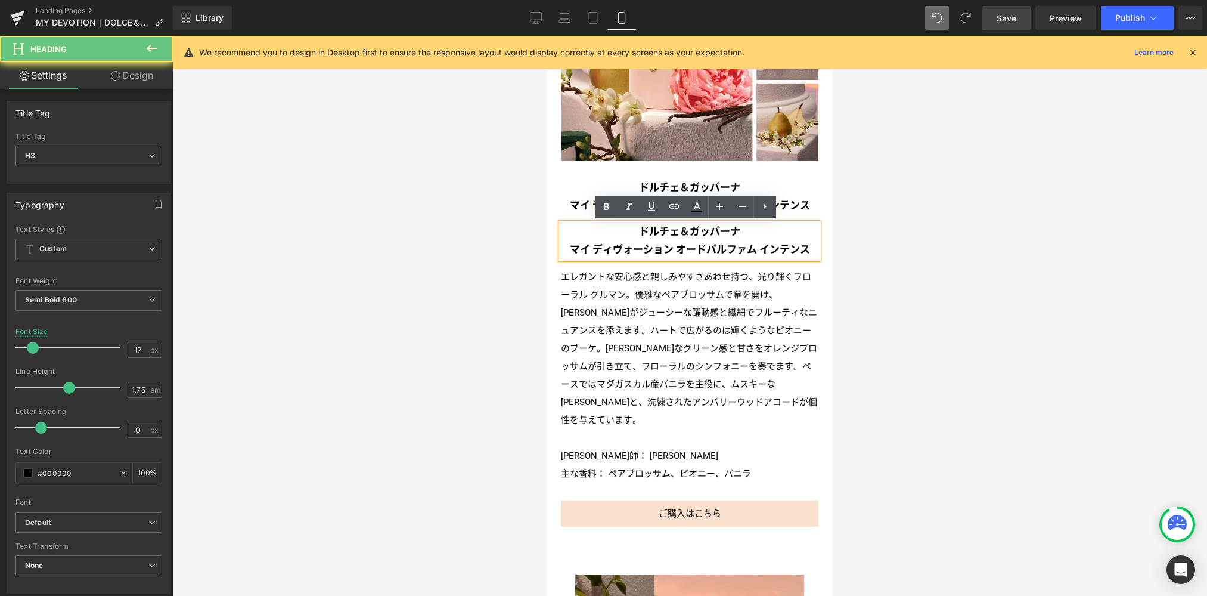
click at [673, 249] on h3 "マイ ディヴォーション オードパルファム インテンス" at bounding box center [690, 250] width 258 height 18
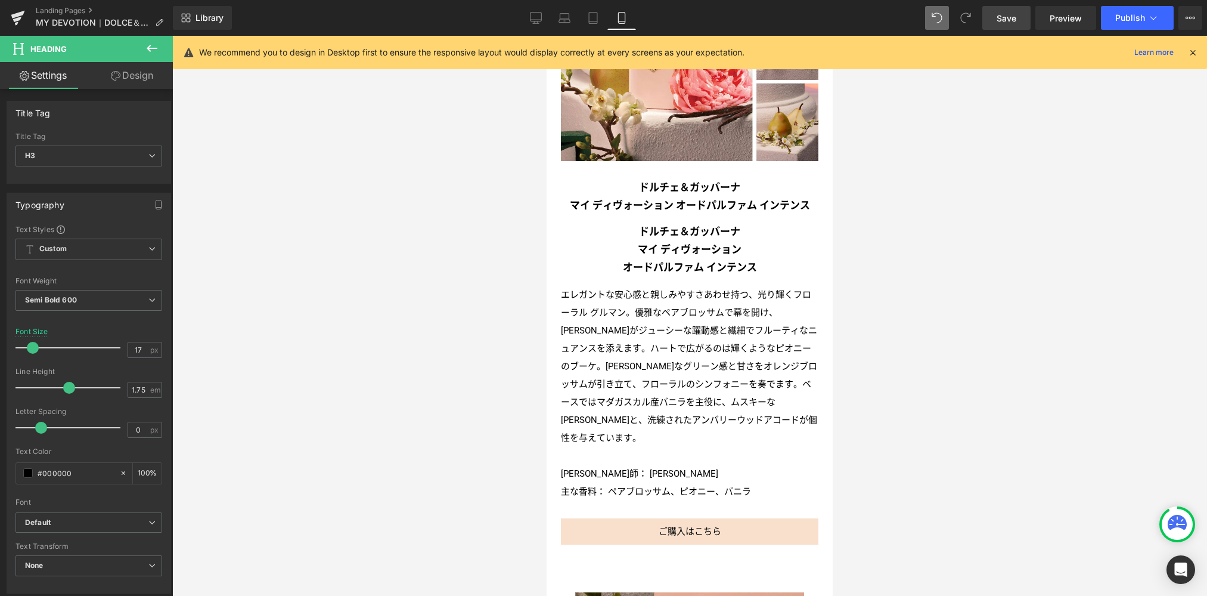
click at [126, 72] on link "Design" at bounding box center [132, 75] width 86 height 27
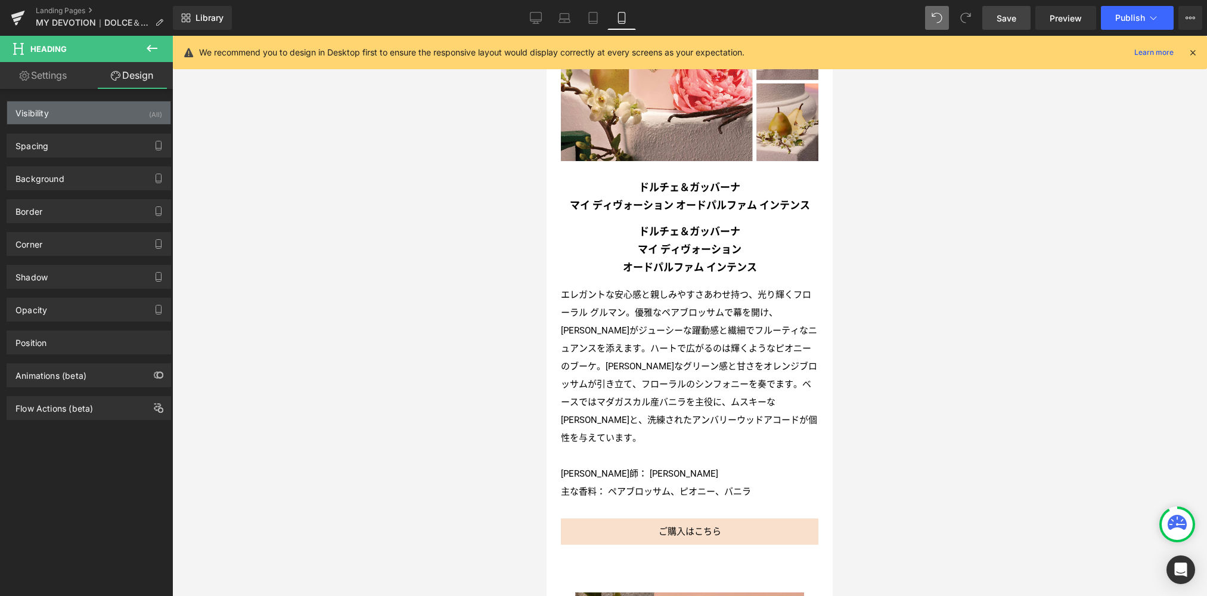
click at [117, 113] on div "Visibility (All)" at bounding box center [88, 112] width 163 height 23
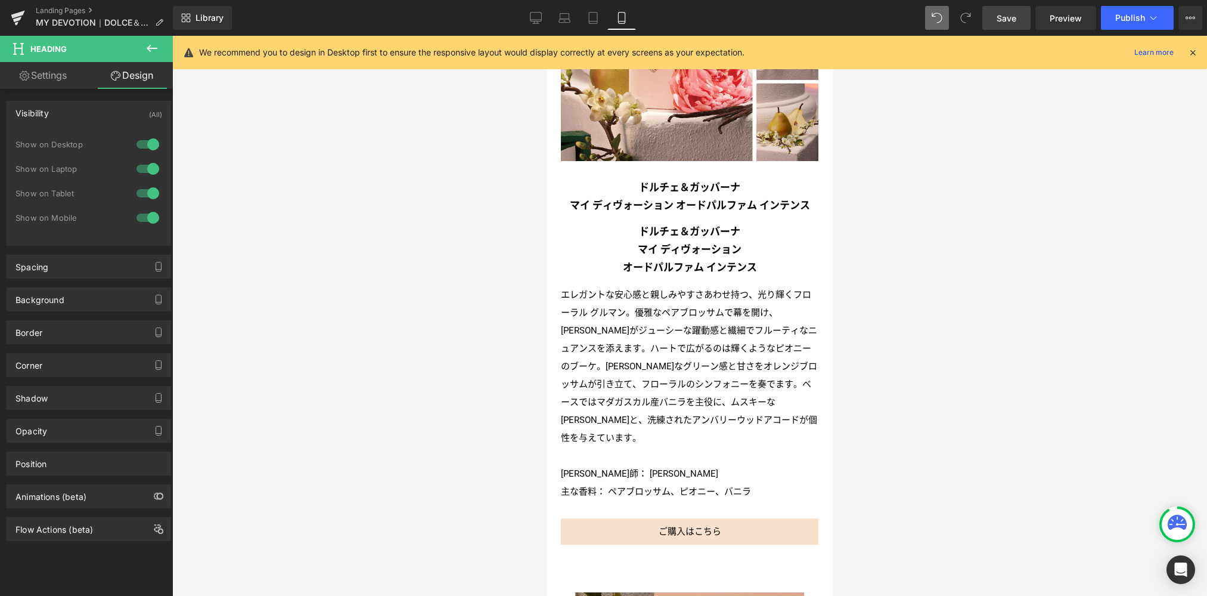
drag, startPoint x: 150, startPoint y: 193, endPoint x: 151, endPoint y: 179, distance: 13.8
click at [150, 193] on div at bounding box center [148, 193] width 29 height 19
click at [150, 169] on div at bounding box center [148, 168] width 29 height 19
click at [150, 143] on div at bounding box center [148, 144] width 29 height 19
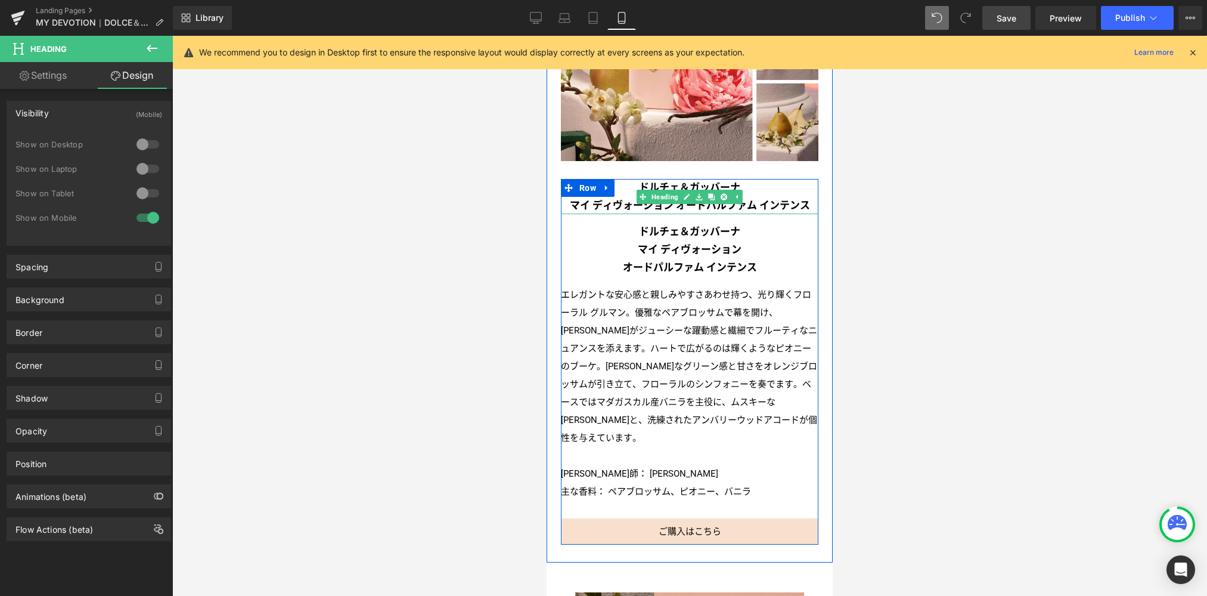
click at [600, 203] on h3 "マイ ディヴォーション オードパルファム インテンス" at bounding box center [690, 206] width 258 height 18
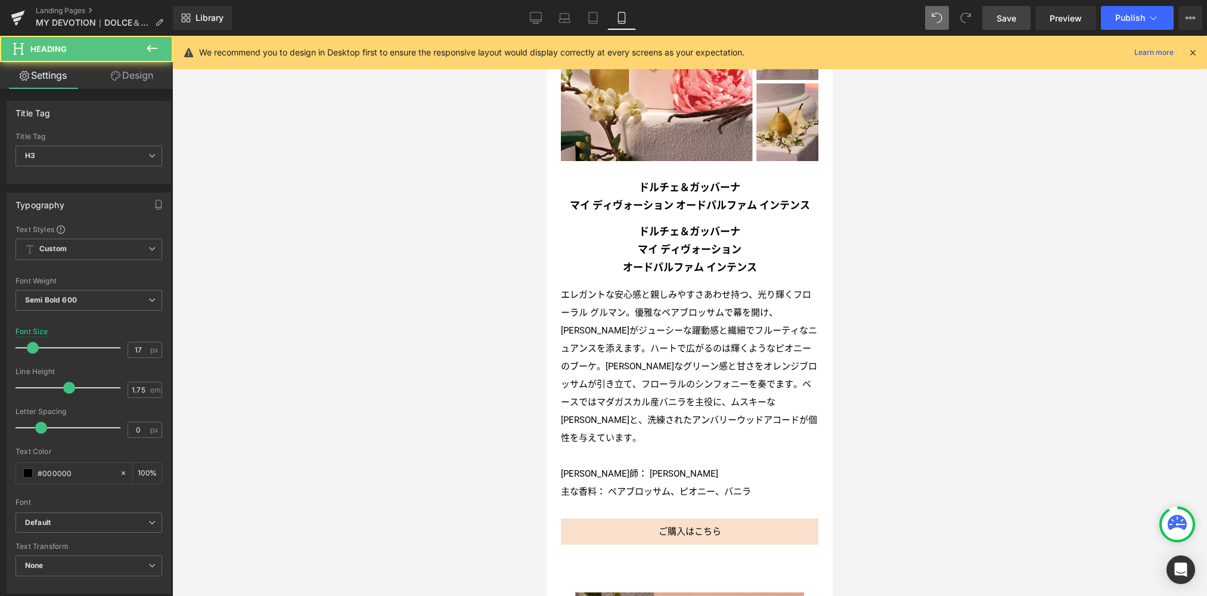
click at [148, 82] on link "Design" at bounding box center [132, 75] width 86 height 27
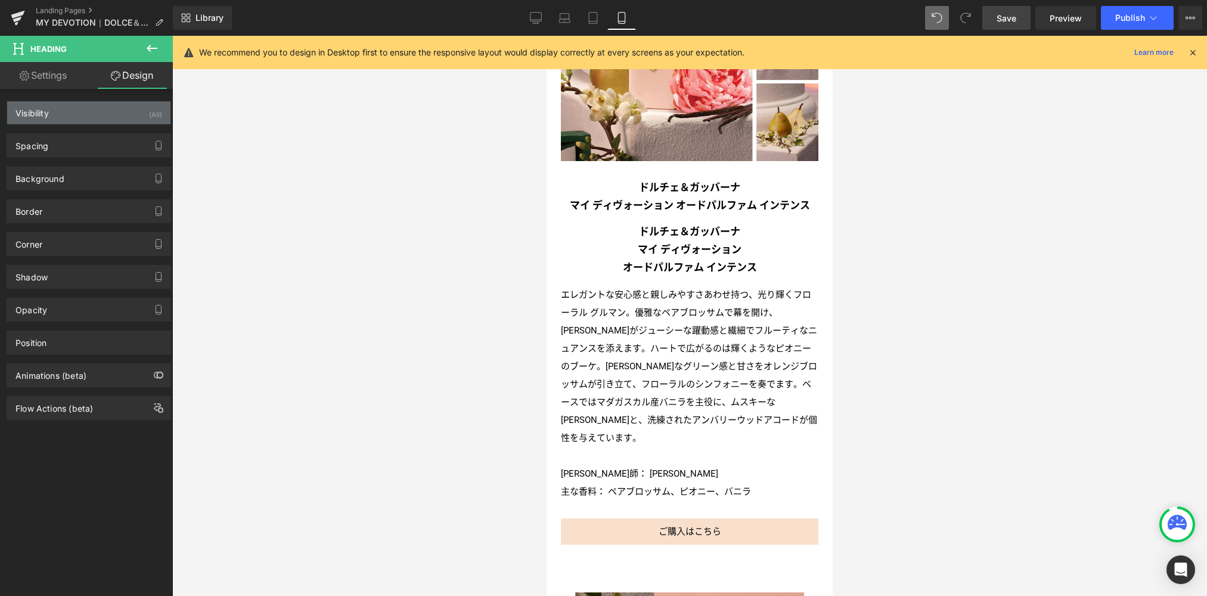
click at [130, 109] on div "Visibility (All)" at bounding box center [88, 112] width 163 height 23
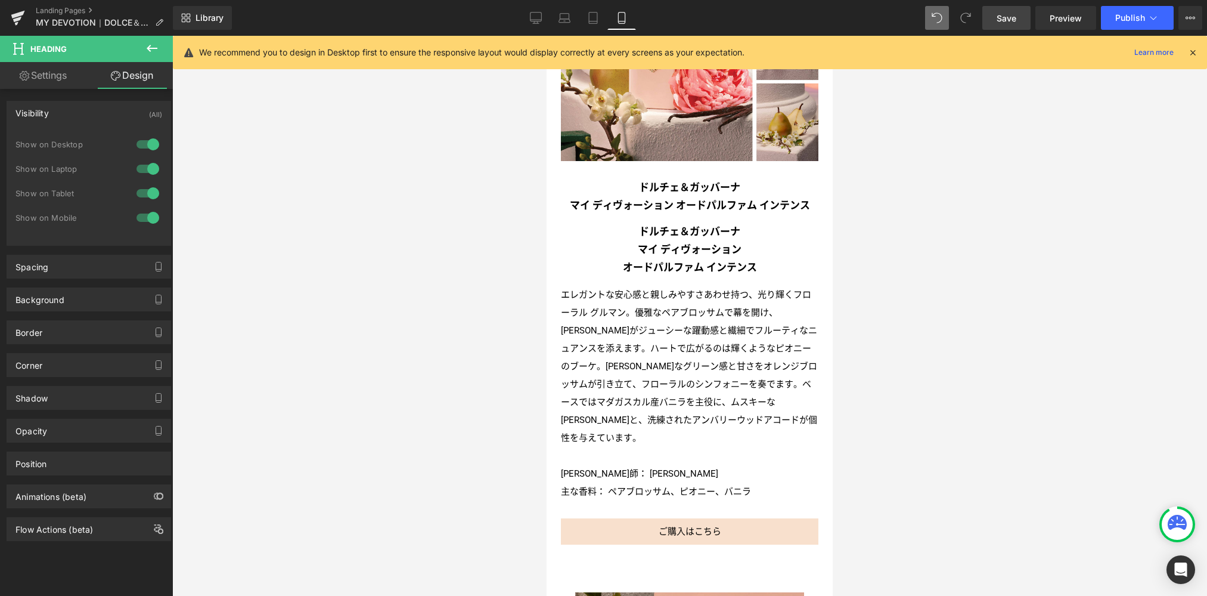
click at [148, 221] on div at bounding box center [148, 217] width 29 height 19
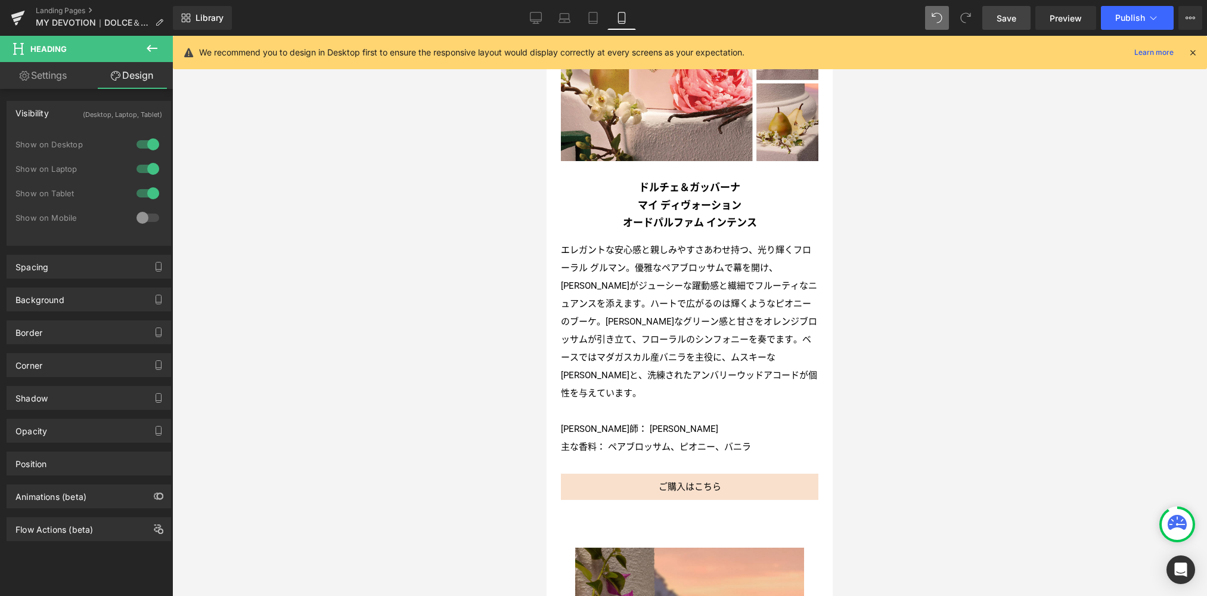
click at [1011, 18] on span "Save" at bounding box center [1007, 18] width 20 height 13
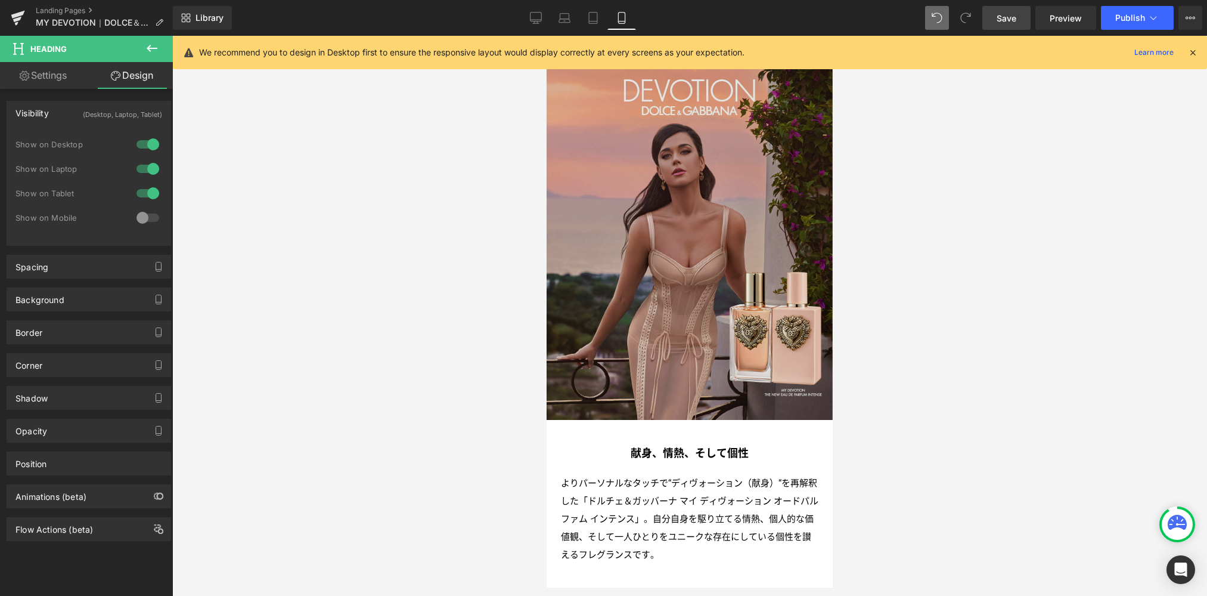
scroll to position [0, 0]
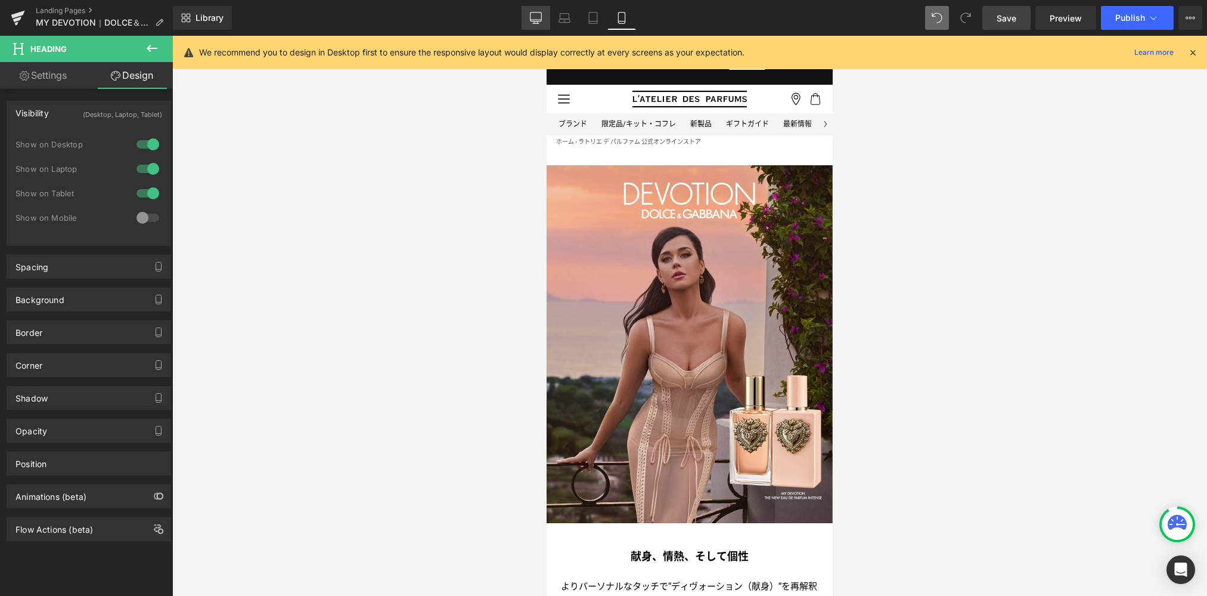
click at [538, 10] on link "Desktop" at bounding box center [536, 18] width 29 height 24
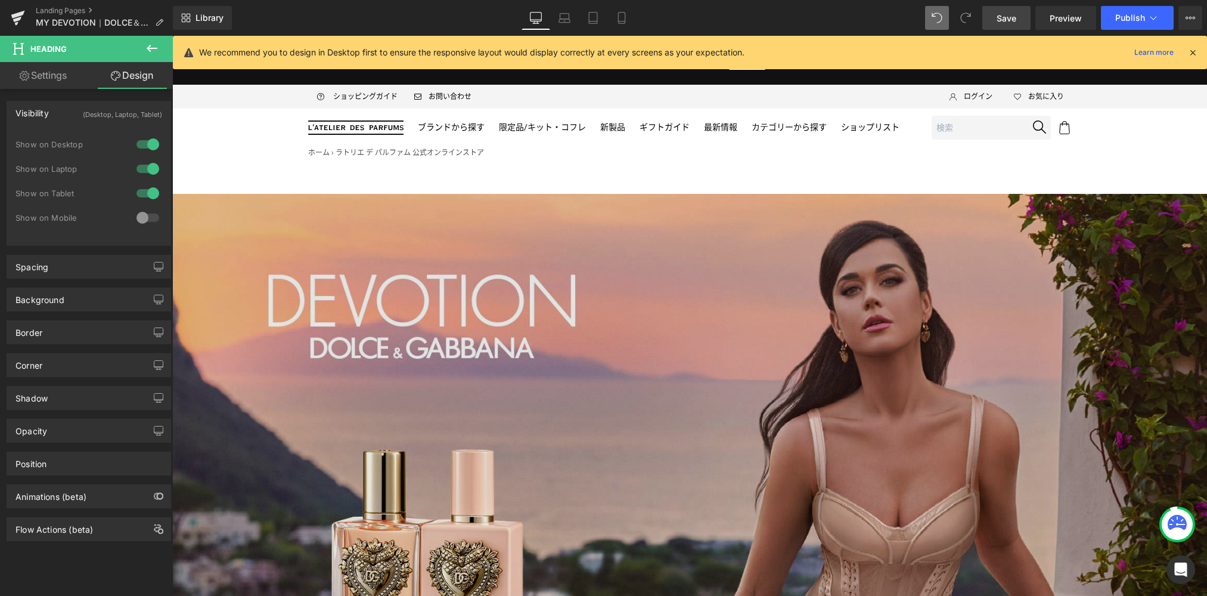
click at [597, 281] on img at bounding box center [689, 485] width 1035 height 582
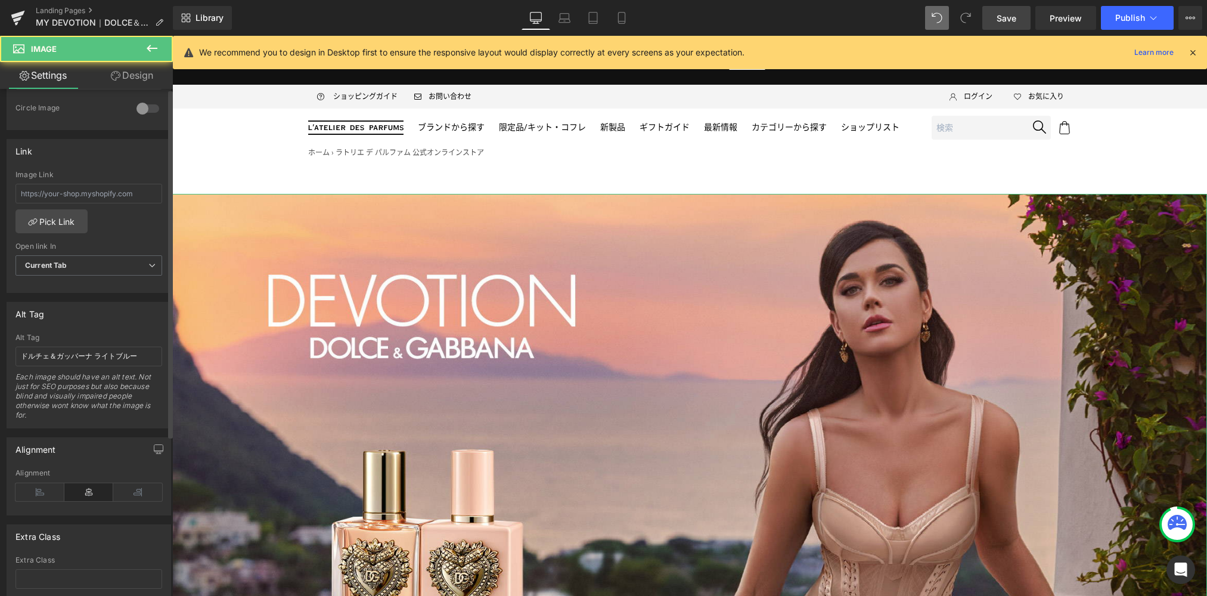
scroll to position [551, 0]
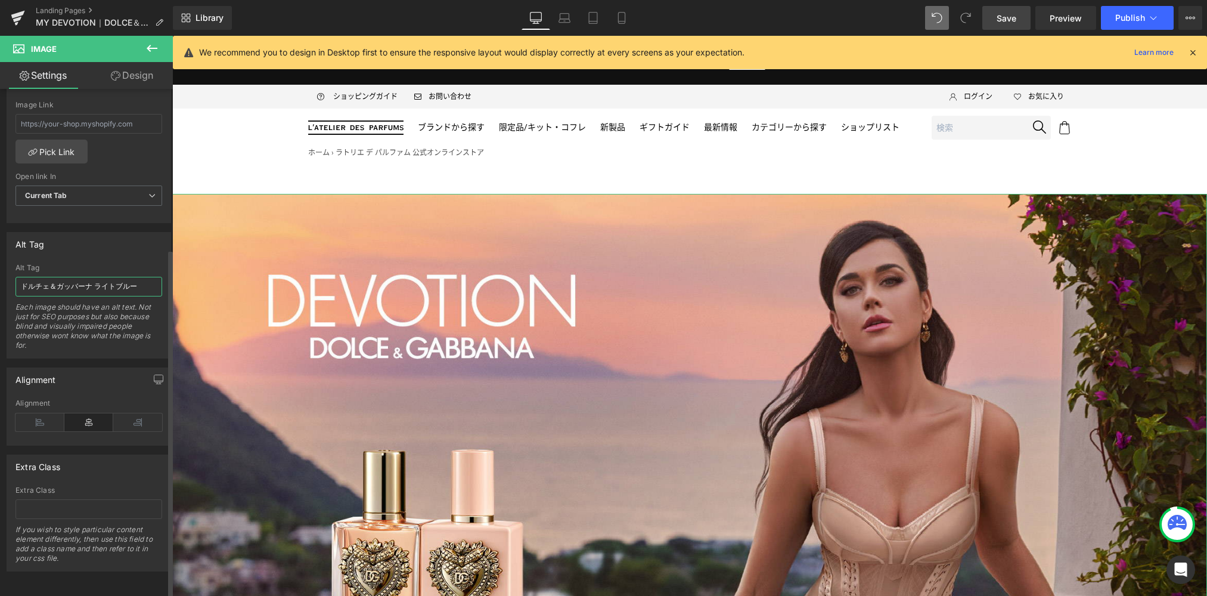
click at [123, 282] on input "ドルチェ＆ガッバーナ ライトブルー" at bounding box center [88, 287] width 147 height 20
paste input "イ ディヴォーション オードパルファム インテンス"
drag, startPoint x: 593, startPoint y: 17, endPoint x: 617, endPoint y: 16, distance: 24.4
click at [593, 17] on icon at bounding box center [593, 18] width 12 height 12
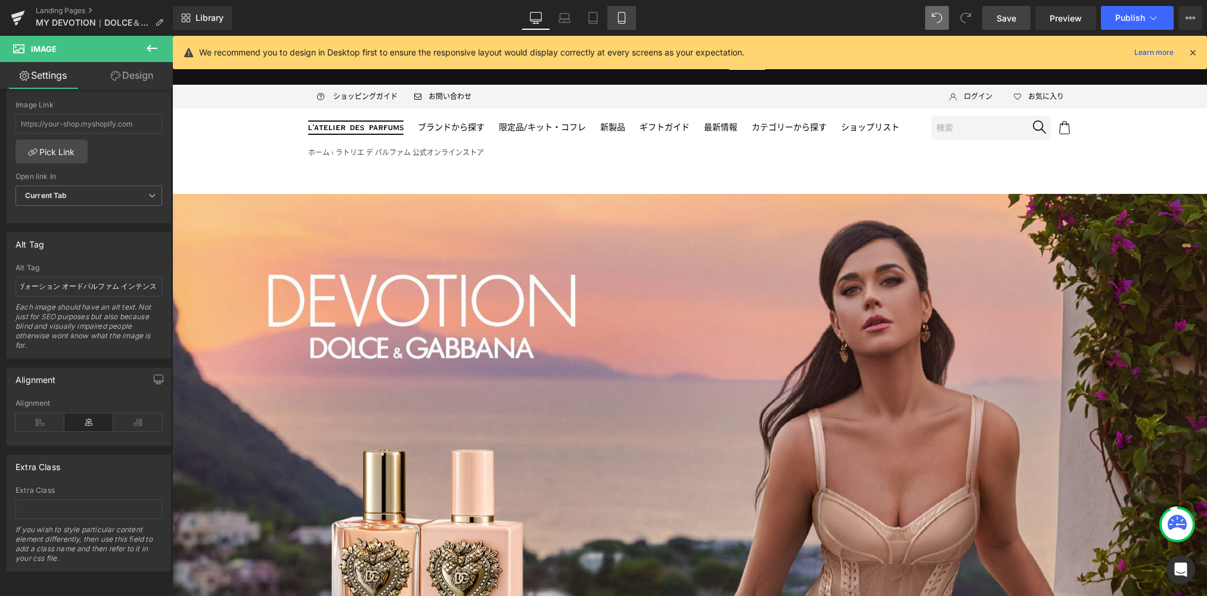
scroll to position [0, 0]
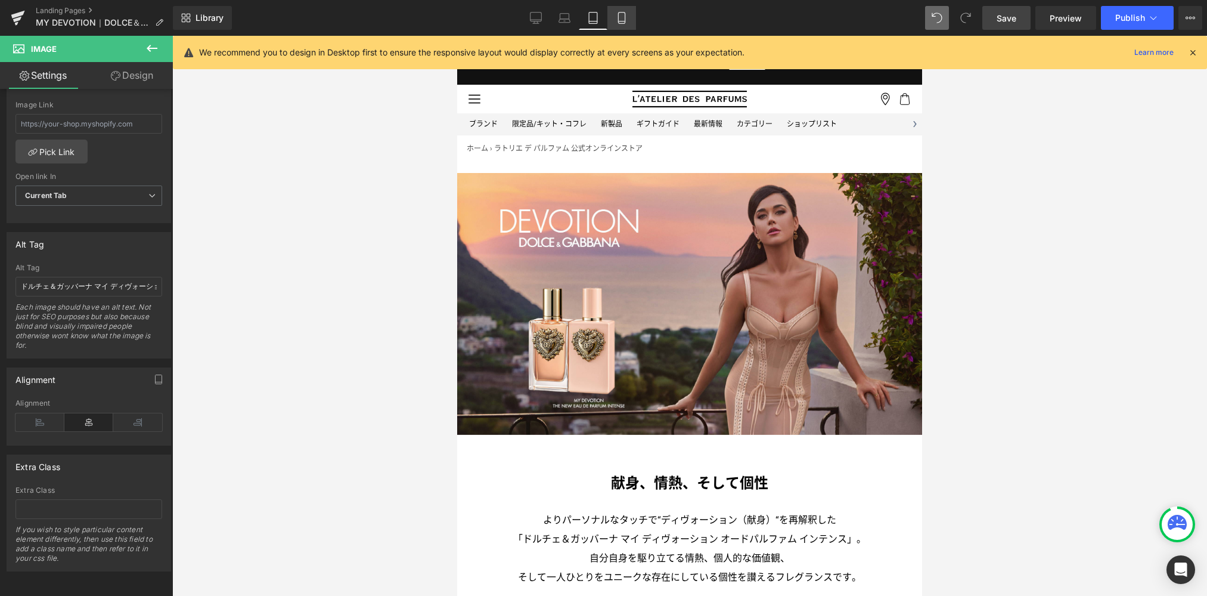
click at [621, 18] on icon at bounding box center [622, 18] width 12 height 12
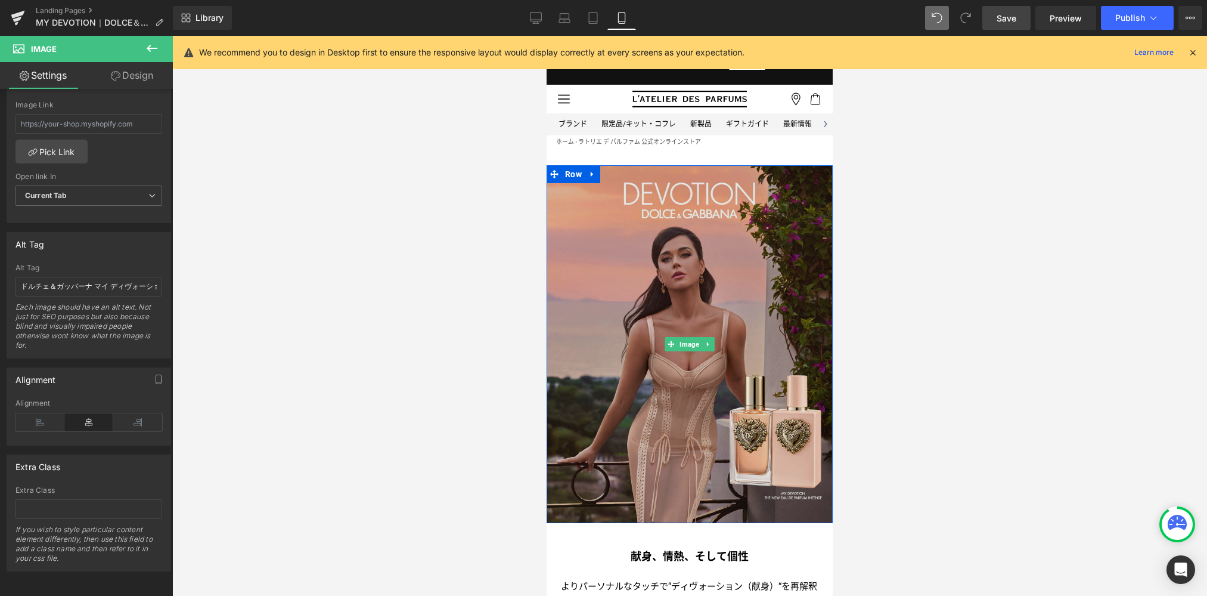
click at [584, 256] on img at bounding box center [690, 344] width 286 height 358
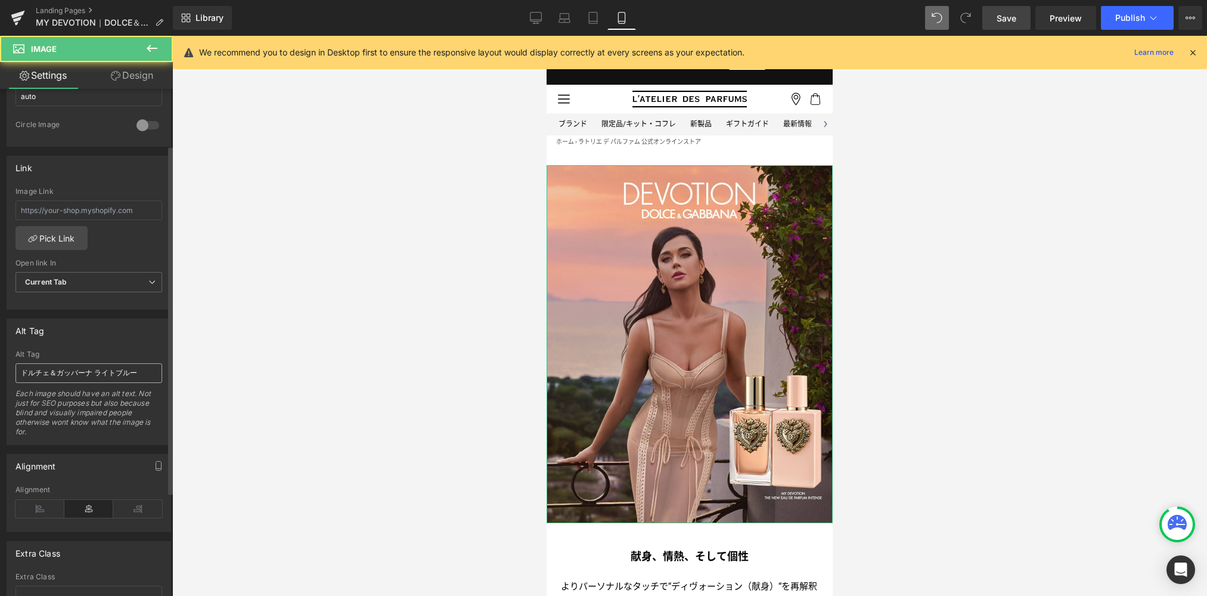
scroll to position [551, 0]
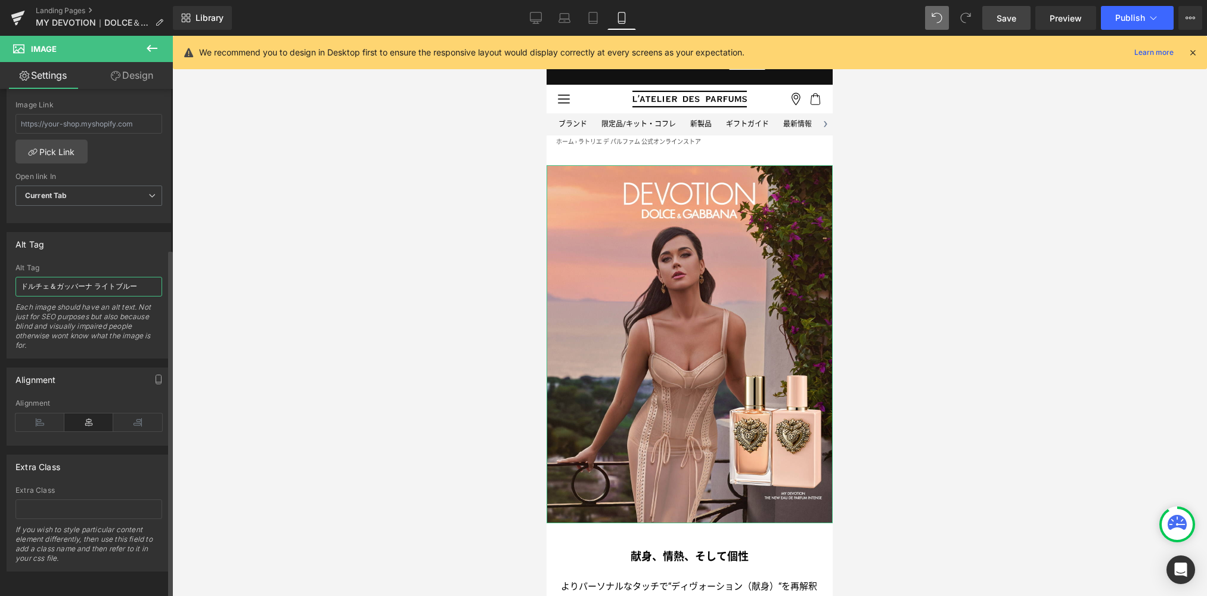
click at [114, 277] on input "ドルチェ＆ガッバーナ ライトブルー" at bounding box center [88, 287] width 147 height 20
paste input "イ ディヴォーション オードパルファム インテンス"
click at [539, 18] on icon at bounding box center [536, 18] width 12 height 12
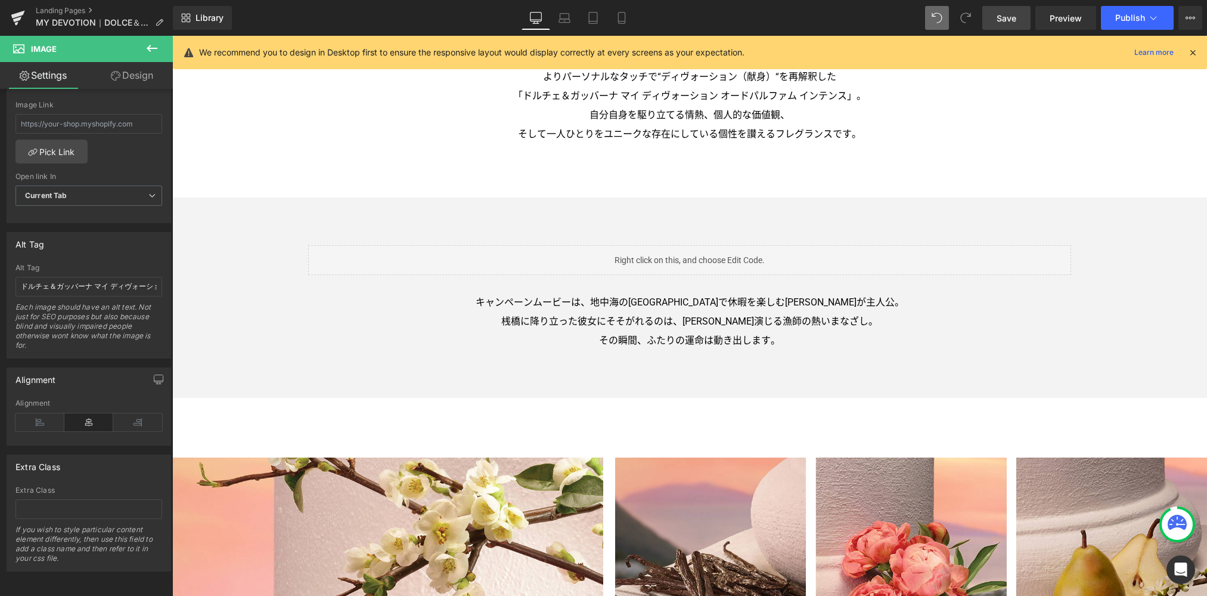
scroll to position [1395, 0]
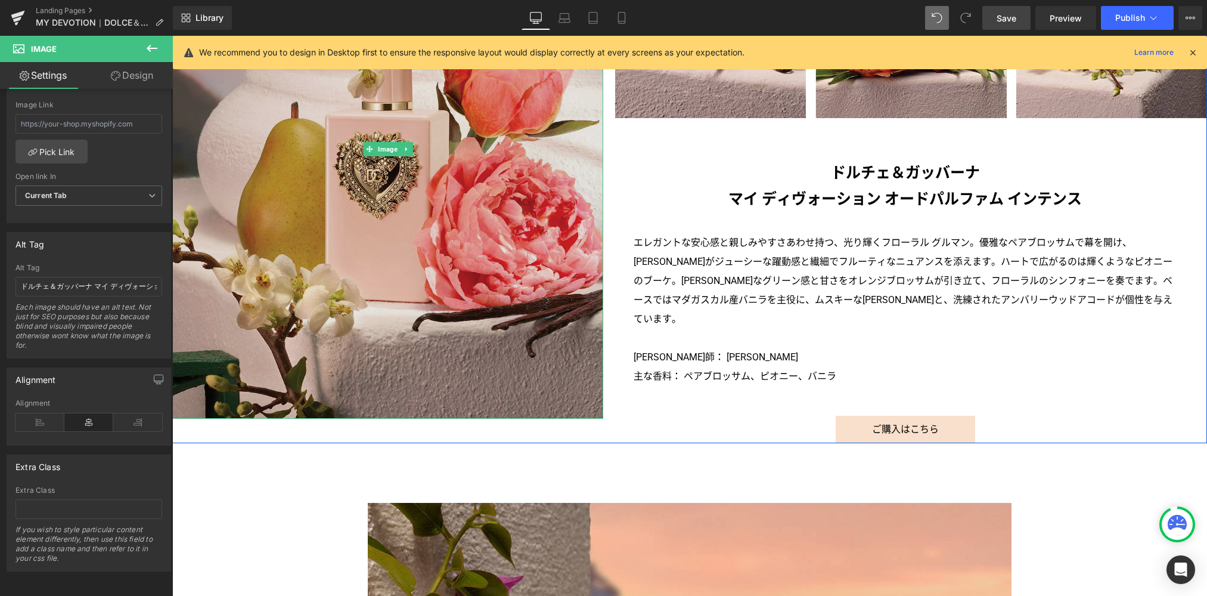
click at [388, 249] on img at bounding box center [387, 149] width 431 height 539
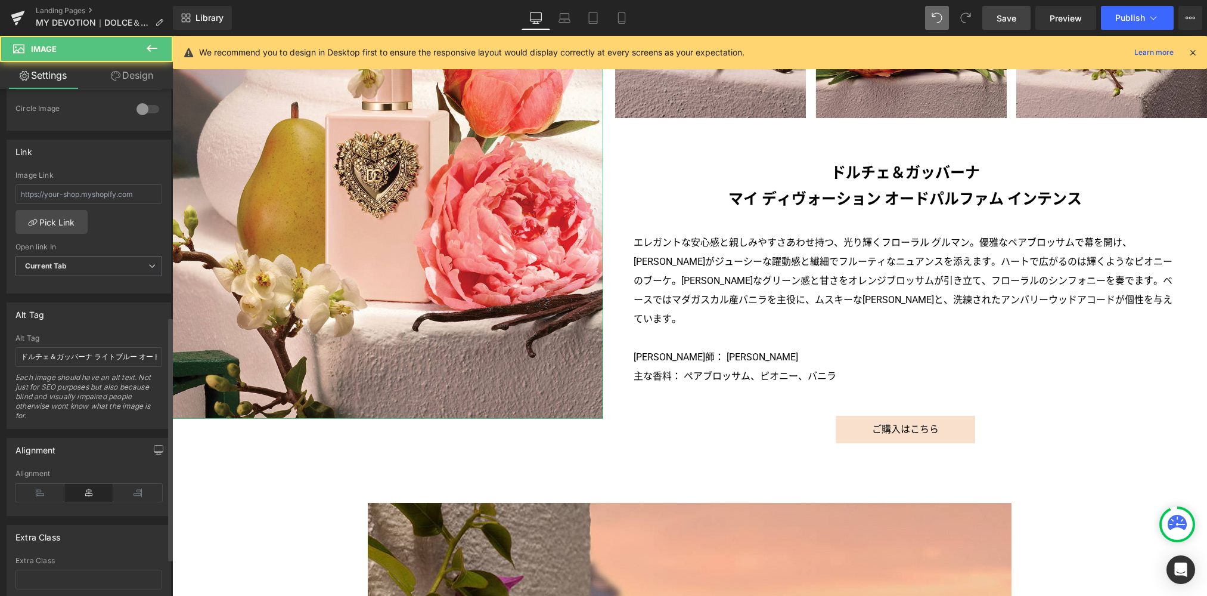
scroll to position [551, 0]
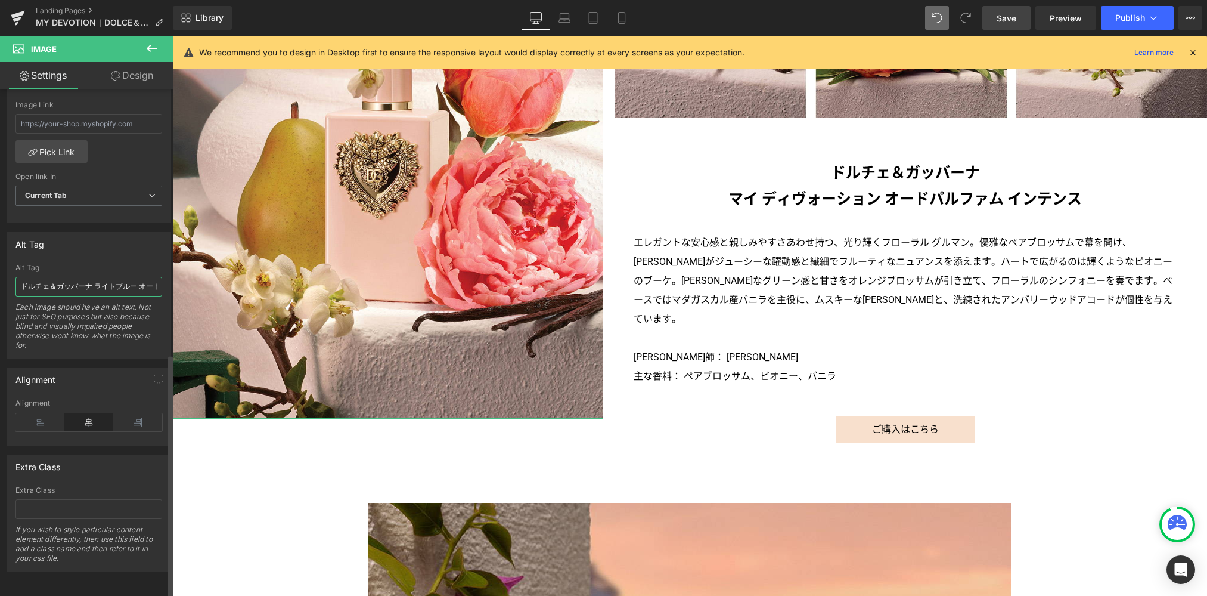
click at [104, 277] on input "ドルチェ＆ガッバーナ ライトブルー オードトワレ" at bounding box center [88, 287] width 147 height 20
paste input "イ ディヴォーション オードパルファム インテンス"
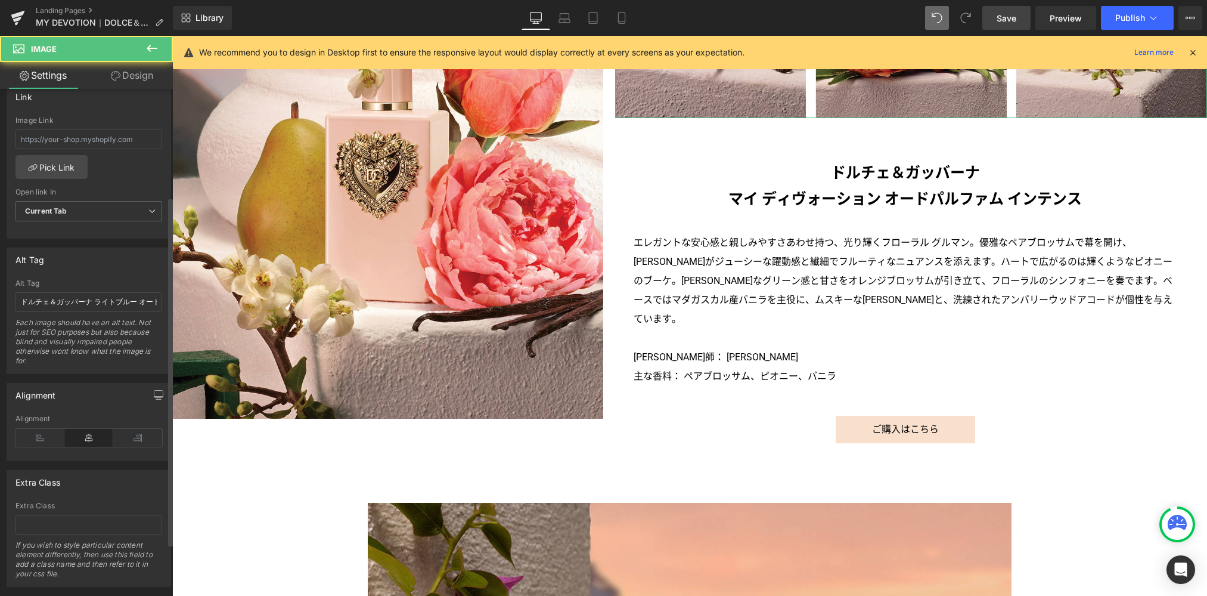
scroll to position [551, 0]
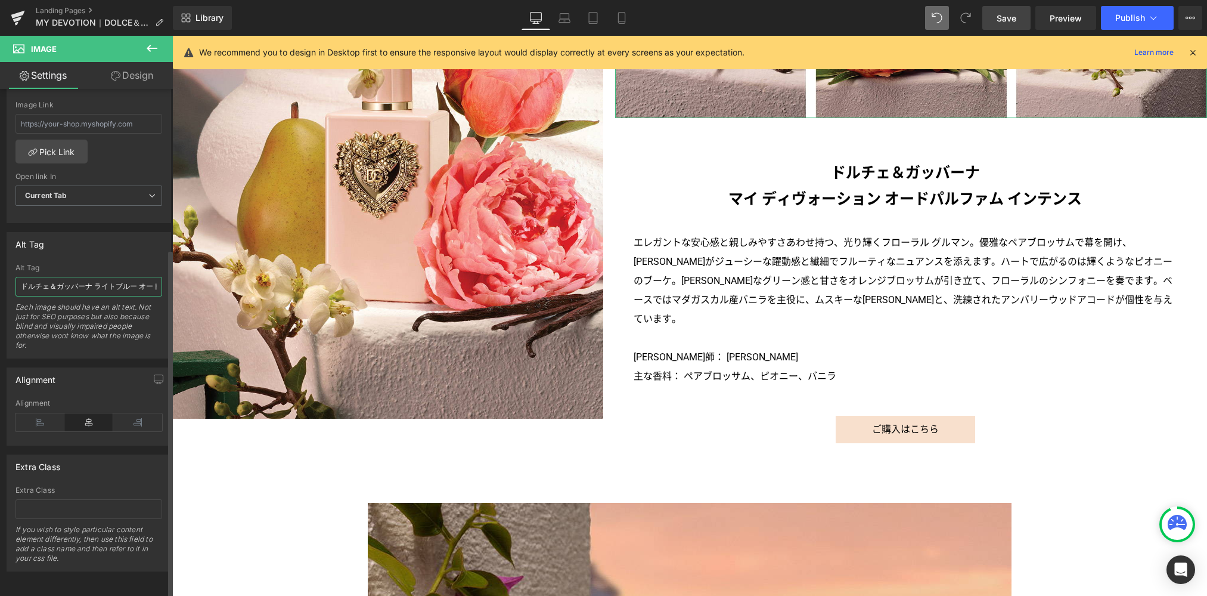
click at [101, 278] on input "ドルチェ＆ガッバーナ ライトブルー オードトワレ" at bounding box center [88, 287] width 147 height 20
paste input "イ ディヴォーション オードパルファム インテンス"
click at [585, 23] on link "Tablet" at bounding box center [593, 18] width 29 height 24
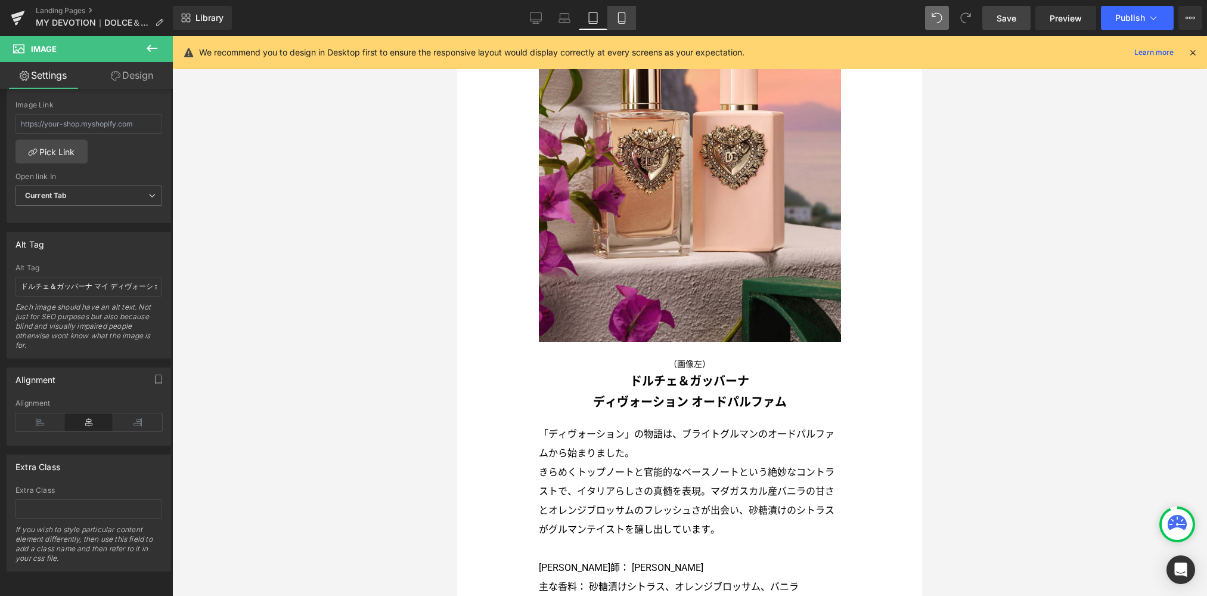
scroll to position [607, 0]
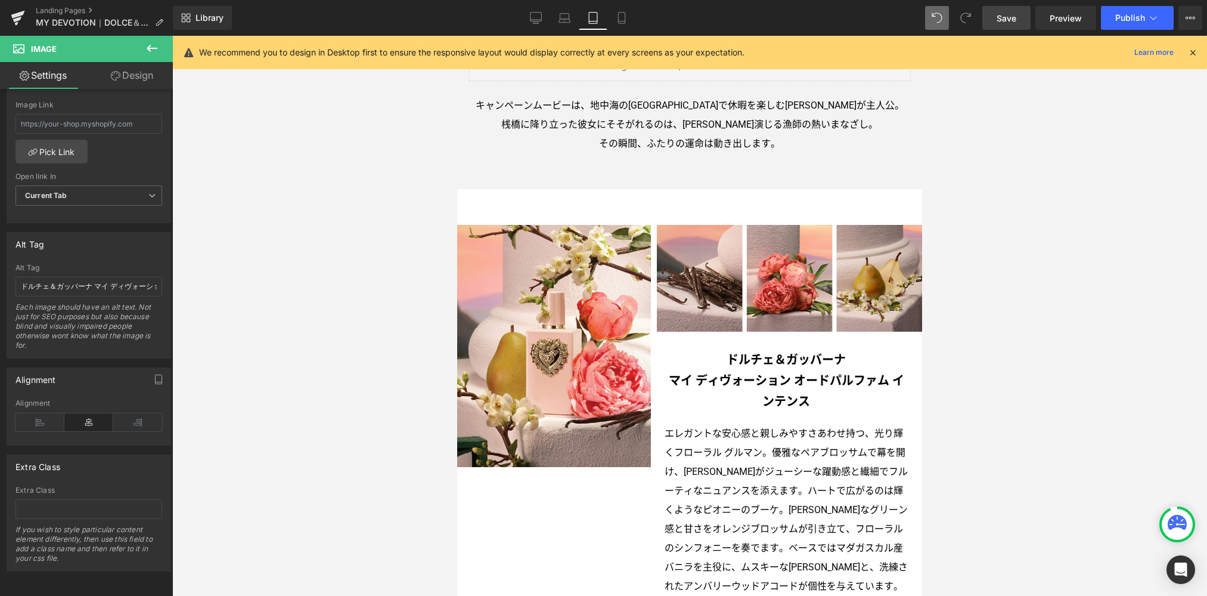
drag, startPoint x: 628, startPoint y: 21, endPoint x: 633, endPoint y: 68, distance: 46.8
click at [628, 21] on link "Mobile" at bounding box center [621, 18] width 29 height 24
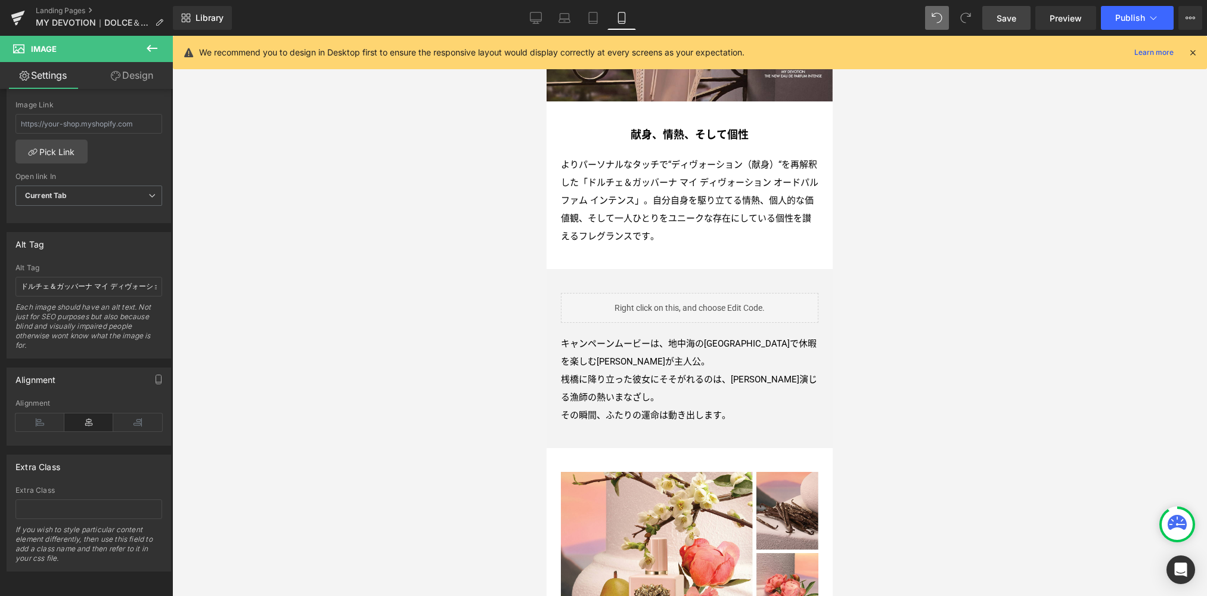
scroll to position [661, 0]
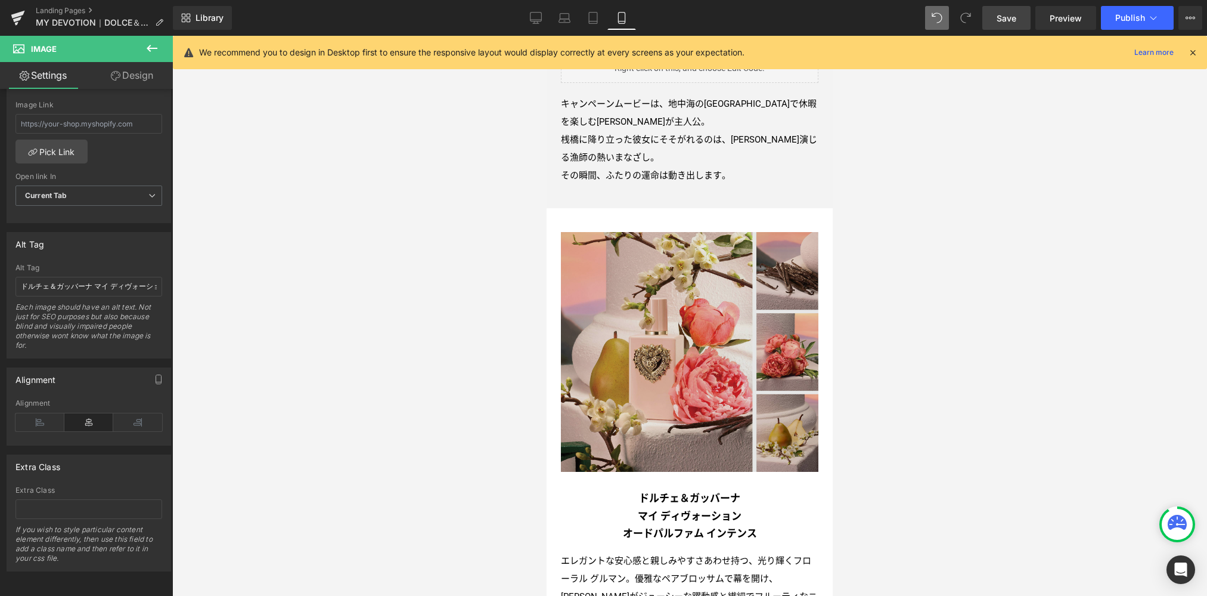
click at [659, 318] on img at bounding box center [690, 352] width 258 height 240
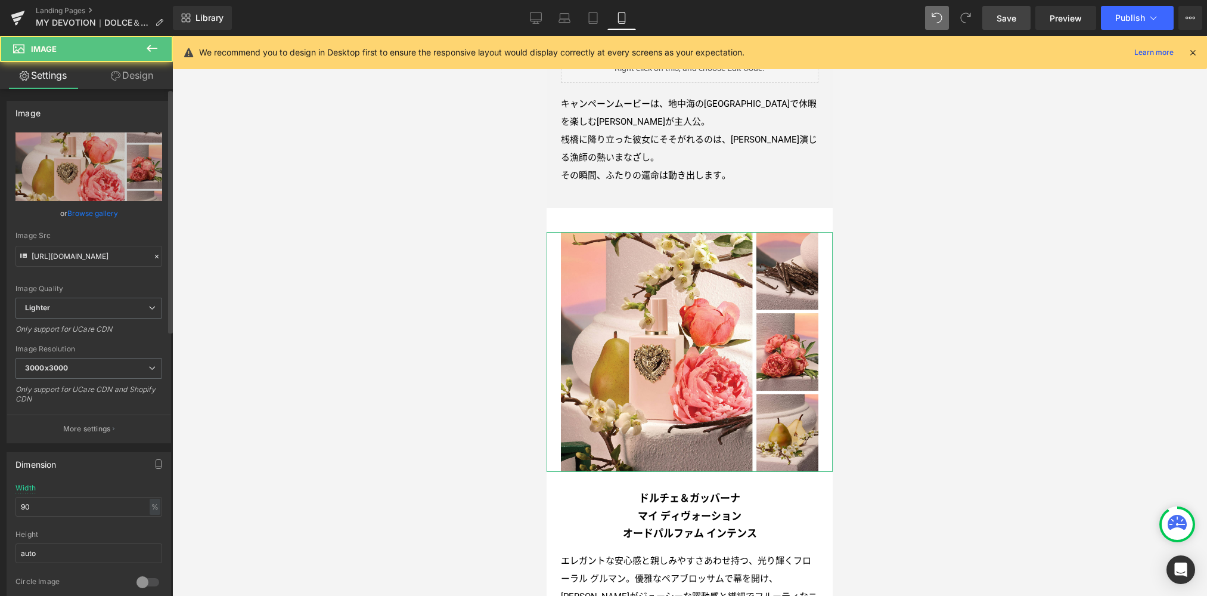
scroll to position [551, 0]
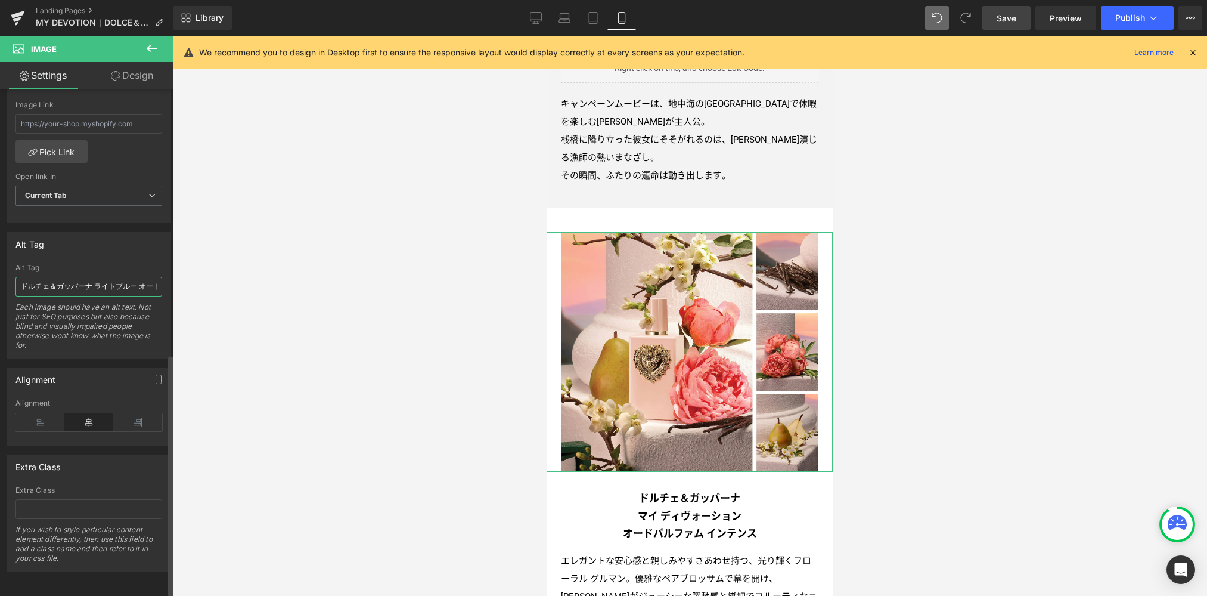
click at [116, 283] on input "ドルチェ＆ガッバーナ ライトブルー オードトワレ" at bounding box center [88, 287] width 147 height 20
paste input "イ ディヴォーション オードパルファム インテンス"
click at [540, 24] on link "Desktop" at bounding box center [536, 18] width 29 height 24
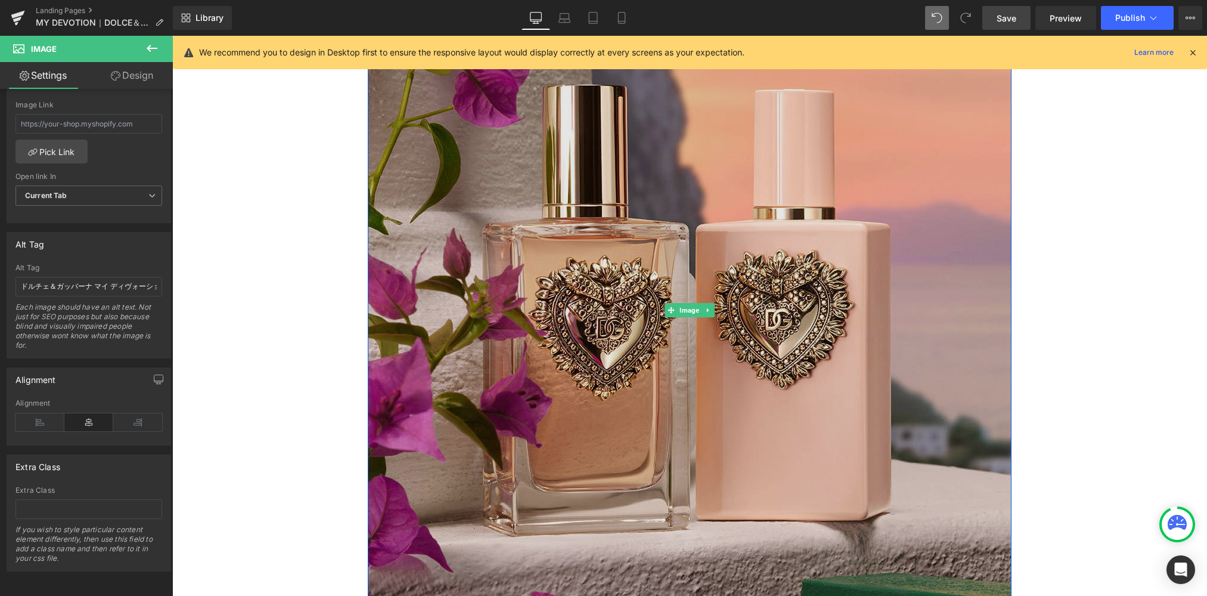
scroll to position [2320, 0]
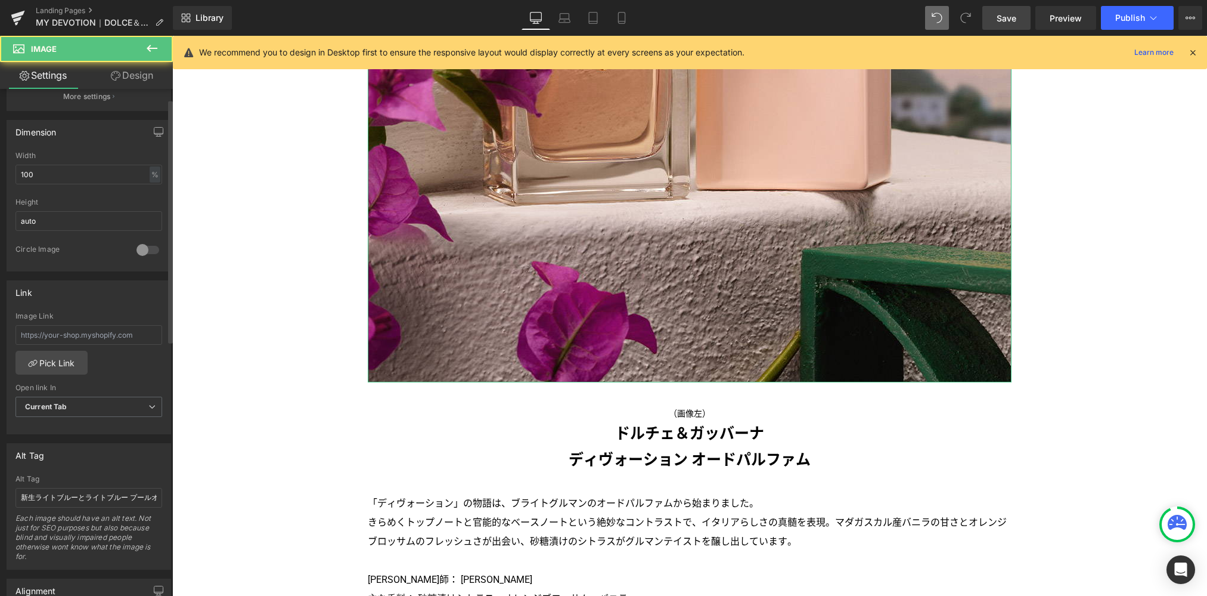
scroll to position [551, 0]
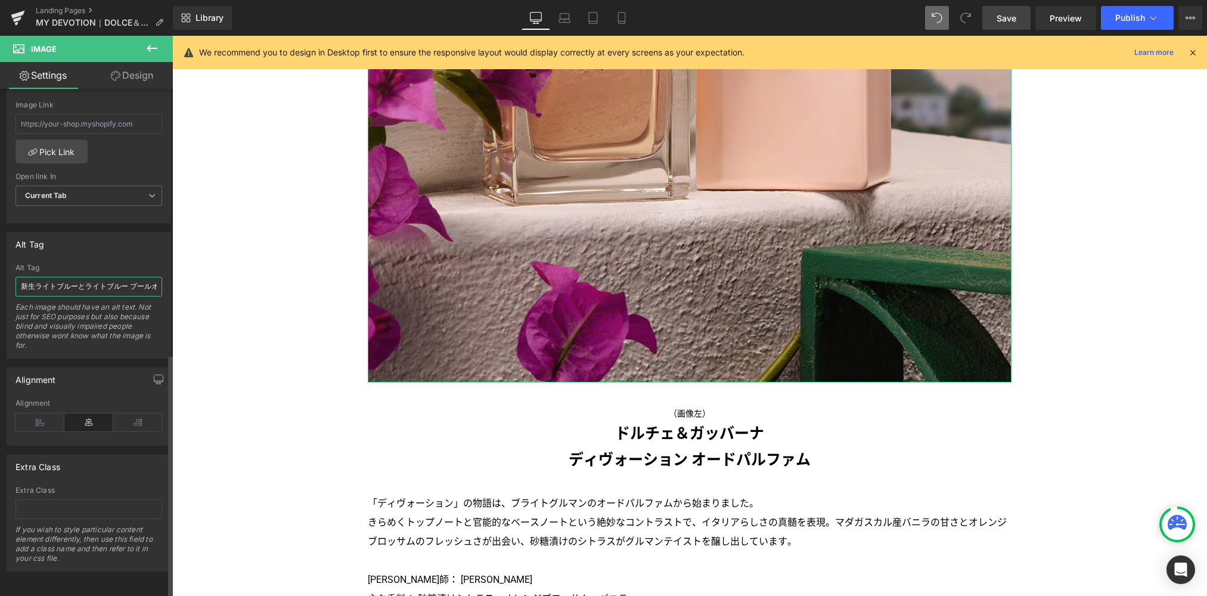
click at [109, 281] on input "新生ライトブルーとライトブルー プールオムの香りに包まれながら、[PERSON_NAME]と[PERSON_NAME]と一緒に、終わりのない夏をお楽しみくださ…" at bounding box center [88, 287] width 147 height 20
paste input "ドルチェ＆ガッバーナ ディヴォーション オードパルファム"
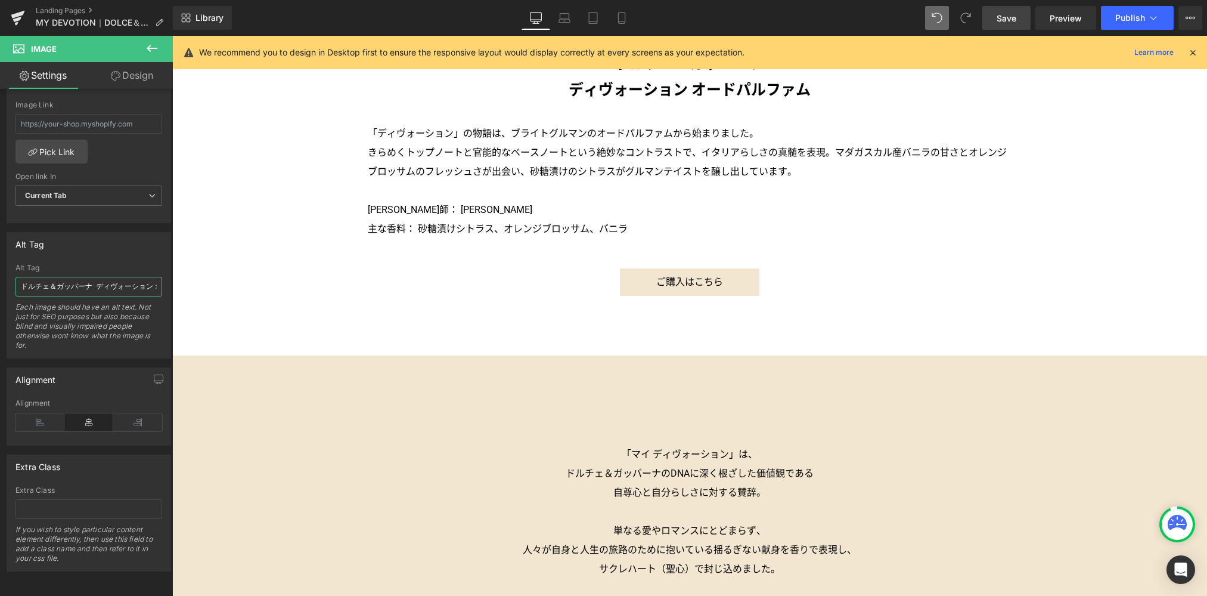
scroll to position [3459, 0]
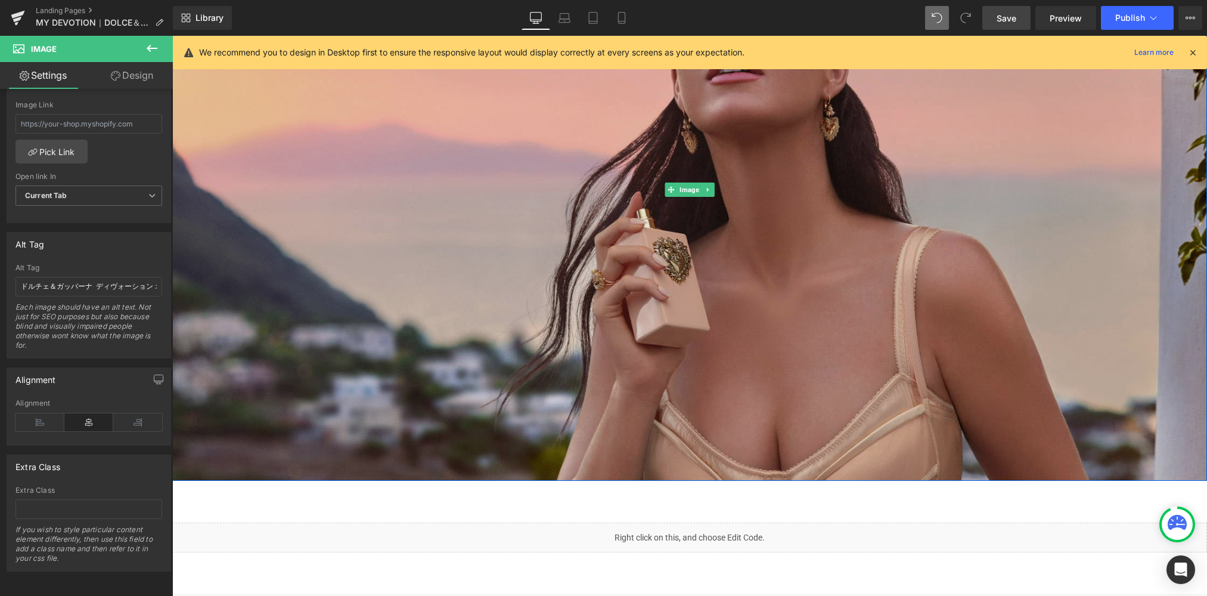
click at [694, 335] on img at bounding box center [689, 190] width 1035 height 582
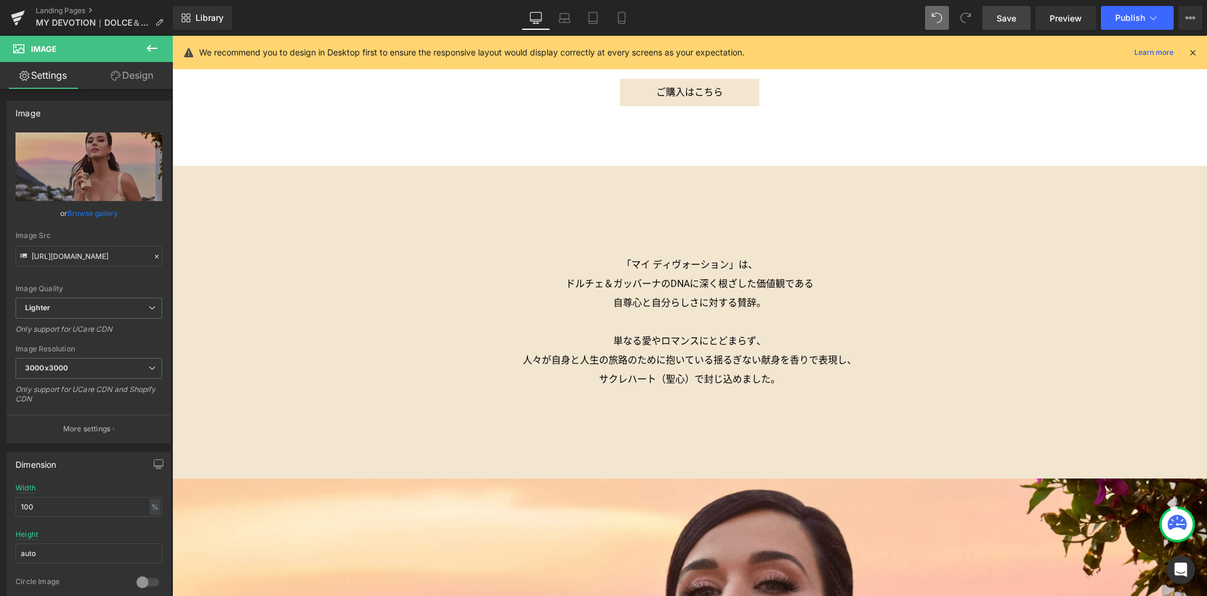
scroll to position [3060, 0]
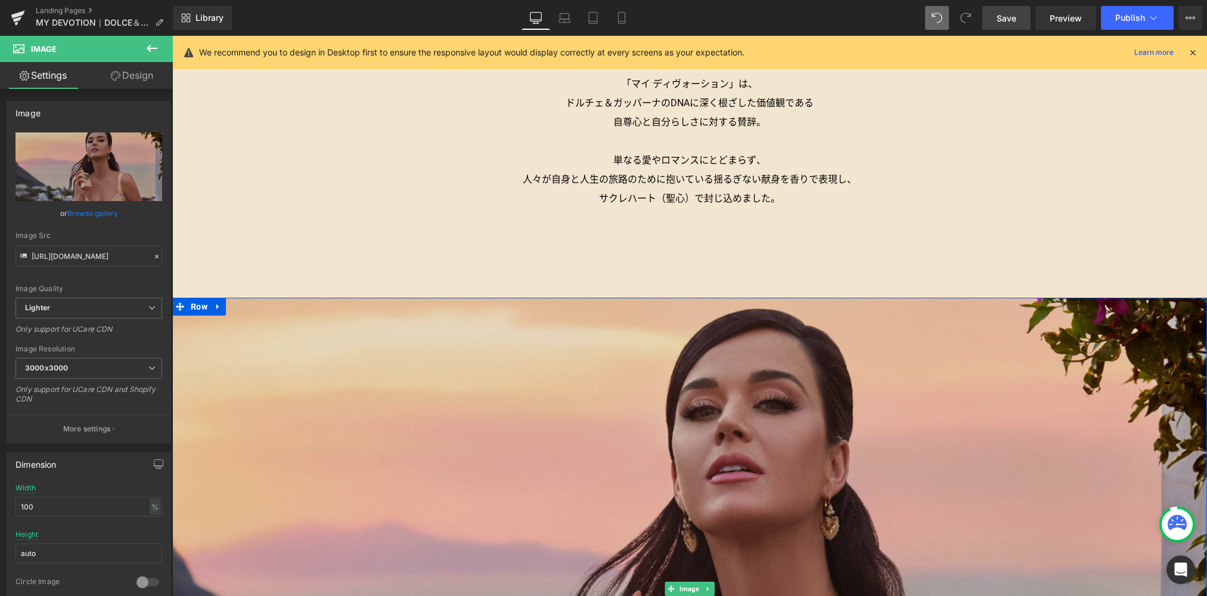
click at [629, 333] on img at bounding box center [689, 588] width 1035 height 582
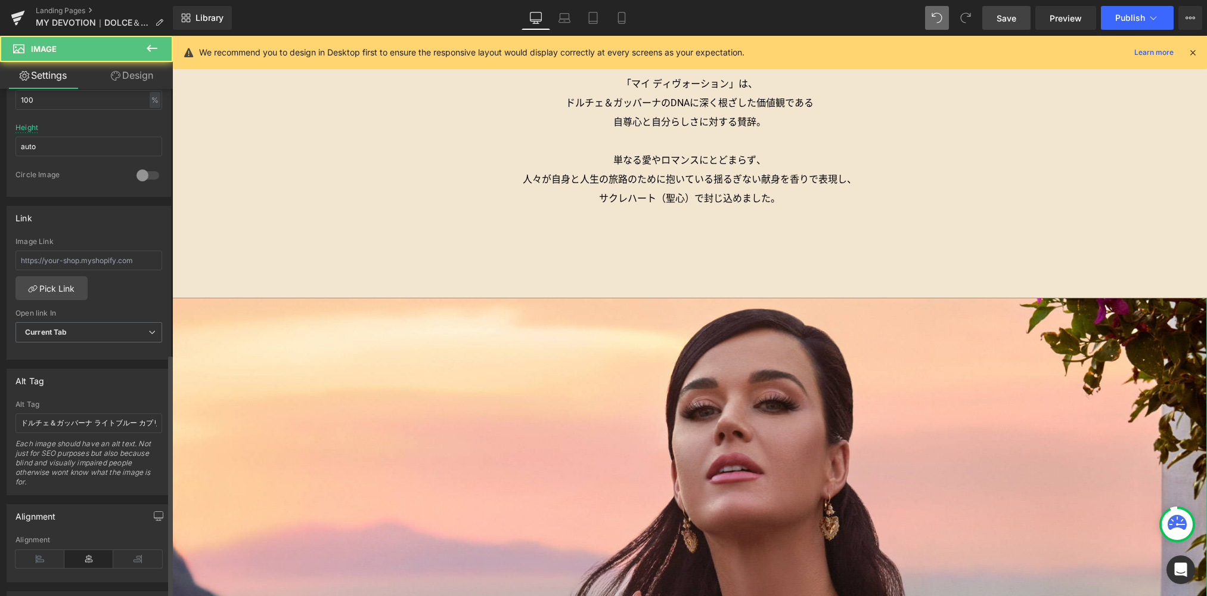
scroll to position [551, 0]
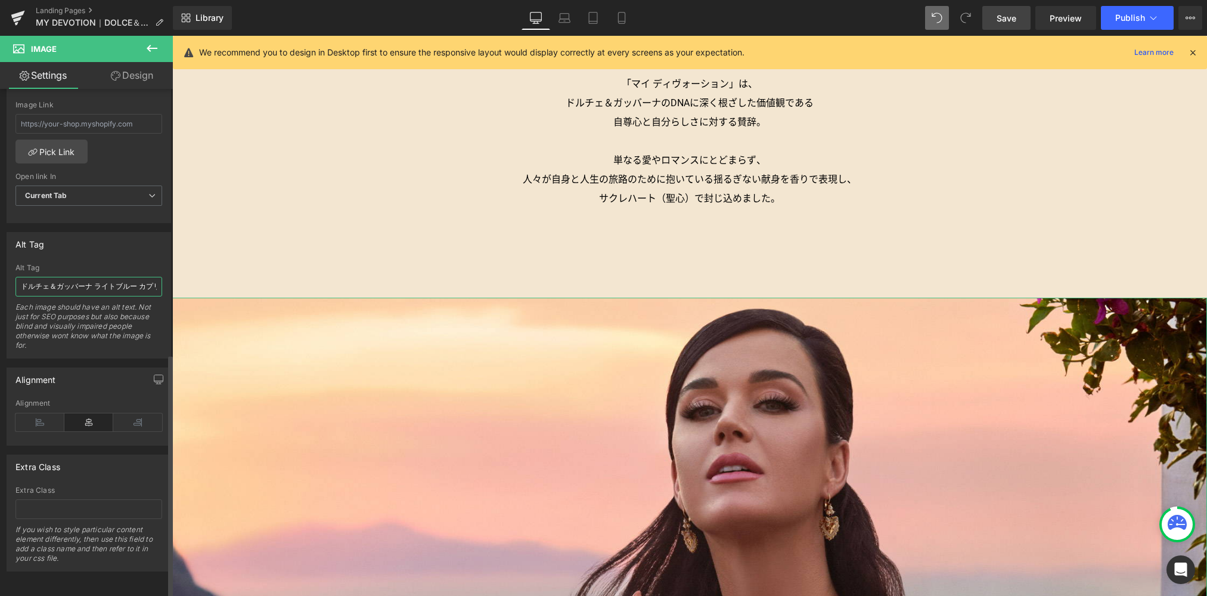
click at [53, 283] on input "ドルチェ＆ガッバーナ ライトブルー カプリインラブ" at bounding box center [88, 287] width 147 height 20
paste input "マイ ディヴォーション オードパルファム インテンス"
click at [625, 19] on icon at bounding box center [621, 18] width 7 height 11
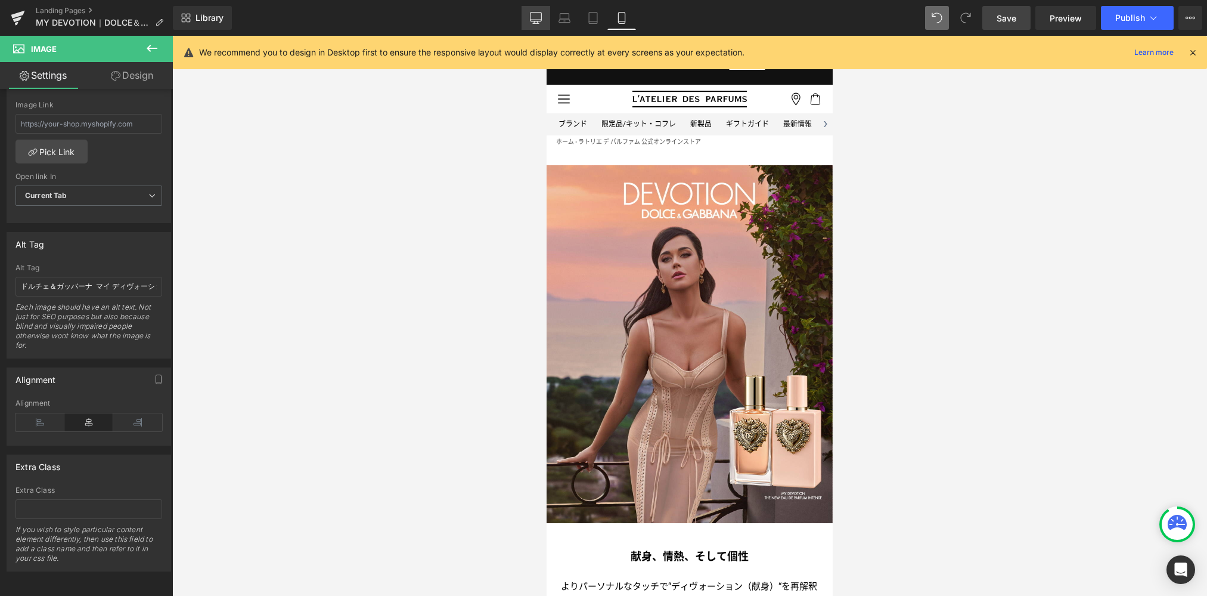
click at [545, 17] on link "Desktop" at bounding box center [536, 18] width 29 height 24
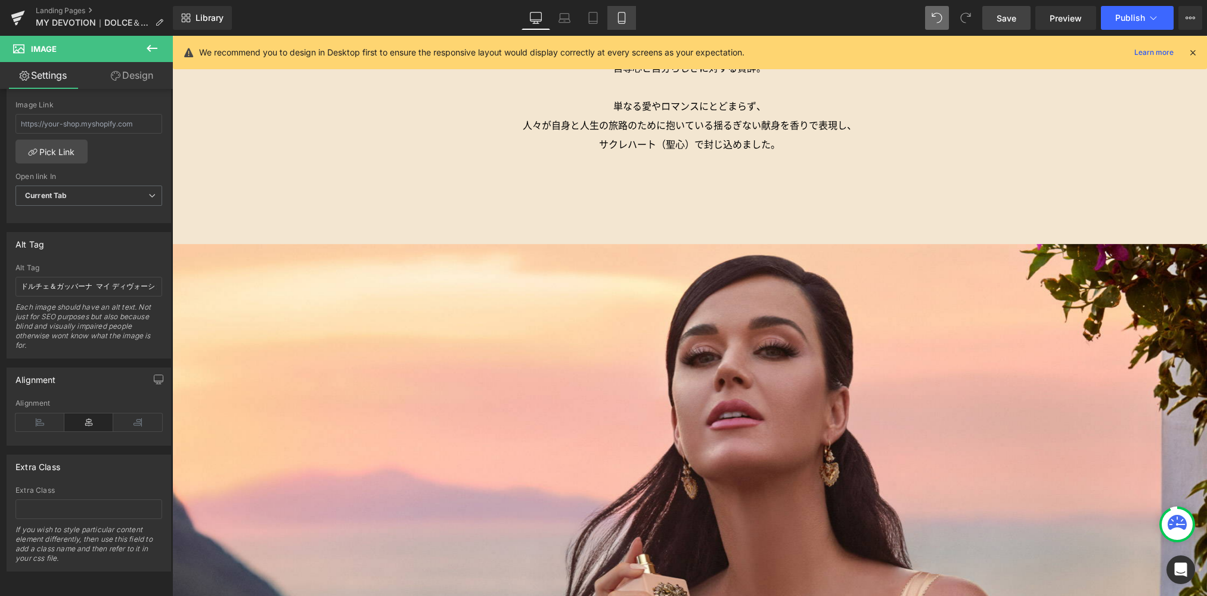
click at [615, 27] on link "Mobile" at bounding box center [621, 18] width 29 height 24
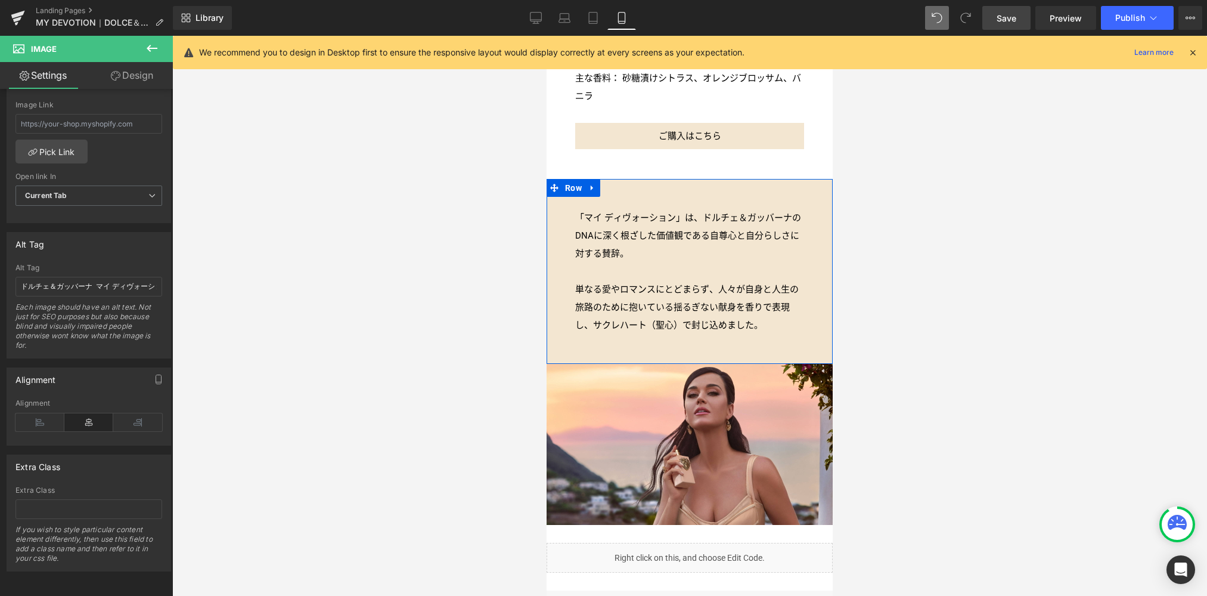
scroll to position [1990, 0]
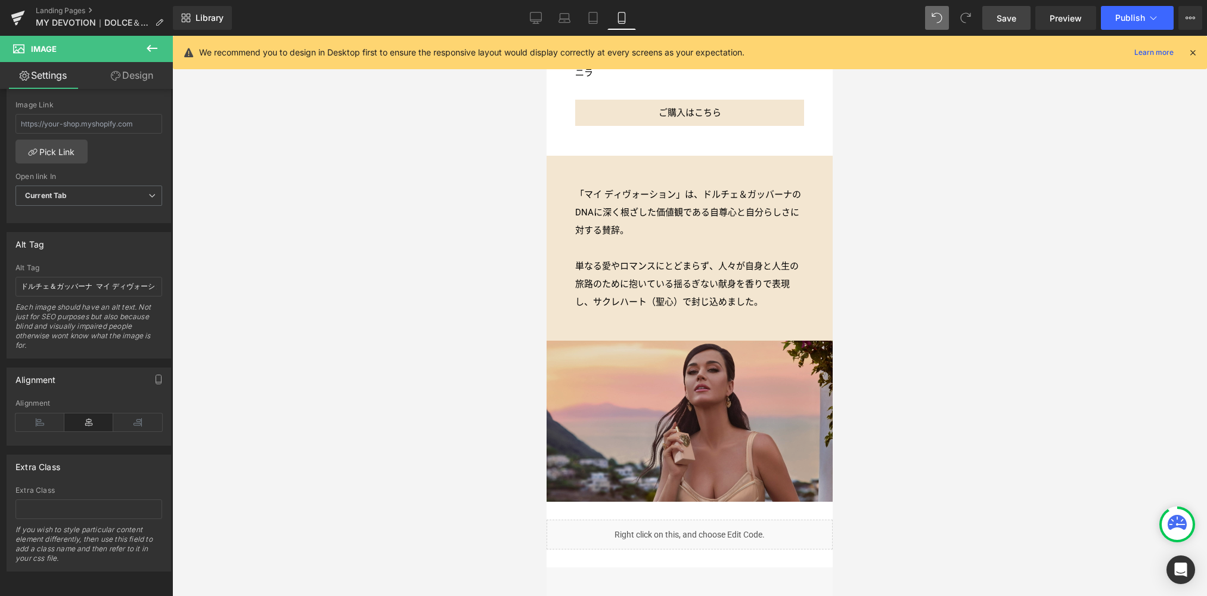
click at [653, 340] on img at bounding box center [690, 420] width 286 height 161
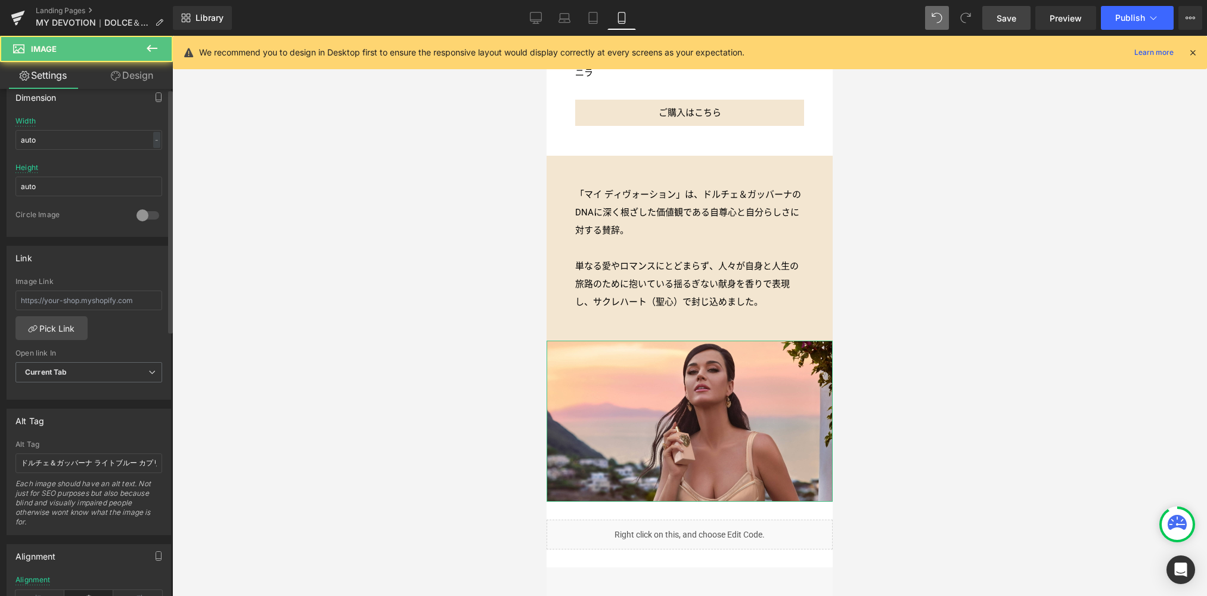
scroll to position [551, 0]
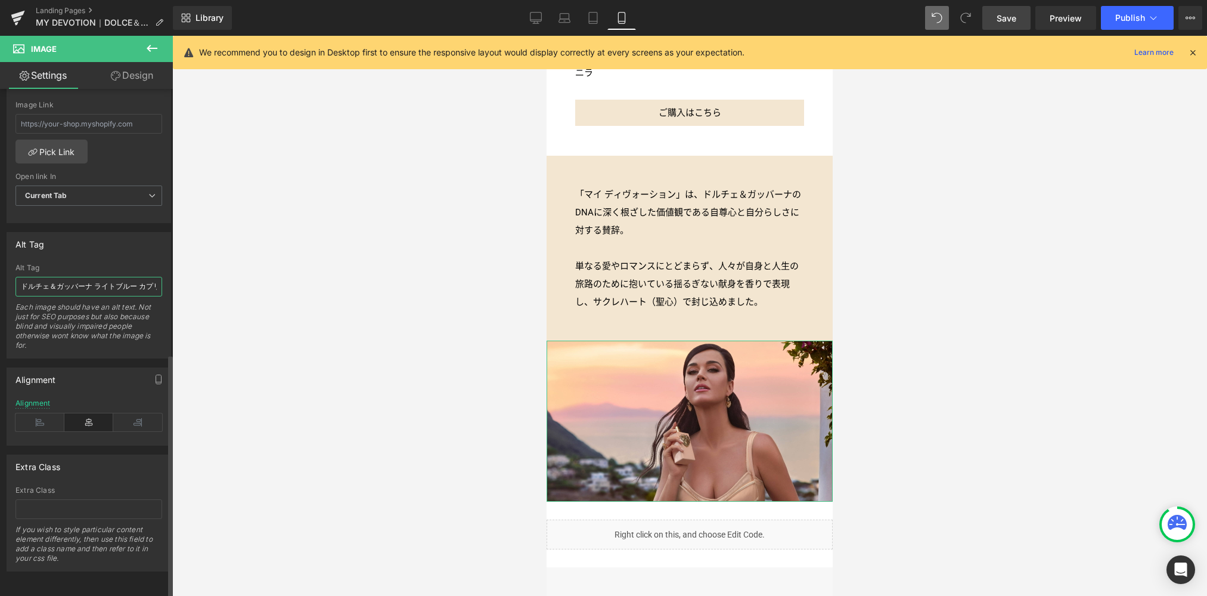
click at [120, 278] on input "ドルチェ＆ガッバーナ ライトブルー カプリインラブ" at bounding box center [88, 287] width 147 height 20
paste input "マイ ディヴォーション オードパルファム インテンス"
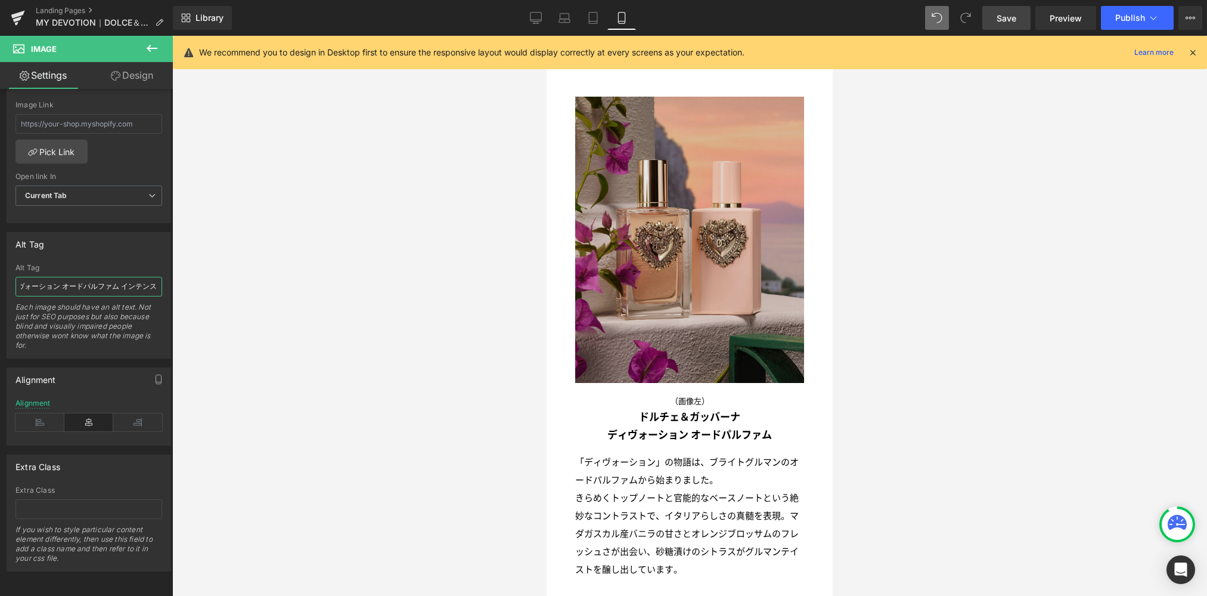
scroll to position [1325, 0]
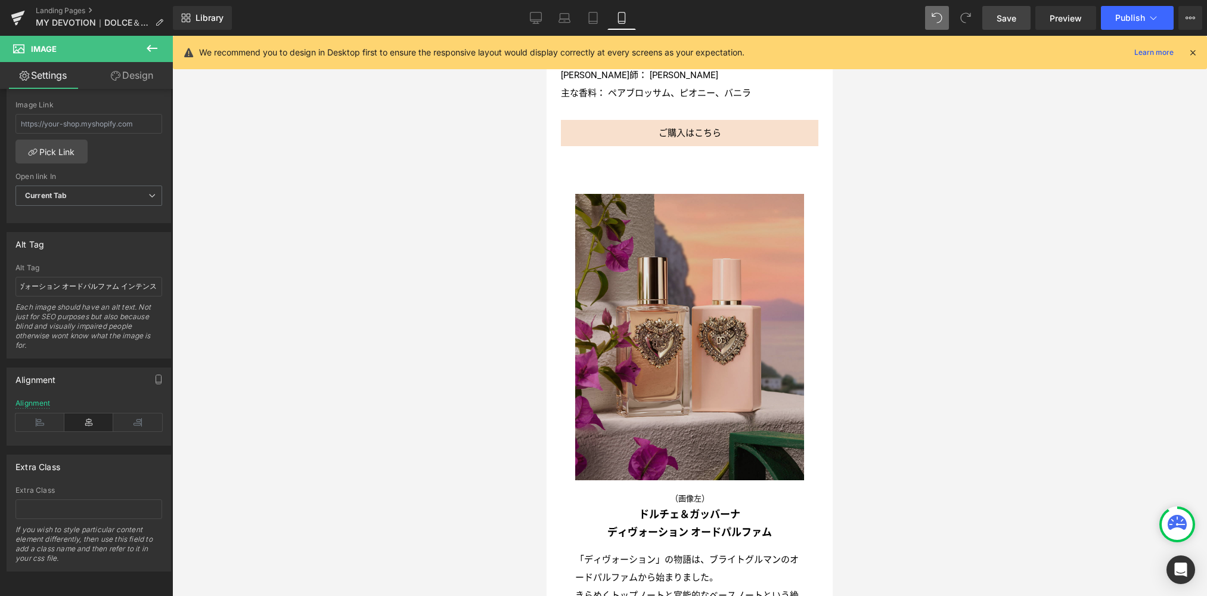
click at [668, 355] on img at bounding box center [689, 337] width 229 height 286
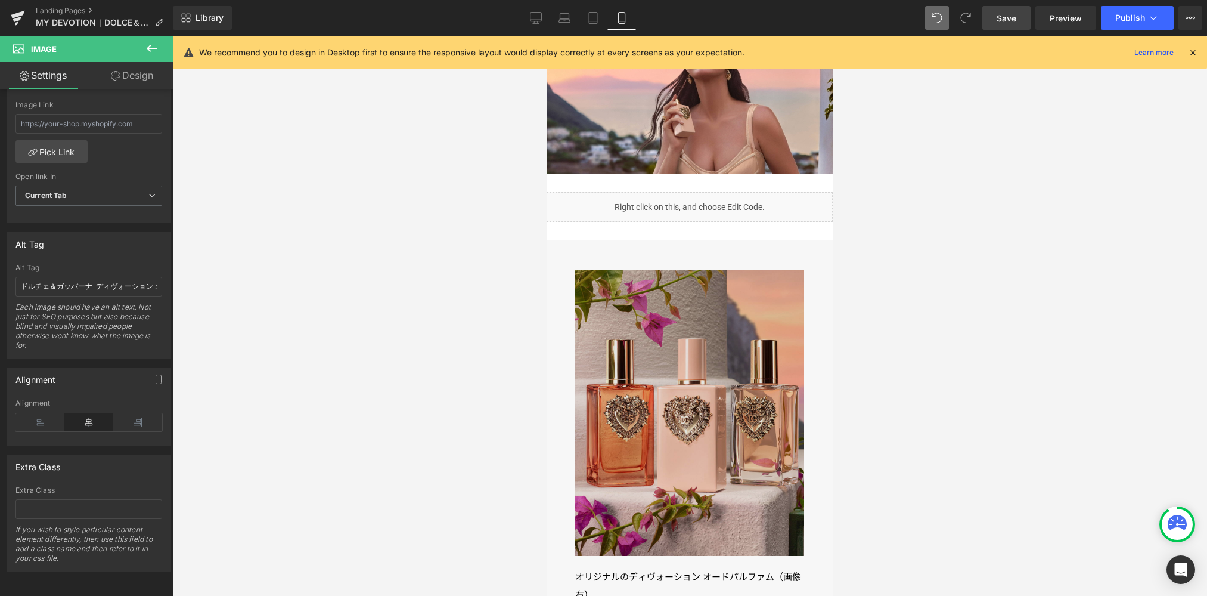
scroll to position [2460, 0]
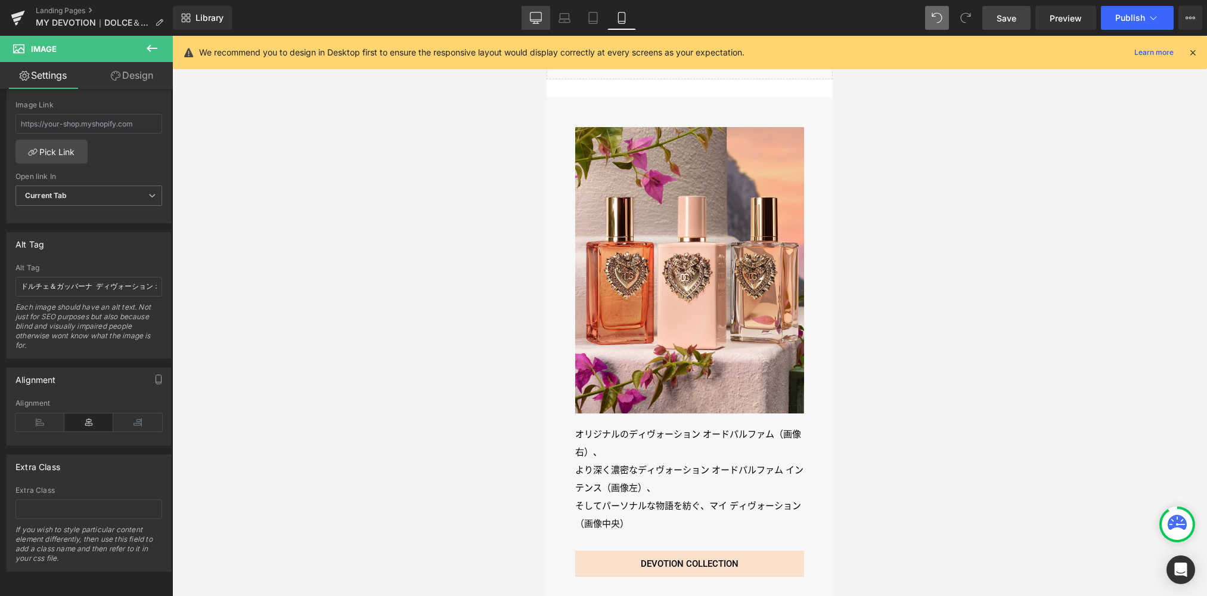
click at [536, 10] on link "Desktop" at bounding box center [536, 18] width 29 height 24
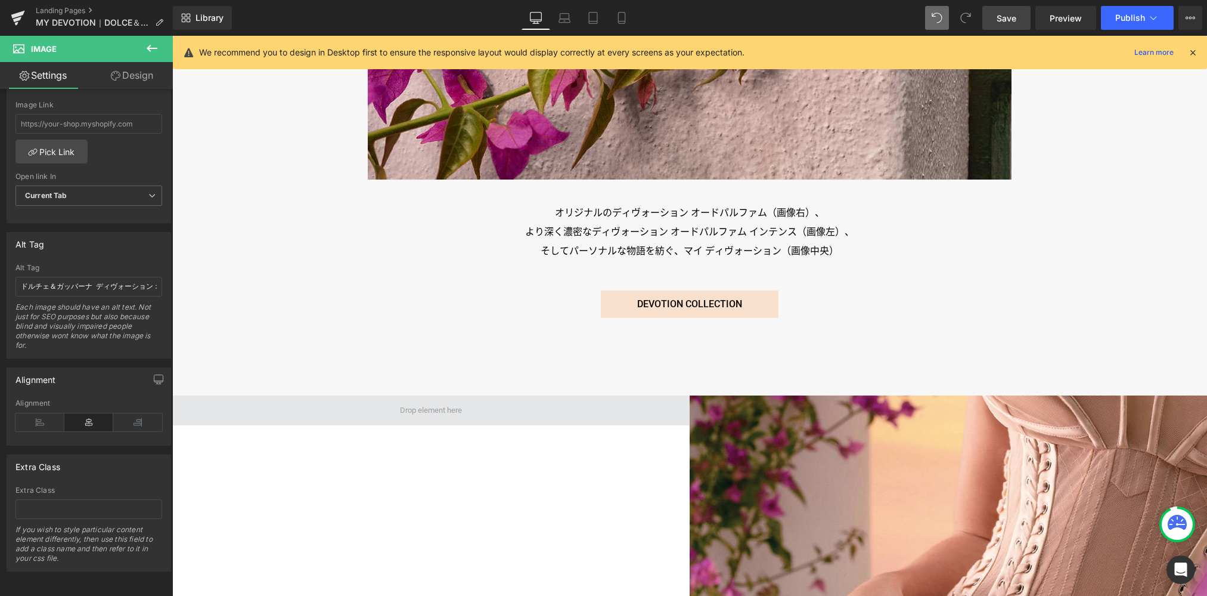
scroll to position [4625, 0]
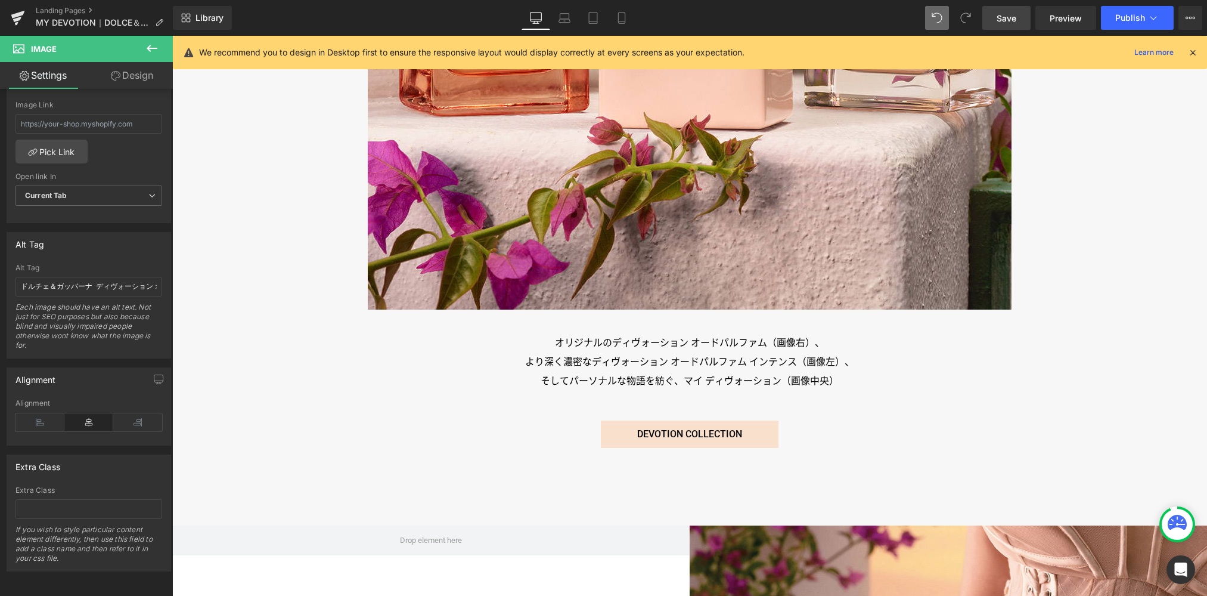
click at [651, 333] on p "オリジナルのディヴォーション オードパルファム（画像右）、" at bounding box center [690, 342] width 644 height 19
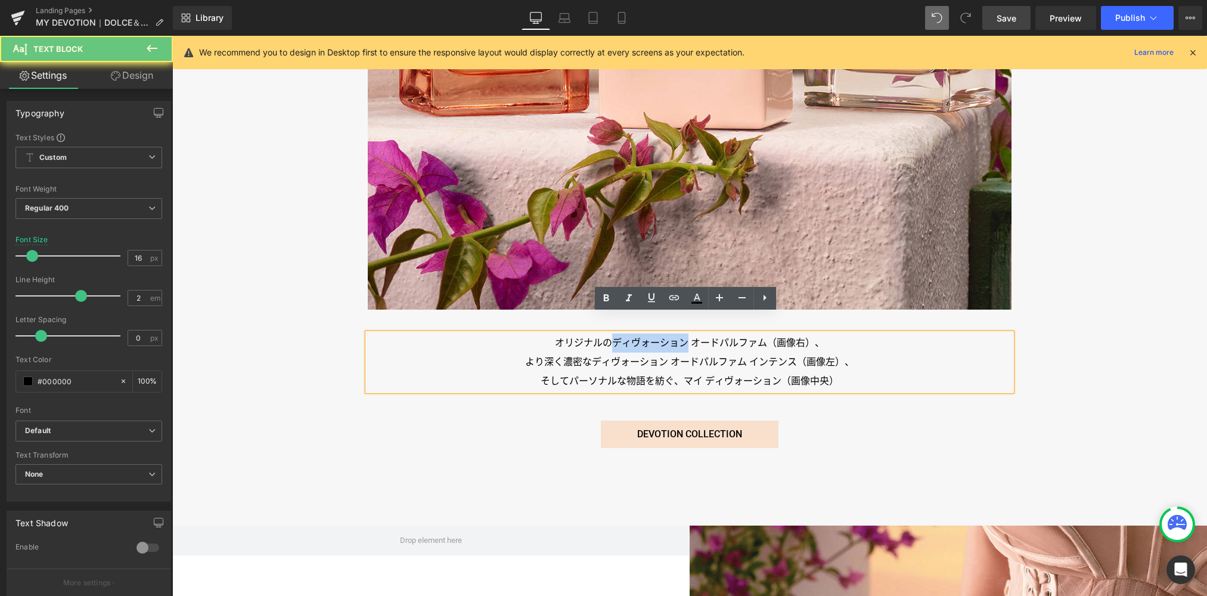
click at [651, 333] on p "オリジナルのディヴォーション オードパルファム（画像右）、" at bounding box center [690, 342] width 644 height 19
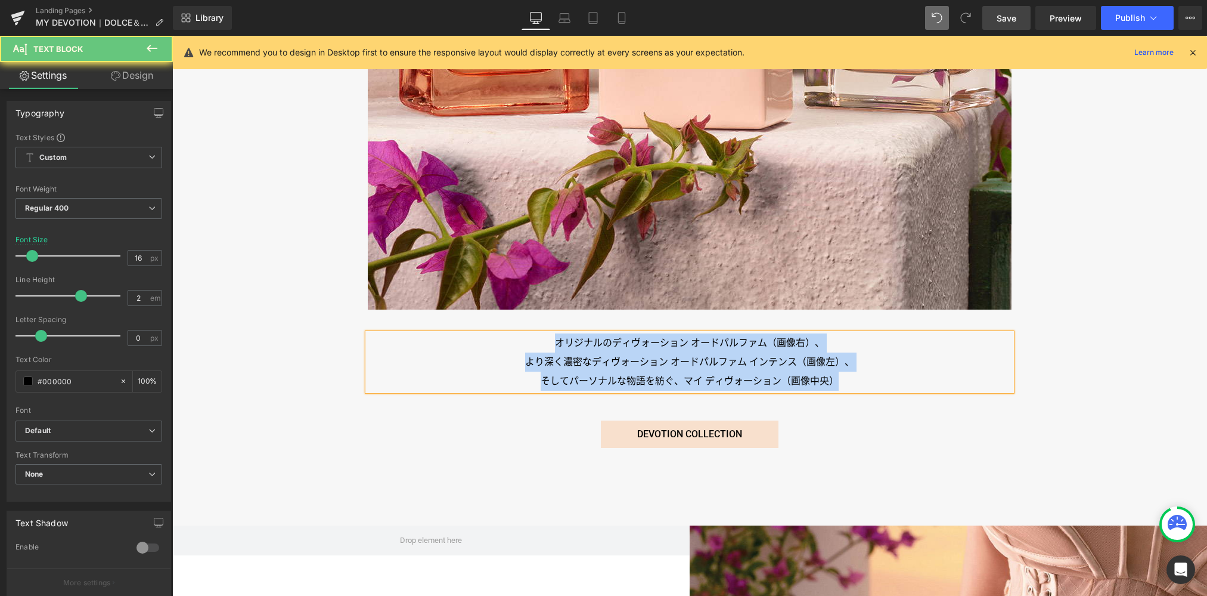
copy div "オリジナルのディヴォーション オードパルファム（画像右）、 より深く濃密なディヴォーション オードパルファム インテンス（画像左）、 そしてパーソナルな物語を…"
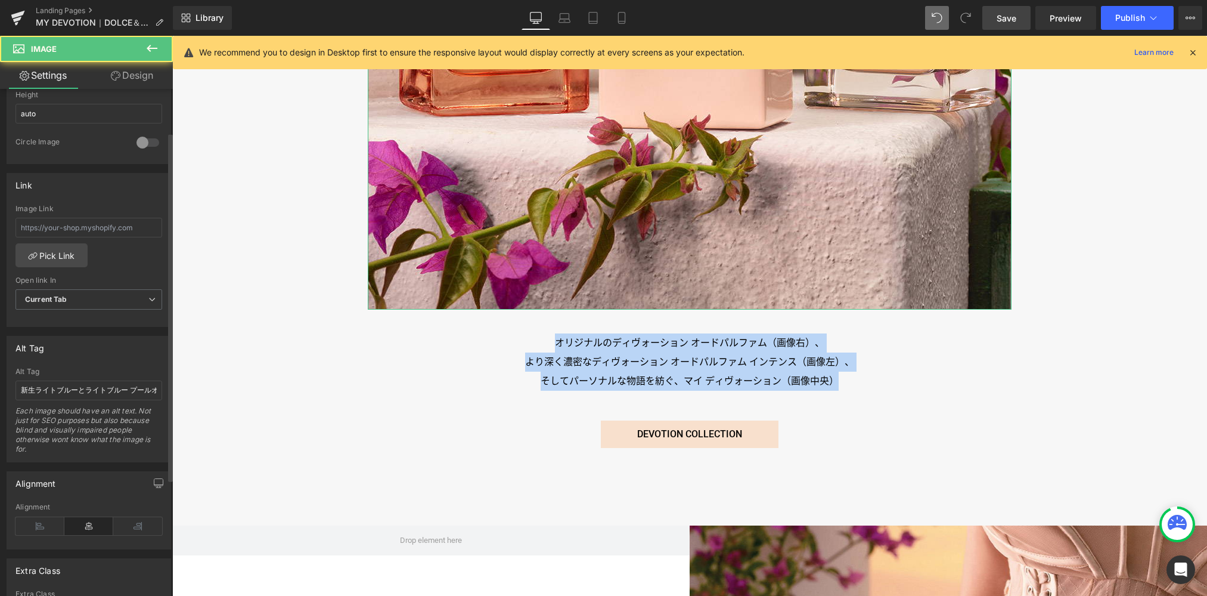
scroll to position [551, 0]
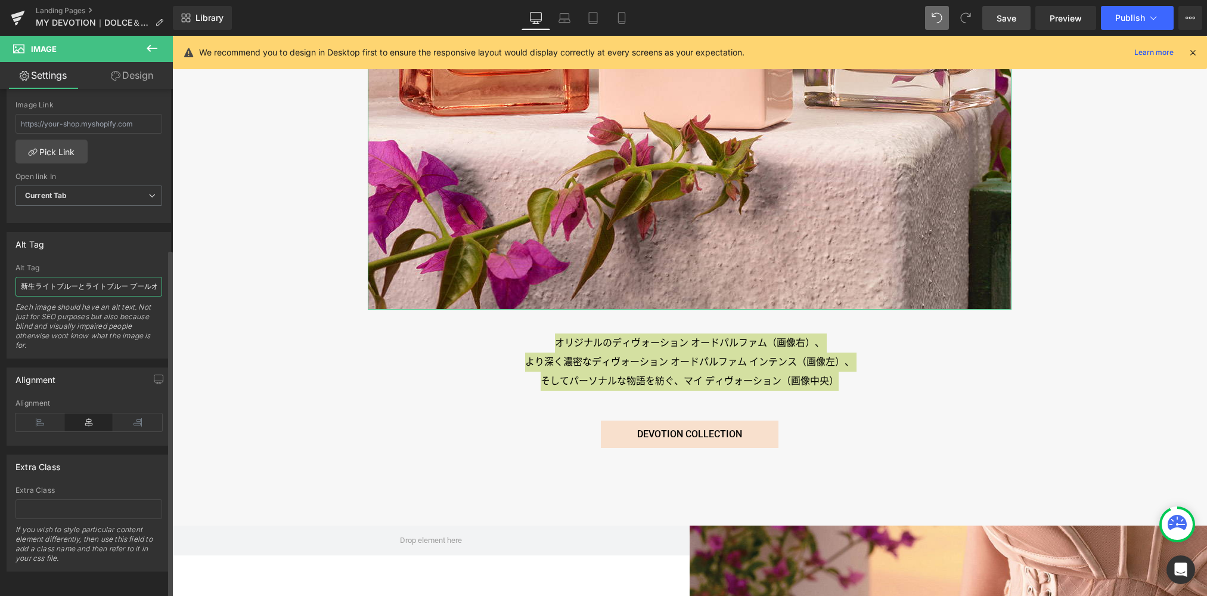
click at [103, 279] on input "新生ライトブルーとライトブルー プールオムの香りに包まれながら、[PERSON_NAME]と[PERSON_NAME]と一緒に、終わりのない夏をお楽しみくださ…" at bounding box center [88, 287] width 147 height 20
paste input "オリジナルのディヴォーション オードパルファム（画像右）、より深く濃密なディヴォーション オードパルファム インテンス（画像左）、そしてパーソナルな物語を紡ぐ…"
click at [588, 19] on icon at bounding box center [593, 18] width 12 height 12
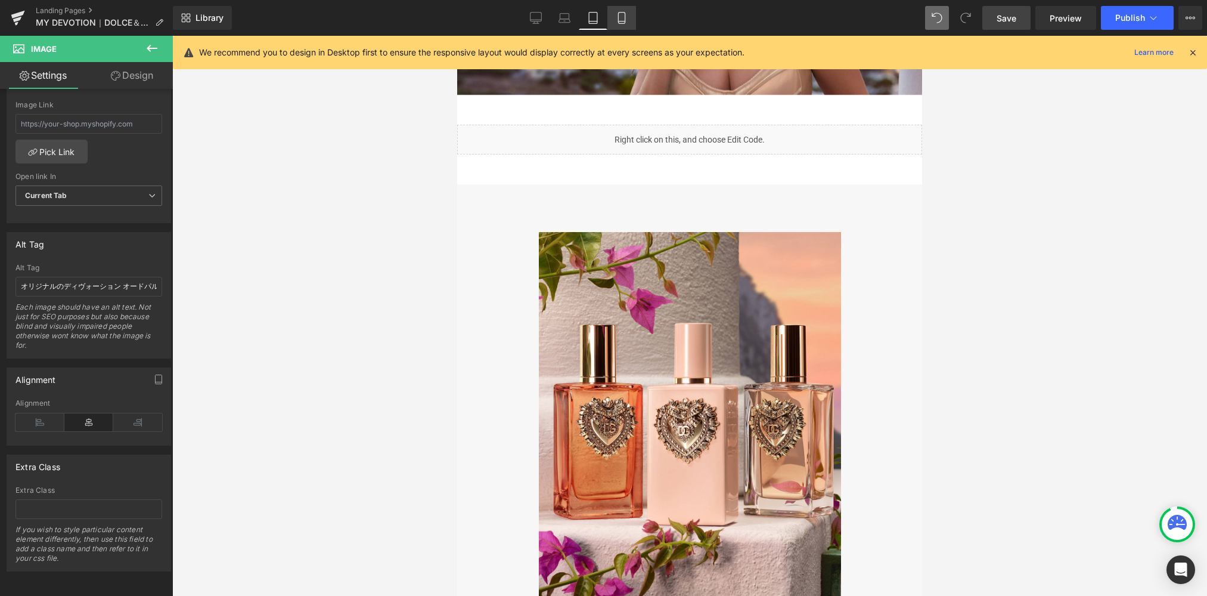
click at [627, 18] on icon at bounding box center [622, 18] width 12 height 12
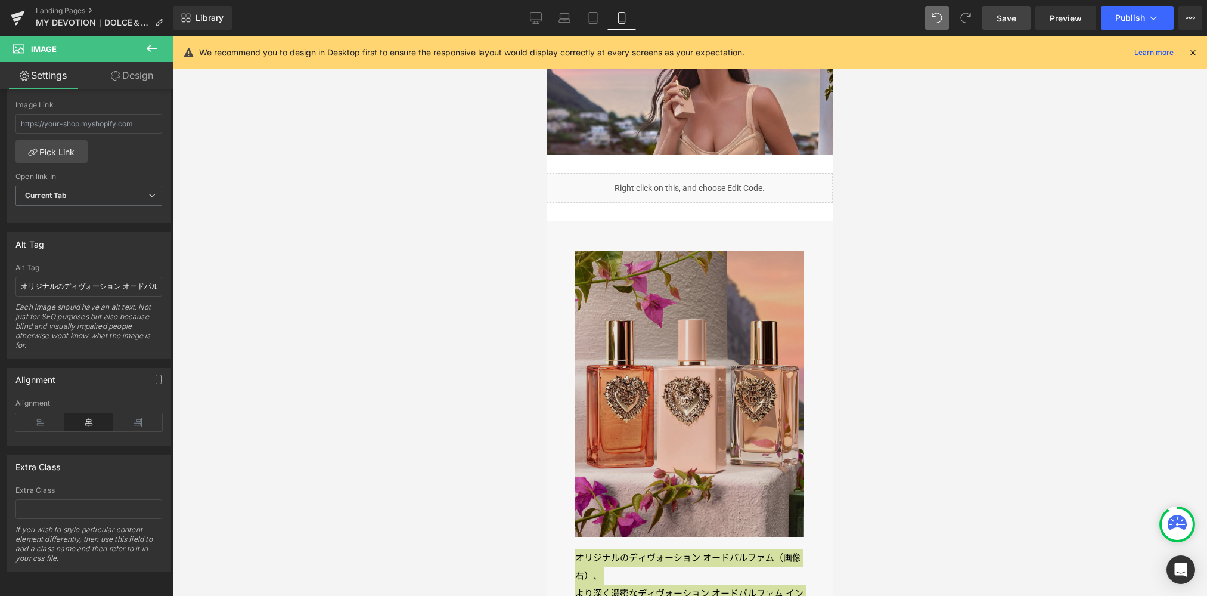
scroll to position [2336, 0]
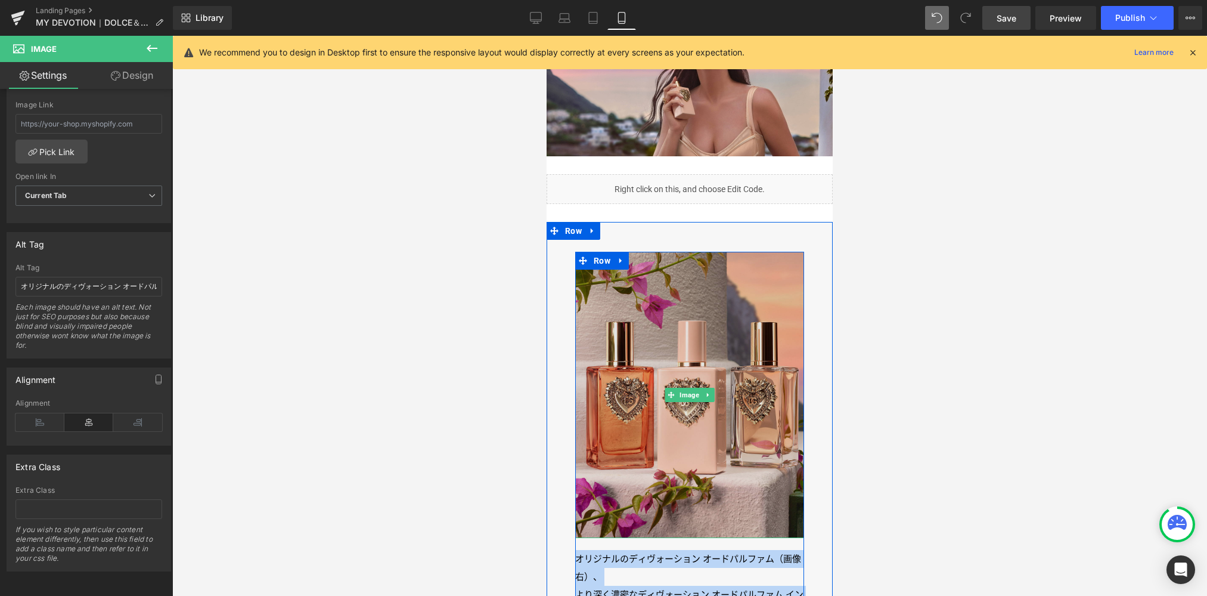
click at [708, 337] on img at bounding box center [689, 395] width 229 height 286
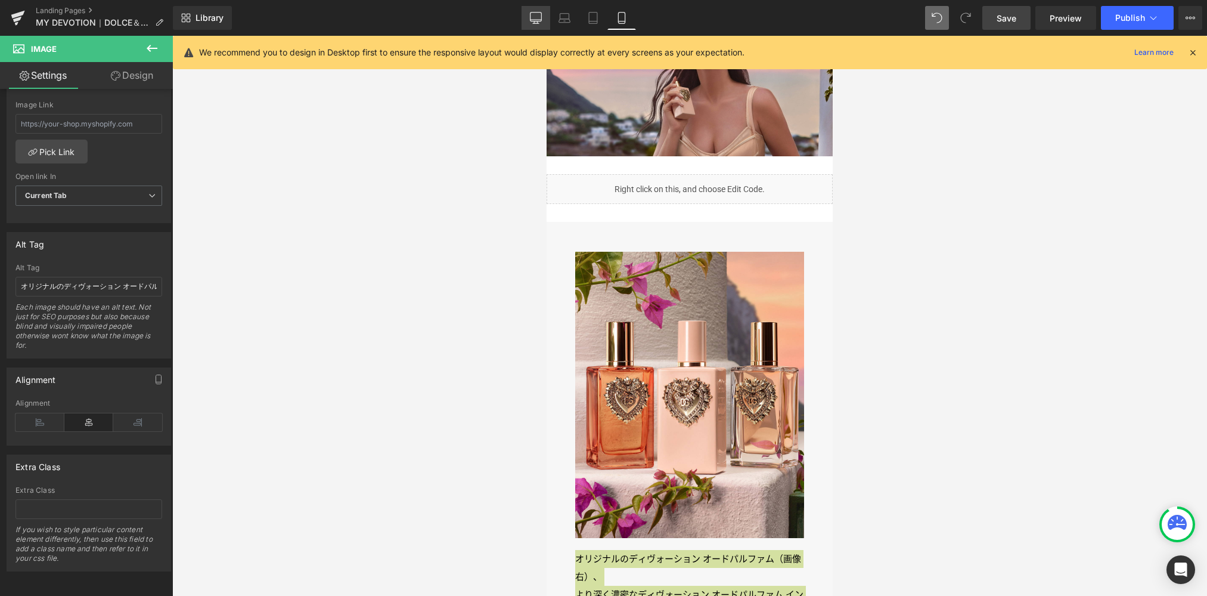
drag, startPoint x: 532, startPoint y: 17, endPoint x: 374, endPoint y: 43, distance: 160.6
click at [532, 17] on icon at bounding box center [536, 18] width 12 height 12
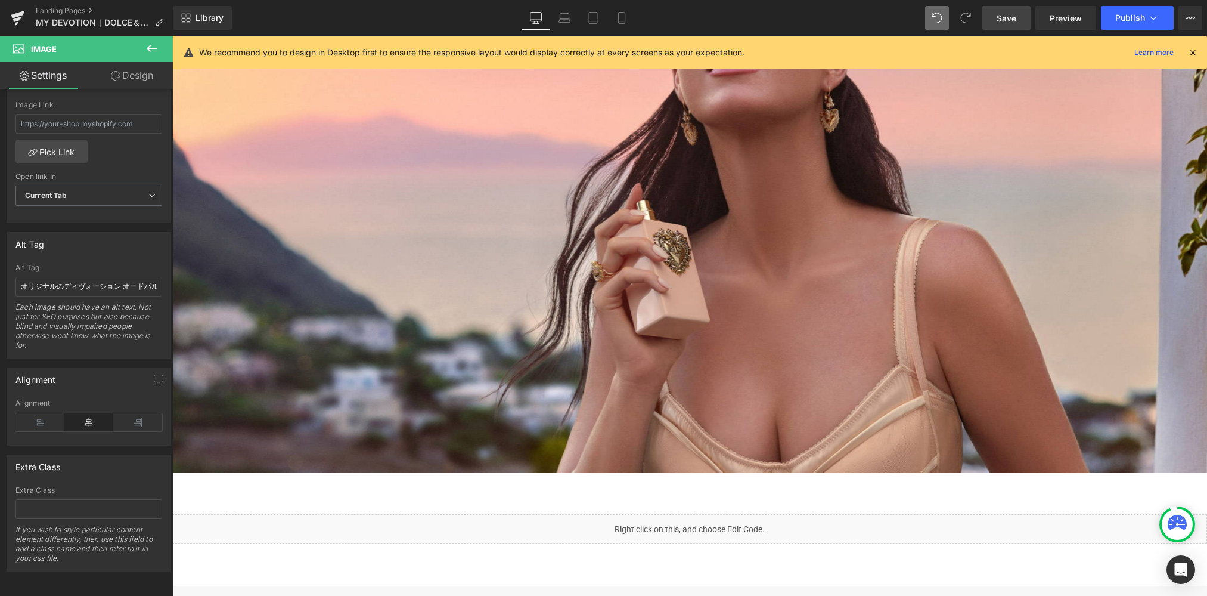
scroll to position [3287, 0]
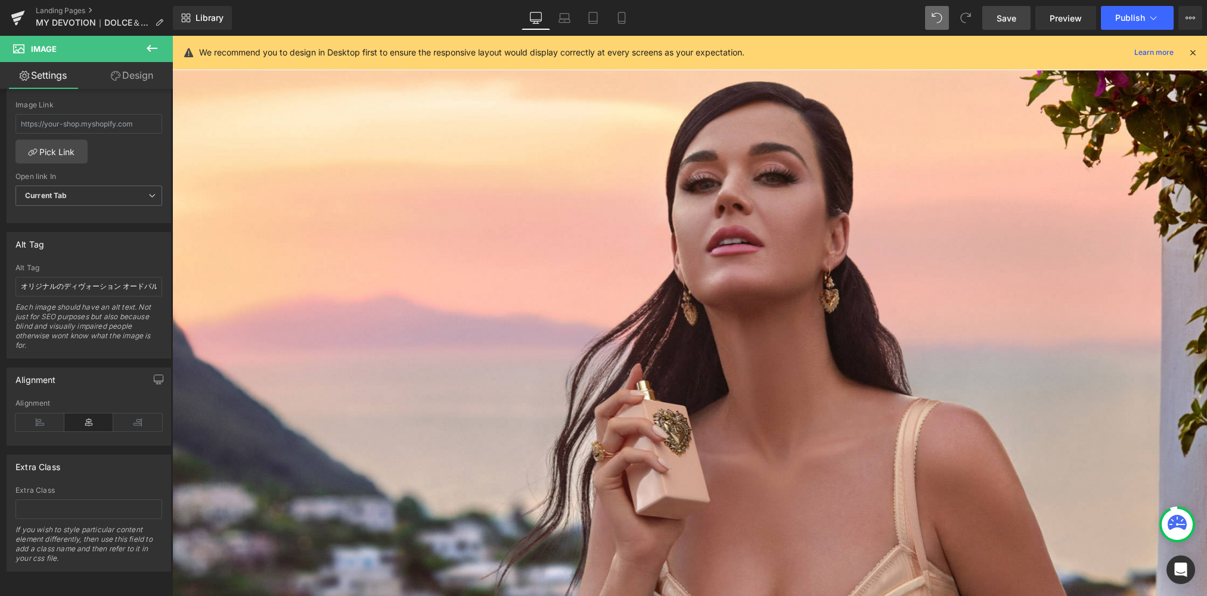
click at [698, 355] on img at bounding box center [689, 361] width 1035 height 582
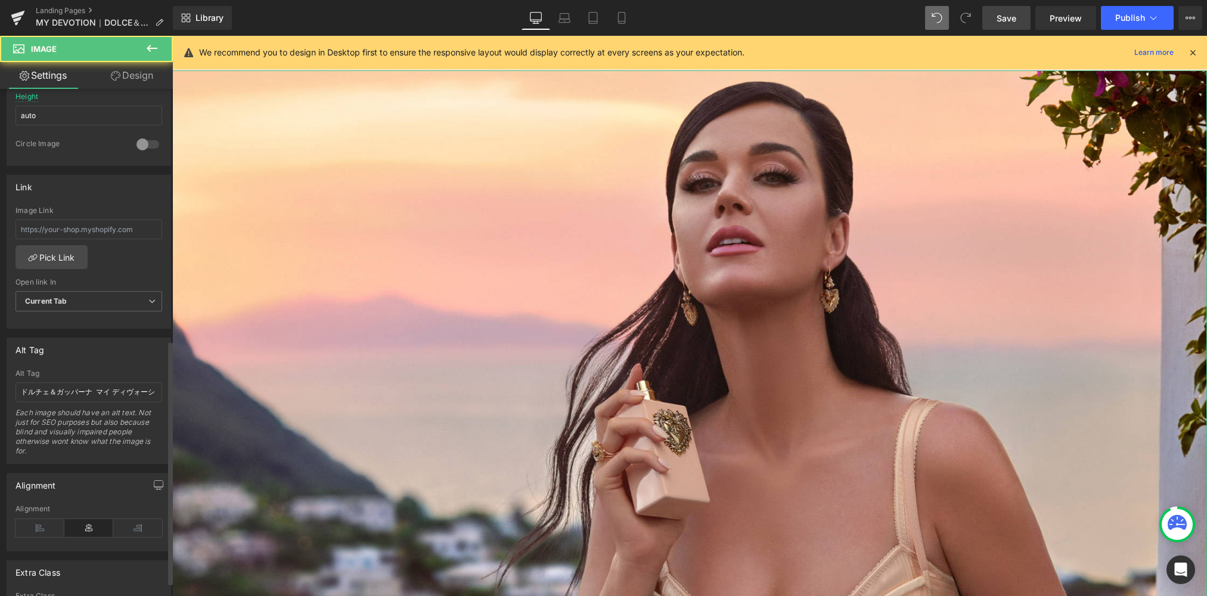
scroll to position [551, 0]
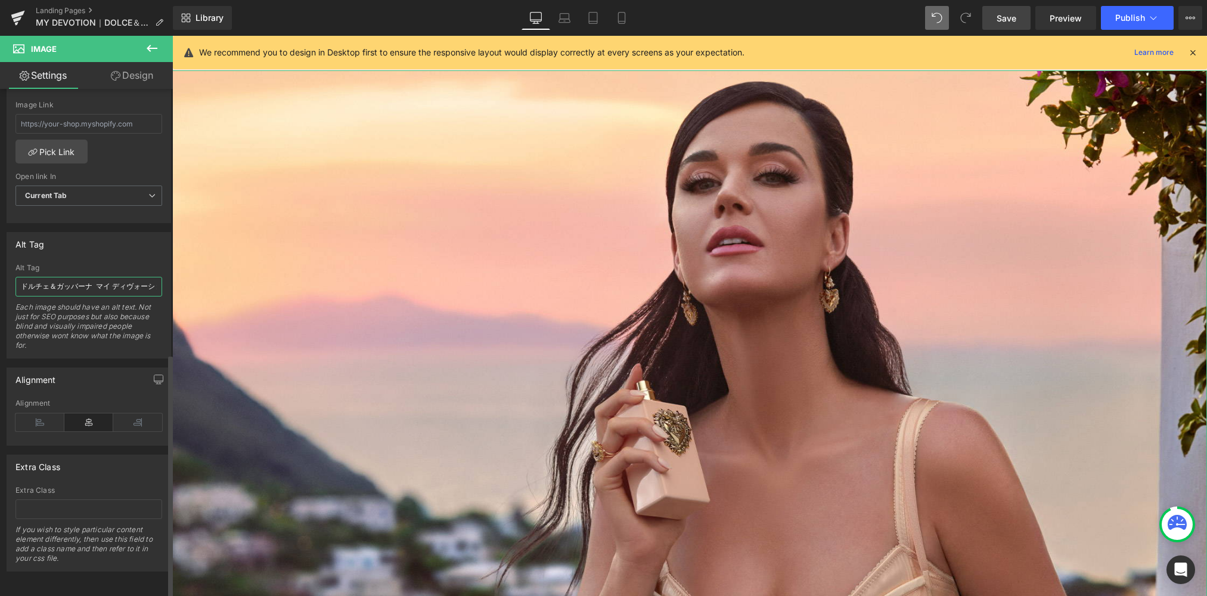
click at [120, 281] on input "ドルチェ＆ガッバーナ マイ ディヴォーション オードパルファム インテンス" at bounding box center [88, 287] width 147 height 20
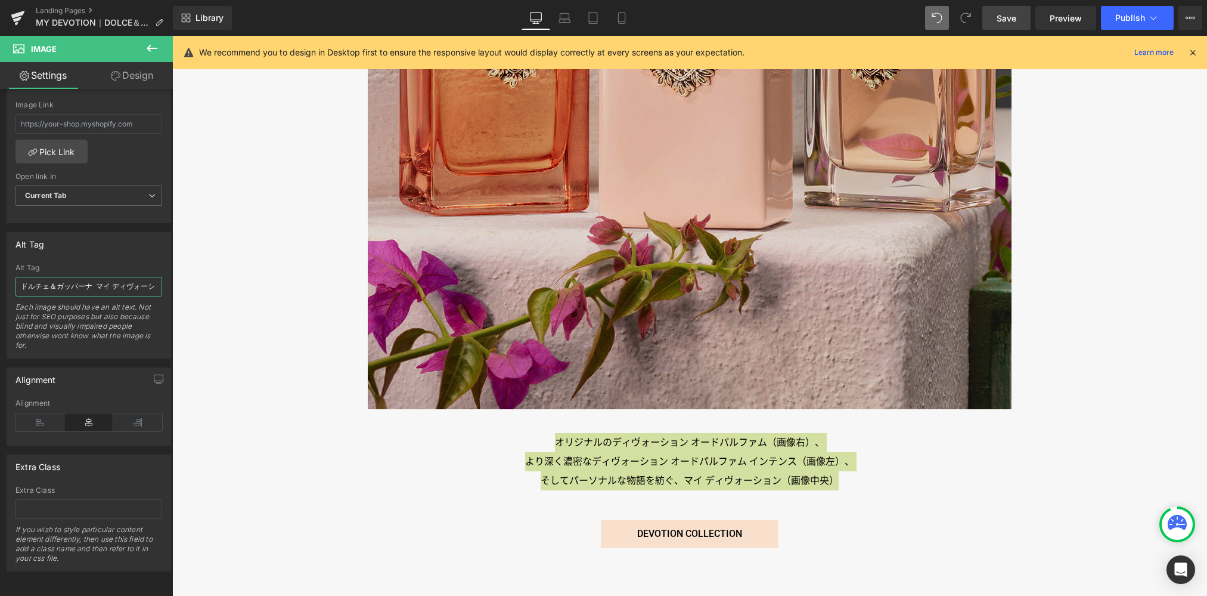
scroll to position [5323, 0]
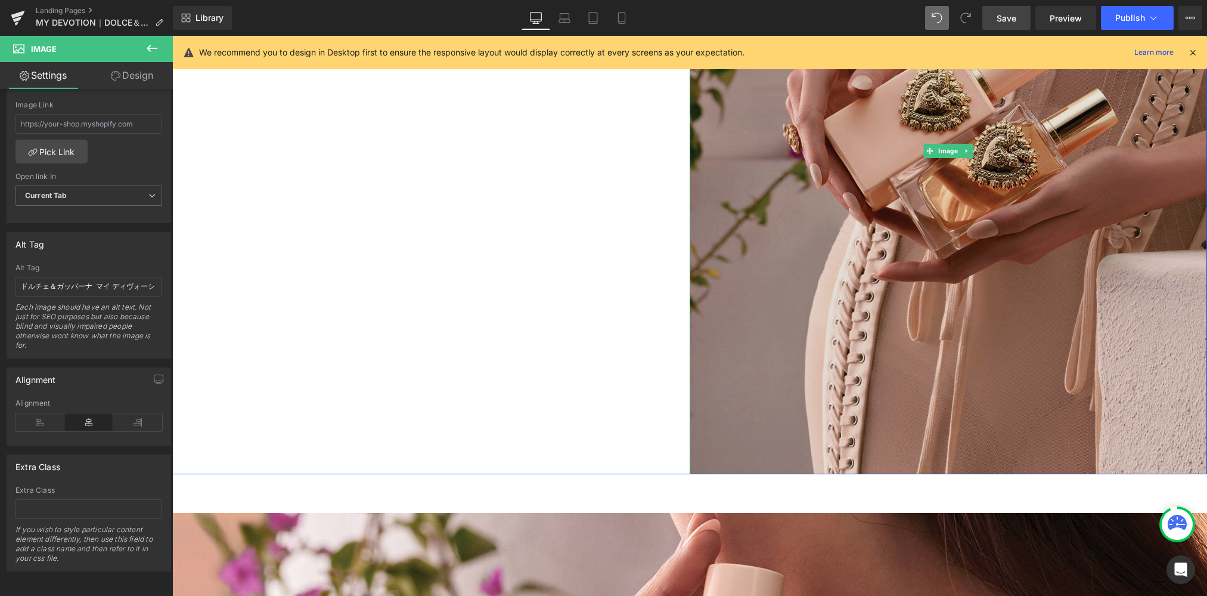
click at [745, 290] on img at bounding box center [948, 150] width 517 height 647
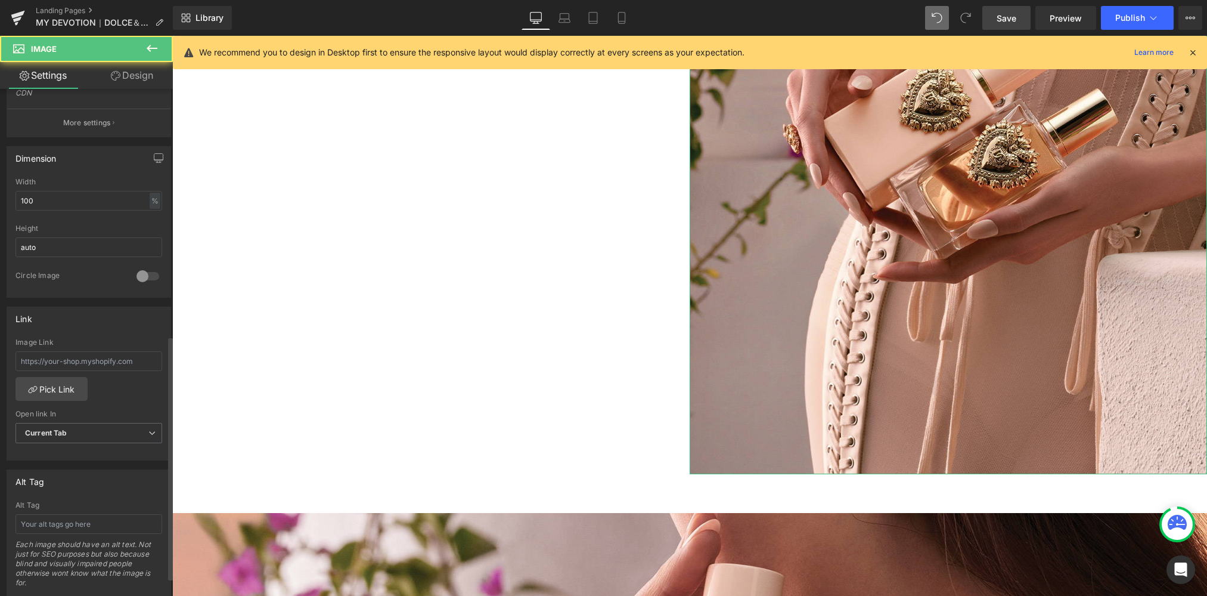
scroll to position [551, 0]
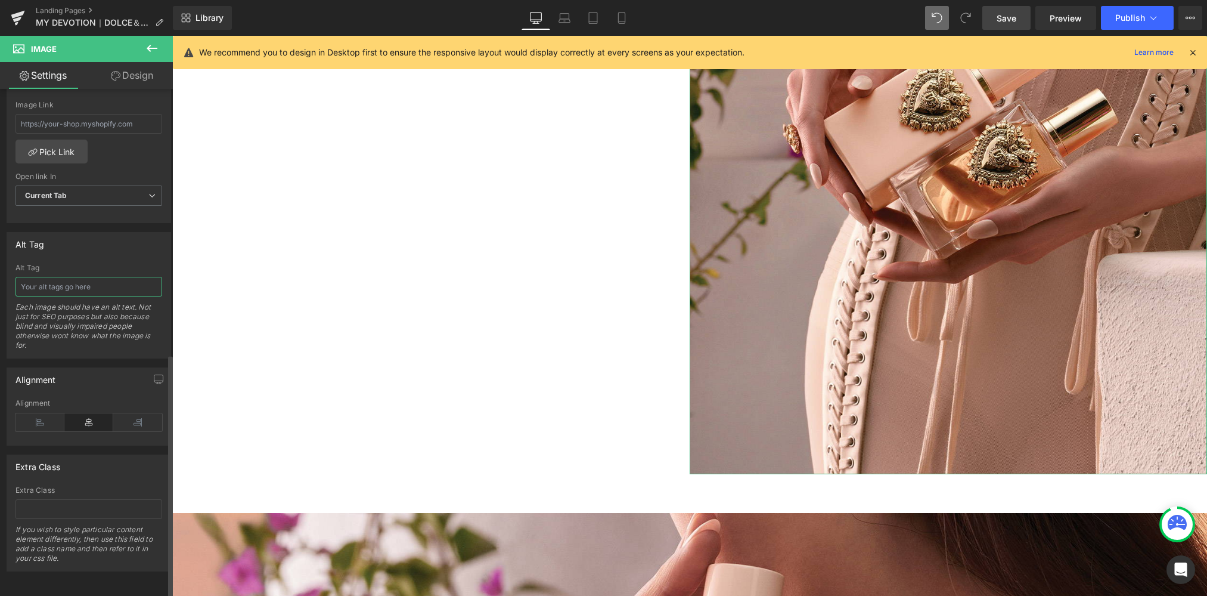
click at [95, 278] on input "text" at bounding box center [88, 287] width 147 height 20
paste input "ドルチェ＆ガッバーナ マイ ディヴォーション オードパルファム インテンス"
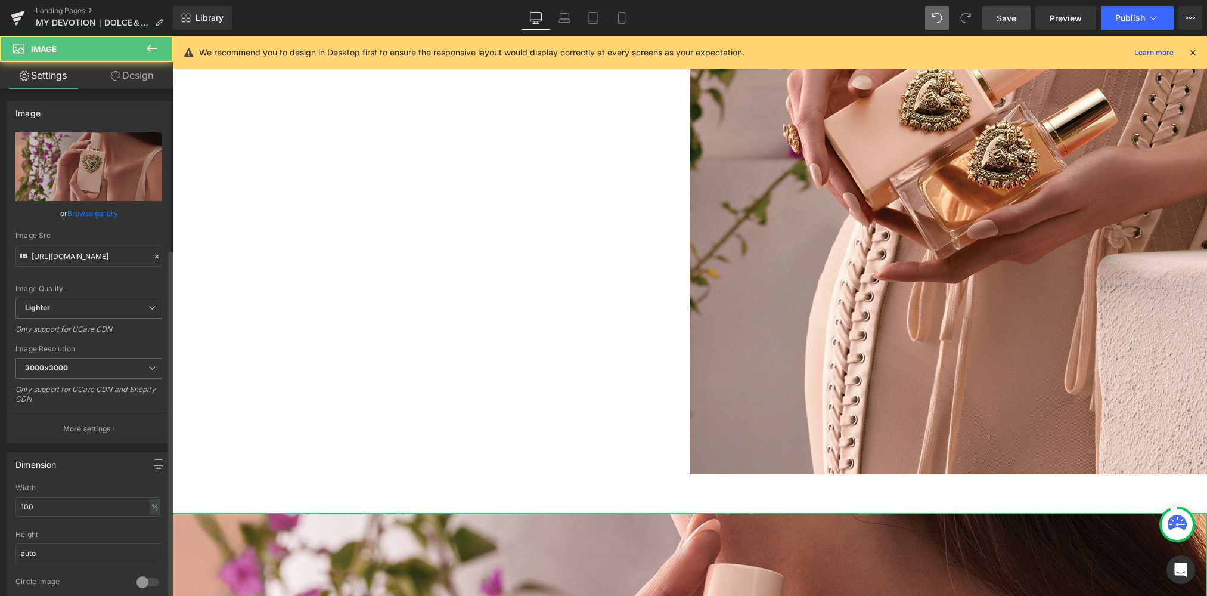
scroll to position [551, 0]
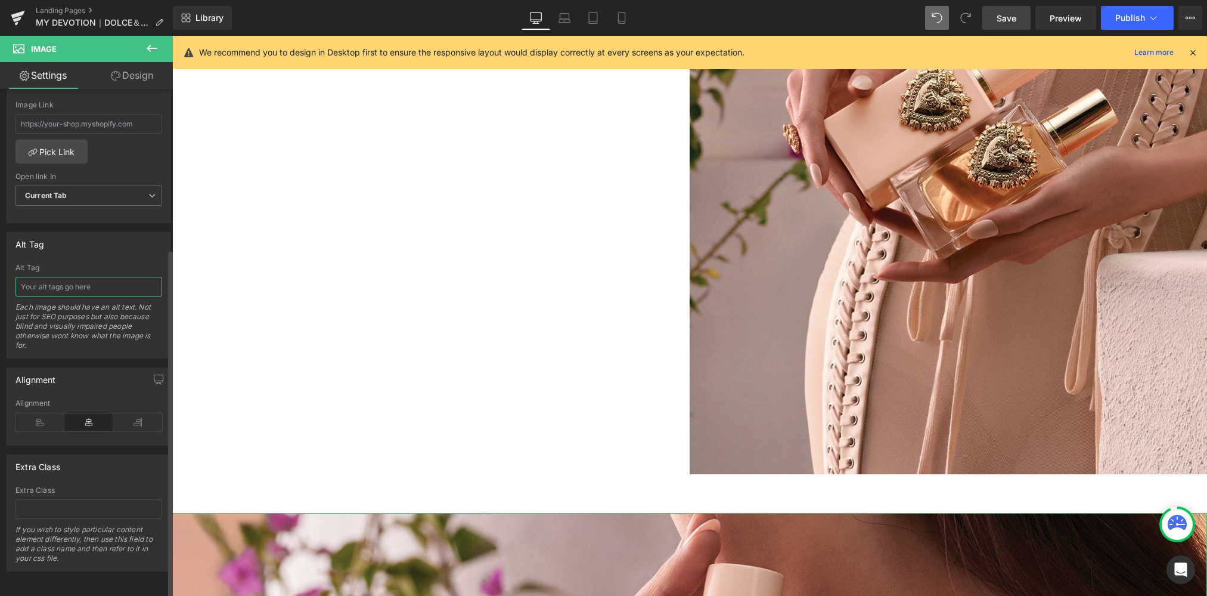
click at [97, 284] on input "text" at bounding box center [88, 287] width 147 height 20
paste input "ドルチェ＆ガッバーナ マイ ディヴォーション オードパルファム インテンス"
click at [606, 2] on div "Library Desktop Desktop Laptop Tablet Mobile Save Preview Publish Scheduled Vie…" at bounding box center [690, 18] width 1034 height 36
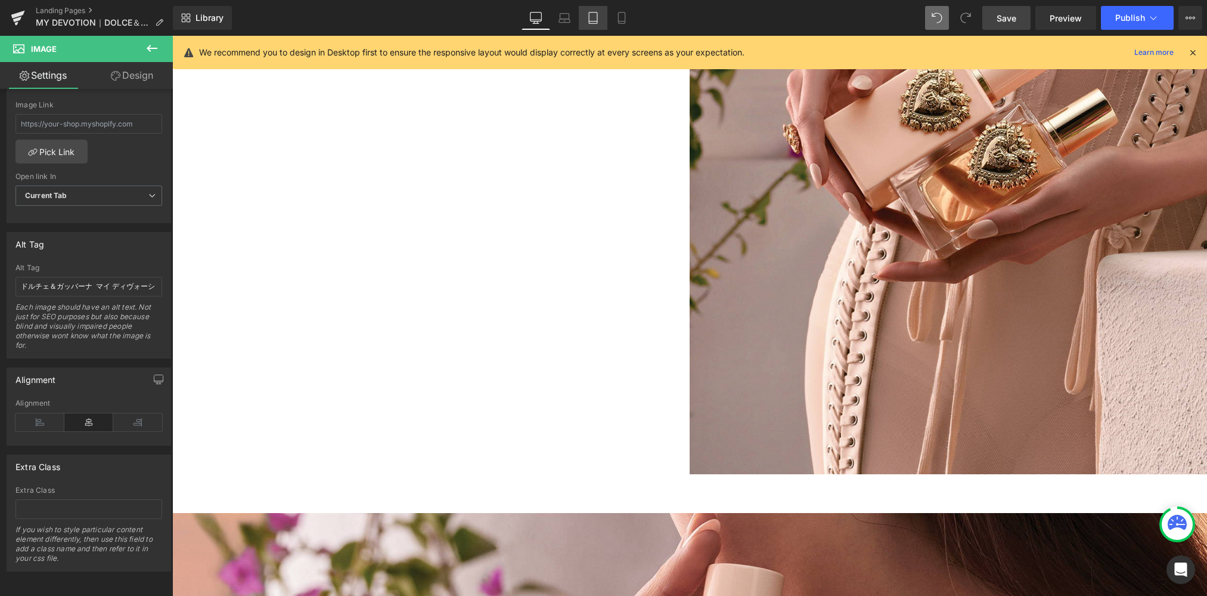
click at [597, 19] on icon at bounding box center [593, 18] width 12 height 12
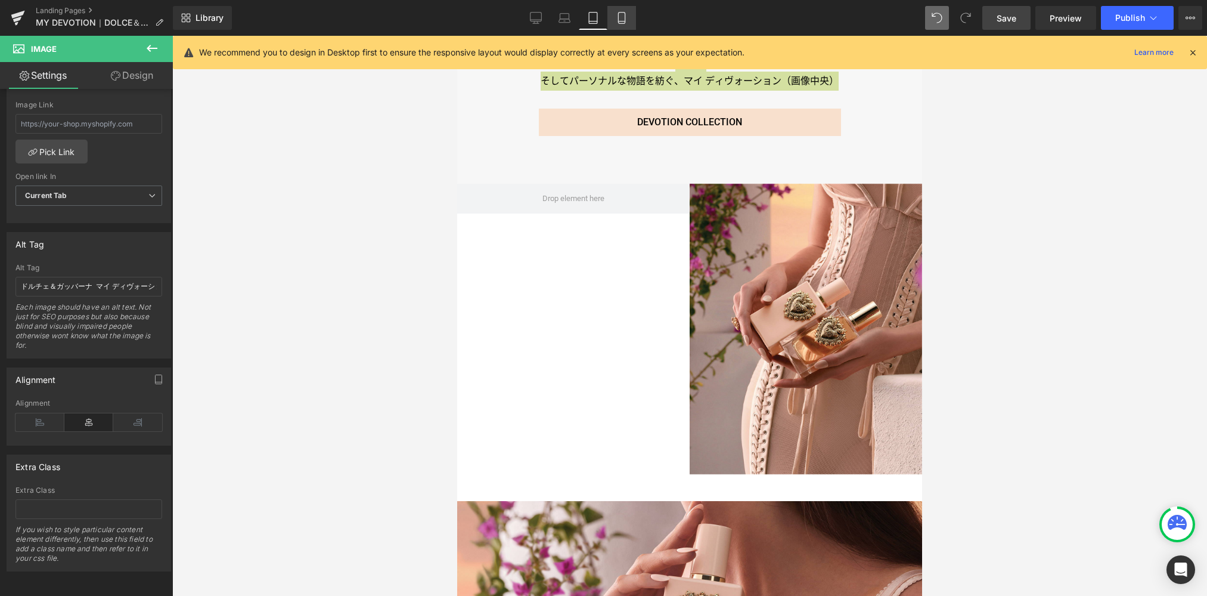
click at [622, 18] on icon at bounding box center [622, 18] width 12 height 12
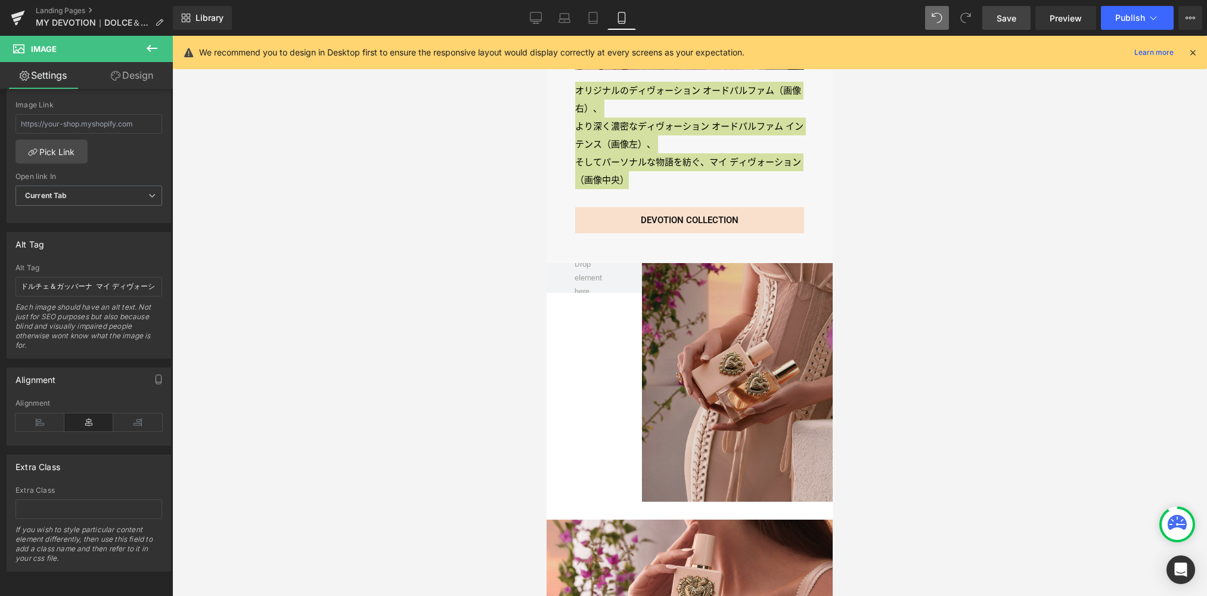
scroll to position [2803, 0]
click at [743, 363] on img at bounding box center [737, 382] width 191 height 238
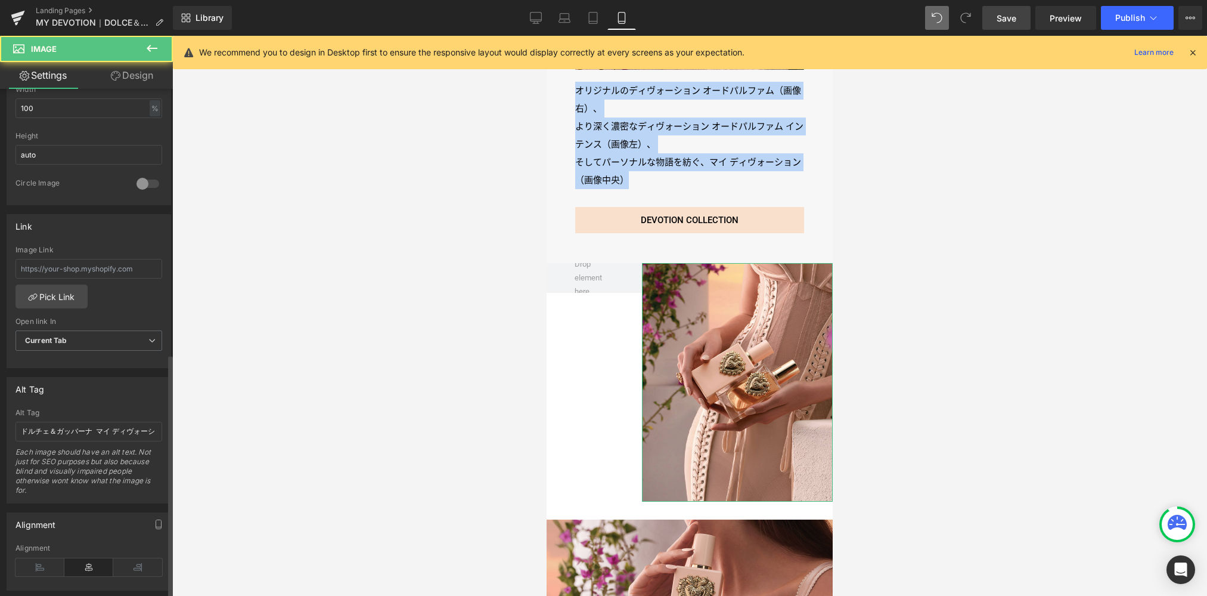
scroll to position [551, 0]
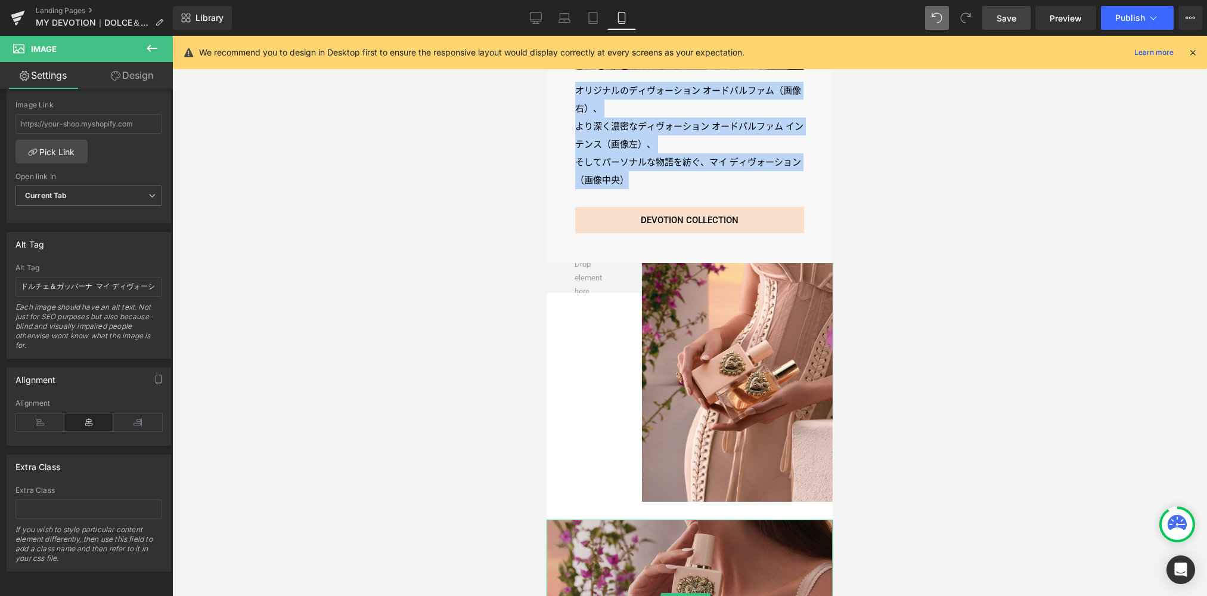
click at [620, 529] on img at bounding box center [690, 599] width 286 height 161
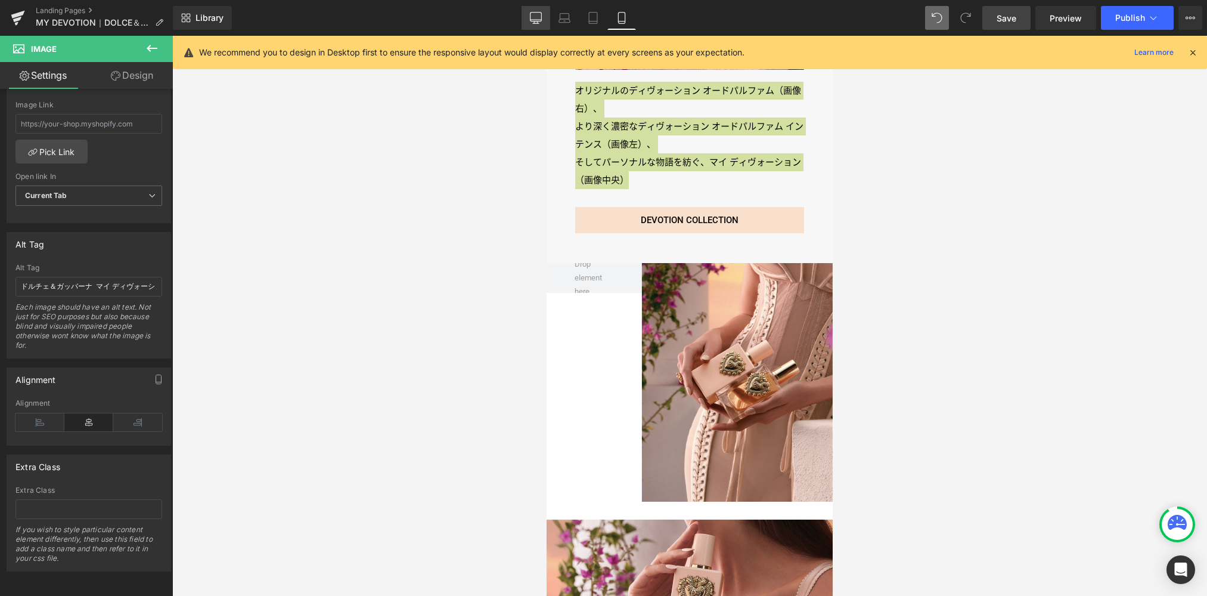
click at [536, 13] on icon at bounding box center [536, 18] width 12 height 12
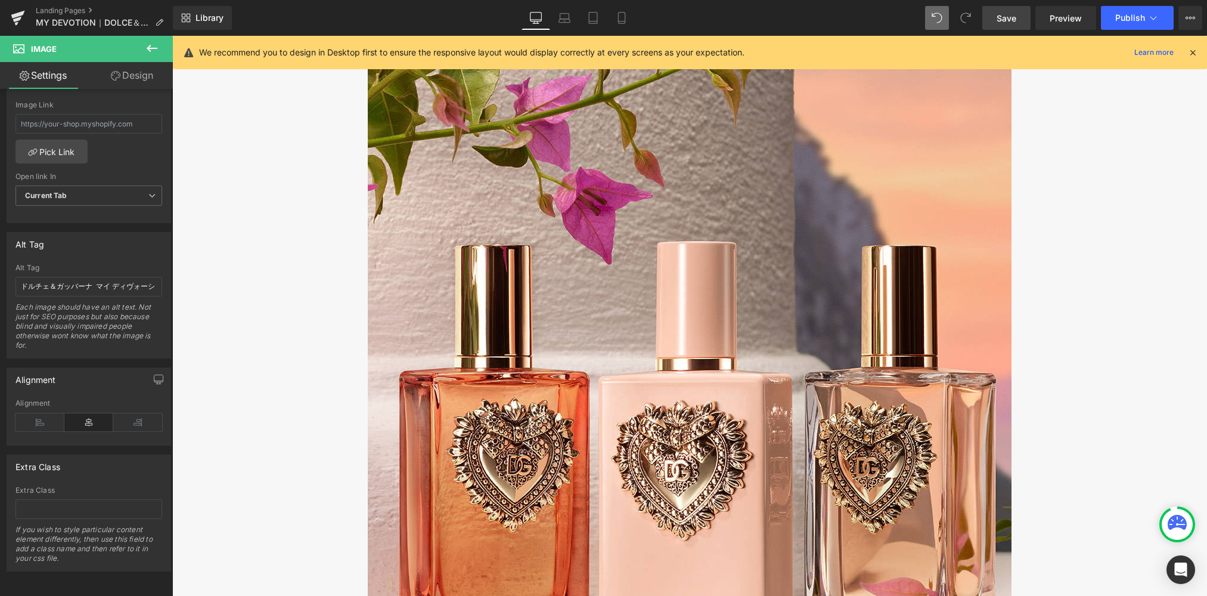
scroll to position [3071, 0]
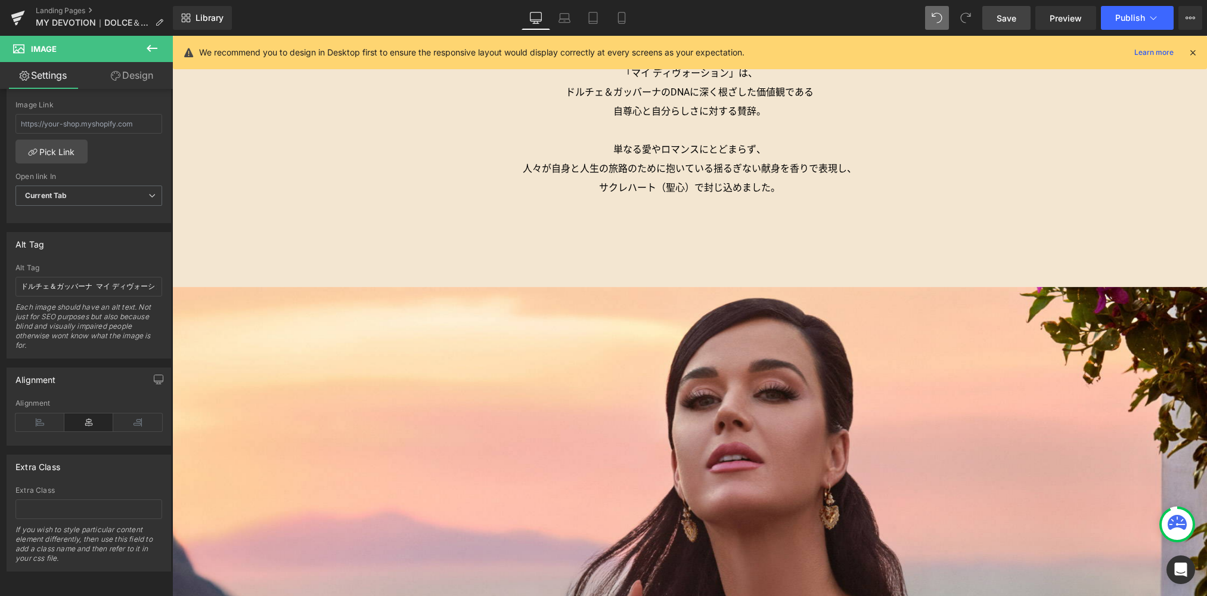
click at [996, 24] on link "Save" at bounding box center [1006, 18] width 48 height 24
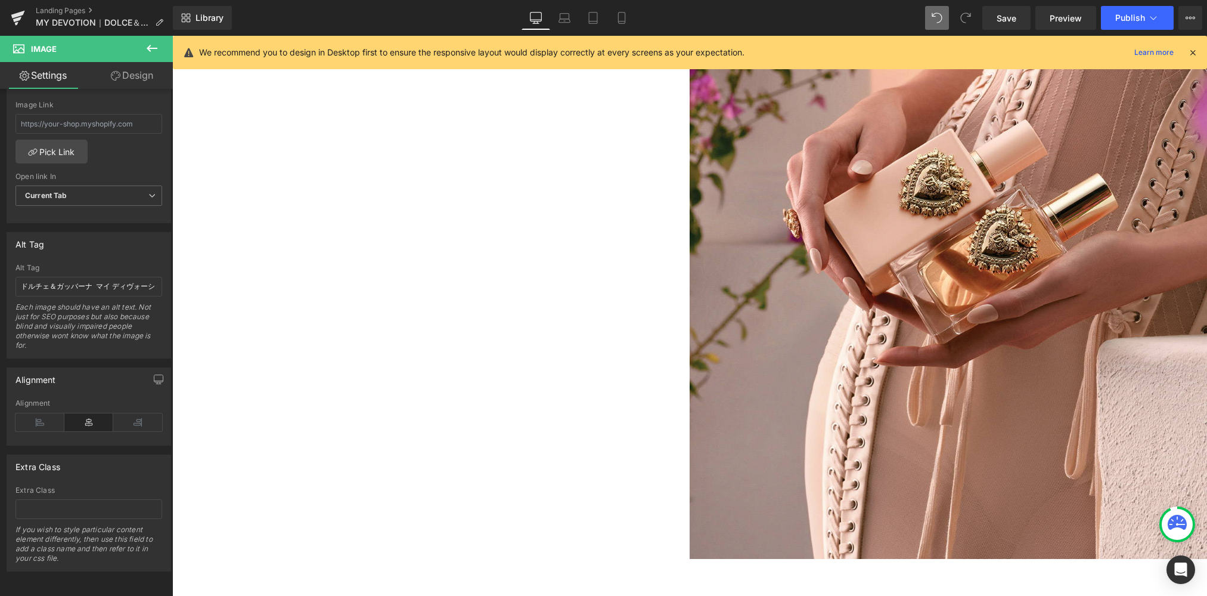
scroll to position [4450, 0]
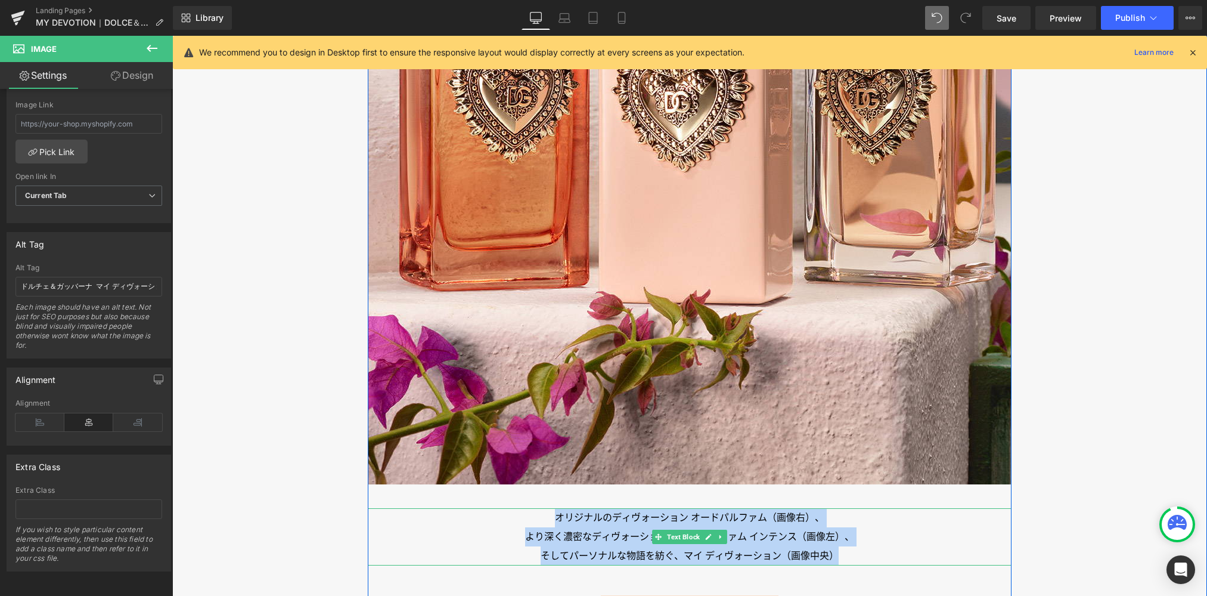
click at [590, 508] on p "オリジナルのディヴォーション オードパルファム（画像右）、" at bounding box center [690, 517] width 644 height 19
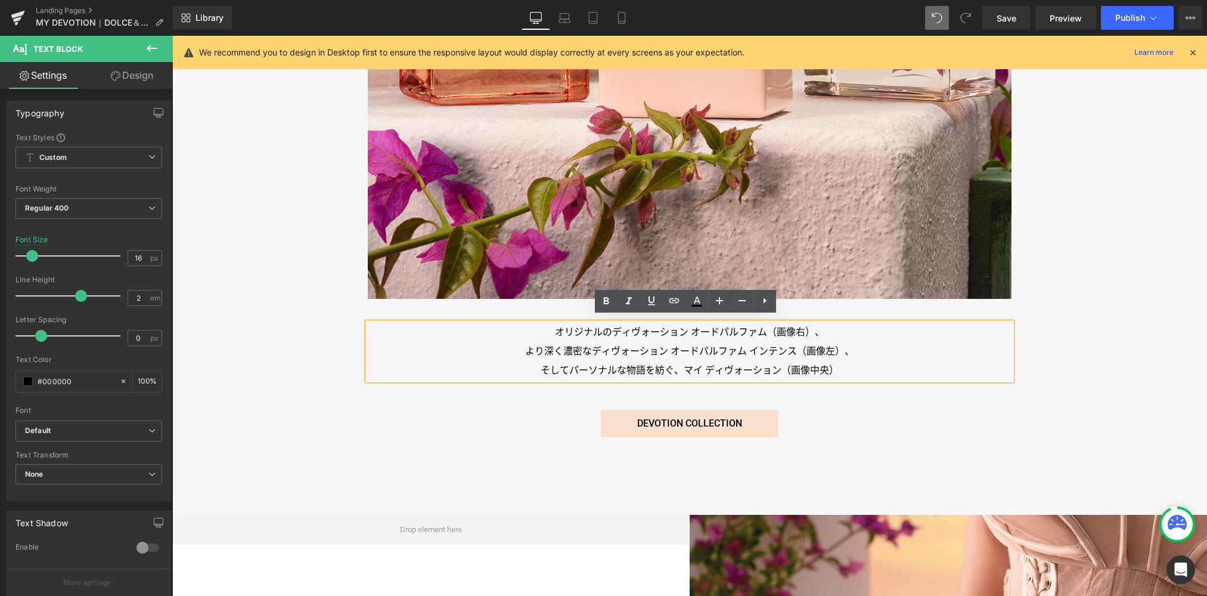
scroll to position [4637, 0]
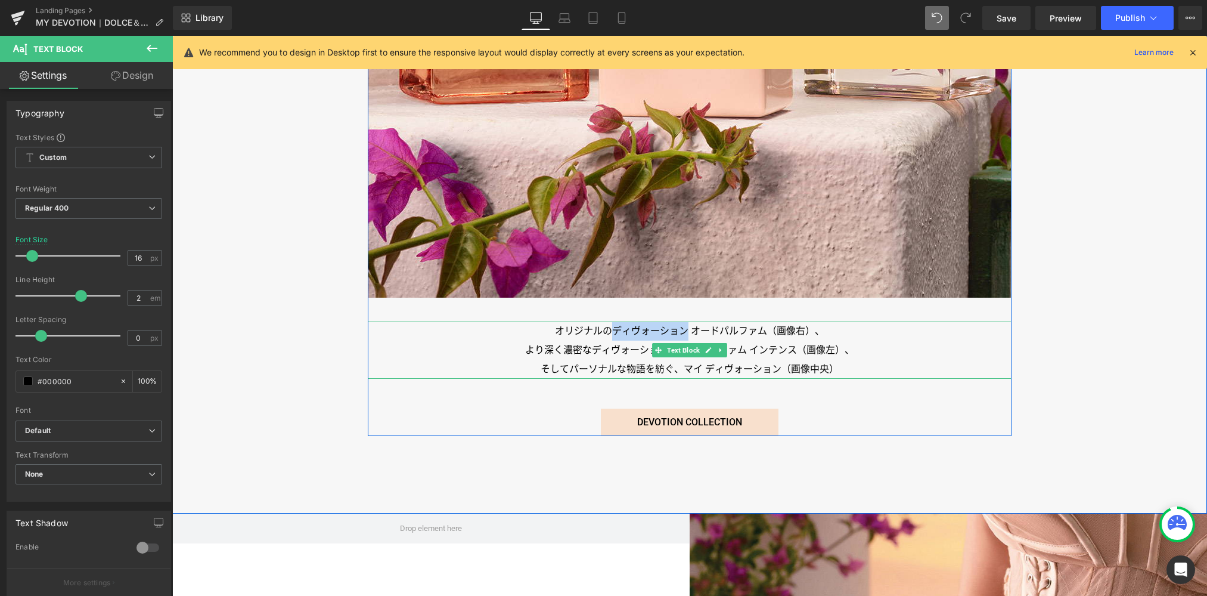
drag, startPoint x: 643, startPoint y: 313, endPoint x: 683, endPoint y: 313, distance: 39.9
click at [683, 321] on p "オリジナルのディヴォーション オードパルファム（画像右）、" at bounding box center [690, 330] width 644 height 19
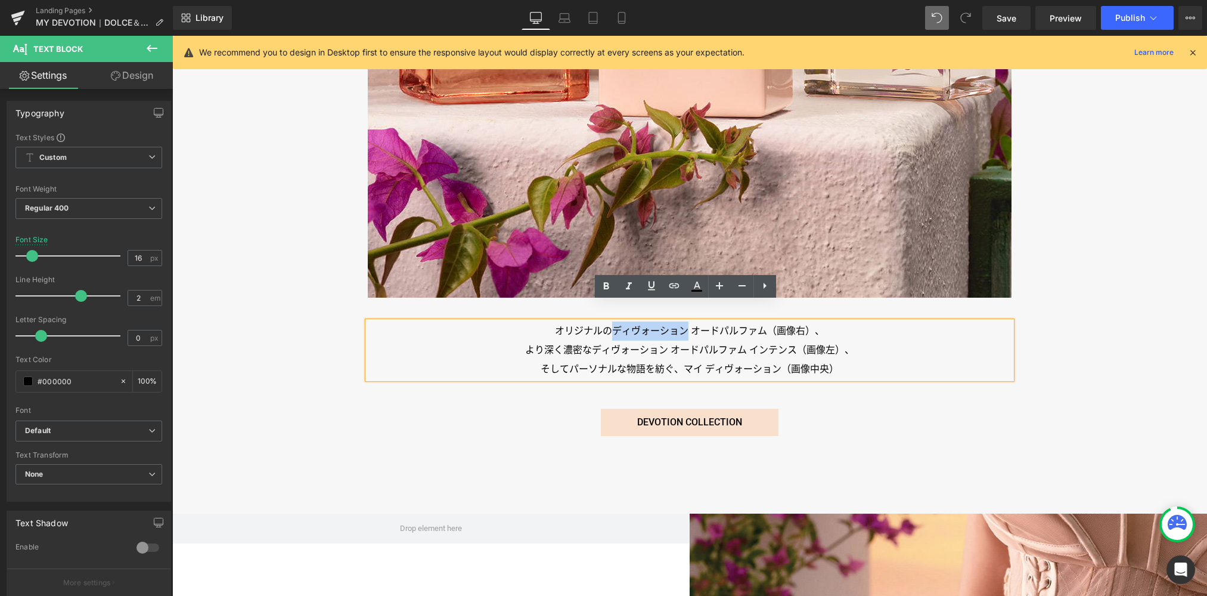
copy p "ディヴォーション"
click at [680, 415] on span "Button" at bounding box center [690, 422] width 26 height 14
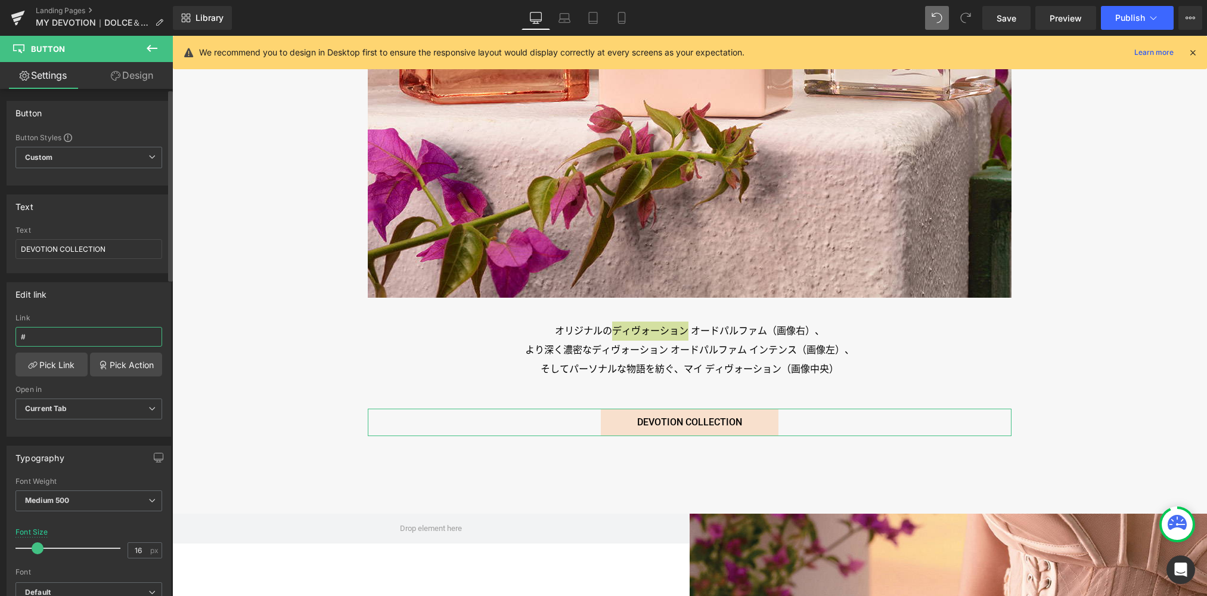
click at [77, 337] on input "#" at bounding box center [88, 337] width 147 height 20
click at [590, 21] on icon at bounding box center [593, 21] width 8 height 0
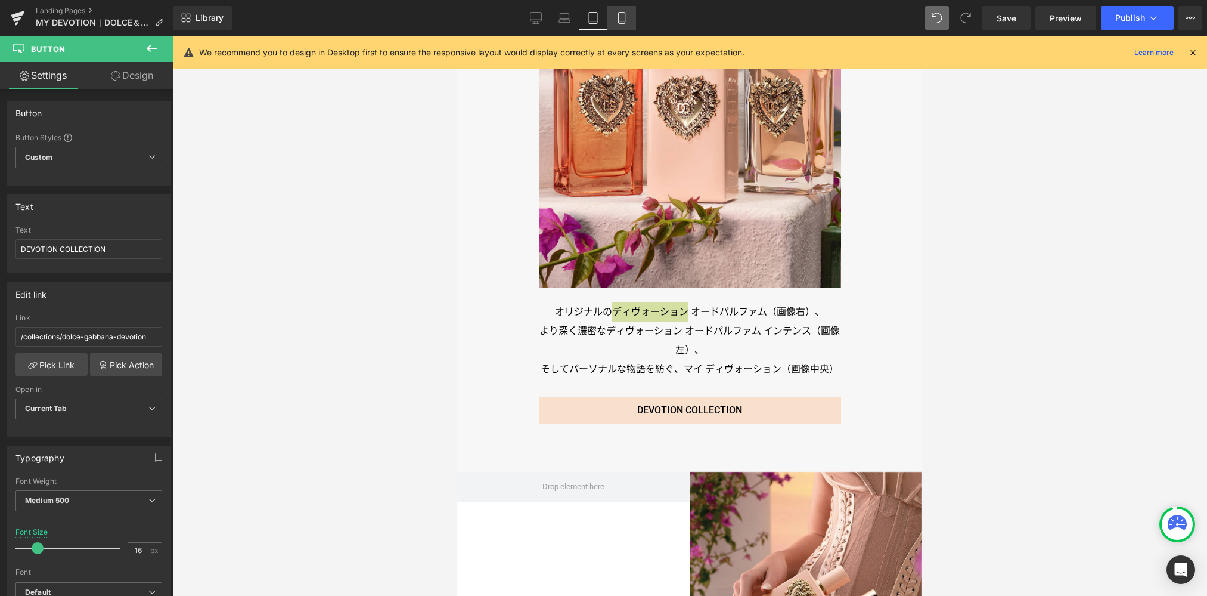
click at [618, 22] on icon at bounding box center [621, 18] width 7 height 11
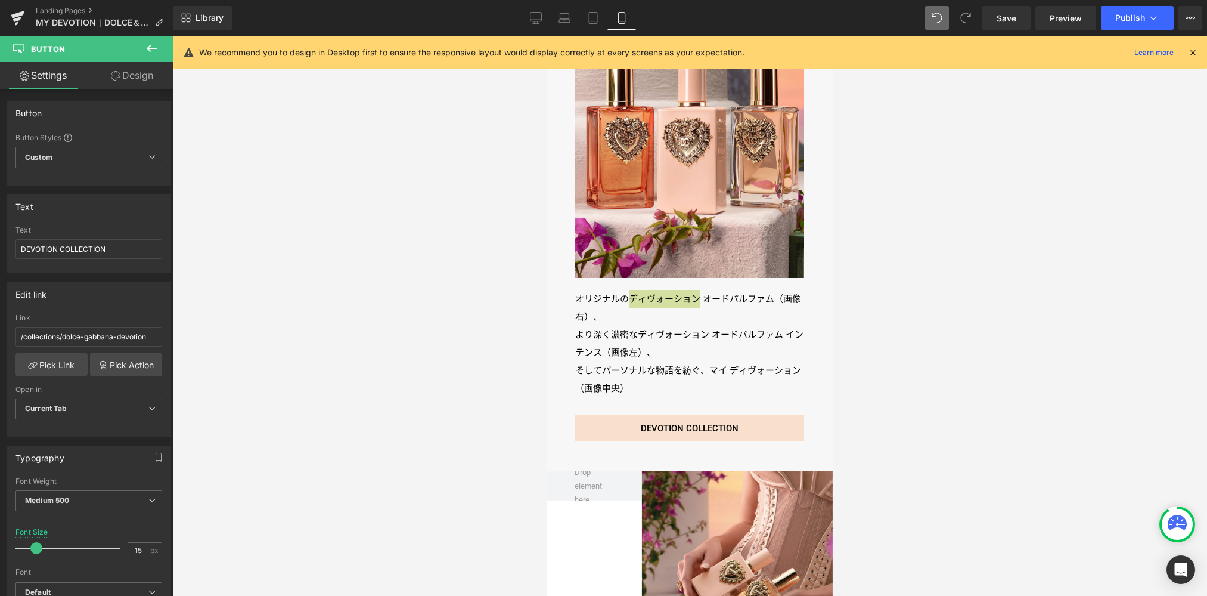
scroll to position [2594, 0]
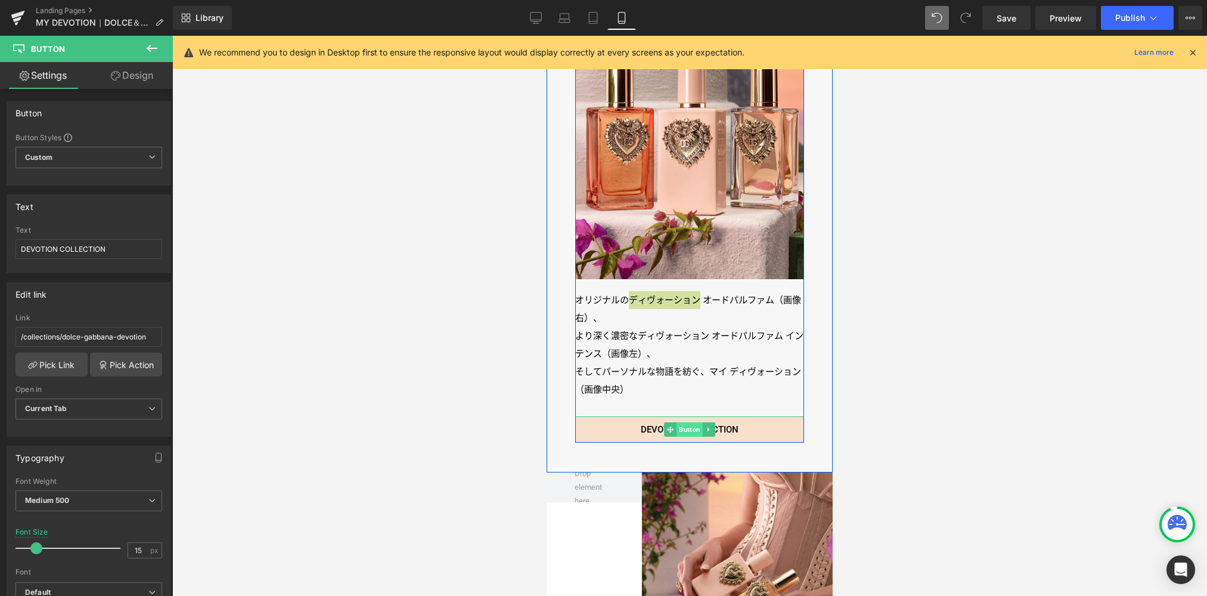
click at [688, 422] on span "Button" at bounding box center [690, 429] width 26 height 14
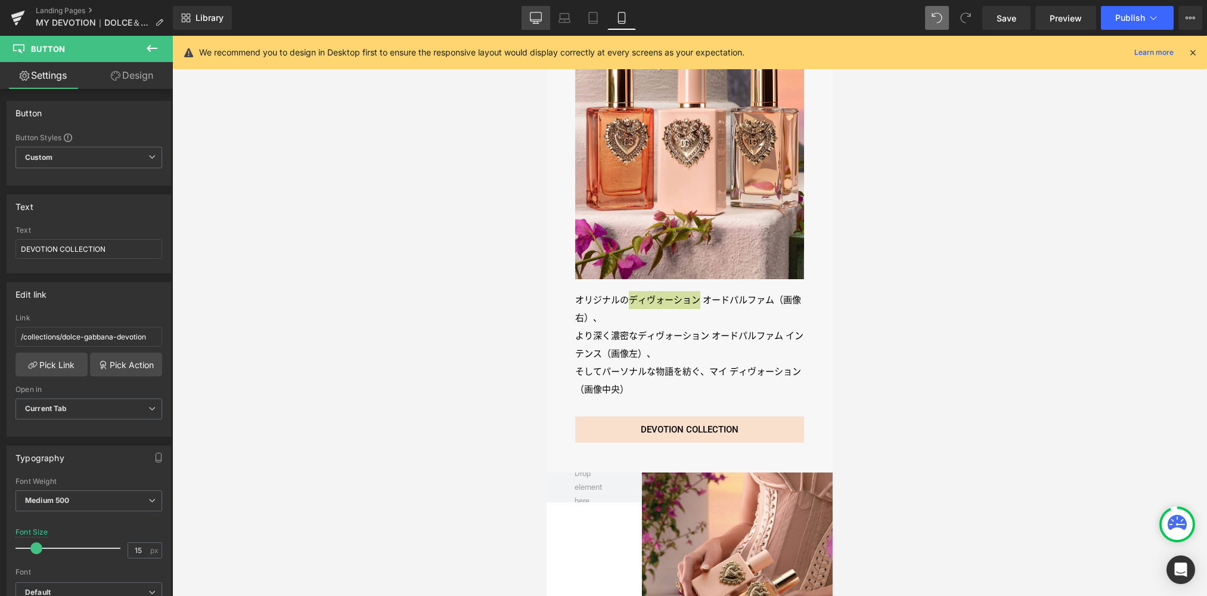
click at [534, 18] on icon at bounding box center [536, 18] width 12 height 12
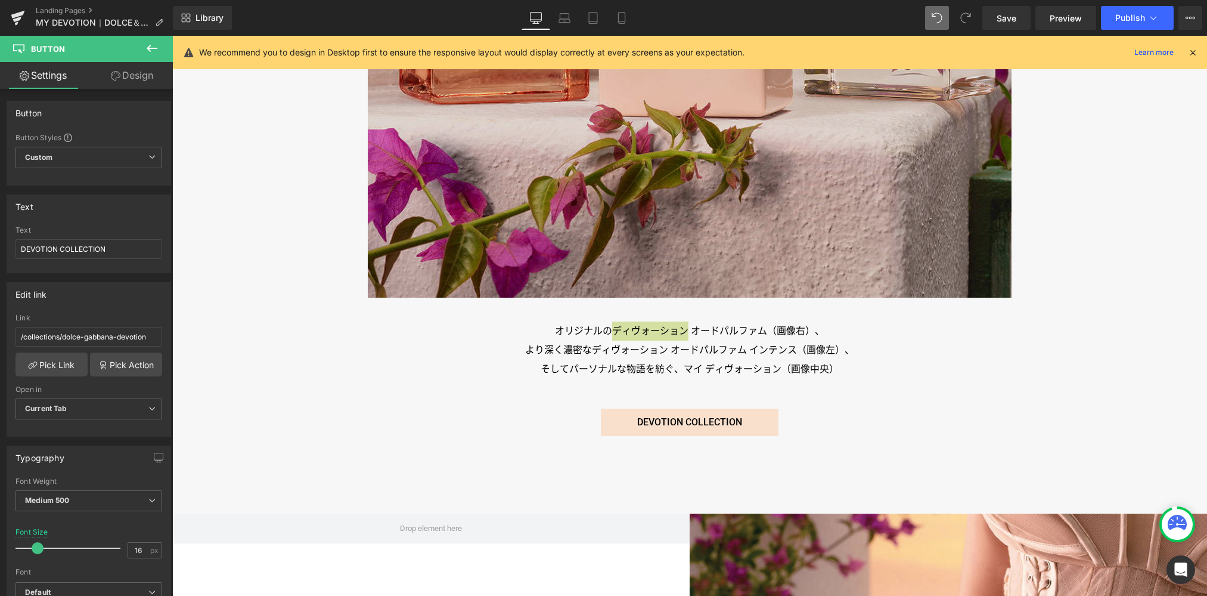
scroll to position [4637, 0]
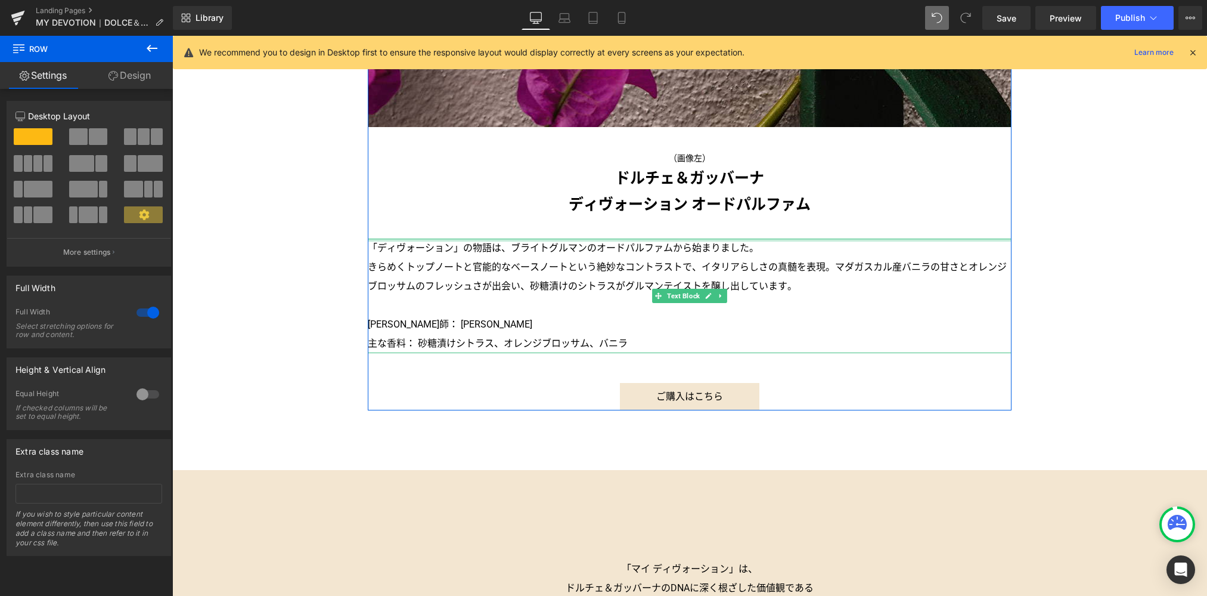
scroll to position [2646, 0]
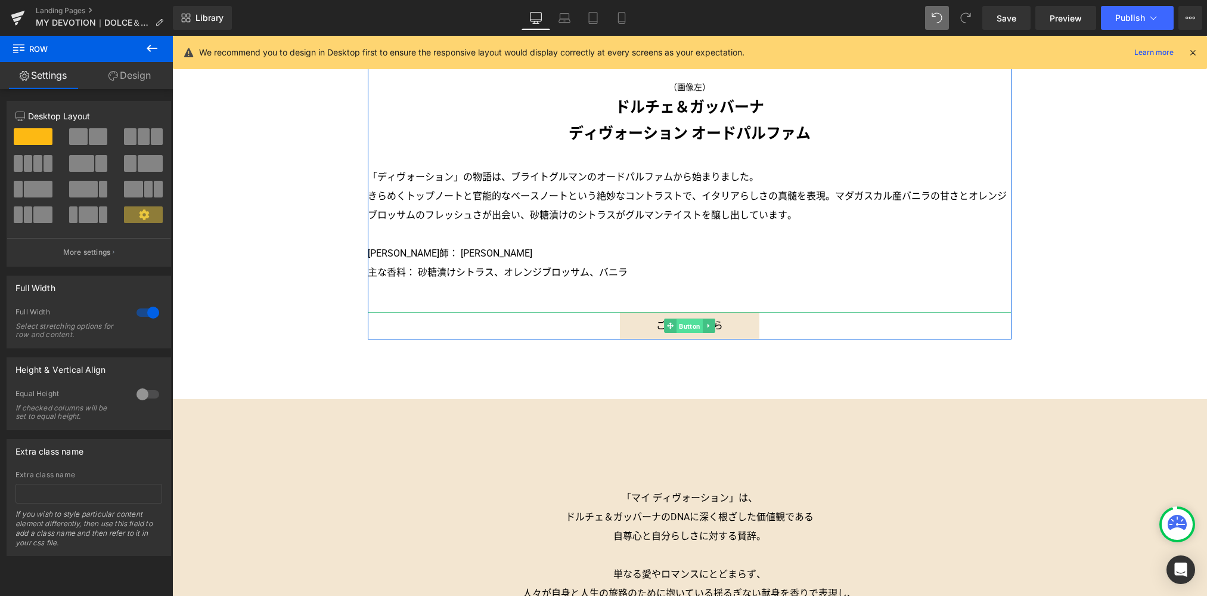
click at [684, 319] on span "Button" at bounding box center [690, 326] width 26 height 14
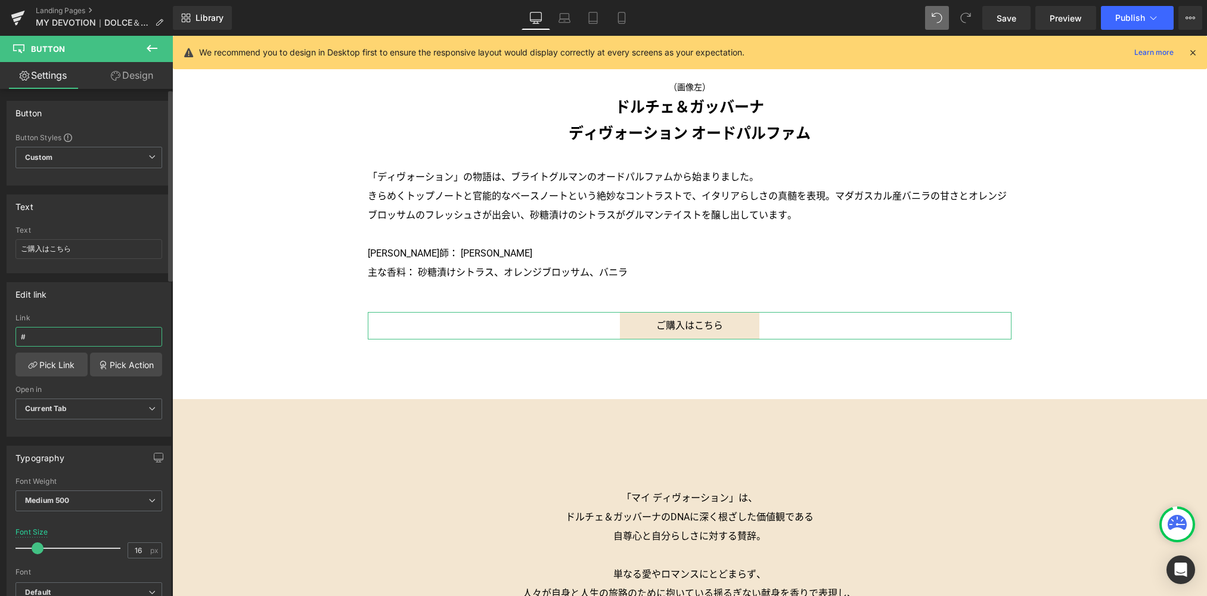
click at [91, 339] on input "#" at bounding box center [88, 337] width 147 height 20
paste input "/products/dg-devotion-edp-spray"
click at [590, 21] on icon at bounding box center [593, 21] width 8 height 0
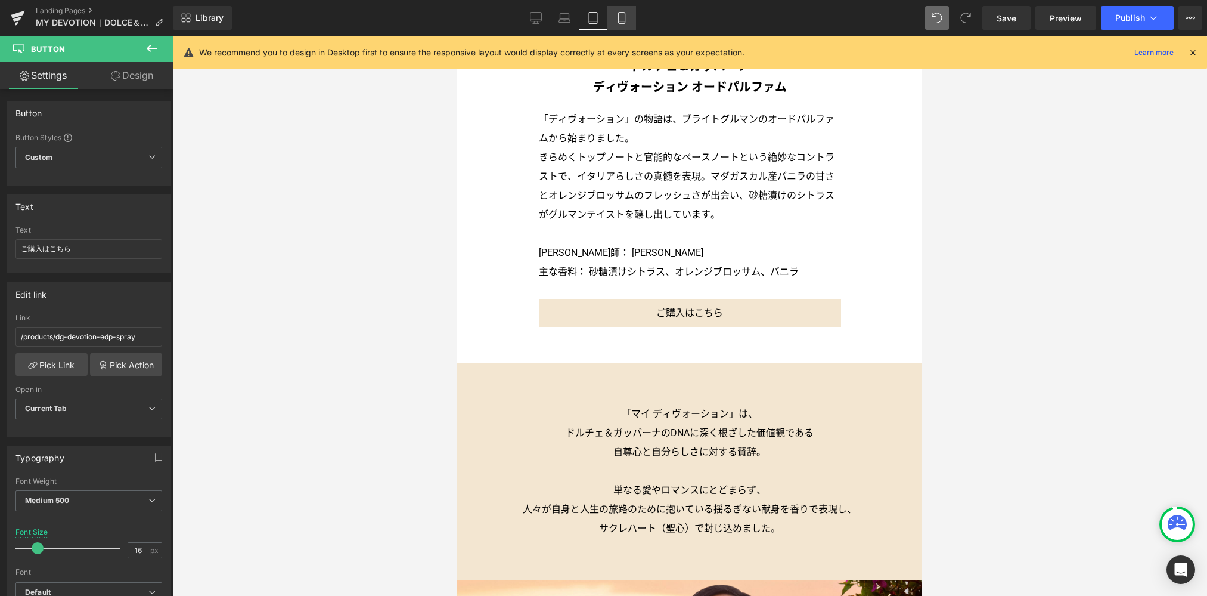
click at [628, 21] on link "Mobile" at bounding box center [621, 18] width 29 height 24
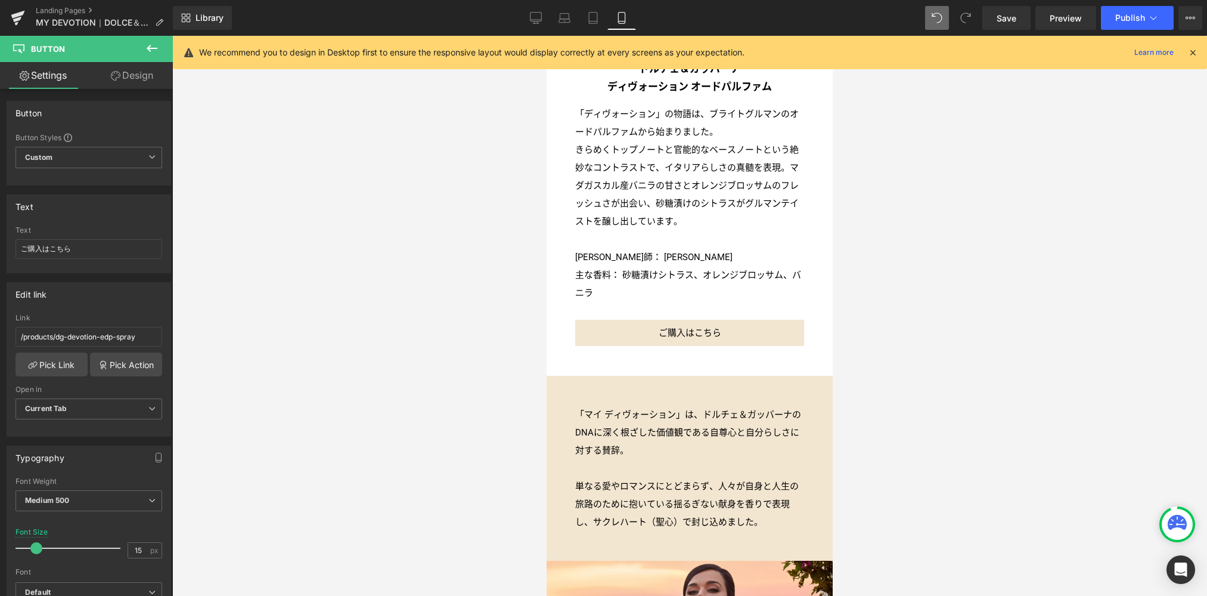
scroll to position [1770, 0]
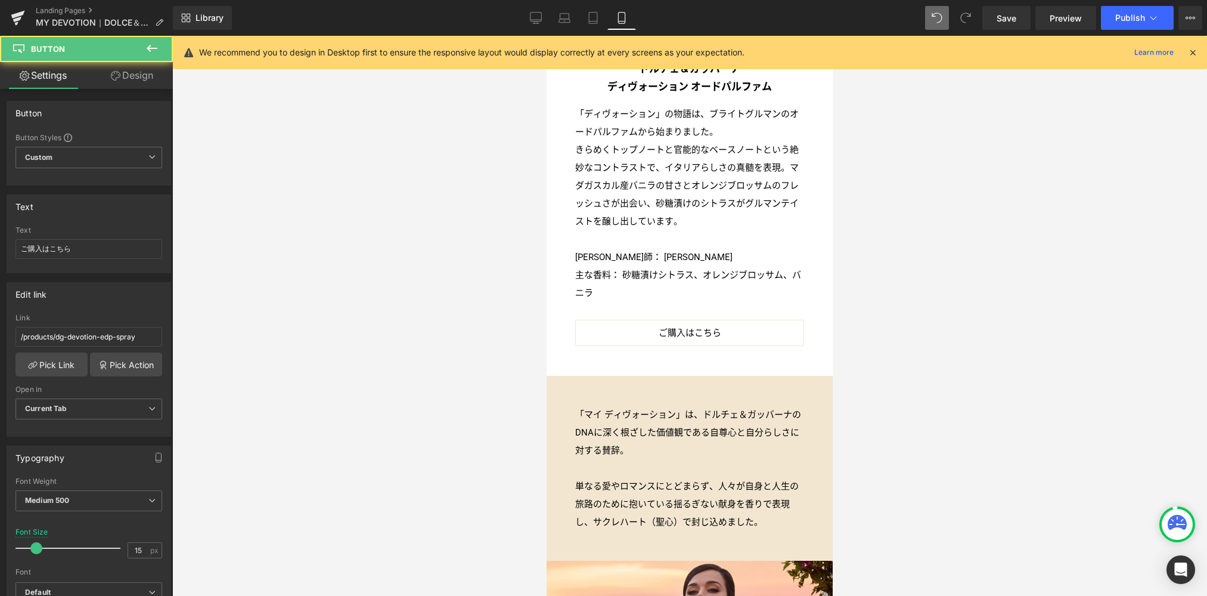
click at [683, 320] on div "ご購入はこちら Button" at bounding box center [689, 333] width 229 height 26
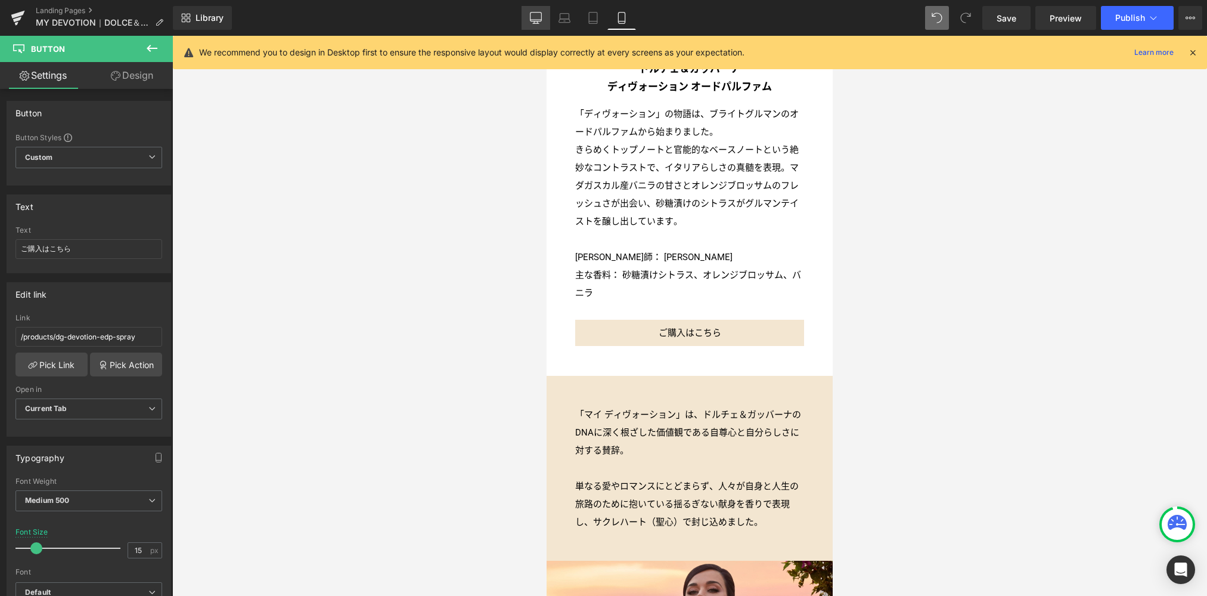
click at [539, 20] on icon at bounding box center [536, 18] width 12 height 12
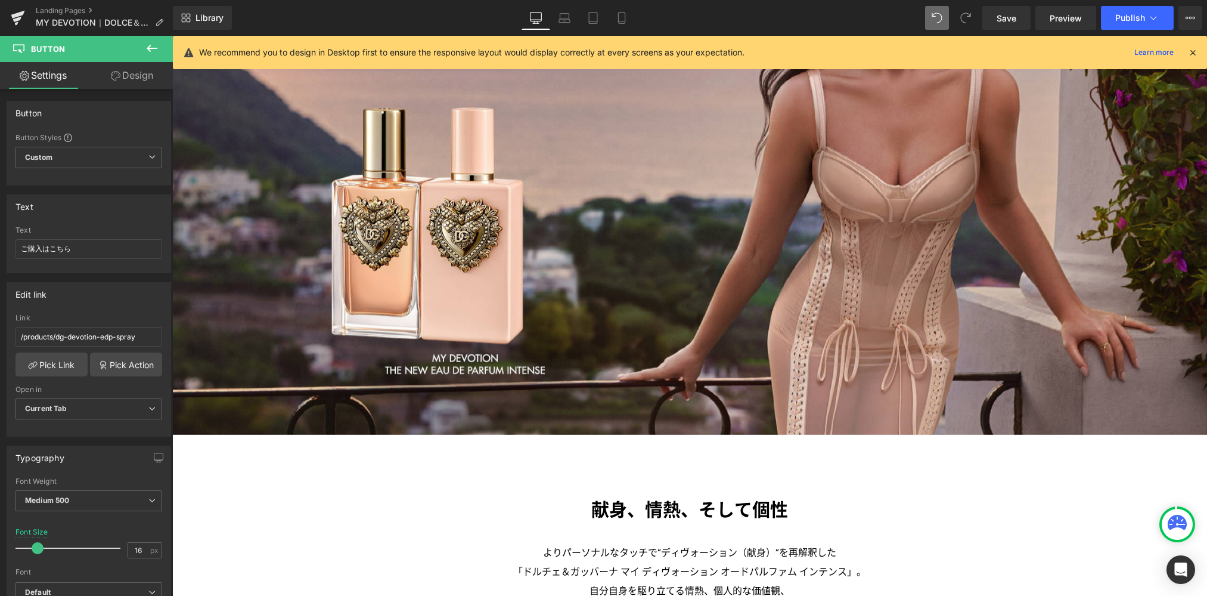
scroll to position [0, 0]
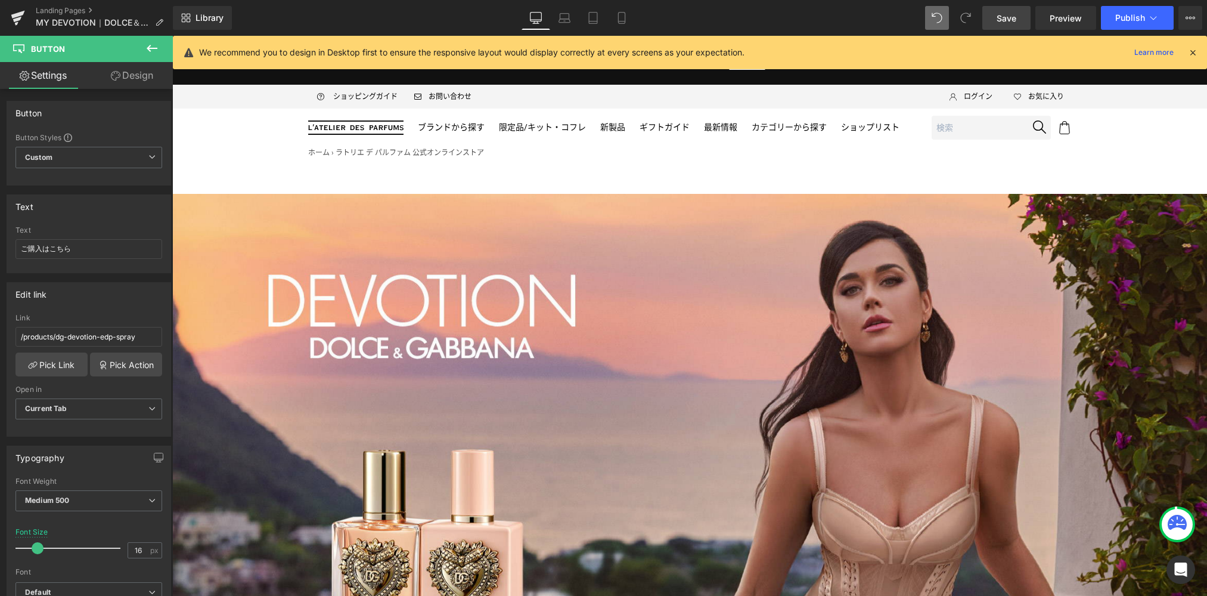
click at [1006, 20] on span "Save" at bounding box center [1007, 18] width 20 height 13
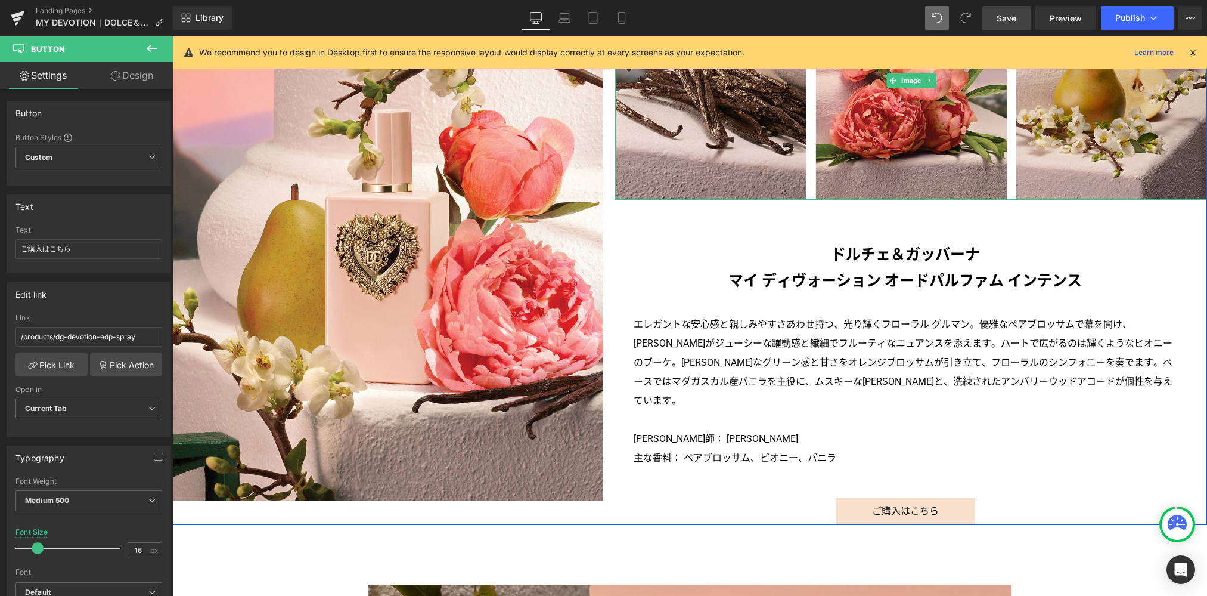
scroll to position [1419, 0]
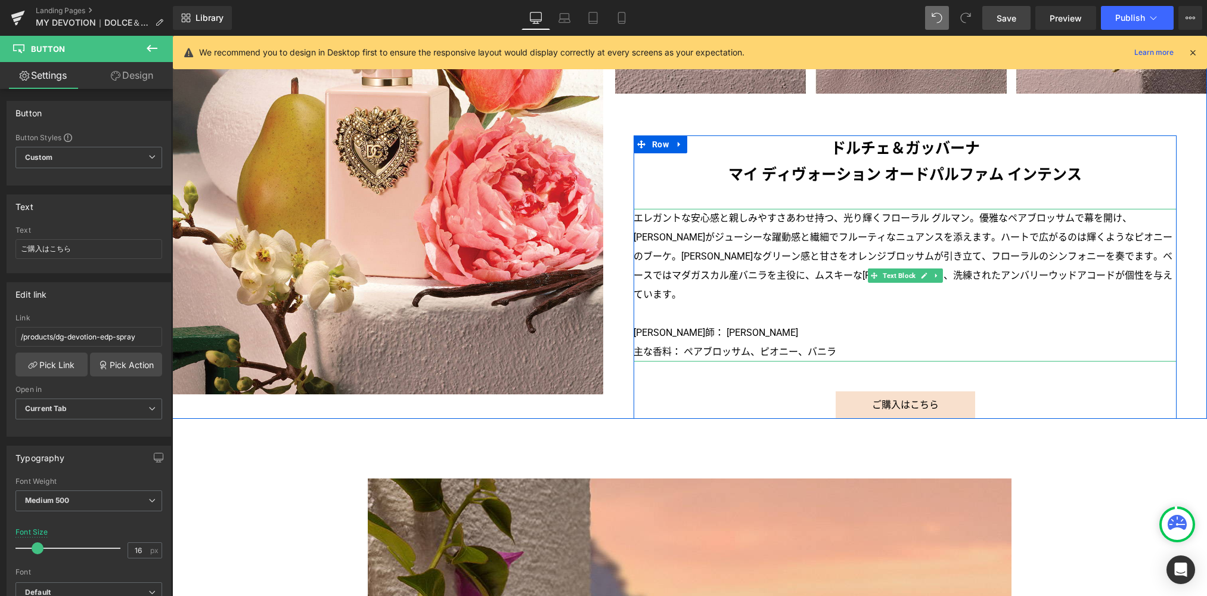
click at [773, 217] on p "エレガントな安心感と親しみやすさあわせ持つ、光り輝くフローラル グルマン。優雅なペアブロッサムで幕を開け、[PERSON_NAME]がジューシーな躍動感と繊細…" at bounding box center [905, 256] width 543 height 95
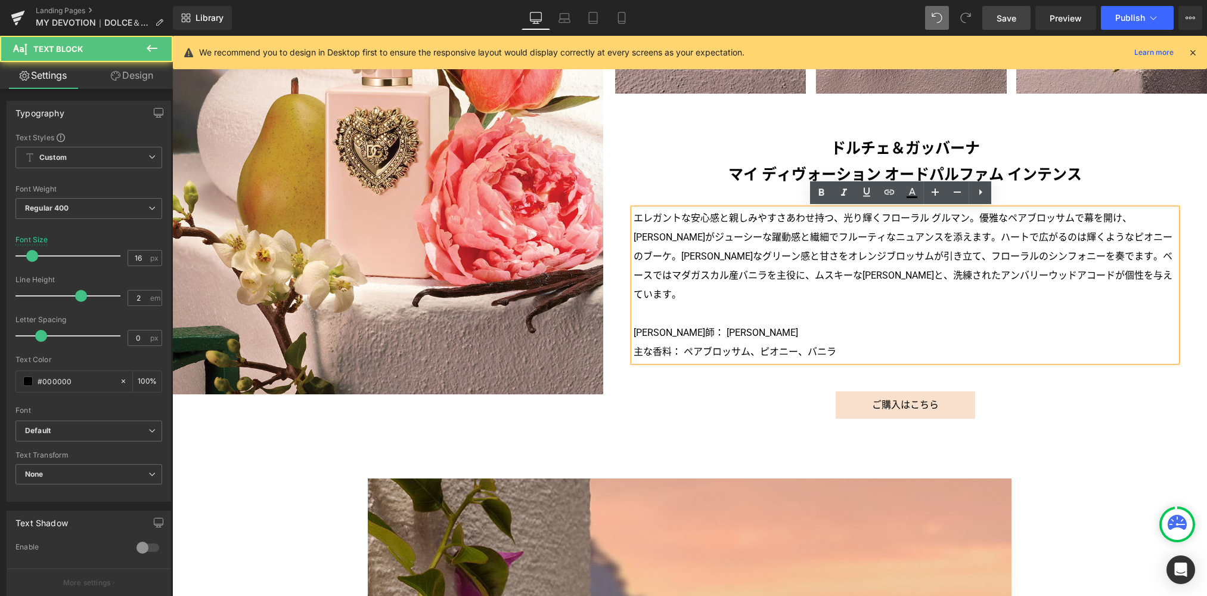
click at [780, 218] on p "エレガントな安心感と親しみやすさあわせ持つ、光り輝くフローラル グルマン。優雅なペアブロッサムで幕を開け、[PERSON_NAME]がジューシーな躍動感と繊細…" at bounding box center [905, 256] width 543 height 95
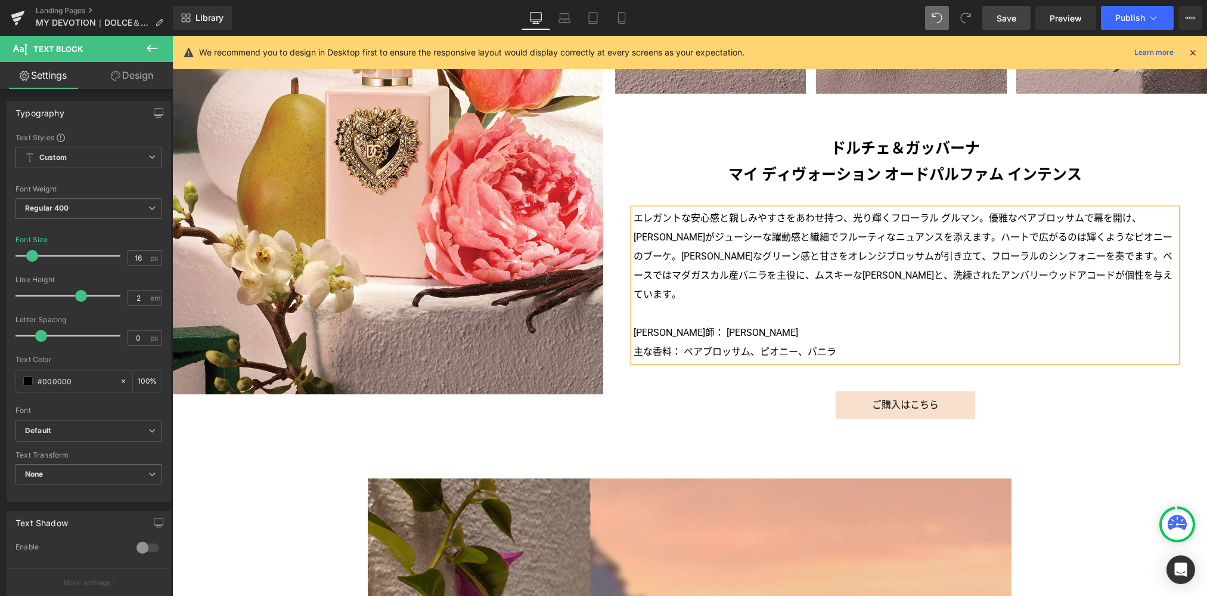
click at [1012, 21] on span "Save" at bounding box center [1007, 18] width 20 height 13
click at [75, 10] on link "Landing Pages" at bounding box center [104, 11] width 137 height 10
